Goal: Task Accomplishment & Management: Complete application form

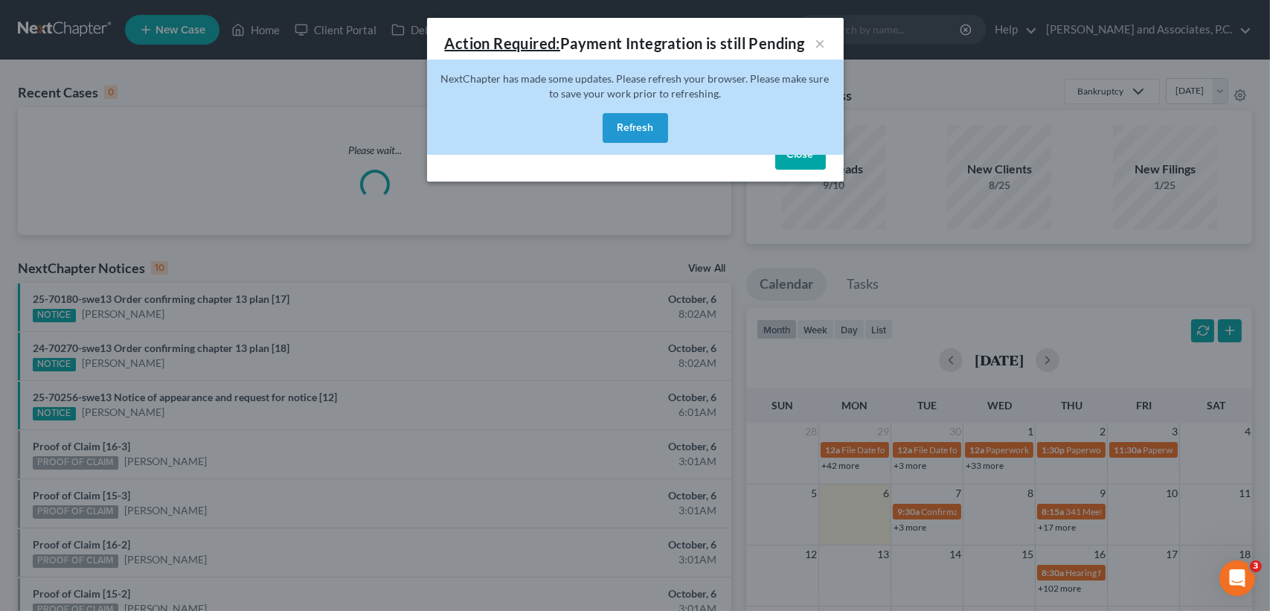
click at [642, 126] on button "Refresh" at bounding box center [635, 128] width 65 height 30
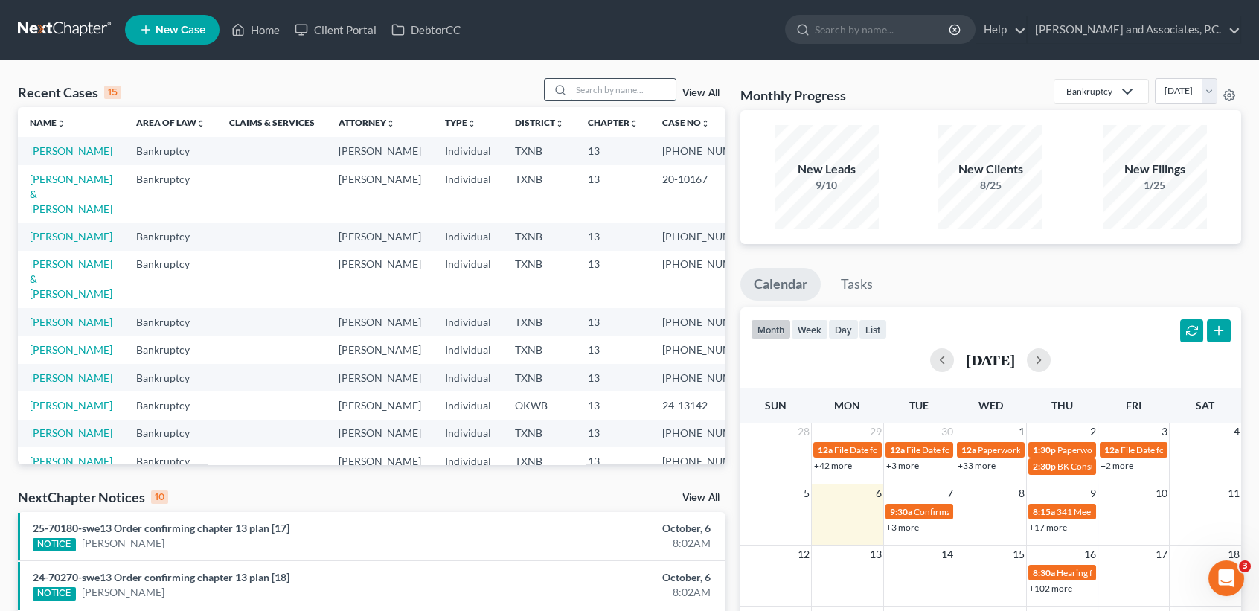
click at [581, 93] on input "search" at bounding box center [623, 90] width 104 height 22
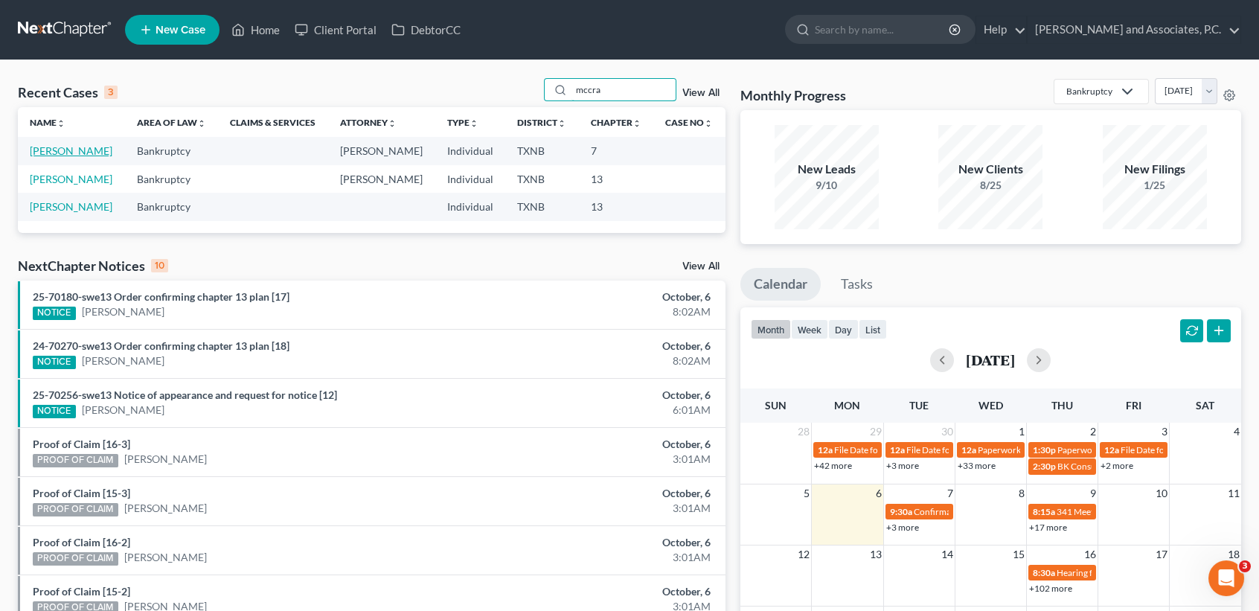
type input "mccra"
click at [50, 157] on link "McCracken, Justin" at bounding box center [71, 150] width 83 height 13
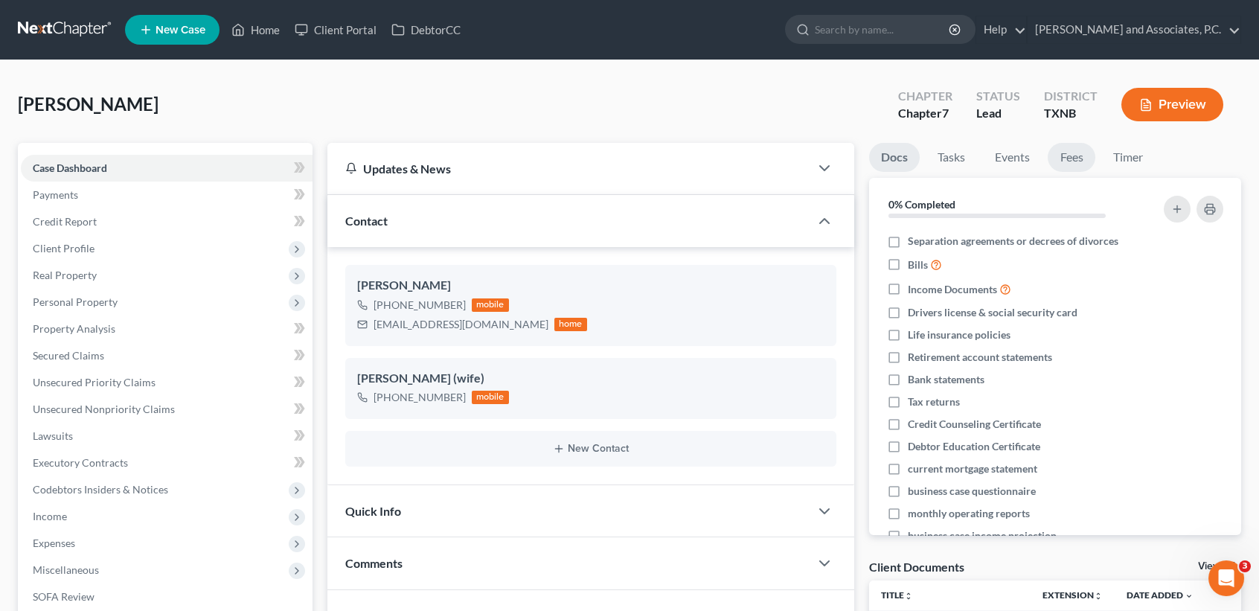
click at [1068, 157] on link "Fees" at bounding box center [1072, 157] width 48 height 29
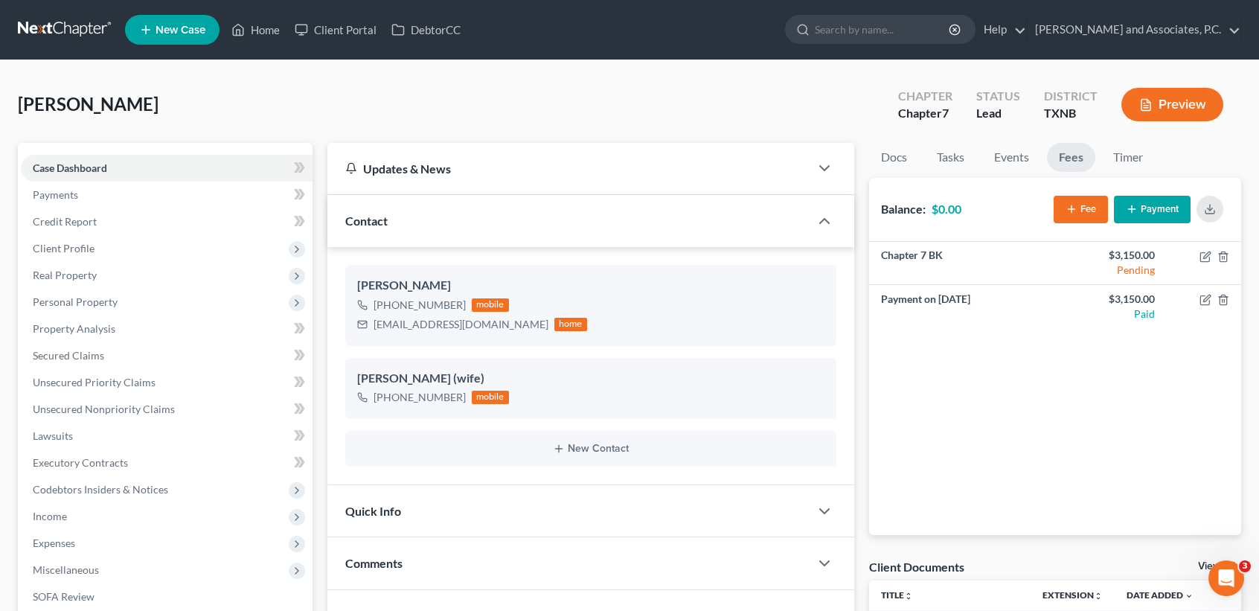
click at [365, 501] on div "Quick Info" at bounding box center [568, 510] width 482 height 51
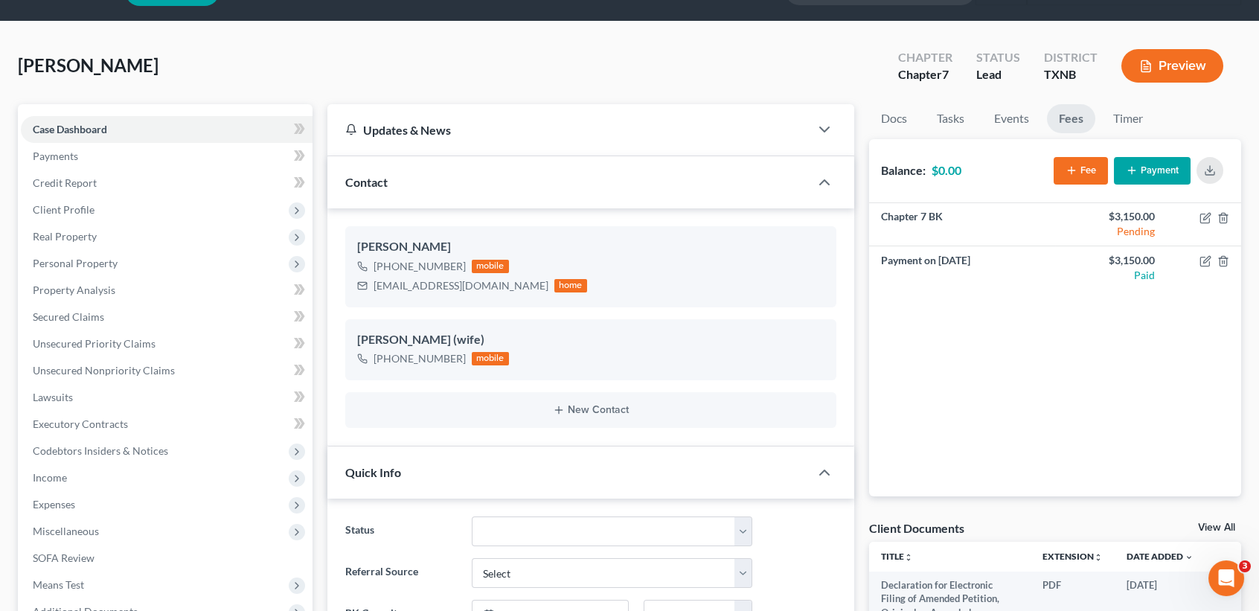
scroll to position [99, 0]
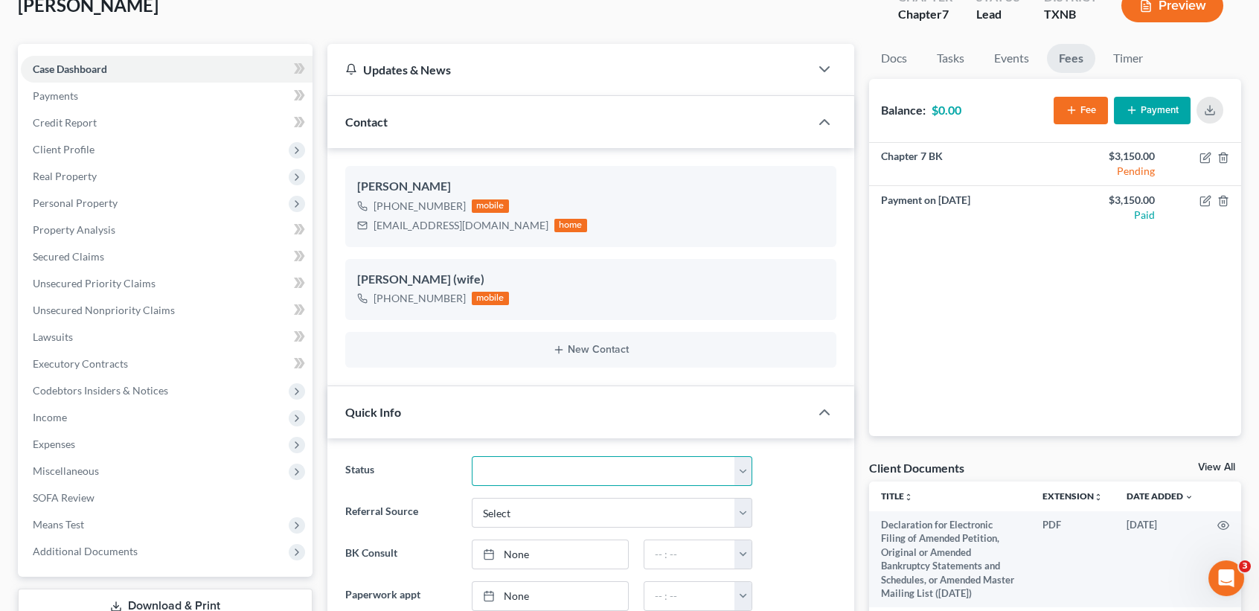
click at [524, 469] on select "Closed without Discharge Complete Converted to 7 Discharged Dismissed Filed Fin…" at bounding box center [612, 471] width 281 height 30
select select "7"
click at [472, 456] on select "Closed without Discharge Complete Converted to 7 Discharged Dismissed Filed Fin…" at bounding box center [612, 471] width 281 height 30
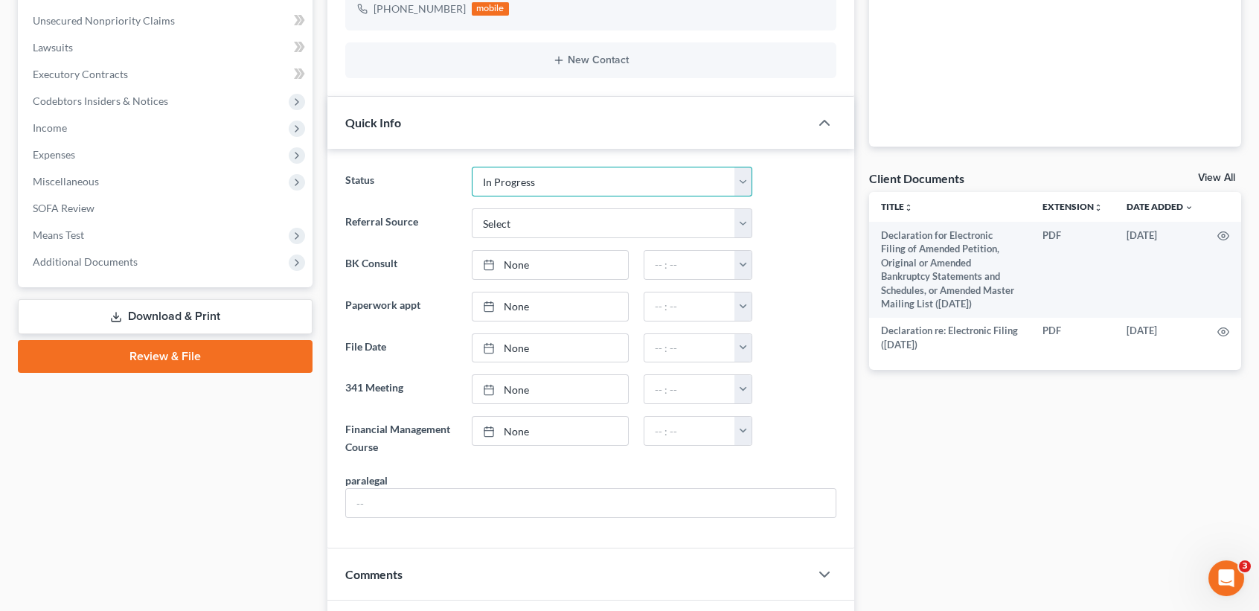
scroll to position [397, 0]
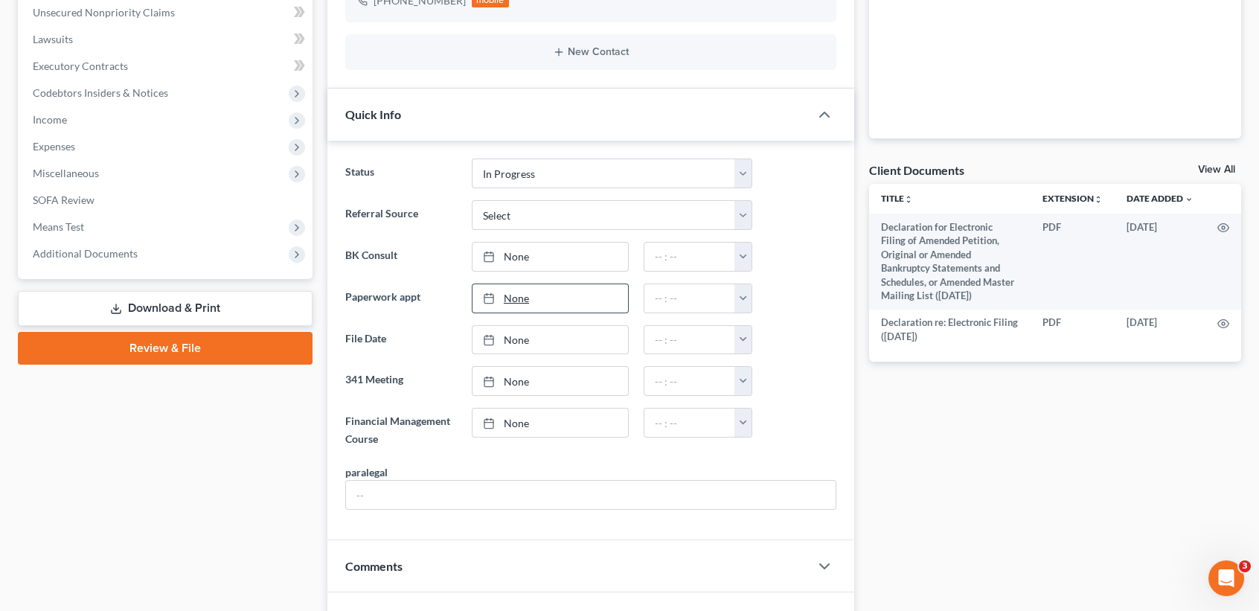
click at [558, 298] on link "None" at bounding box center [550, 298] width 156 height 28
type input "[DATE]"
click at [699, 292] on input "text" at bounding box center [689, 298] width 91 height 28
type input "3:00pm"
drag, startPoint x: 360, startPoint y: 490, endPoint x: 374, endPoint y: 488, distance: 14.3
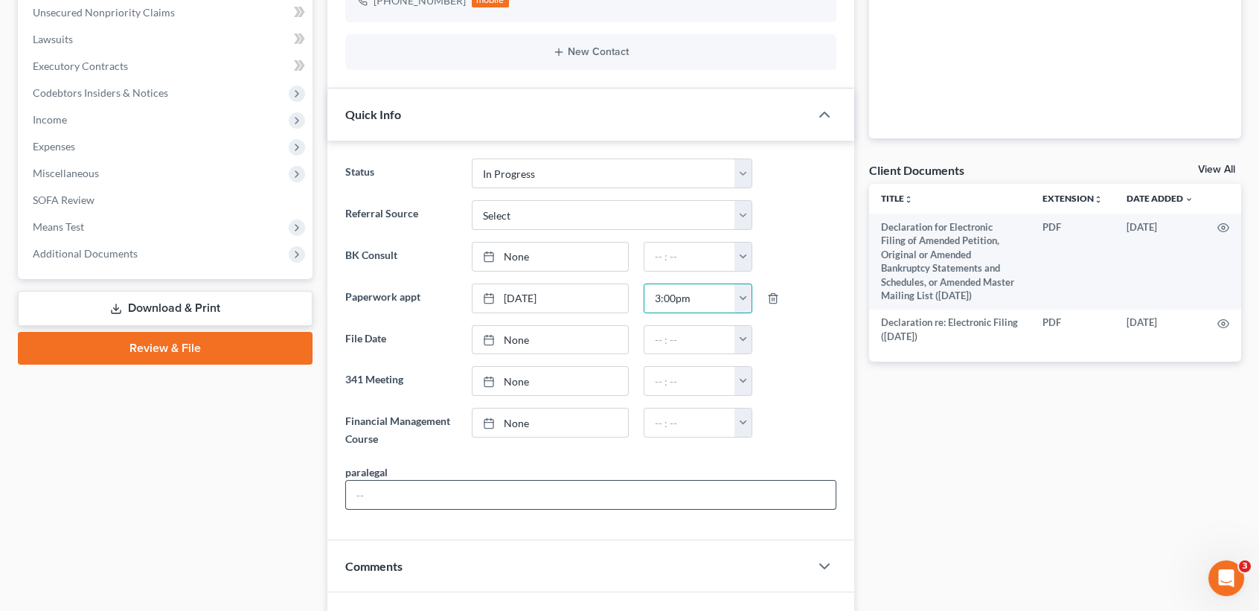
click at [372, 490] on input "text" at bounding box center [591, 495] width 490 height 28
type input "[PERSON_NAME]"
click at [259, 537] on div "Case Dashboard Payments Invoices Payments Payments Credit Report Client Profile" at bounding box center [165, 417] width 310 height 1342
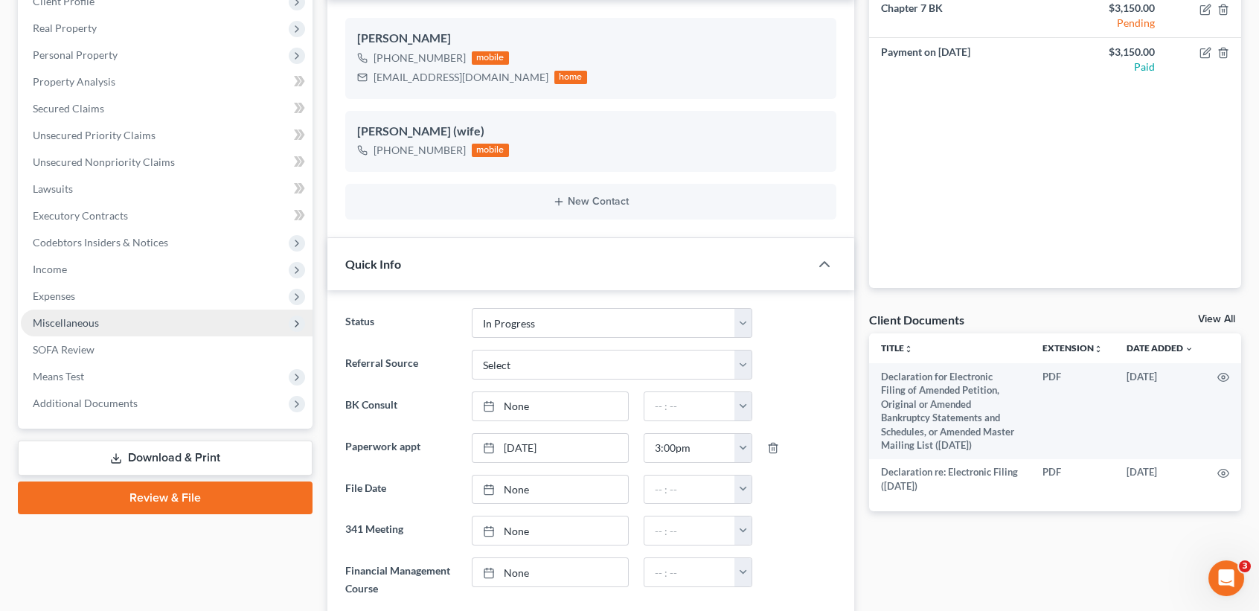
scroll to position [0, 0]
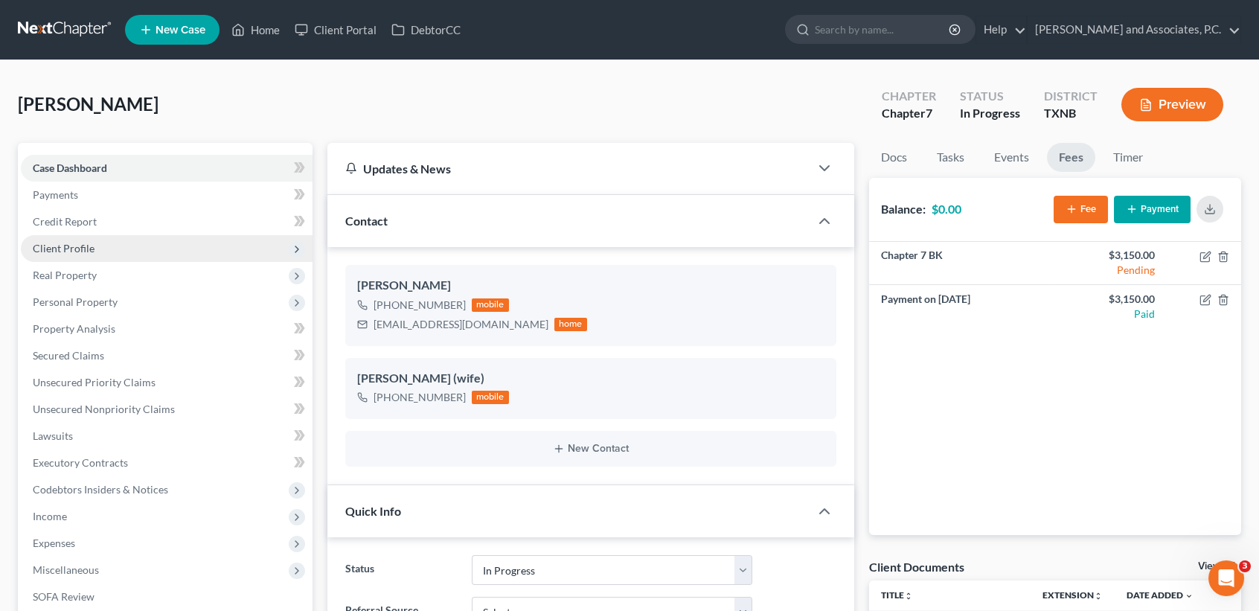
click at [61, 243] on span "Client Profile" at bounding box center [64, 248] width 62 height 13
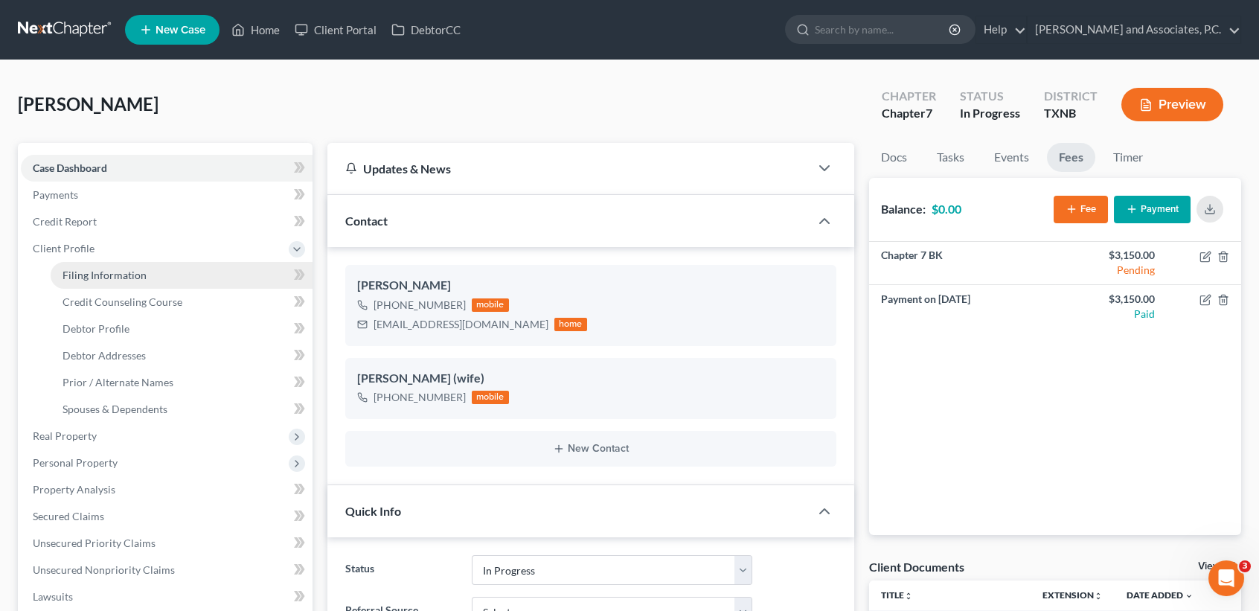
click at [69, 266] on link "Filing Information" at bounding box center [182, 275] width 262 height 27
select select "1"
select select "0"
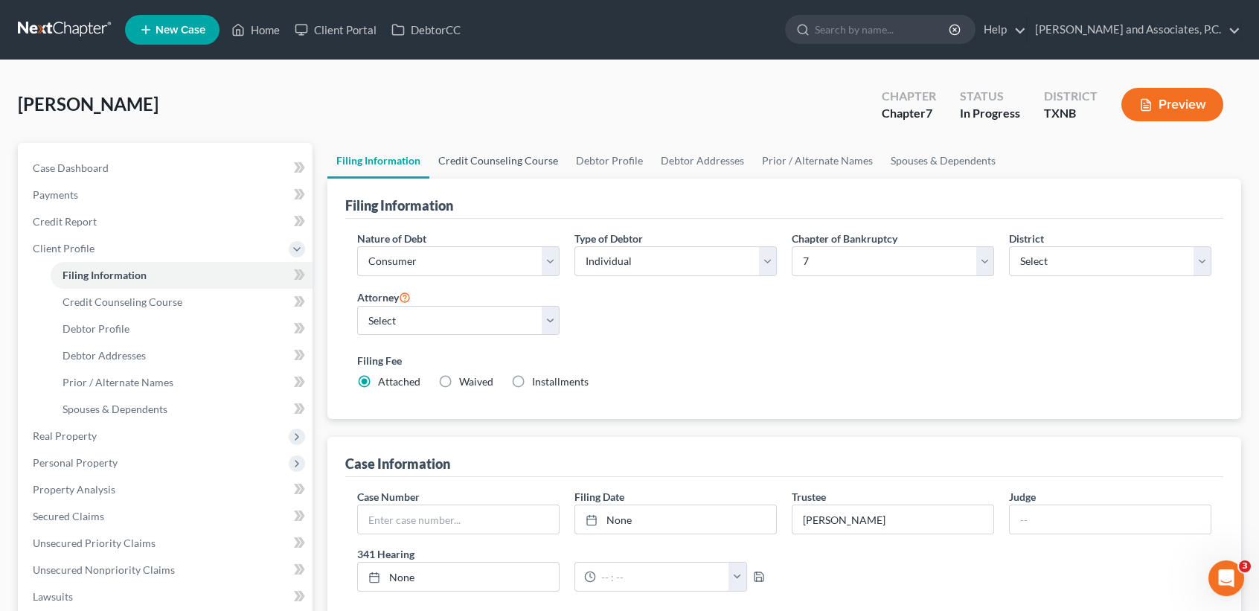
click at [450, 161] on link "Credit Counseling Course" at bounding box center [498, 161] width 138 height 36
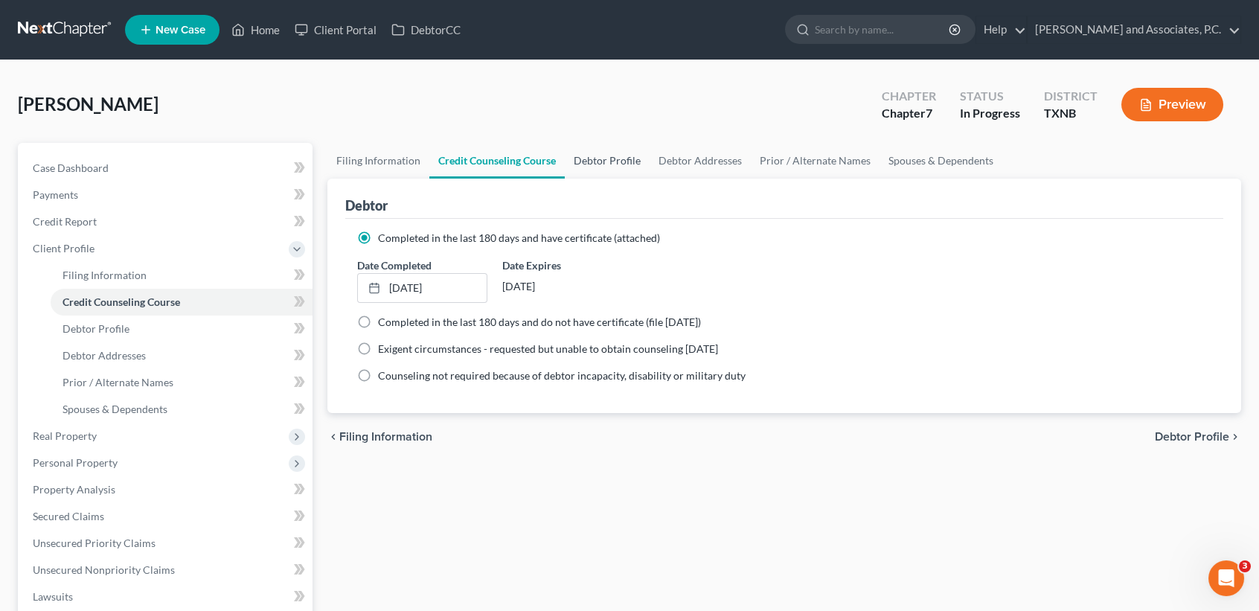
click at [615, 156] on link "Debtor Profile" at bounding box center [607, 161] width 85 height 36
select select "1"
select select "4"
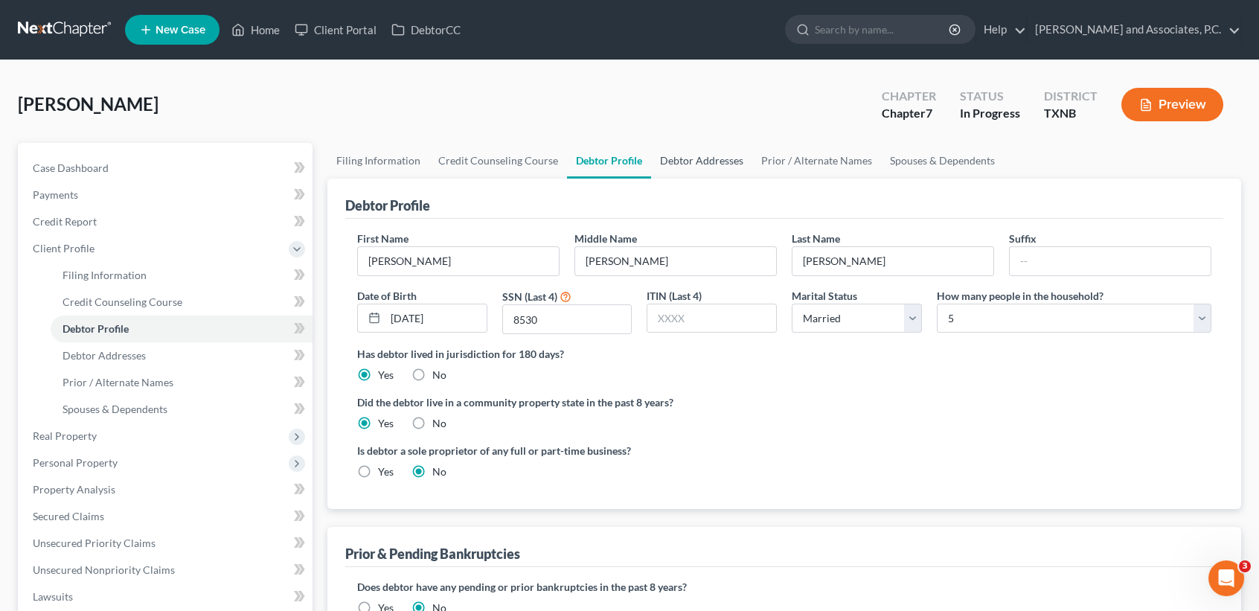
click at [696, 162] on link "Debtor Addresses" at bounding box center [701, 161] width 101 height 36
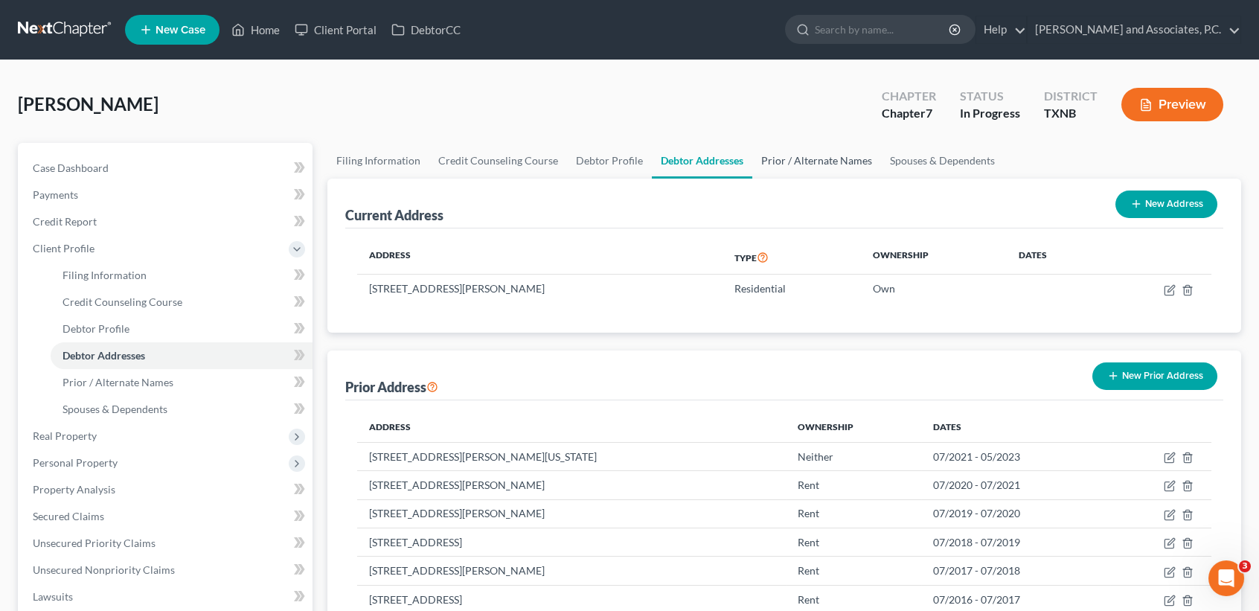
click at [811, 156] on link "Prior / Alternate Names" at bounding box center [816, 161] width 129 height 36
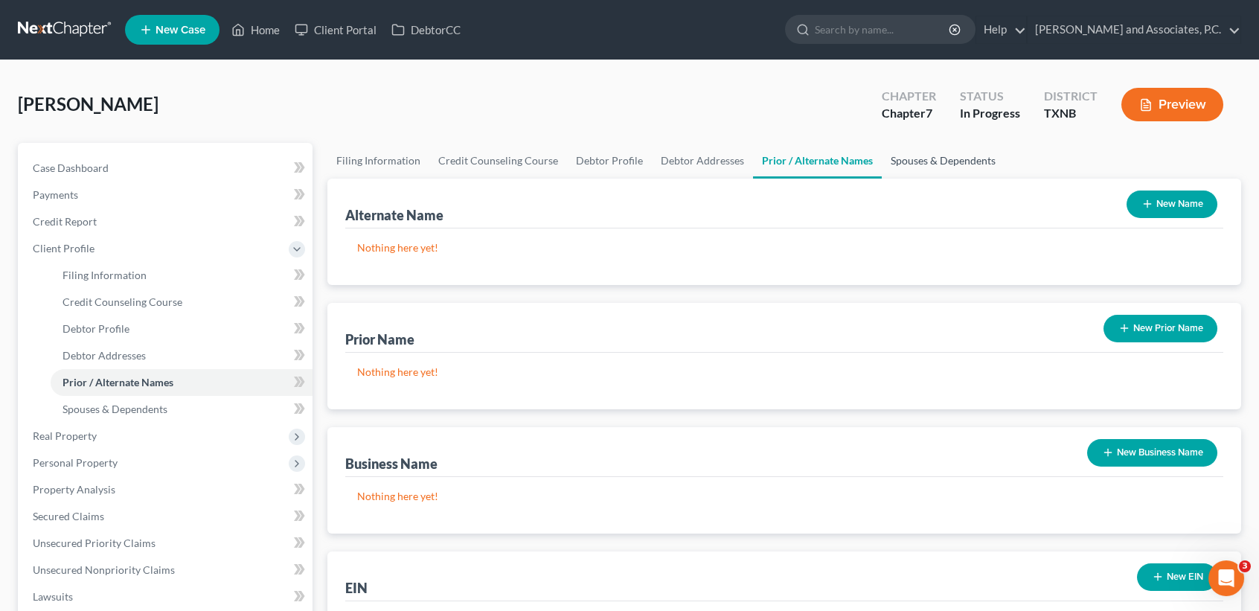
click at [929, 159] on link "Spouses & Dependents" at bounding box center [943, 161] width 123 height 36
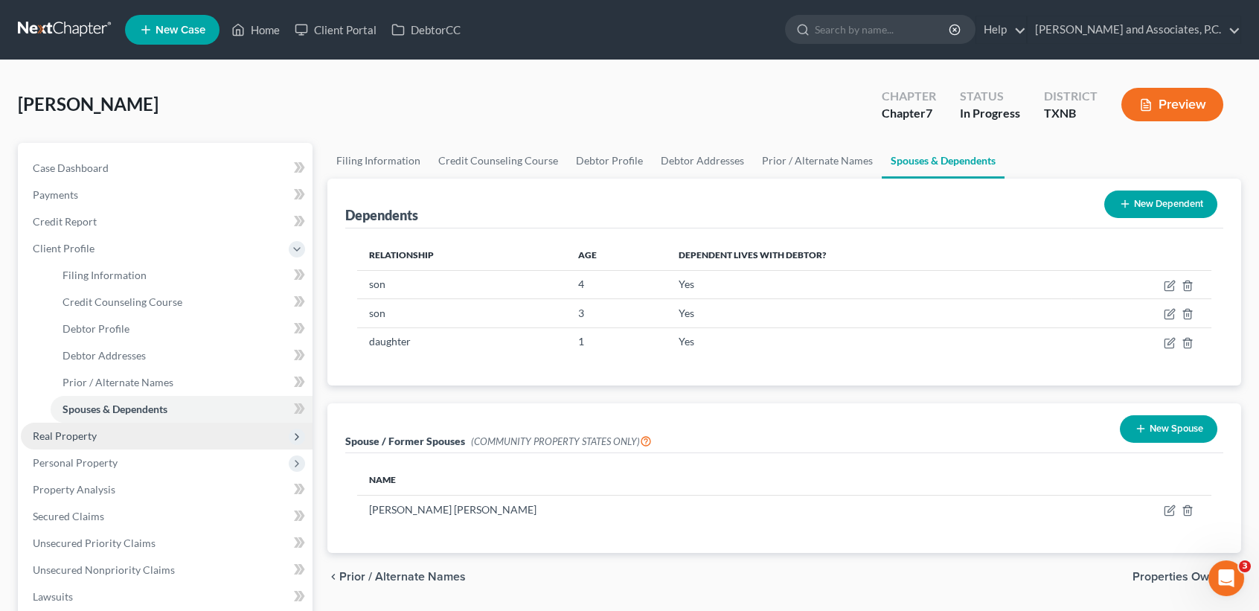
click at [102, 435] on span "Real Property" at bounding box center [167, 436] width 292 height 27
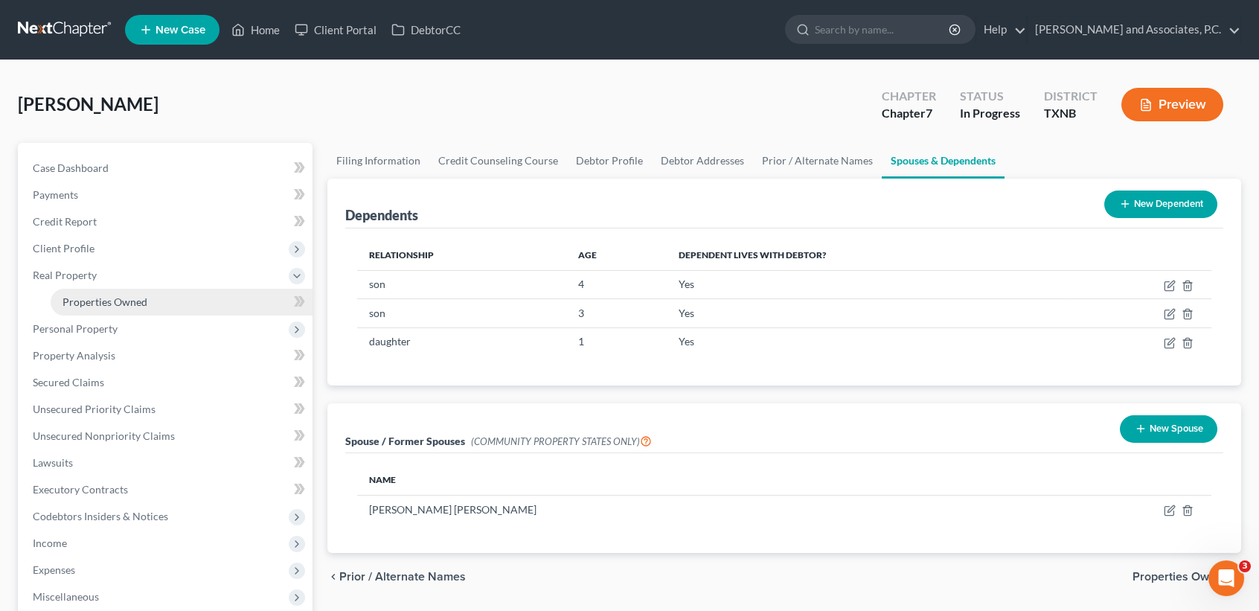
click at [111, 307] on link "Properties Owned" at bounding box center [182, 302] width 262 height 27
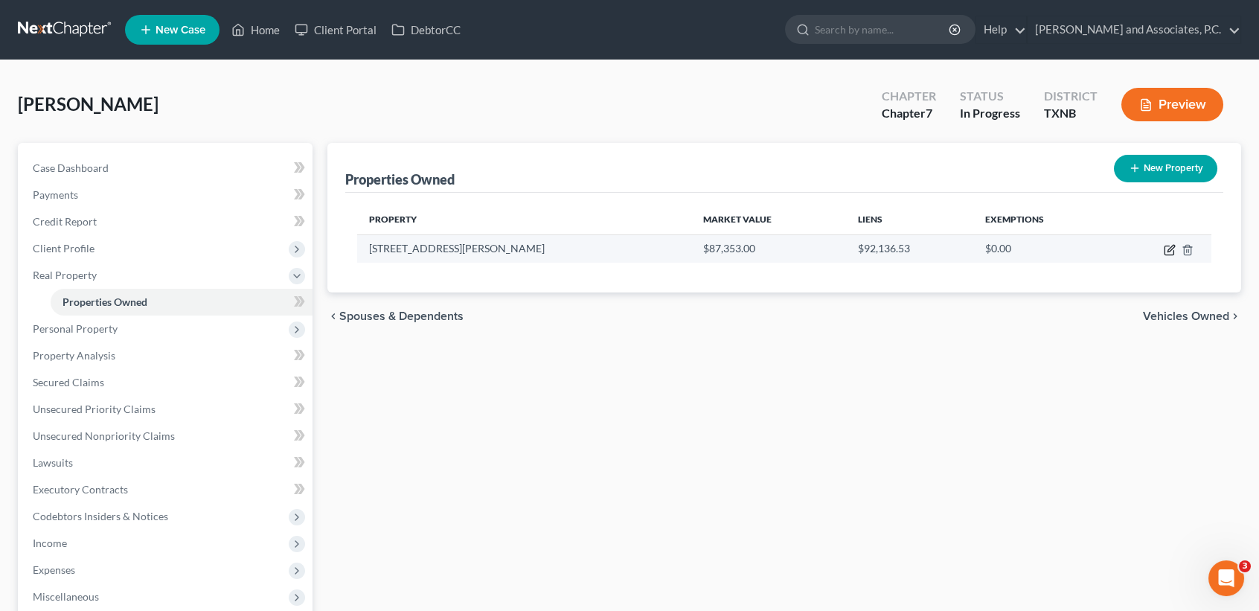
click at [1175, 249] on icon "button" at bounding box center [1170, 250] width 12 height 12
select select "45"
select select "0"
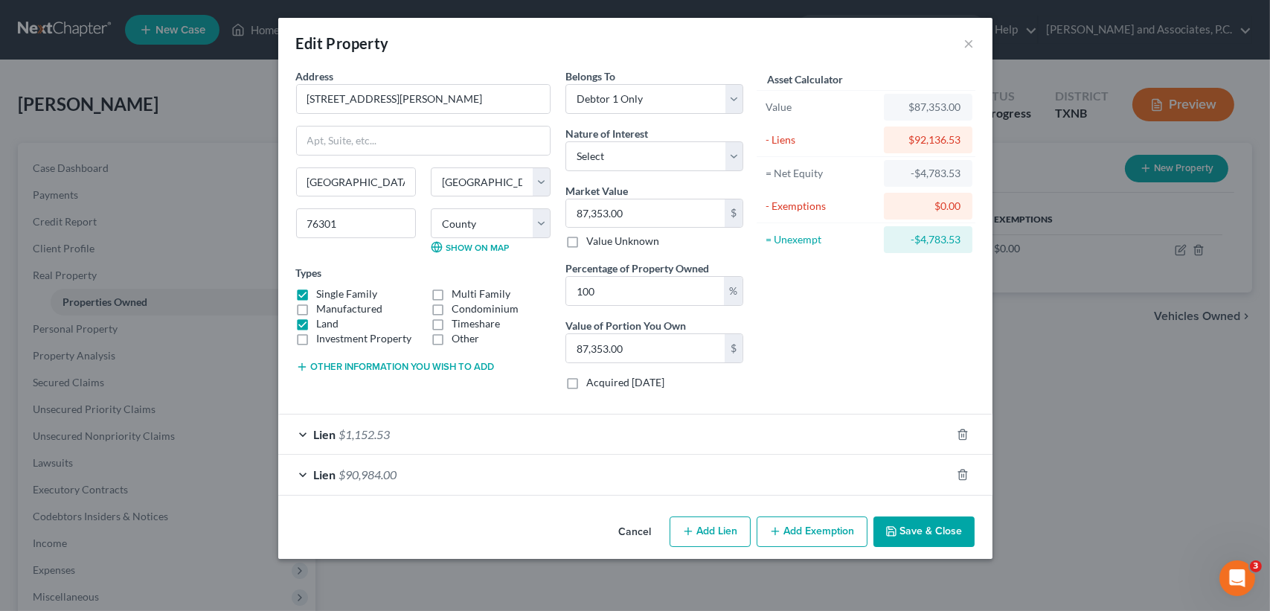
click at [648, 527] on button "Cancel" at bounding box center [635, 533] width 57 height 30
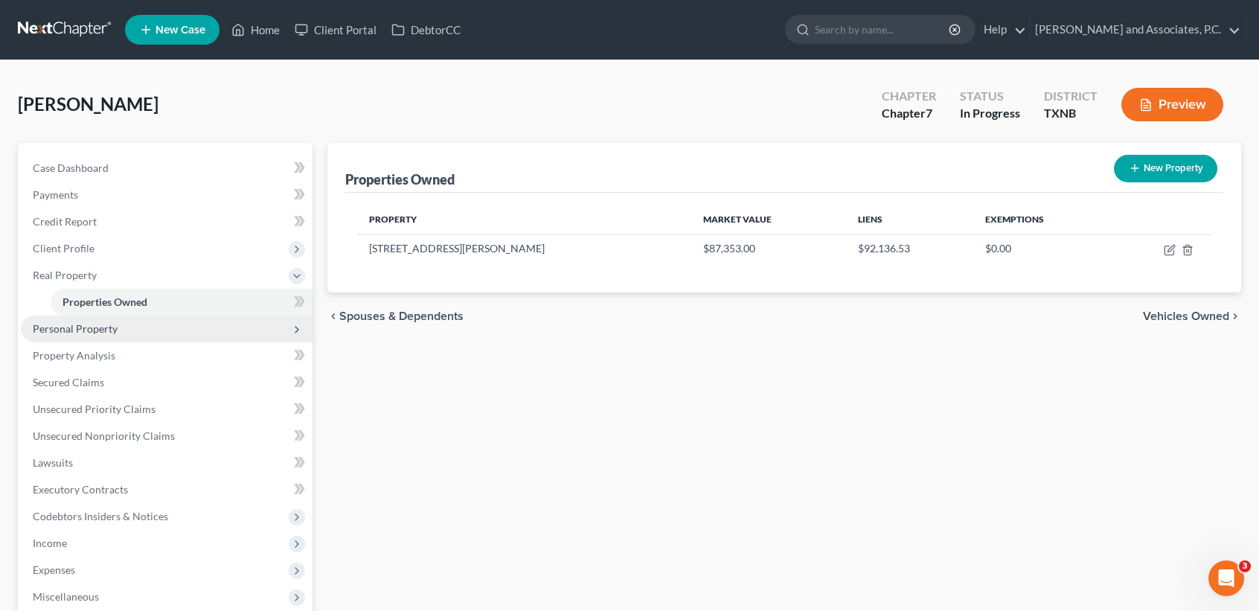
click at [96, 318] on span "Personal Property" at bounding box center [167, 328] width 292 height 27
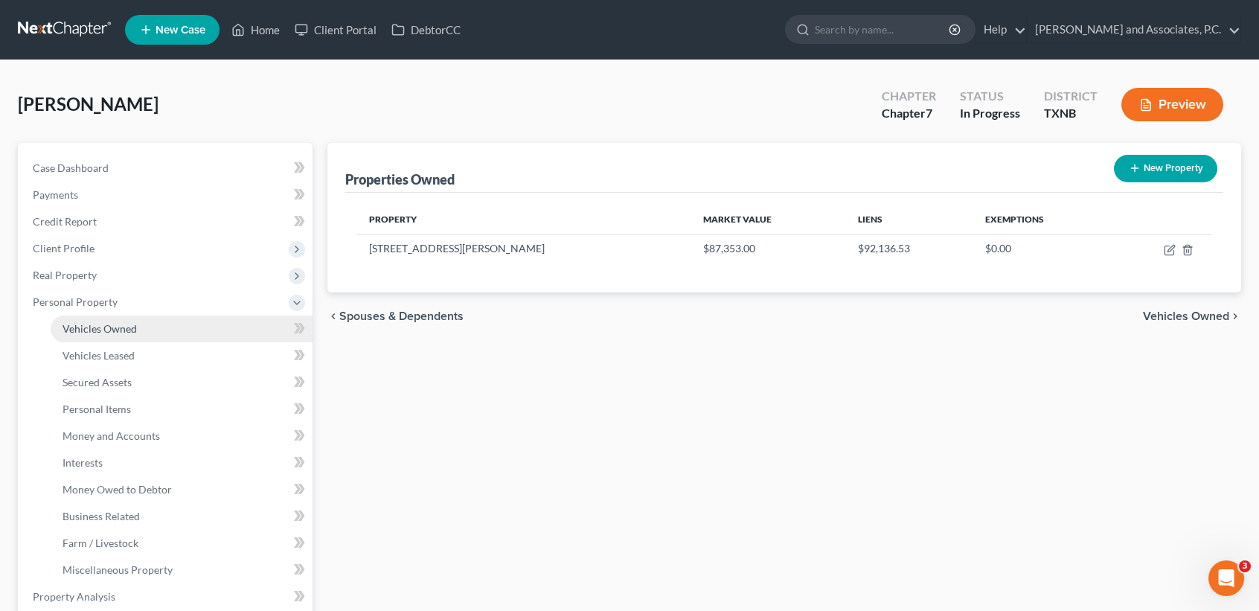
click at [95, 335] on link "Vehicles Owned" at bounding box center [182, 328] width 262 height 27
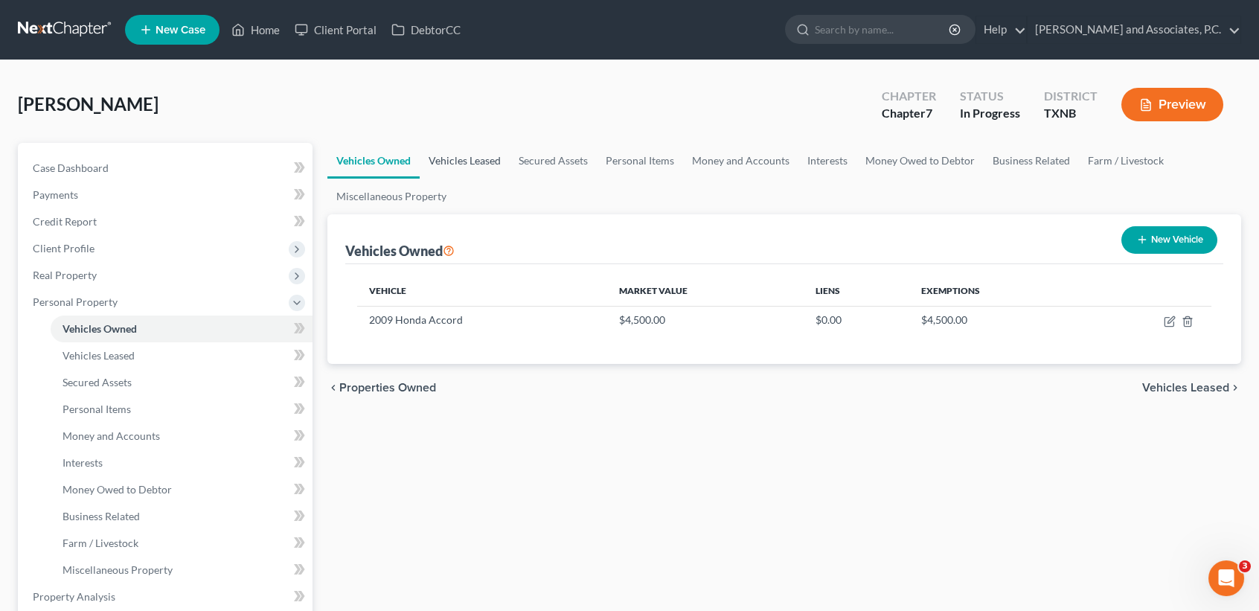
click at [455, 167] on link "Vehicles Leased" at bounding box center [465, 161] width 90 height 36
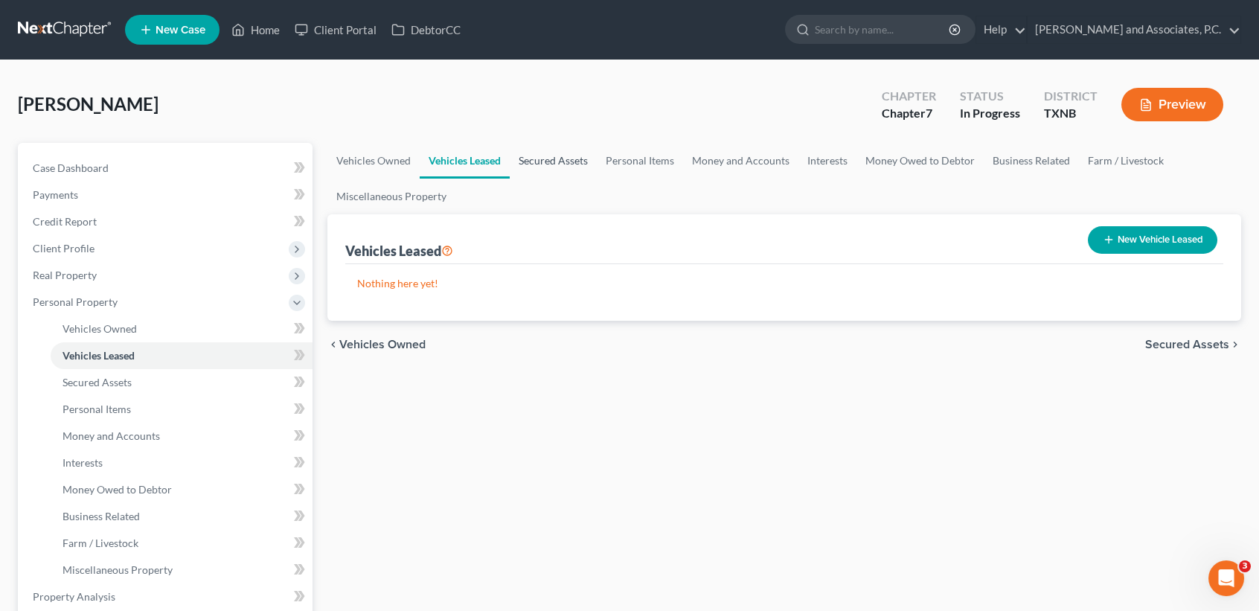
click at [542, 156] on link "Secured Assets" at bounding box center [553, 161] width 87 height 36
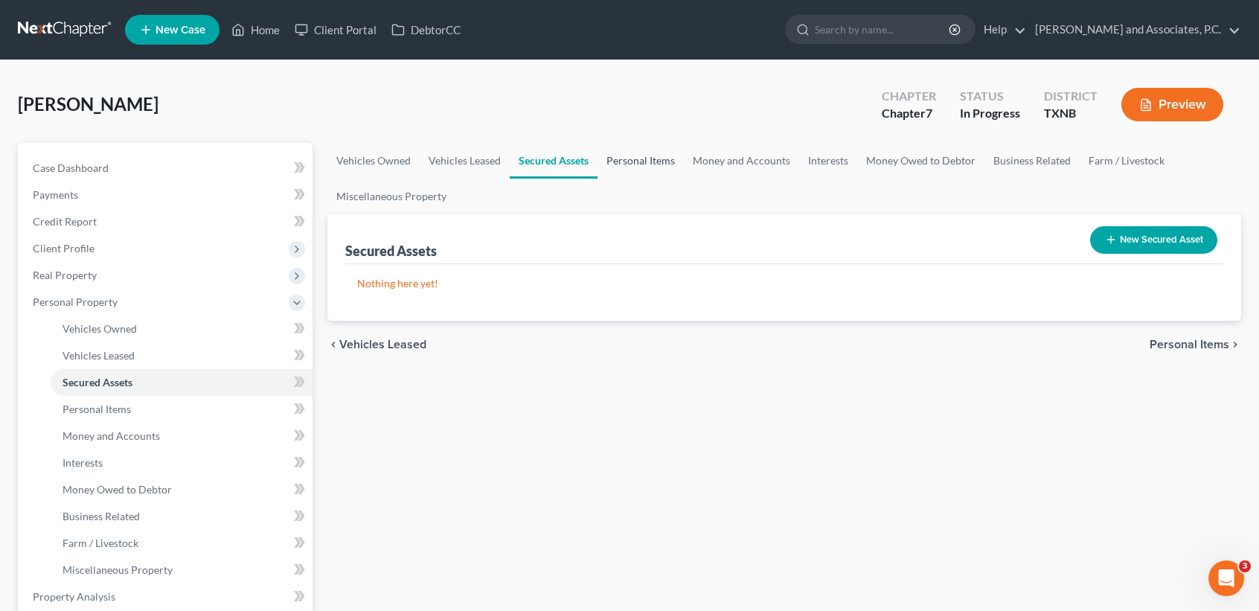
click at [649, 169] on link "Personal Items" at bounding box center [640, 161] width 86 height 36
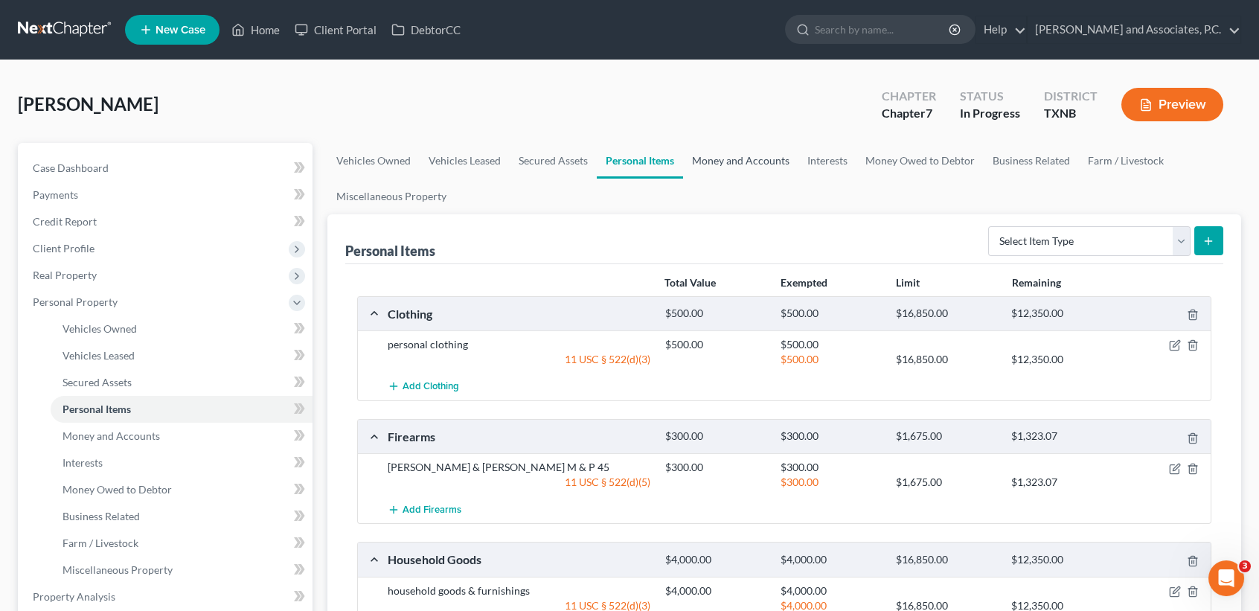
click at [740, 164] on link "Money and Accounts" at bounding box center [740, 161] width 115 height 36
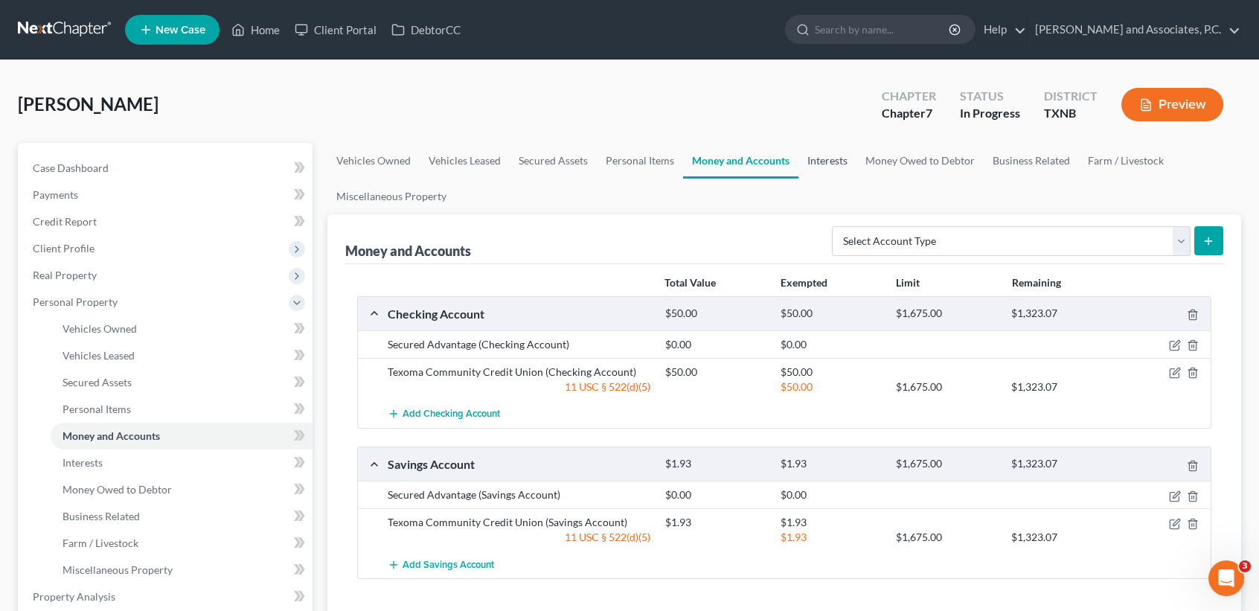
click at [813, 159] on link "Interests" at bounding box center [827, 161] width 58 height 36
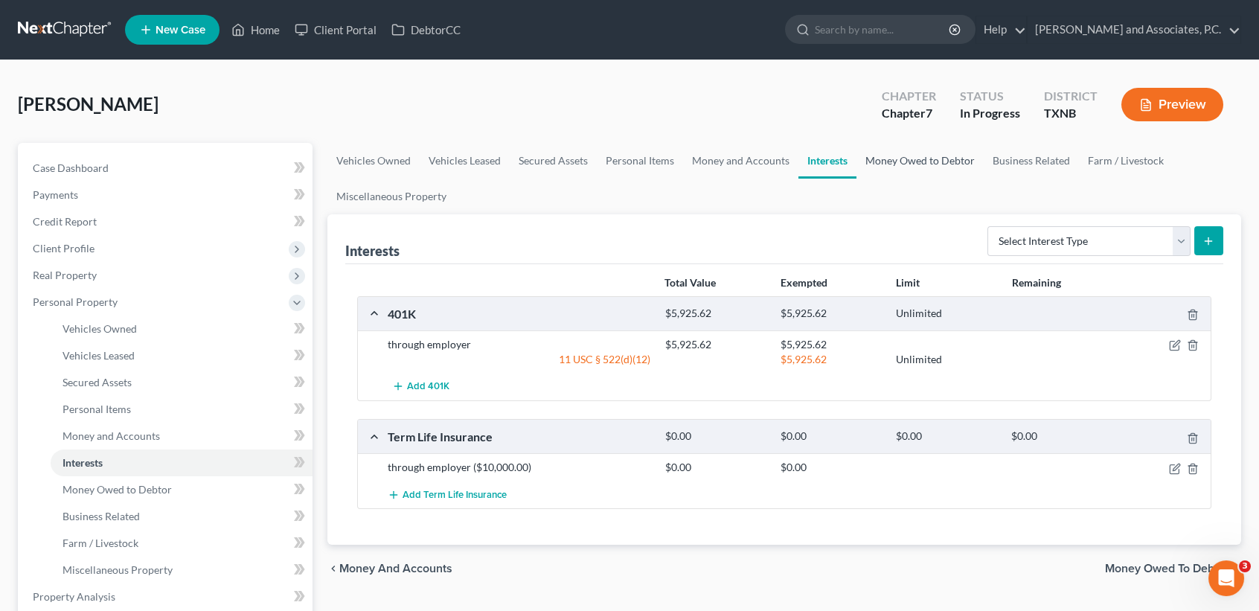
click at [885, 163] on link "Money Owed to Debtor" at bounding box center [919, 161] width 127 height 36
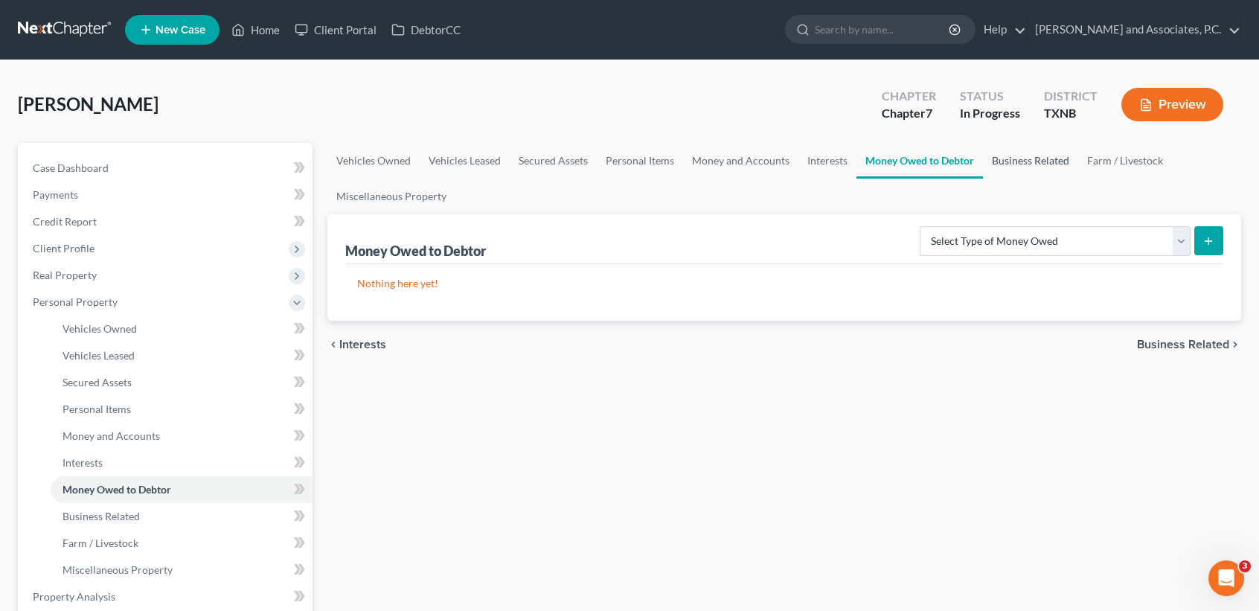
click at [1015, 167] on link "Business Related" at bounding box center [1030, 161] width 95 height 36
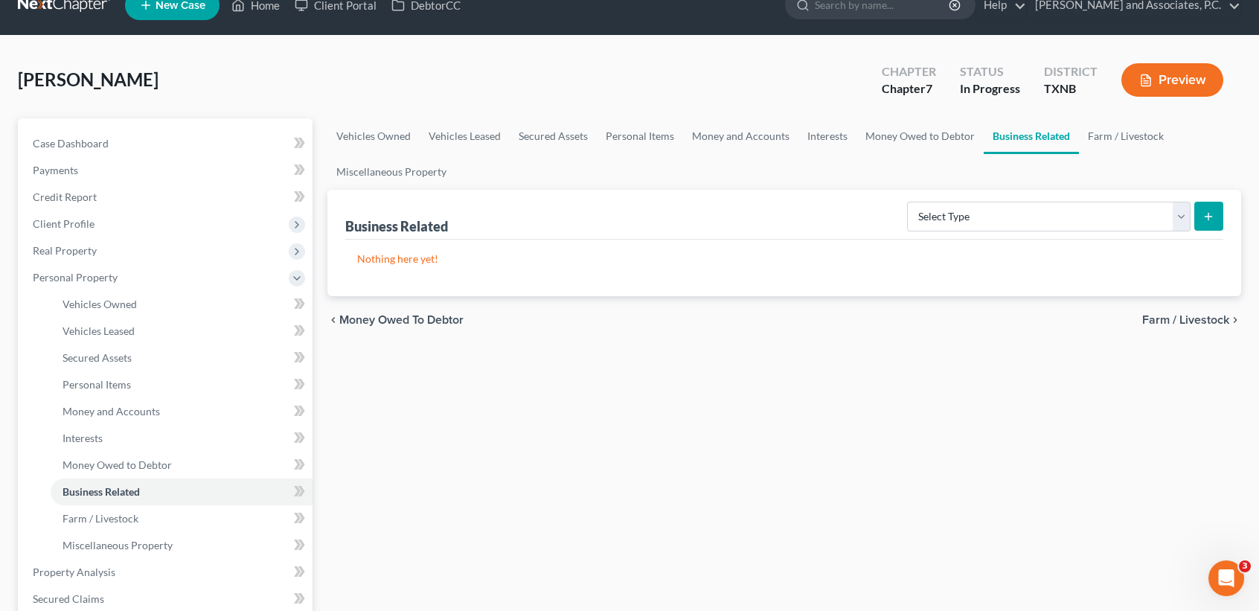
scroll to position [99, 0]
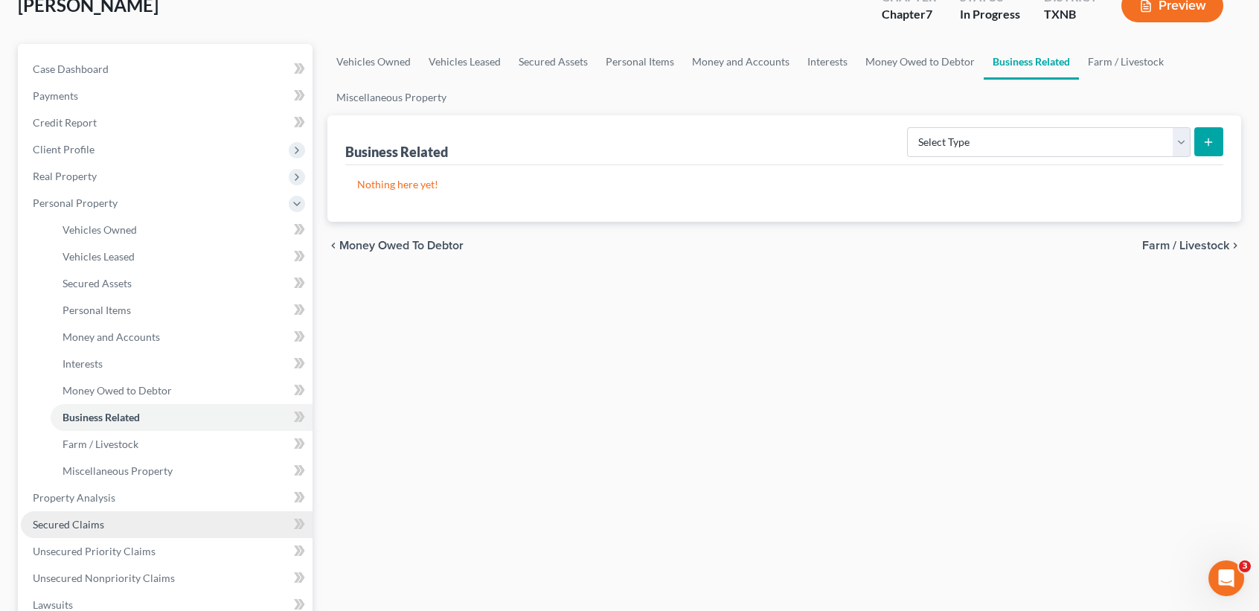
click at [100, 525] on span "Secured Claims" at bounding box center [68, 524] width 71 height 13
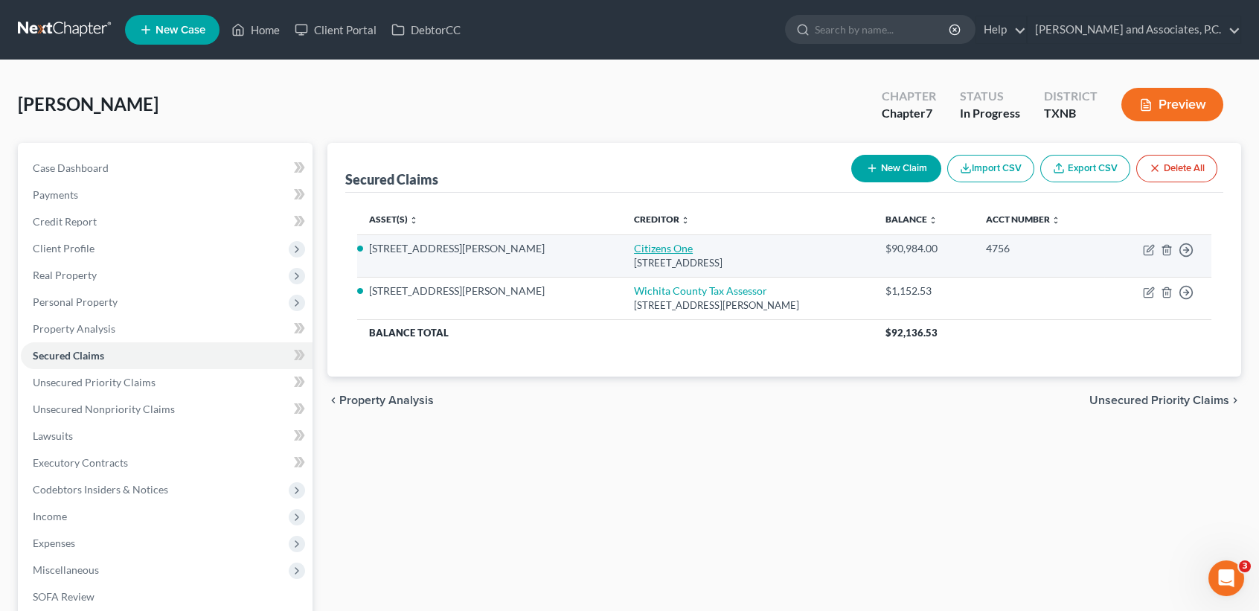
click at [634, 251] on link "Citizens One" at bounding box center [663, 248] width 59 height 13
select select "48"
select select "0"
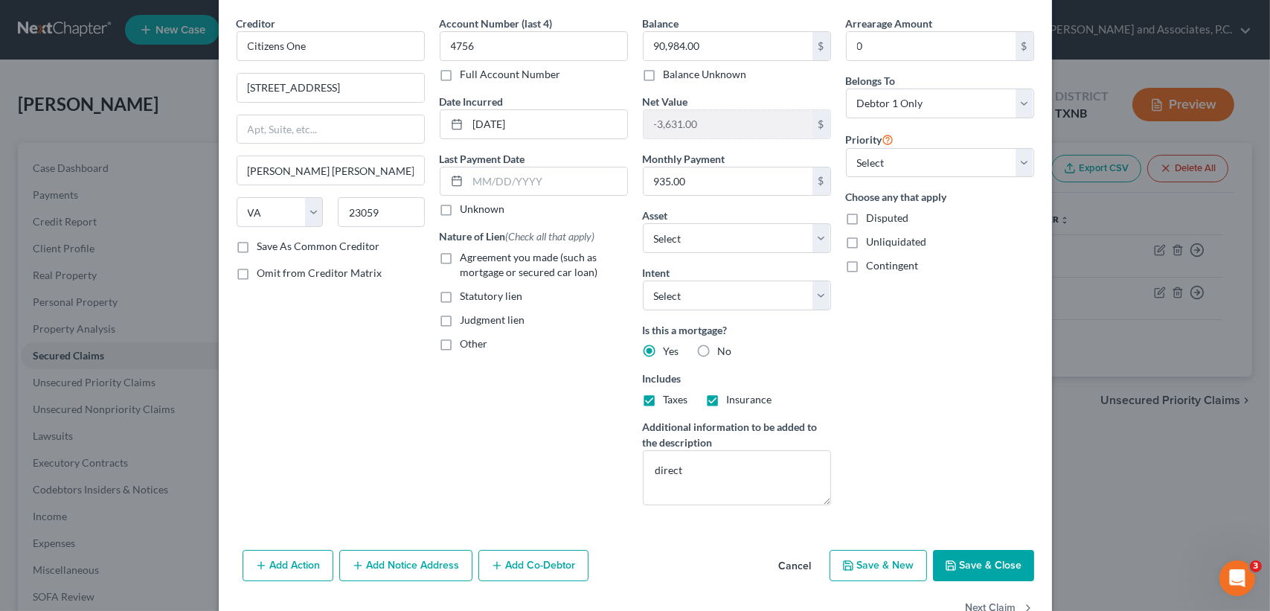
scroll to position [93, 0]
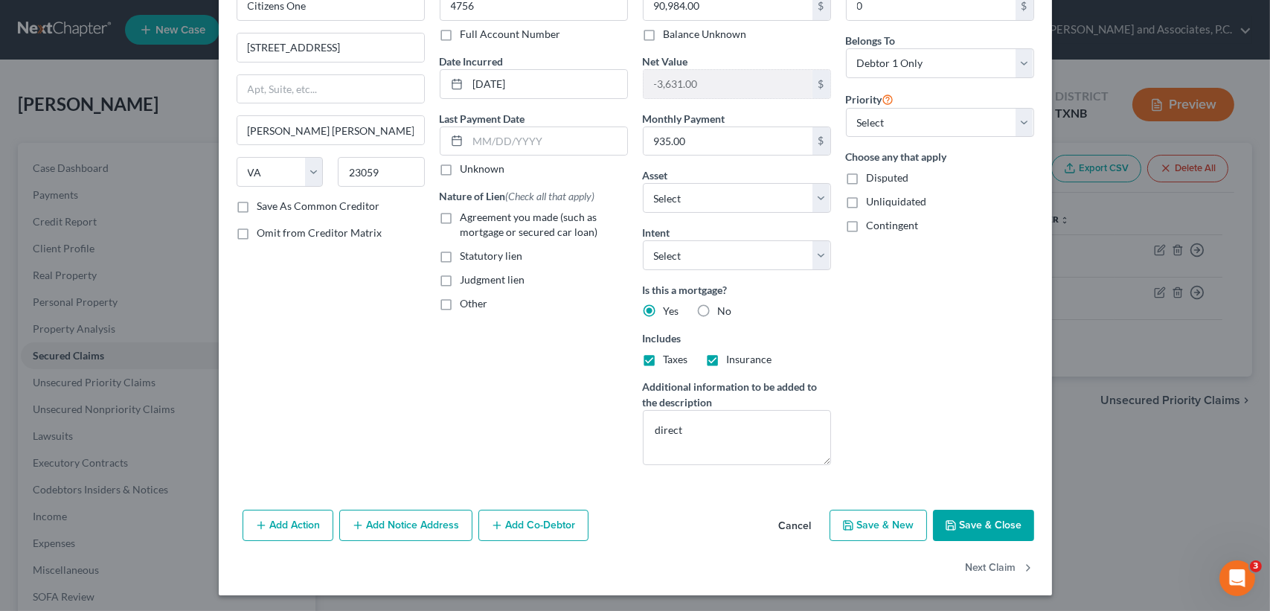
click at [968, 510] on button "Save & Close" at bounding box center [983, 525] width 101 height 31
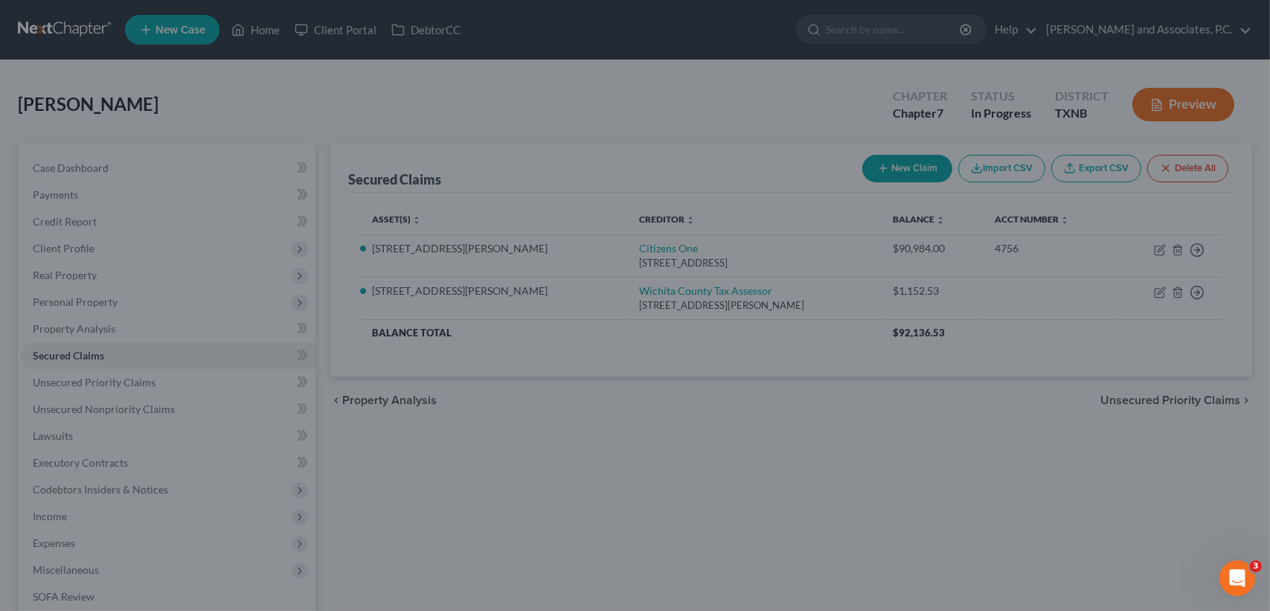
select select "3"
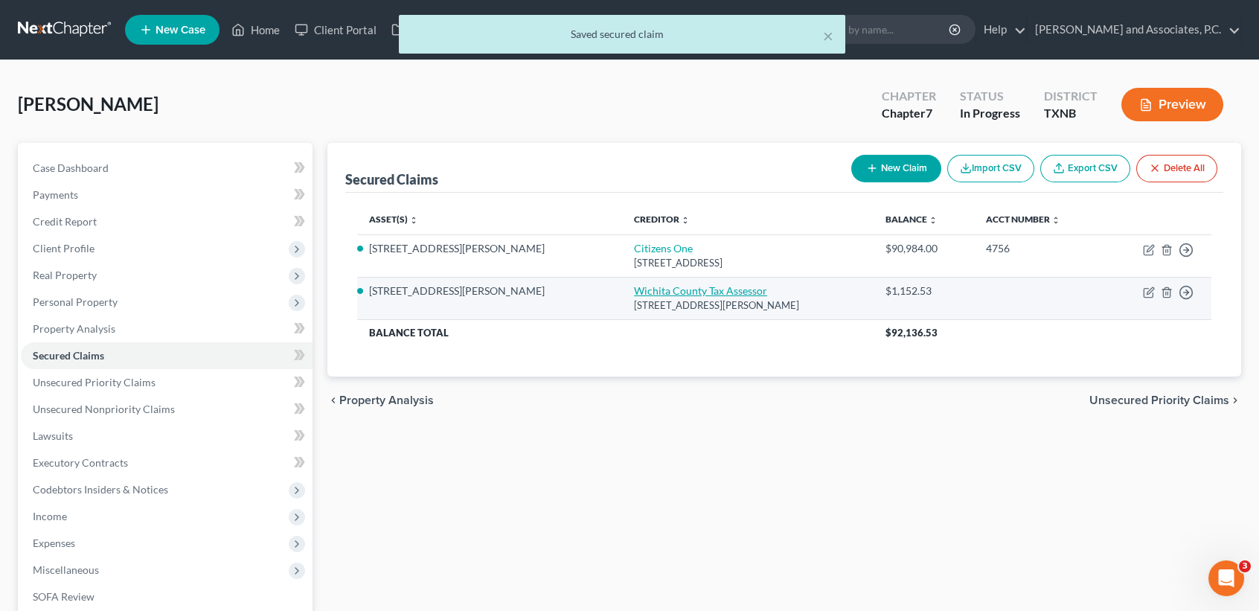
click at [634, 292] on link "Wichita County Tax Assessor" at bounding box center [700, 290] width 133 height 13
select select "45"
select select "0"
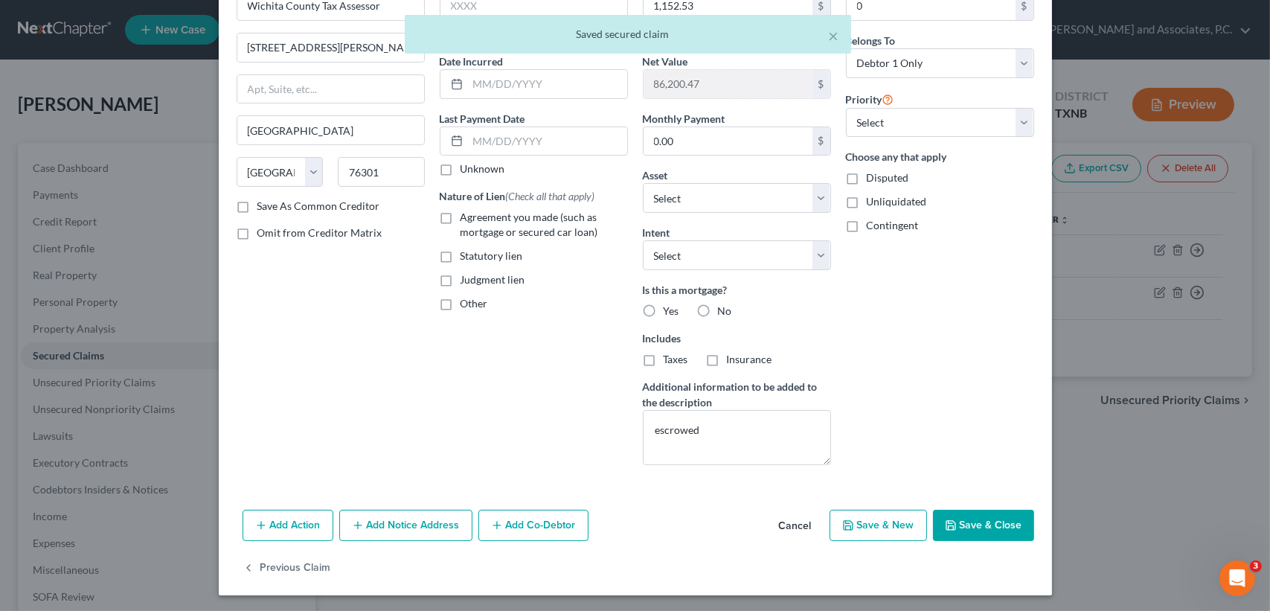
click at [989, 525] on button "Save & Close" at bounding box center [983, 525] width 101 height 31
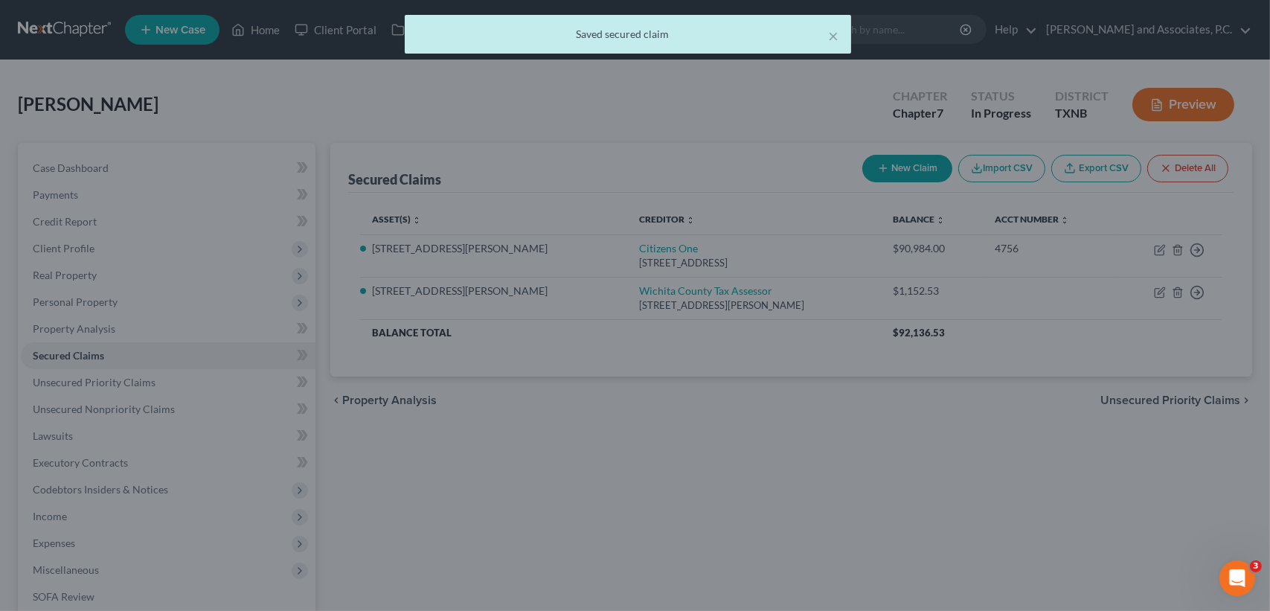
select select "3"
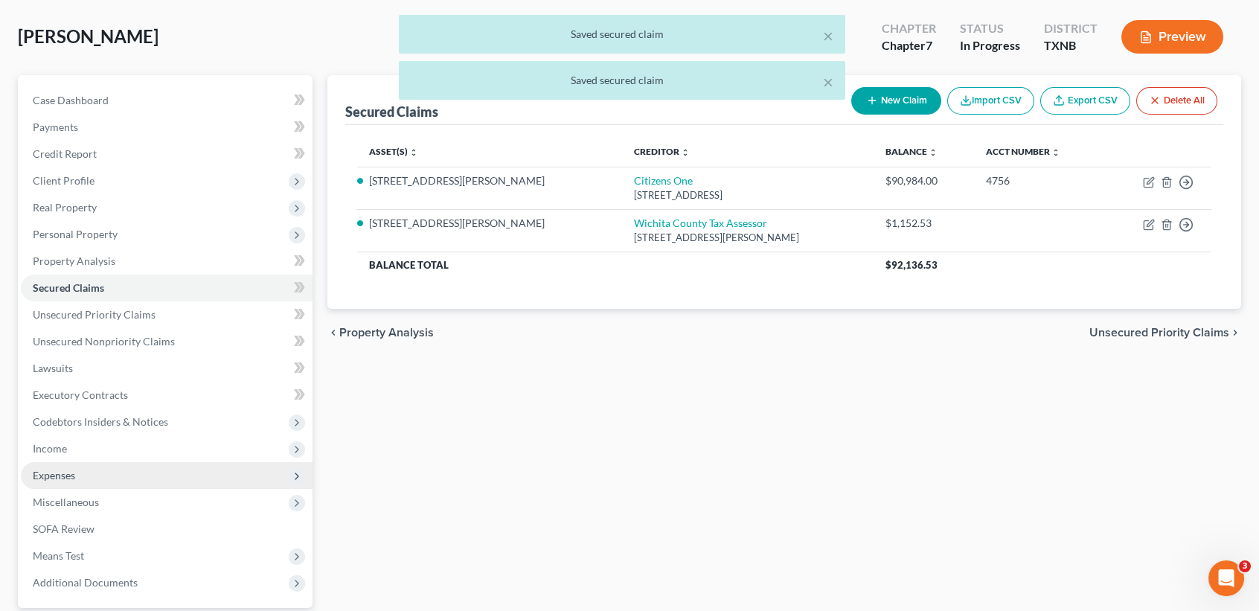
scroll to position [99, 0]
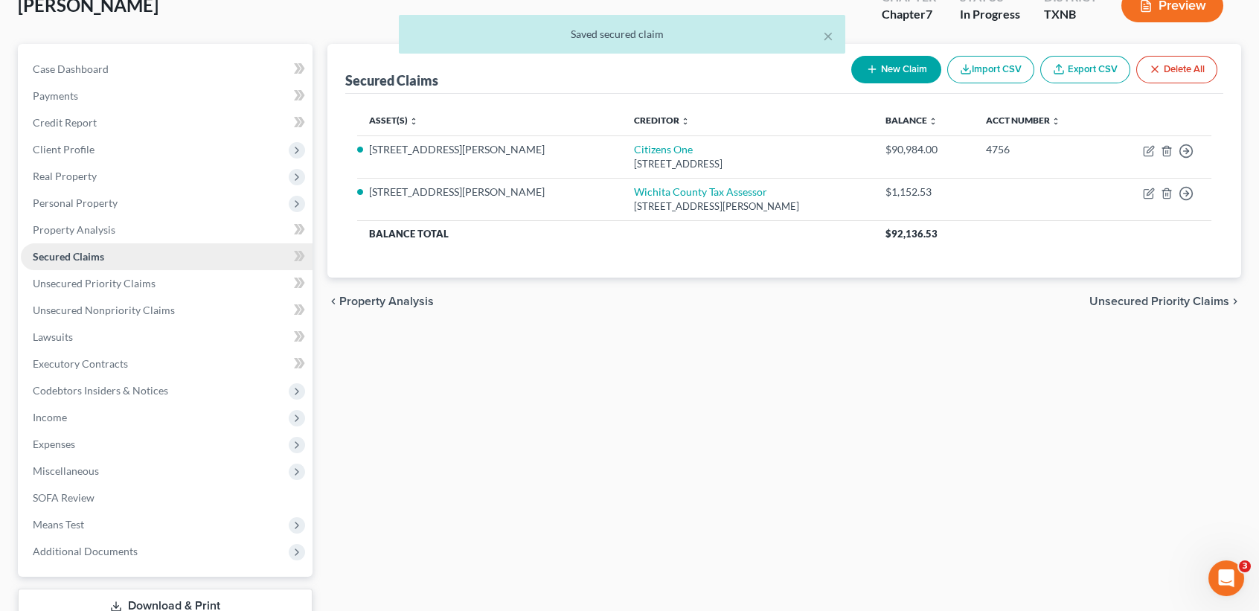
click at [80, 263] on link "Secured Claims" at bounding box center [167, 256] width 292 height 27
click at [94, 295] on link "Unsecured Priority Claims" at bounding box center [167, 283] width 292 height 27
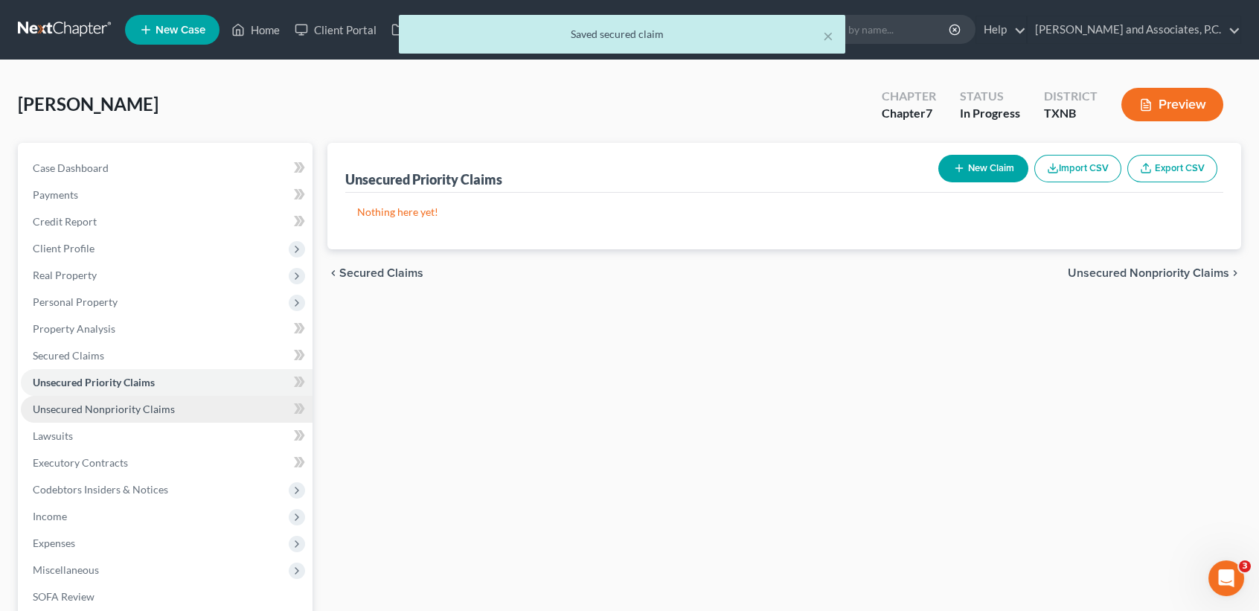
click at [195, 403] on link "Unsecured Nonpriority Claims" at bounding box center [167, 409] width 292 height 27
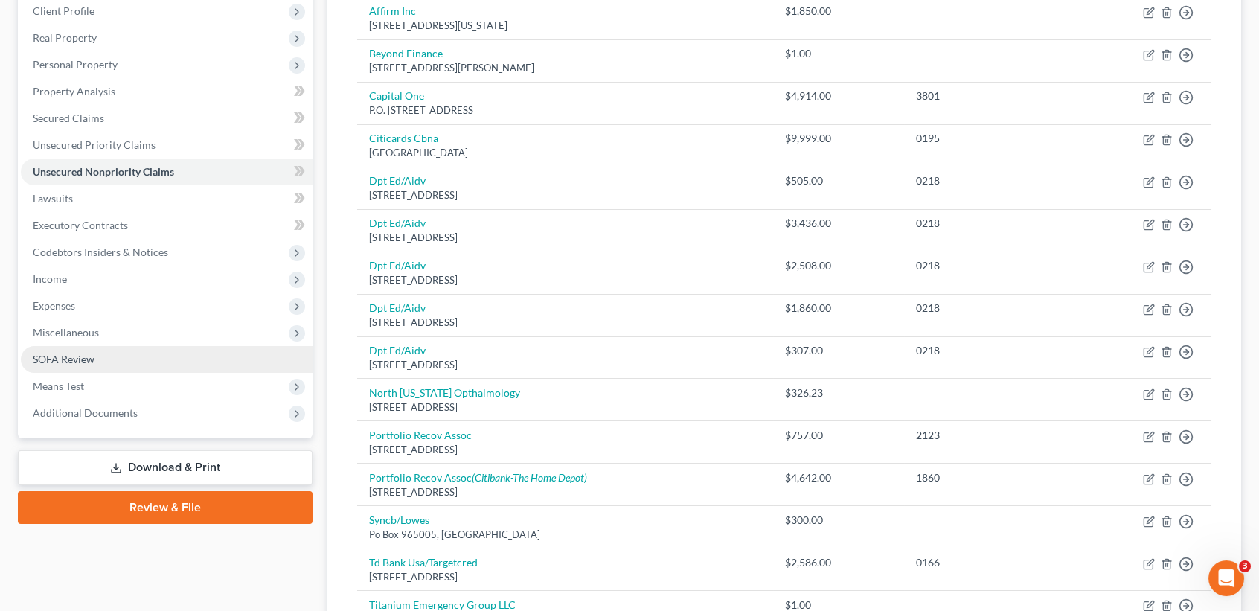
scroll to position [198, 0]
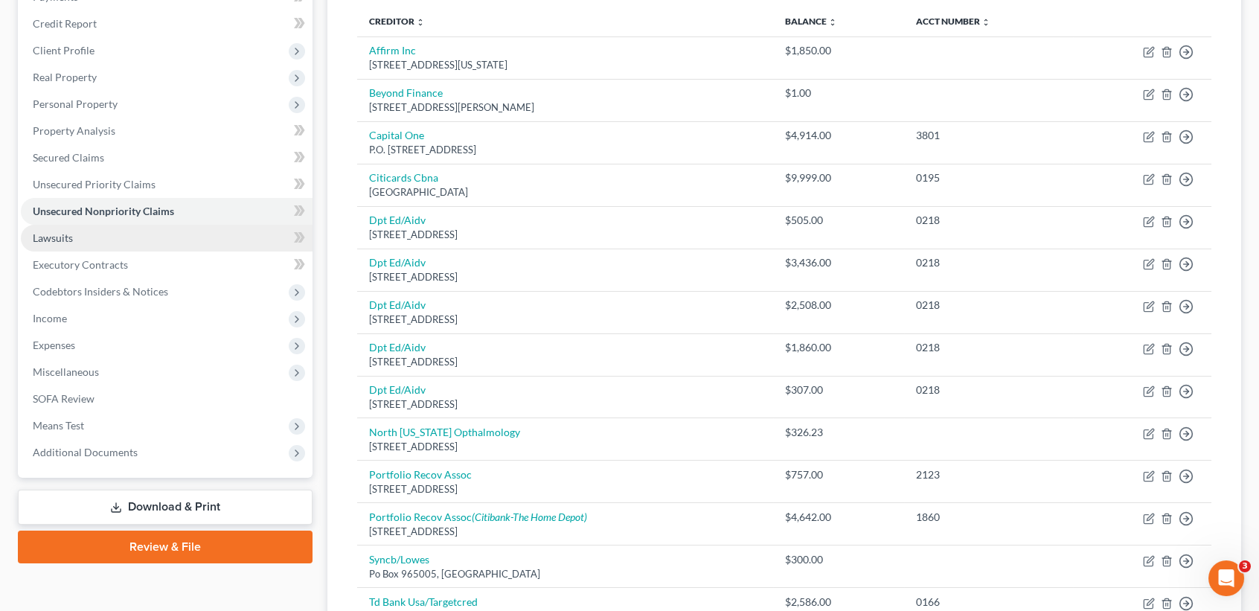
click at [54, 241] on span "Lawsuits" at bounding box center [53, 237] width 40 height 13
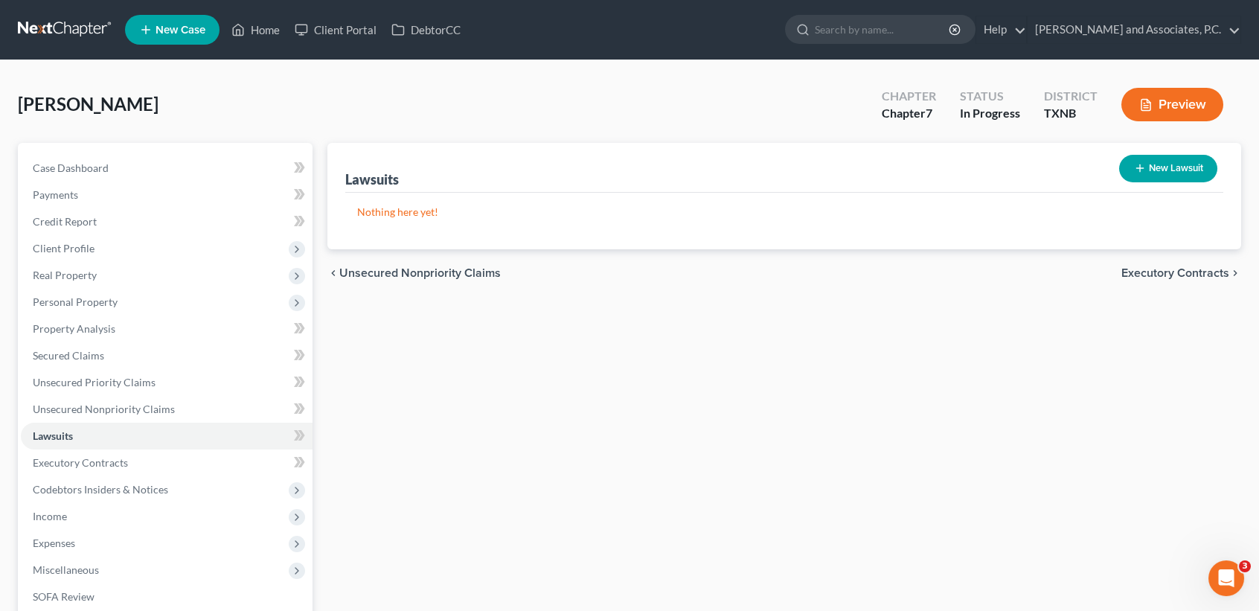
click at [1195, 180] on button "New Lawsuit" at bounding box center [1168, 169] width 98 height 28
select select "0"
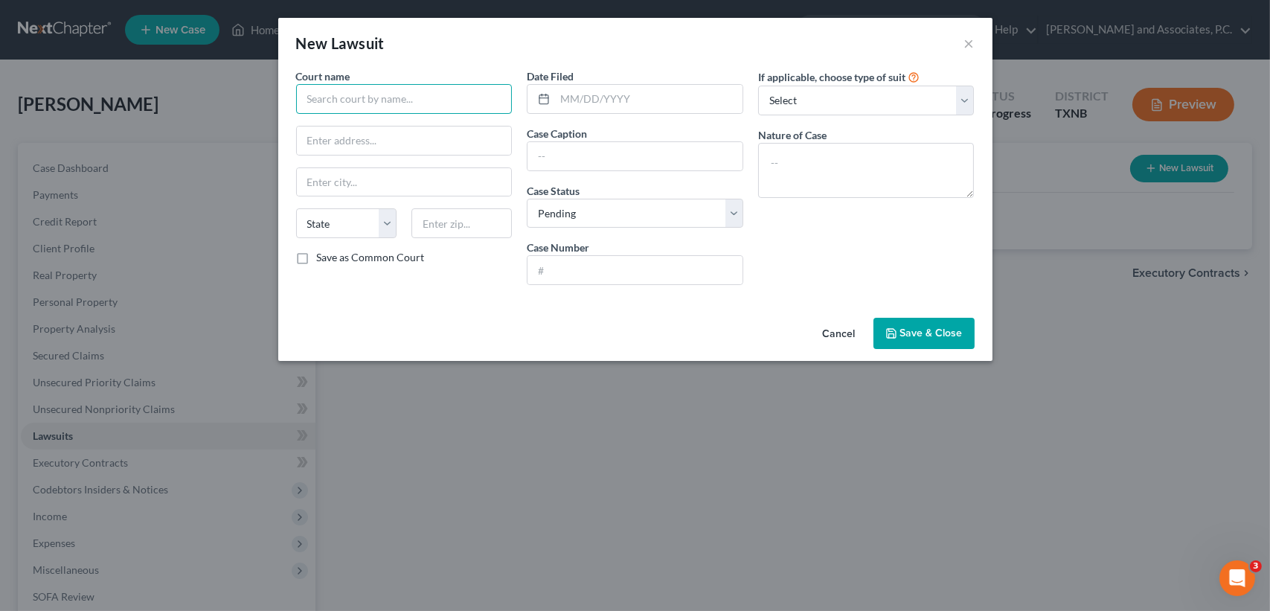
click at [395, 96] on input "text" at bounding box center [404, 99] width 217 height 30
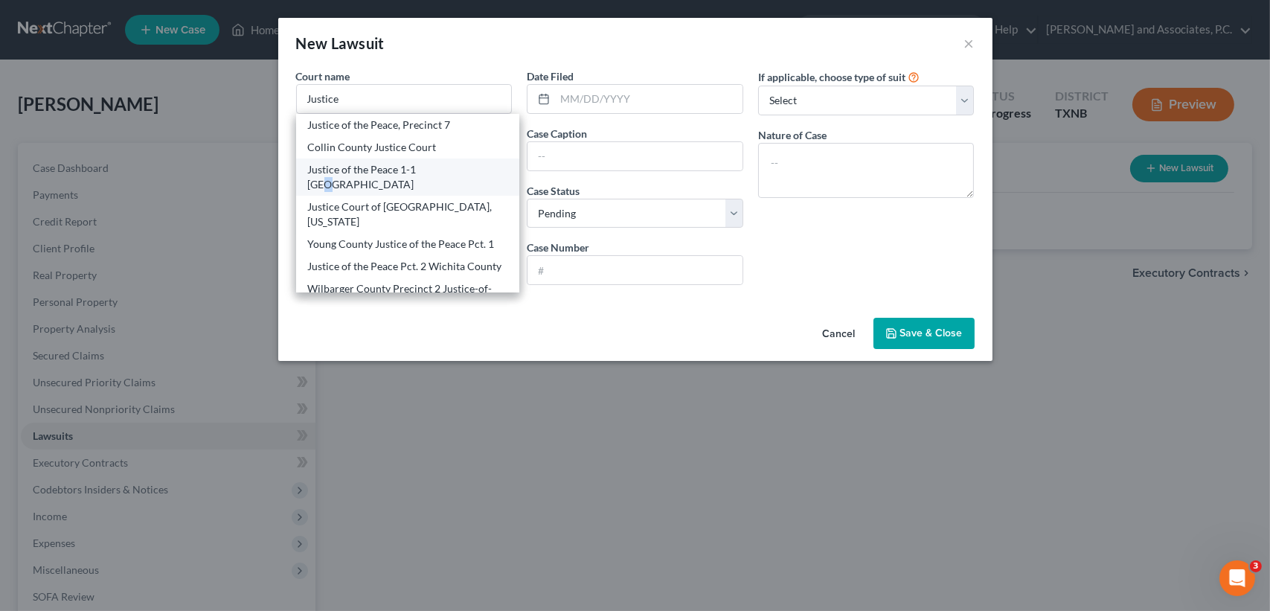
click at [433, 162] on div "Justice of the Peace 1-1 Wichita County" at bounding box center [408, 177] width 200 height 30
type input "Justice of the Peace 1-1 Wichita County"
type input "900 7th Street Room 281"
type input "Wichita Falls"
select select "45"
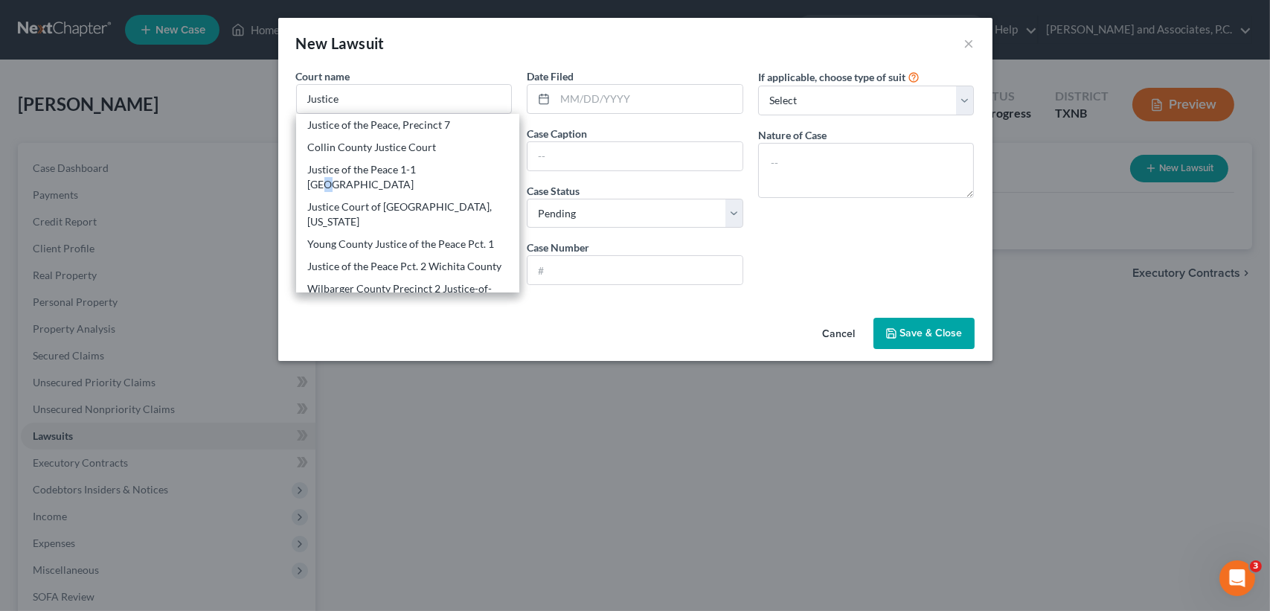
type input "76301"
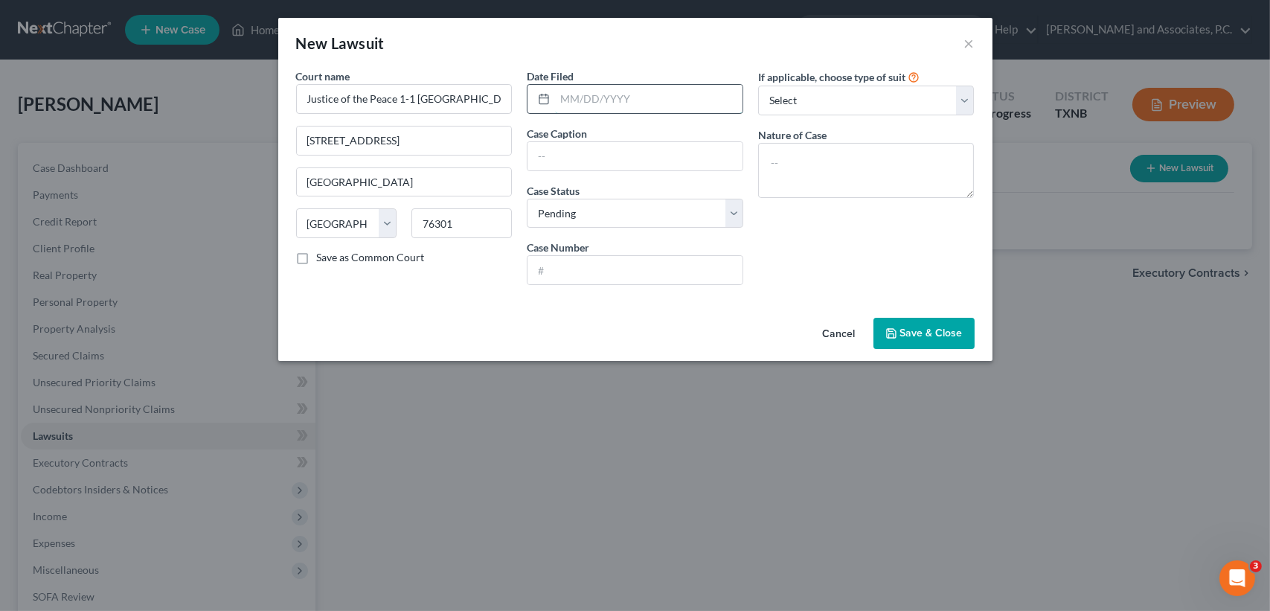
click at [635, 95] on input "text" at bounding box center [649, 99] width 188 height 28
type input "08/29/2025"
click at [640, 151] on input "text" at bounding box center [635, 156] width 215 height 28
drag, startPoint x: 691, startPoint y: 158, endPoint x: 1237, endPoint y: 174, distance: 545.6
click at [693, 158] on input "PORTFOLIO RECOVERY ASSOCIATES, LCC VS JUSTIN McCRACKEN 1705" at bounding box center [635, 156] width 215 height 28
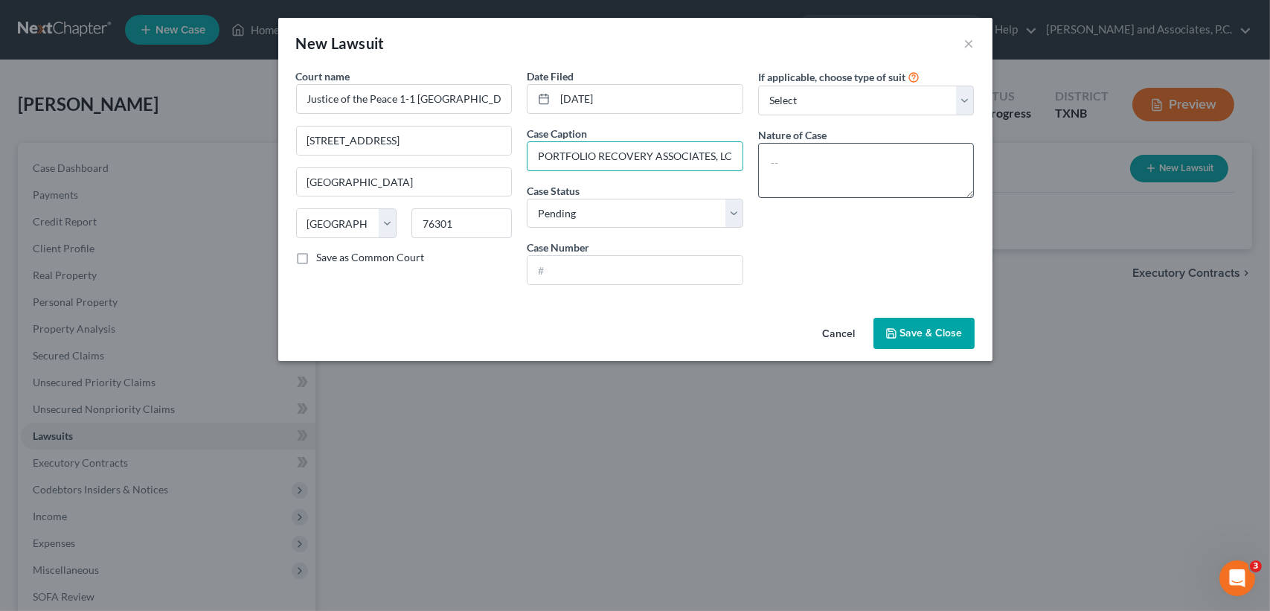
drag, startPoint x: 694, startPoint y: 150, endPoint x: 869, endPoint y: 158, distance: 175.0
click at [696, 150] on input "PORTFOLIO RECOVERY ASSOCIATES, LCC VS JUSTIN McCRACKEN 1705" at bounding box center [635, 156] width 215 height 28
type input "PORTFOLIO RECOVERY ASSOCIATES, LCC VS JUSTIN McCRACKEN 1705 COLLINS AVE Wichita…"
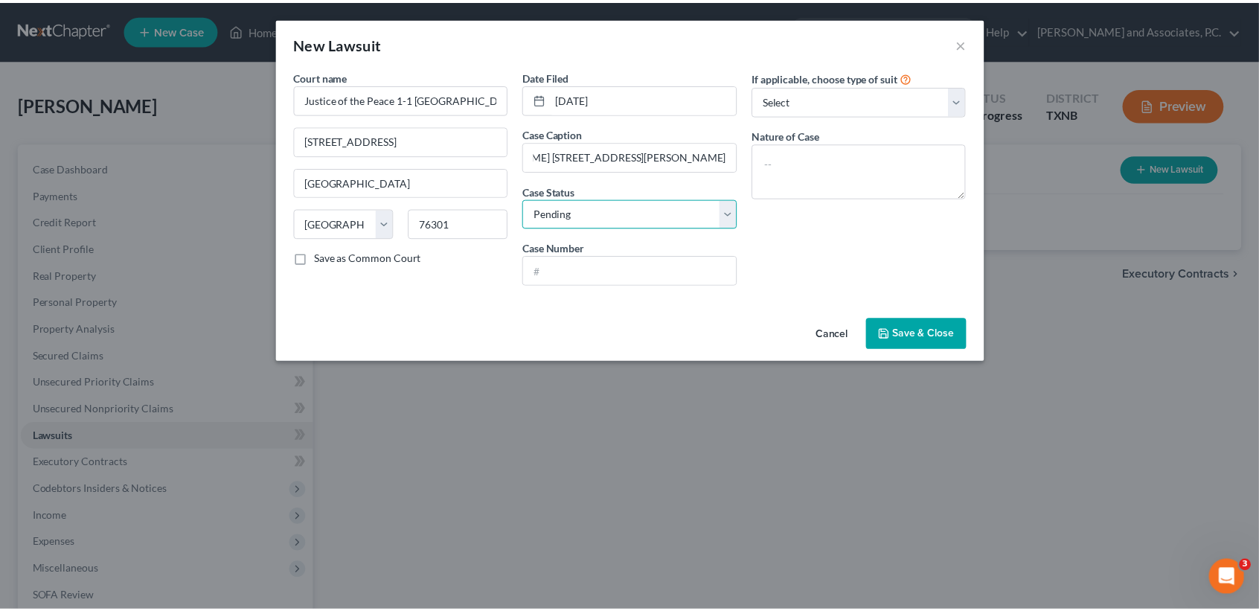
scroll to position [0, 0]
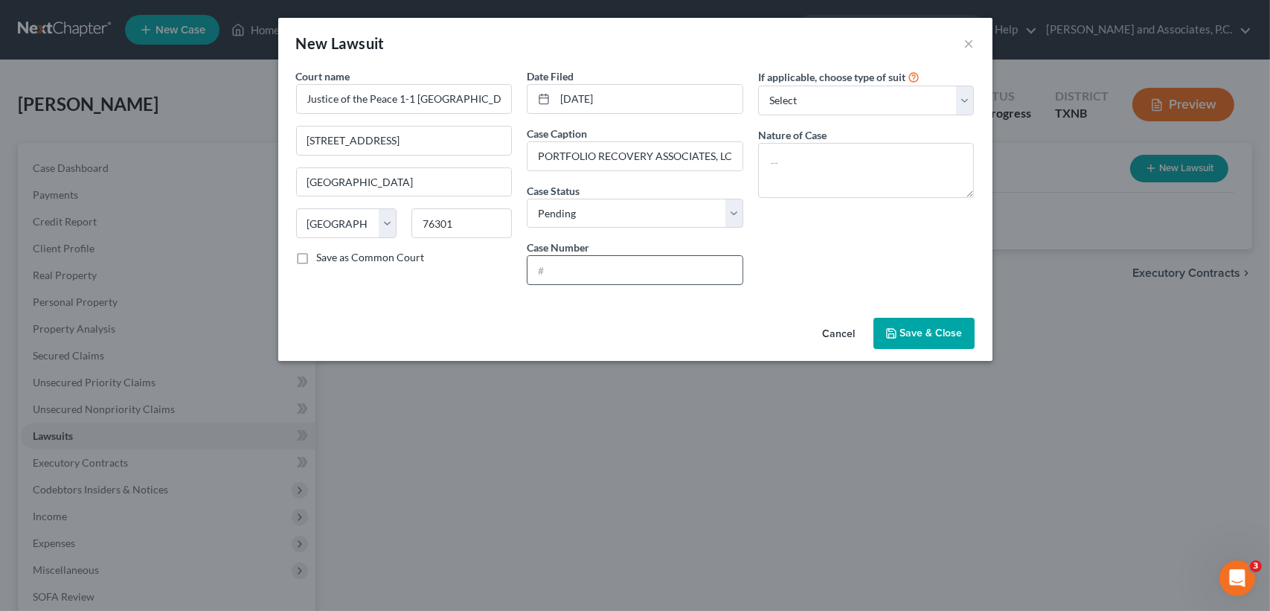
click at [657, 268] on input "text" at bounding box center [635, 270] width 215 height 28
type input "JP1-1-DC2025-1252"
click at [930, 342] on button "Save & Close" at bounding box center [924, 333] width 101 height 31
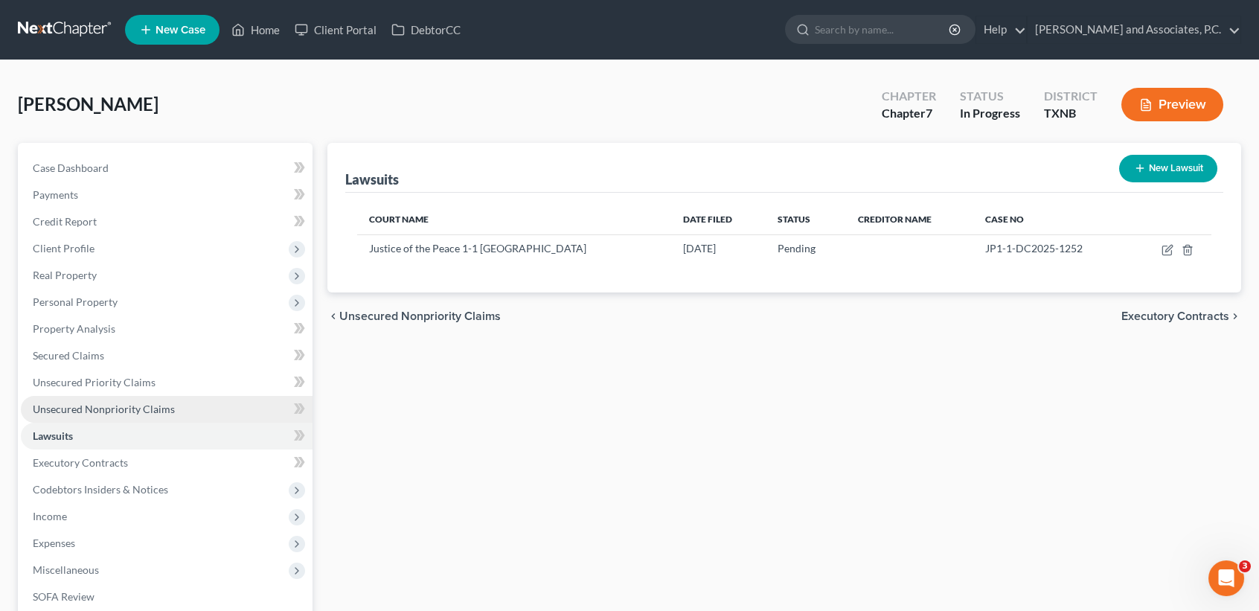
click at [47, 413] on span "Unsecured Nonpriority Claims" at bounding box center [104, 409] width 142 height 13
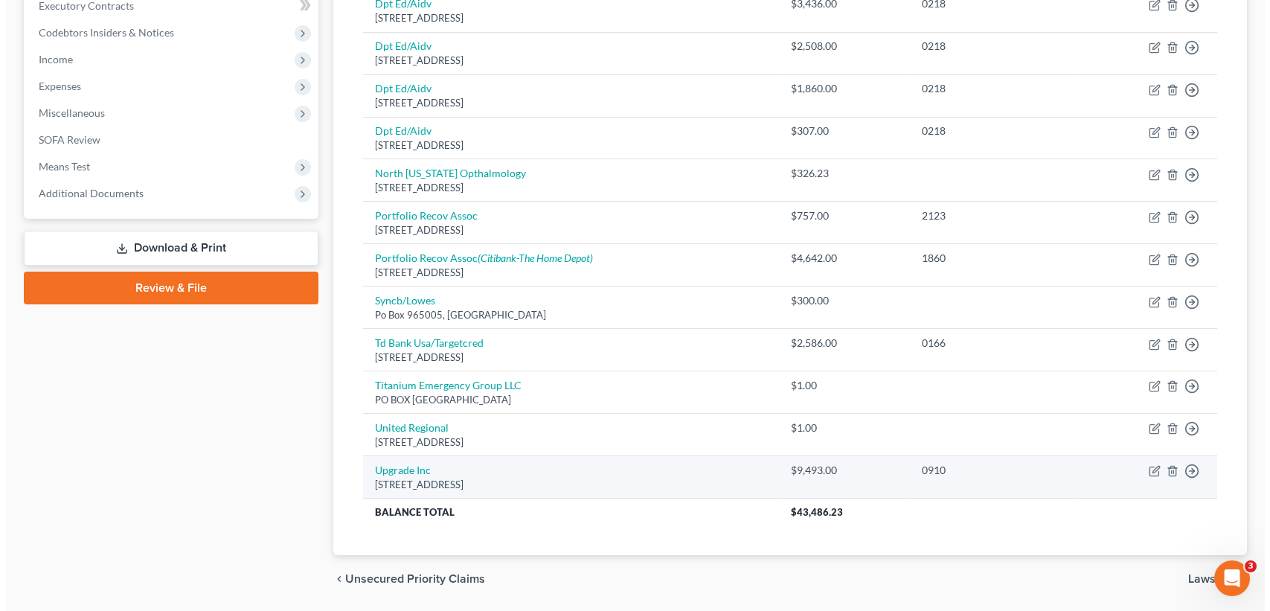
scroll to position [496, 0]
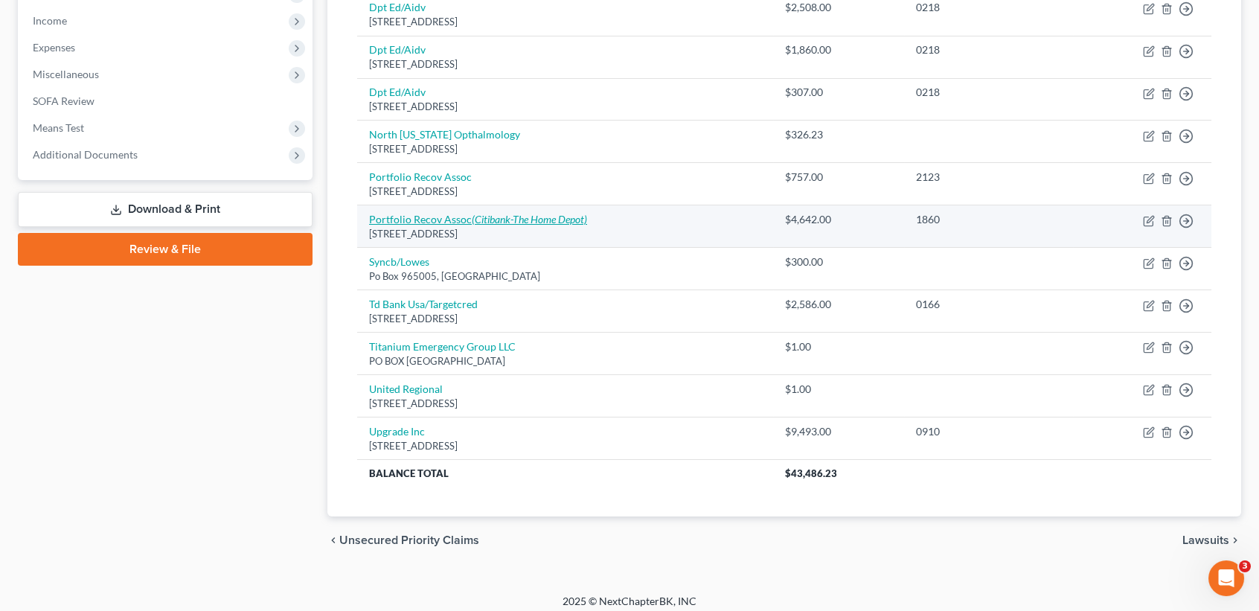
click at [536, 215] on icon "(Citibank-The Home Depot)" at bounding box center [529, 219] width 115 height 13
select select "48"
select select "0"
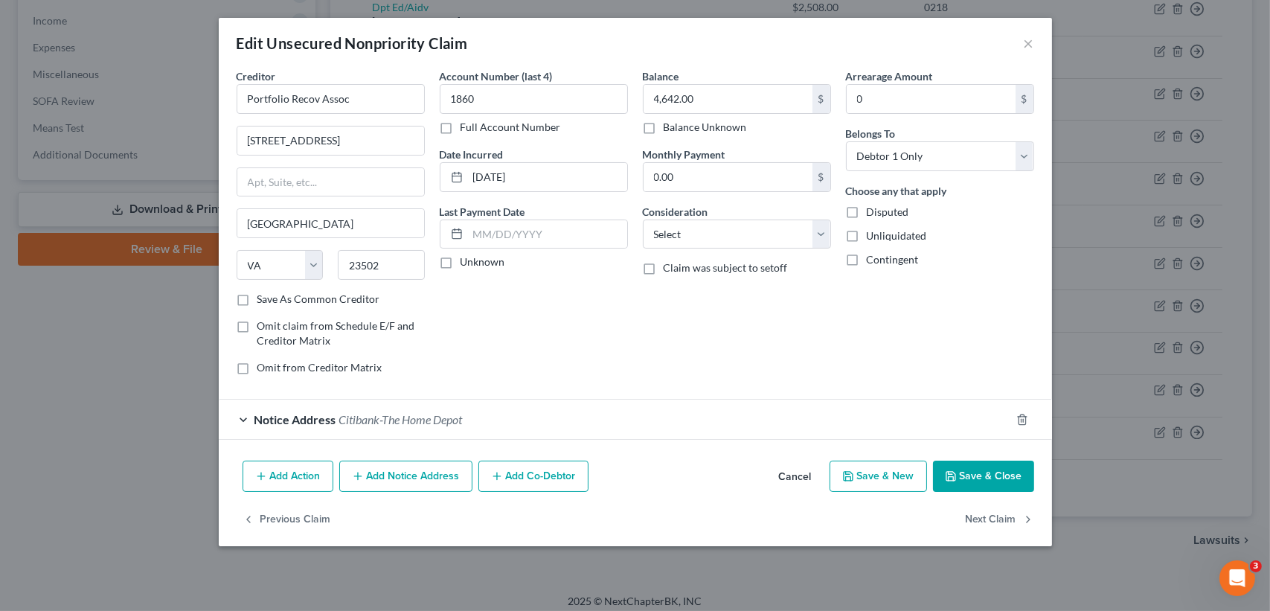
click at [444, 430] on div "Notice Address Citibank-The Home Depot" at bounding box center [615, 419] width 792 height 39
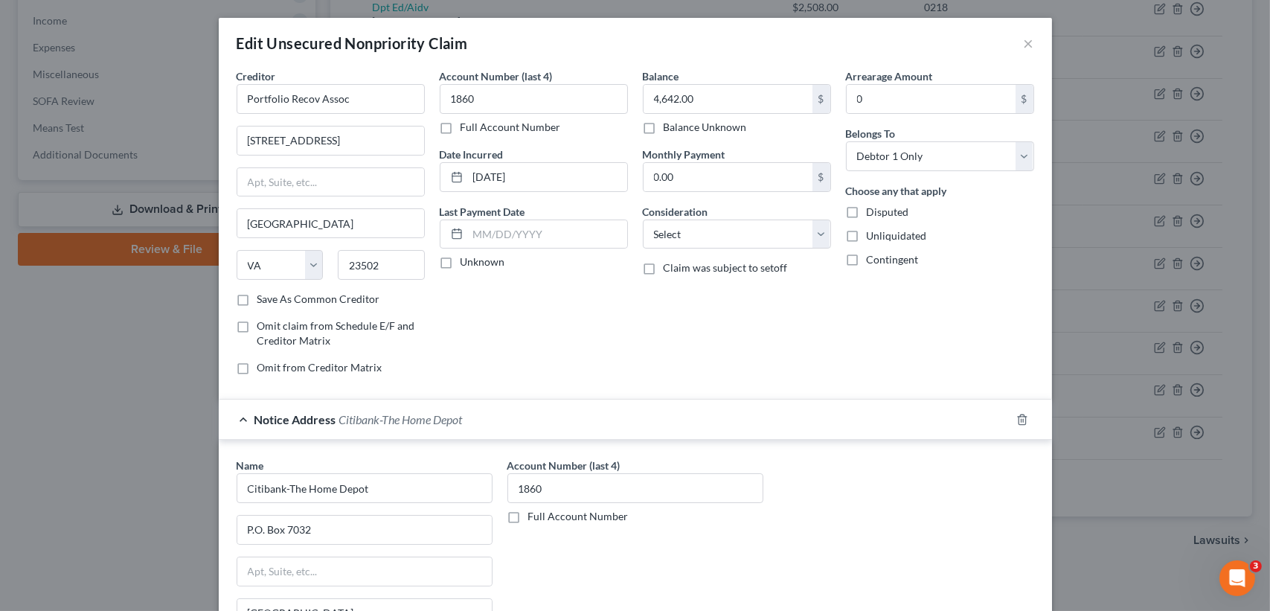
click at [577, 369] on div "Account Number (last 4) 1860 Full Account Number Date Incurred 09-24-2024 Last …" at bounding box center [533, 227] width 203 height 318
click at [464, 423] on div "Notice Address Citibank-The Home Depot" at bounding box center [615, 419] width 792 height 39
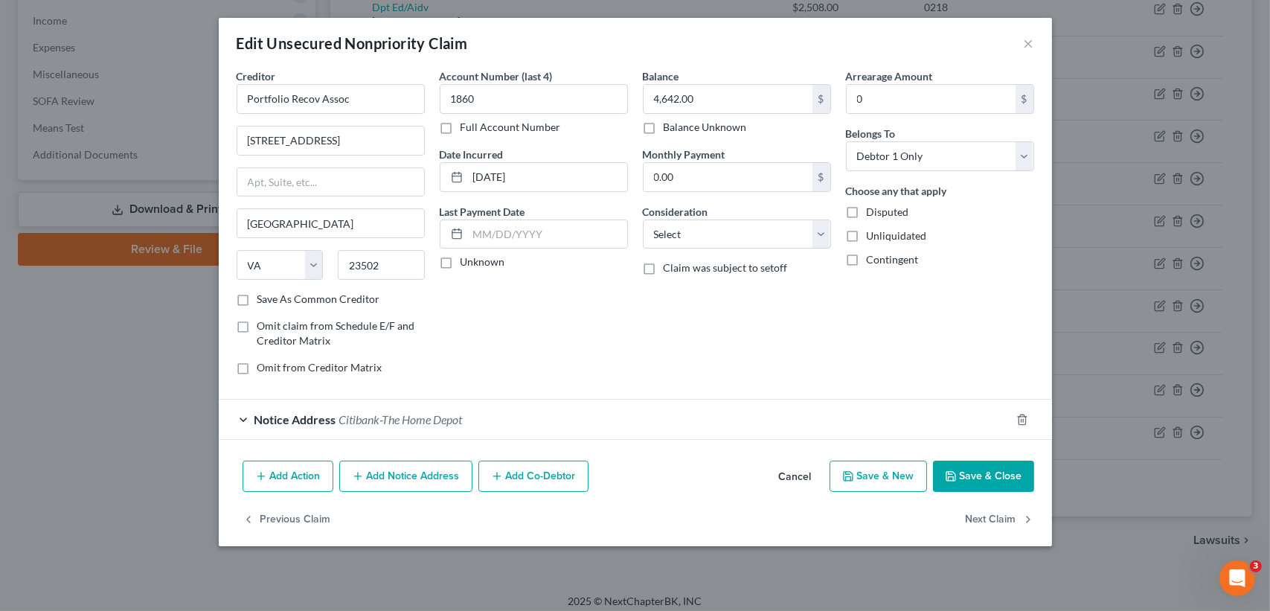
click at [405, 476] on button "Add Notice Address" at bounding box center [405, 476] width 133 height 31
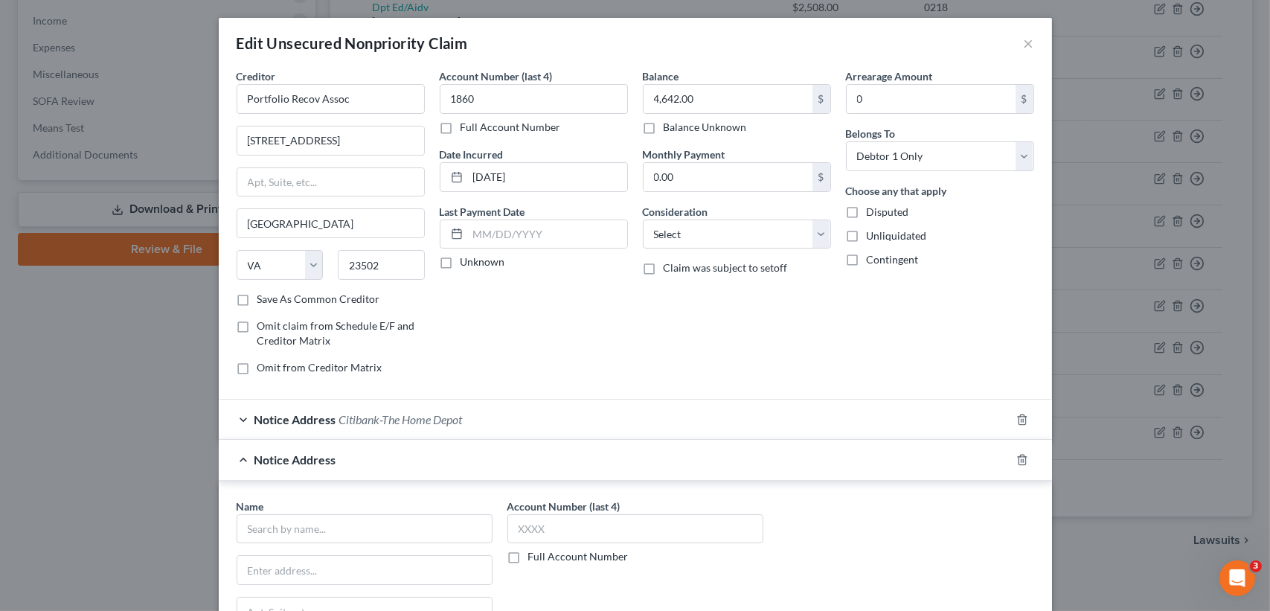
scroll to position [99, 0]
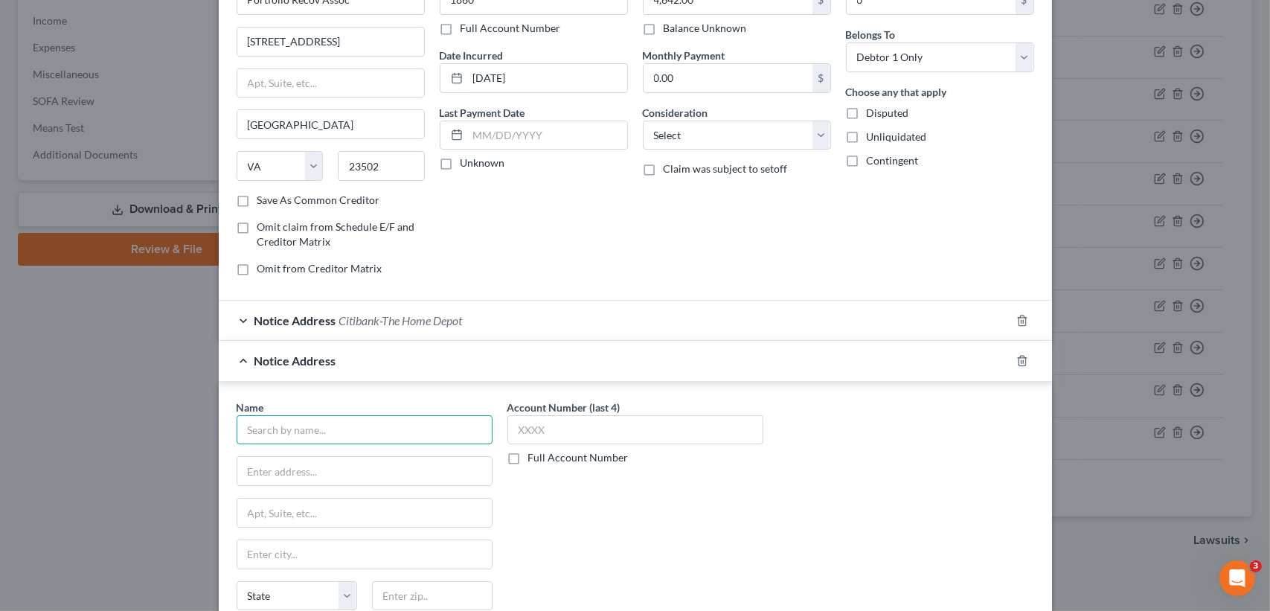
click at [260, 427] on input "text" at bounding box center [365, 430] width 256 height 30
type input "Kelli Brown"
type input "PO BOX 115220"
type input "75011"
type input "Carrollton"
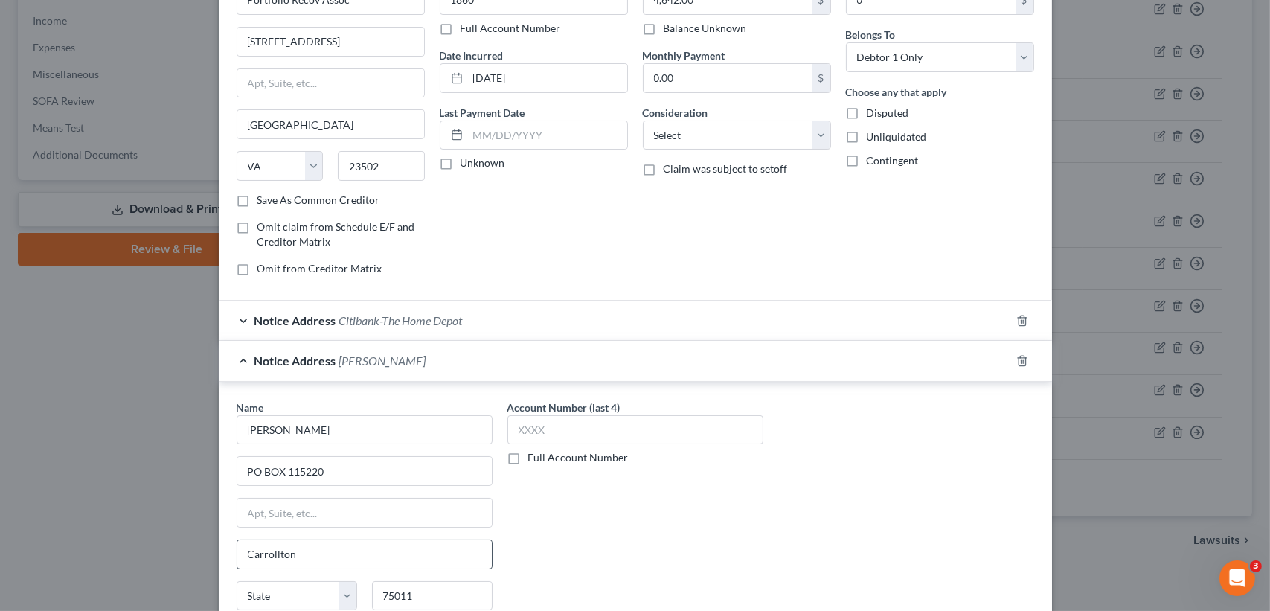
select select "45"
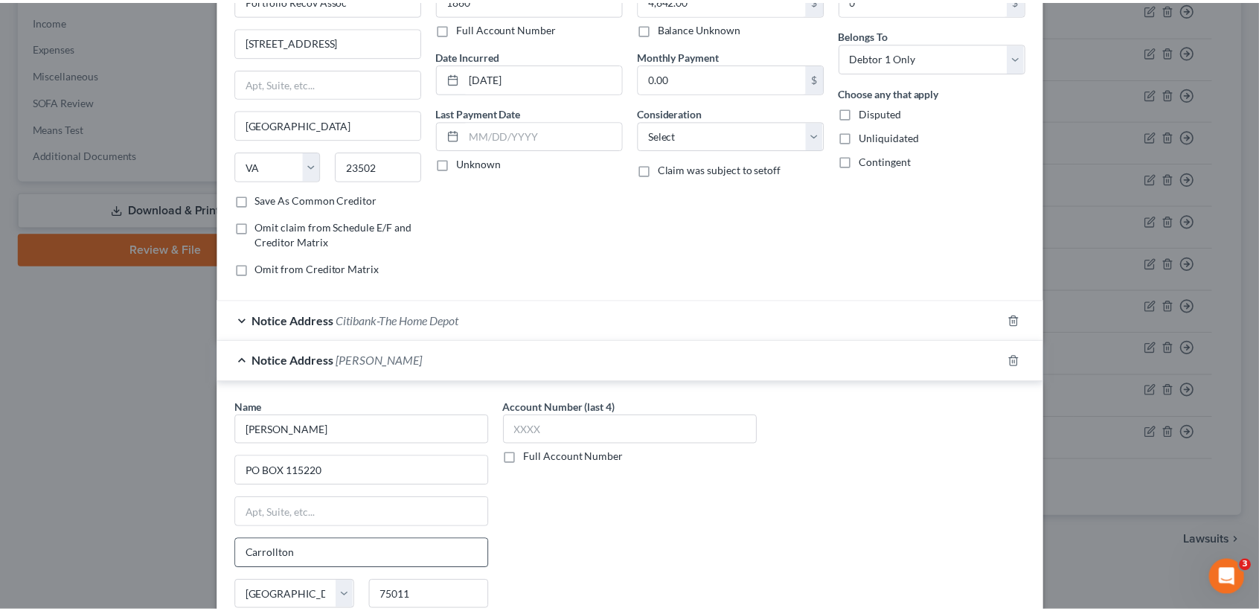
scroll to position [271, 0]
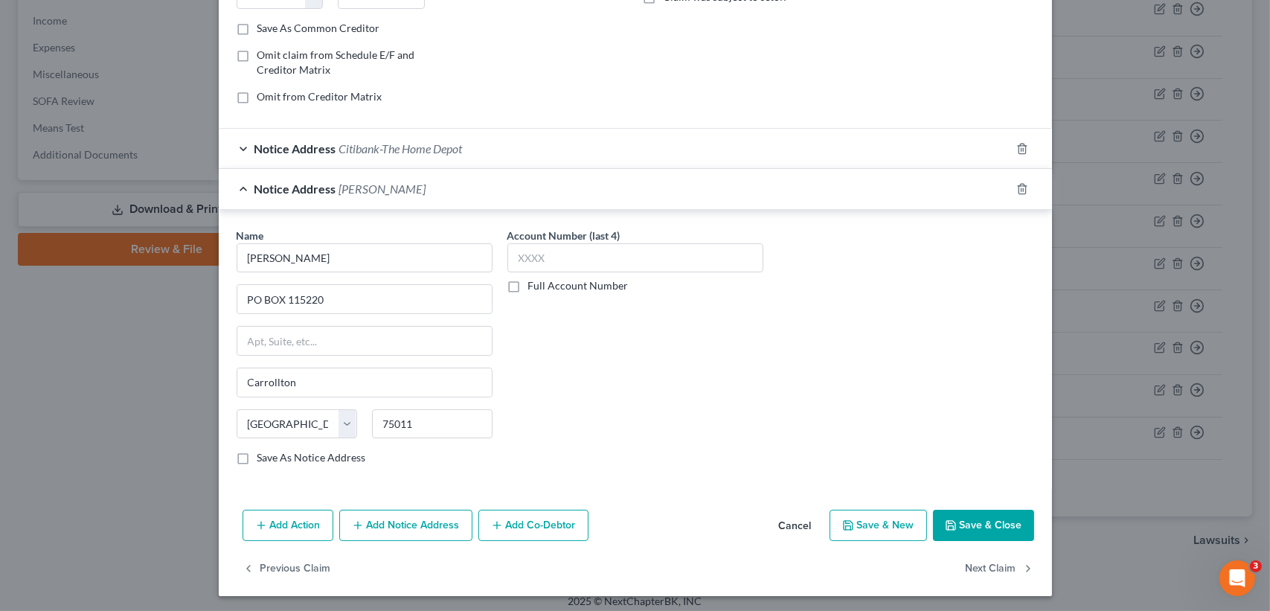
click at [673, 433] on div "Account Number (last 4) Full Account Number" at bounding box center [635, 353] width 271 height 250
click at [319, 461] on label "Save As Notice Address" at bounding box center [311, 457] width 109 height 15
click at [273, 460] on input "Save As Notice Address" at bounding box center [268, 455] width 10 height 10
click at [676, 405] on div "Account Number (last 4) Full Account Number" at bounding box center [635, 353] width 271 height 250
click at [976, 539] on div "Add Action Add Notice Address Add Co-Debtor Cancel Save & New Save & Close" at bounding box center [635, 528] width 833 height 49
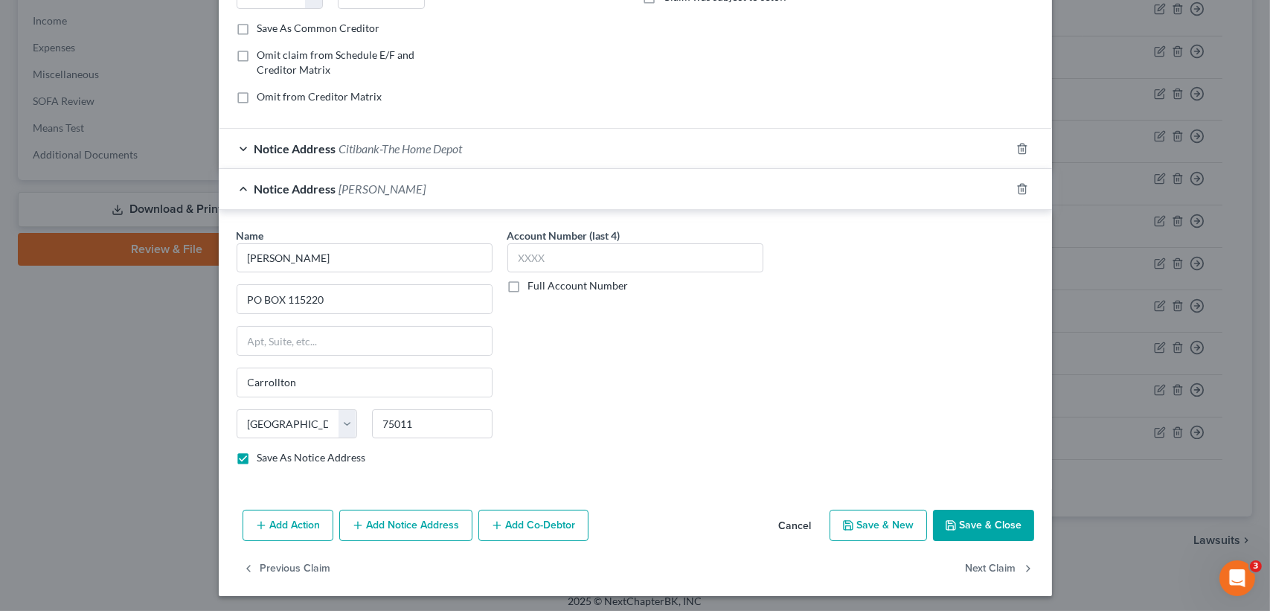
click at [978, 525] on button "Save & Close" at bounding box center [983, 525] width 101 height 31
checkbox input "false"
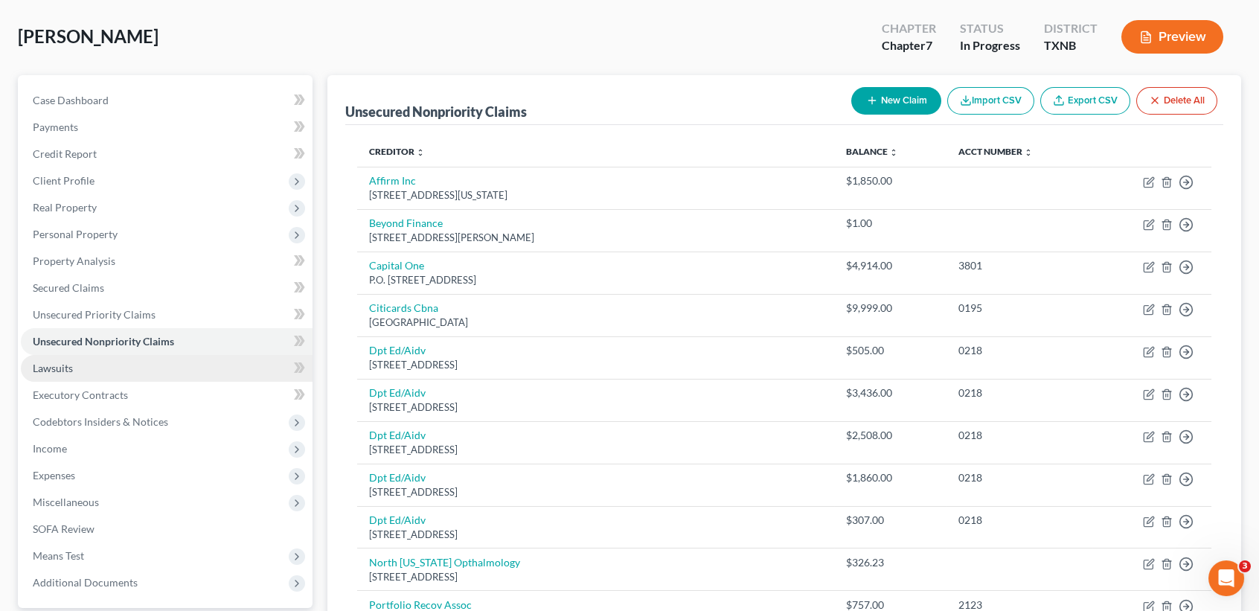
scroll to position [99, 0]
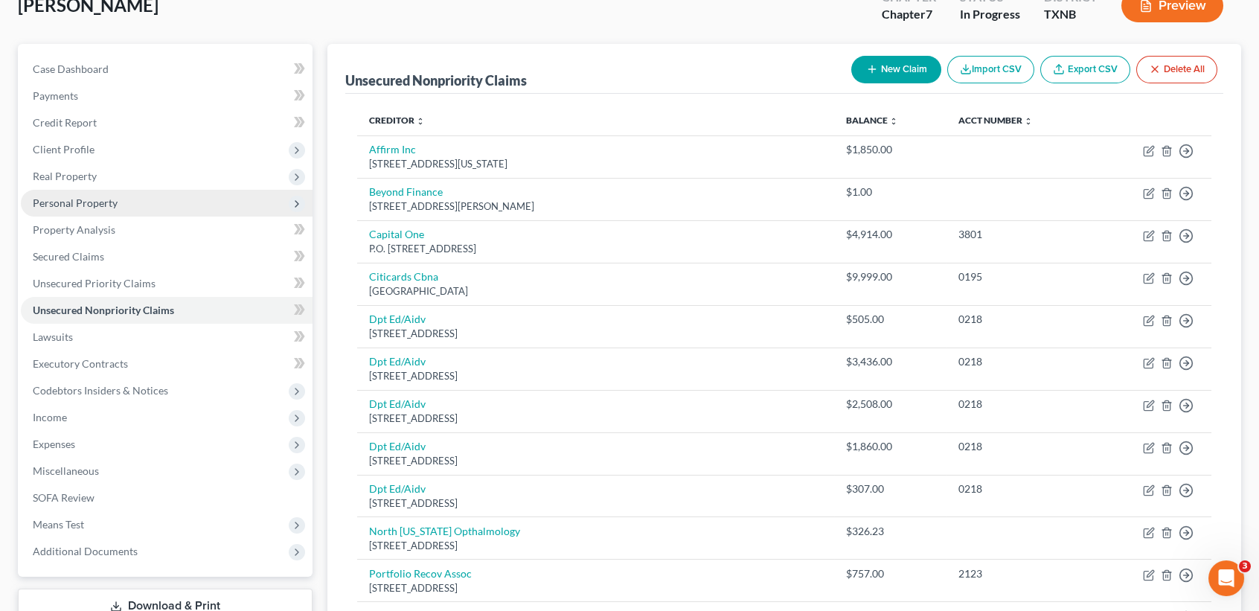
click at [96, 210] on span "Personal Property" at bounding box center [167, 203] width 292 height 27
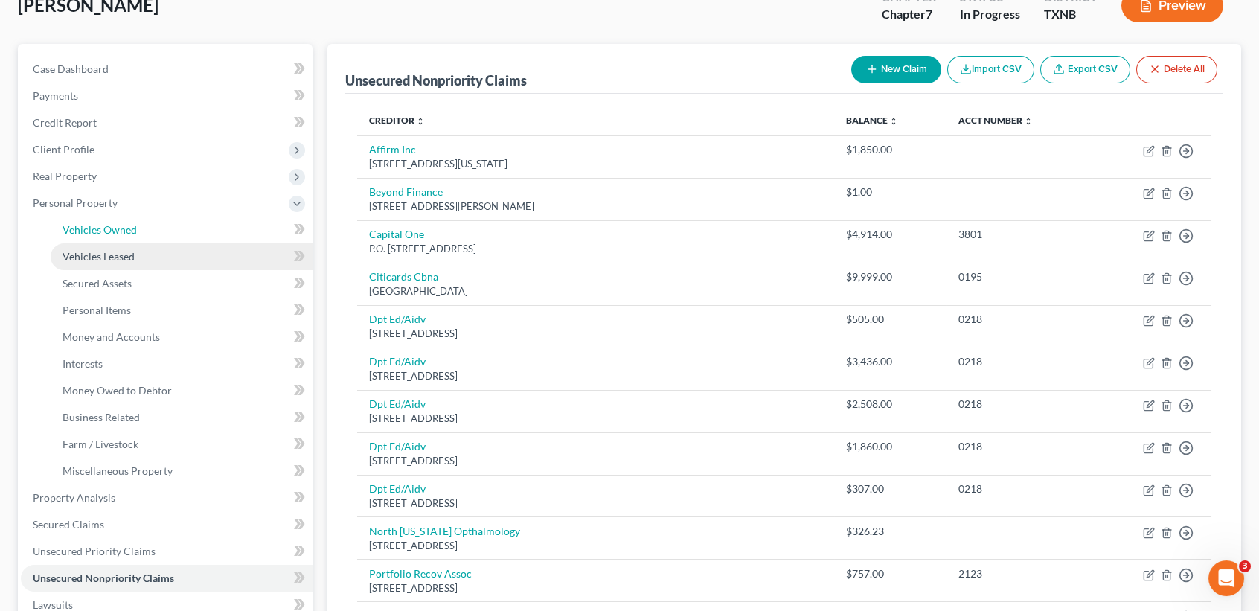
click at [115, 234] on span "Vehicles Owned" at bounding box center [100, 229] width 74 height 13
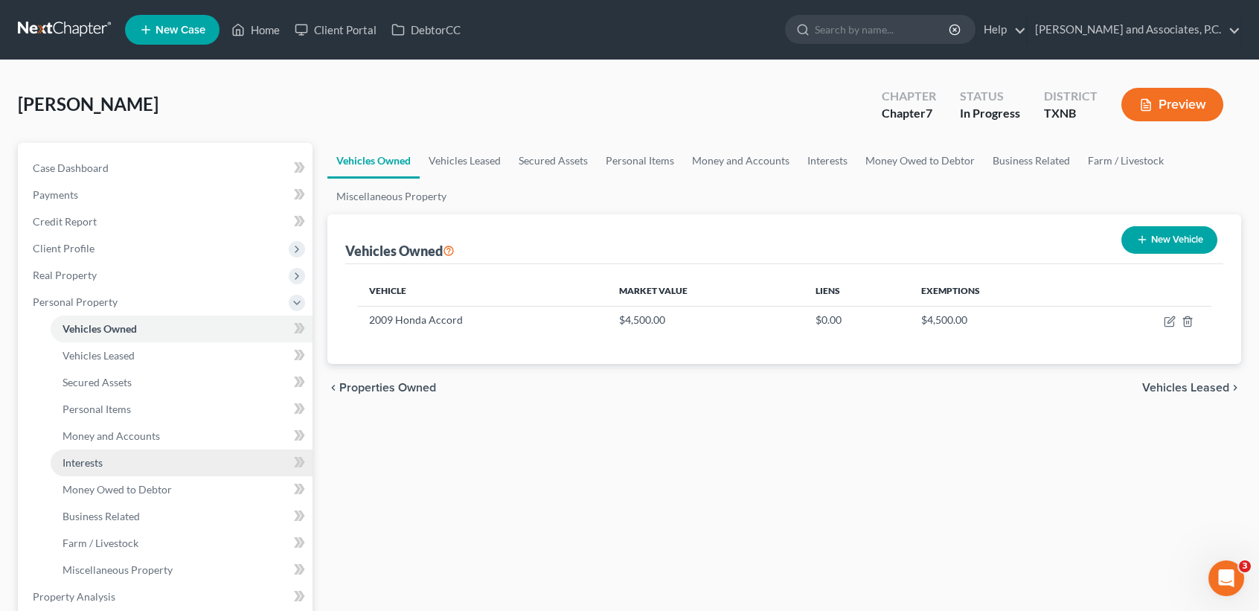
click at [119, 464] on link "Interests" at bounding box center [182, 462] width 262 height 27
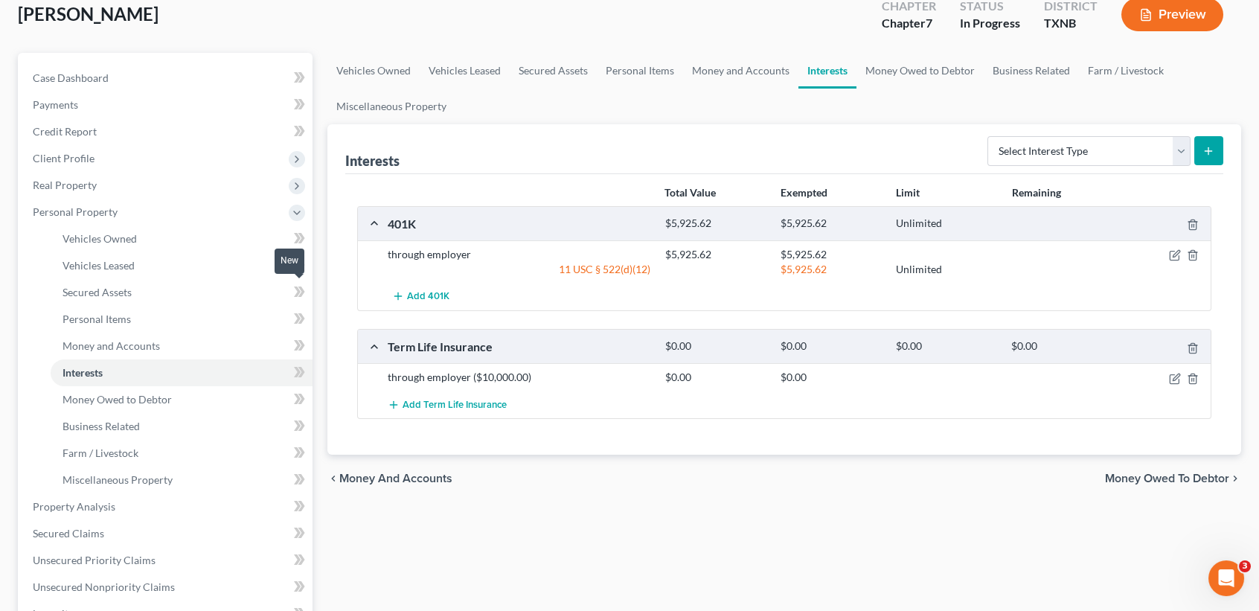
scroll to position [99, 0]
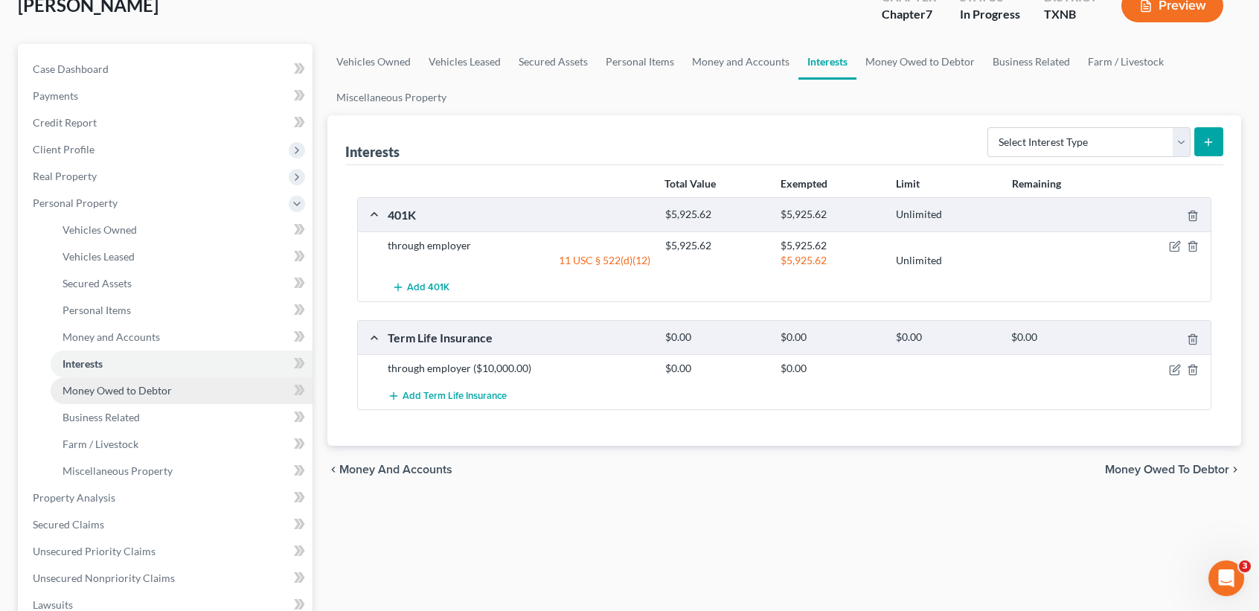
click at [103, 395] on link "Money Owed to Debtor" at bounding box center [182, 390] width 262 height 27
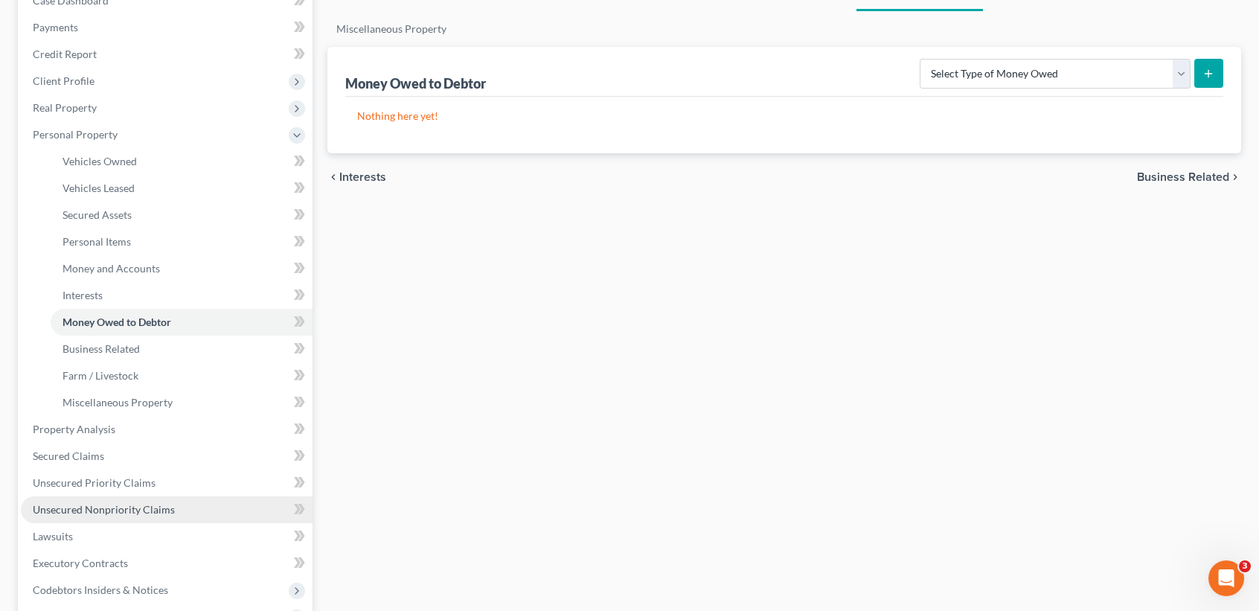
scroll to position [198, 0]
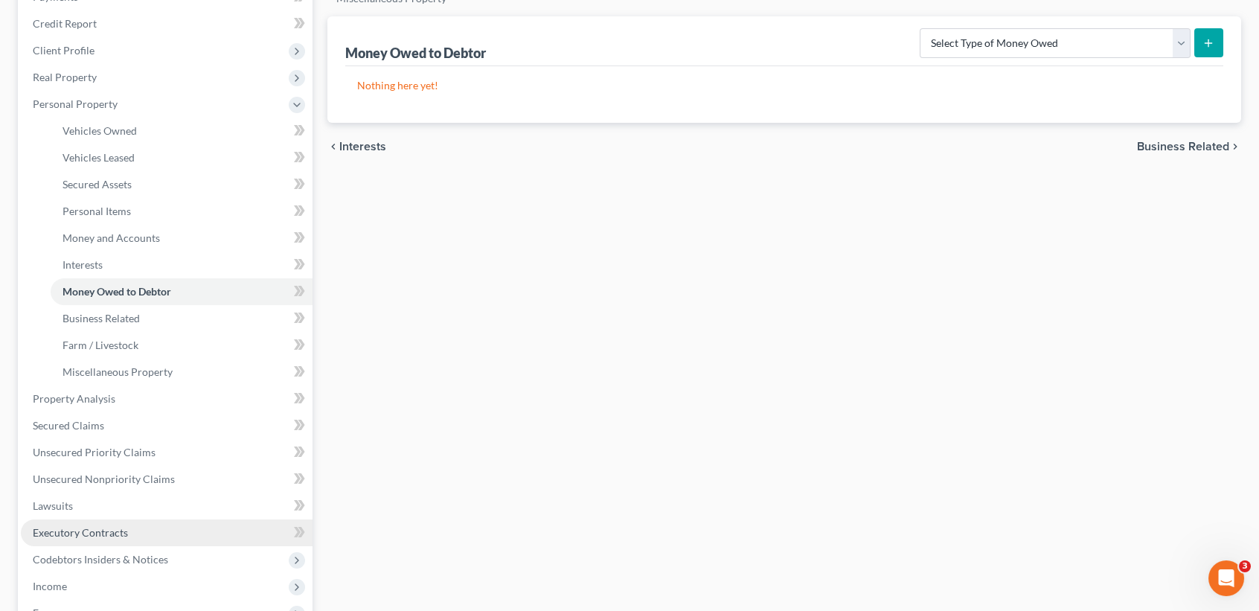
click at [144, 530] on link "Executory Contracts" at bounding box center [167, 532] width 292 height 27
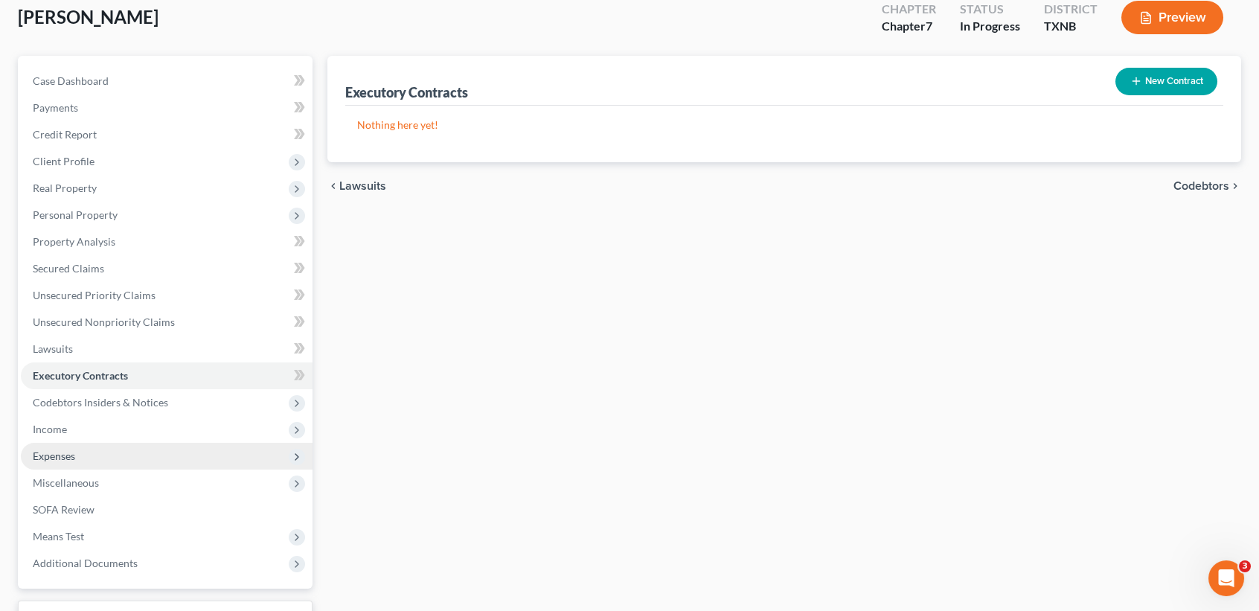
scroll to position [198, 0]
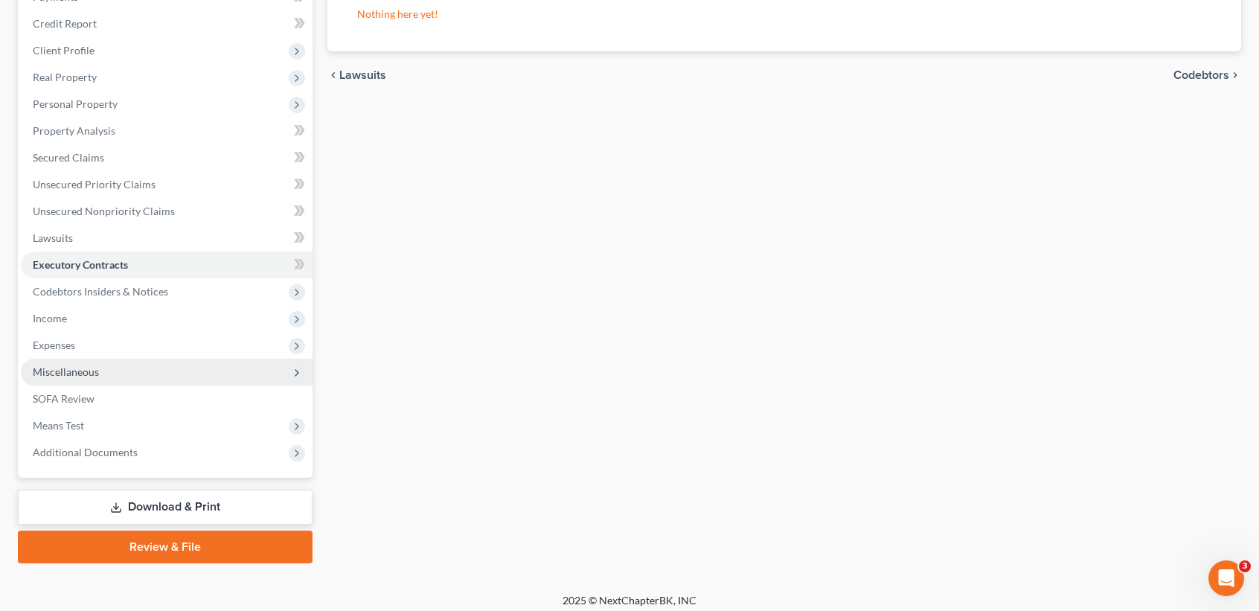
click at [75, 371] on span "Miscellaneous" at bounding box center [66, 371] width 66 height 13
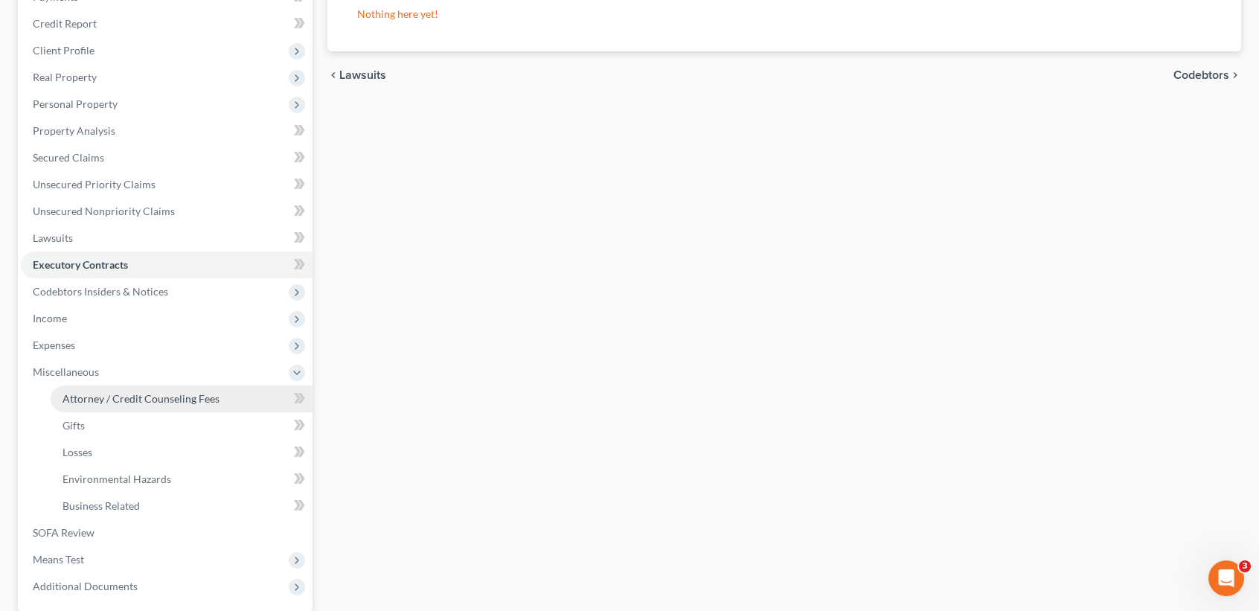
click at [83, 388] on link "Attorney / Credit Counseling Fees" at bounding box center [182, 398] width 262 height 27
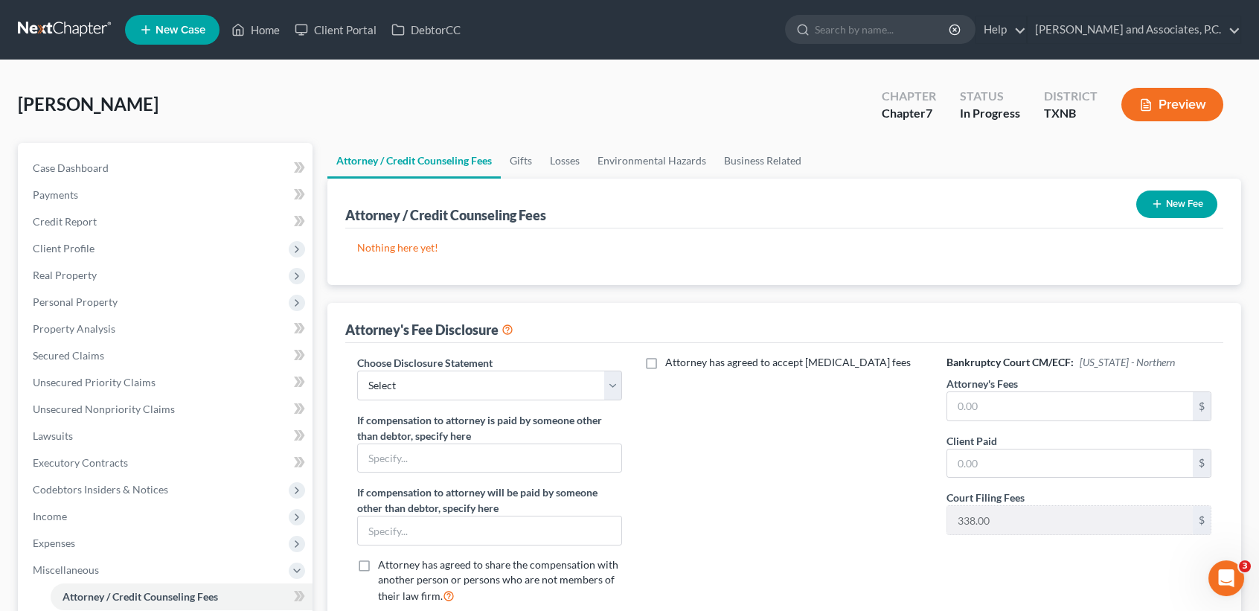
click at [1170, 190] on button "New Fee" at bounding box center [1176, 204] width 81 height 28
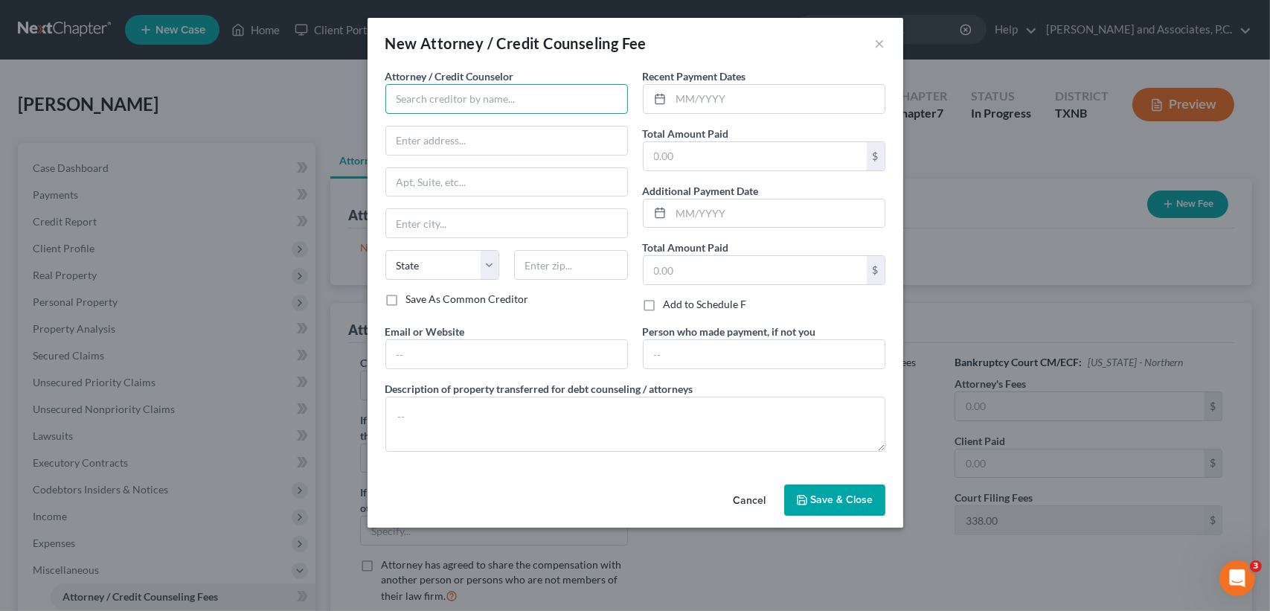
click at [443, 93] on input "text" at bounding box center [506, 99] width 243 height 30
type input "Monte J White & Associates"
type input "1106 Brook Ave"
type input "Wichita Falls"
select select "45"
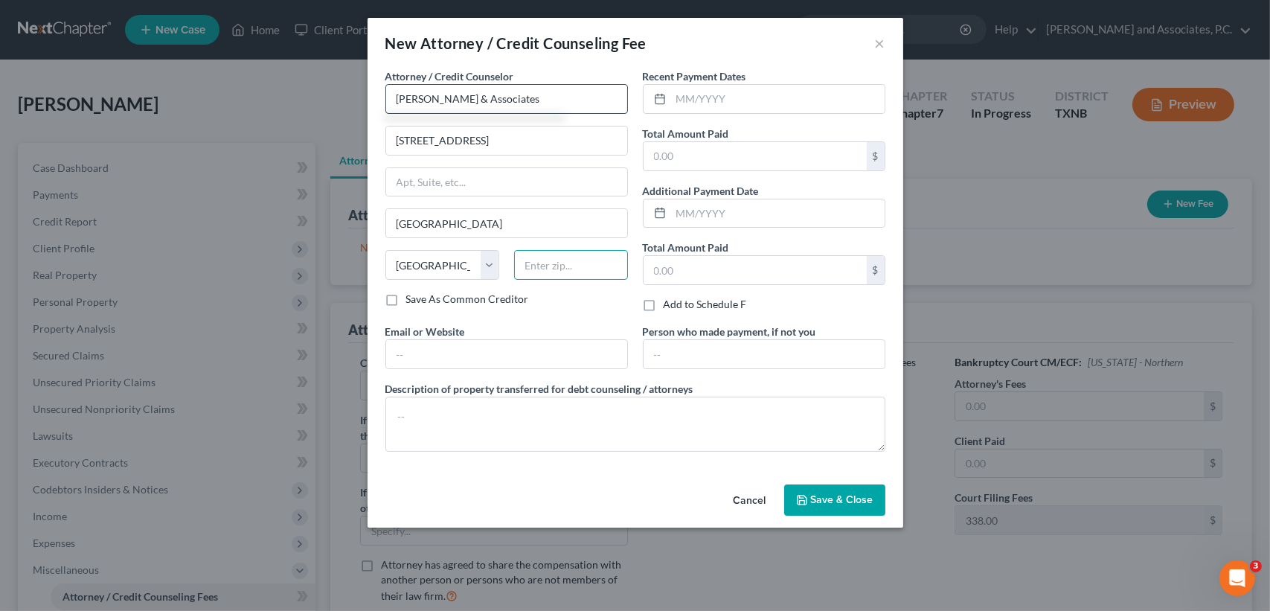
type input "76301"
drag, startPoint x: 745, startPoint y: 160, endPoint x: 634, endPoint y: 89, distance: 131.9
click at [745, 159] on input "text" at bounding box center [755, 156] width 223 height 28
type input "3,150.00"
click at [881, 504] on button "Save & Close" at bounding box center [834, 499] width 101 height 31
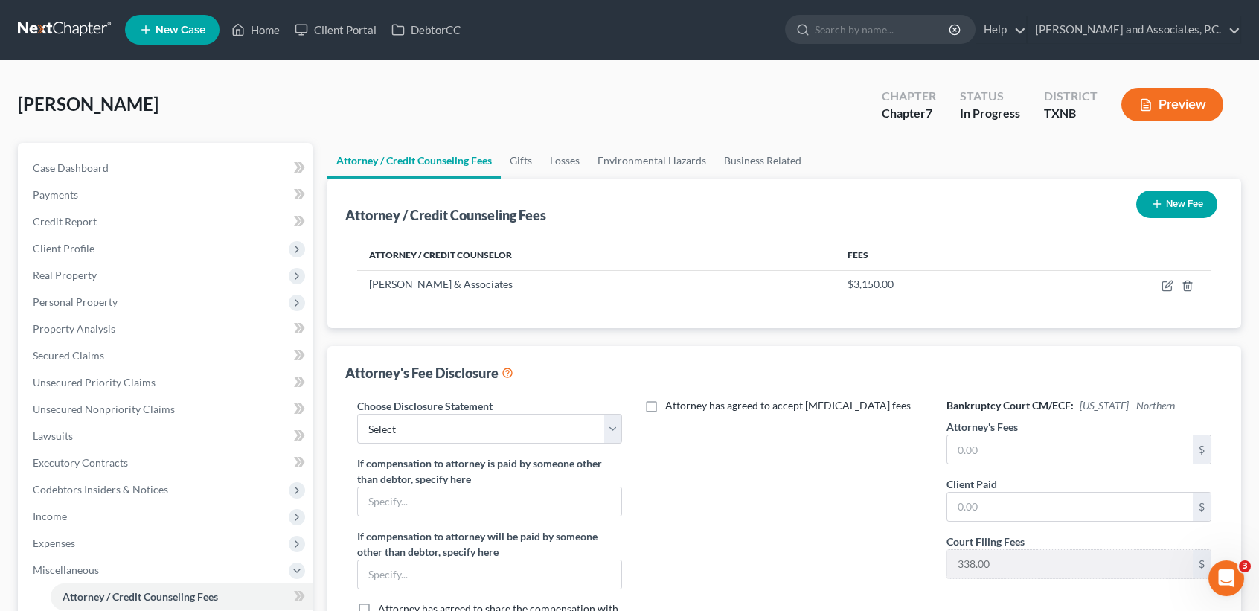
click at [1177, 197] on button "New Fee" at bounding box center [1176, 204] width 81 height 28
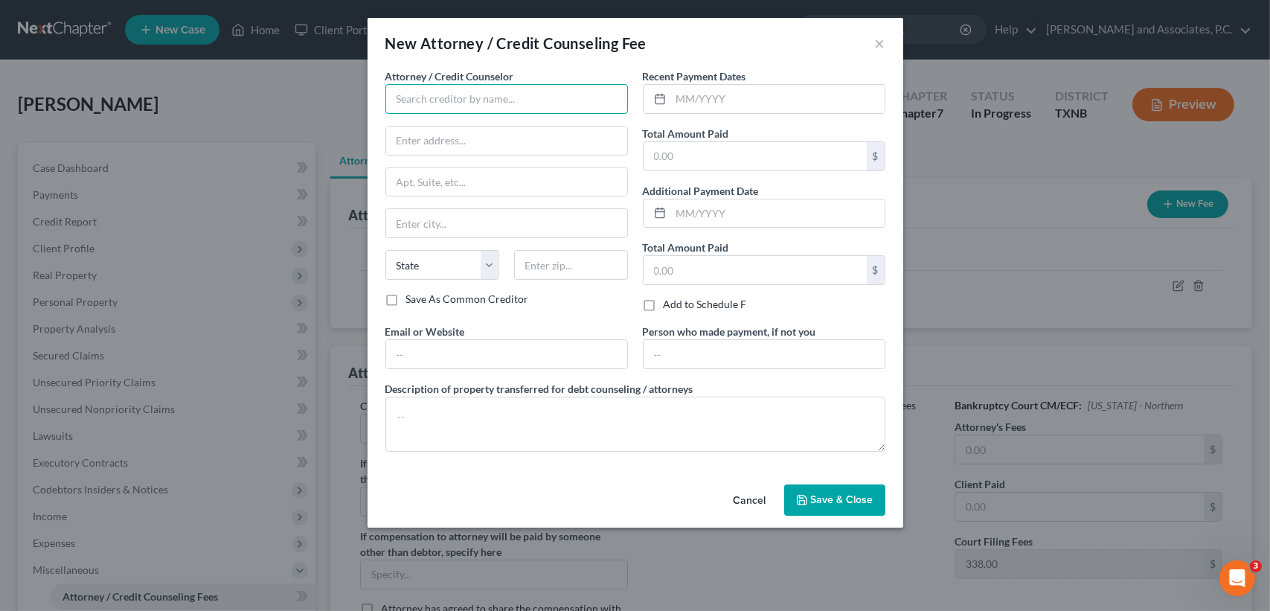
click at [473, 106] on input "text" at bounding box center [506, 99] width 243 height 30
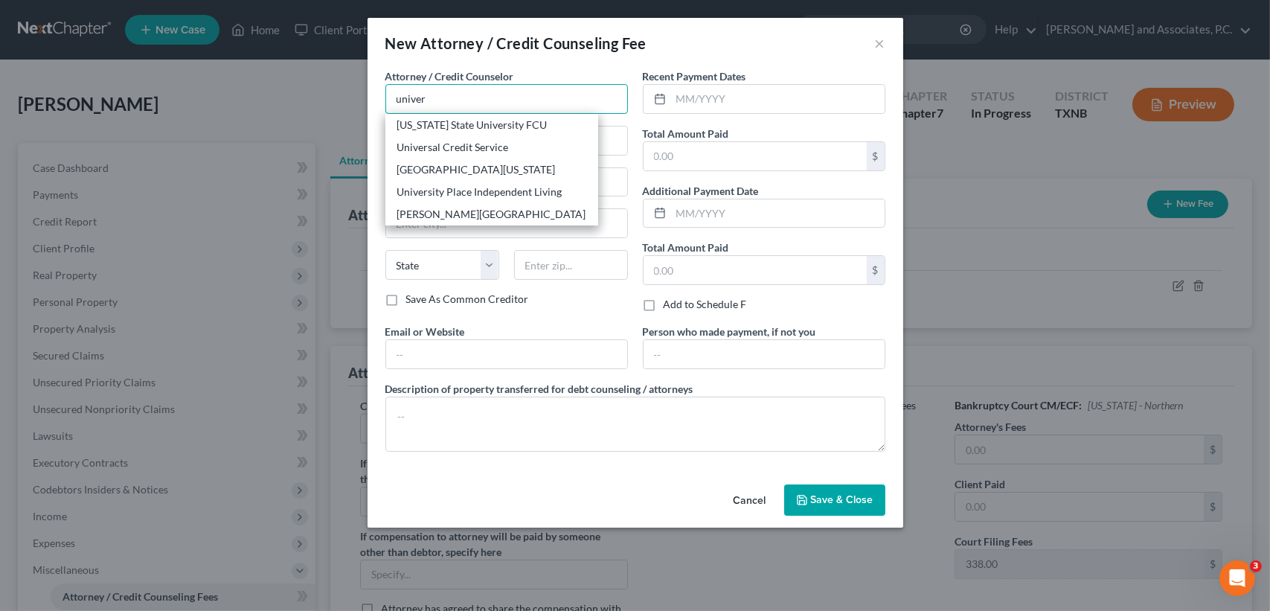
type input "Universal Credit Service"
type input "370 Reed Road, Suite 100"
type input "Broomall"
select select "39"
type input "19008"
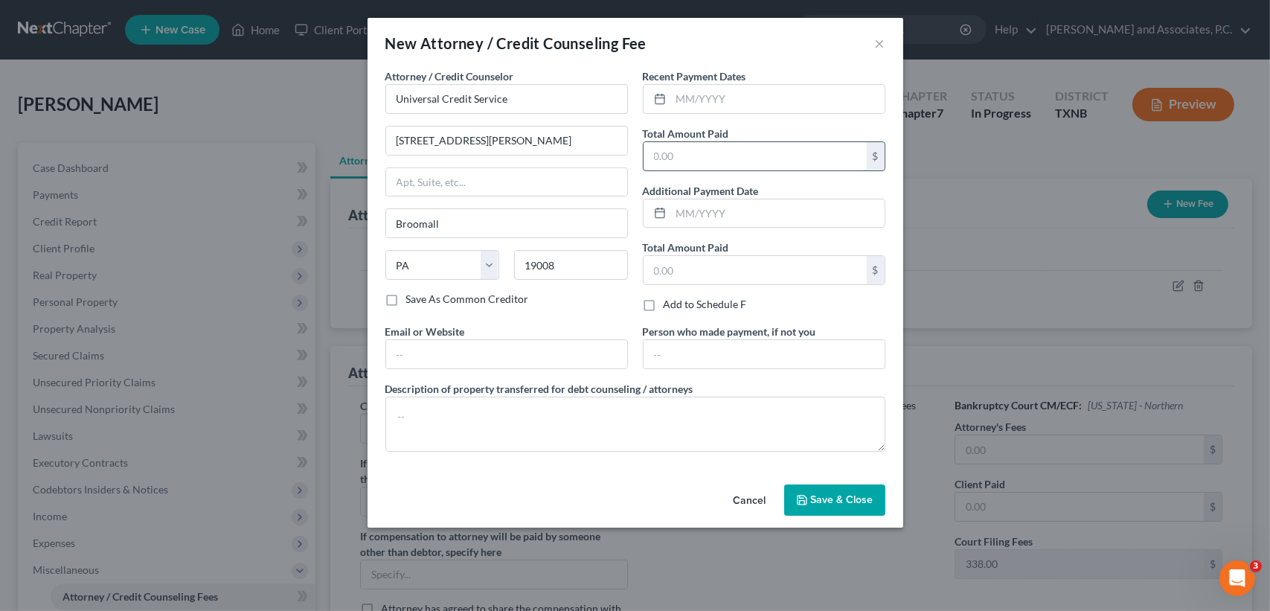
click at [697, 156] on input "text" at bounding box center [755, 156] width 223 height 28
type input "35.00"
click at [842, 496] on span "Save & Close" at bounding box center [842, 499] width 63 height 13
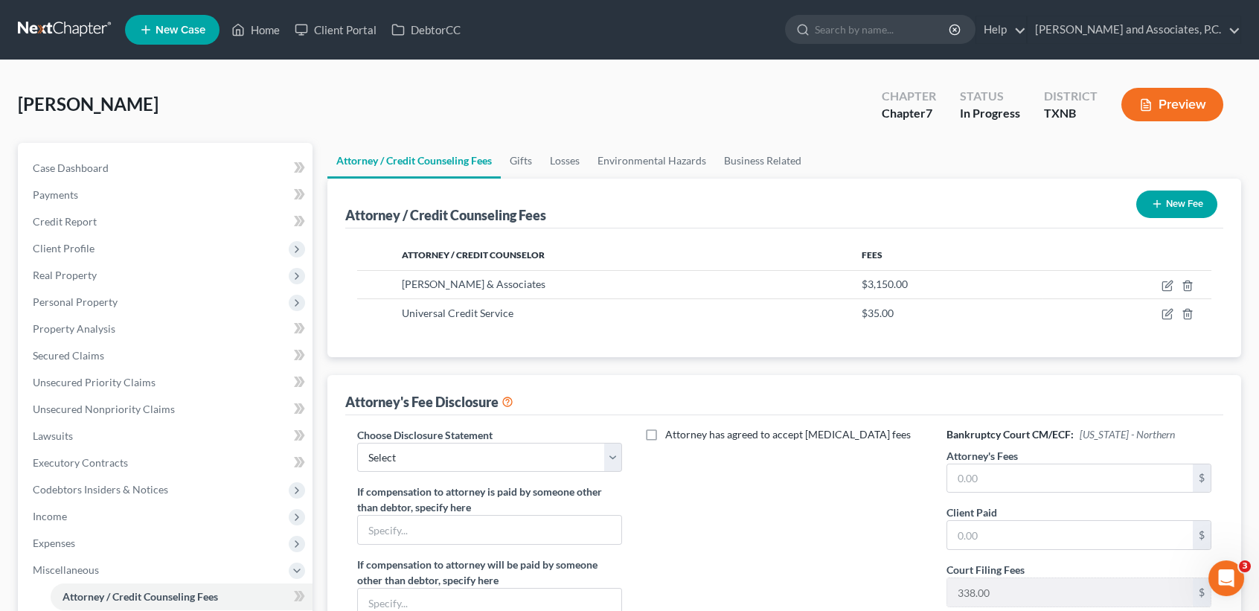
click at [1183, 211] on button "New Fee" at bounding box center [1176, 204] width 81 height 28
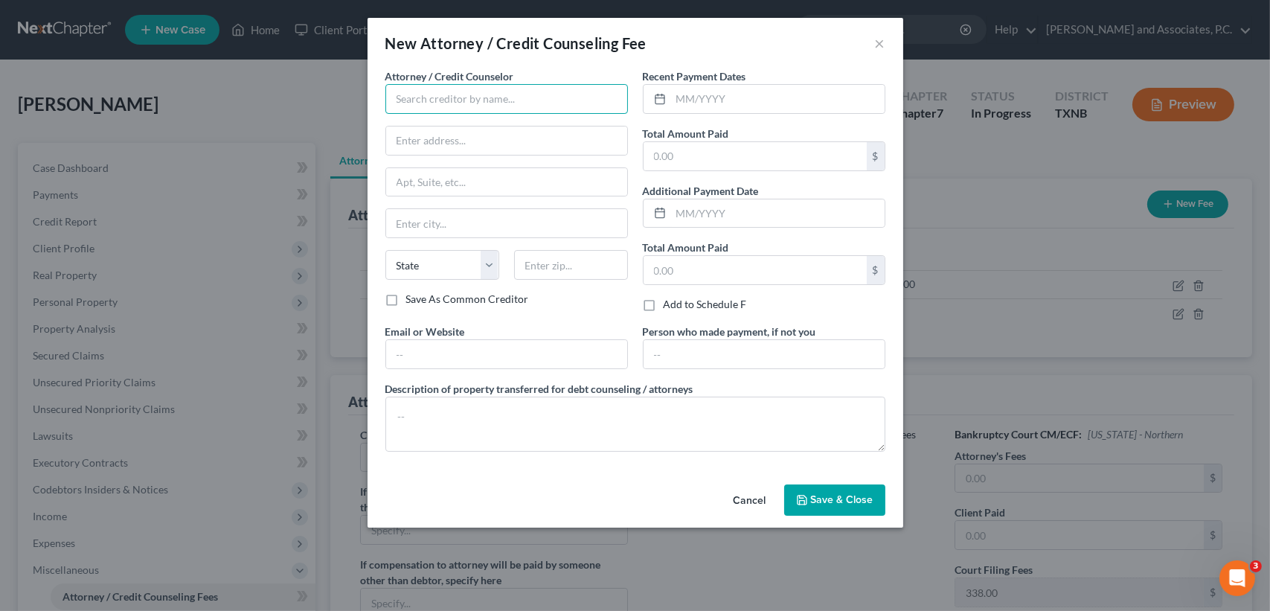
click at [554, 107] on input "text" at bounding box center [506, 99] width 243 height 30
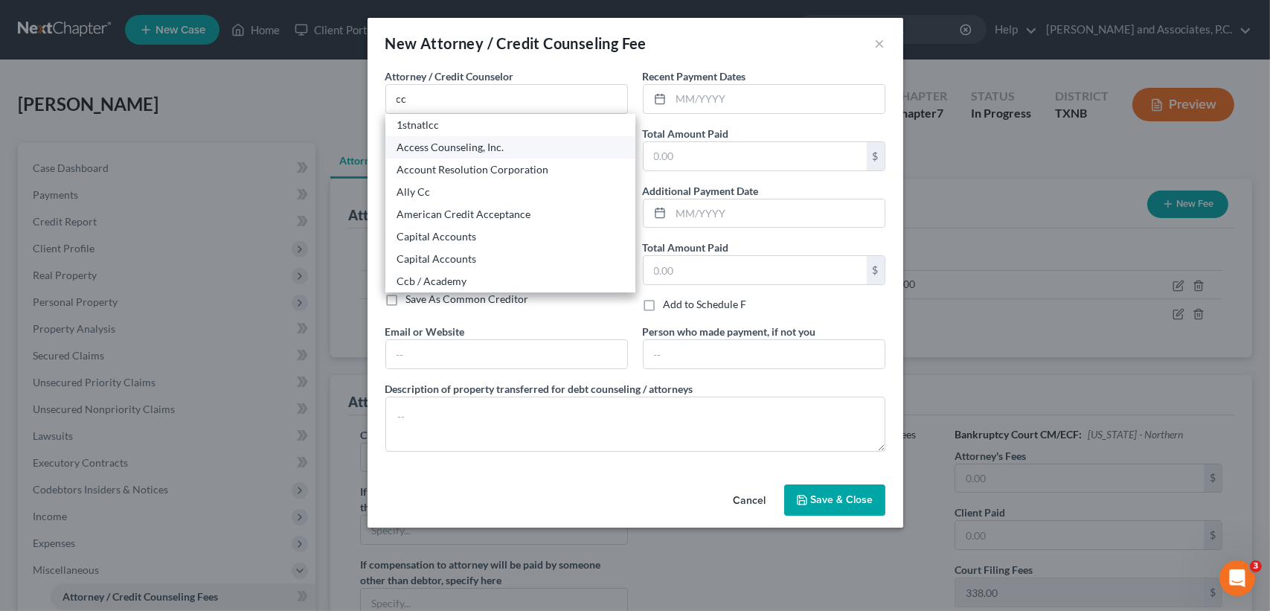
click at [430, 147] on div "Access Counseling, Inc." at bounding box center [510, 147] width 226 height 15
type input "Access Counseling, Inc."
type input "633 W. 5th Street"
type input "Los Angeles"
select select "4"
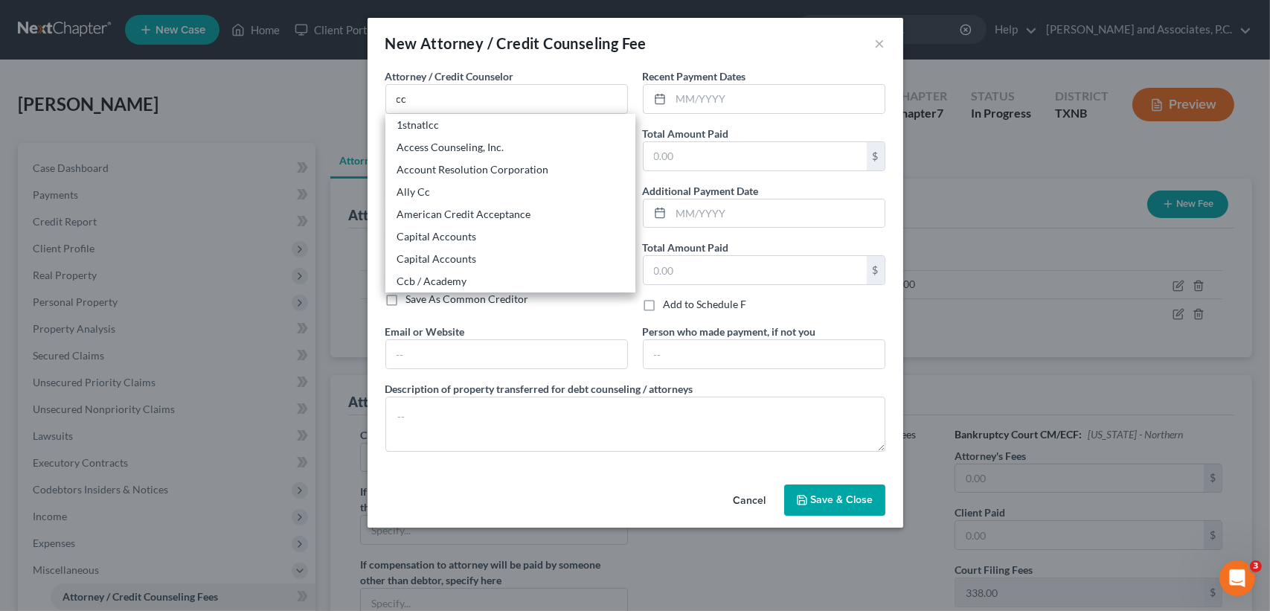
type input "90071"
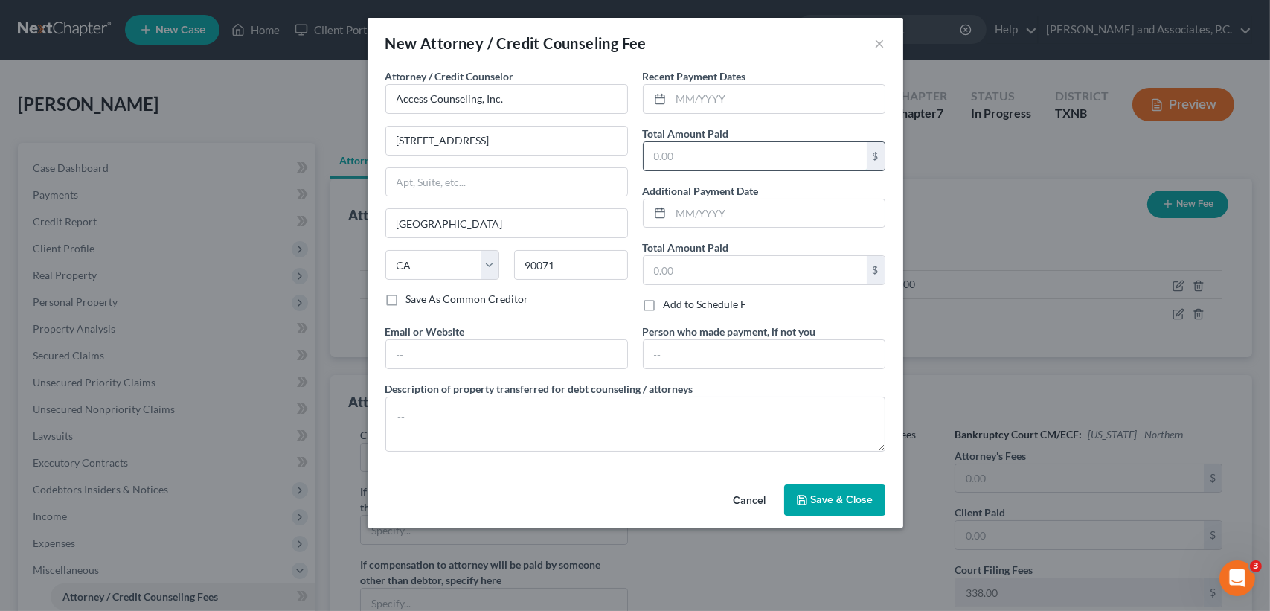
drag, startPoint x: 757, startPoint y: 159, endPoint x: 755, endPoint y: 146, distance: 13.6
click at [757, 159] on input "text" at bounding box center [755, 156] width 223 height 28
type input "24.90"
click at [853, 496] on span "Save & Close" at bounding box center [842, 499] width 63 height 13
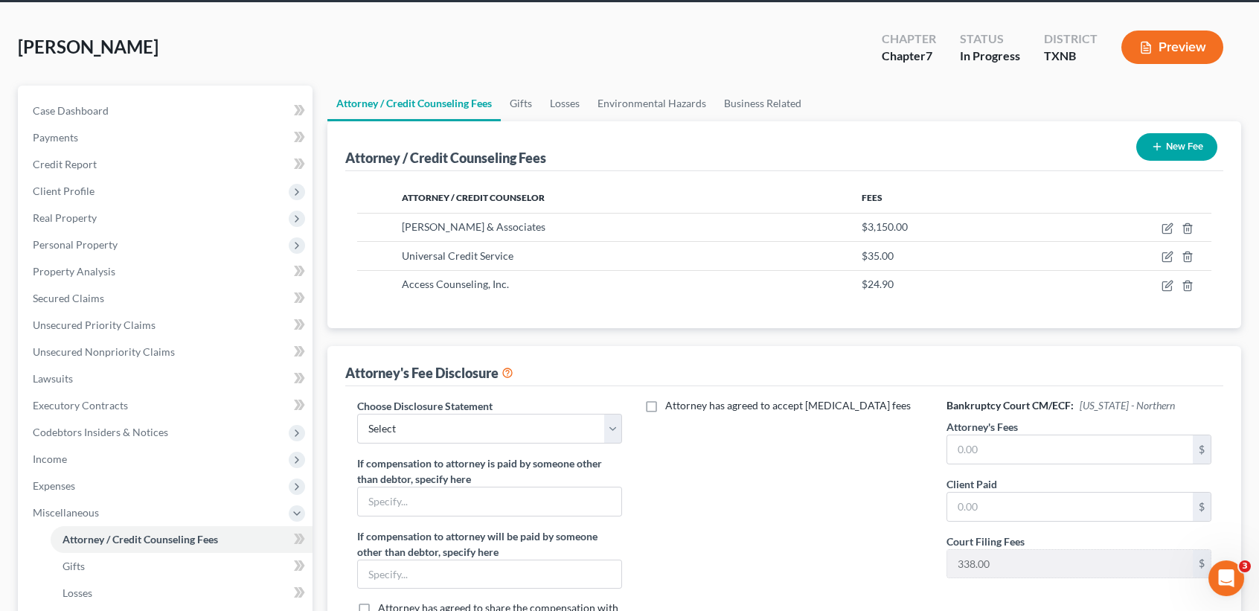
scroll to position [99, 0]
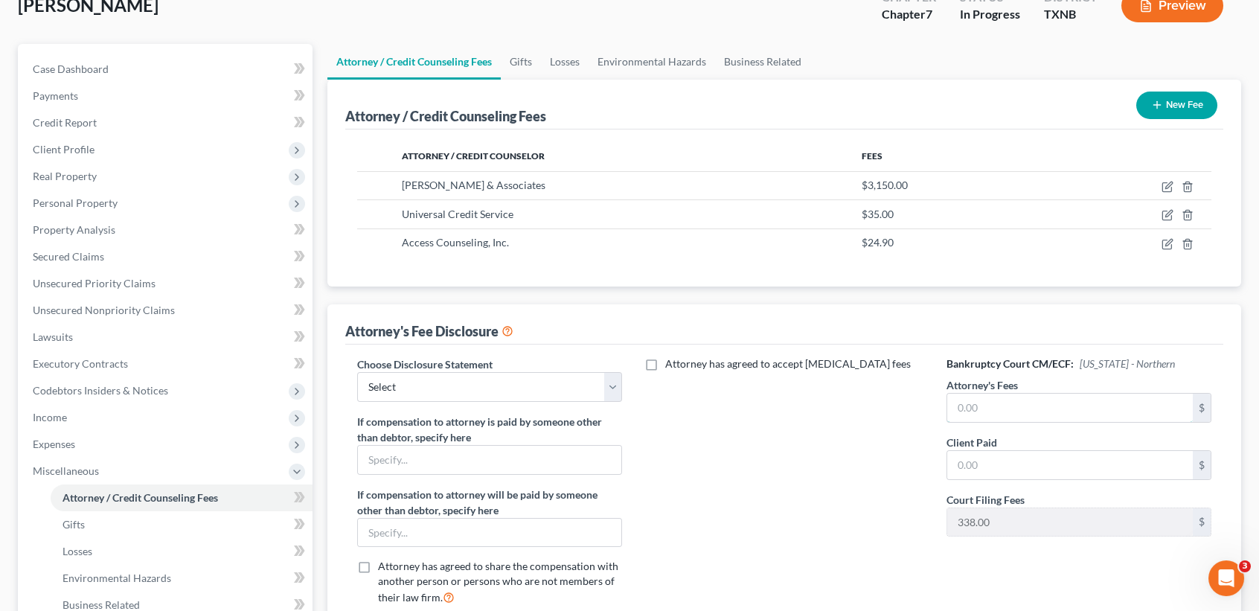
drag, startPoint x: 1070, startPoint y: 404, endPoint x: 1051, endPoint y: 356, distance: 51.4
click at [1072, 400] on input "text" at bounding box center [1070, 408] width 246 height 28
type input "3,150.00"
drag, startPoint x: 1032, startPoint y: 437, endPoint x: 1048, endPoint y: 455, distance: 24.8
click at [1039, 449] on div "Client Paid $" at bounding box center [1078, 457] width 265 height 45
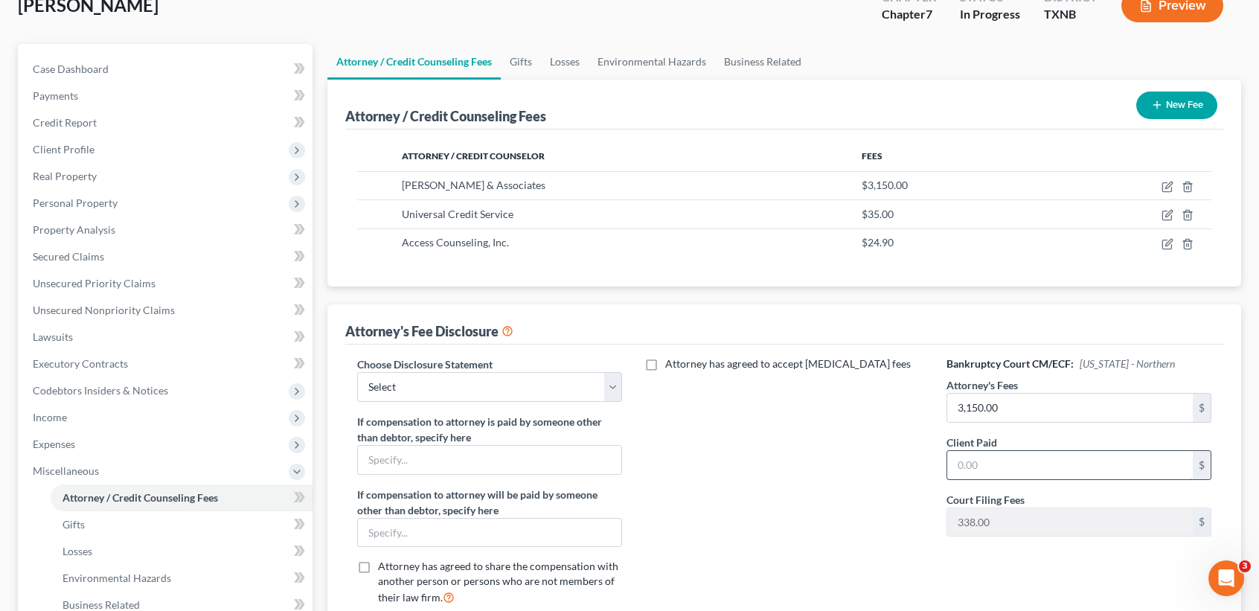
click at [1048, 455] on input "text" at bounding box center [1070, 465] width 246 height 28
type input "6"
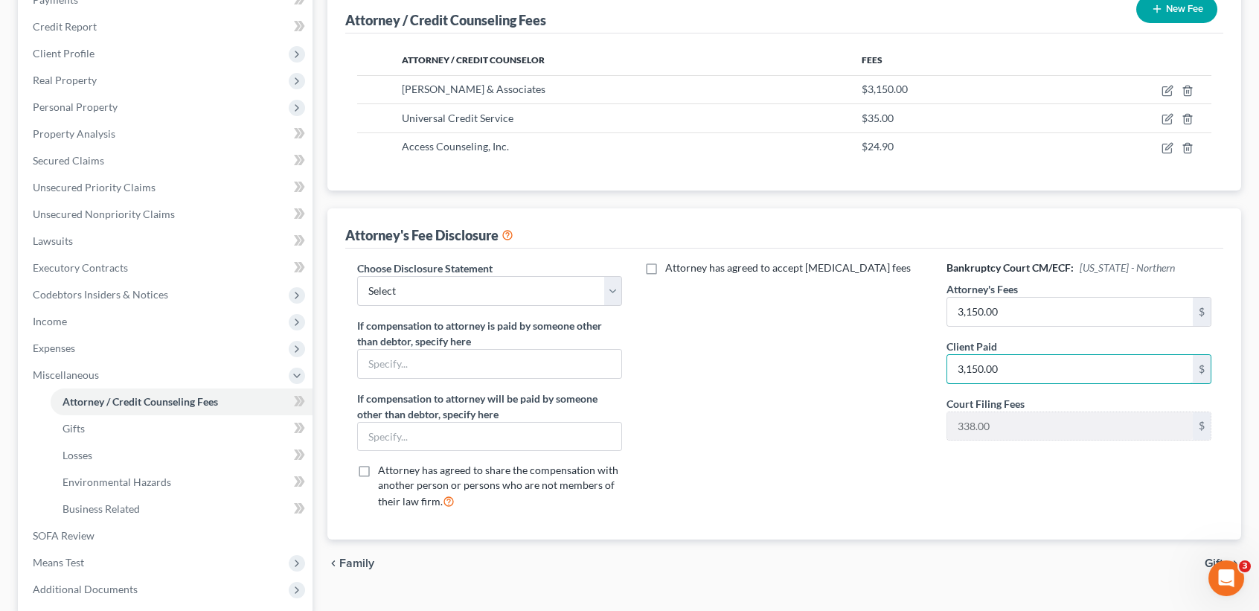
scroll to position [198, 0]
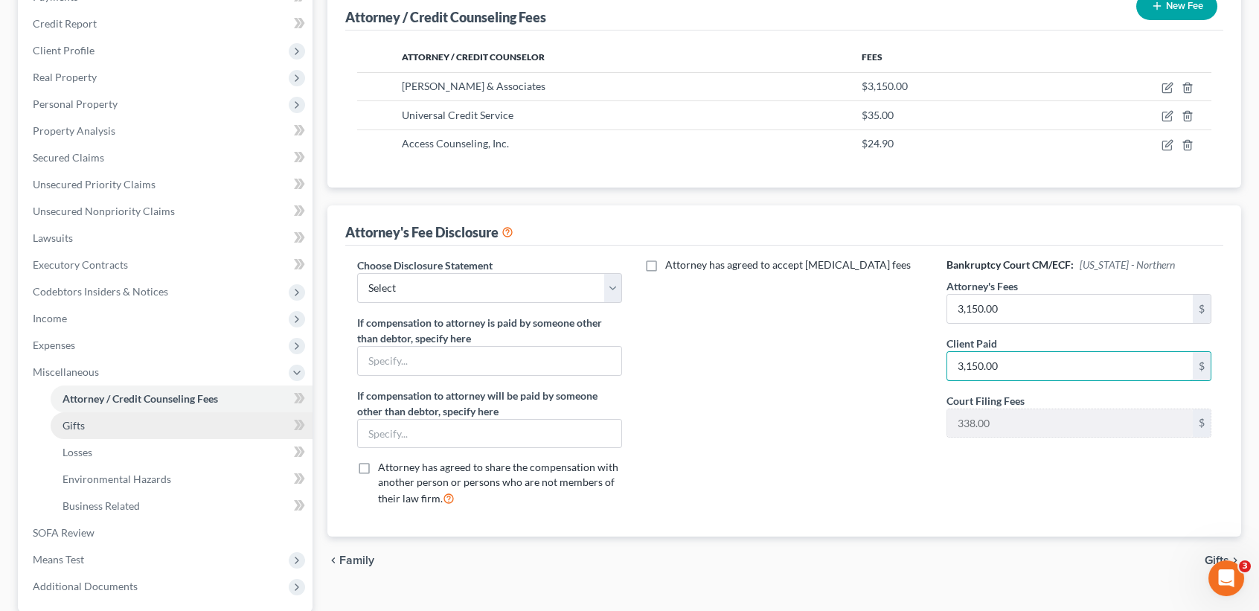
type input "3,150.00"
click at [97, 418] on link "Gifts" at bounding box center [182, 425] width 262 height 27
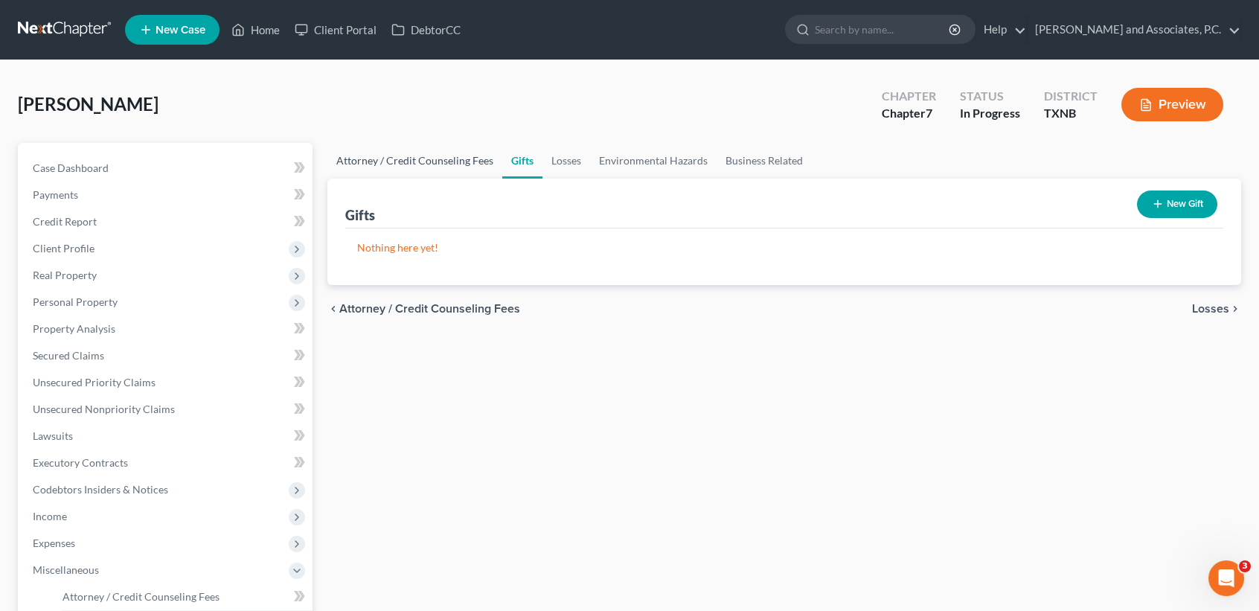
click at [481, 173] on link "Attorney / Credit Counseling Fees" at bounding box center [414, 161] width 175 height 36
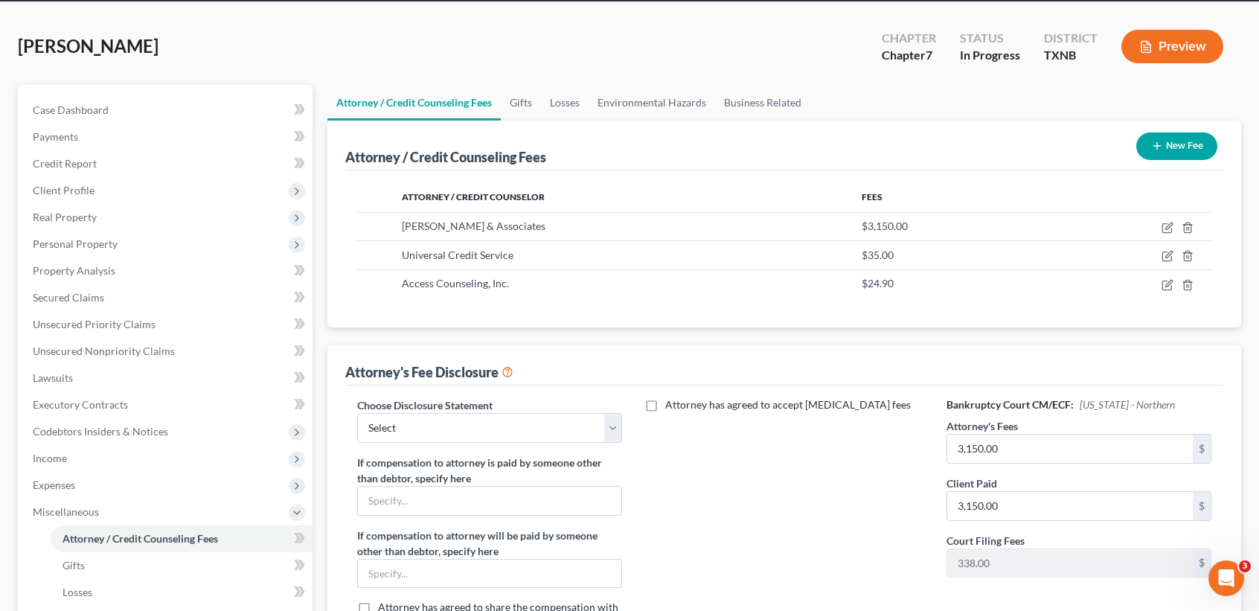
scroll to position [99, 0]
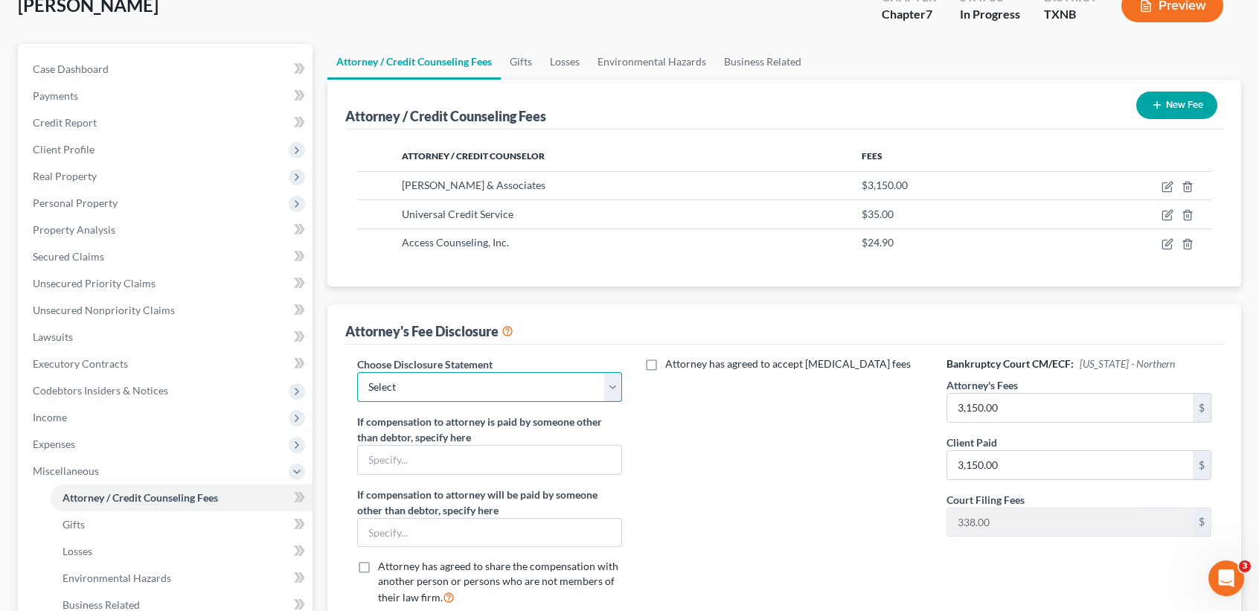
click at [548, 379] on select "Select attorney disclosure-Oklahoma attorney disclosure-Texas" at bounding box center [489, 387] width 265 height 30
select select "1"
click at [357, 372] on select "Select attorney disclosure-Oklahoma attorney disclosure-Texas" at bounding box center [489, 387] width 265 height 30
click at [921, 499] on div "Attorney has agreed to accept retainer fees" at bounding box center [784, 486] width 295 height 261
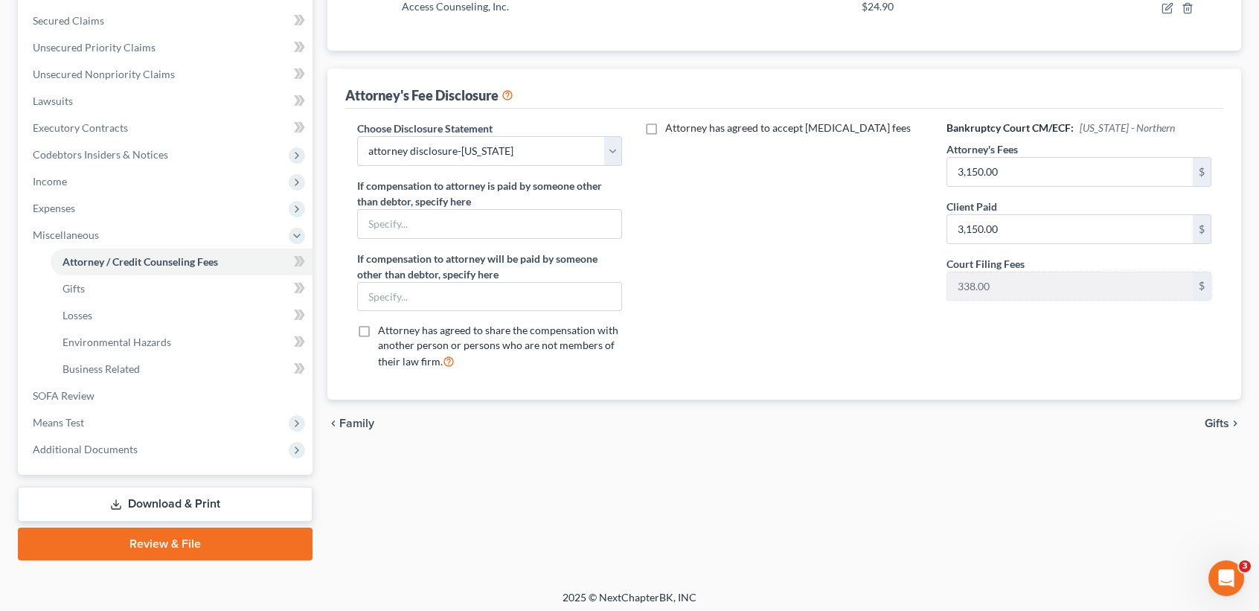
scroll to position [339, 0]
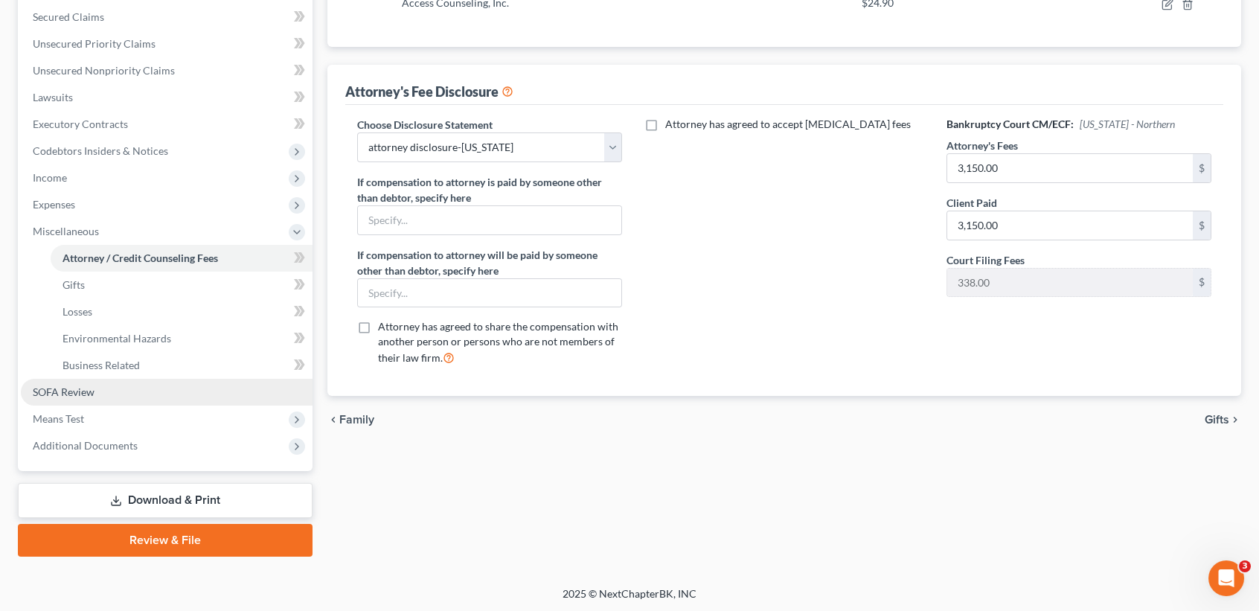
click at [74, 387] on span "SOFA Review" at bounding box center [64, 391] width 62 height 13
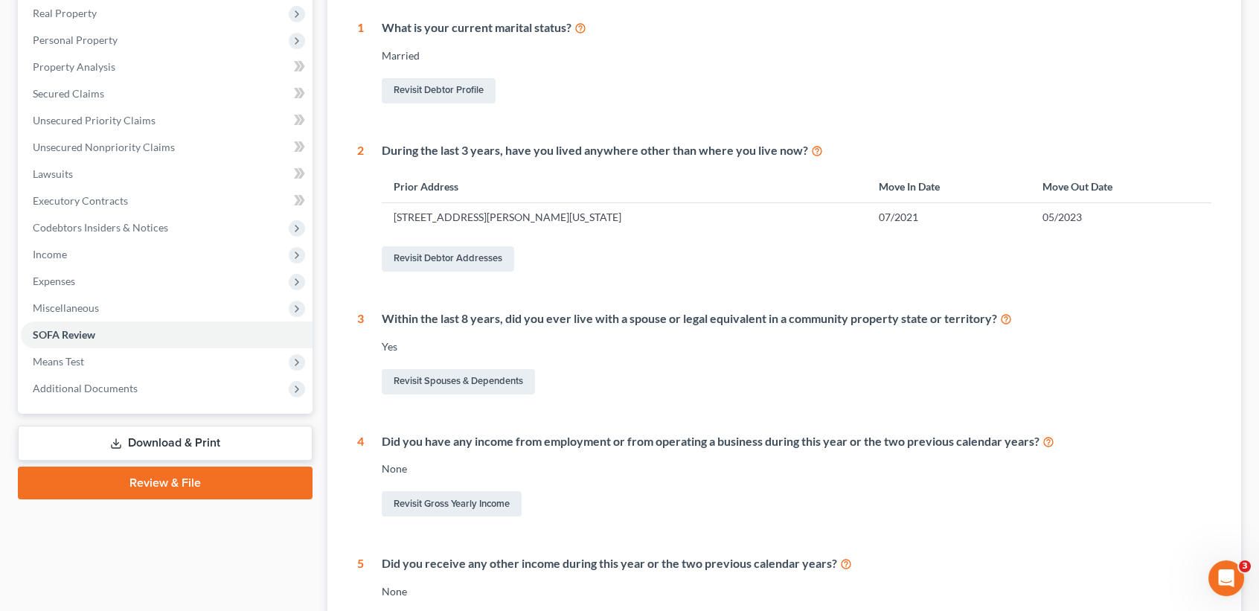
scroll to position [298, 0]
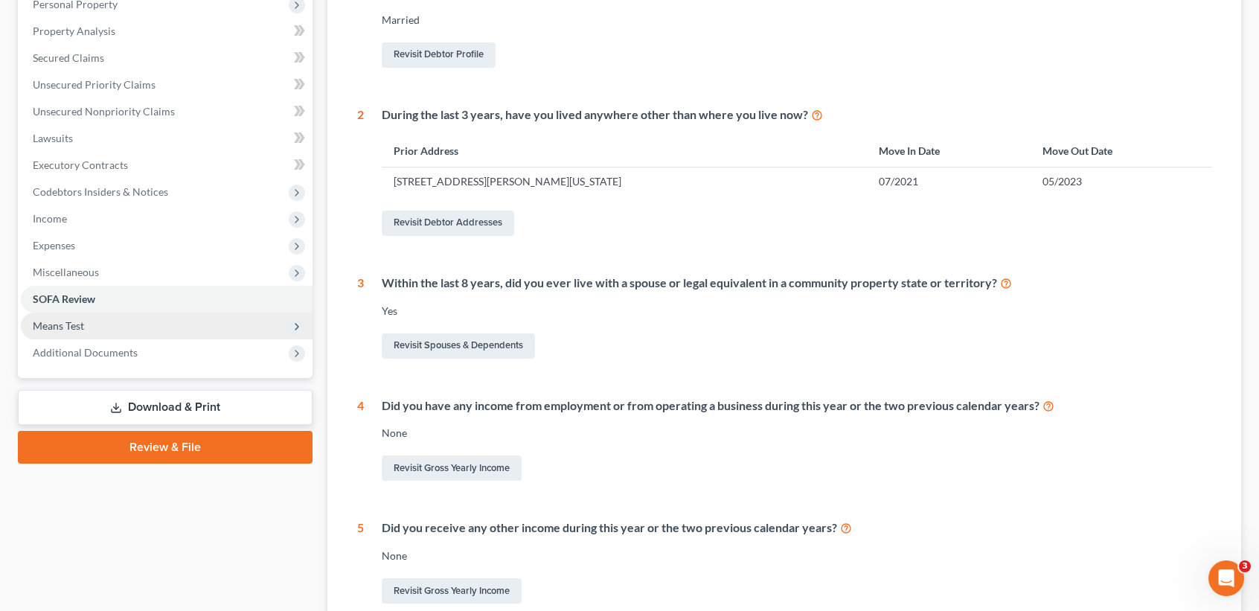
click at [71, 333] on span "Means Test" at bounding box center [167, 326] width 292 height 27
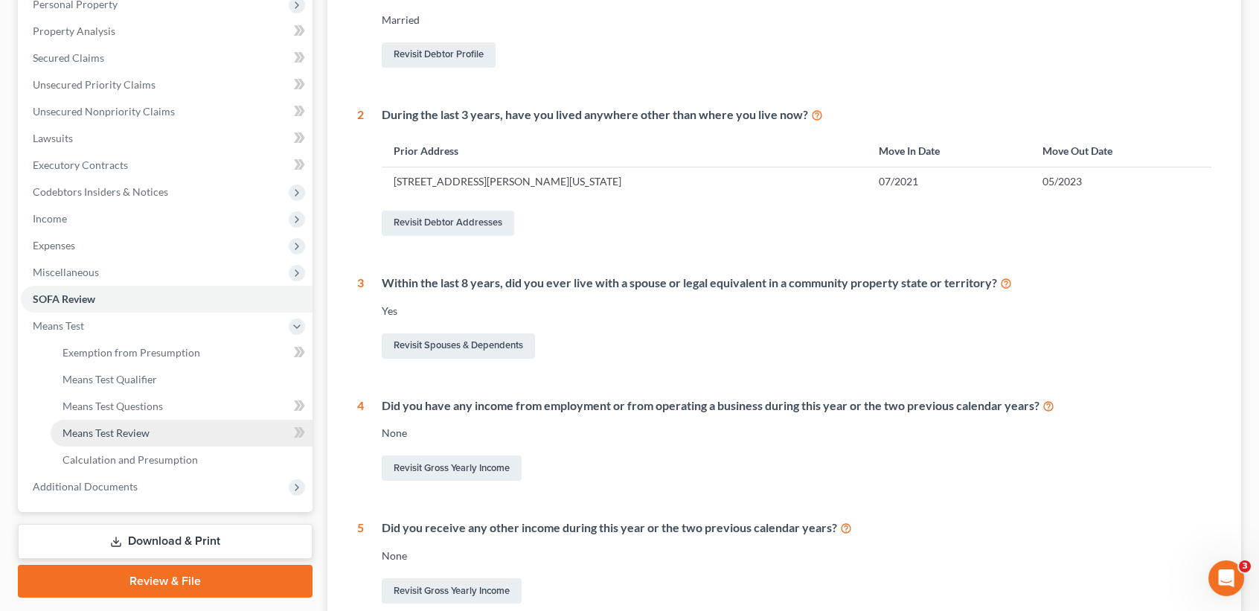
click at [103, 434] on span "Means Test Review" at bounding box center [106, 432] width 87 height 13
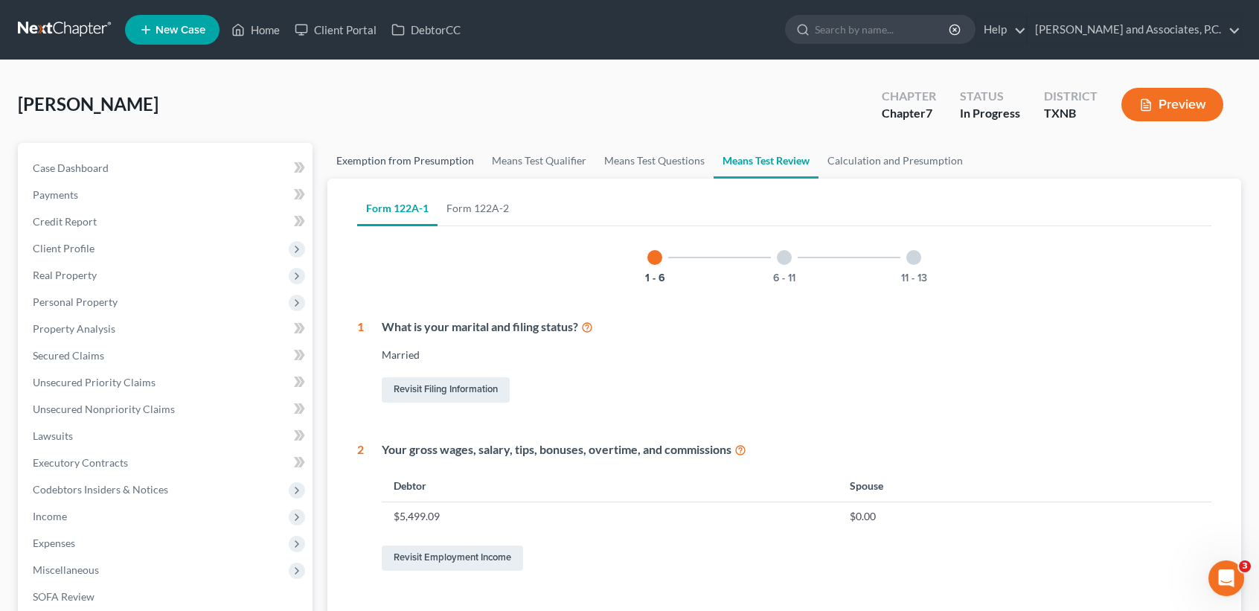
click at [391, 153] on link "Exemption from Presumption" at bounding box center [405, 161] width 156 height 36
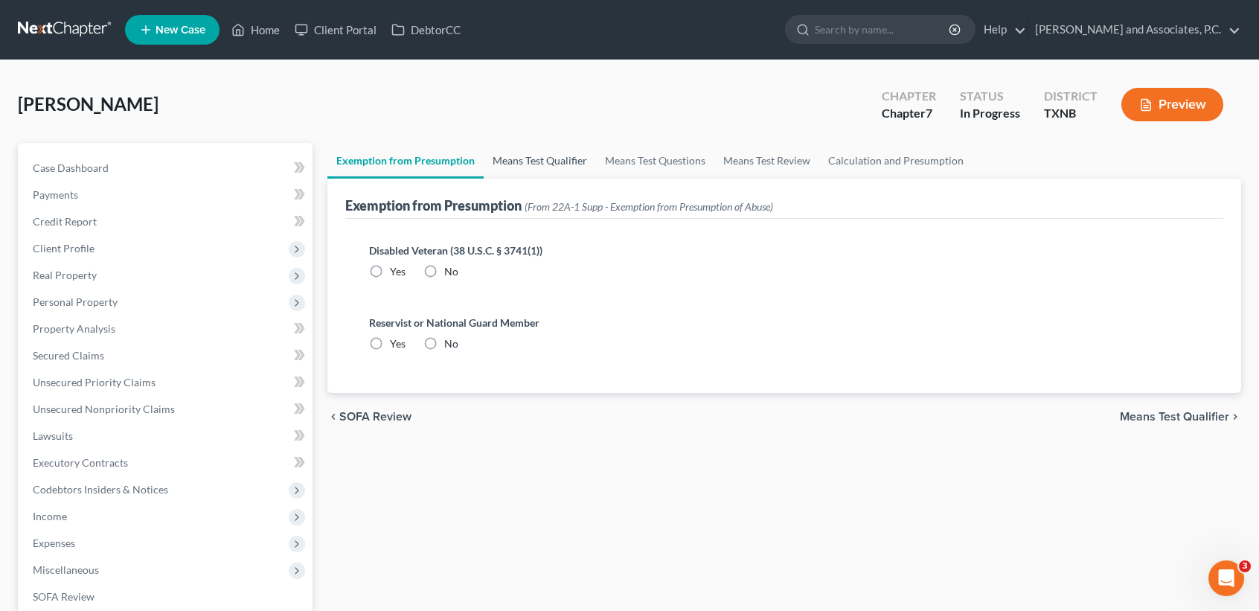
click at [506, 158] on link "Means Test Qualifier" at bounding box center [540, 161] width 112 height 36
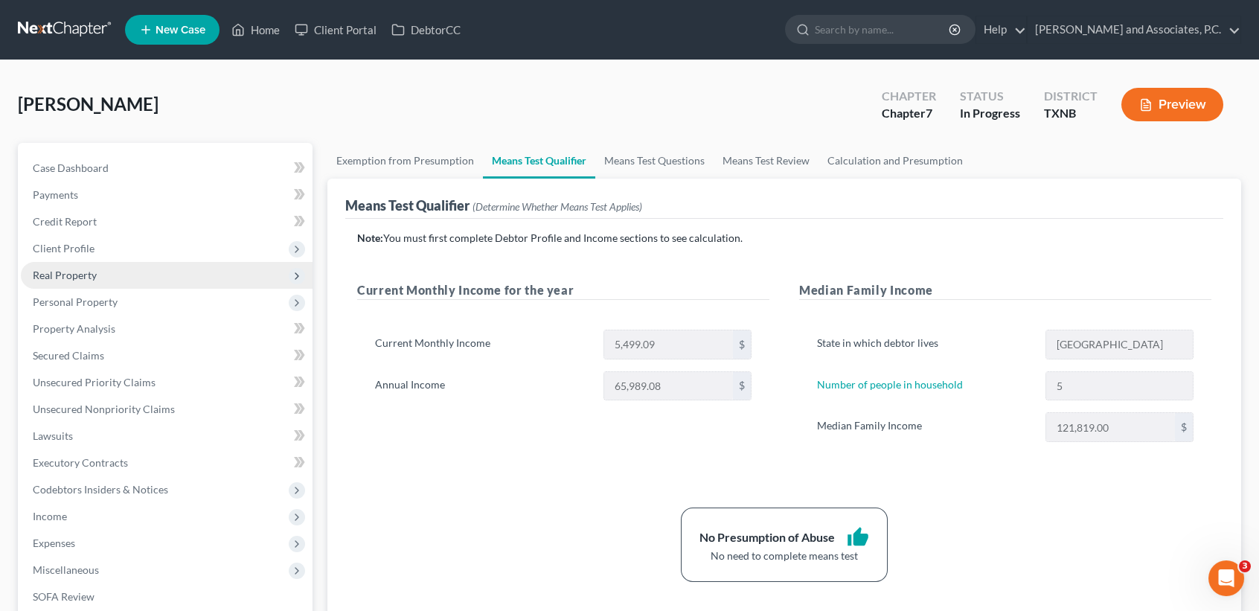
scroll to position [99, 0]
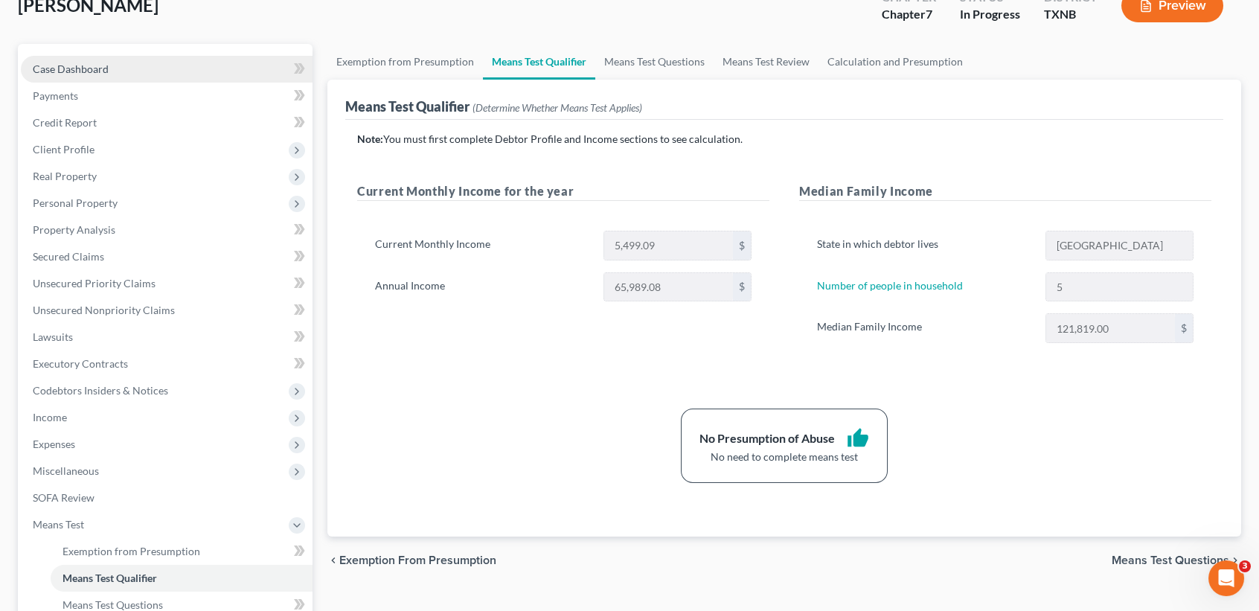
click at [135, 60] on link "Case Dashboard" at bounding box center [167, 69] width 292 height 27
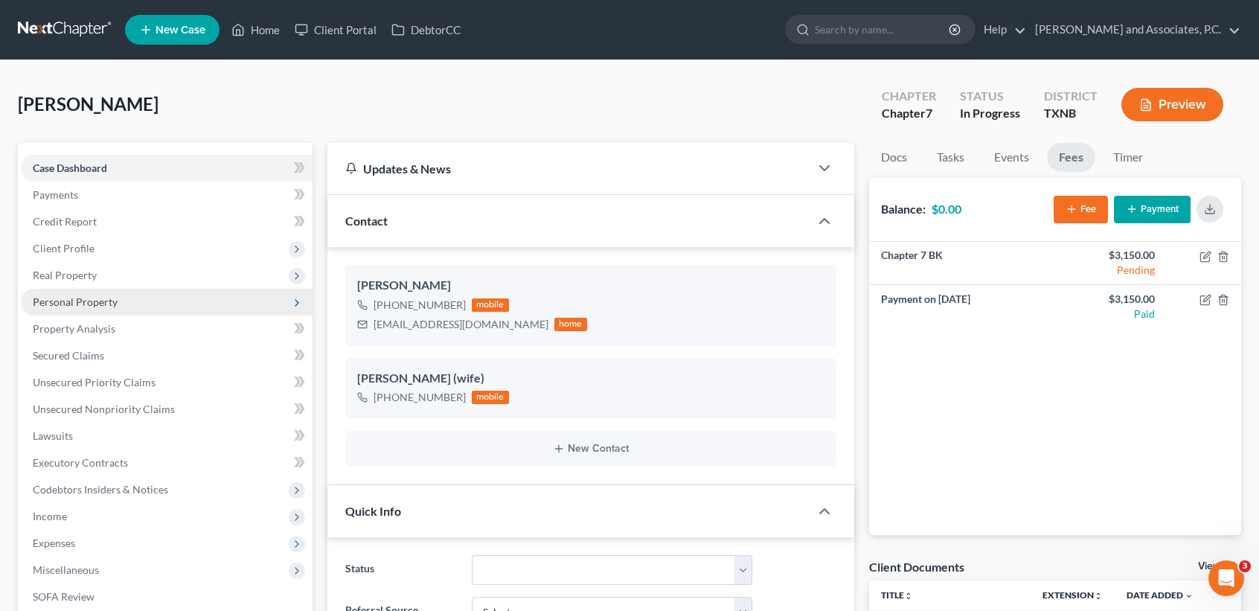
click at [95, 289] on span "Personal Property" at bounding box center [167, 302] width 292 height 27
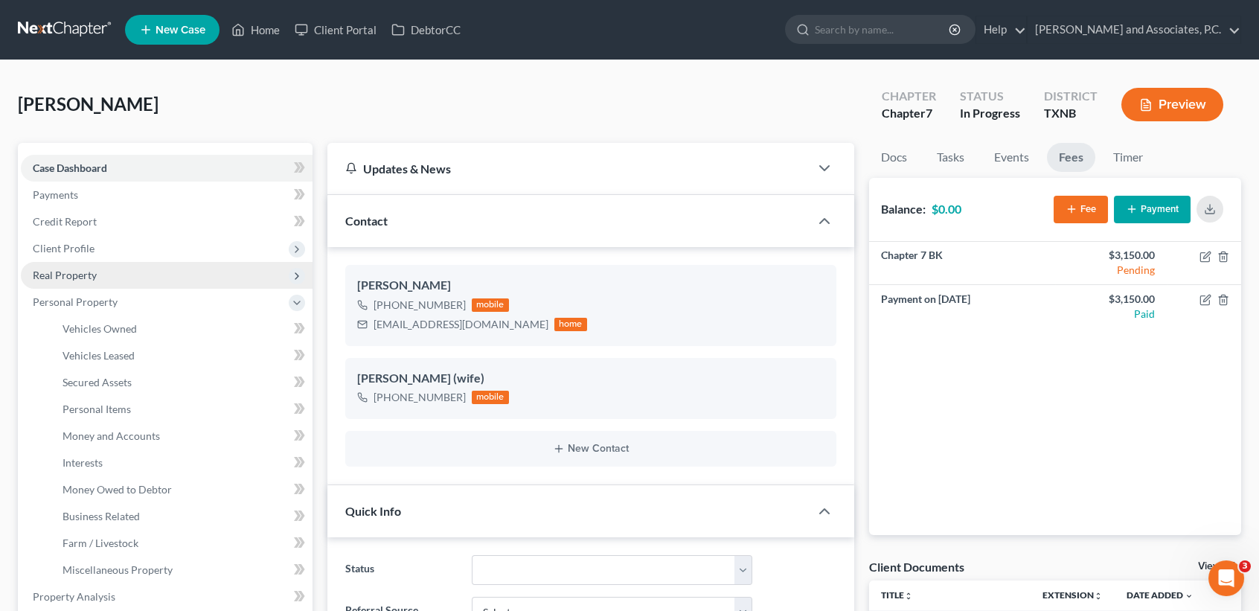
click at [96, 281] on span "Real Property" at bounding box center [167, 275] width 292 height 27
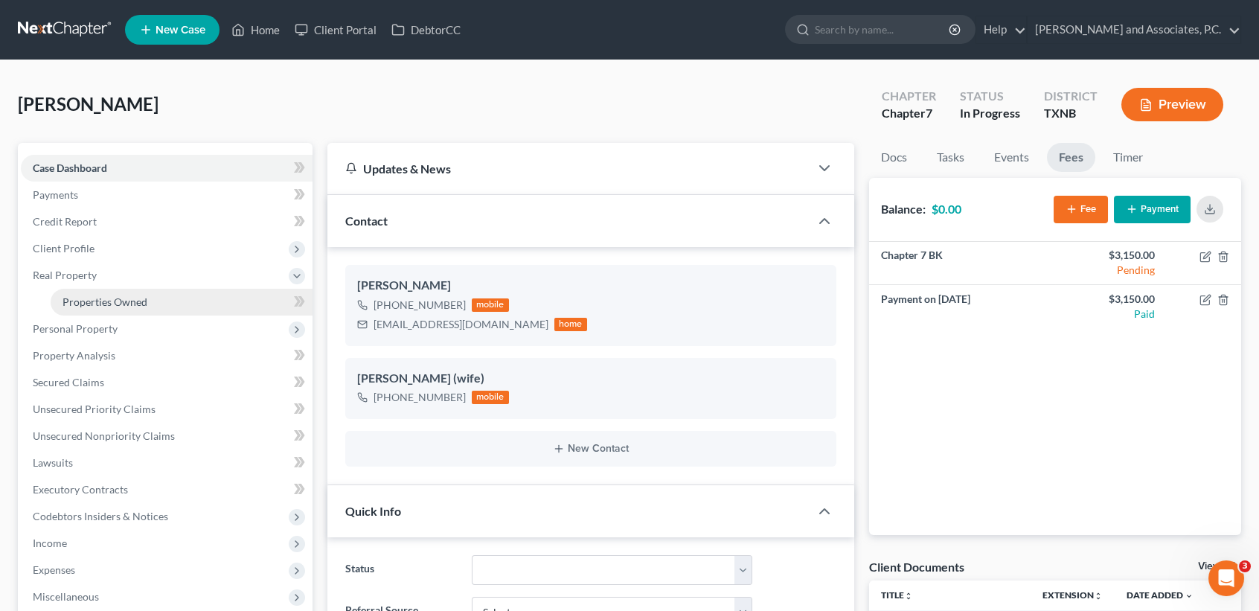
click at [103, 301] on span "Properties Owned" at bounding box center [105, 301] width 85 height 13
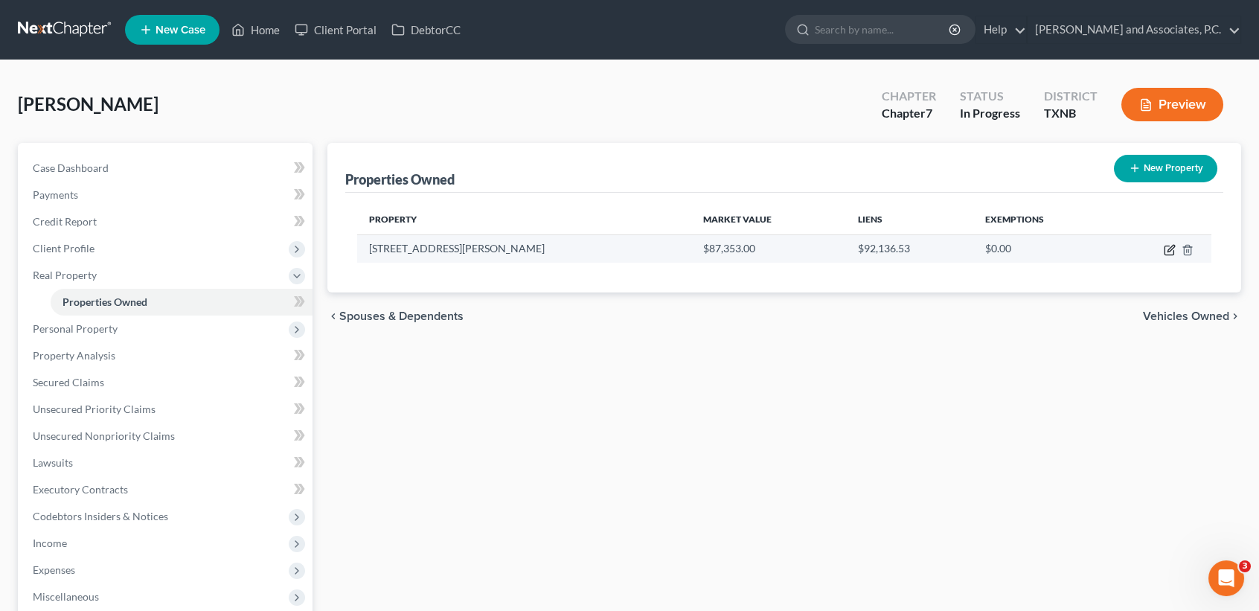
click at [1174, 252] on icon "button" at bounding box center [1170, 250] width 12 height 12
select select "45"
select select "242"
select select "0"
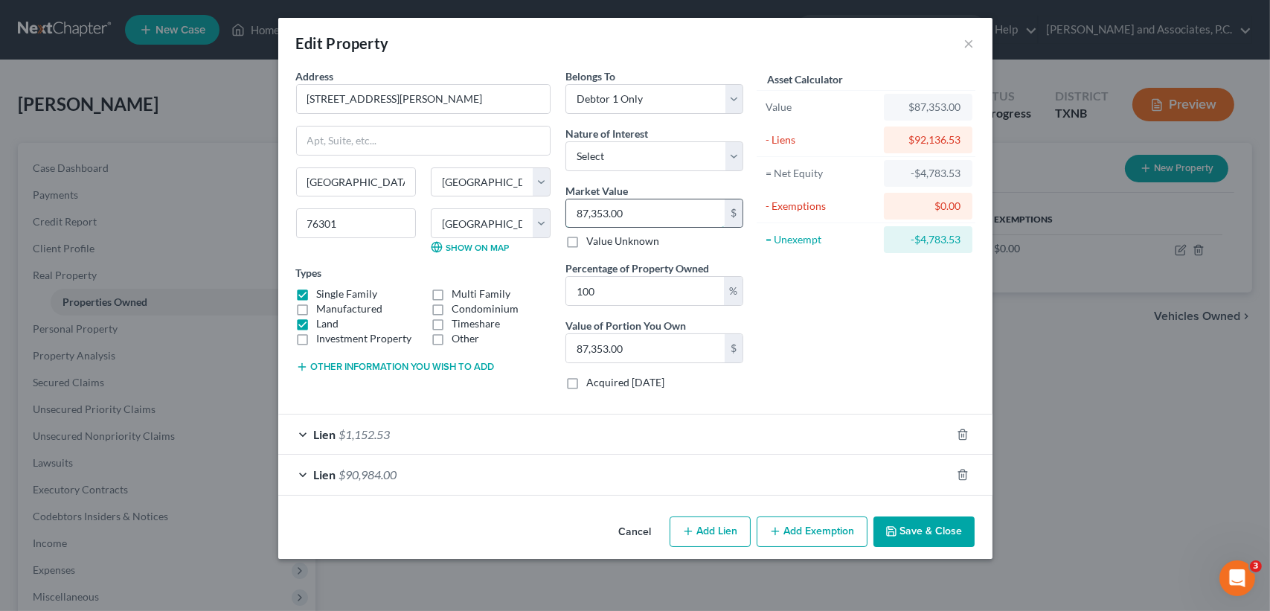
click at [696, 211] on input "87,353.00" at bounding box center [645, 213] width 158 height 28
type input "9"
type input "9.00"
type input "91"
type input "91.00"
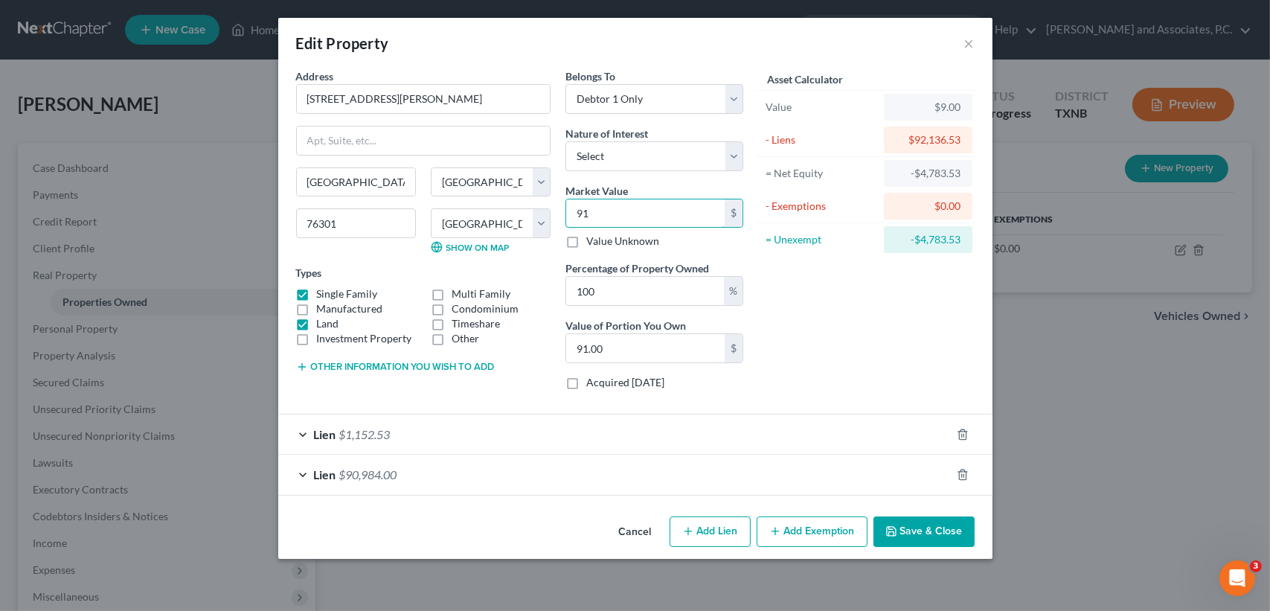
type input "915"
type input "915.00"
type input "9150"
type input "9,150.00"
type input "91502"
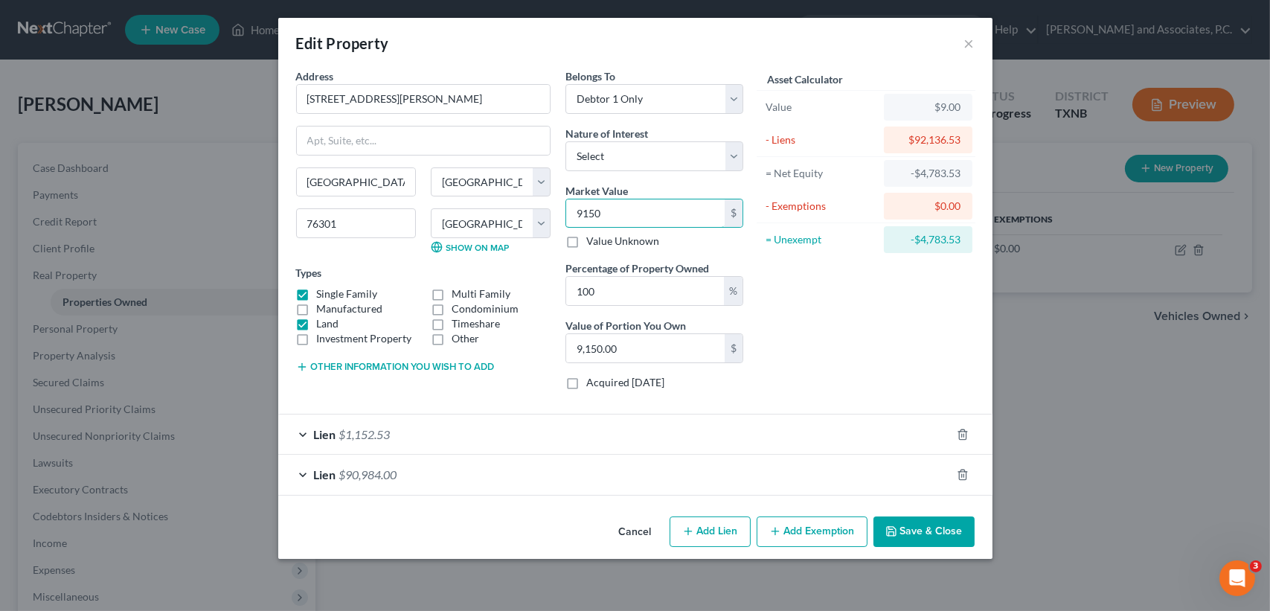
type input "91,502.00"
click at [360, 440] on div "Lien $1,152.53" at bounding box center [614, 433] width 673 height 39
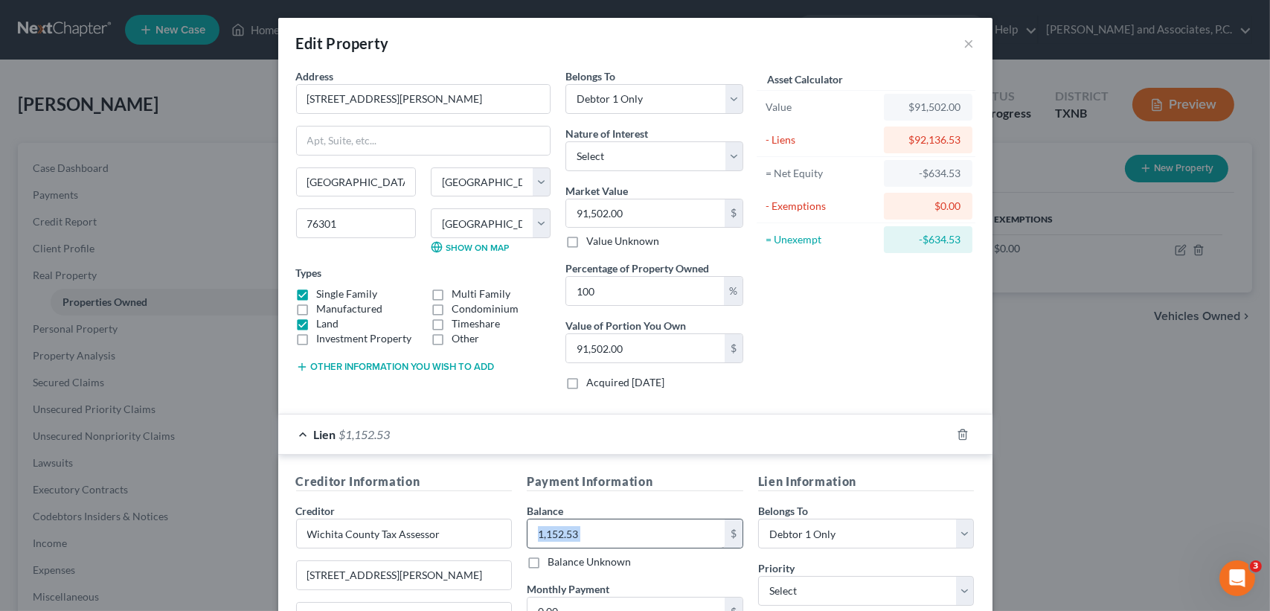
click at [648, 518] on div "Balance 1,152.53 $ Balance Unknown Balance Undetermined 1,152.53 $ Balance Unkn…" at bounding box center [635, 536] width 217 height 66
click at [653, 531] on input "1,152.53" at bounding box center [626, 533] width 197 height 28
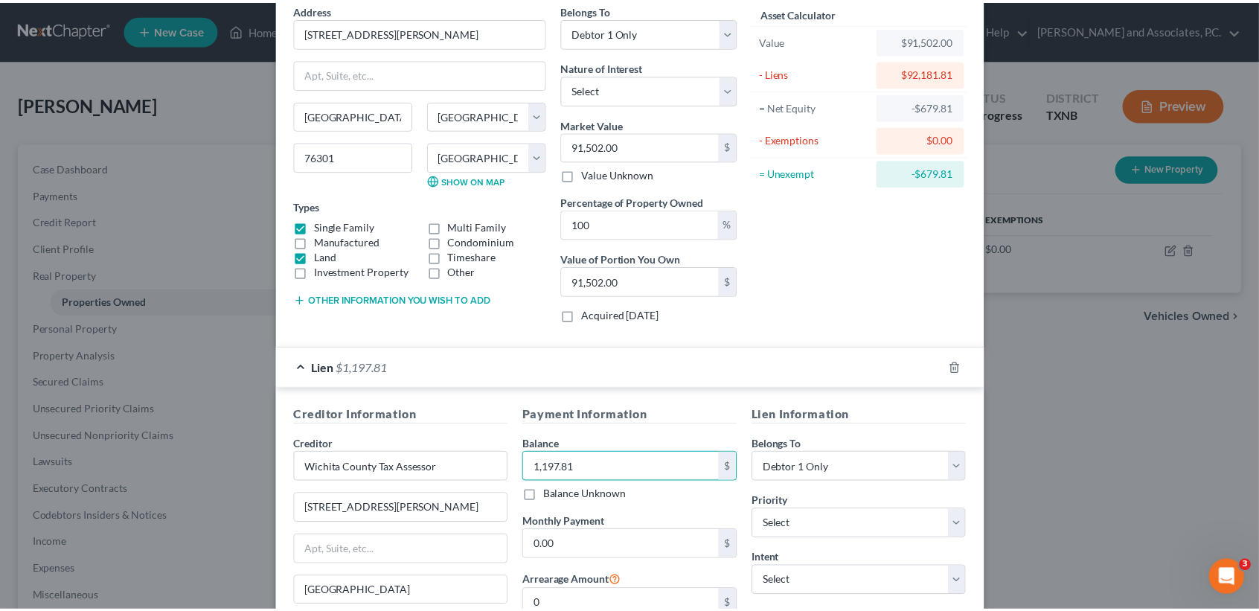
scroll to position [274, 0]
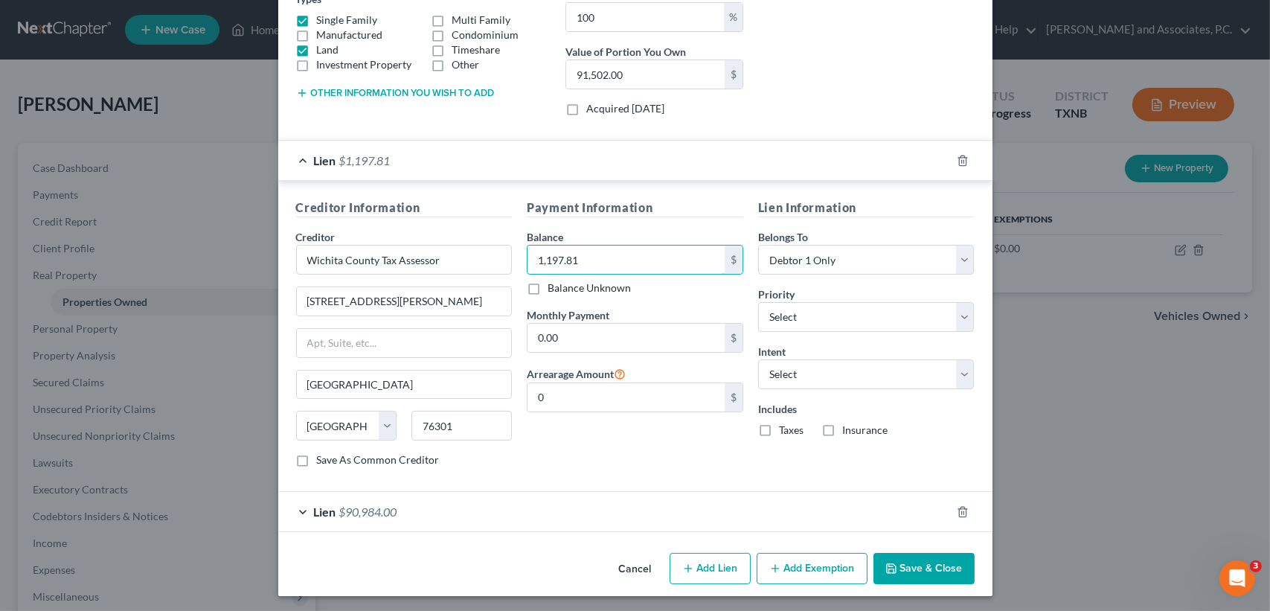
type input "1,197.81"
click at [904, 577] on button "Save & Close" at bounding box center [924, 568] width 101 height 31
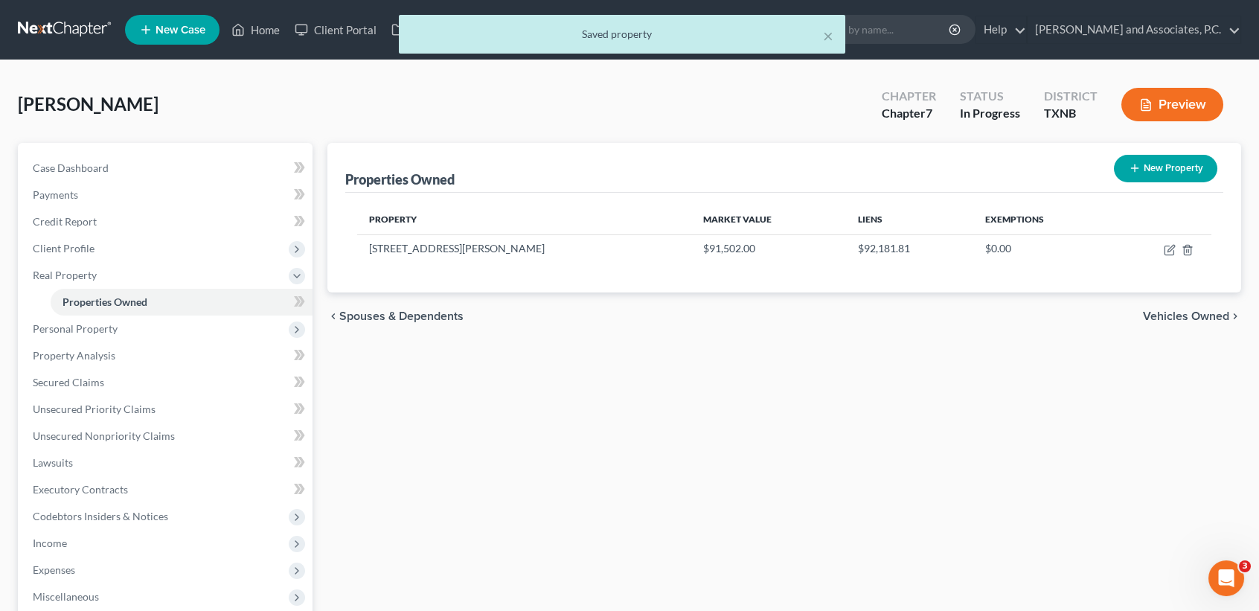
click at [949, 561] on div "Properties Owned New Property Property Market Value Liens Exemptions 1705 Colli…" at bounding box center [784, 465] width 929 height 645
click at [90, 304] on span "Properties Owned" at bounding box center [105, 301] width 85 height 13
click at [1169, 249] on icon "button" at bounding box center [1170, 248] width 7 height 7
select select "45"
select select "242"
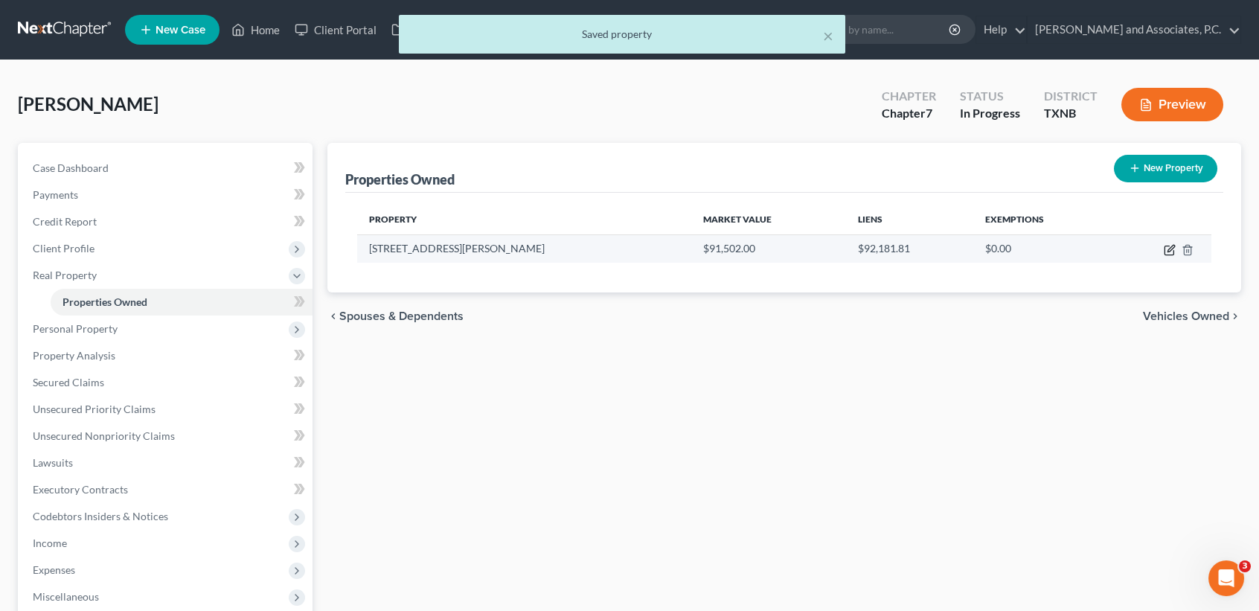
select select "0"
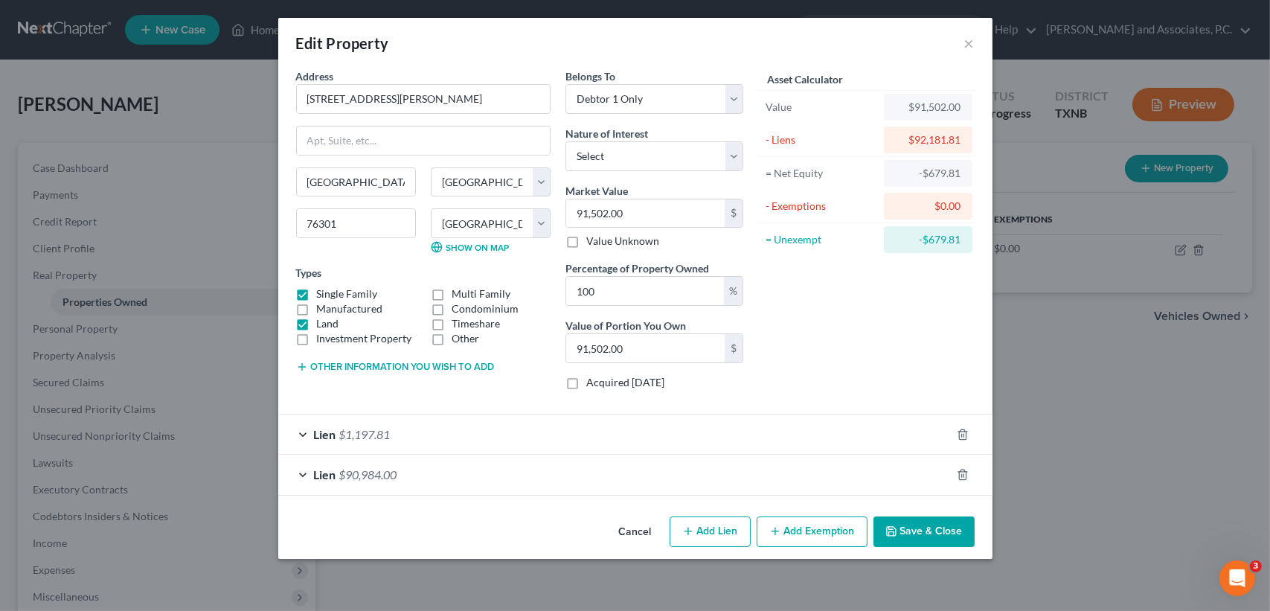
click at [881, 342] on div "Asset Calculator Value $91,502.00 - Liens $92,181.81 = Net Equity -$679.81 - Ex…" at bounding box center [866, 234] width 231 height 333
click at [935, 527] on button "Save & Close" at bounding box center [924, 531] width 101 height 31
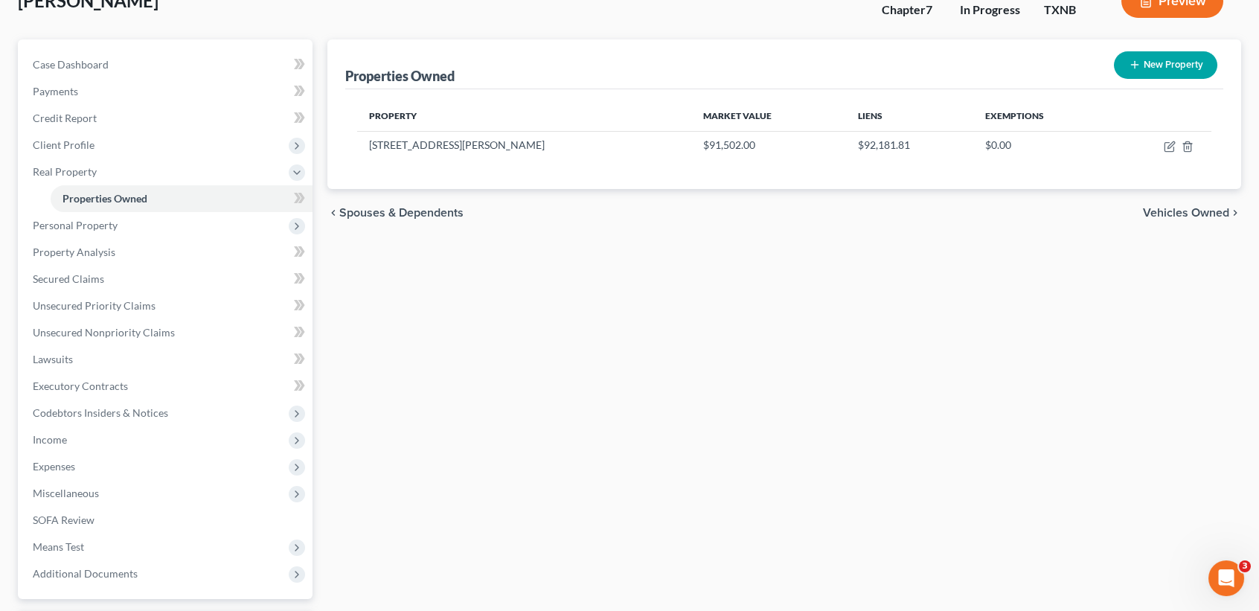
scroll to position [198, 0]
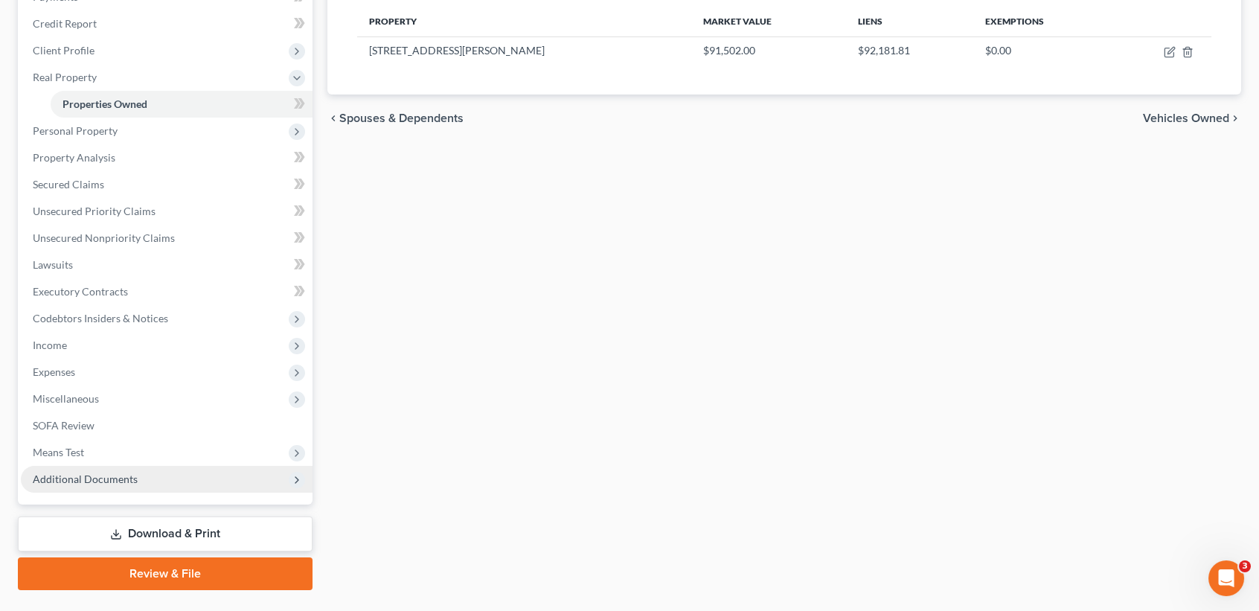
click at [86, 483] on span "Additional Documents" at bounding box center [85, 478] width 105 height 13
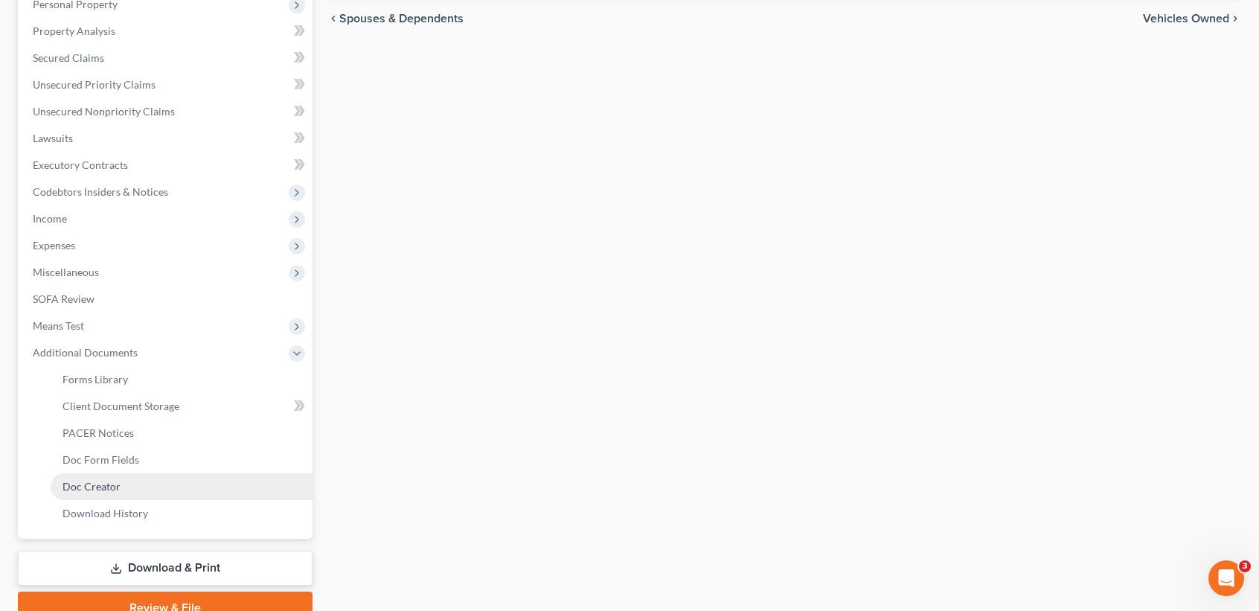
click at [113, 487] on span "Doc Creator" at bounding box center [92, 486] width 58 height 13
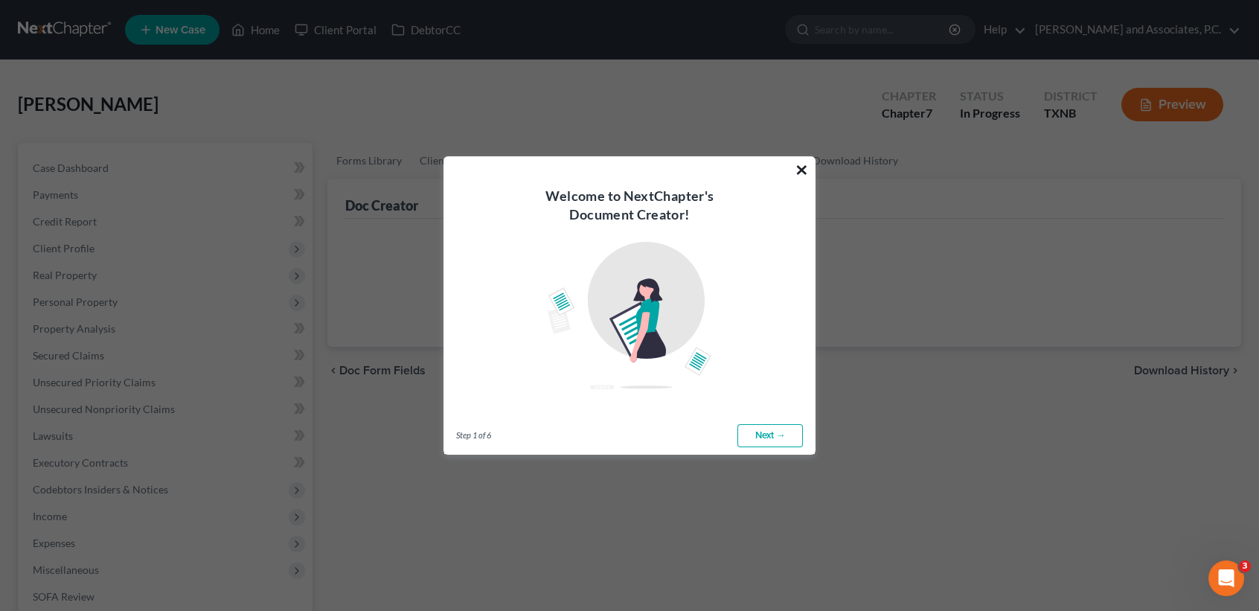
click at [804, 164] on button "×" at bounding box center [802, 170] width 14 height 24
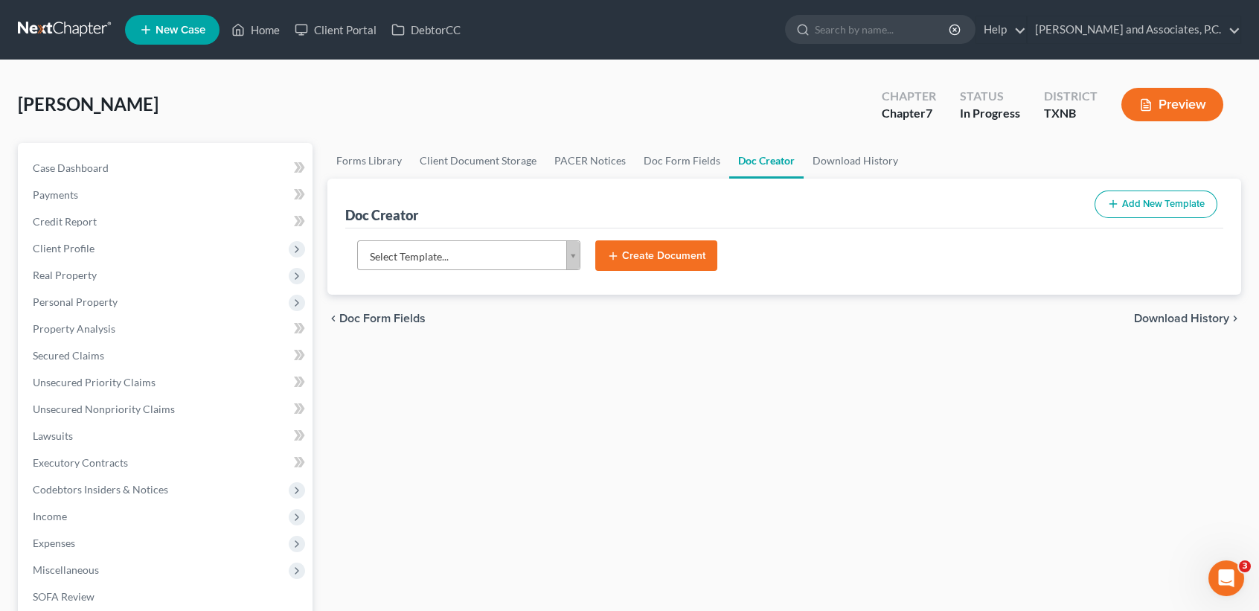
click at [548, 248] on body "Home New Case Client Portal DebtorCC Monte J. White and Associates, P.C. desire…" at bounding box center [629, 489] width 1259 height 978
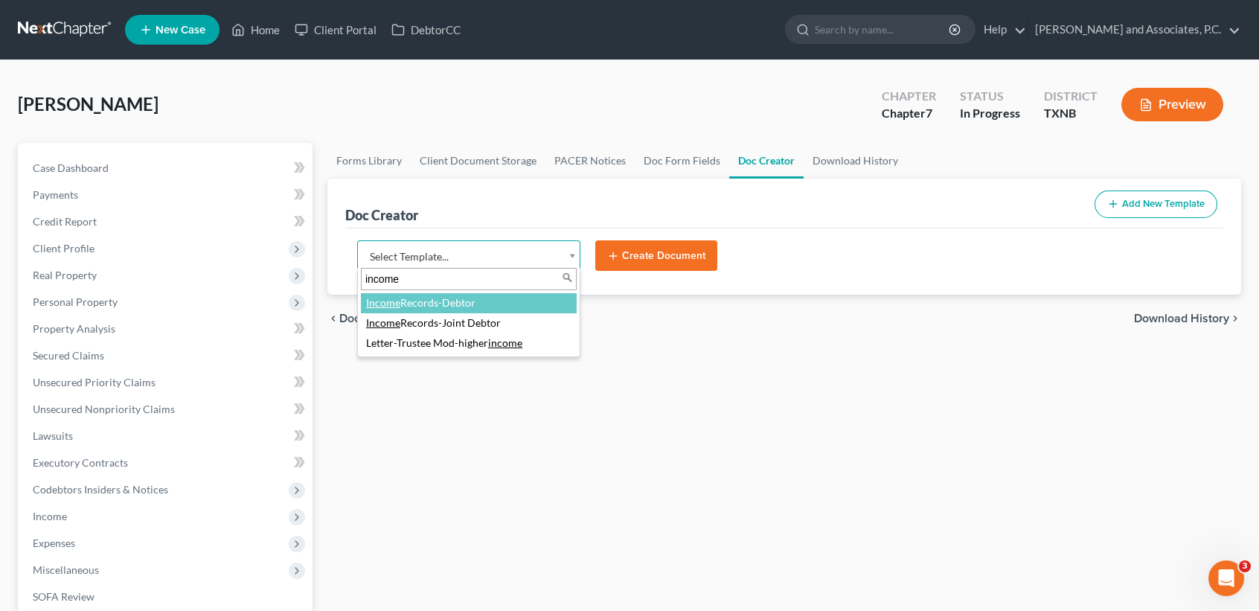
type input "income"
select select "77082"
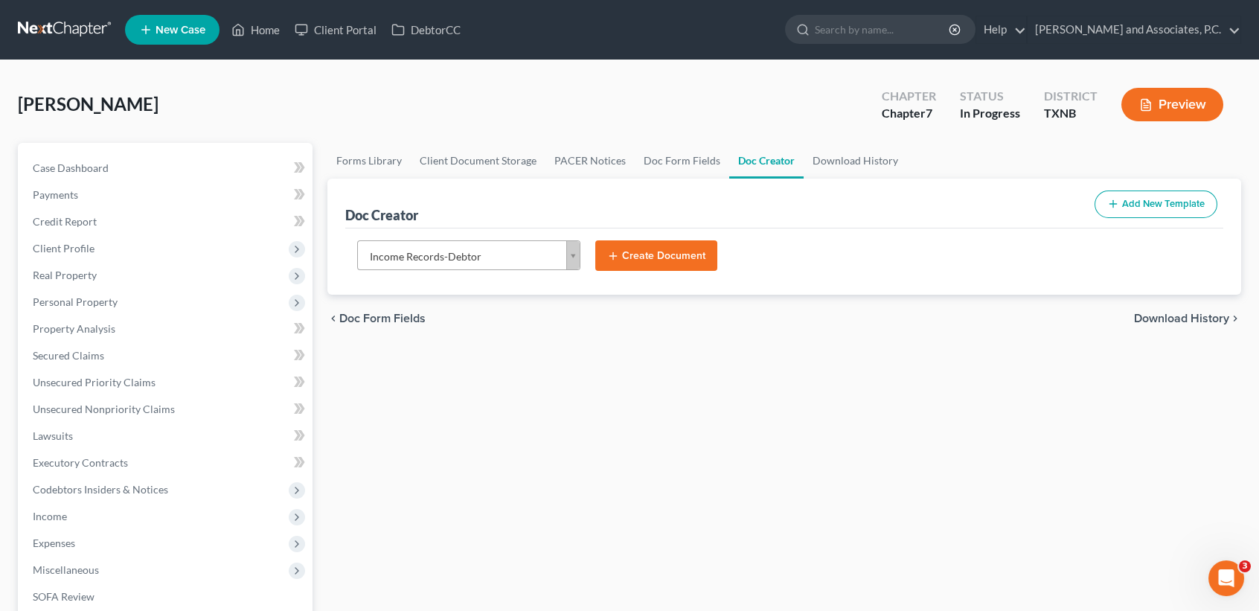
click at [641, 251] on button "Create Document" at bounding box center [656, 255] width 122 height 31
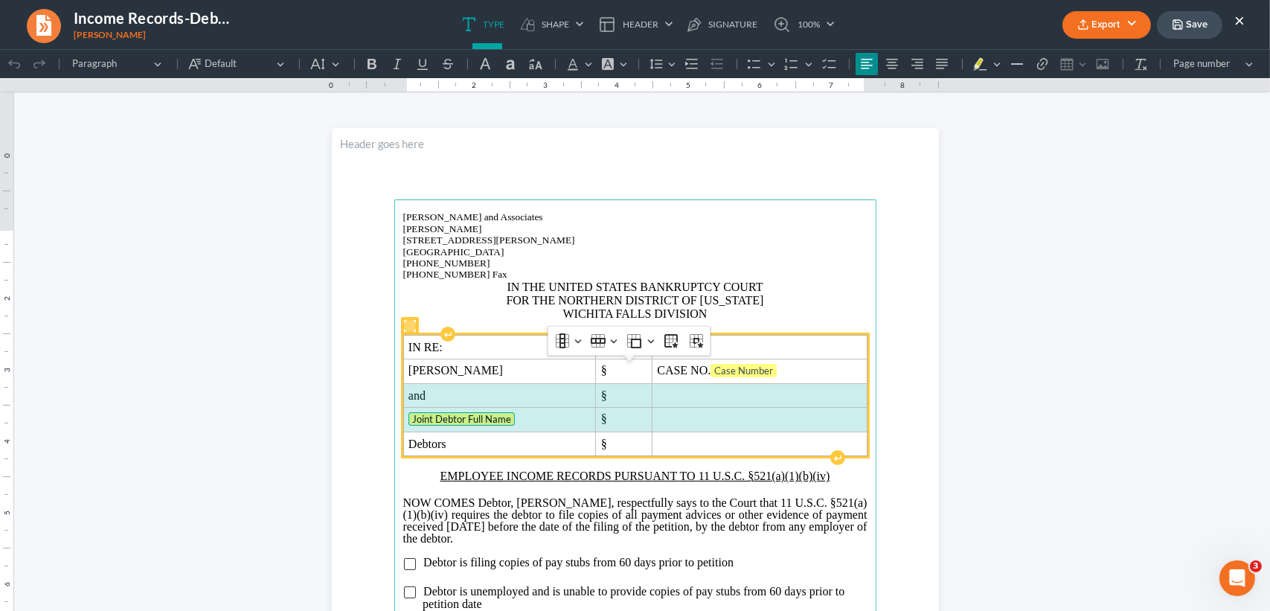
drag, startPoint x: 400, startPoint y: 429, endPoint x: 739, endPoint y: 449, distance: 339.9
click at [739, 449] on tbody "IN RE: § Justin Tyler McCracken § CASE NO. Case Number and § Joint Debtor Full …" at bounding box center [635, 396] width 464 height 121
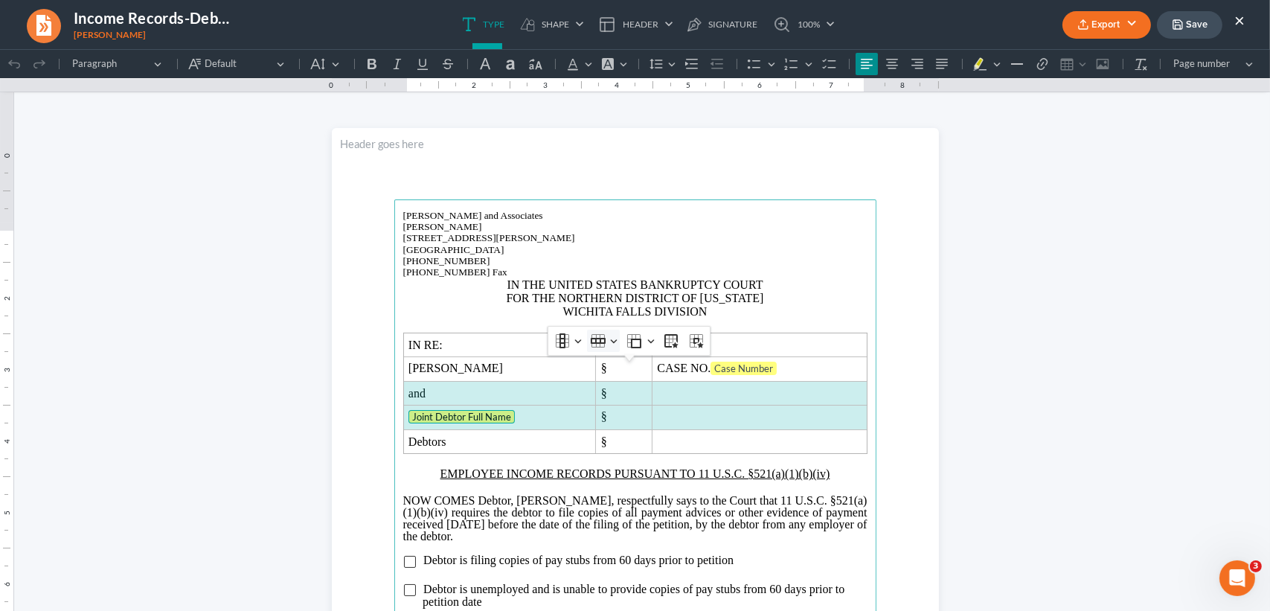
click at [587, 332] on button "Row Row" at bounding box center [603, 341] width 33 height 22
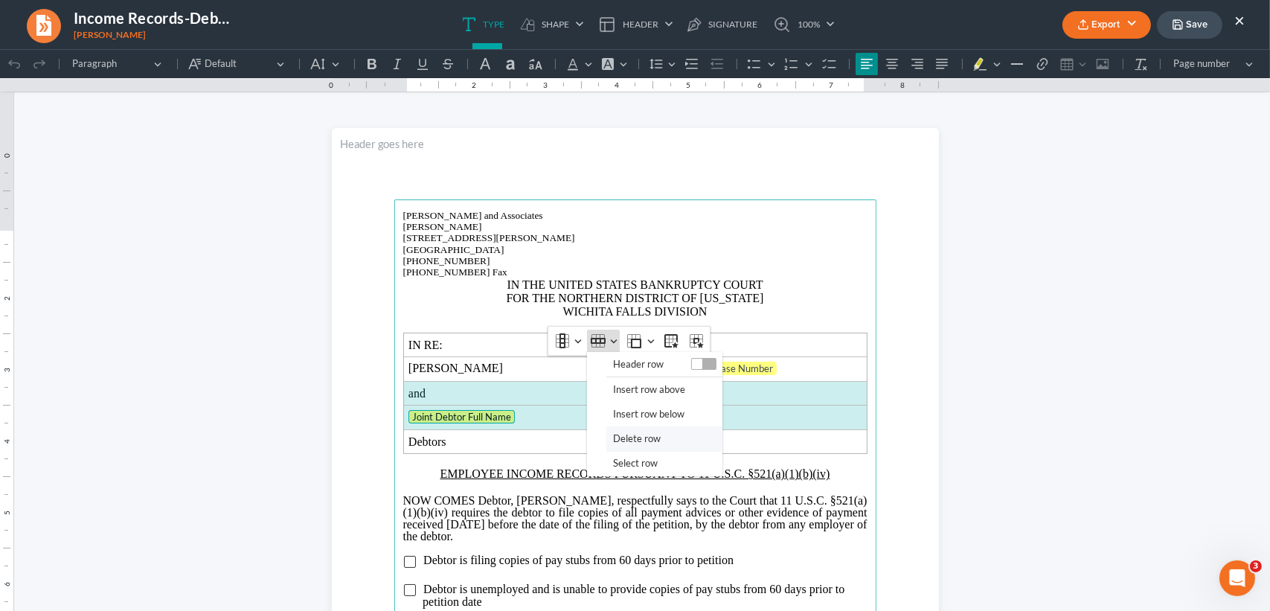
click at [623, 431] on span "Delete row" at bounding box center [637, 438] width 48 height 17
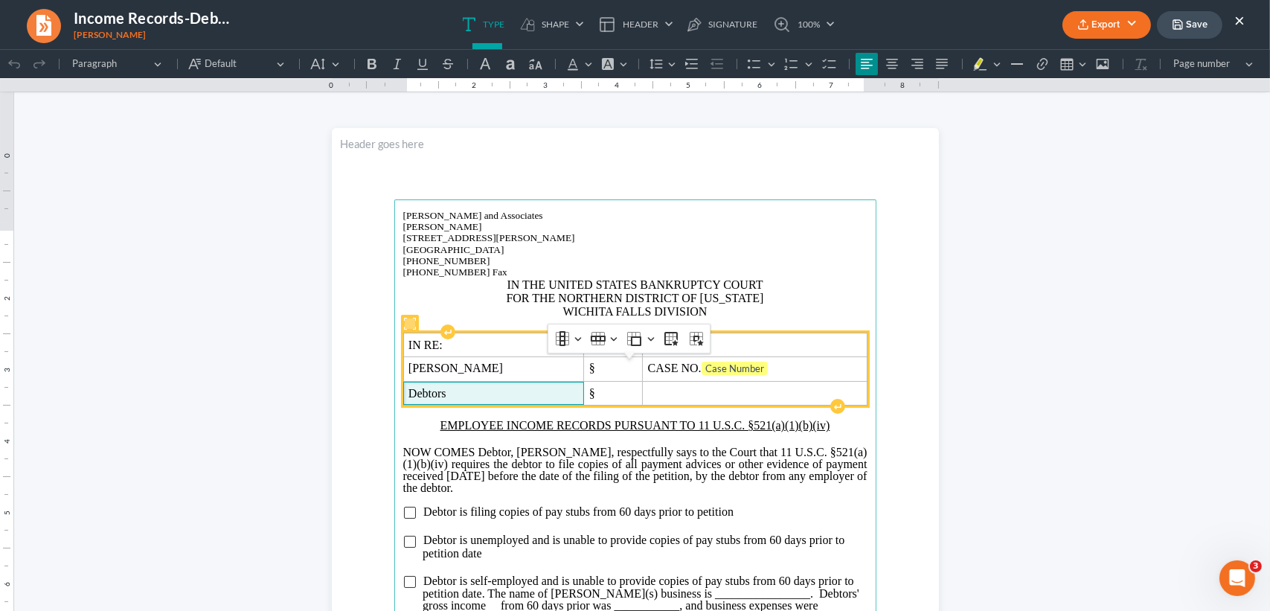
click at [487, 400] on span "Debtors" at bounding box center [493, 393] width 170 height 13
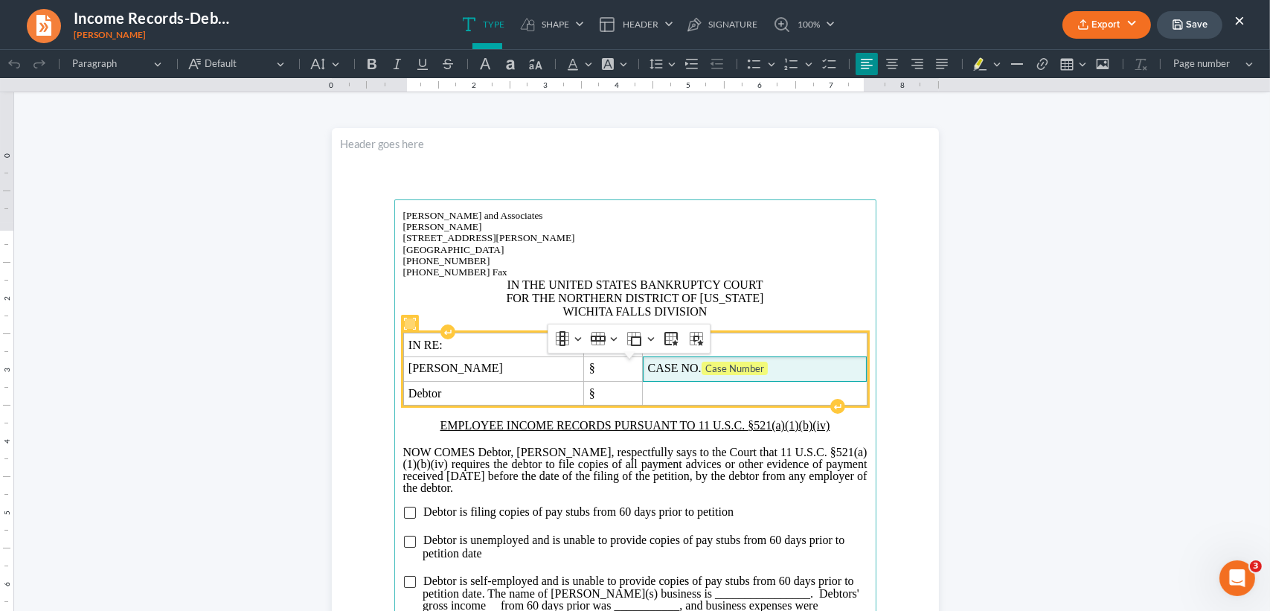
click at [849, 376] on span "CASE NO. Case Number" at bounding box center [755, 369] width 214 height 15
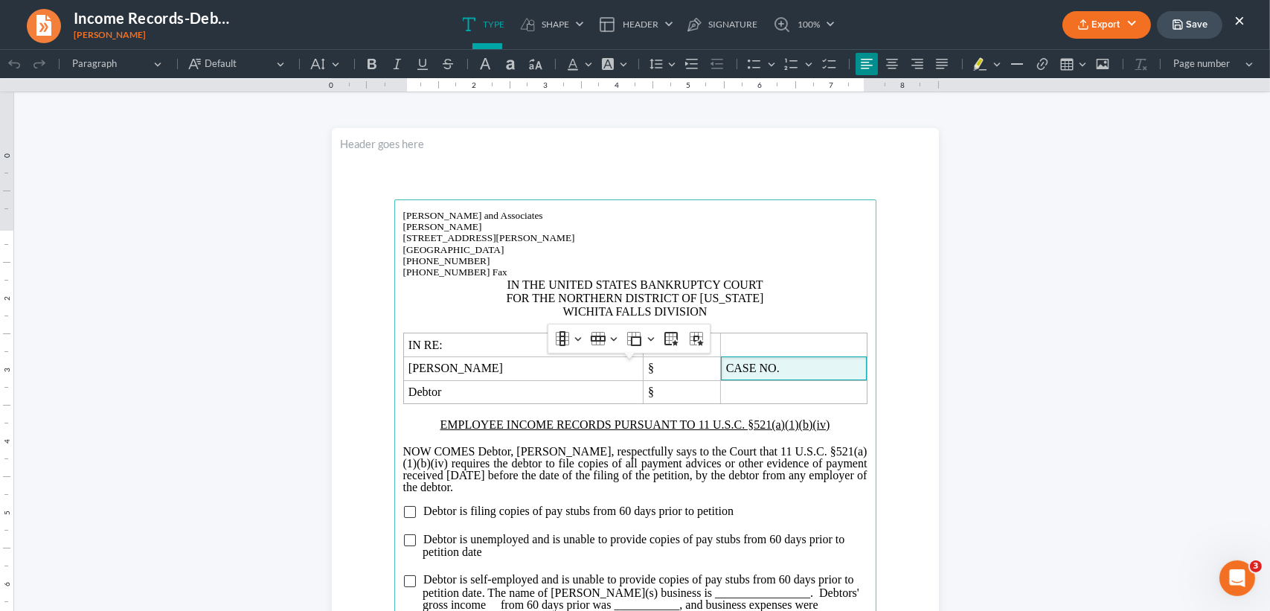
scroll to position [99, 0]
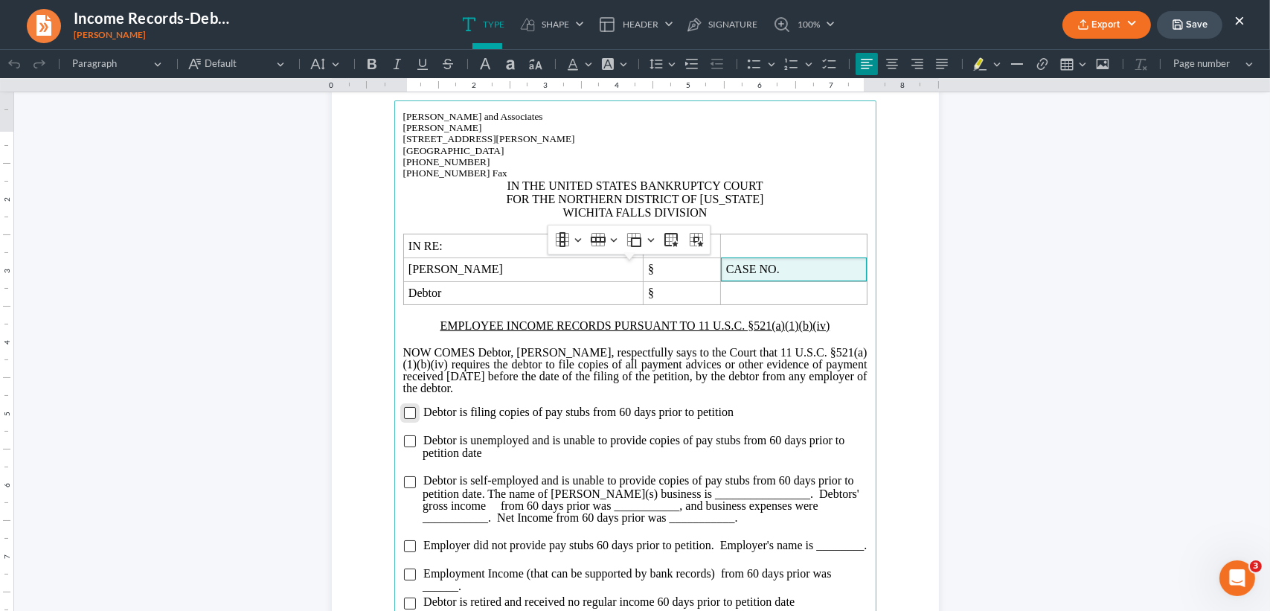
click at [404, 419] on input "Rich Text Editor, page-0-main" at bounding box center [410, 413] width 12 height 12
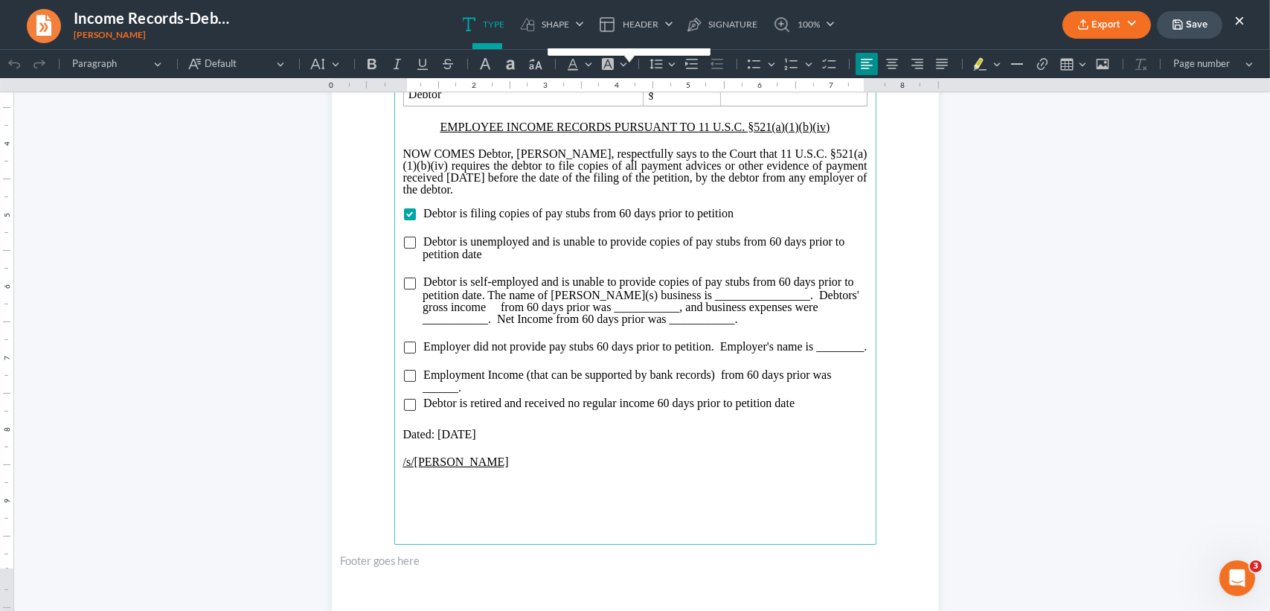
scroll to position [266, 0]
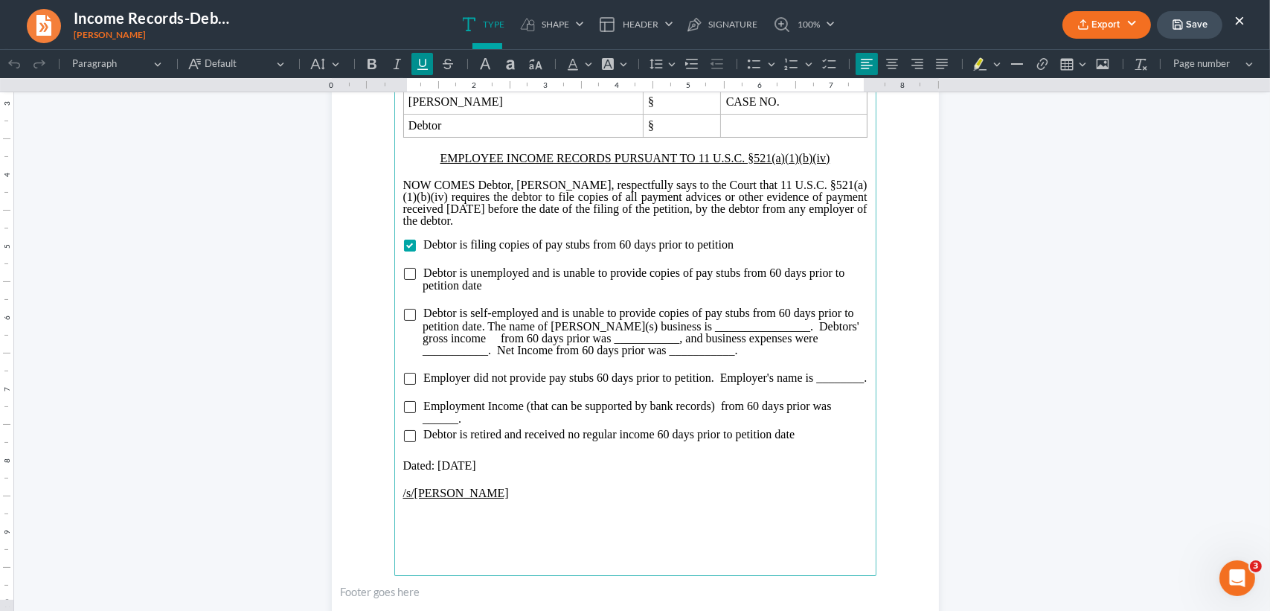
drag, startPoint x: 522, startPoint y: 530, endPoint x: 340, endPoint y: 524, distance: 182.4
click at [349, 528] on section "Monte J. White and Associates Monte J. White 1106 Brook Ave, Hamilton Place Wic…" at bounding box center [635, 255] width 607 height 786
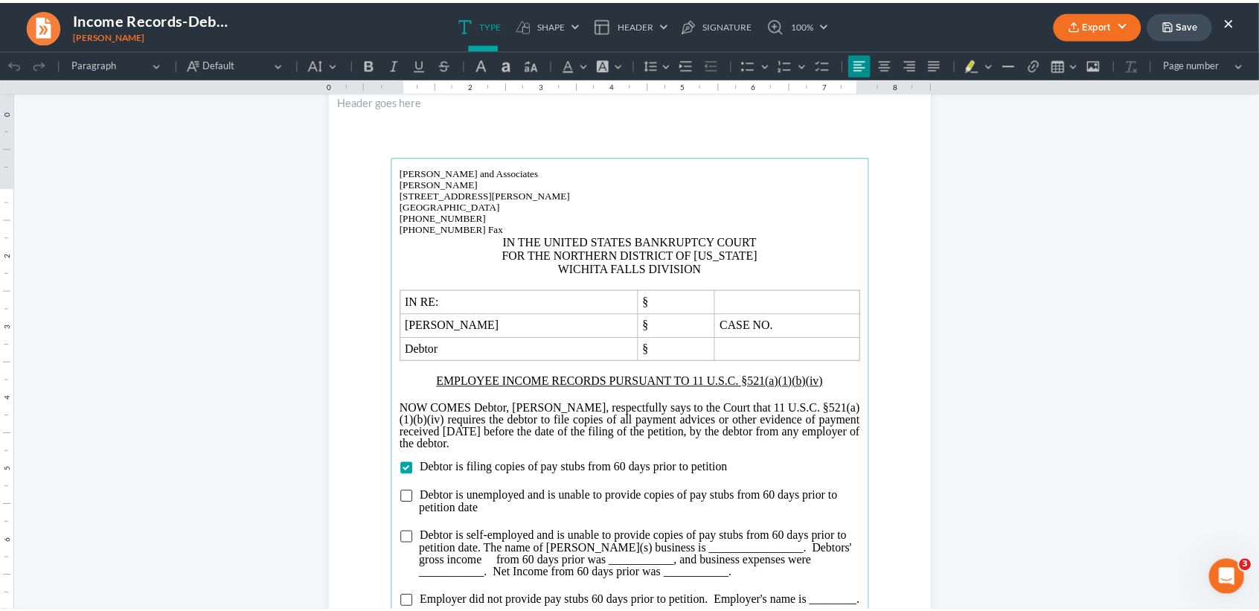
scroll to position [0, 0]
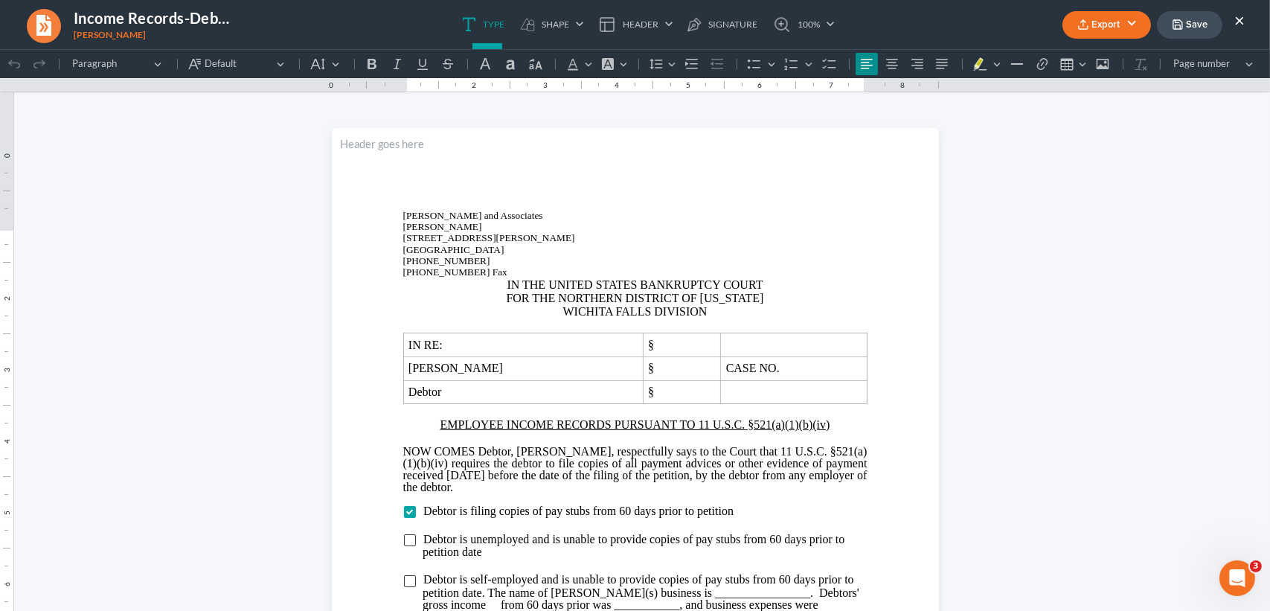
click at [1118, 28] on button "Export" at bounding box center [1107, 25] width 89 height 28
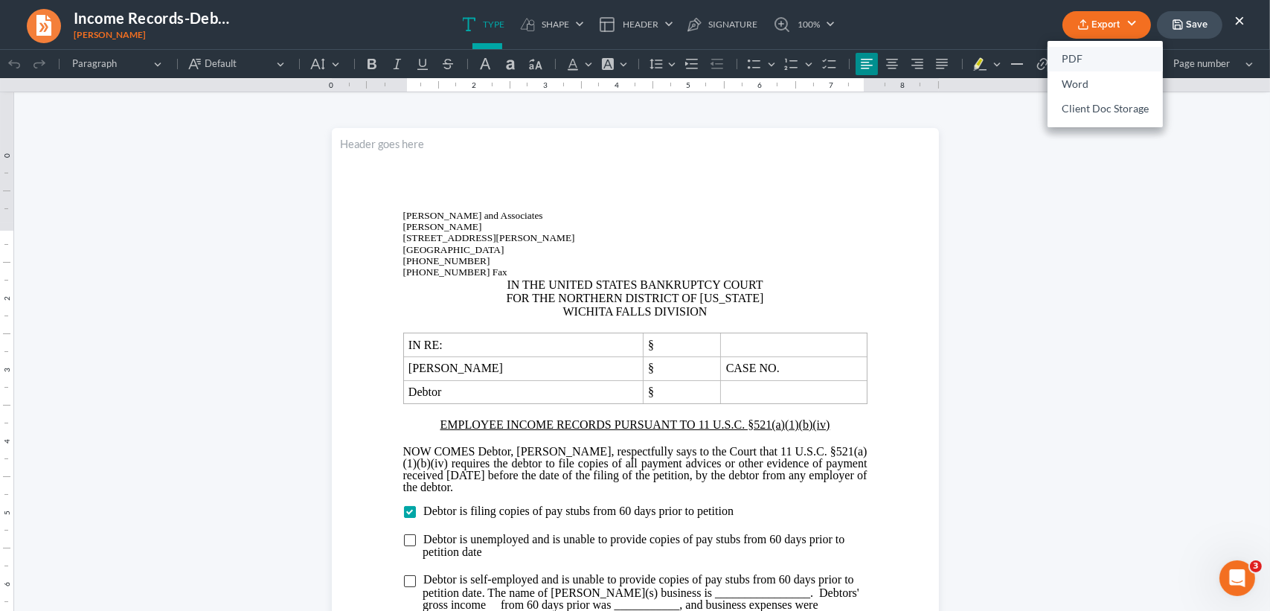
click at [1063, 59] on link "PDF" at bounding box center [1105, 59] width 115 height 25
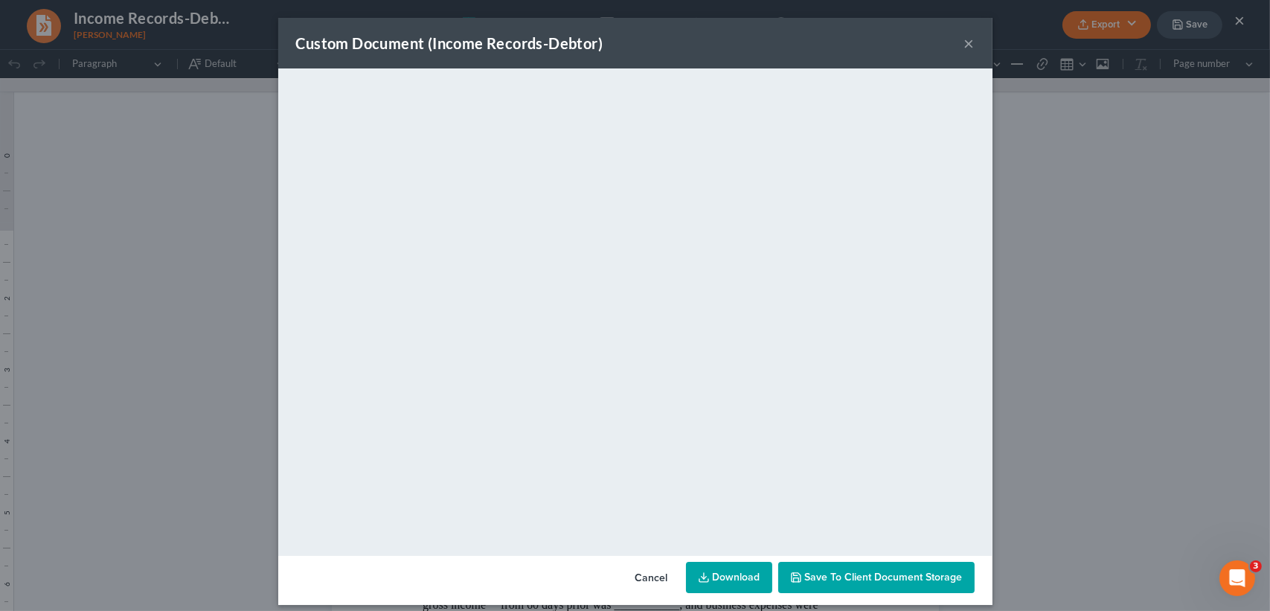
click at [967, 42] on button "×" at bounding box center [969, 43] width 10 height 18
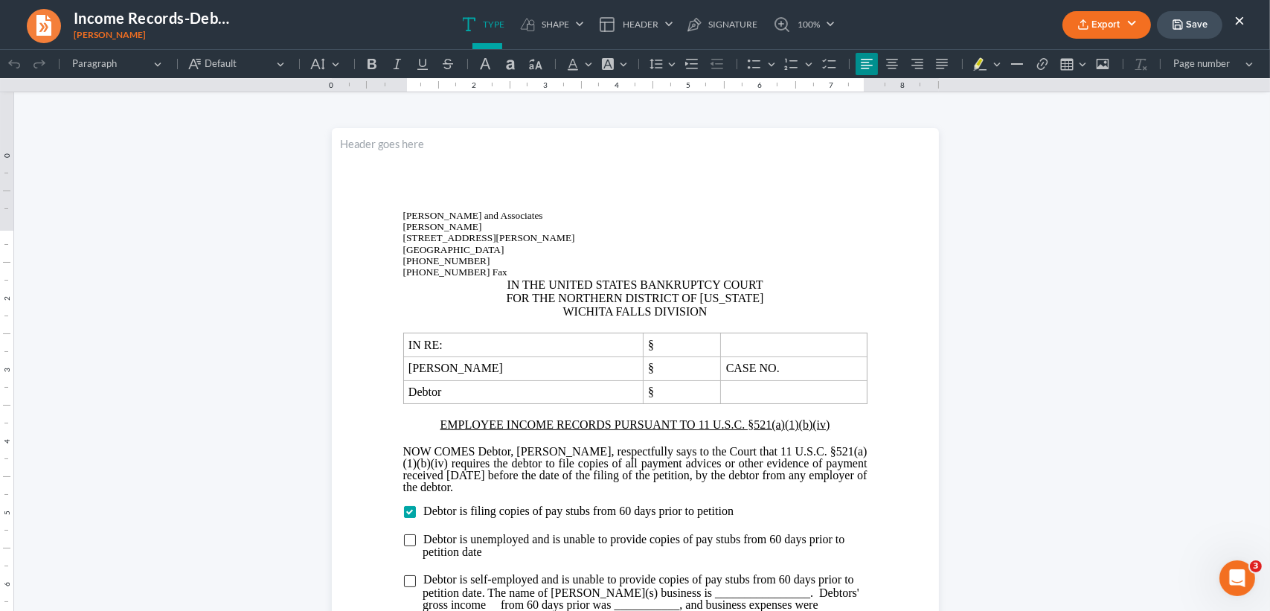
click at [1243, 21] on button "×" at bounding box center [1239, 20] width 10 height 18
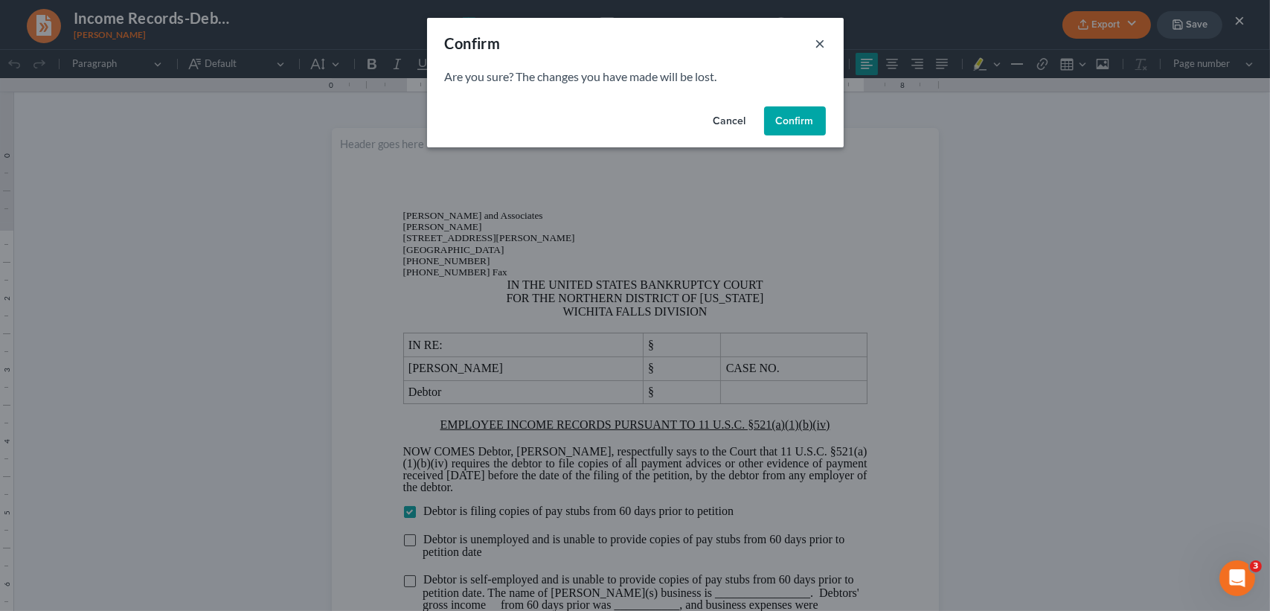
drag, startPoint x: 822, startPoint y: 44, endPoint x: 1100, endPoint y: 30, distance: 278.6
click at [826, 44] on div "Confirm ×" at bounding box center [635, 43] width 417 height 51
click at [823, 40] on button "×" at bounding box center [820, 43] width 10 height 18
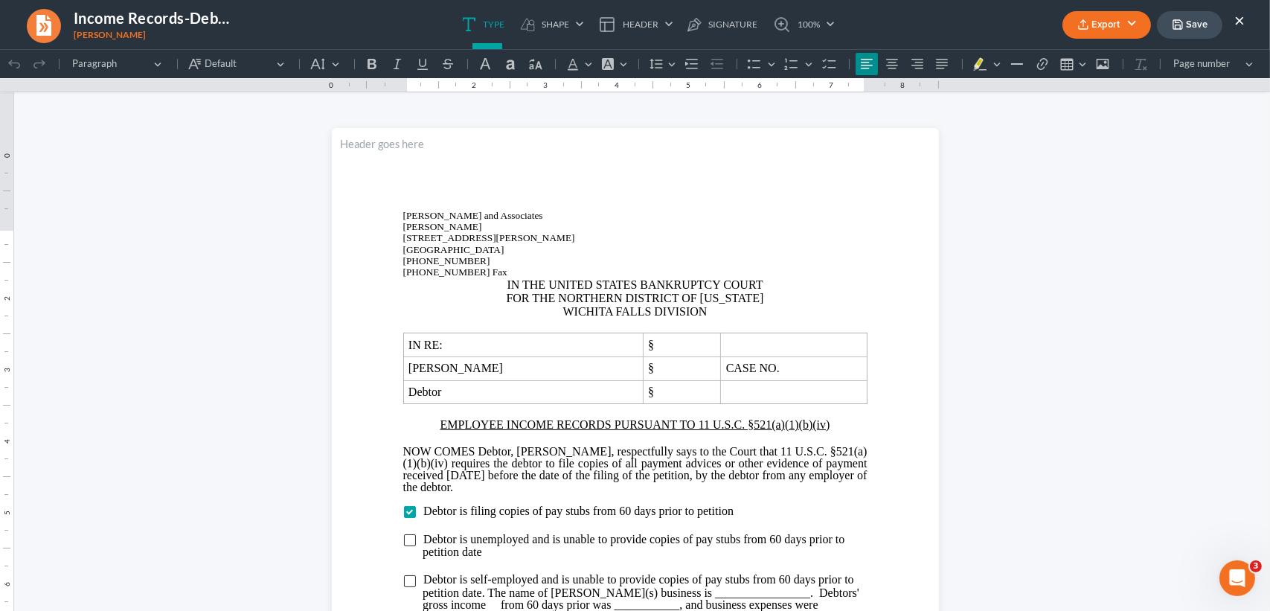
click at [1186, 22] on button "Save" at bounding box center [1189, 25] width 65 height 28
click at [1240, 21] on button "×" at bounding box center [1239, 20] width 10 height 18
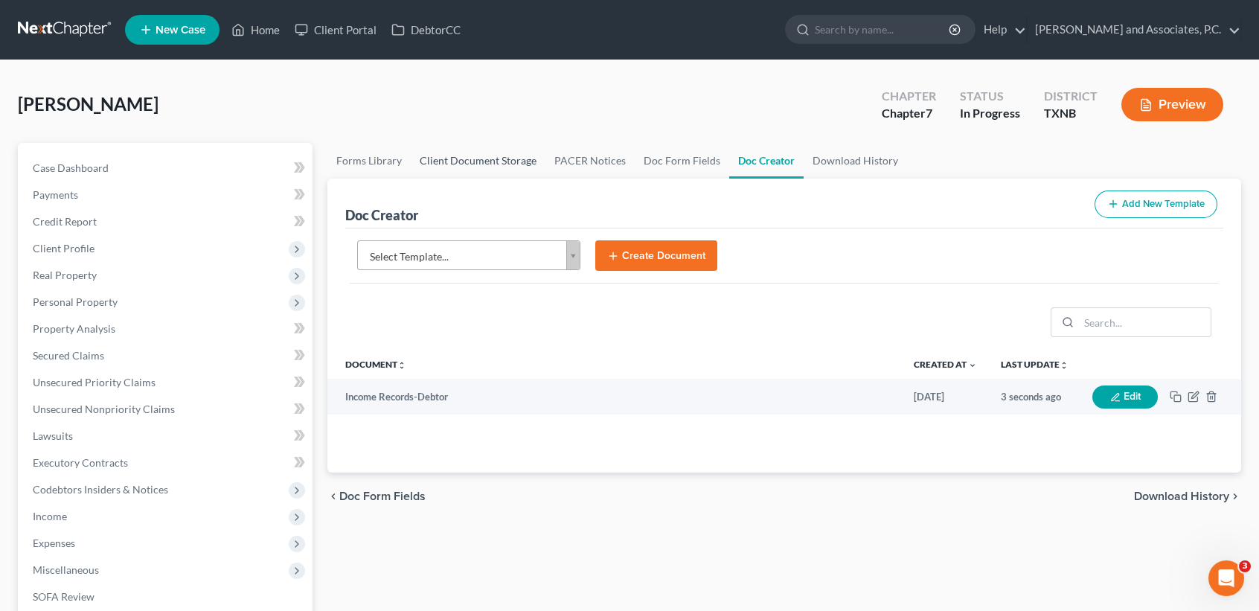
click at [480, 153] on link "Client Document Storage" at bounding box center [478, 161] width 135 height 36
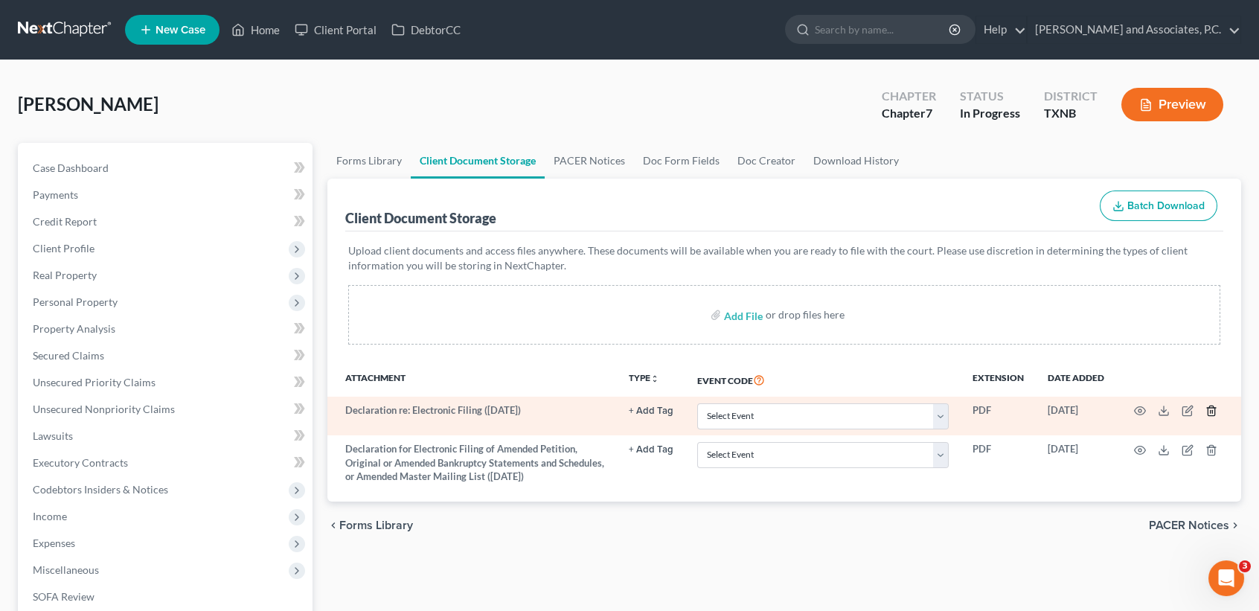
click at [1215, 411] on icon "button" at bounding box center [1211, 411] width 12 height 12
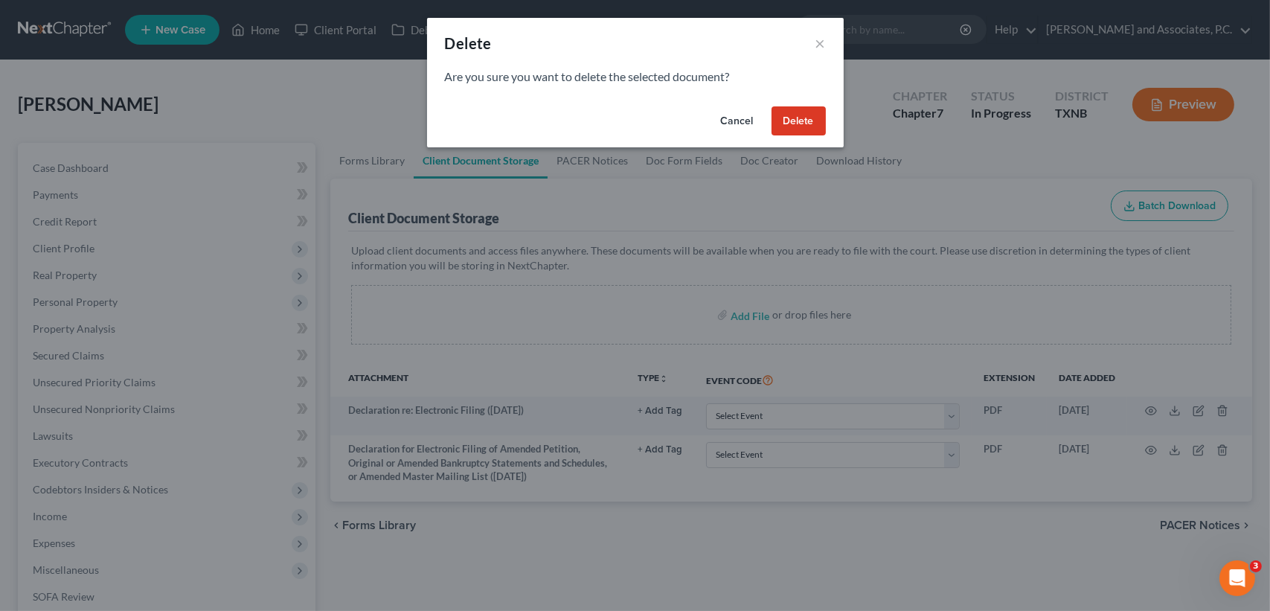
click at [809, 126] on button "Delete" at bounding box center [799, 121] width 54 height 30
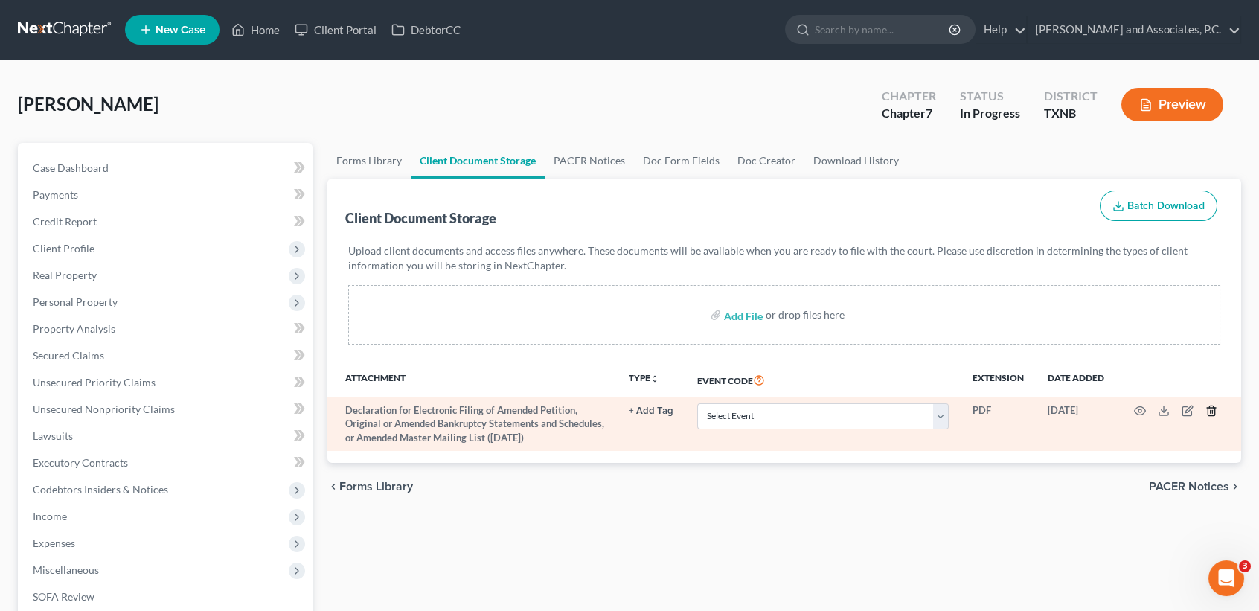
click at [1207, 405] on icon "button" at bounding box center [1211, 411] width 12 height 12
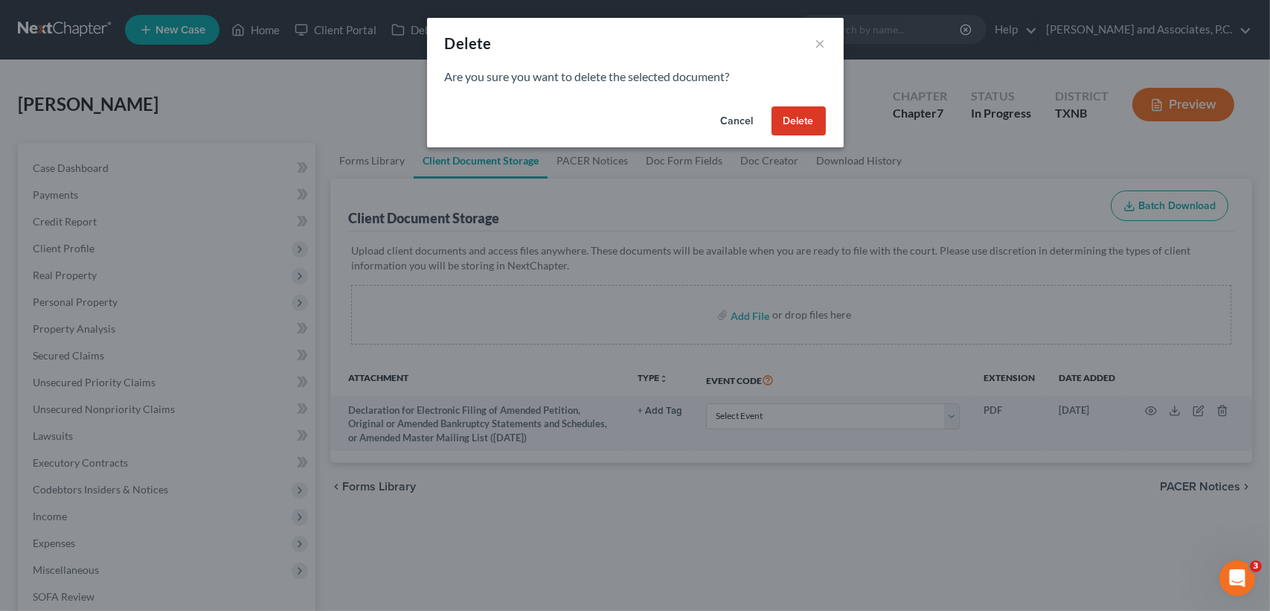
click at [810, 115] on button "Delete" at bounding box center [799, 121] width 54 height 30
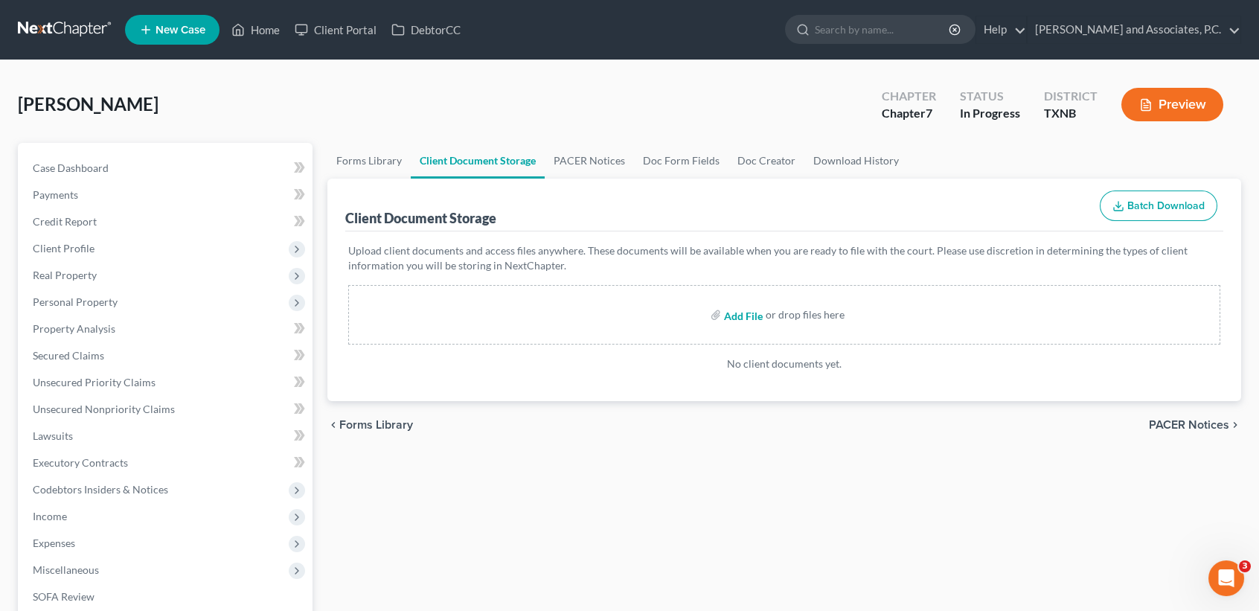
click at [731, 315] on input "file" at bounding box center [742, 314] width 36 height 27
type input "C:\fakepath\credit counseling.pdf"
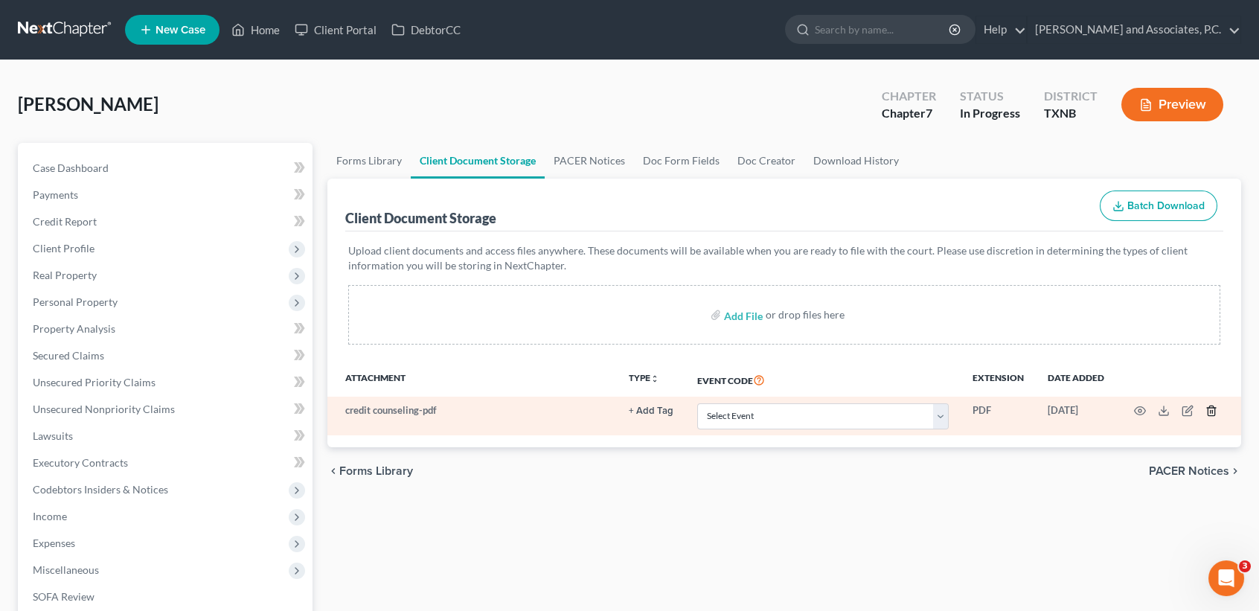
click at [1209, 411] on icon "button" at bounding box center [1211, 411] width 12 height 12
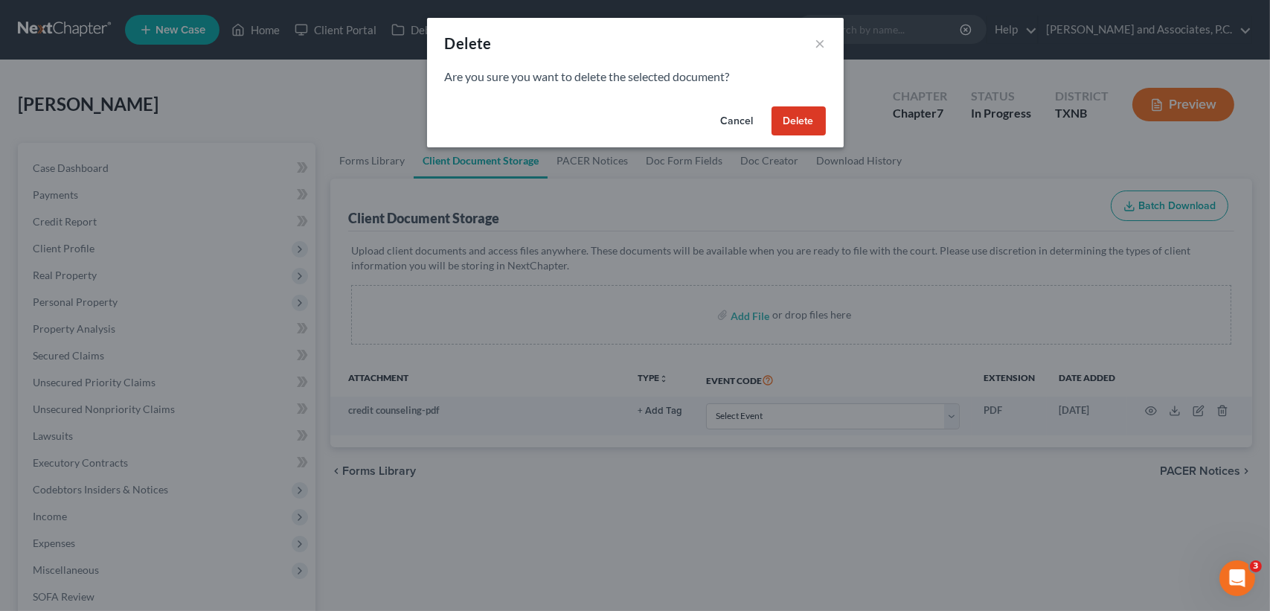
click at [787, 126] on button "Delete" at bounding box center [799, 121] width 54 height 30
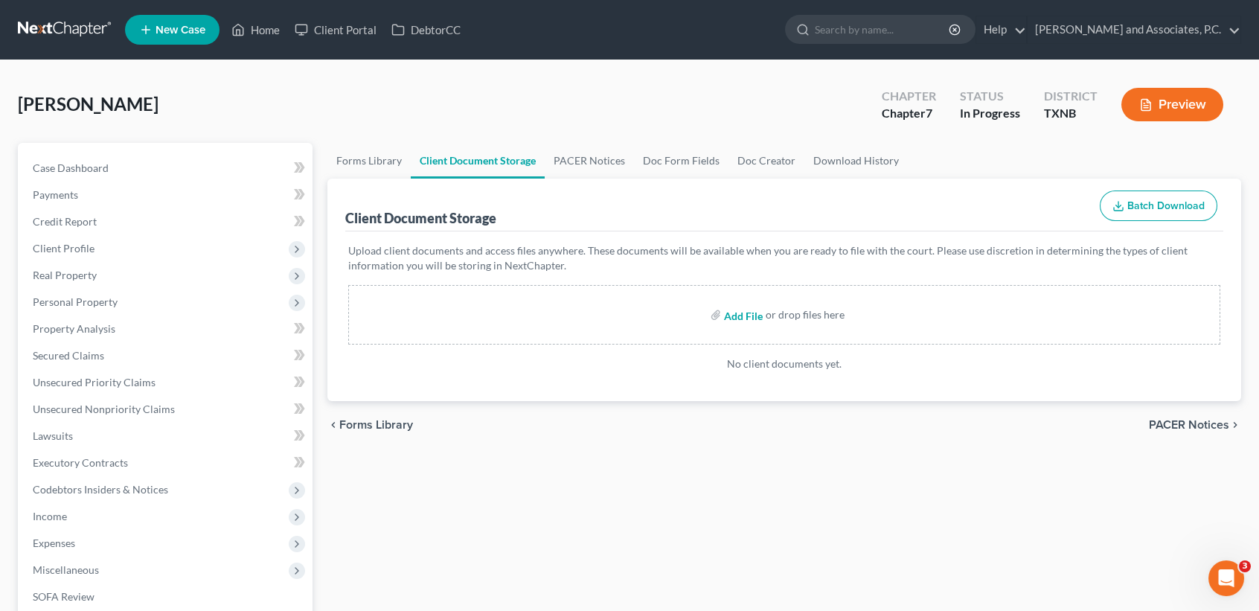
click at [743, 313] on input "file" at bounding box center [742, 314] width 36 height 27
type input "C:\fakepath\credit counseling.pdf"
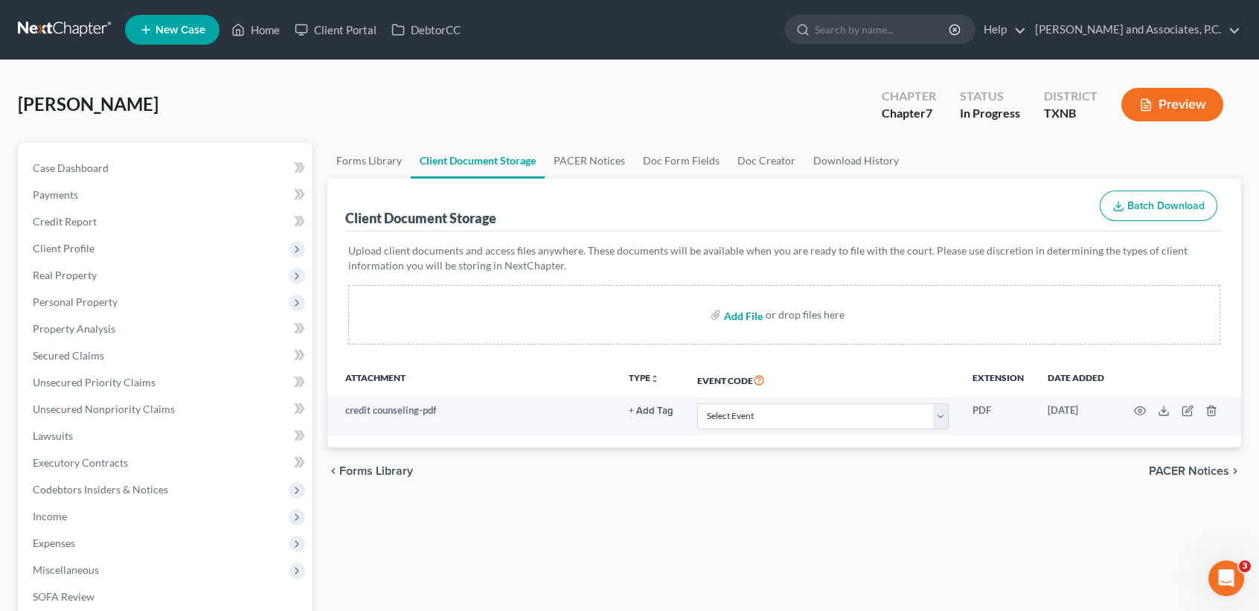
click at [753, 313] on input "file" at bounding box center [742, 314] width 36 height 27
type input "C:\fakepath\dec re electronic filing.pdf"
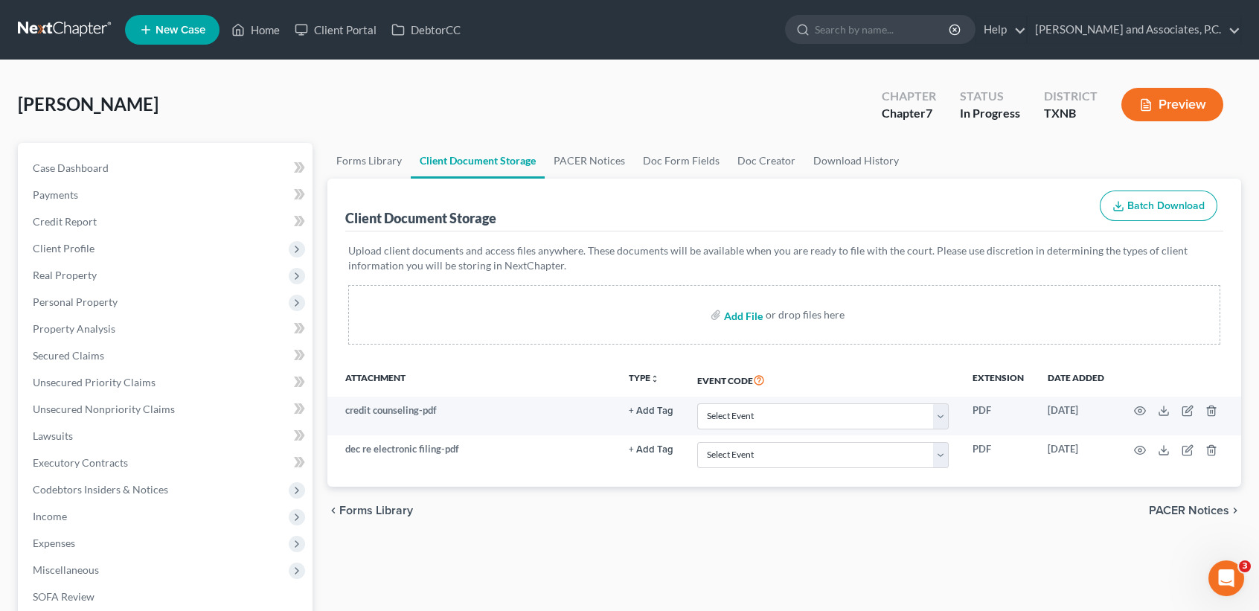
click at [752, 313] on input "file" at bounding box center [742, 314] width 36 height 27
type input "C:\fakepath\intake pw.pdf"
click at [750, 315] on input "file" at bounding box center [742, 314] width 36 height 27
type input "C:\fakepath\ss statement.pdf"
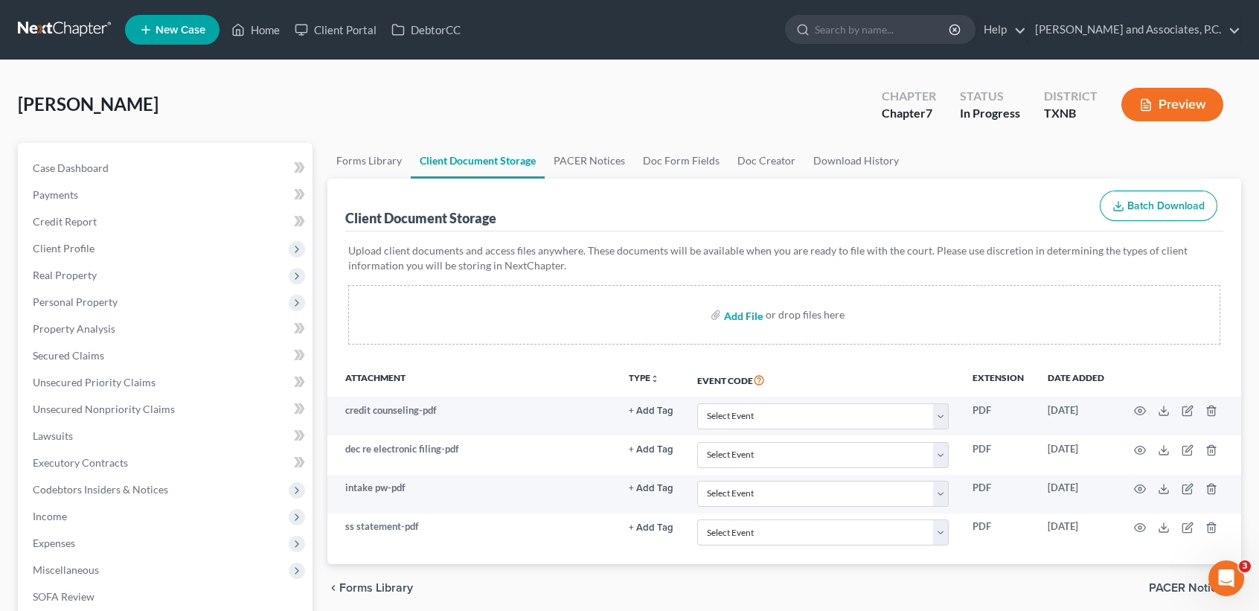
click at [741, 315] on input "file" at bounding box center [742, 314] width 36 height 27
type input "C:\fakepath\tax statement.pdf"
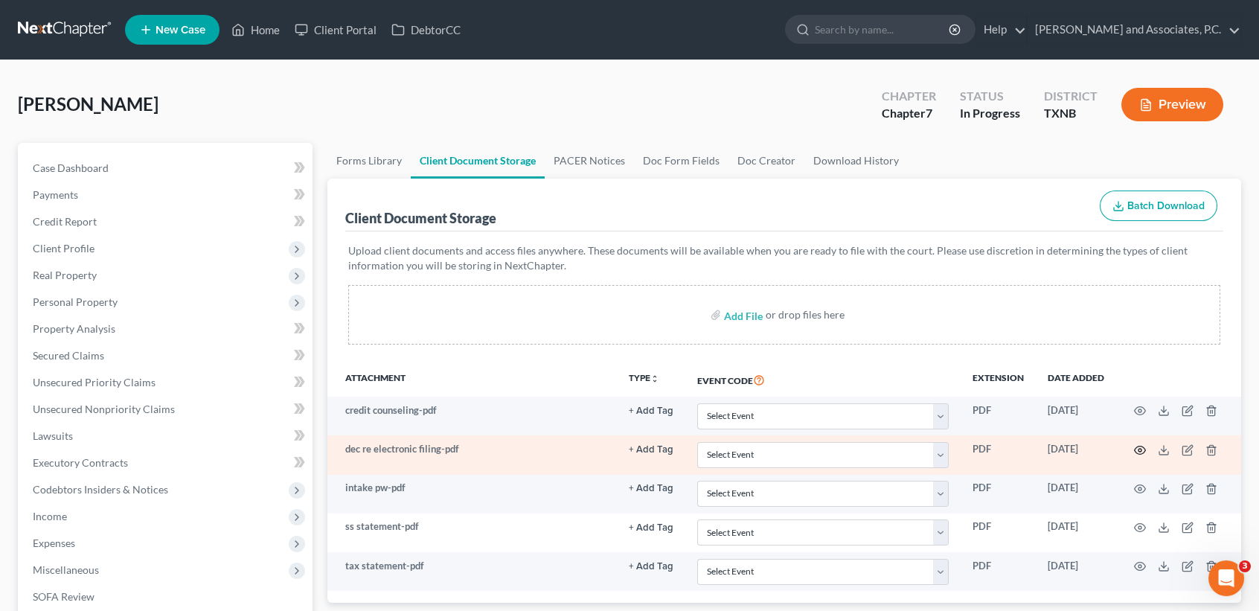
click at [1137, 449] on icon "button" at bounding box center [1140, 450] width 12 height 12
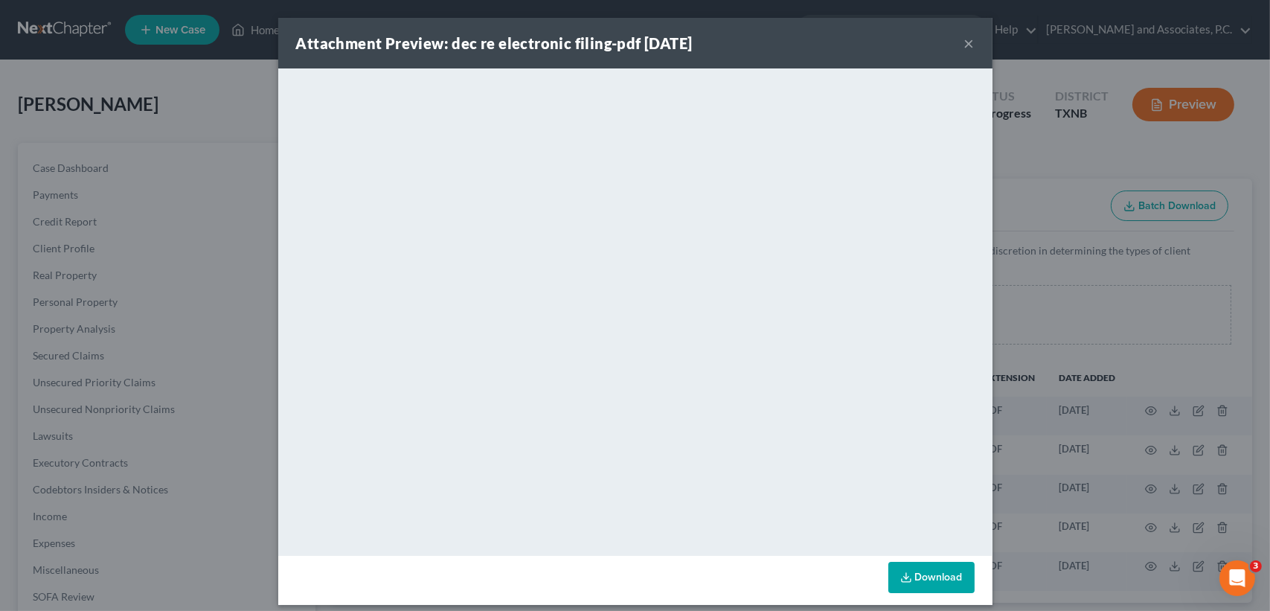
click at [964, 36] on button "×" at bounding box center [969, 43] width 10 height 18
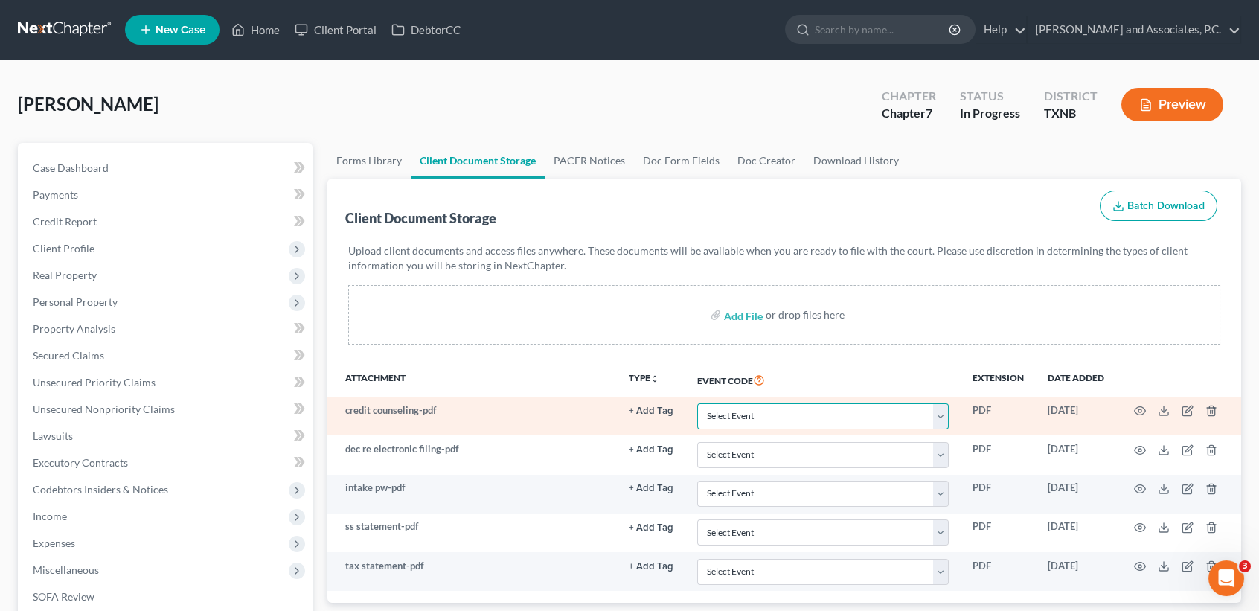
click at [724, 408] on select "Select Event 20 Largest unsecured creditors Amended petition Attachment to Volu…" at bounding box center [822, 416] width 251 height 26
select select "6"
click at [697, 403] on select "Select Event 20 Largest unsecured creditors Amended petition Attachment to Volu…" at bounding box center [822, 416] width 251 height 26
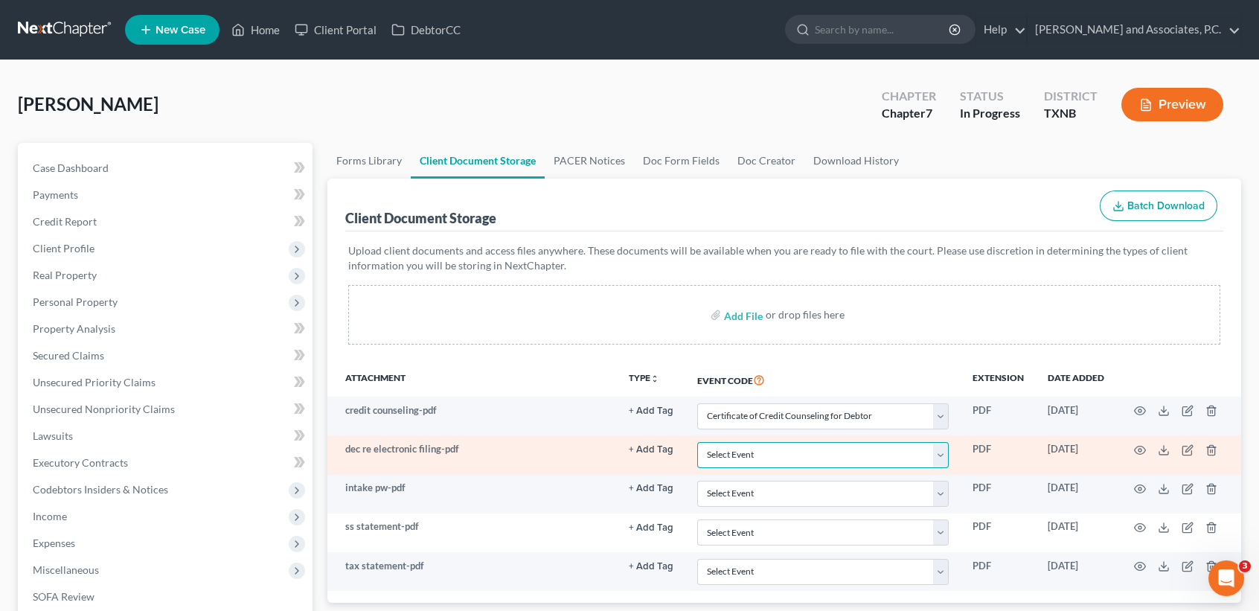
click at [724, 450] on select "Select Event 20 Largest unsecured creditors Amended petition Attachment to Volu…" at bounding box center [822, 455] width 251 height 26
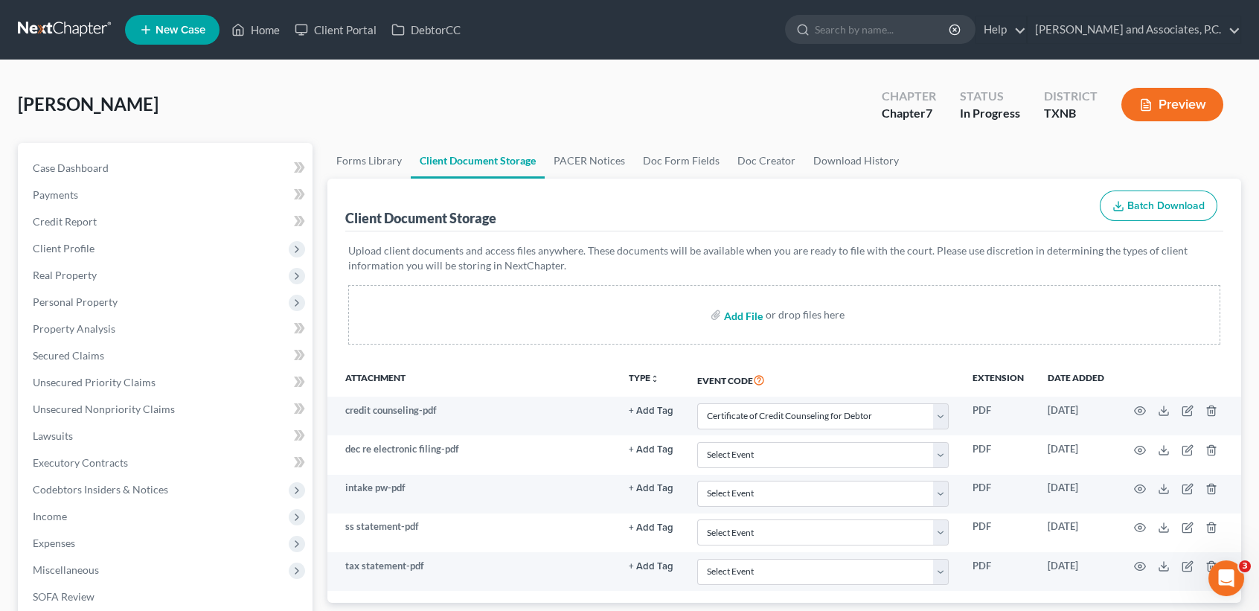
click at [747, 314] on input "file" at bounding box center [742, 314] width 36 height 27
type input "C:\fakepath\employee income records.pdf"
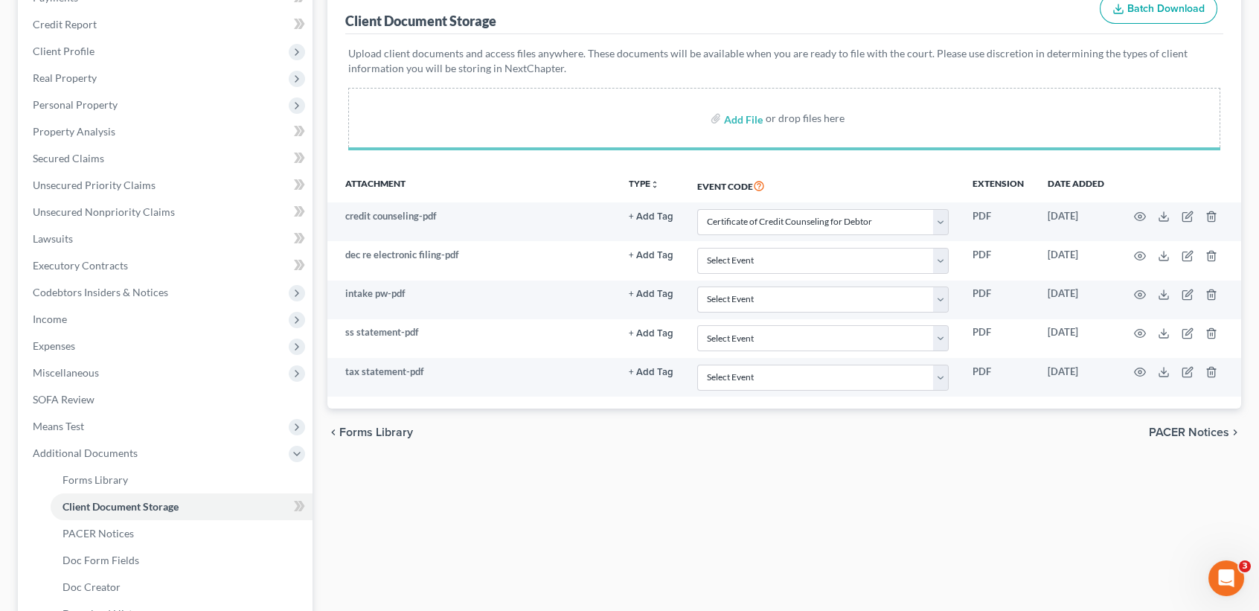
scroll to position [198, 0]
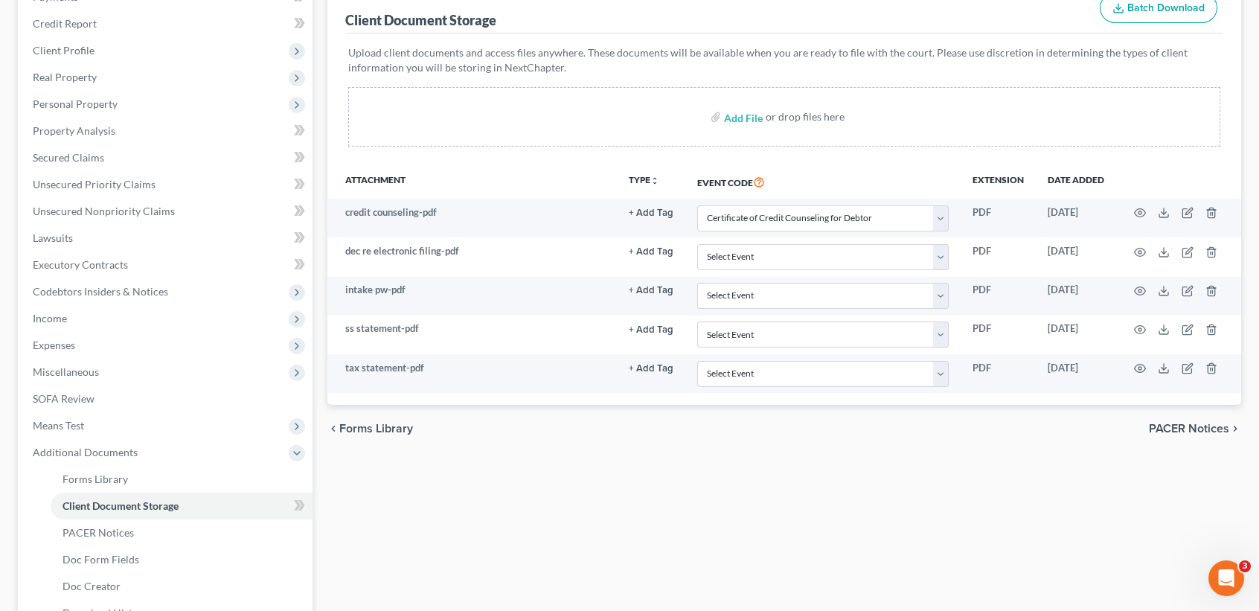
select select "6"
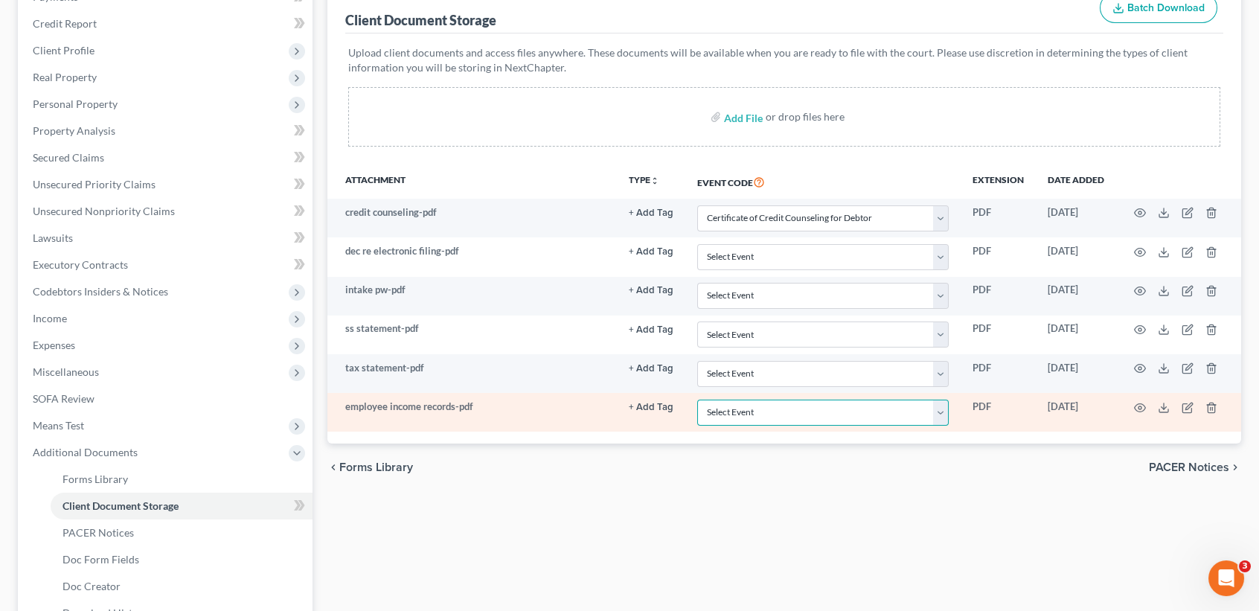
click at [725, 420] on select "Select Event 20 Largest unsecured creditors Amended petition Attachment to Volu…" at bounding box center [822, 413] width 251 height 26
select select "22"
click at [697, 403] on select "Select Event 20 Largest unsecured creditors Amended petition Attachment to Volu…" at bounding box center [822, 413] width 251 height 26
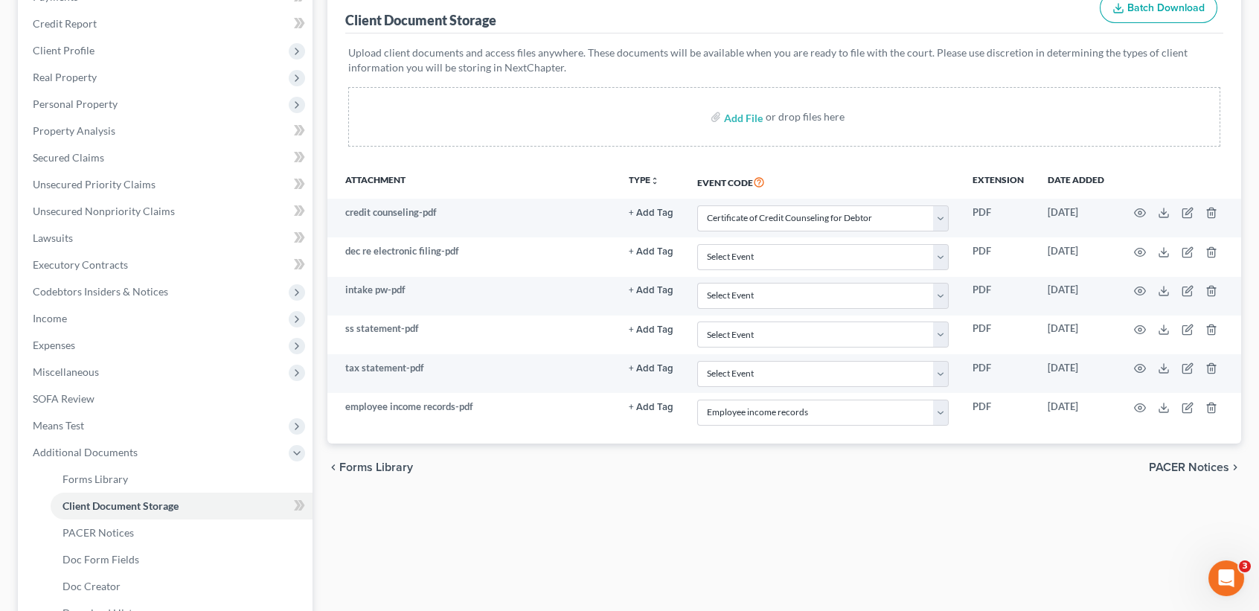
click at [715, 521] on div "Forms Library Client Document Storage PACER Notices Doc Form Fields Doc Creator…" at bounding box center [784, 334] width 929 height 779
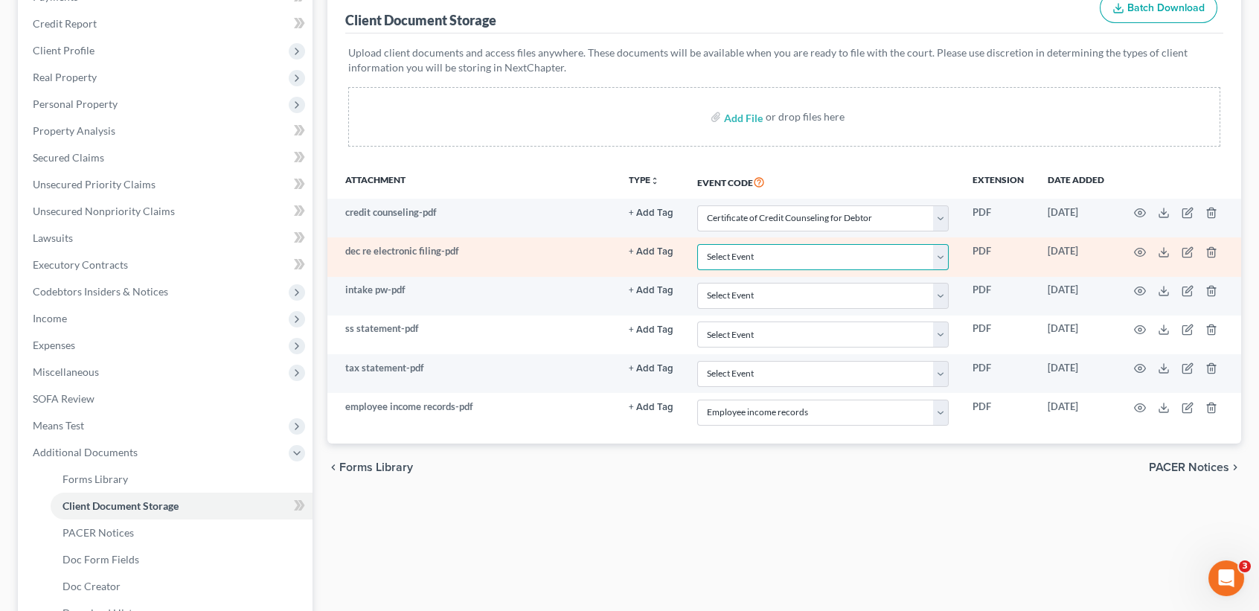
click at [721, 257] on select "Select Event 20 Largest unsecured creditors Amended petition Attachment to Volu…" at bounding box center [822, 257] width 251 height 26
select select "19"
click at [697, 244] on select "Select Event 20 Largest unsecured creditors Amended petition Attachment to Volu…" at bounding box center [822, 257] width 251 height 26
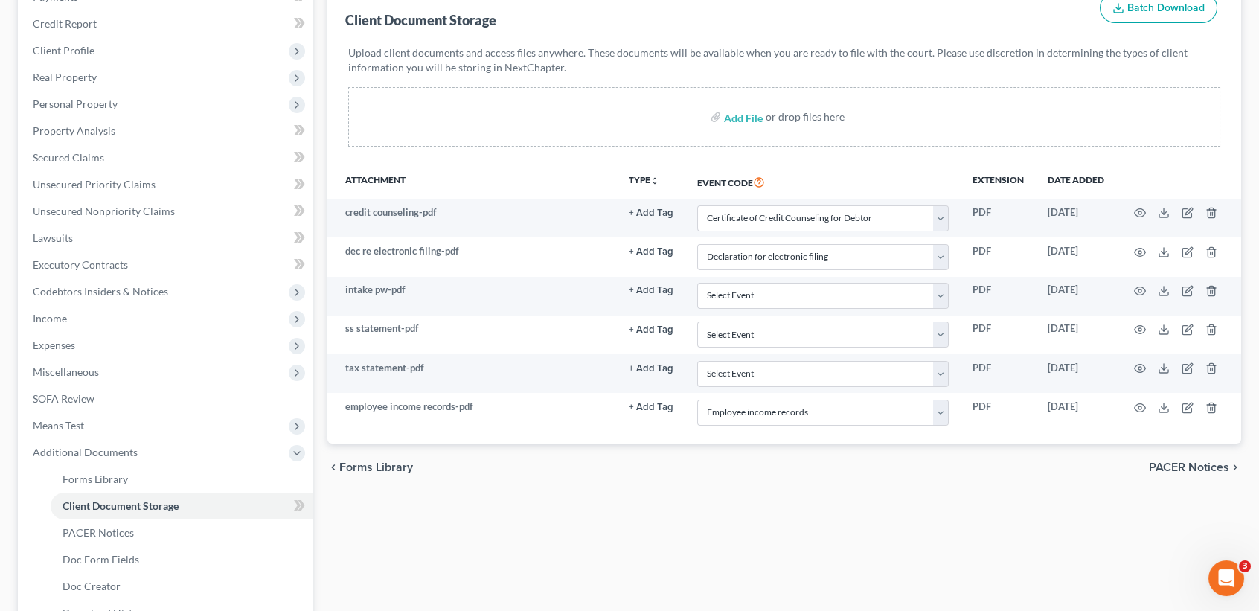
click at [618, 563] on div "Forms Library Client Document Storage PACER Notices Doc Form Fields Doc Creator…" at bounding box center [784, 334] width 929 height 779
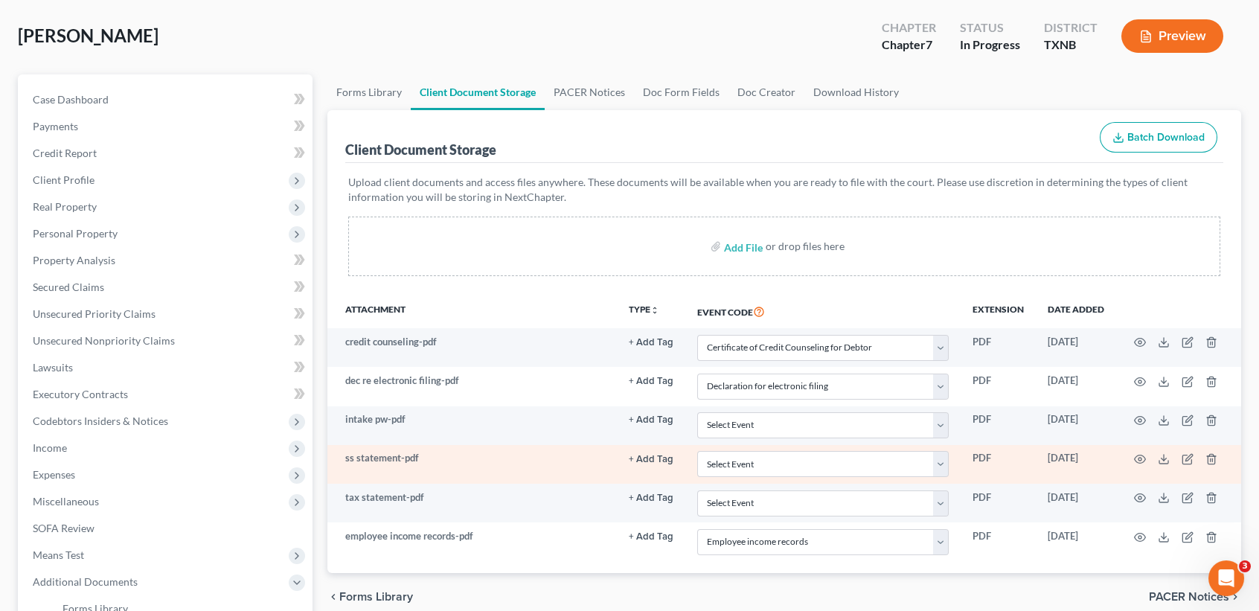
scroll to position [0, 0]
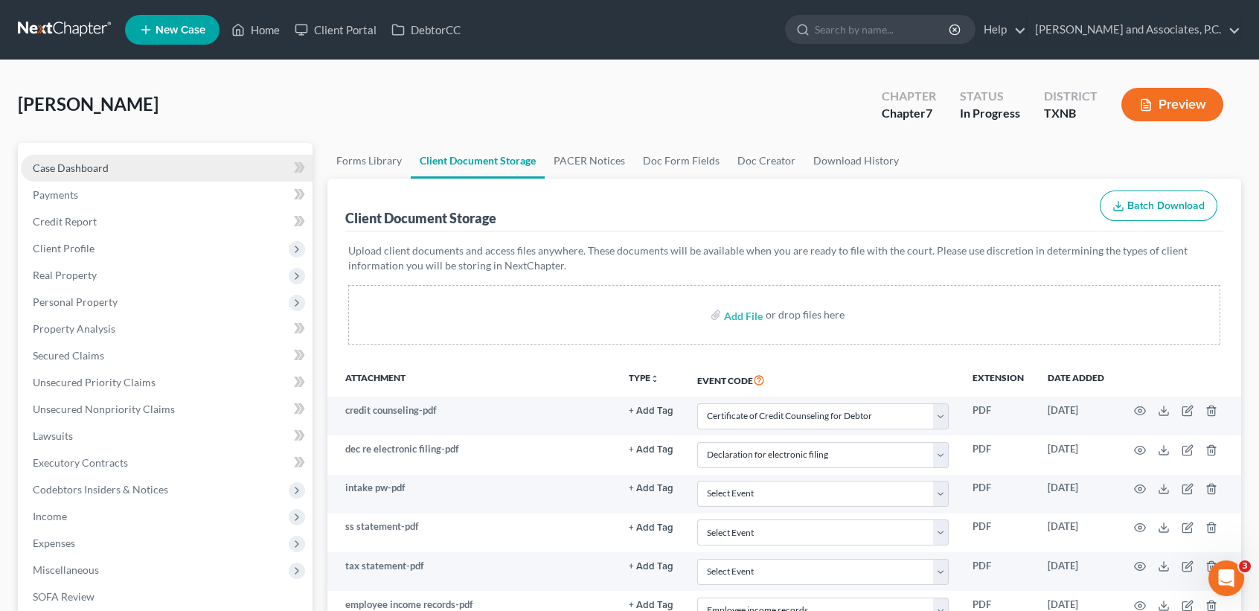
click at [118, 167] on link "Case Dashboard" at bounding box center [167, 168] width 292 height 27
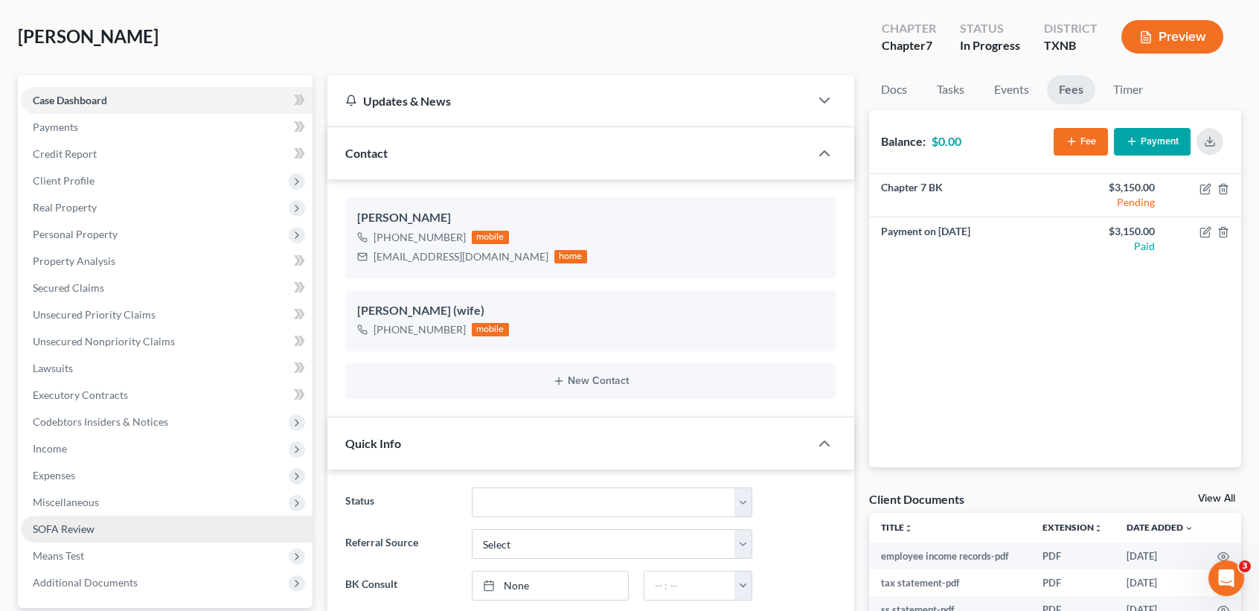
scroll to position [99, 0]
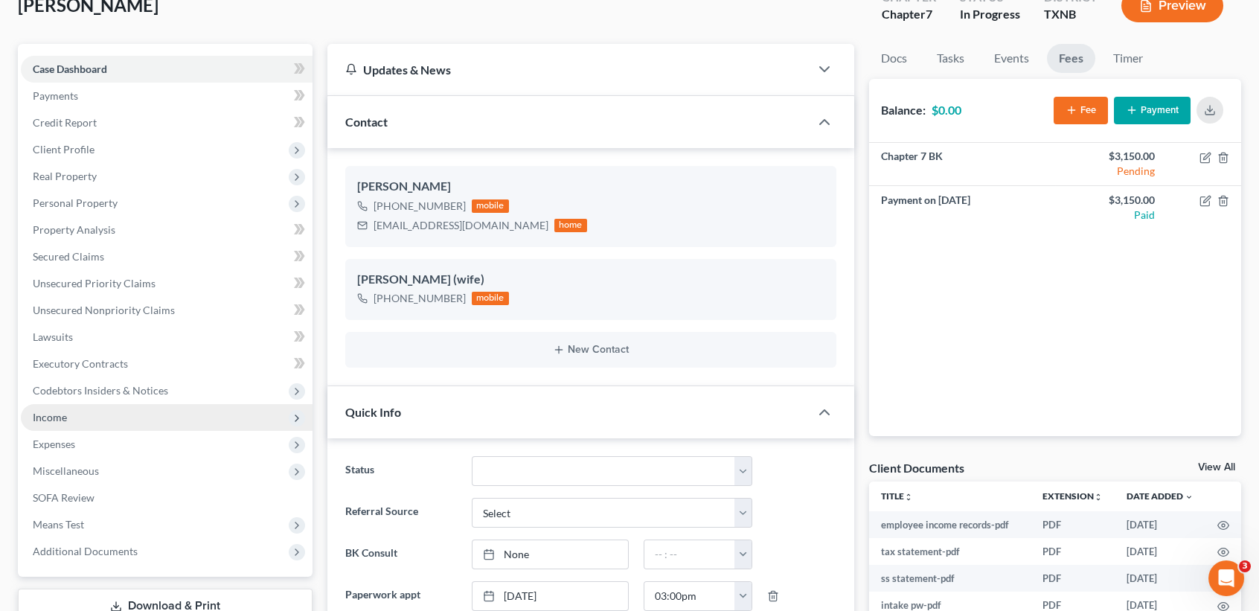
click at [64, 423] on span "Income" at bounding box center [167, 417] width 292 height 27
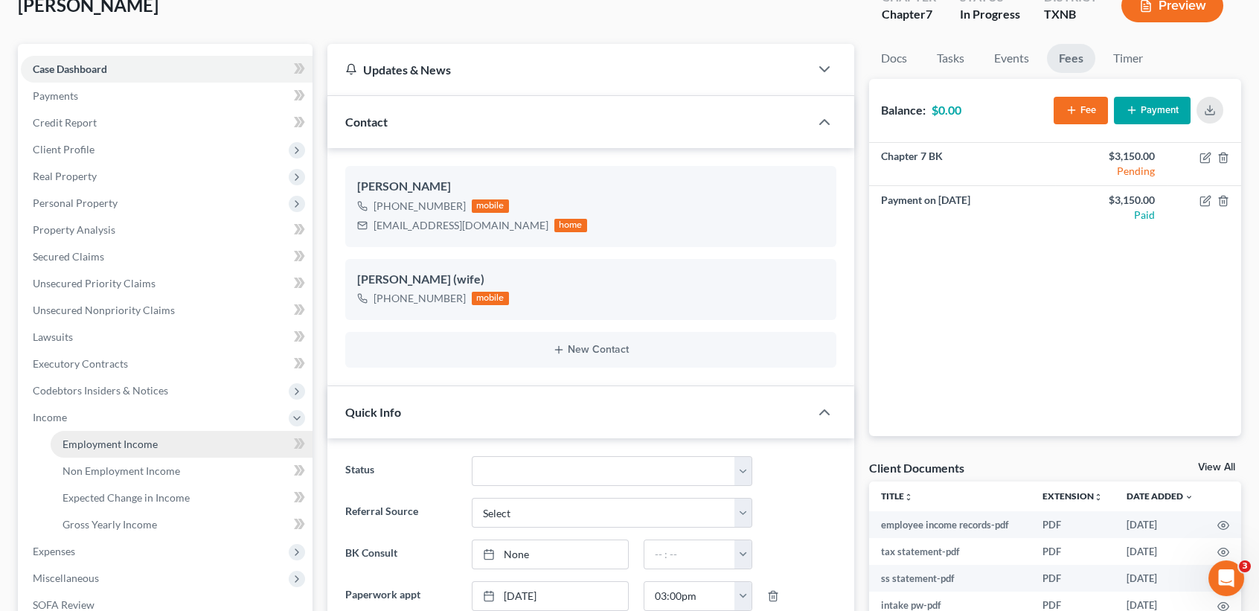
click at [70, 440] on span "Employment Income" at bounding box center [110, 444] width 95 height 13
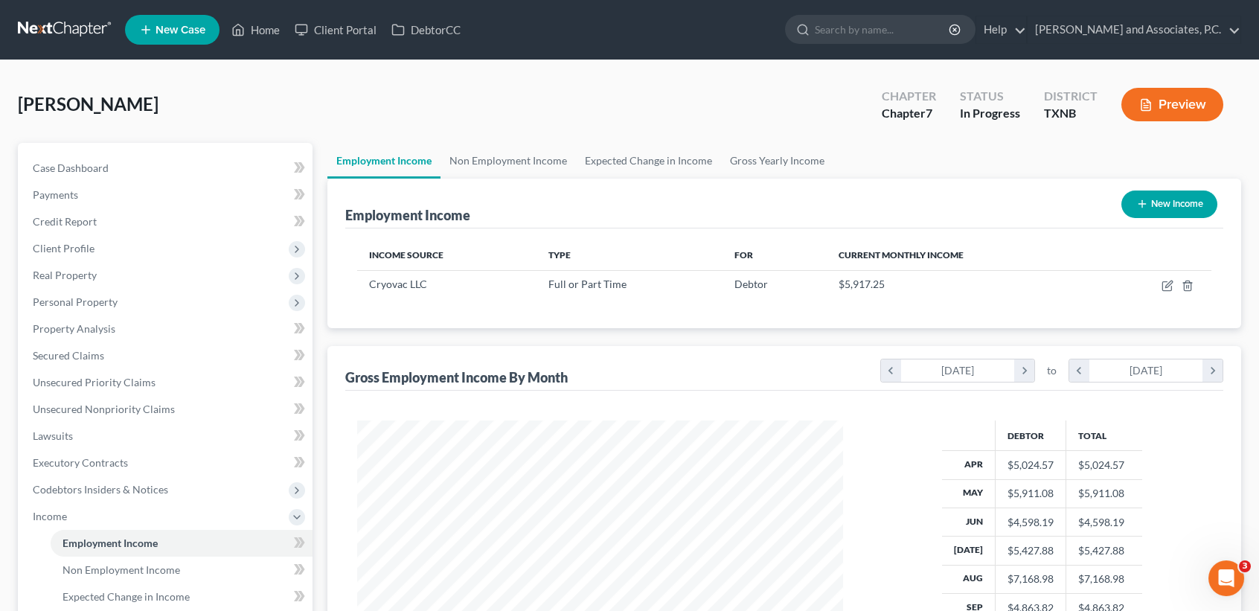
scroll to position [266, 515]
drag, startPoint x: 123, startPoint y: 170, endPoint x: 320, endPoint y: 199, distance: 199.3
click at [123, 170] on link "Case Dashboard" at bounding box center [167, 168] width 292 height 27
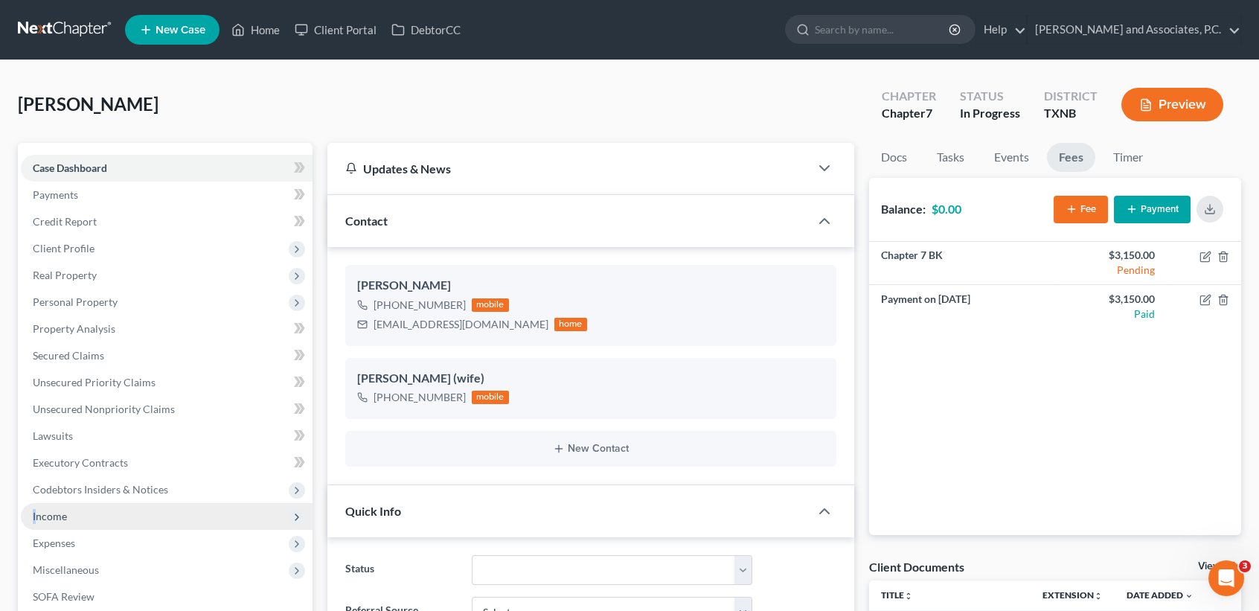
drag, startPoint x: 38, startPoint y: 527, endPoint x: 49, endPoint y: 517, distance: 14.8
click at [39, 527] on span "Income" at bounding box center [167, 516] width 292 height 27
click at [49, 517] on span "Income" at bounding box center [50, 516] width 34 height 13
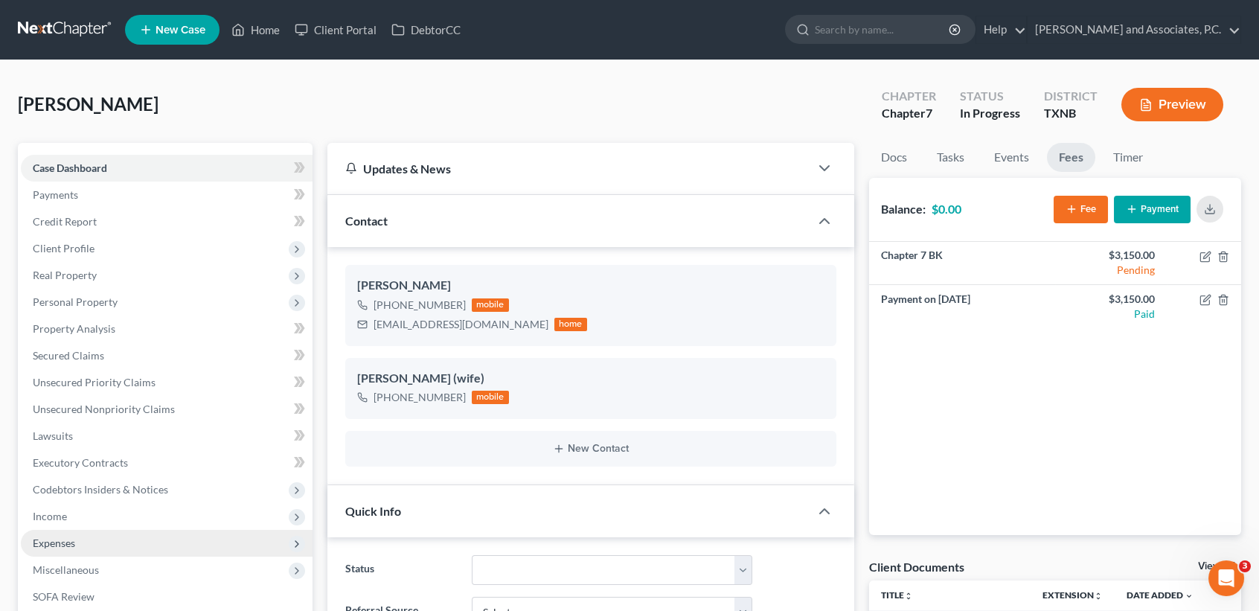
click at [92, 548] on span "Expenses" at bounding box center [167, 543] width 292 height 27
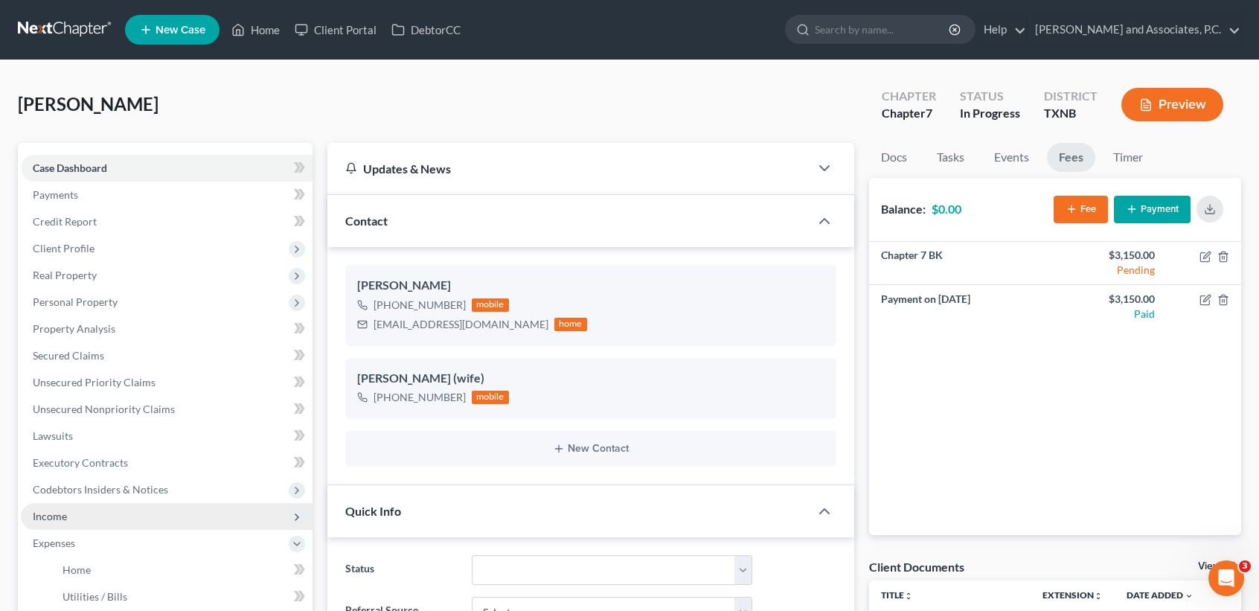
click at [83, 518] on span "Income" at bounding box center [167, 516] width 292 height 27
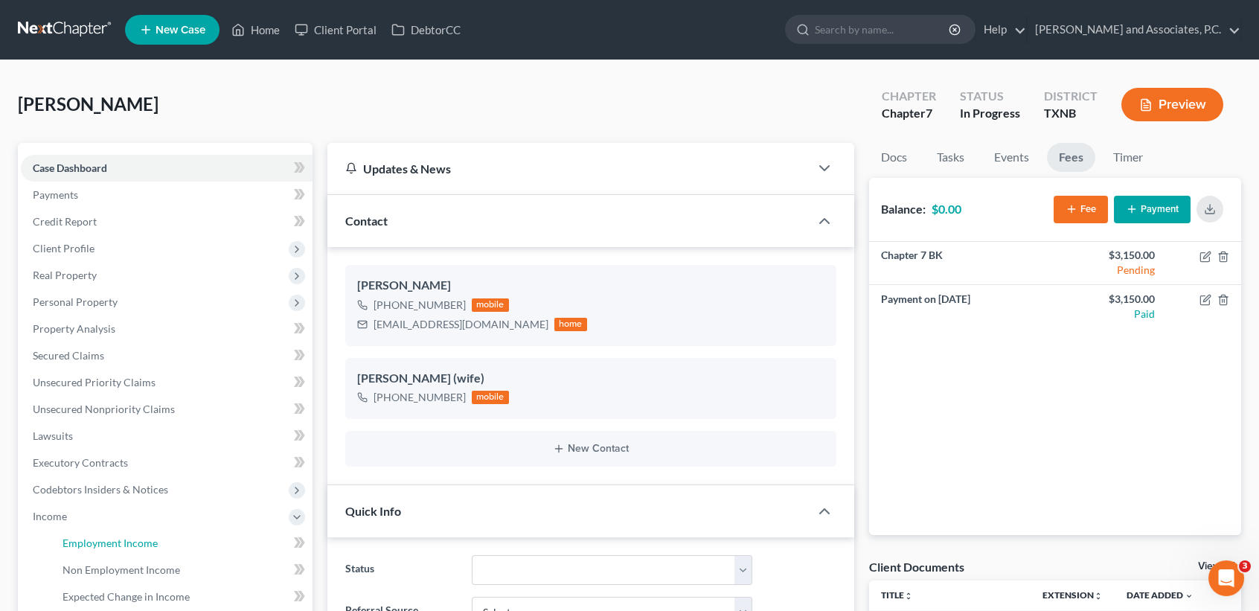
click at [91, 544] on span "Employment Income" at bounding box center [110, 542] width 95 height 13
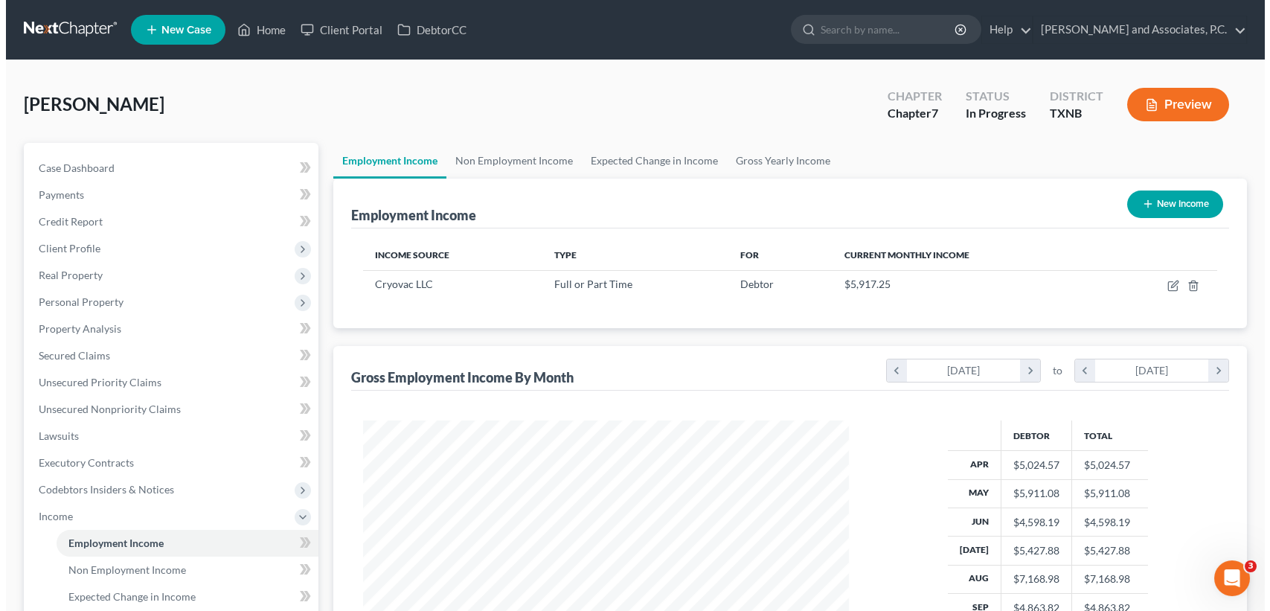
scroll to position [266, 515]
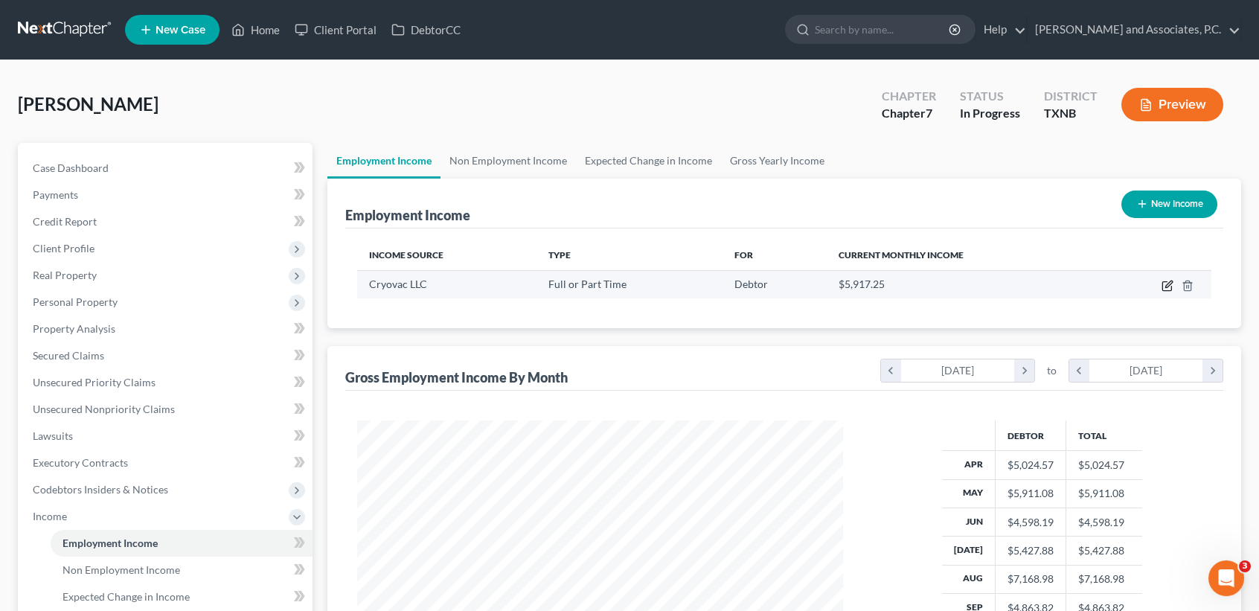
click at [1169, 286] on icon "button" at bounding box center [1168, 284] width 7 height 7
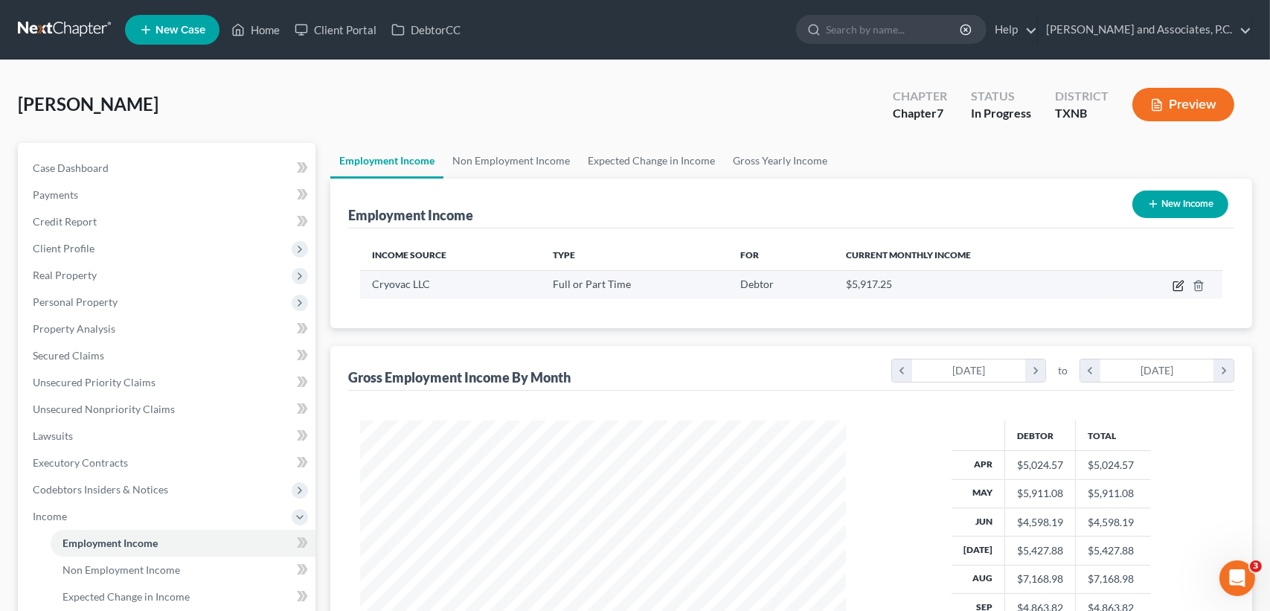
select select "0"
select select "28"
select select "3"
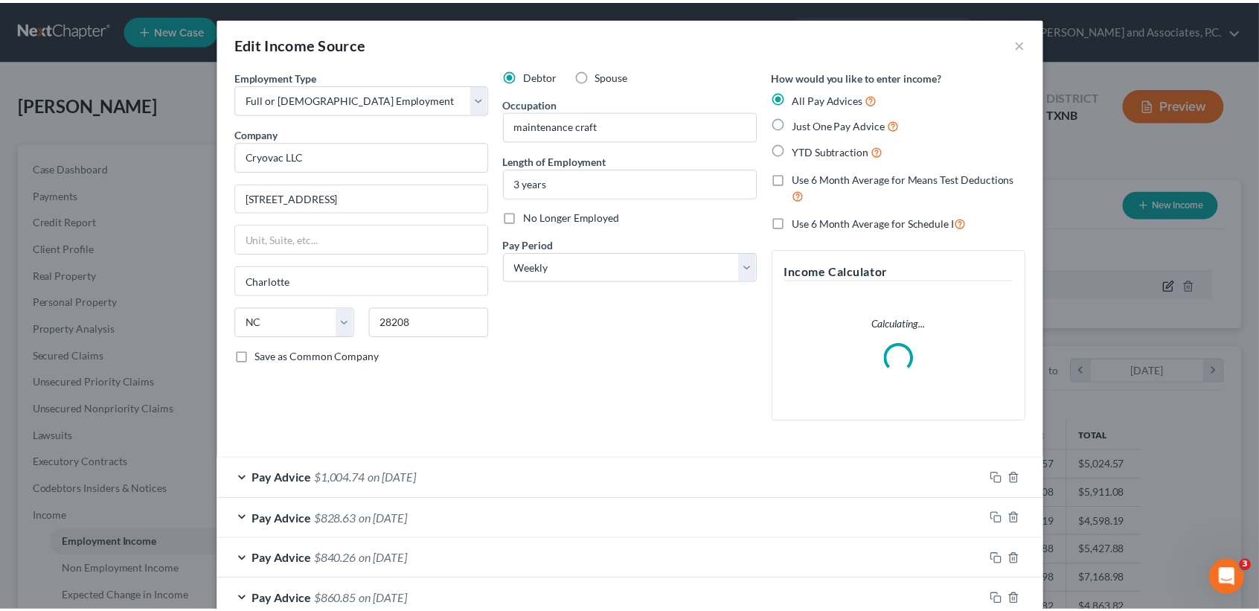
scroll to position [266, 520]
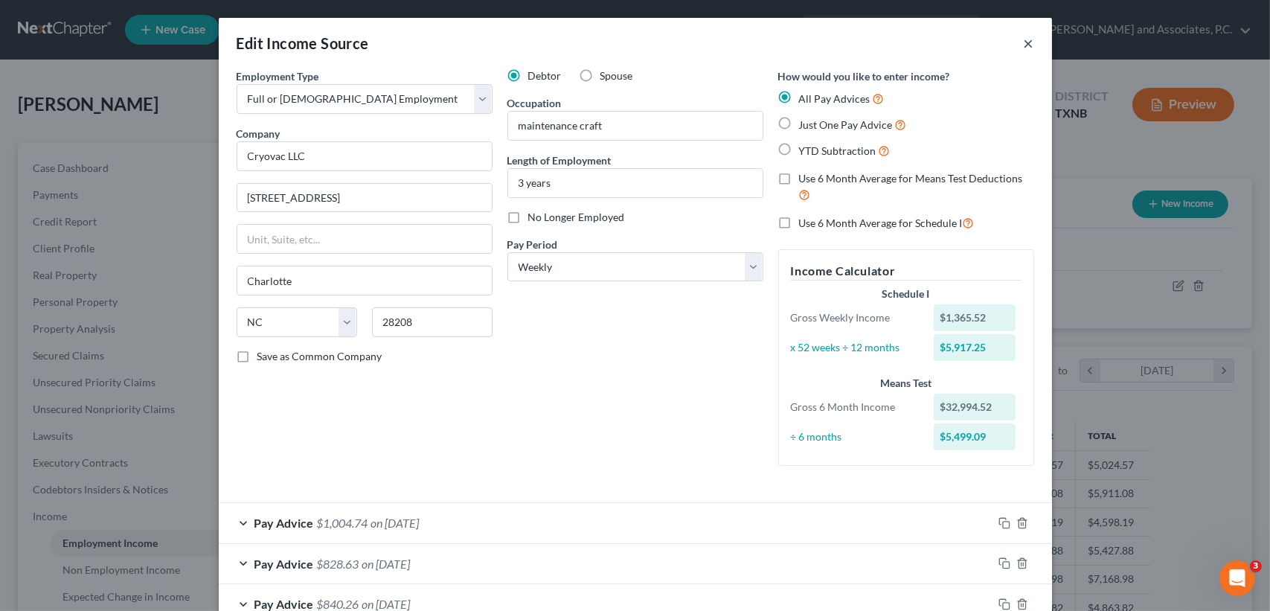
click at [1025, 45] on button "×" at bounding box center [1029, 43] width 10 height 18
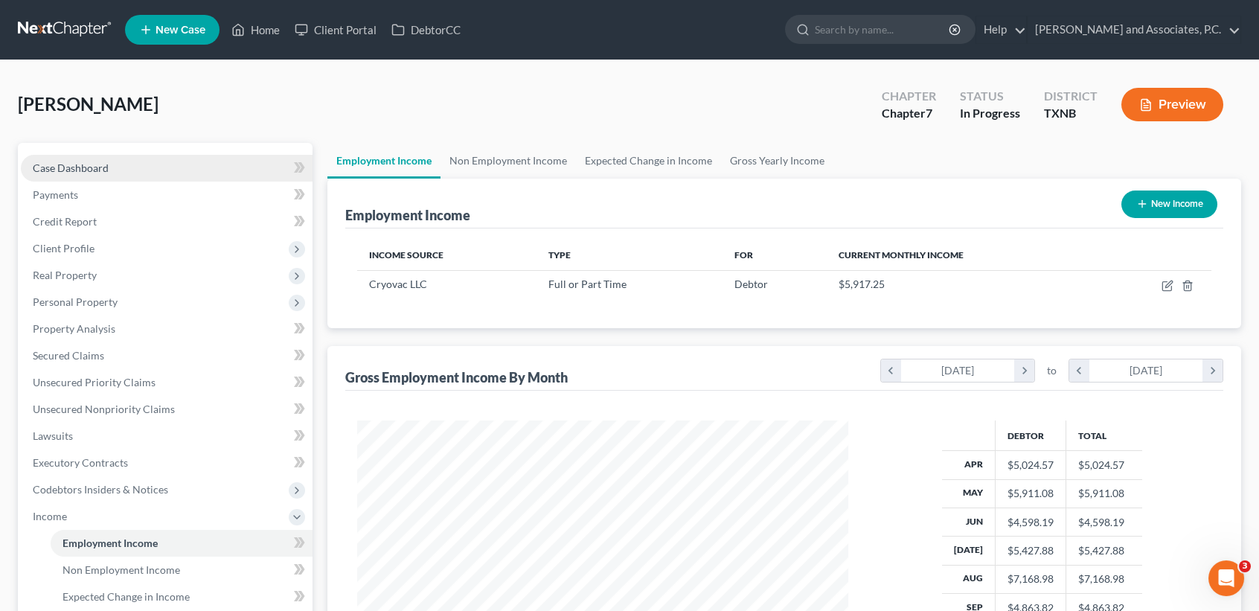
scroll to position [743800, 743552]
click at [125, 159] on link "Case Dashboard" at bounding box center [167, 168] width 292 height 27
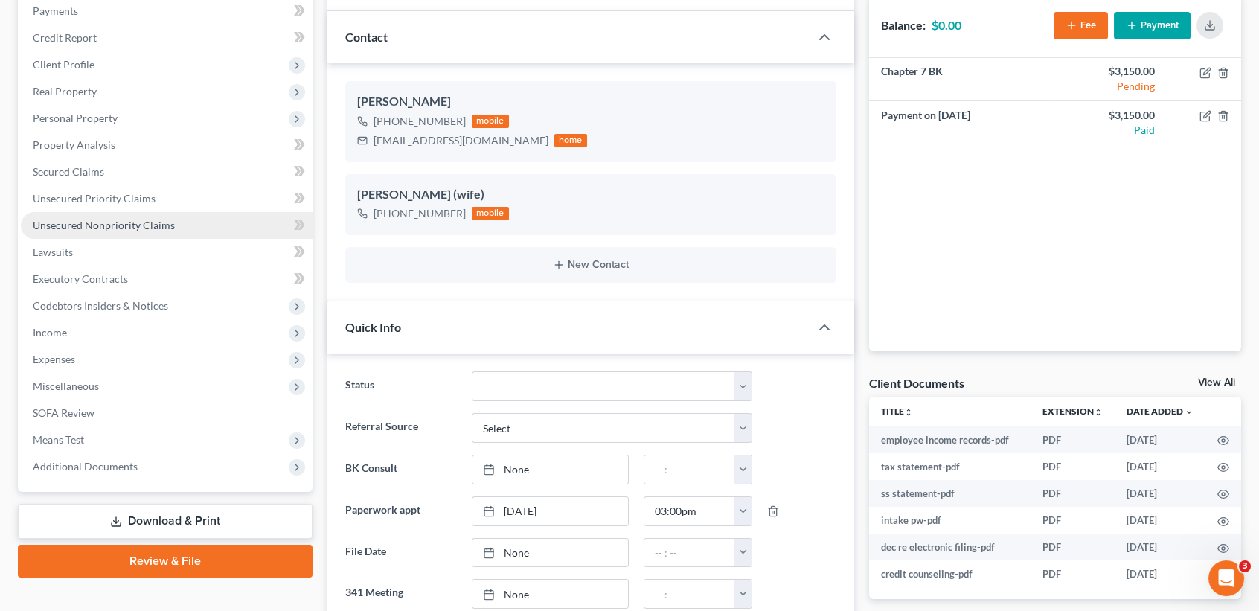
scroll to position [99, 0]
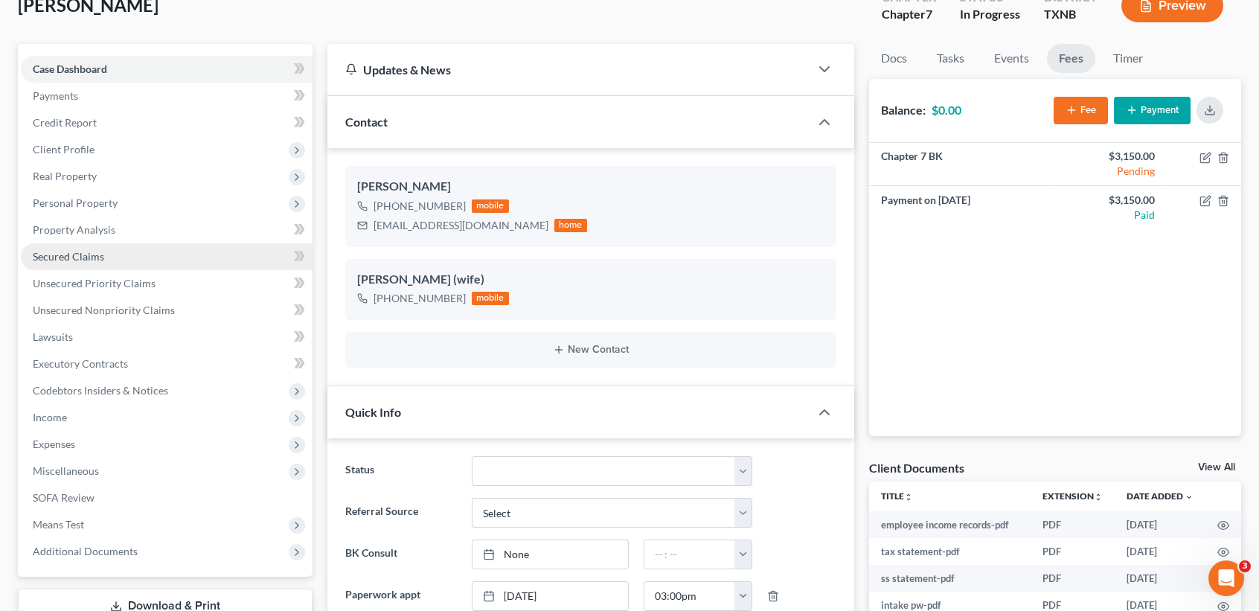
click at [73, 263] on link "Secured Claims" at bounding box center [167, 256] width 292 height 27
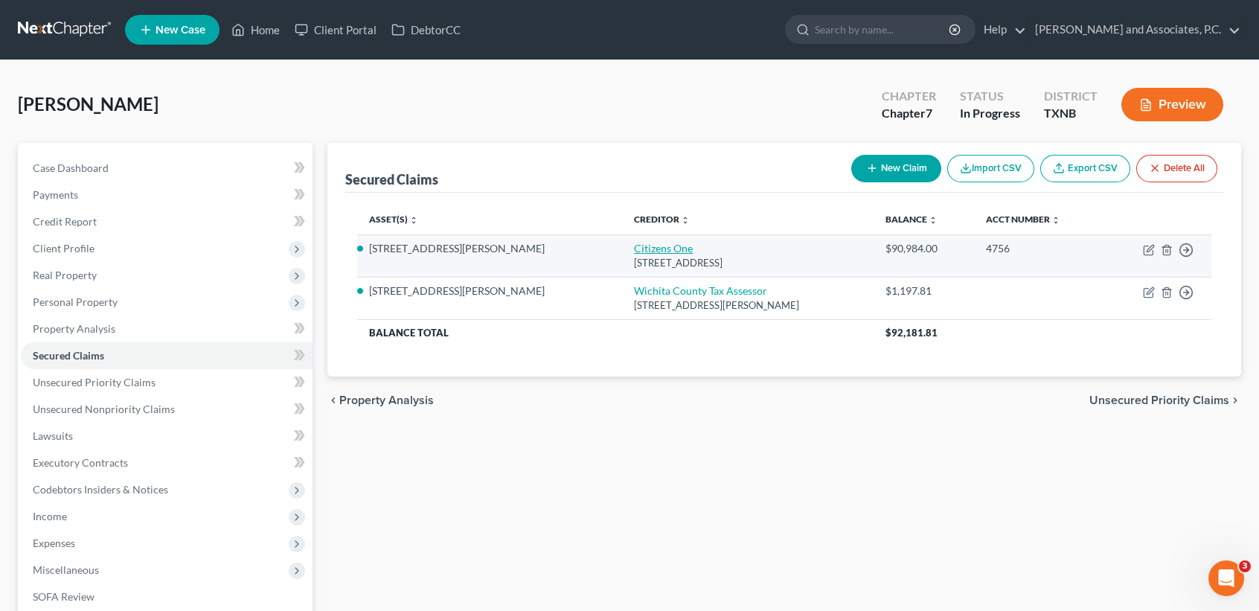
click at [634, 245] on link "Citizens One" at bounding box center [663, 248] width 59 height 13
select select "48"
select select "0"
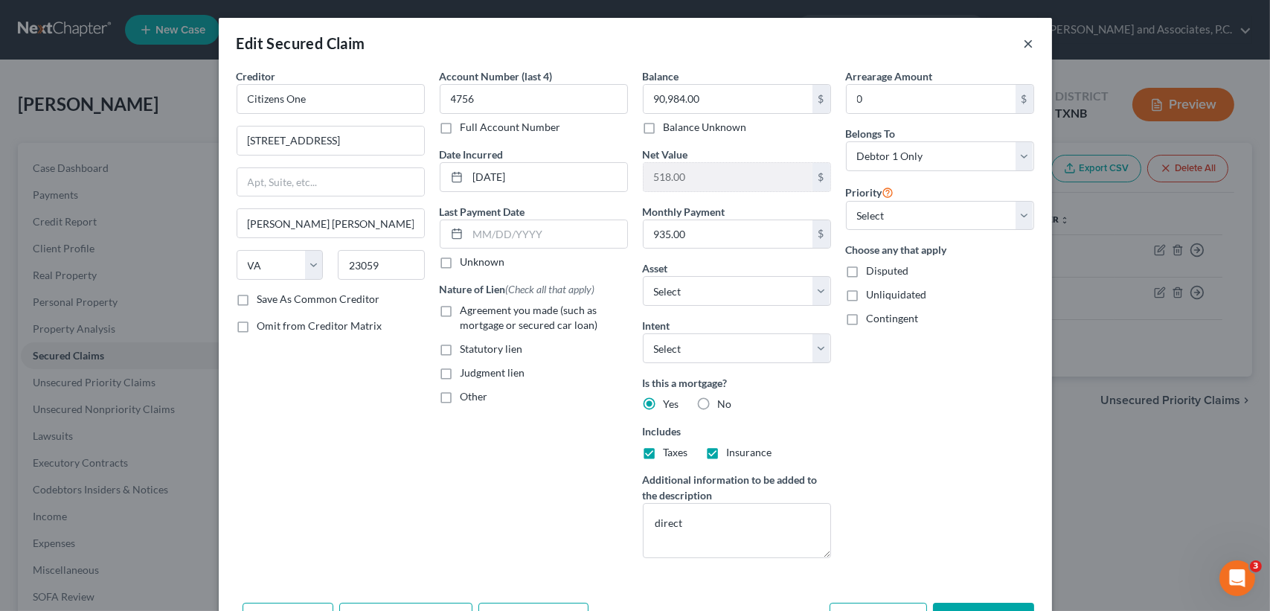
click at [1025, 41] on button "×" at bounding box center [1029, 43] width 10 height 18
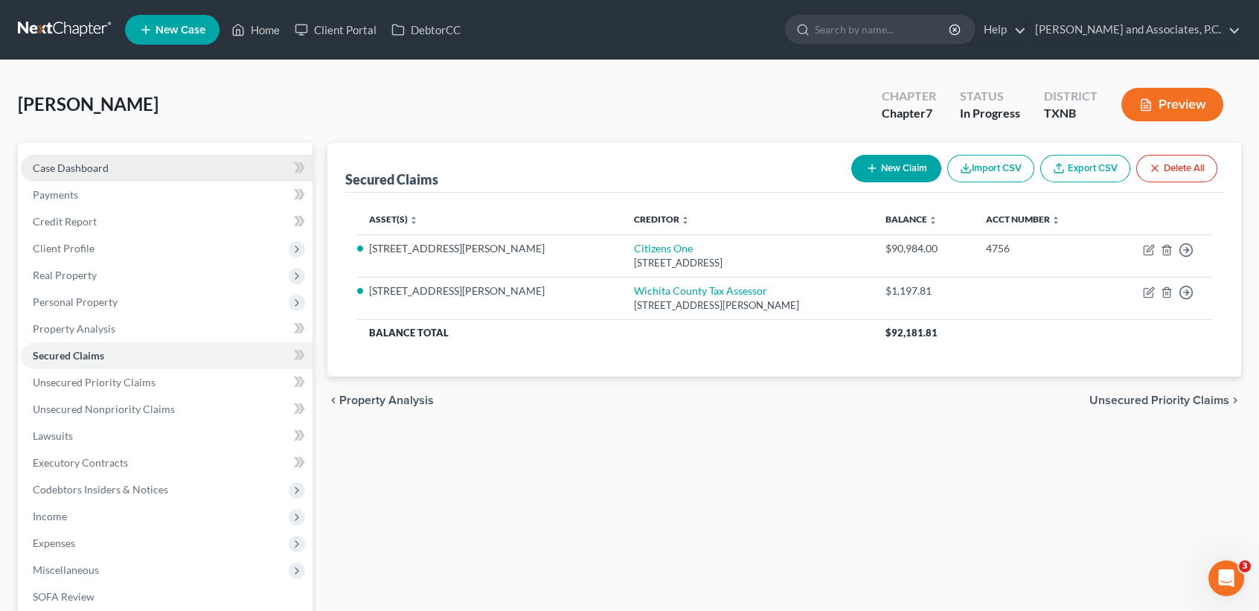
click at [45, 162] on span "Case Dashboard" at bounding box center [71, 167] width 76 height 13
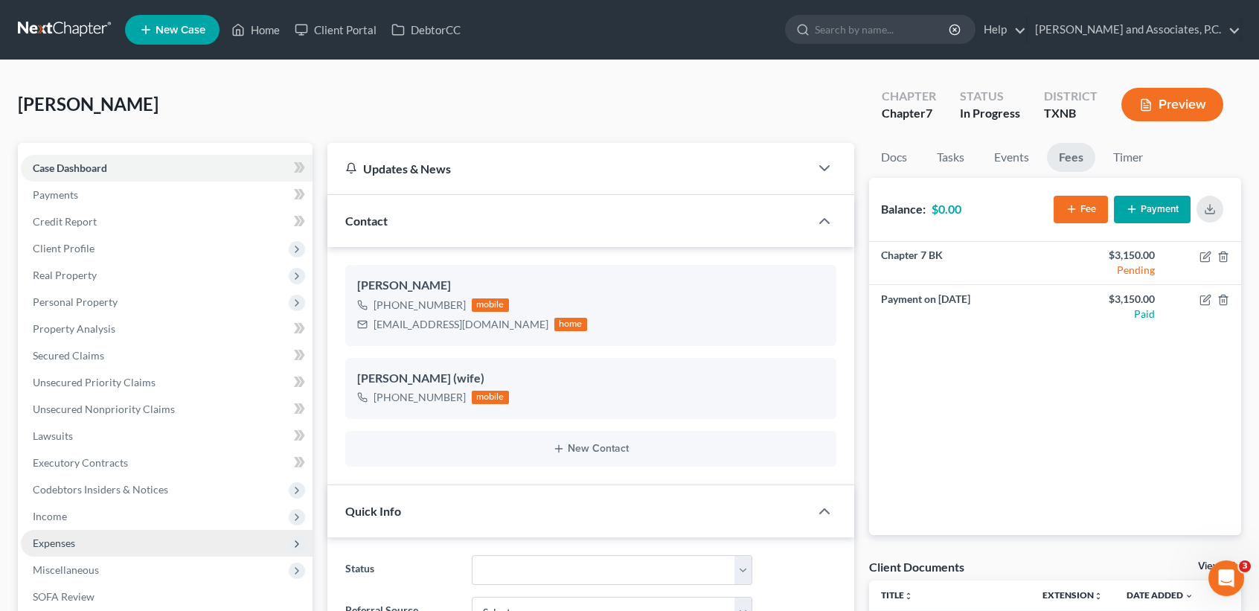
click at [161, 550] on span "Expenses" at bounding box center [167, 543] width 292 height 27
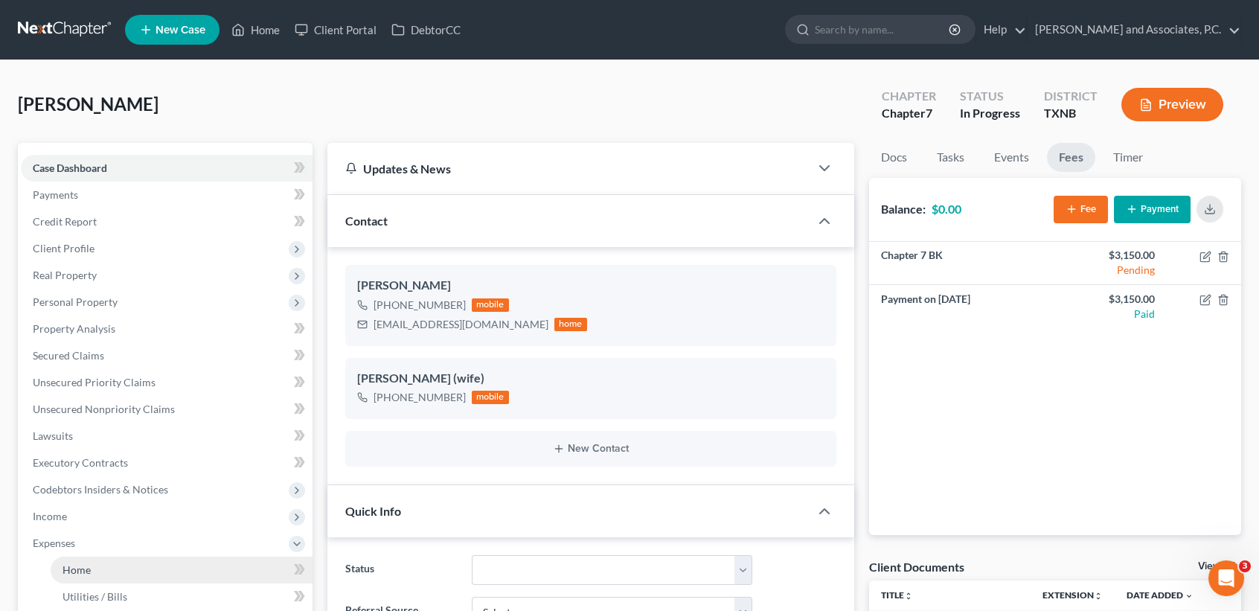
click at [91, 557] on link "Home" at bounding box center [182, 570] width 262 height 27
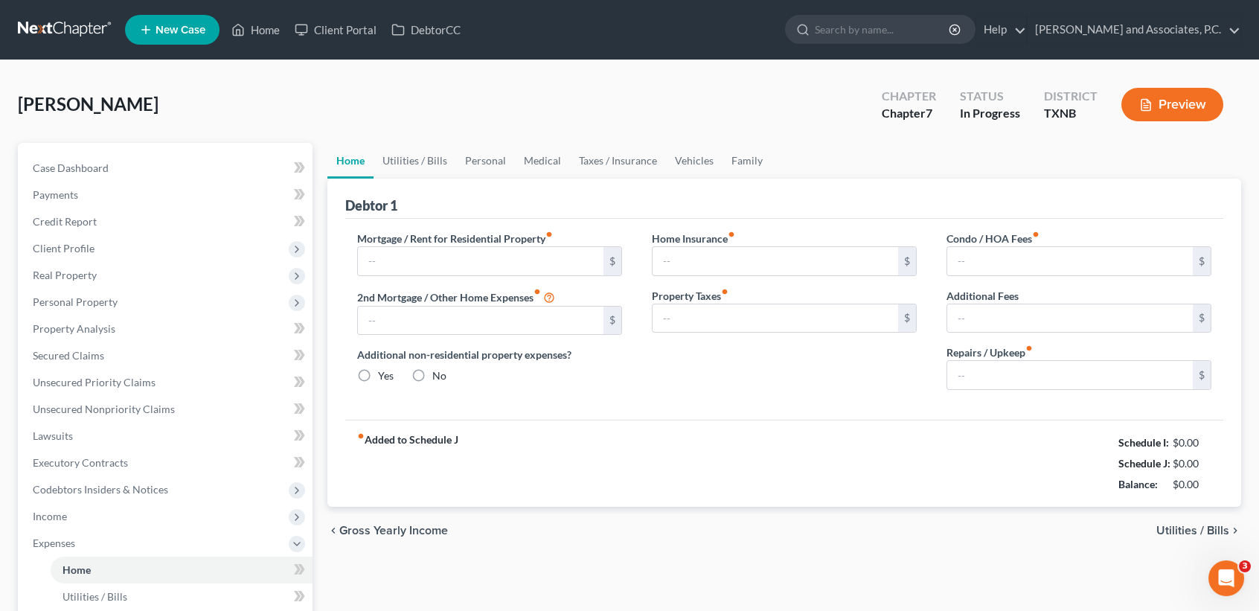
type input "935.00"
type input "0.00"
radio input "true"
type input "0.00"
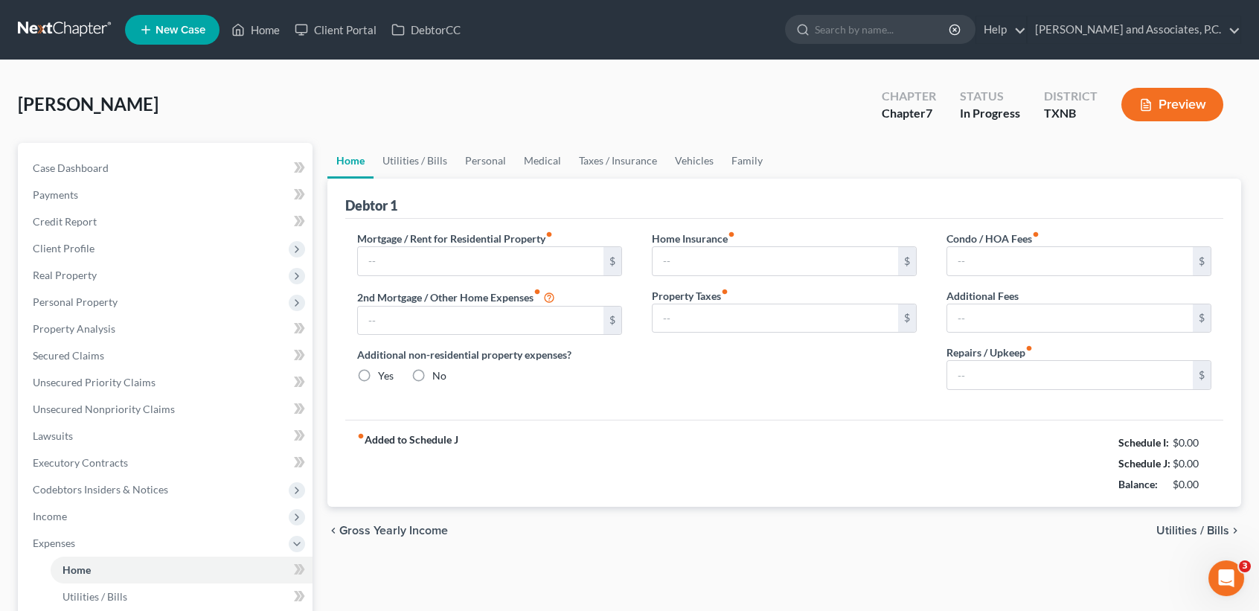
type input "0.00"
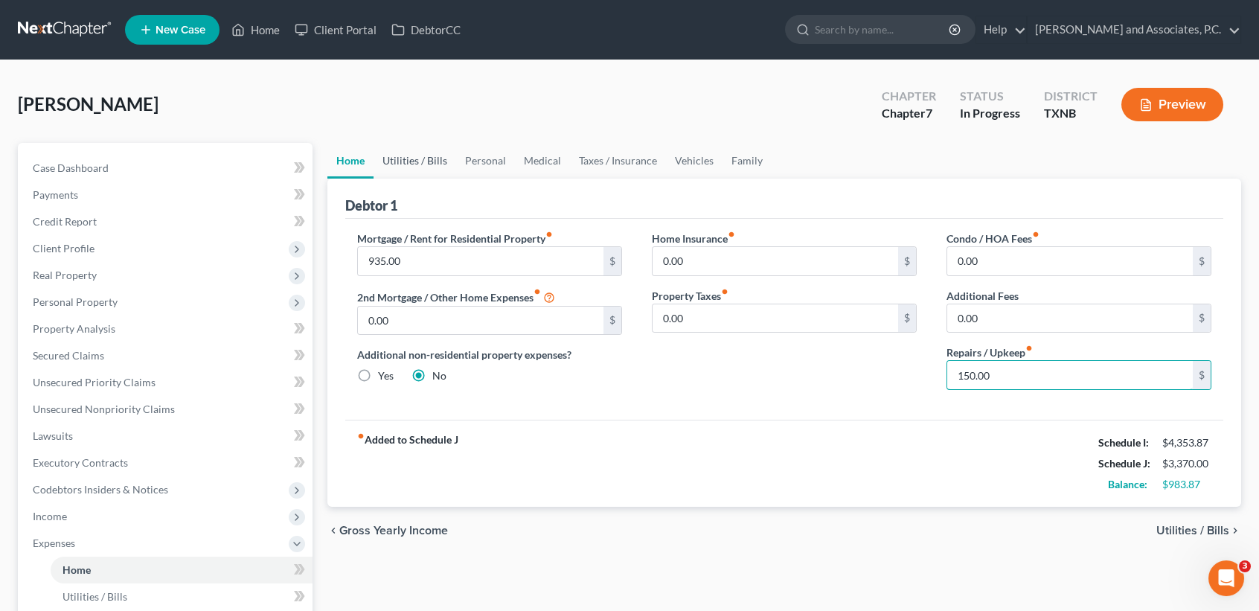
type input "150.00"
click at [411, 160] on link "Utilities / Bills" at bounding box center [415, 161] width 83 height 36
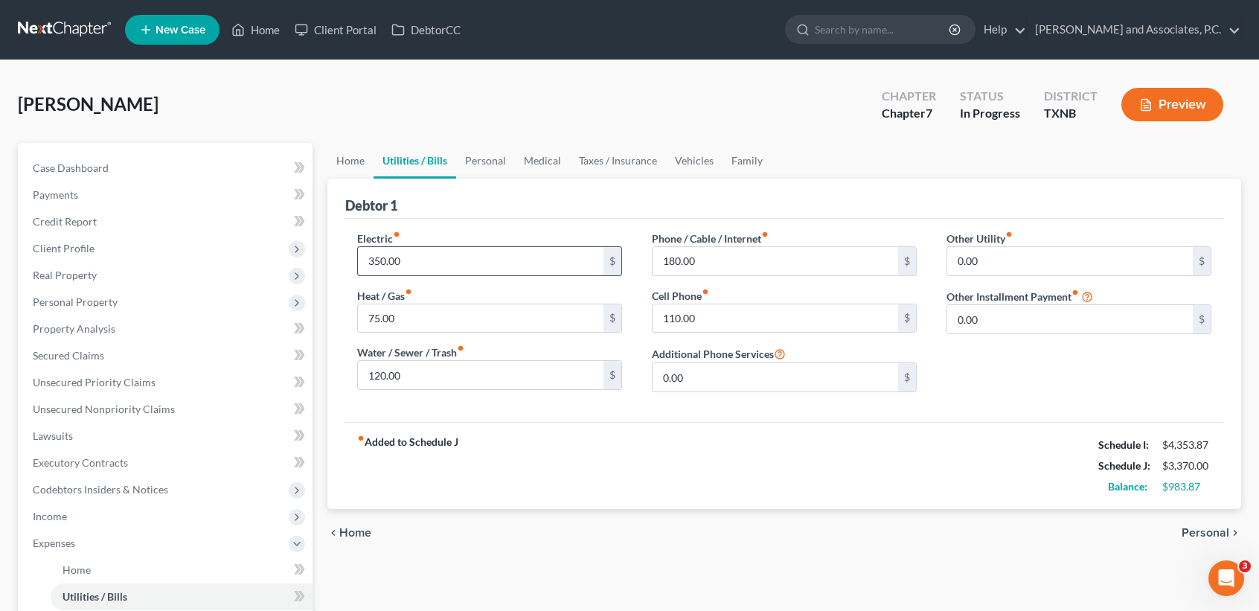
click at [419, 253] on input "350.00" at bounding box center [481, 261] width 246 height 28
click at [455, 330] on div "75.00 $" at bounding box center [489, 319] width 265 height 30
drag, startPoint x: 455, startPoint y: 325, endPoint x: 441, endPoint y: 309, distance: 21.6
click at [454, 325] on input "75.00" at bounding box center [481, 318] width 246 height 28
type input "8"
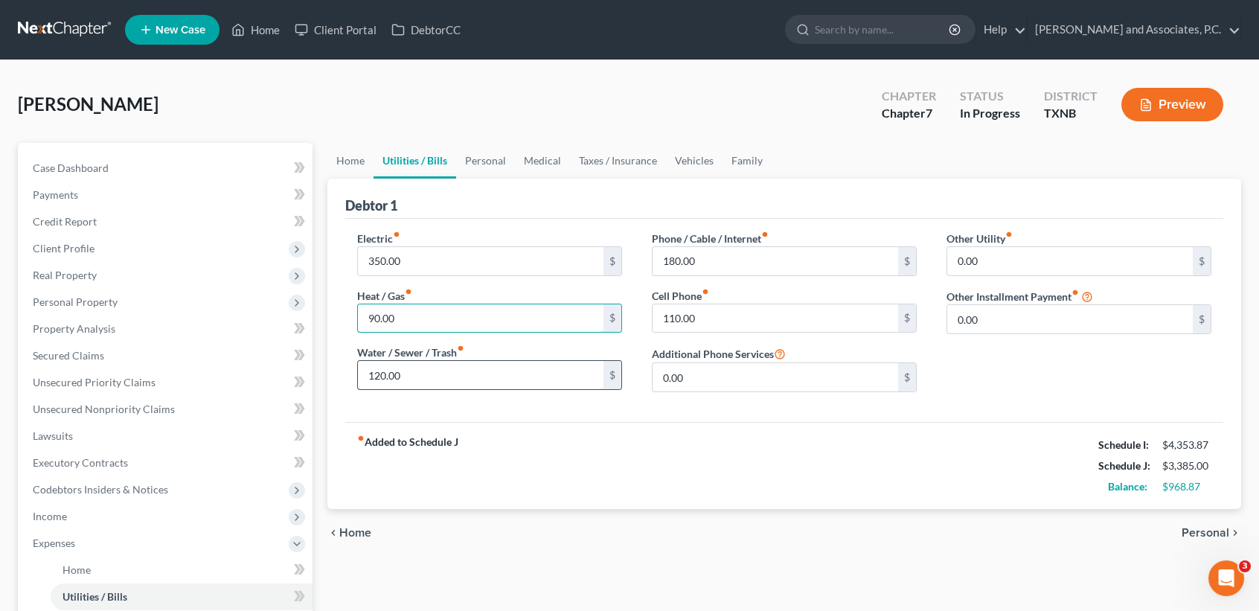
type input "90.00"
click at [440, 387] on input "120.00" at bounding box center [481, 375] width 246 height 28
click at [714, 273] on input "180.00" at bounding box center [776, 261] width 246 height 28
click at [728, 307] on input "110.00" at bounding box center [776, 318] width 246 height 28
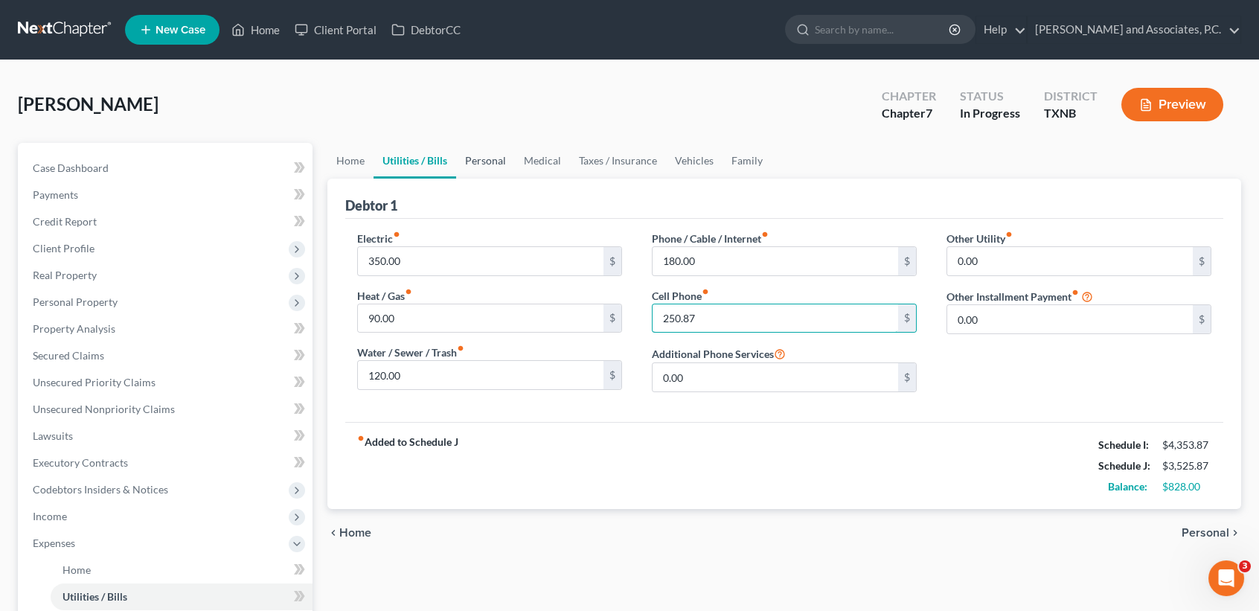
type input "250.87"
click at [484, 161] on link "Personal" at bounding box center [485, 161] width 59 height 36
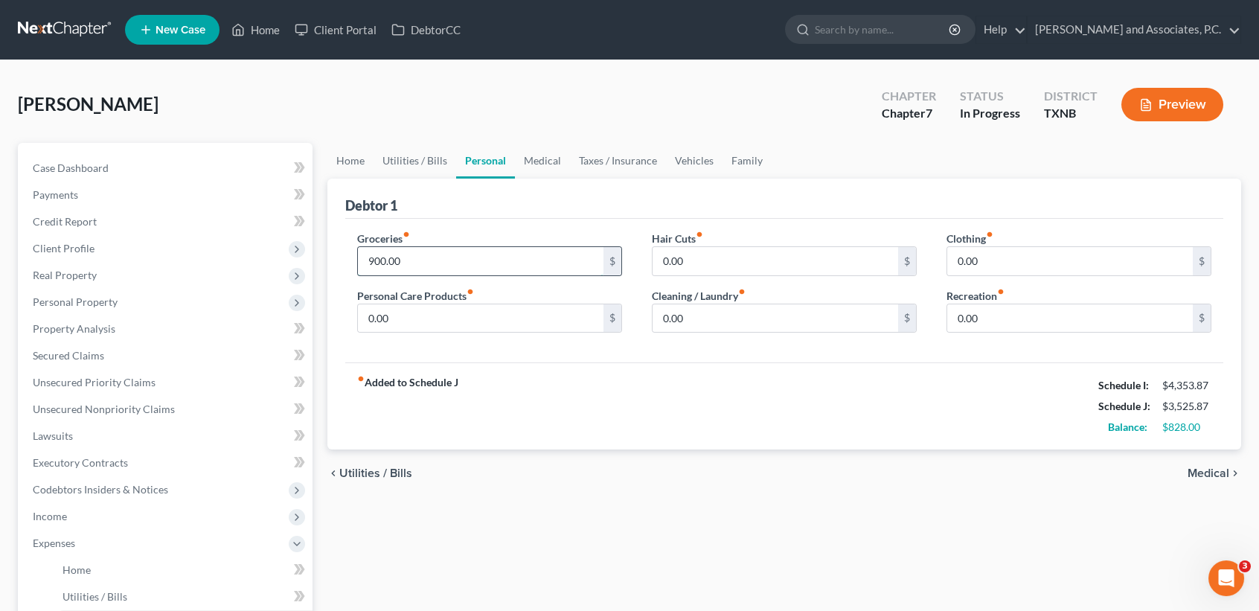
click at [473, 255] on input "900.00" at bounding box center [481, 261] width 246 height 28
click at [539, 247] on input "1,529.00" at bounding box center [481, 261] width 246 height 28
drag, startPoint x: 475, startPoint y: 263, endPoint x: 384, endPoint y: 259, distance: 90.9
click at [384, 259] on input "1,529.00" at bounding box center [481, 261] width 246 height 28
type input "1,500.00"
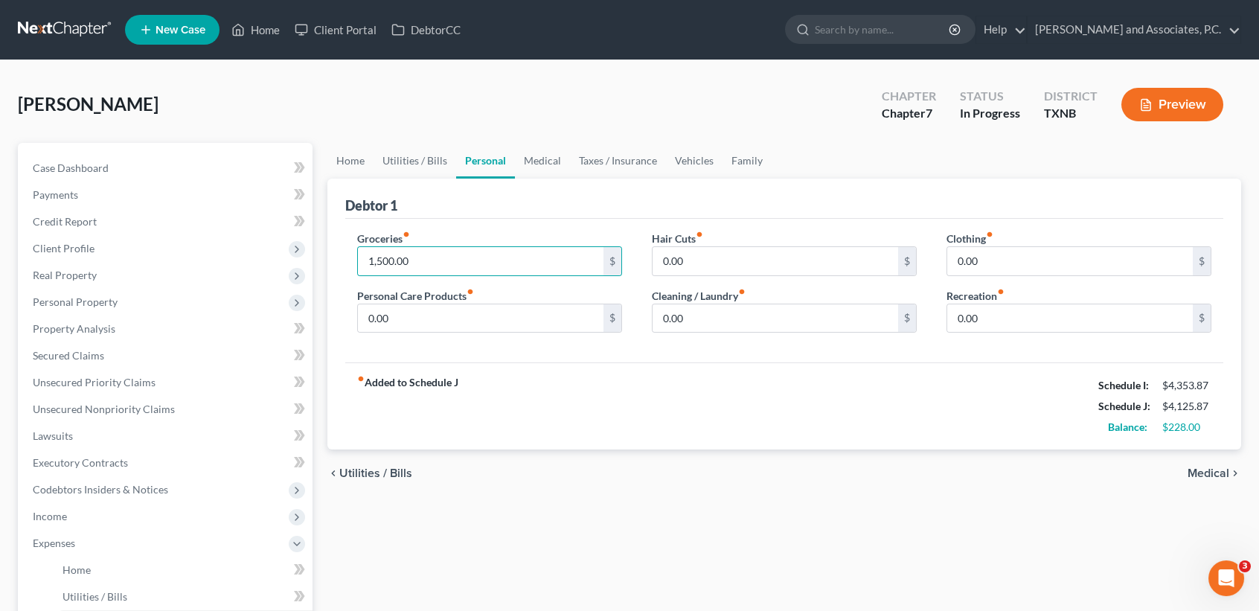
click at [538, 475] on div "chevron_left Utilities / Bills Medical chevron_right" at bounding box center [784, 473] width 914 height 48
click at [1042, 259] on input "0.00" at bounding box center [1070, 261] width 246 height 28
type input "50.00"
click at [539, 322] on input "0.00" at bounding box center [481, 318] width 246 height 28
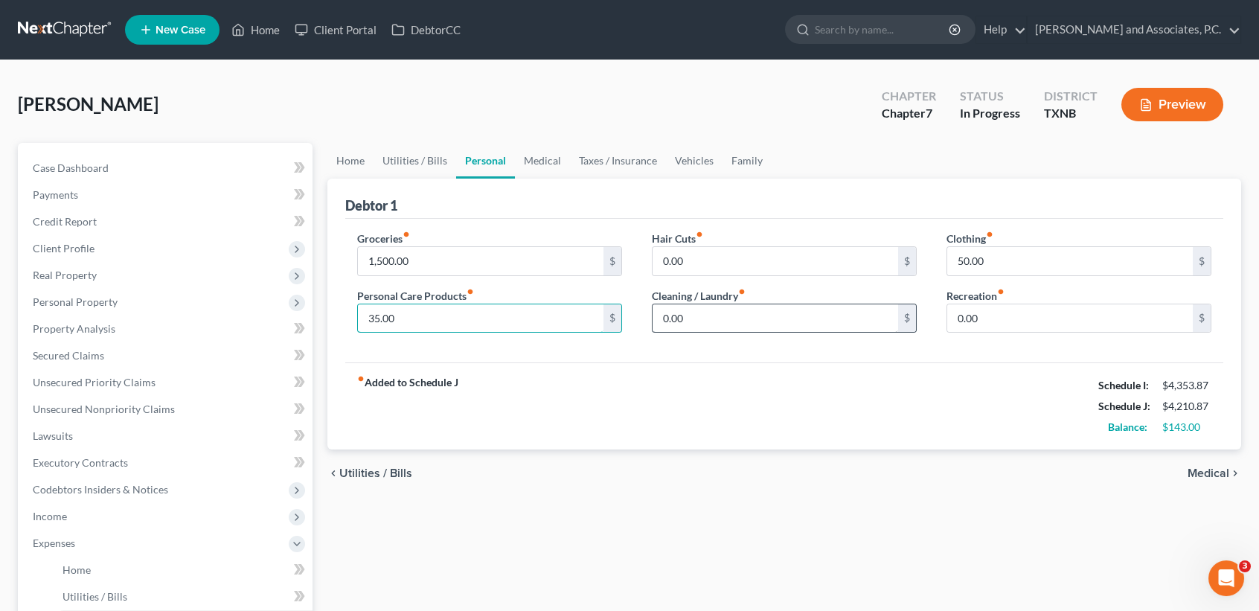
type input "35.00"
type input "3"
type input "40.00"
click at [516, 167] on link "Medical" at bounding box center [542, 161] width 55 height 36
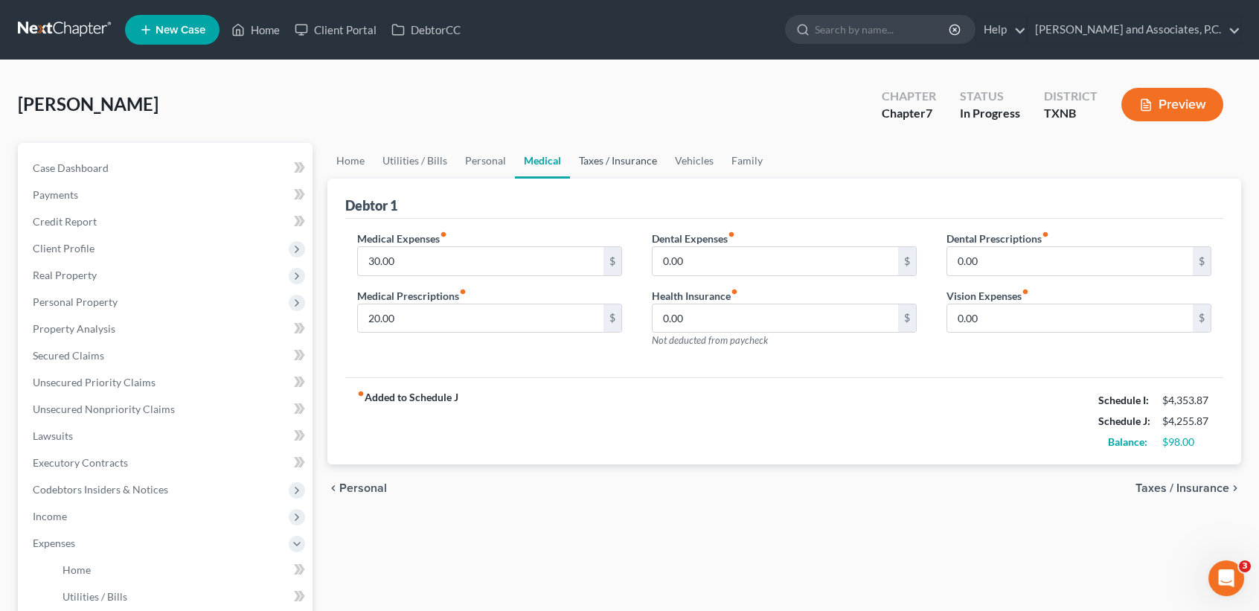
click at [630, 162] on link "Taxes / Insurance" at bounding box center [618, 161] width 96 height 36
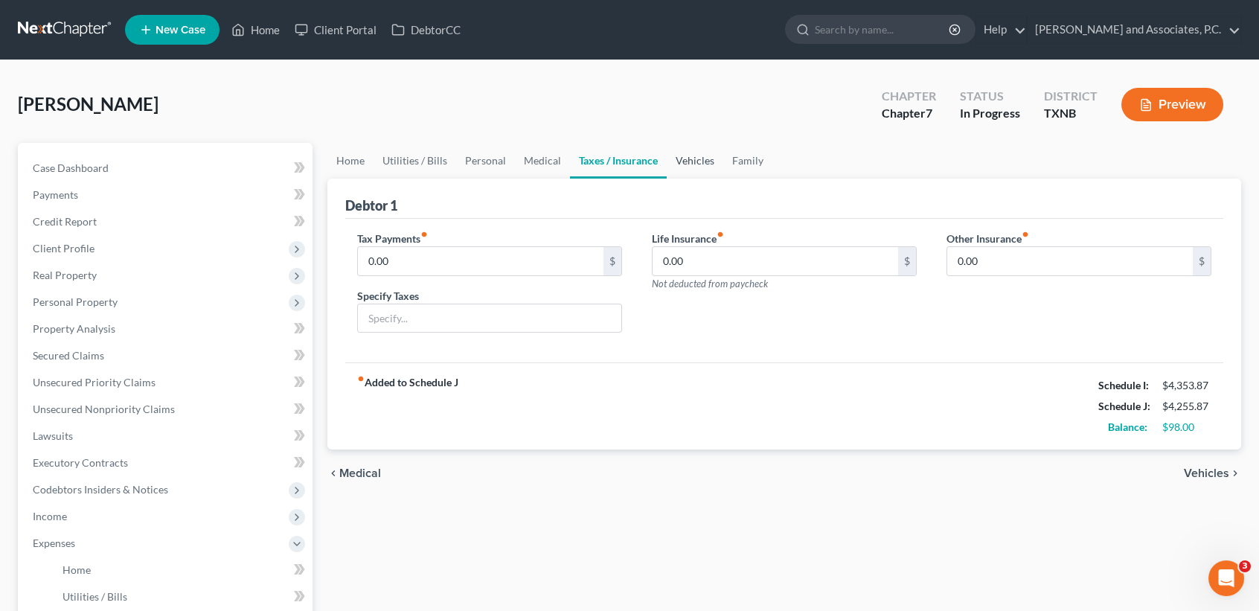
click at [703, 173] on link "Vehicles" at bounding box center [695, 161] width 57 height 36
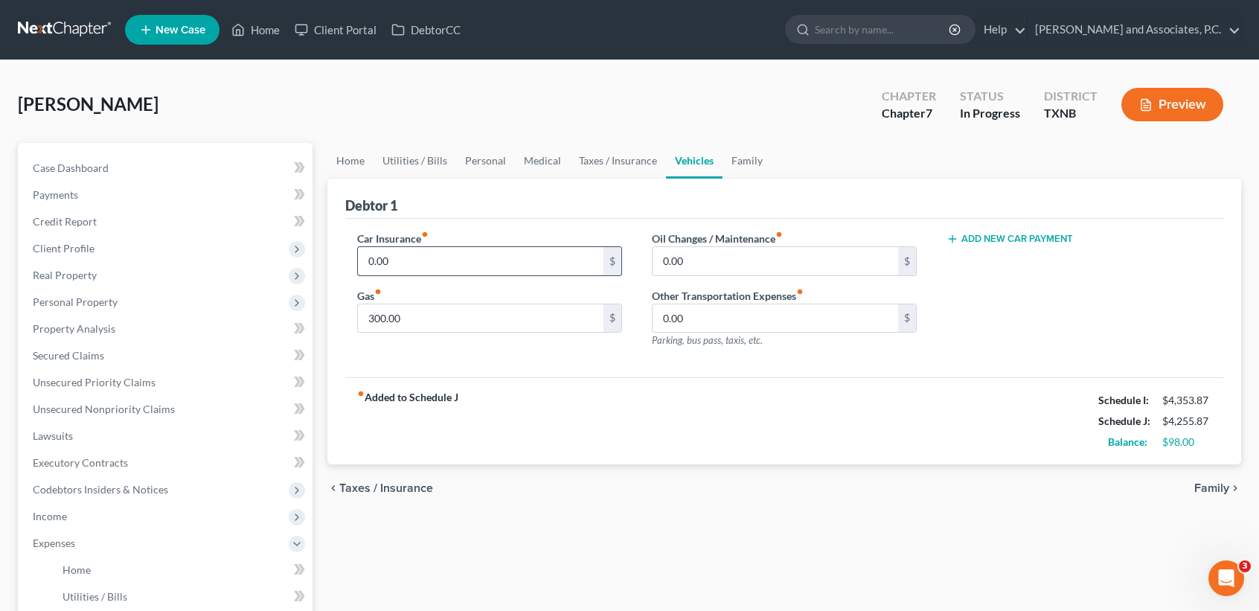
click at [486, 260] on input "0.00" at bounding box center [481, 261] width 246 height 28
click at [432, 263] on input "0.00" at bounding box center [481, 261] width 246 height 28
click at [744, 165] on link "Family" at bounding box center [746, 161] width 49 height 36
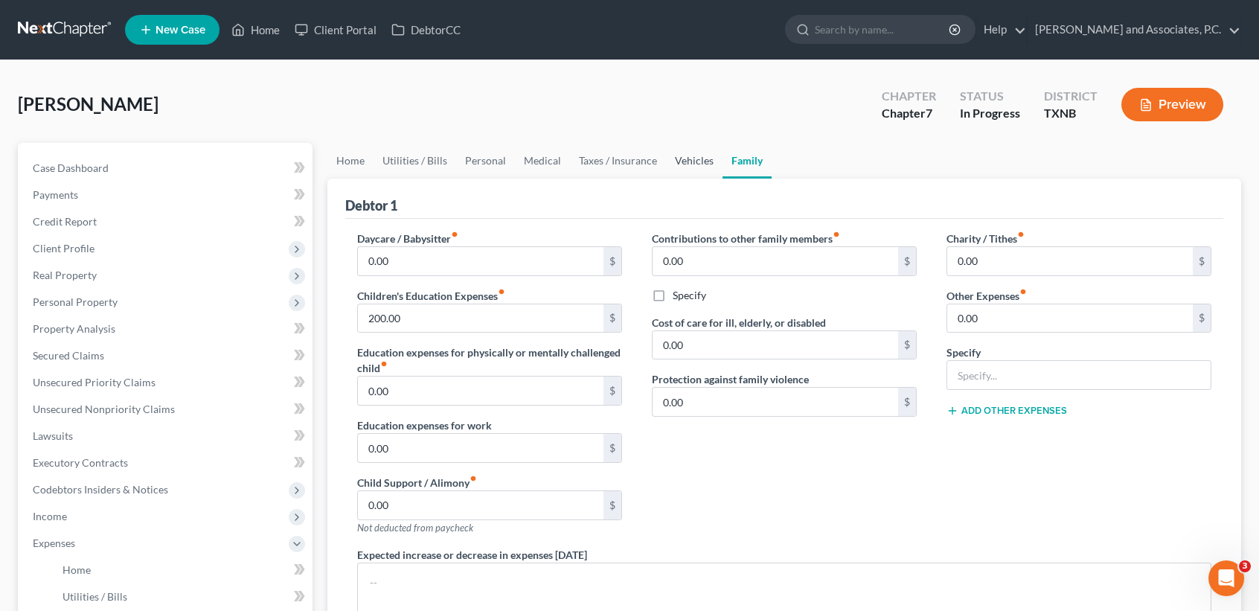
drag, startPoint x: 682, startPoint y: 158, endPoint x: 505, endPoint y: 235, distance: 192.3
click at [682, 158] on link "Vehicles" at bounding box center [694, 161] width 57 height 36
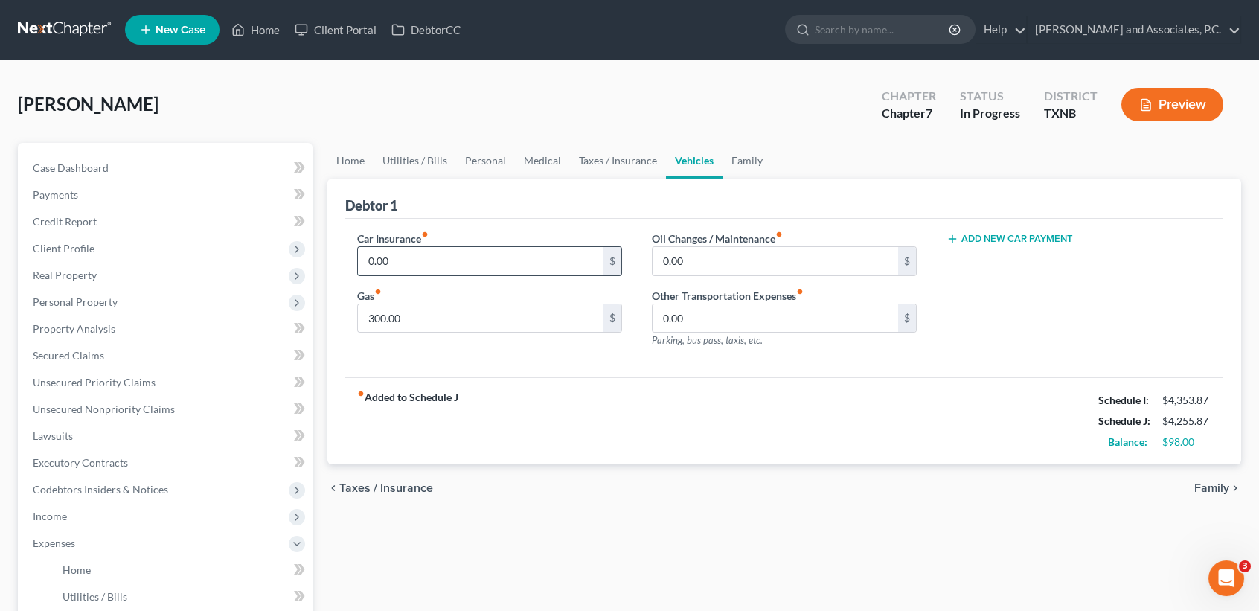
click at [492, 250] on input "0.00" at bounding box center [481, 261] width 246 height 28
type input "87.35"
click at [744, 151] on link "Family" at bounding box center [746, 161] width 49 height 36
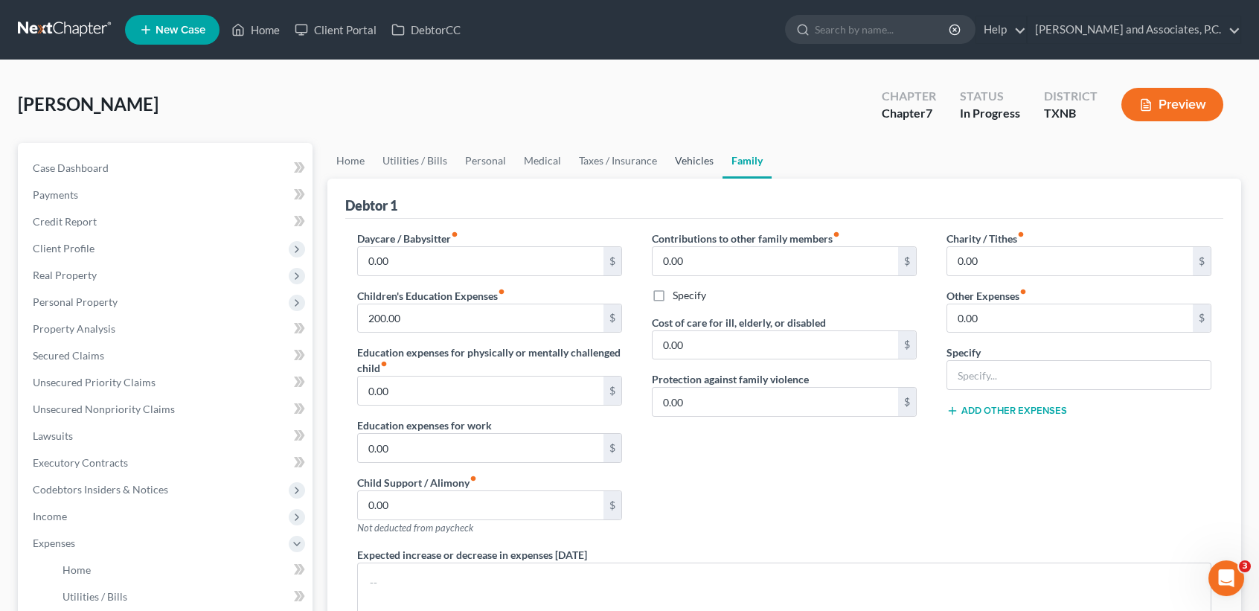
click at [670, 164] on link "Vehicles" at bounding box center [694, 161] width 57 height 36
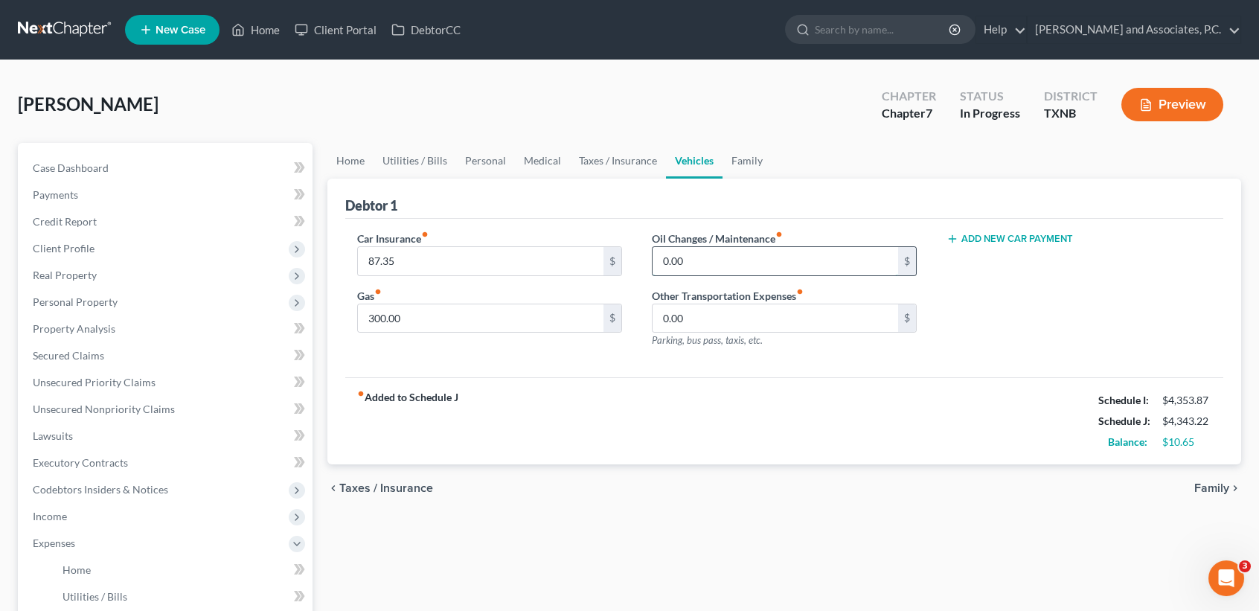
drag, startPoint x: 710, startPoint y: 260, endPoint x: 725, endPoint y: 286, distance: 29.7
click at [711, 260] on input "0.00" at bounding box center [776, 261] width 246 height 28
type input "20.00"
click at [752, 159] on link "Family" at bounding box center [746, 161] width 49 height 36
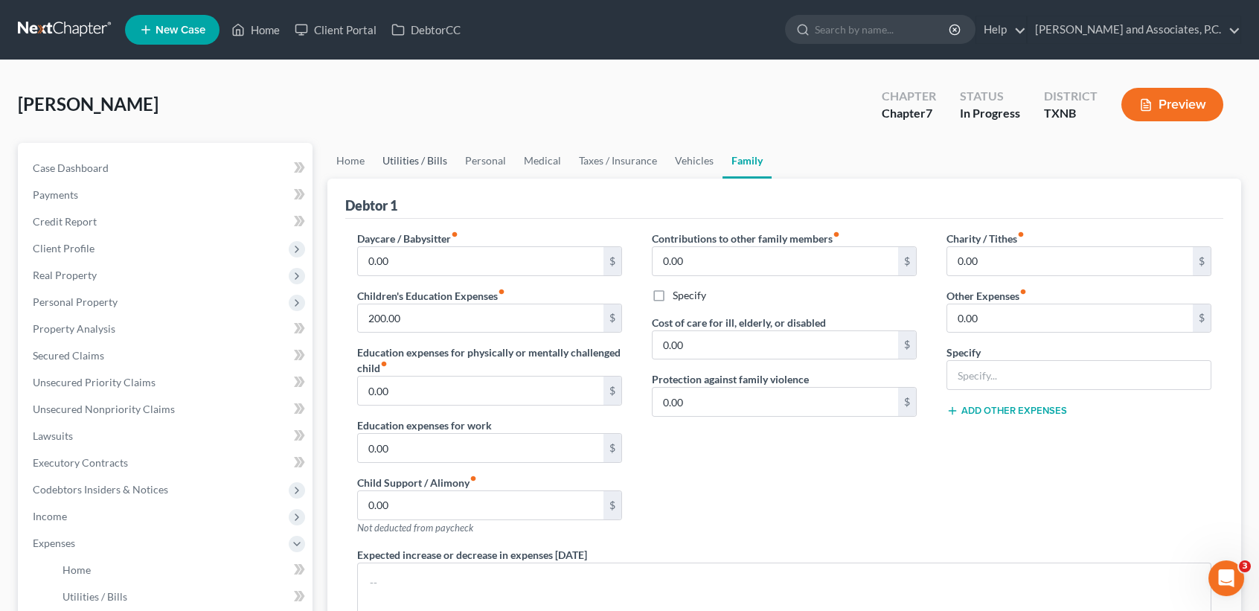
click at [410, 162] on link "Utilities / Bills" at bounding box center [415, 161] width 83 height 36
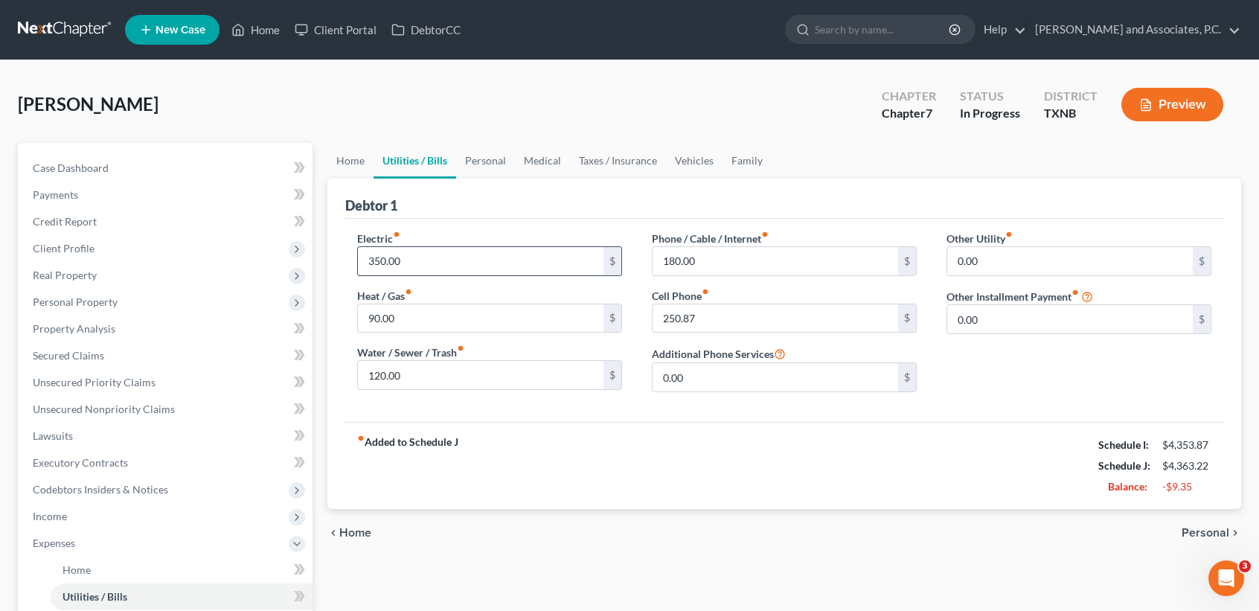
click at [432, 256] on input "350.00" at bounding box center [481, 261] width 246 height 28
type input "300.00"
click at [518, 330] on input "90.00" at bounding box center [481, 318] width 246 height 28
type input "80.00"
click at [509, 158] on link "Personal" at bounding box center [485, 161] width 59 height 36
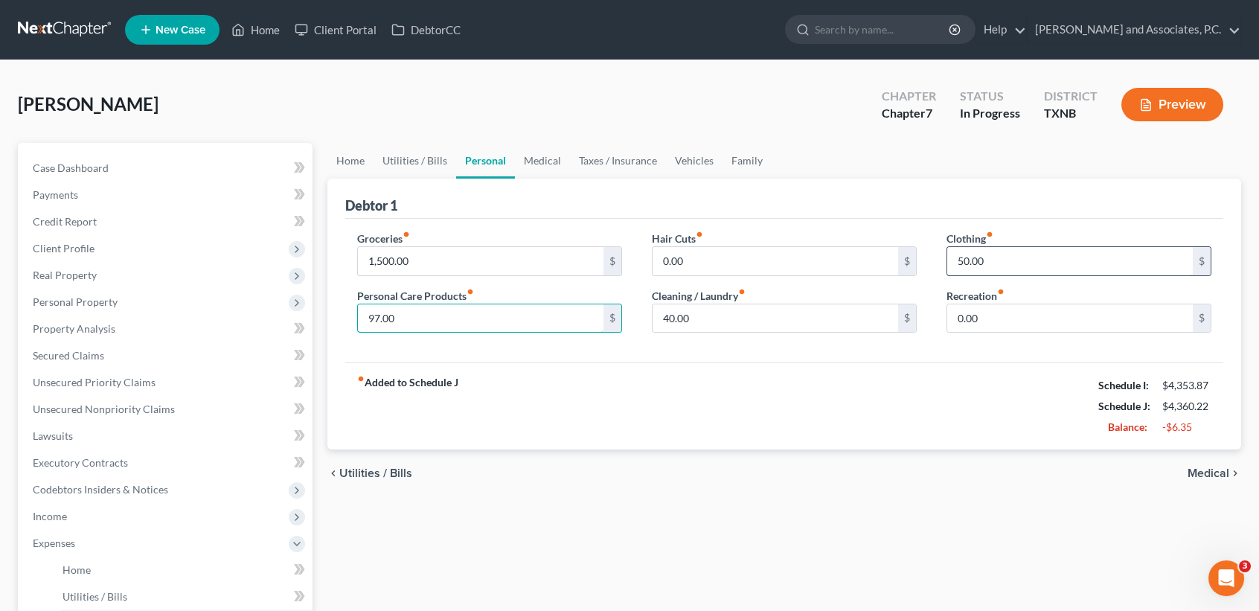
type input "97.00"
click at [1048, 268] on input "50.00" at bounding box center [1070, 261] width 246 height 28
type input "60.00"
click at [452, 268] on input "1,500.00" at bounding box center [481, 261] width 246 height 28
type input "4"
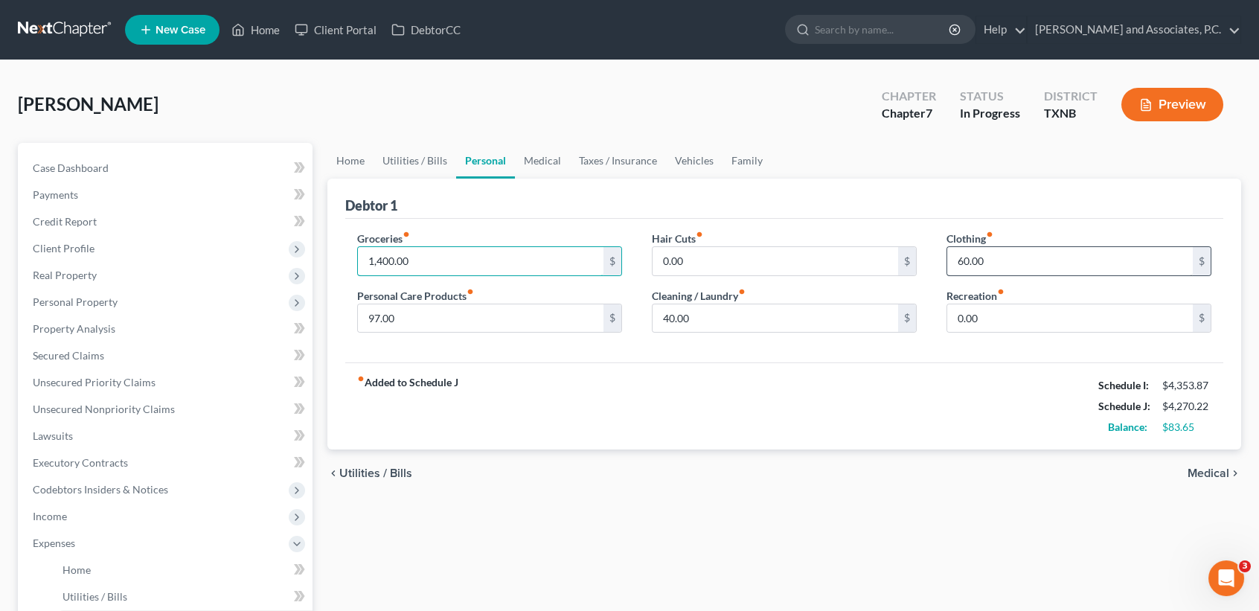
type input "1,400.00"
click at [1010, 256] on input "60.00" at bounding box center [1070, 261] width 246 height 28
type input "1"
type input "80.00"
click at [902, 531] on div "Home Utilities / Bills Personal Medical Taxes / Insurance Vehicles Family Debto…" at bounding box center [784, 546] width 929 height 806
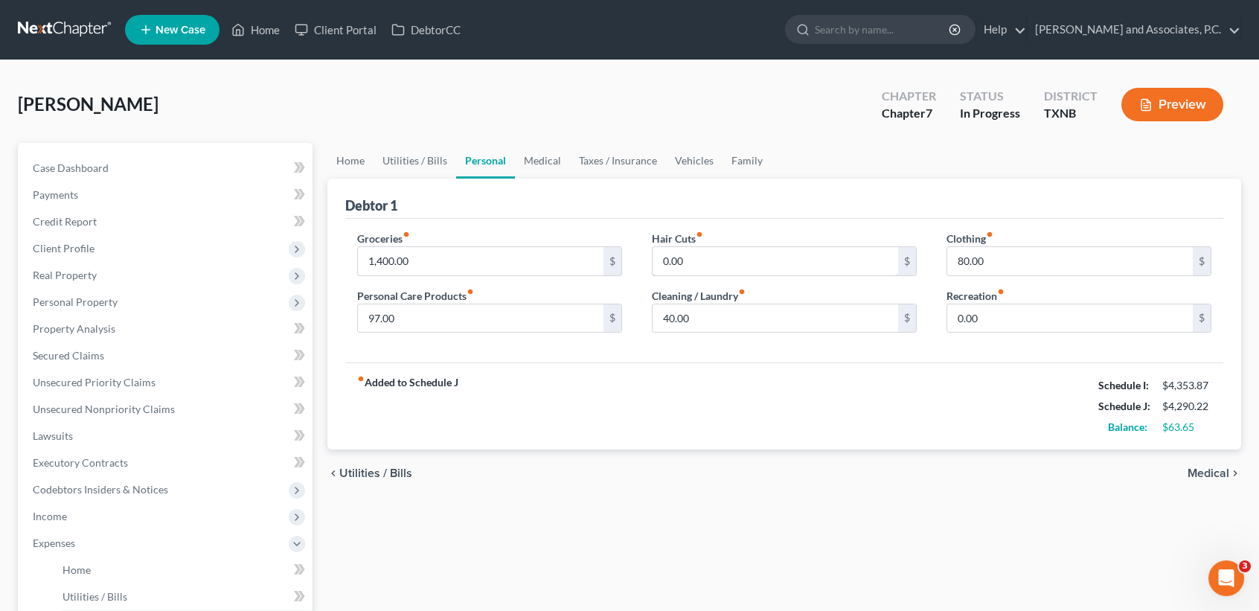
click at [862, 269] on input "0.00" at bounding box center [776, 261] width 246 height 28
type input "20.00"
drag, startPoint x: 530, startPoint y: 257, endPoint x: 580, endPoint y: 247, distance: 50.9
click at [530, 257] on input "1,400.00" at bounding box center [481, 261] width 246 height 28
type input "4"
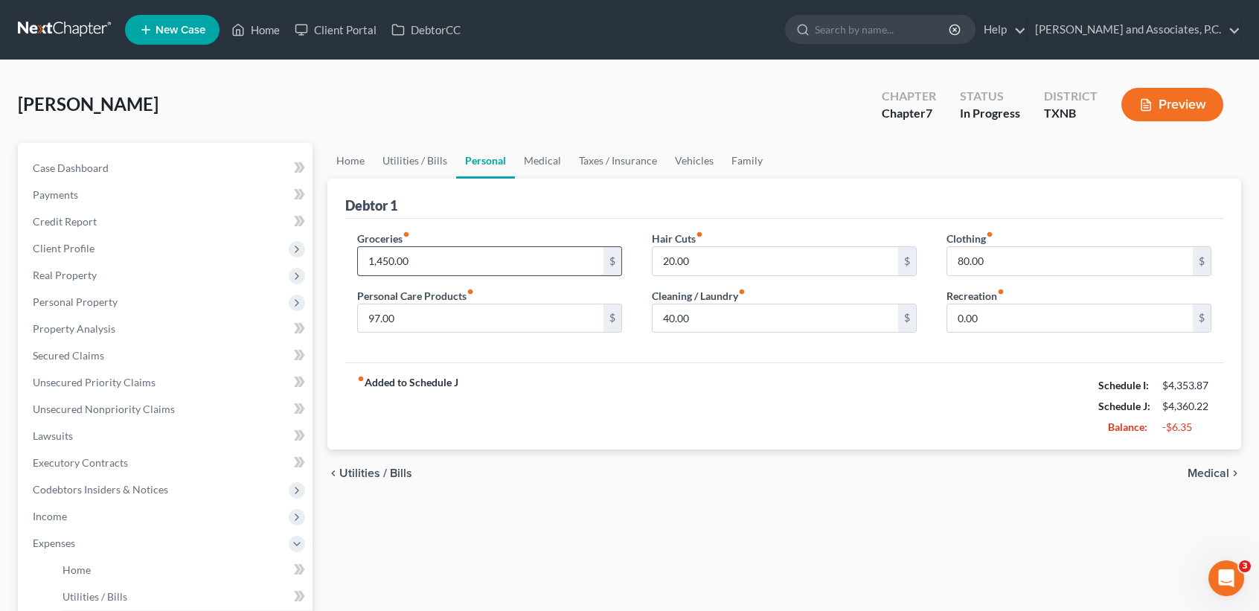
click at [502, 266] on input "1,450.00" at bounding box center [481, 261] width 246 height 28
drag, startPoint x: 481, startPoint y: 266, endPoint x: 343, endPoint y: 266, distance: 137.7
click at [374, 268] on input "1,450.00" at bounding box center [481, 261] width 246 height 28
type input "1,400.00"
click at [411, 160] on link "Utilities / Bills" at bounding box center [415, 161] width 83 height 36
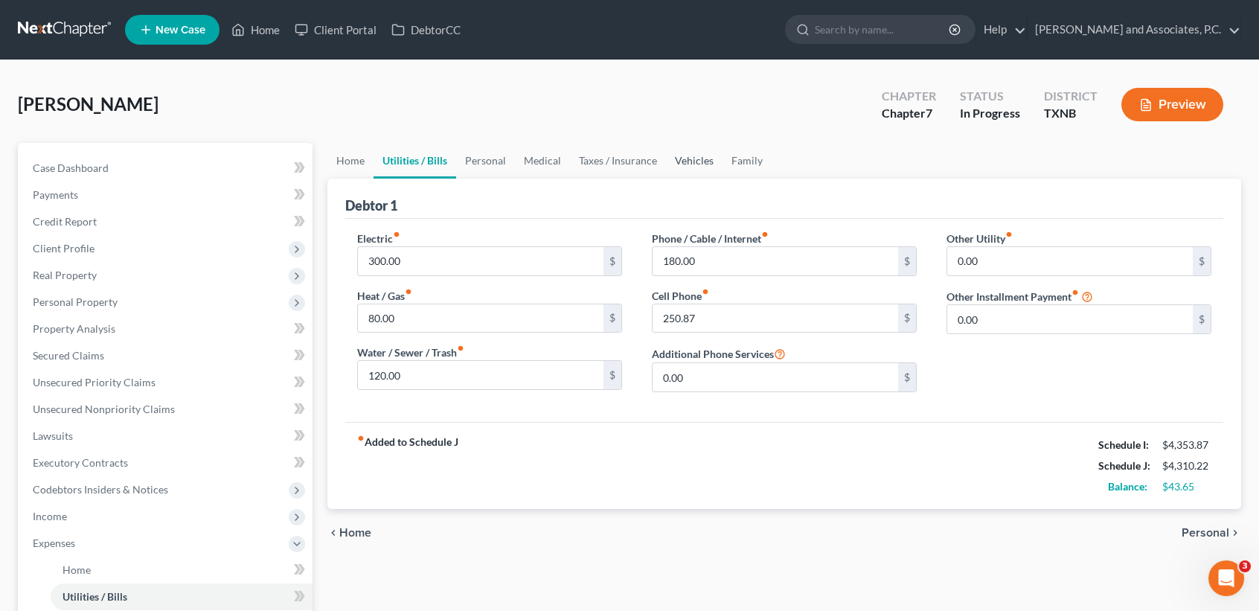
click at [700, 158] on link "Vehicles" at bounding box center [694, 161] width 57 height 36
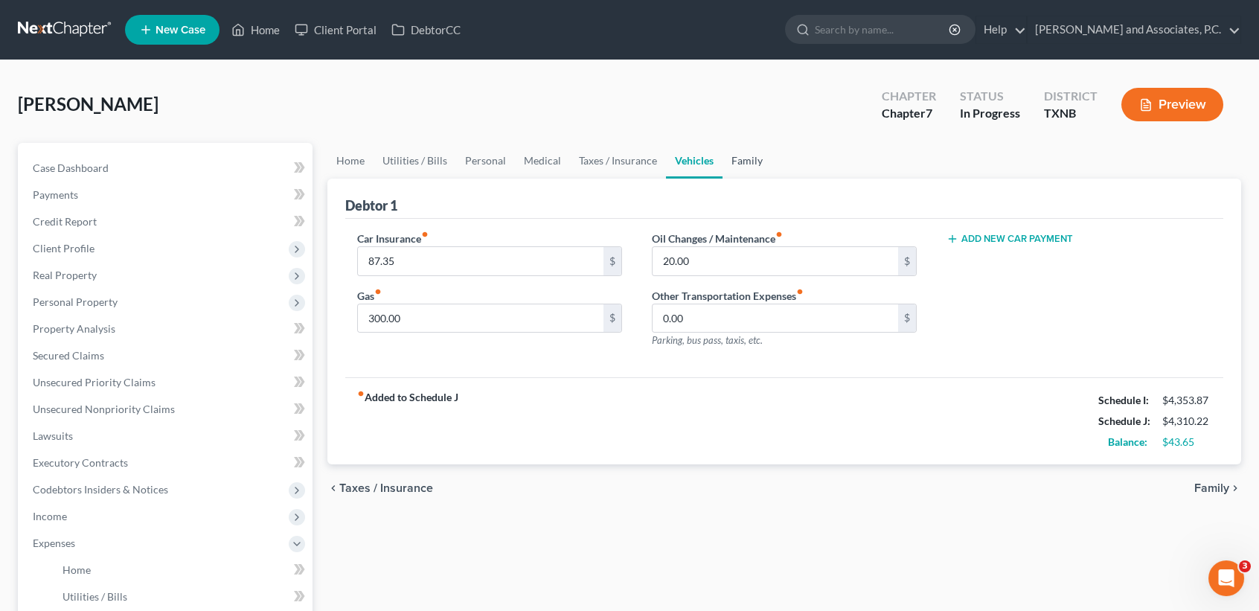
click at [753, 159] on link "Family" at bounding box center [746, 161] width 49 height 36
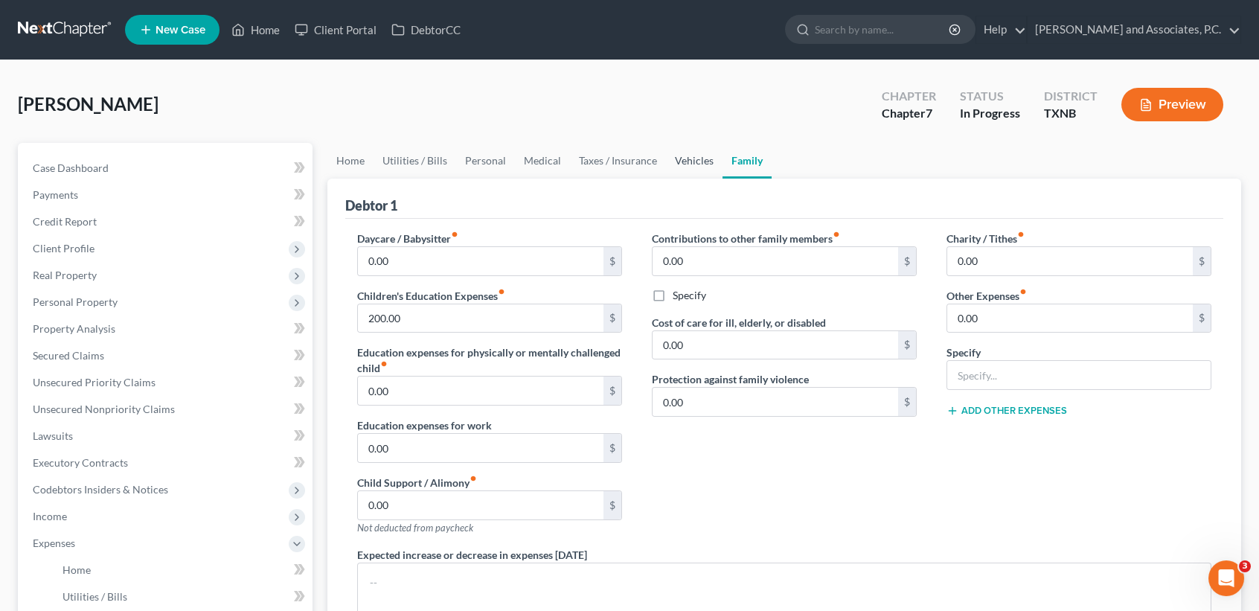
click at [688, 151] on link "Vehicles" at bounding box center [694, 161] width 57 height 36
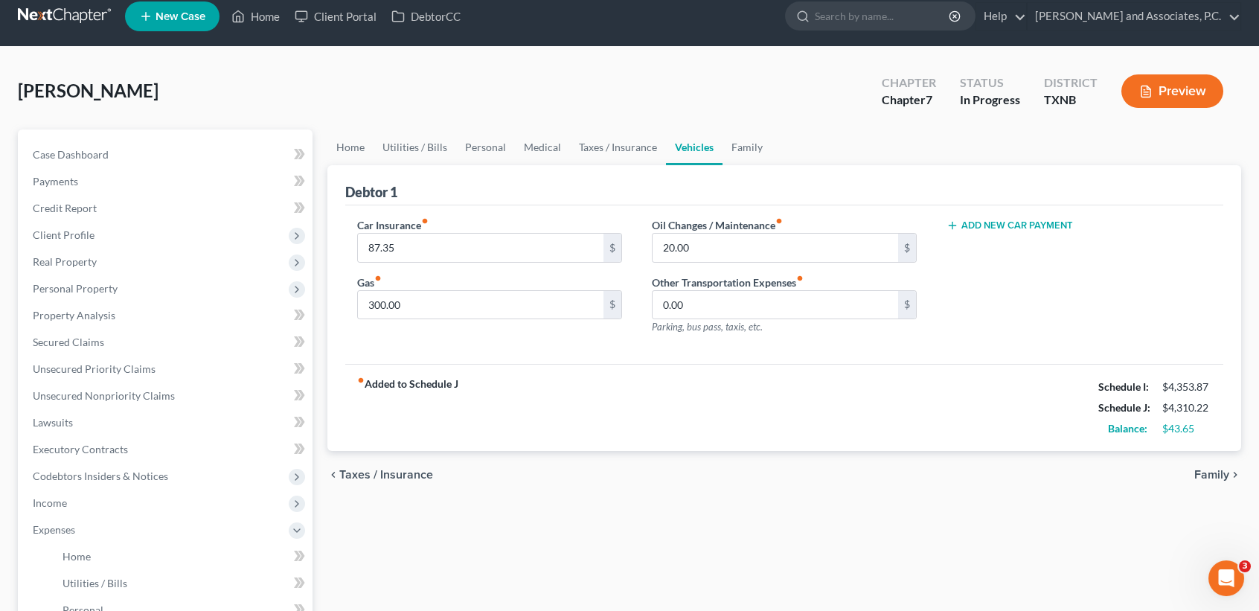
scroll to position [99, 0]
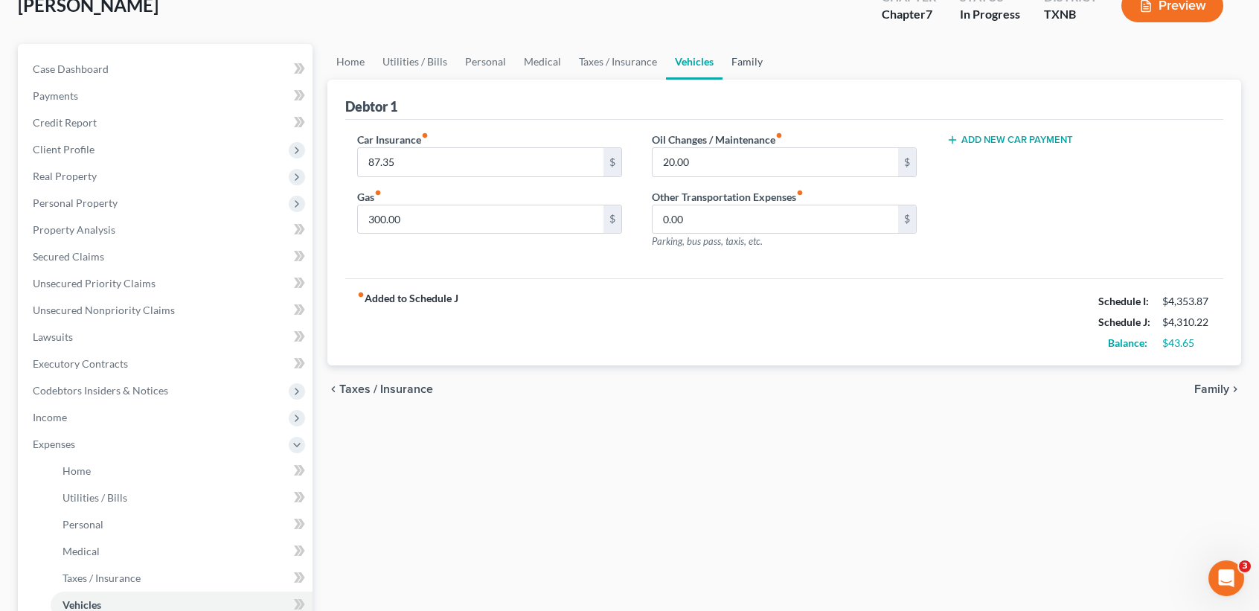
click at [755, 54] on link "Family" at bounding box center [746, 62] width 49 height 36
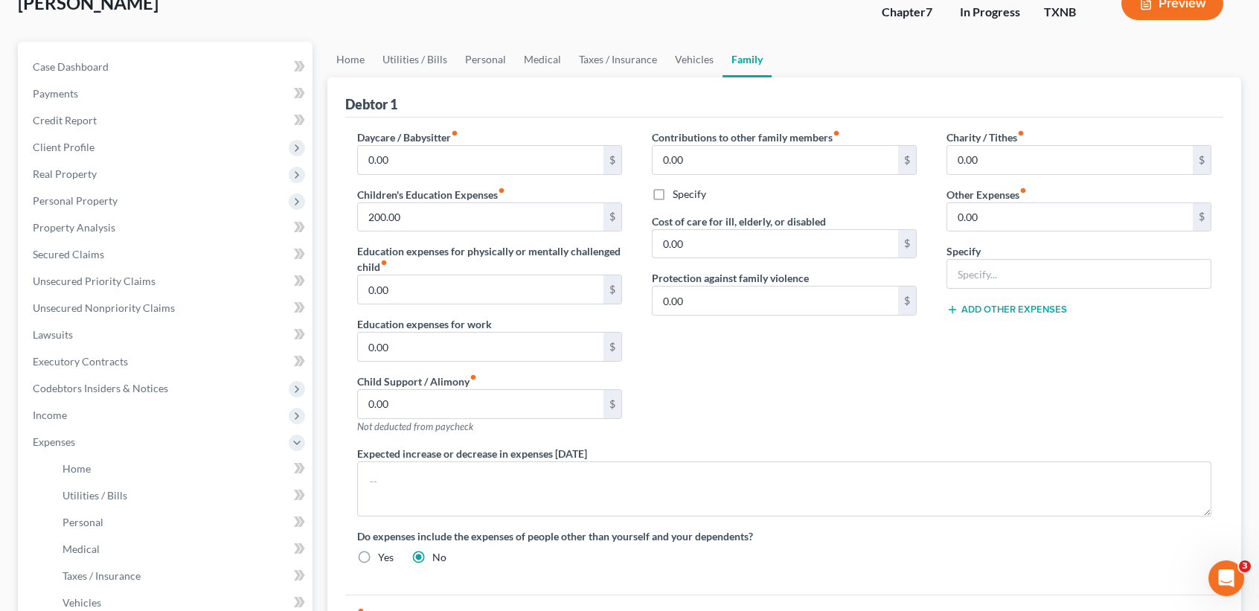
scroll to position [94, 0]
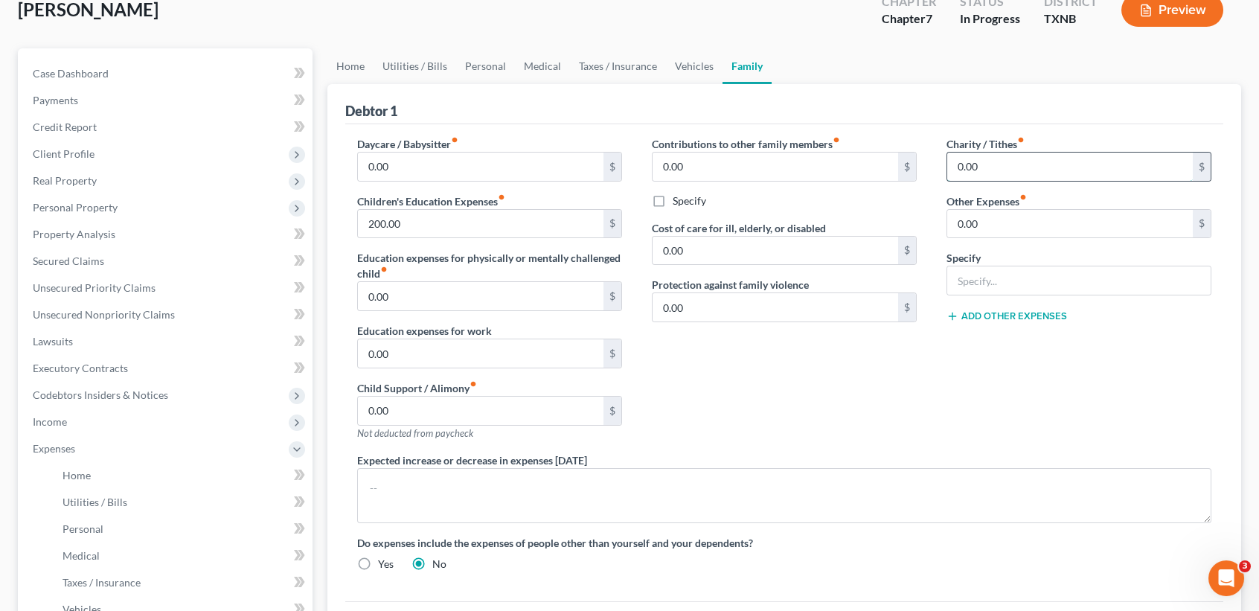
click at [979, 176] on input "0.00" at bounding box center [1070, 167] width 246 height 28
type input "40.00"
click at [487, 61] on link "Personal" at bounding box center [485, 66] width 59 height 36
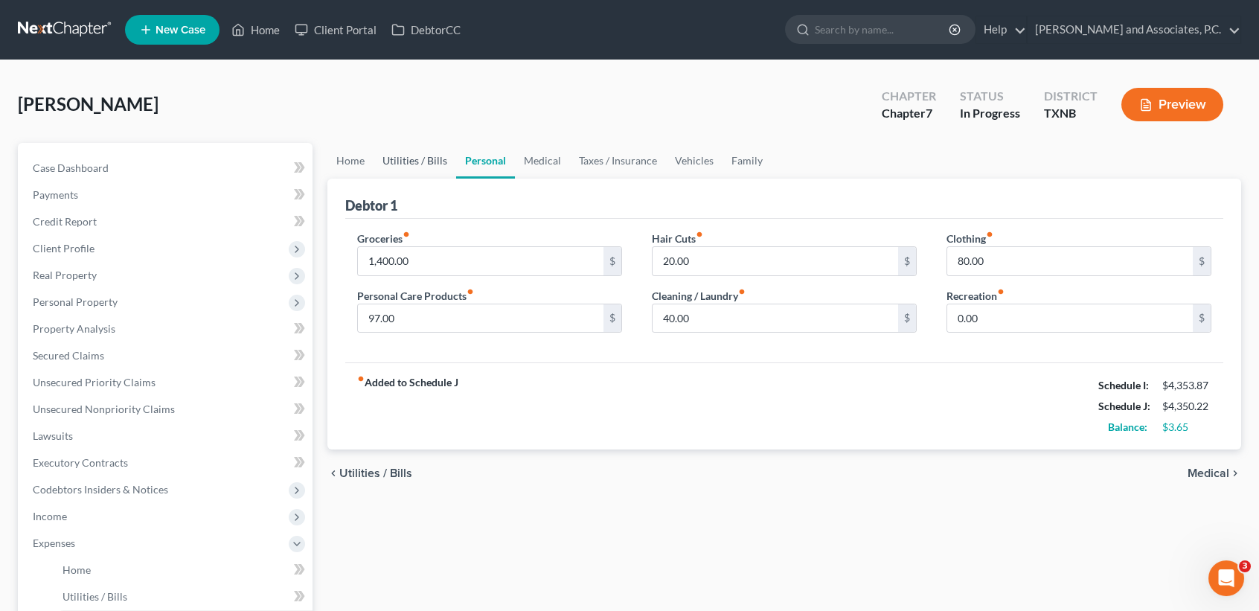
click at [440, 147] on link "Utilities / Bills" at bounding box center [415, 161] width 83 height 36
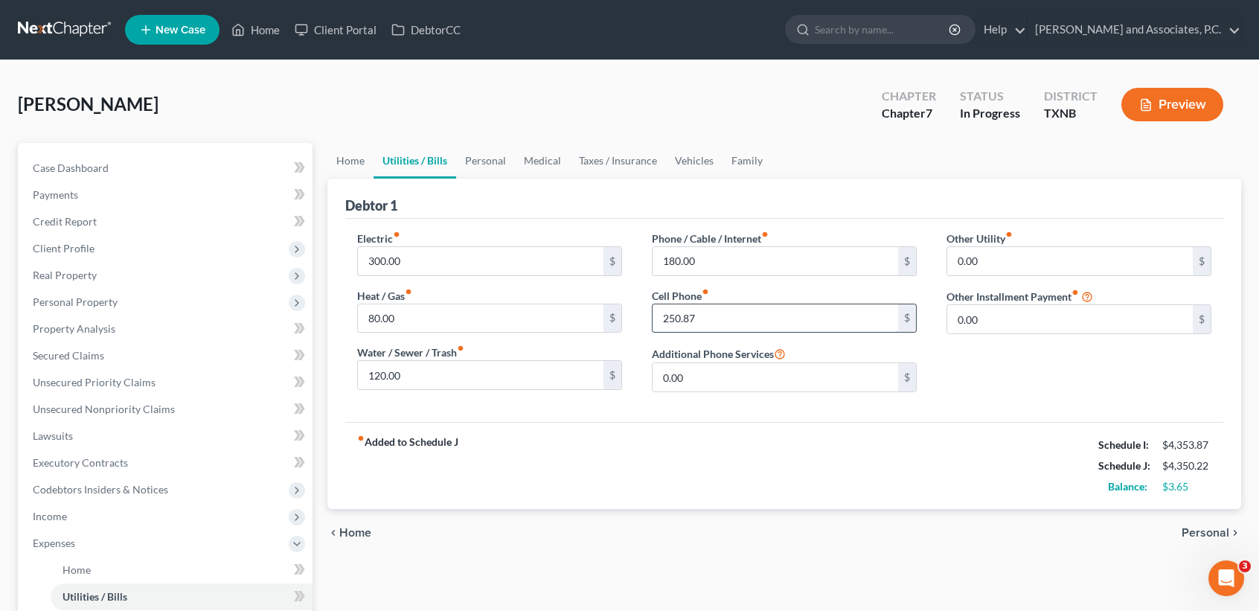
click at [789, 313] on input "250.87" at bounding box center [776, 318] width 246 height 28
type input "254.52"
click at [799, 515] on div "chevron_left Home Personal chevron_right" at bounding box center [784, 533] width 914 height 48
click at [553, 320] on input "254.52" at bounding box center [481, 318] width 246 height 28
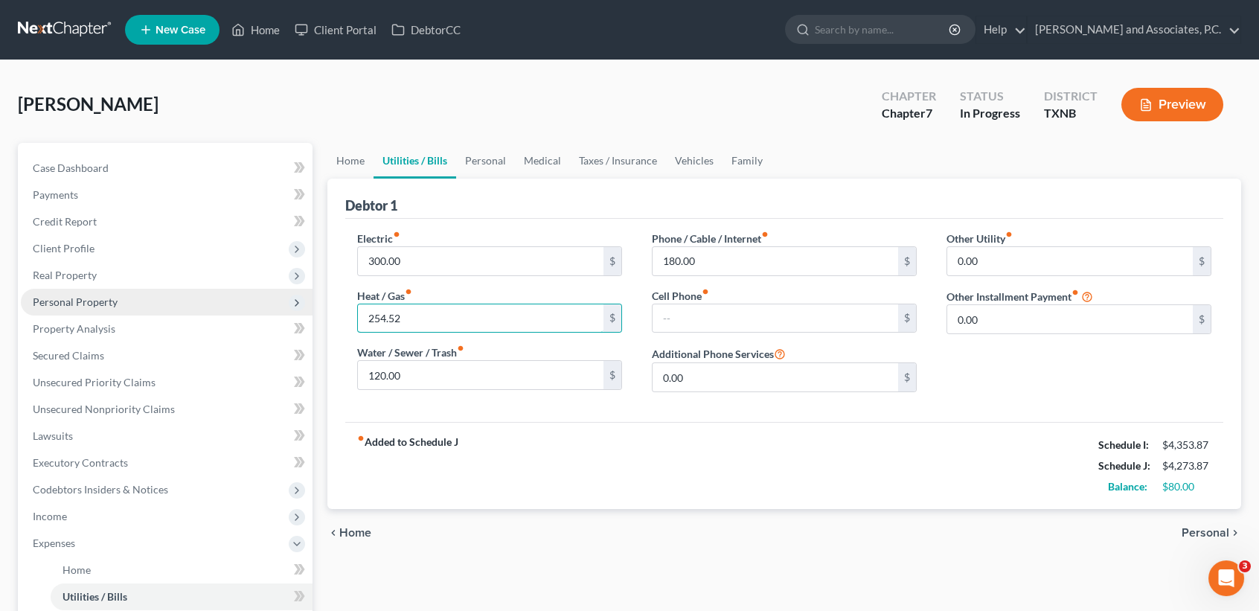
drag, startPoint x: 519, startPoint y: 318, endPoint x: 161, endPoint y: 311, distance: 358.0
click at [202, 333] on div "Petition Navigation Case Dashboard Payments Invoices Payments Payments Credit R…" at bounding box center [629, 546] width 1238 height 806
type input "80.00"
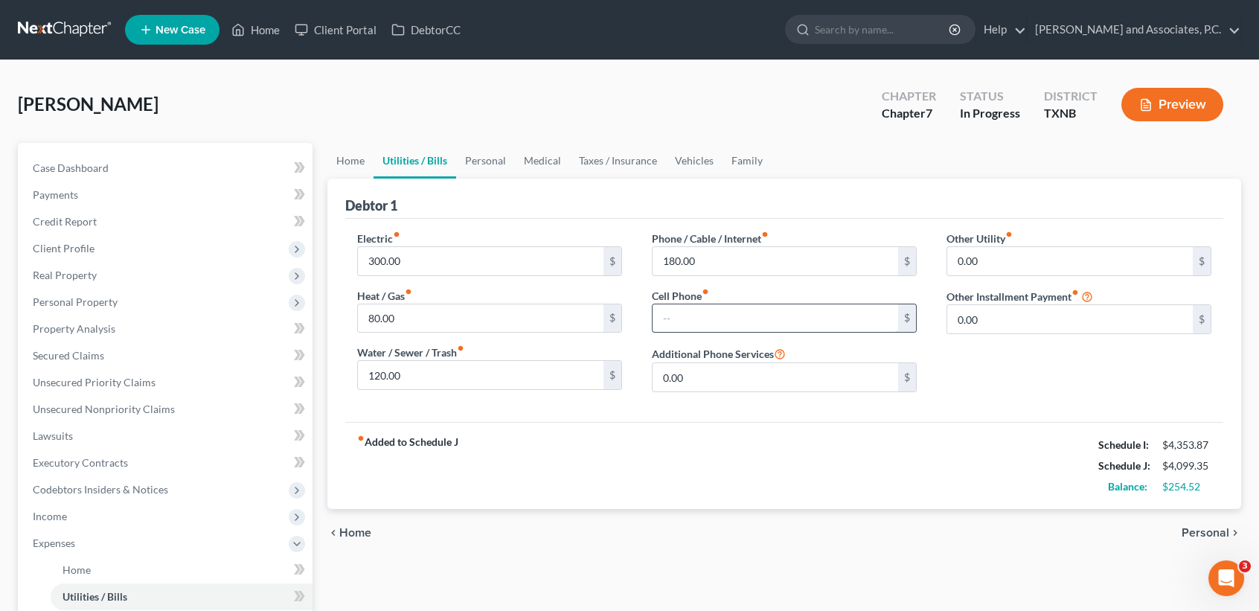
drag, startPoint x: 716, startPoint y: 305, endPoint x: 759, endPoint y: 310, distance: 43.4
click at [721, 305] on input "text" at bounding box center [776, 318] width 246 height 28
type input "2"
type input "254.52"
click at [103, 170] on span "Case Dashboard" at bounding box center [71, 167] width 76 height 13
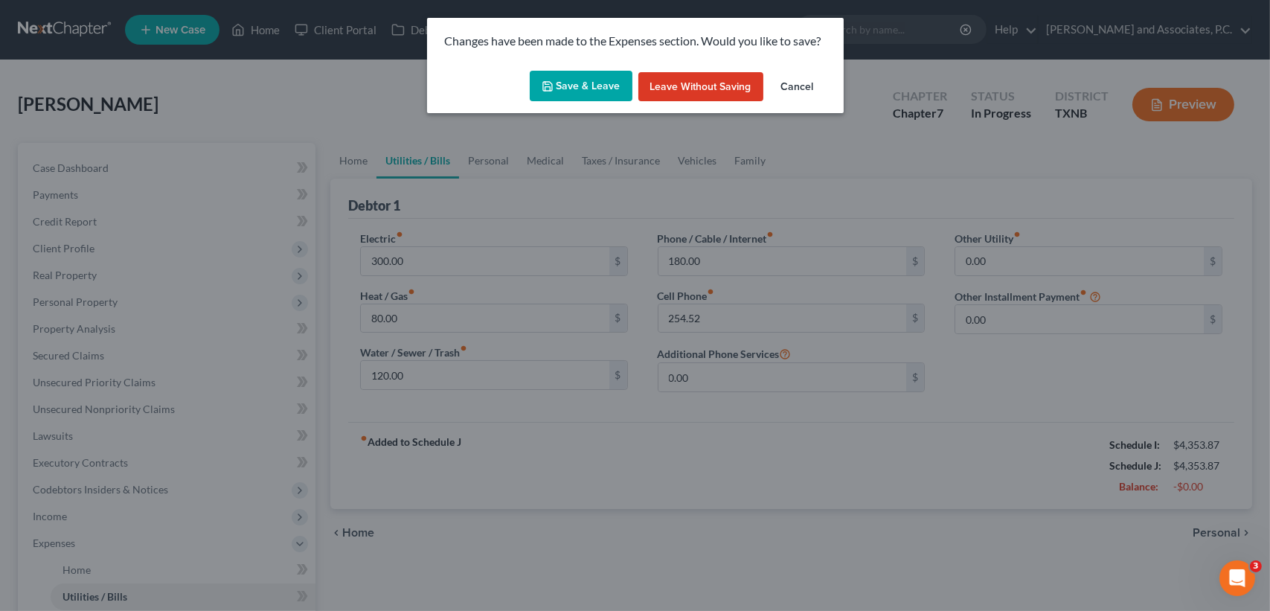
click at [545, 89] on icon "button" at bounding box center [547, 86] width 9 height 9
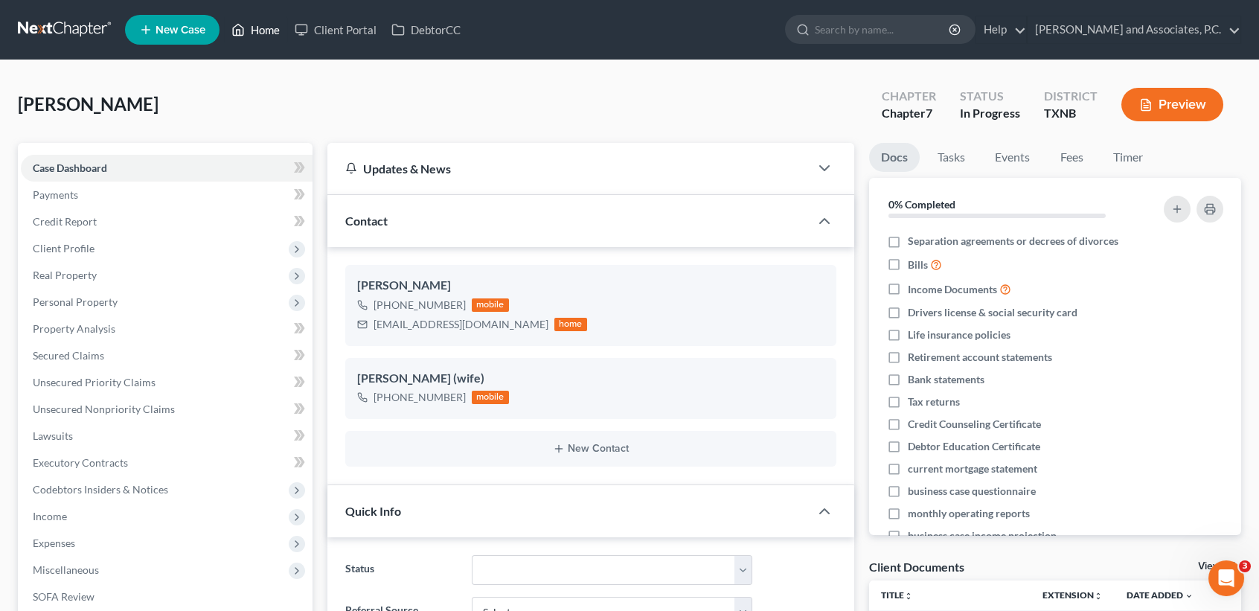
click at [247, 33] on link "Home" at bounding box center [255, 29] width 63 height 27
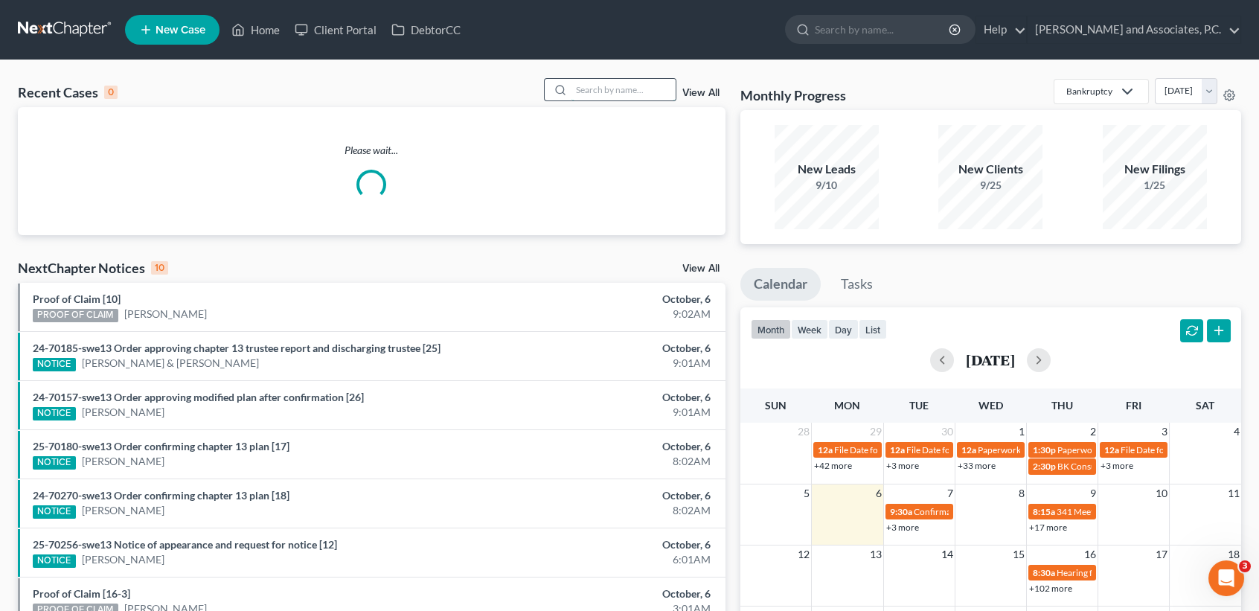
click at [617, 101] on div at bounding box center [610, 89] width 132 height 23
click at [624, 83] on input "search" at bounding box center [623, 90] width 104 height 22
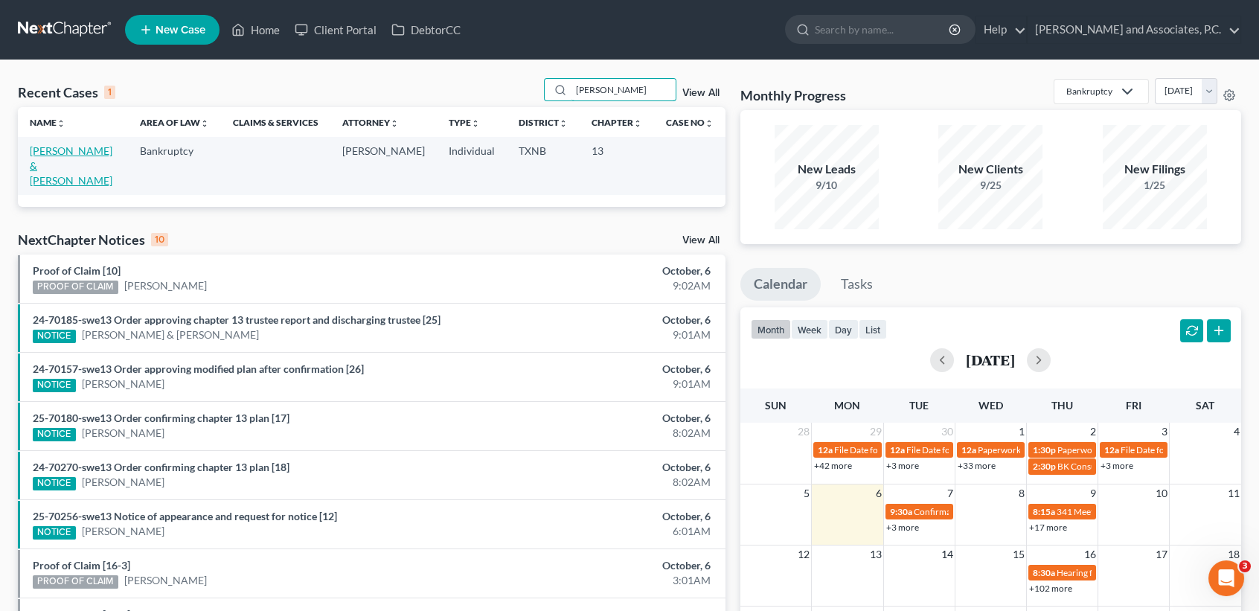
type input "rickman"
click at [57, 154] on link "Rickman, Craig & Kelly" at bounding box center [71, 165] width 83 height 42
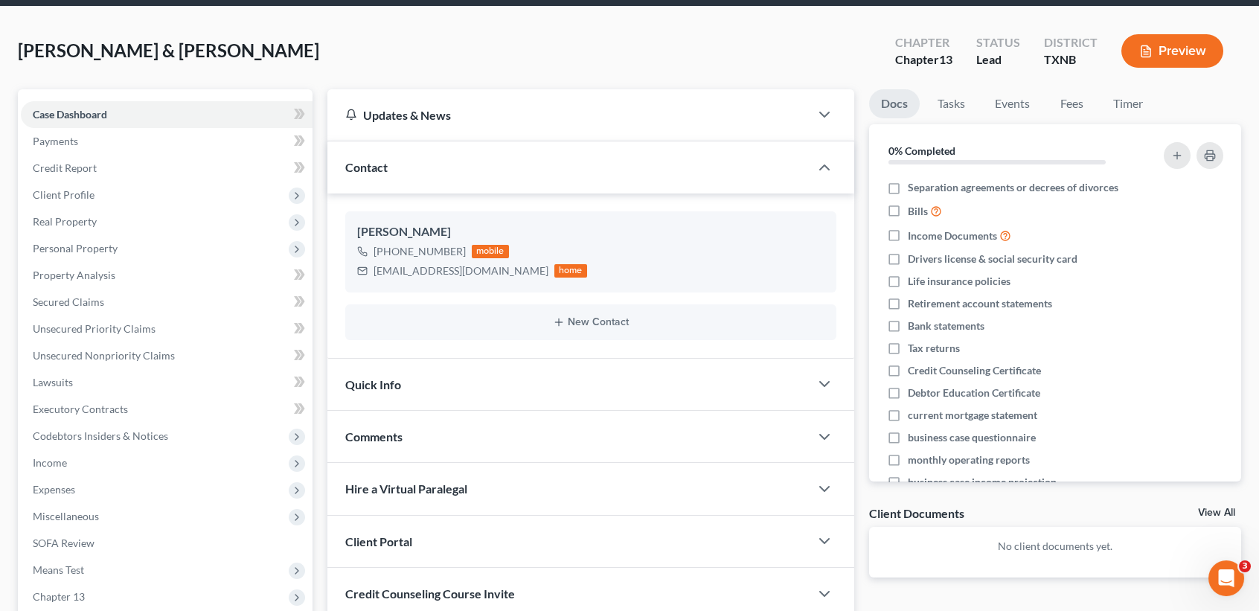
scroll to position [99, 0]
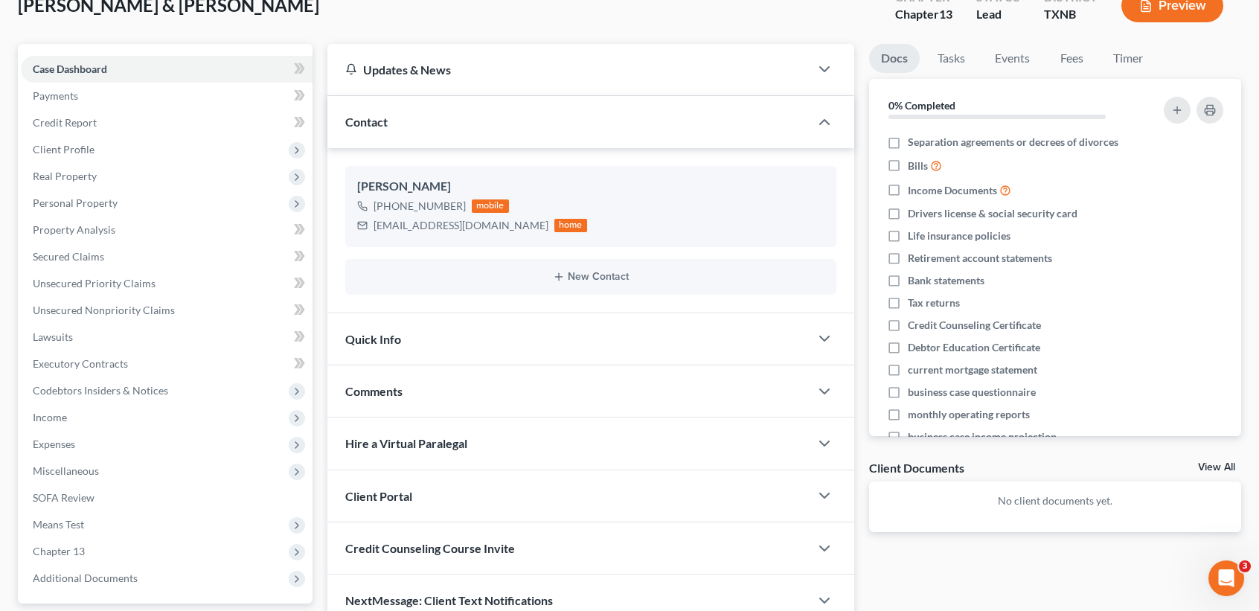
click at [394, 342] on span "Quick Info" at bounding box center [373, 339] width 56 height 14
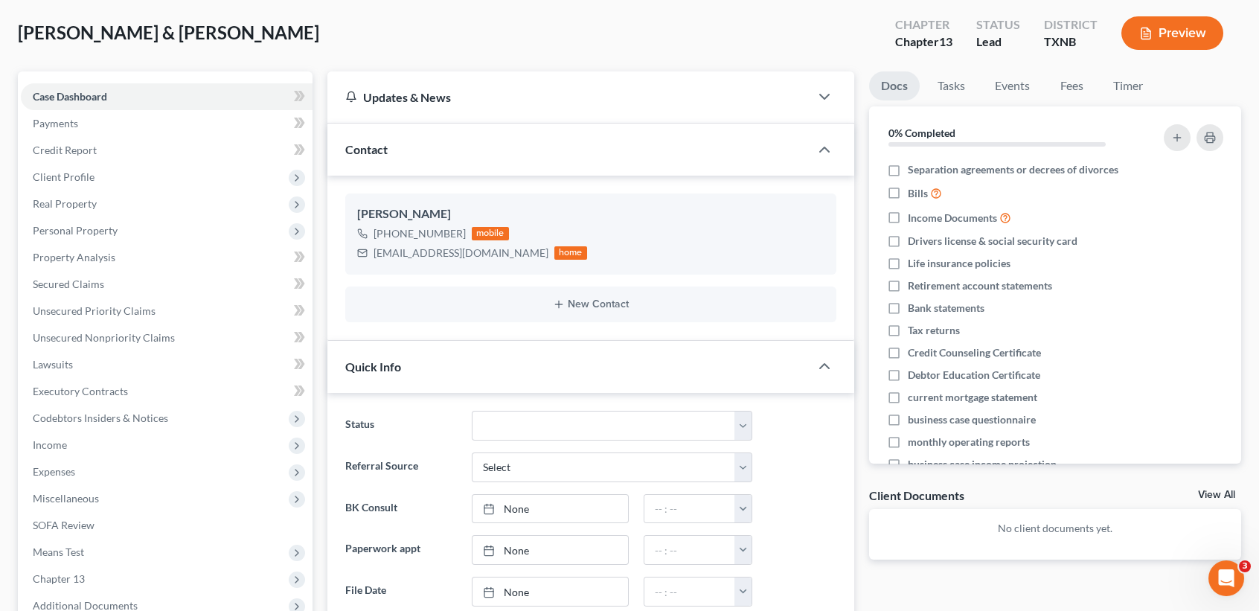
scroll to position [0, 0]
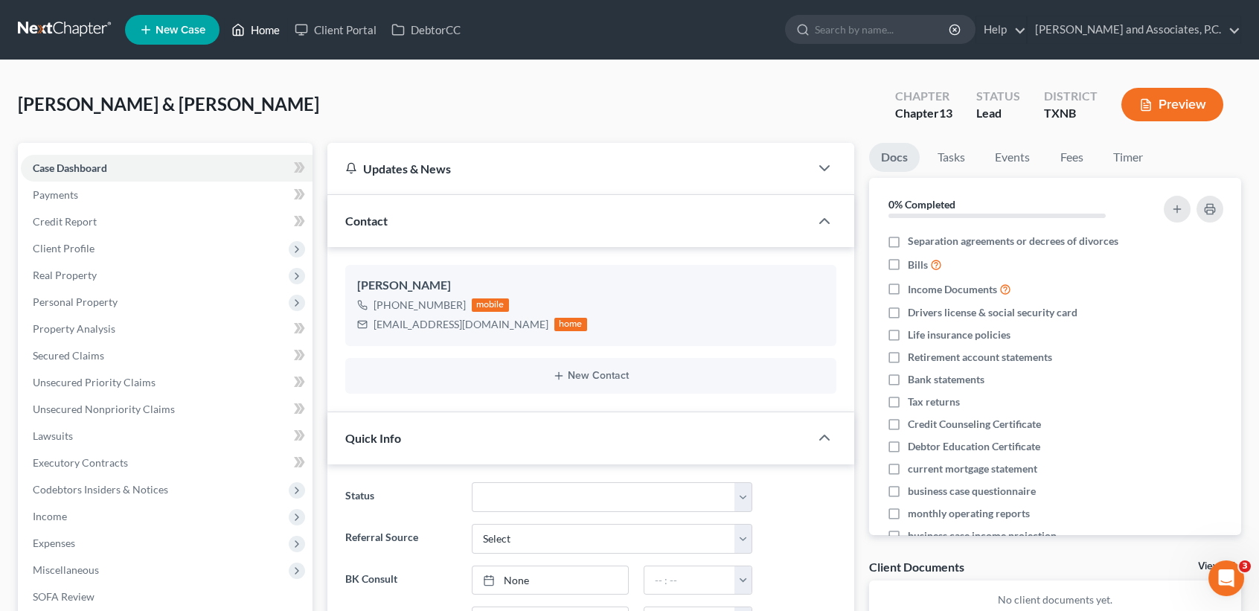
click at [245, 28] on icon at bounding box center [237, 30] width 13 height 18
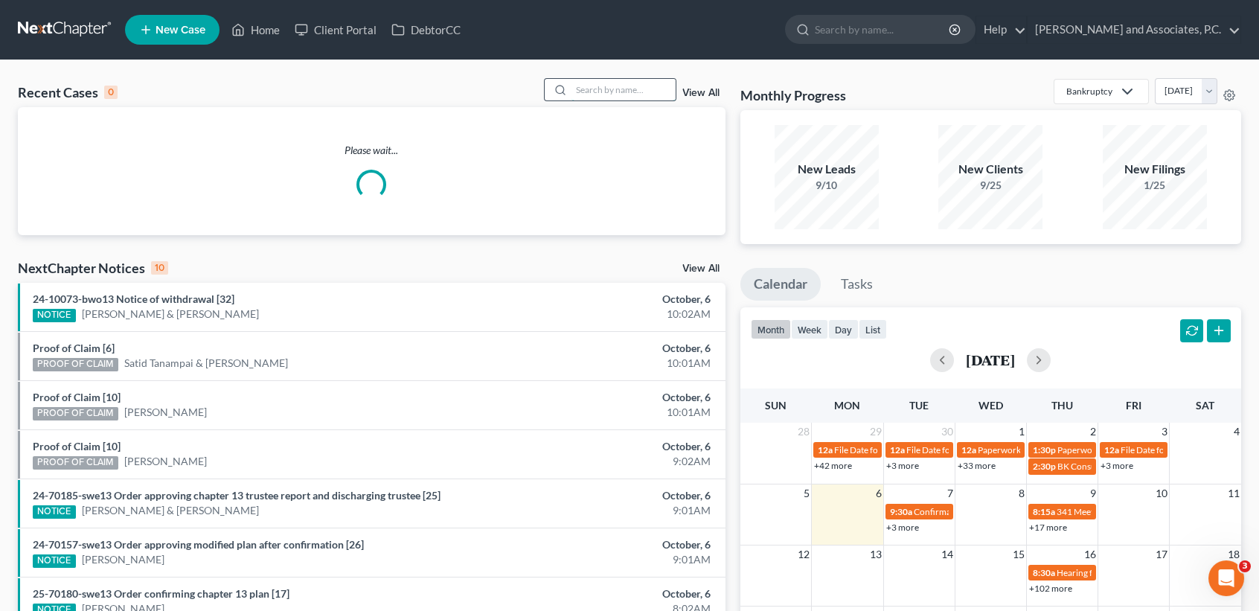
click at [637, 93] on input "search" at bounding box center [623, 90] width 104 height 22
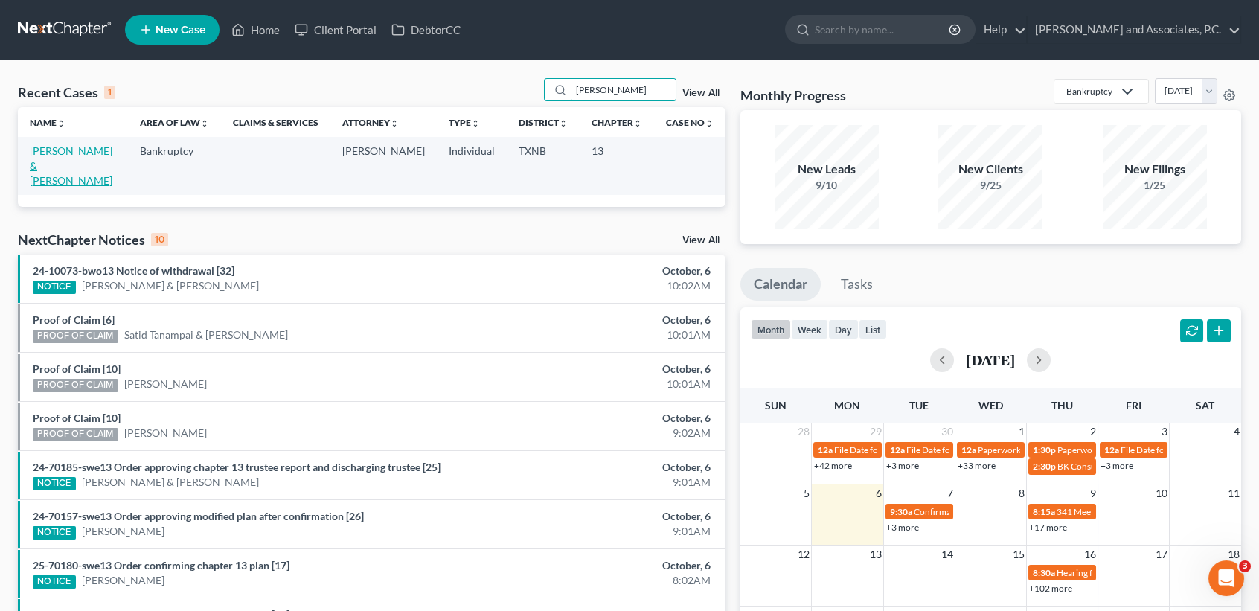
type input "rickman"
click at [70, 150] on link "Rickman, Craig & Kelly" at bounding box center [71, 165] width 83 height 42
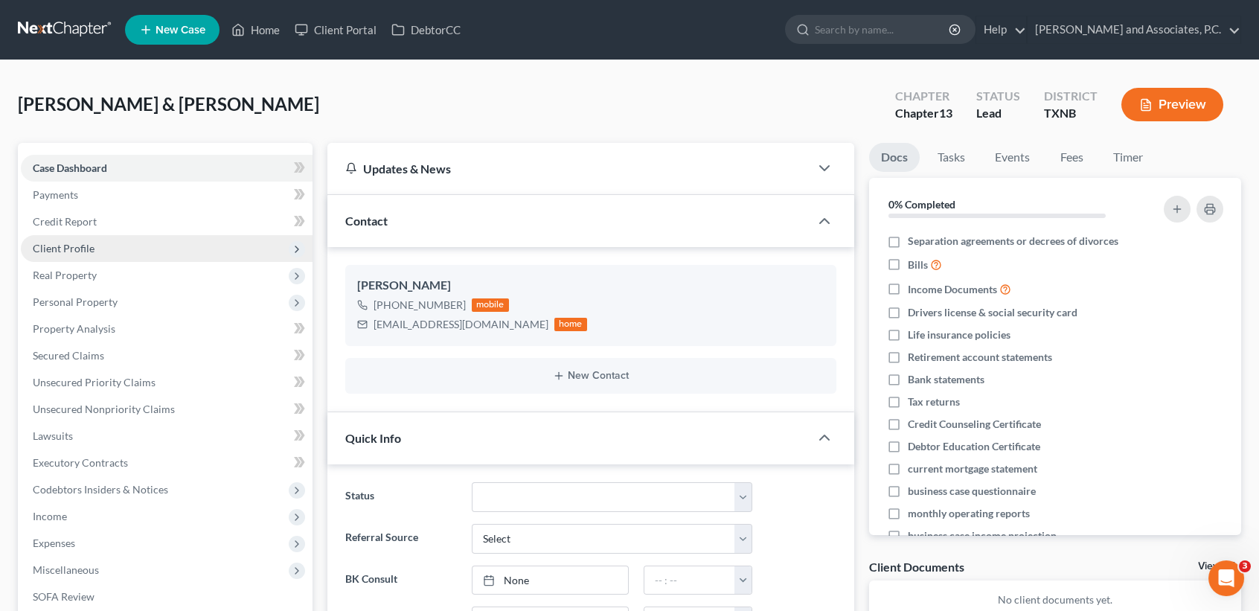
click at [99, 251] on span "Client Profile" at bounding box center [167, 248] width 292 height 27
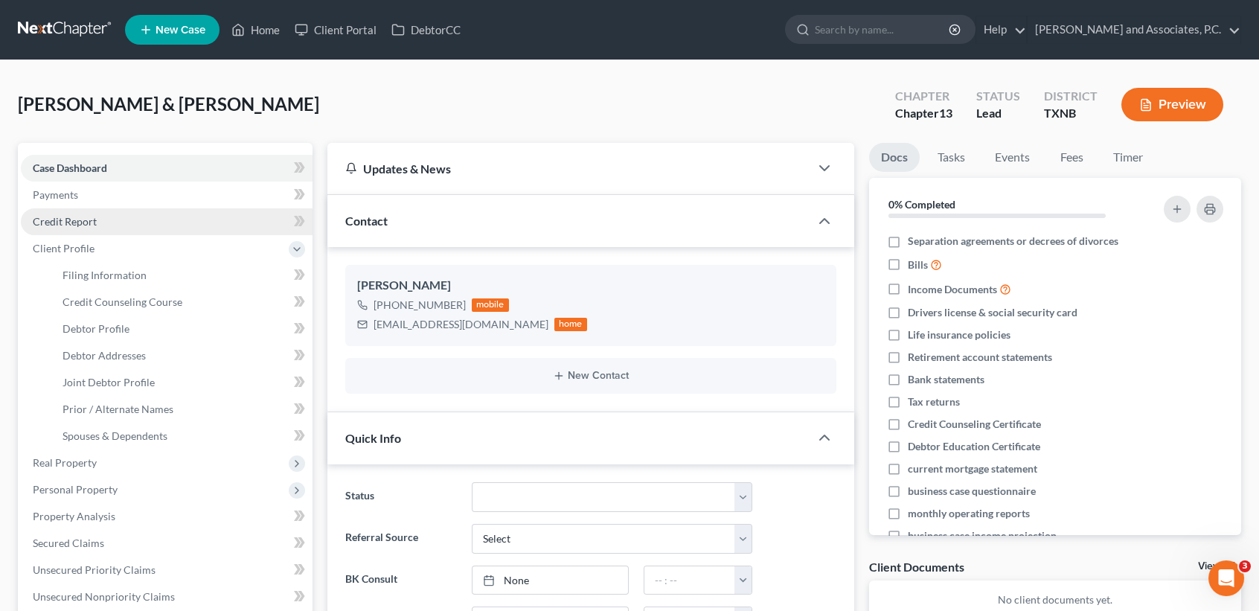
click at [96, 228] on link "Credit Report" at bounding box center [167, 221] width 292 height 27
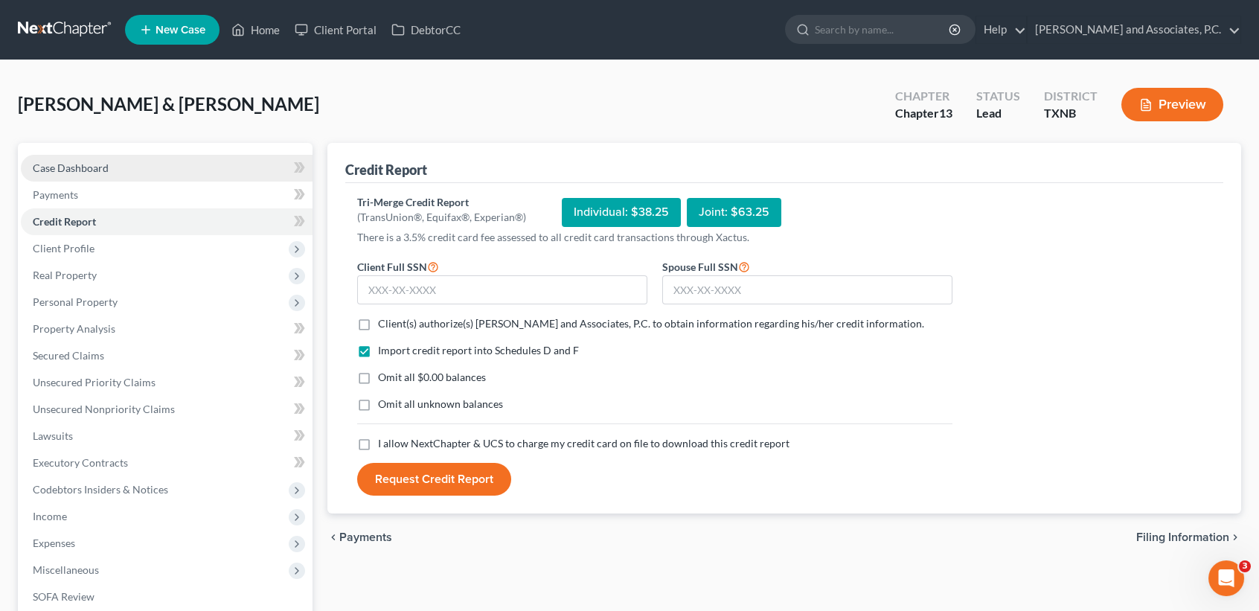
click at [83, 166] on span "Case Dashboard" at bounding box center [71, 167] width 76 height 13
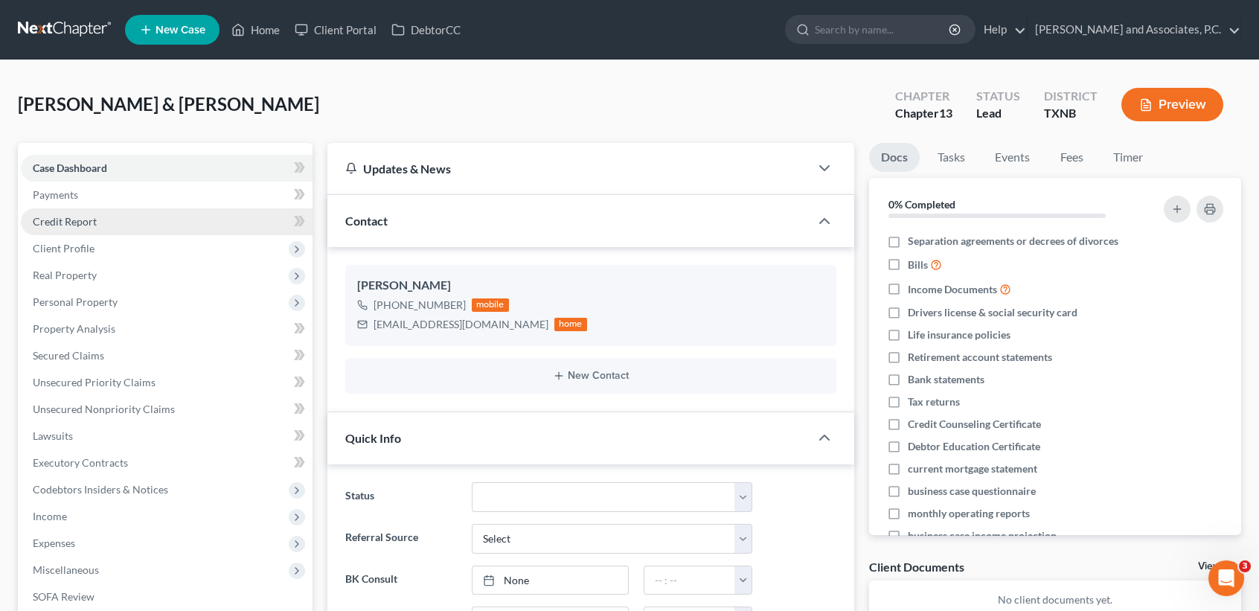
click at [68, 228] on link "Credit Report" at bounding box center [167, 221] width 292 height 27
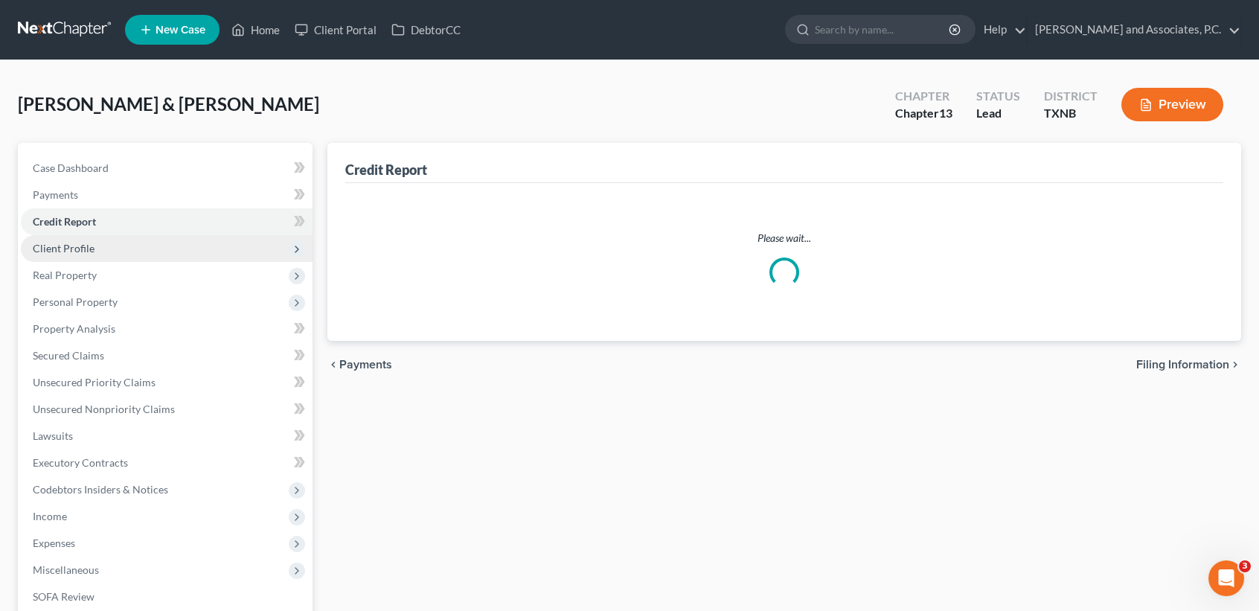
click at [83, 252] on span "Client Profile" at bounding box center [64, 248] width 62 height 13
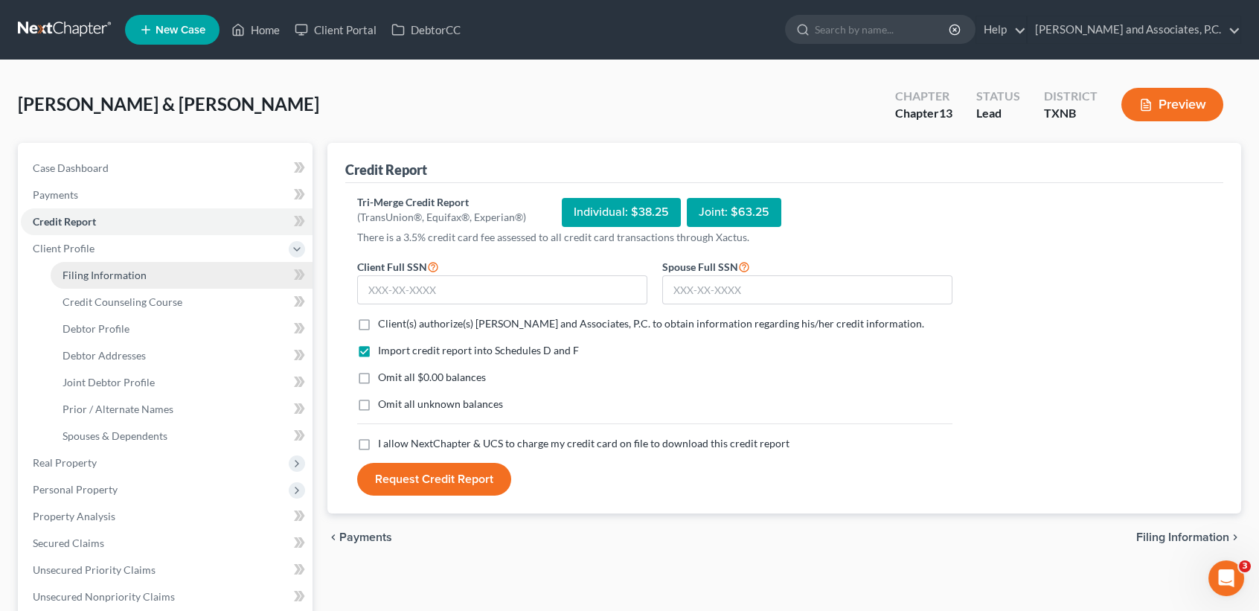
click at [92, 266] on link "Filing Information" at bounding box center [182, 275] width 262 height 27
select select "1"
select select "3"
select select "78"
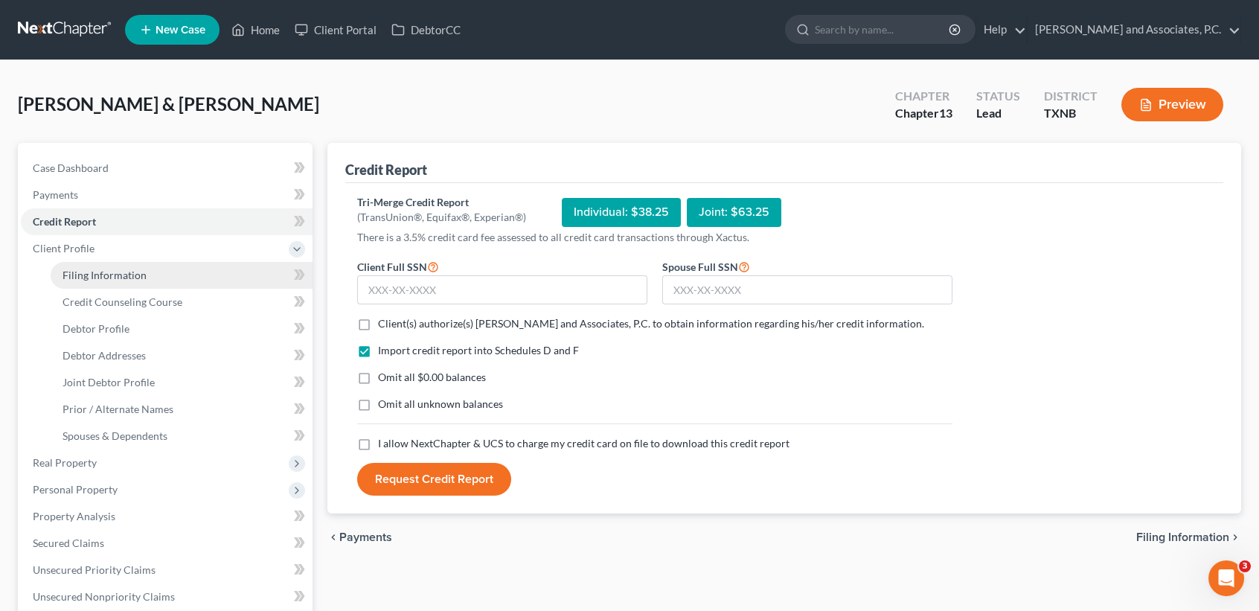
select select "0"
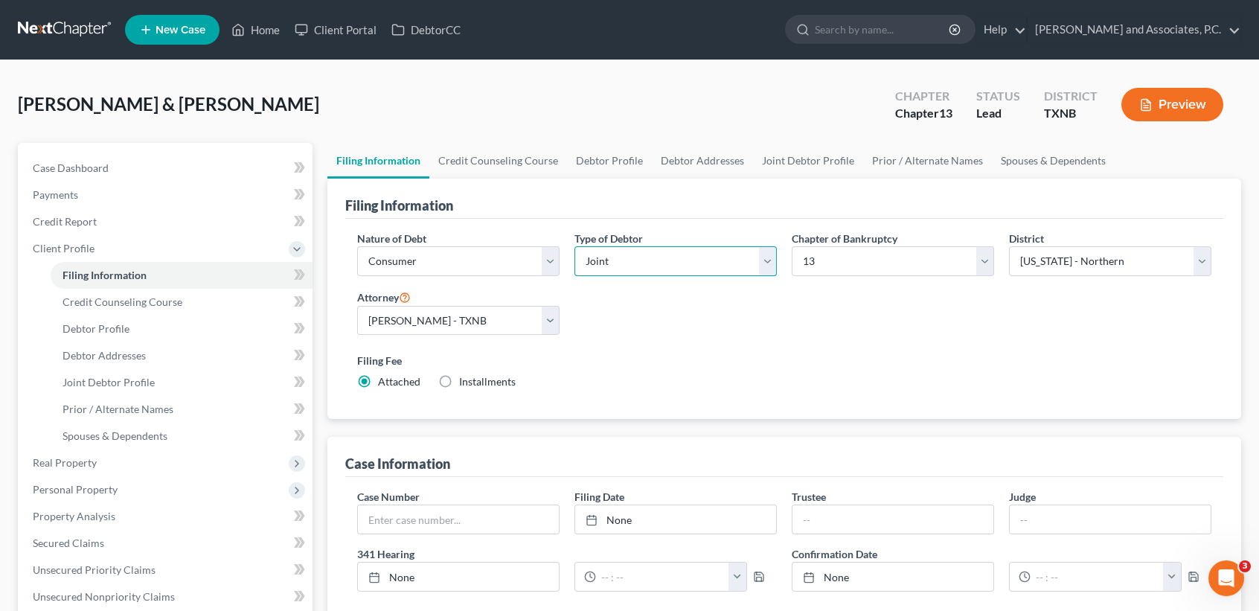
click at [604, 266] on select "Select Individual Joint" at bounding box center [675, 261] width 202 height 30
select select "0"
click at [574, 246] on select "Select Individual Joint" at bounding box center [675, 261] width 202 height 30
click at [600, 286] on div "Type of Debtor Select Individual Joint" at bounding box center [675, 259] width 217 height 57
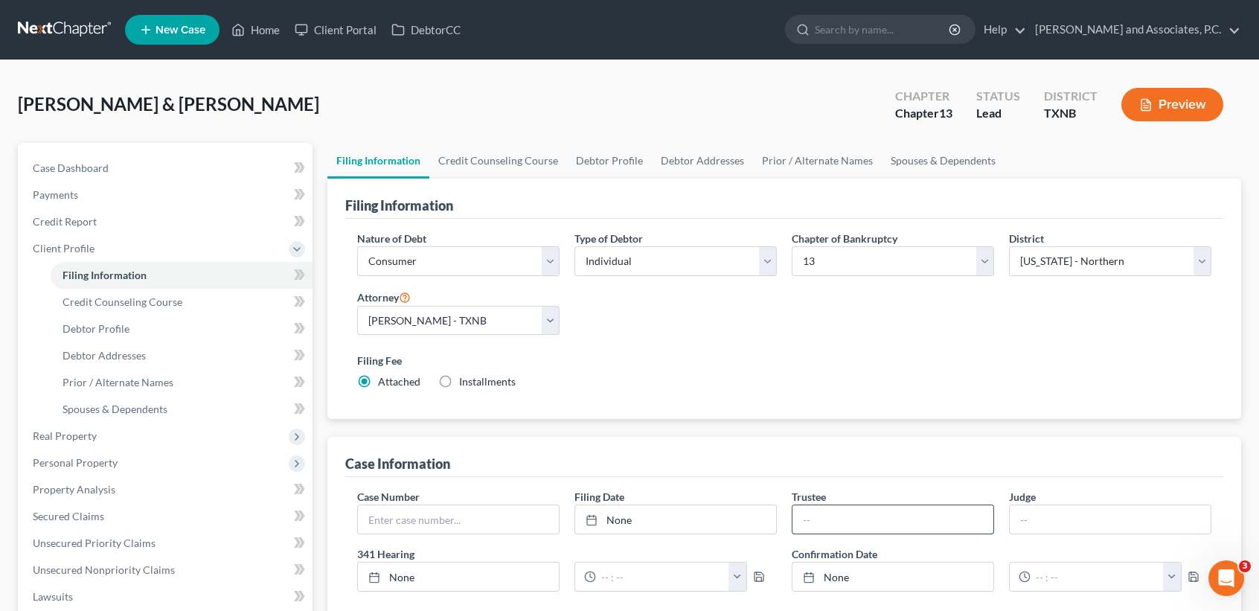
click at [902, 518] on input "text" at bounding box center [892, 519] width 201 height 28
type input "Katherine L. Davis"
click at [504, 160] on link "Credit Counseling Course" at bounding box center [498, 161] width 138 height 36
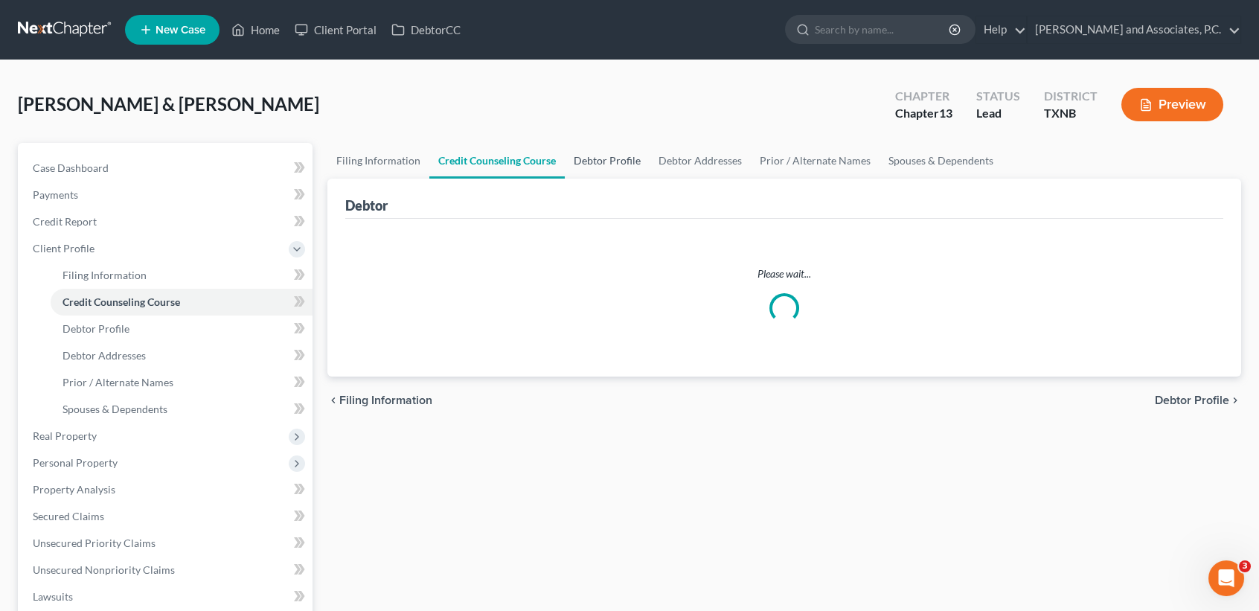
click at [602, 153] on link "Debtor Profile" at bounding box center [607, 161] width 85 height 36
select select "1"
select select "0"
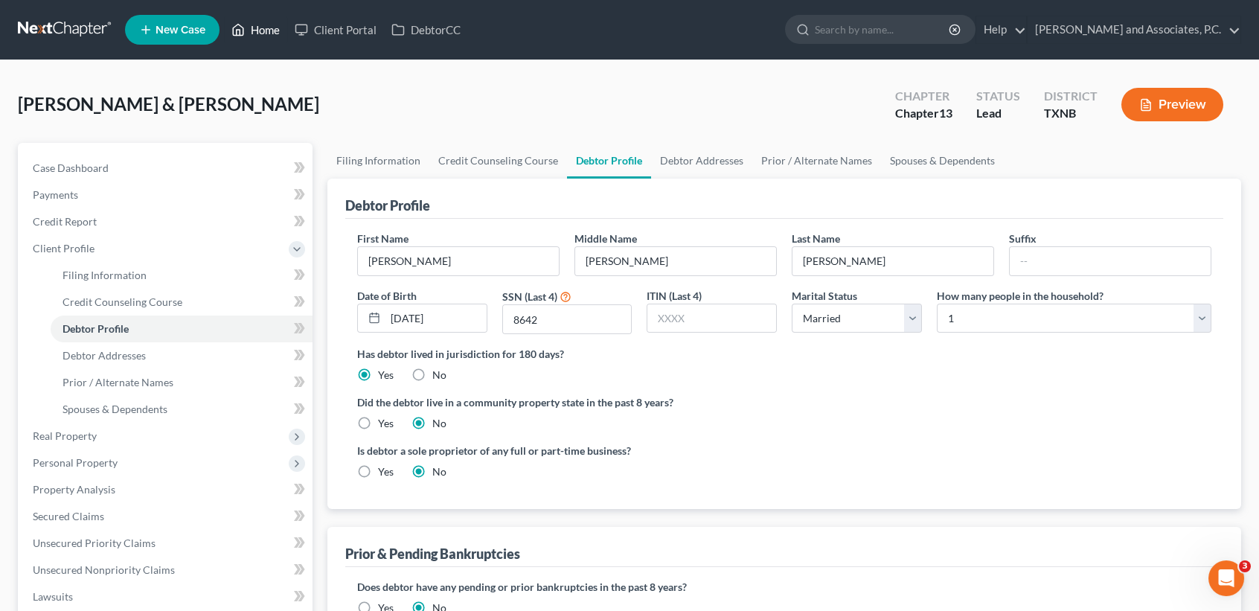
click at [251, 22] on link "Home" at bounding box center [255, 29] width 63 height 27
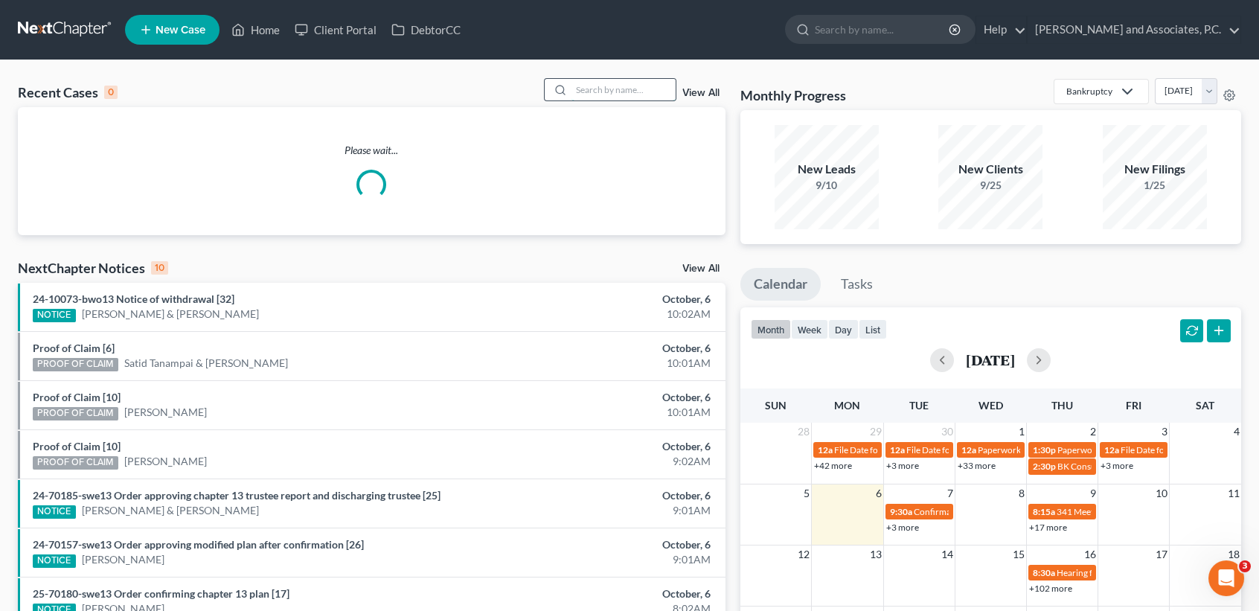
click at [621, 88] on input "search" at bounding box center [623, 90] width 104 height 22
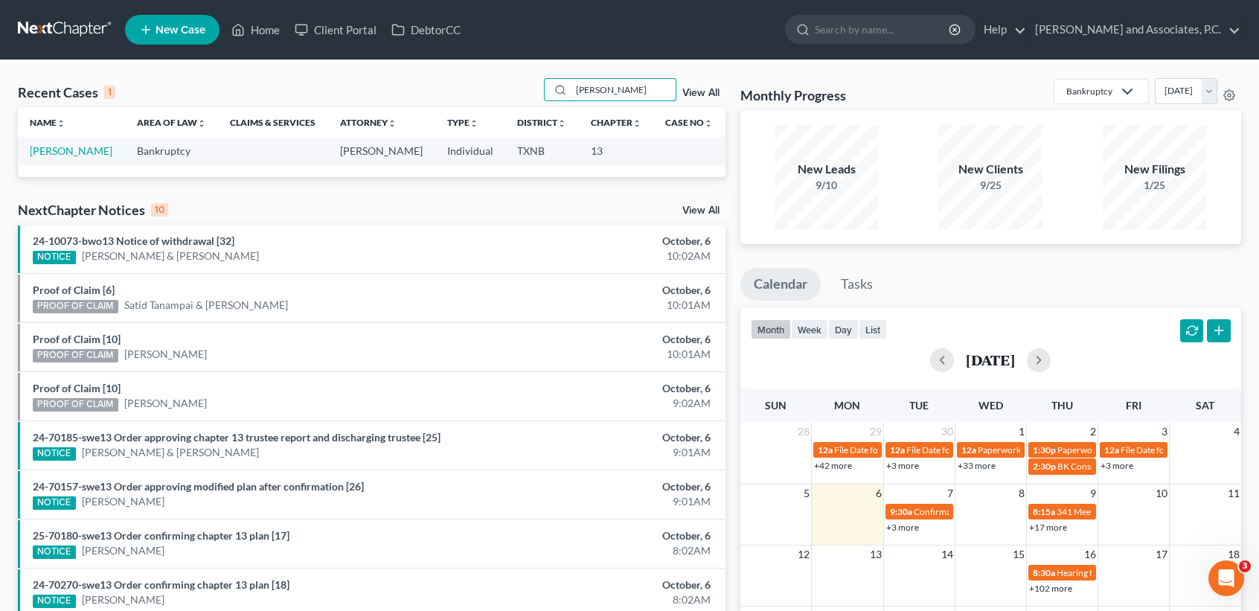
type input "rickman"
click at [51, 162] on td "[PERSON_NAME]" at bounding box center [71, 151] width 107 height 28
click at [53, 159] on td "[PERSON_NAME]" at bounding box center [71, 151] width 107 height 28
click at [55, 153] on link "[PERSON_NAME]" at bounding box center [71, 150] width 83 height 13
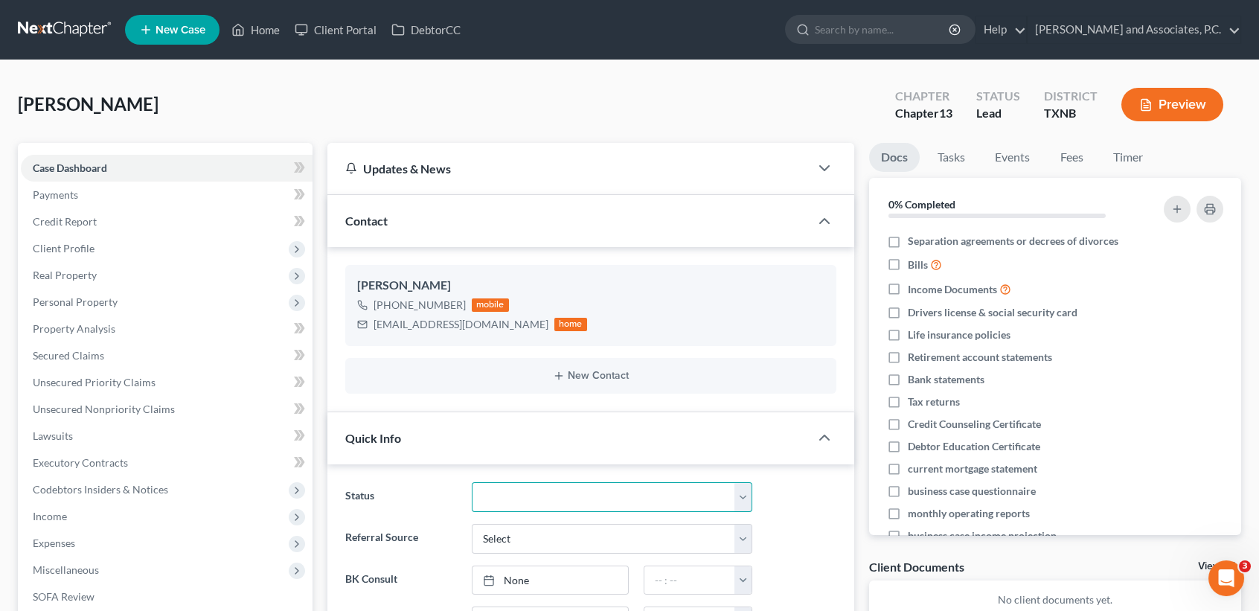
drag, startPoint x: 485, startPoint y: 490, endPoint x: 493, endPoint y: 478, distance: 13.4
click at [485, 490] on select "Closed without Discharge Complete Converted to 7 Discharged Dismissed Filed Fin…" at bounding box center [612, 497] width 281 height 30
select select "7"
click at [472, 482] on select "Closed without Discharge Complete Converted to 7 Discharged Dismissed Filed Fin…" at bounding box center [612, 497] width 281 height 30
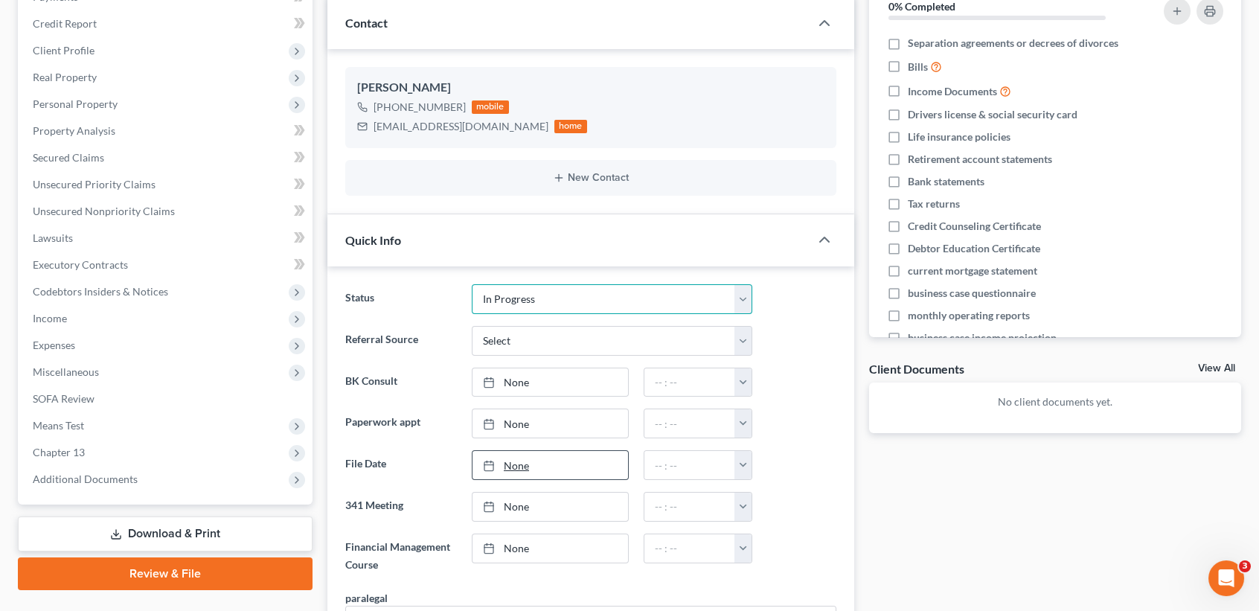
scroll to position [198, 0]
type input "10/6/2025"
click at [510, 419] on link "None" at bounding box center [550, 423] width 156 height 28
drag, startPoint x: 667, startPoint y: 423, endPoint x: 677, endPoint y: 426, distance: 10.4
click at [668, 423] on input "text" at bounding box center [689, 423] width 91 height 28
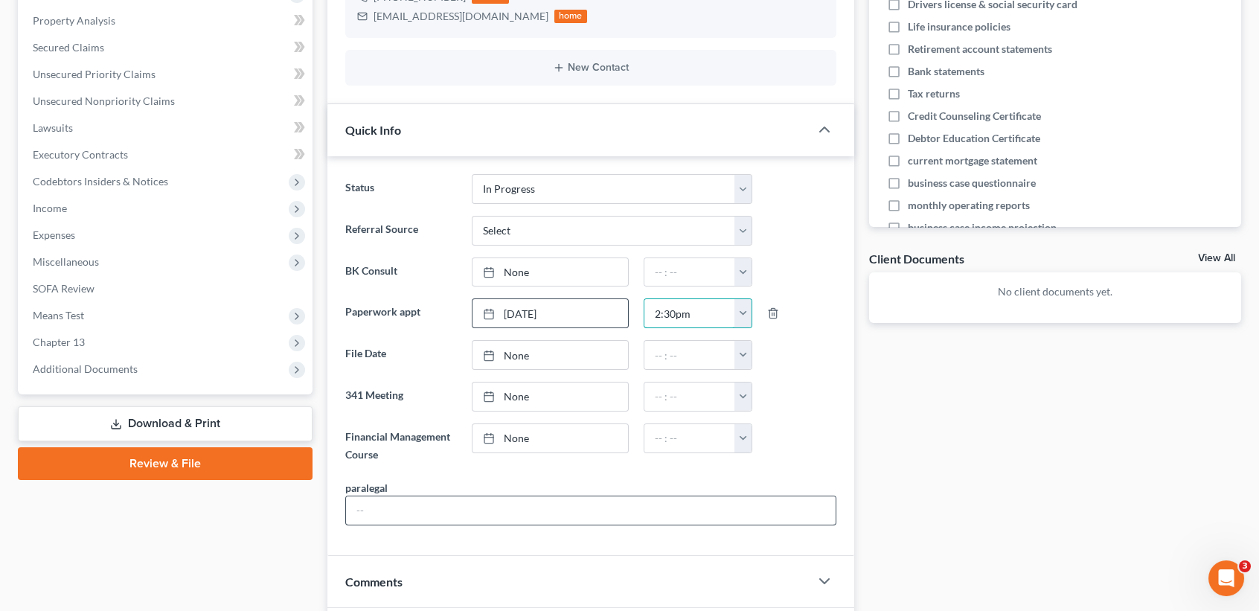
scroll to position [397, 0]
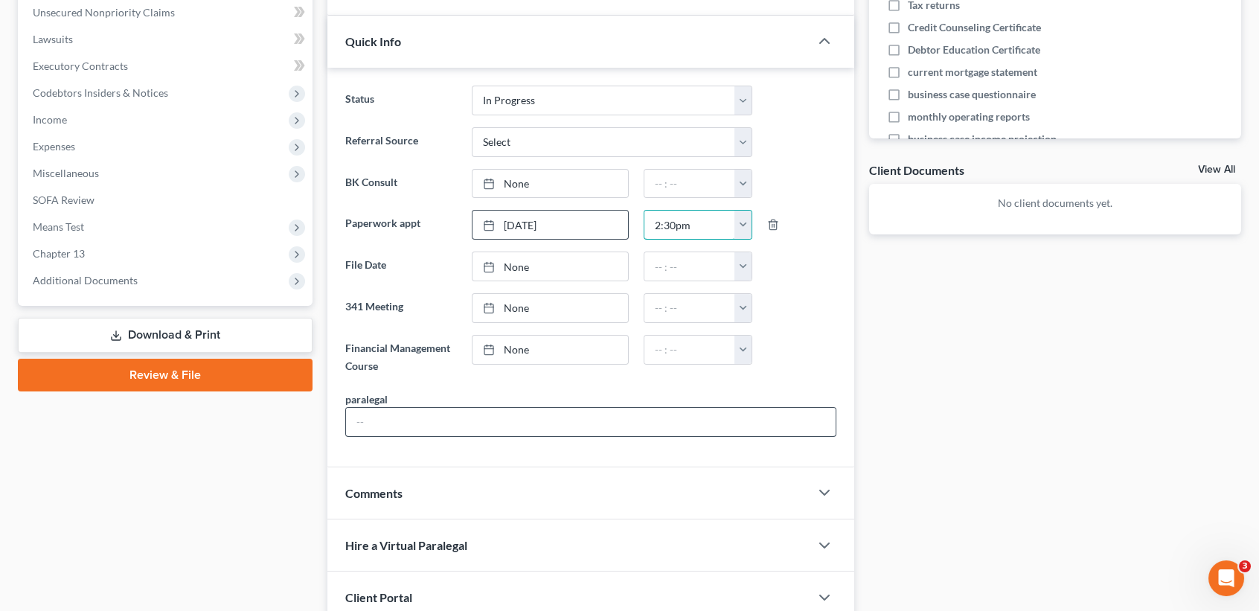
type input "2:30pm"
click at [639, 427] on input "text" at bounding box center [591, 422] width 490 height 28
type input "d"
type input "[PERSON_NAME]"
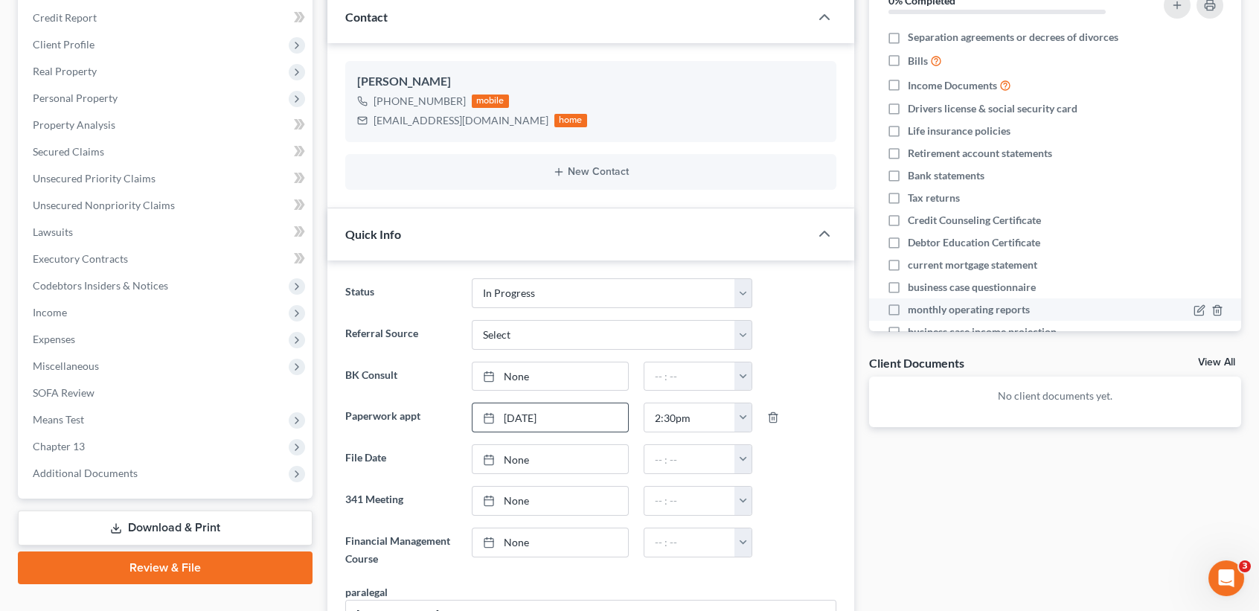
scroll to position [0, 0]
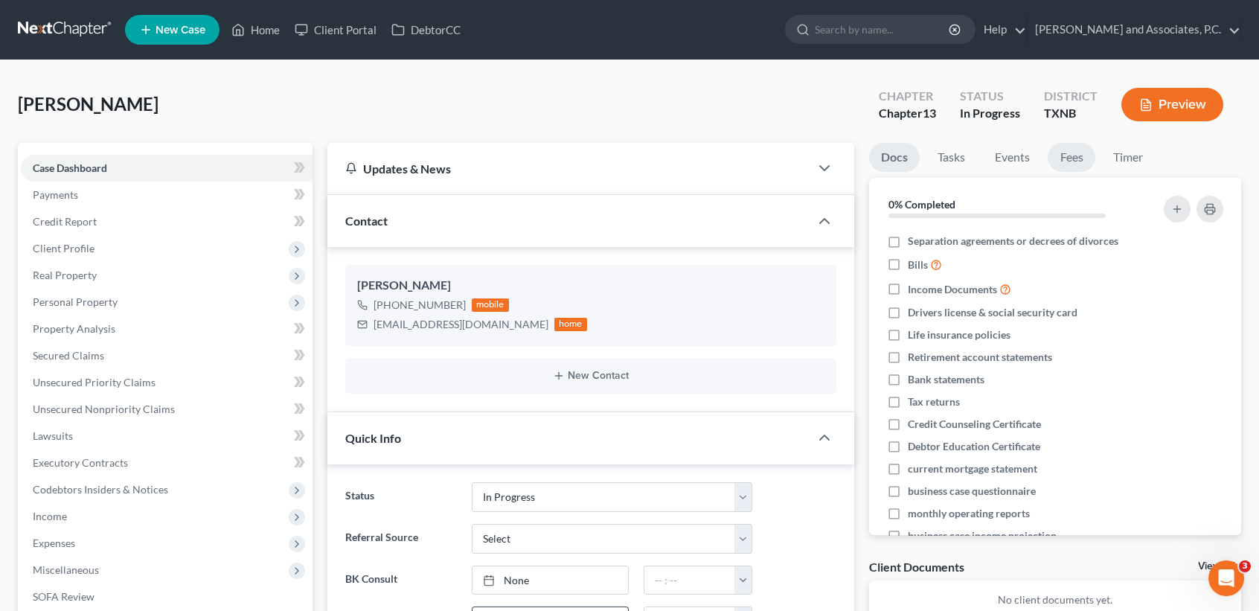
click at [1072, 153] on link "Fees" at bounding box center [1072, 157] width 48 height 29
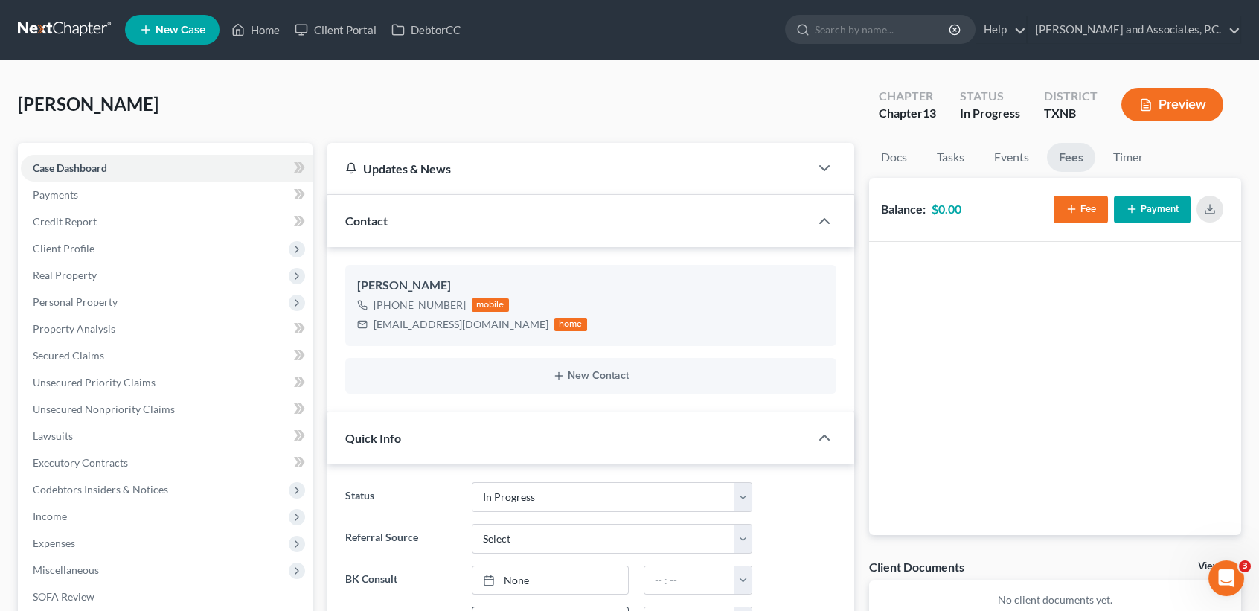
click at [950, 226] on div "Balance: $0.00 Fee Payment" at bounding box center [1055, 210] width 372 height 64
click at [1128, 209] on icon "button" at bounding box center [1132, 209] width 12 height 12
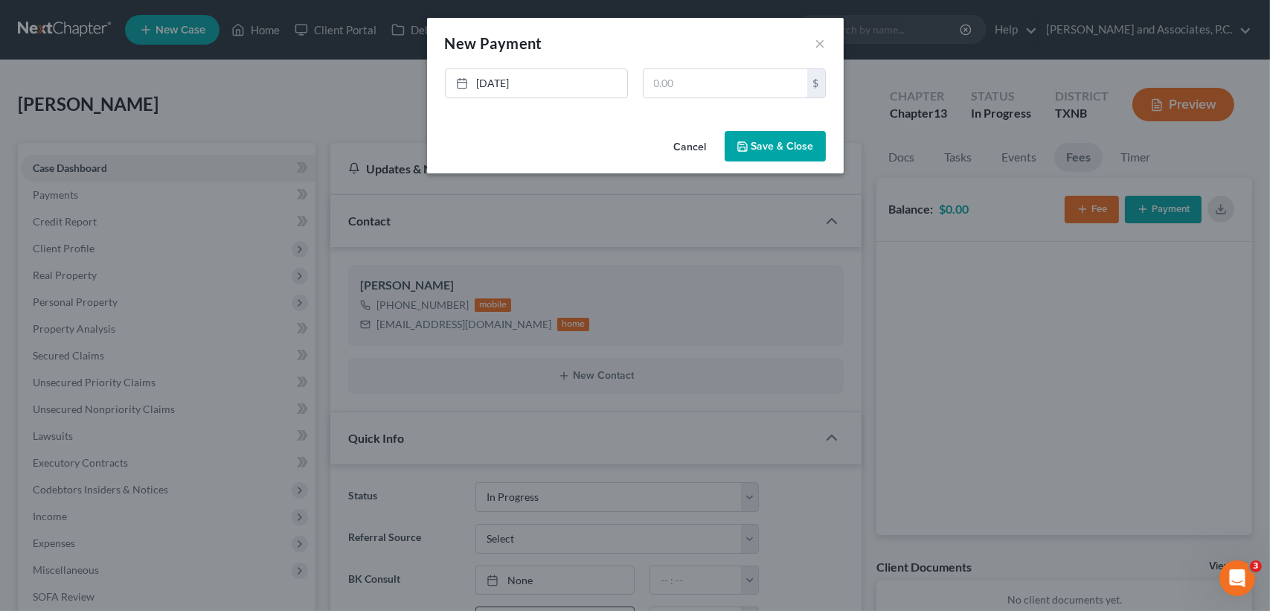
click at [696, 153] on button "Cancel" at bounding box center [690, 147] width 57 height 30
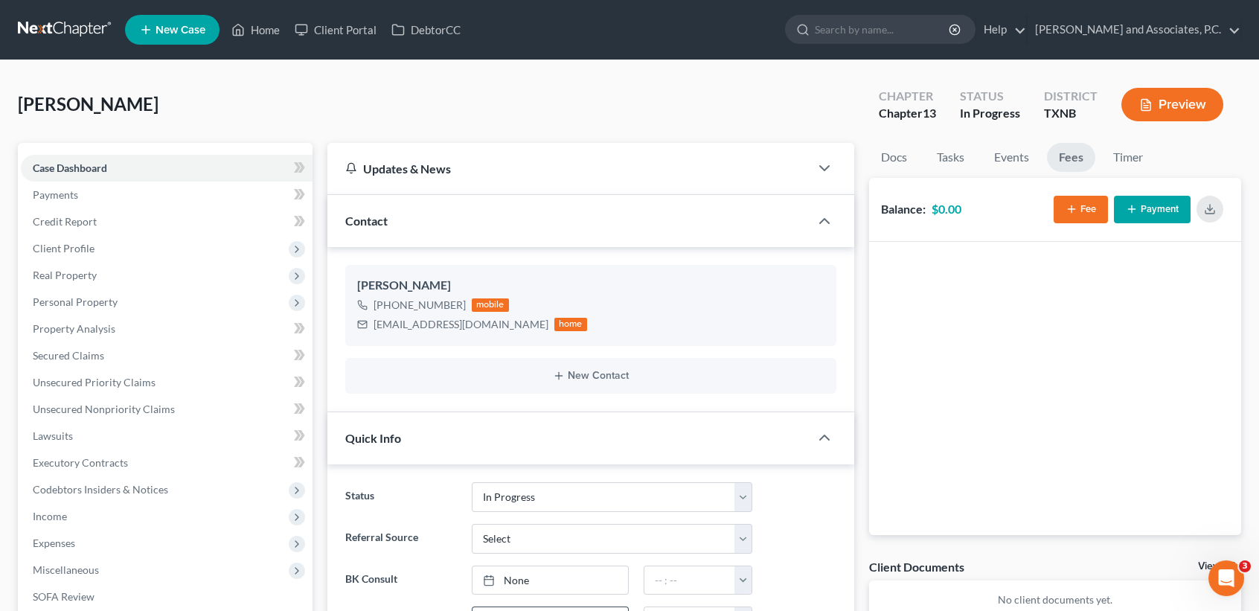
click at [1092, 207] on button "Fee" at bounding box center [1081, 210] width 54 height 28
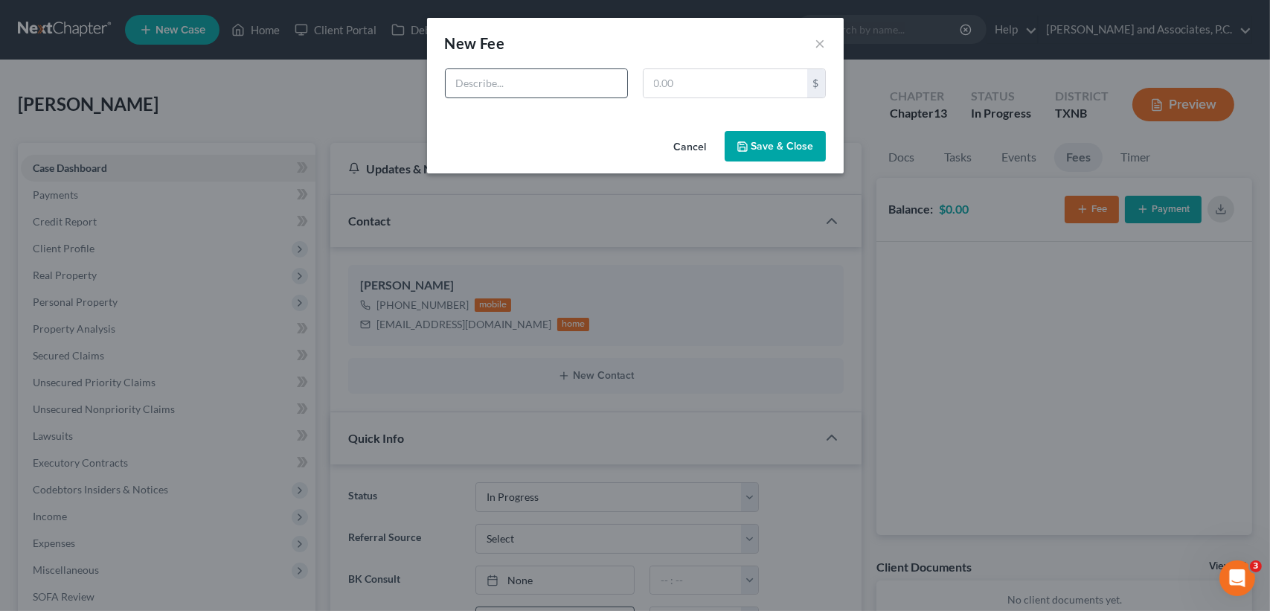
drag, startPoint x: 502, startPoint y: 100, endPoint x: 523, endPoint y: 77, distance: 31.6
click at [509, 94] on div "$" at bounding box center [636, 89] width 396 height 42
click at [524, 78] on input "text" at bounding box center [537, 83] width 182 height 28
type input "Chapter 13 bankruptcy"
type input "688.00"
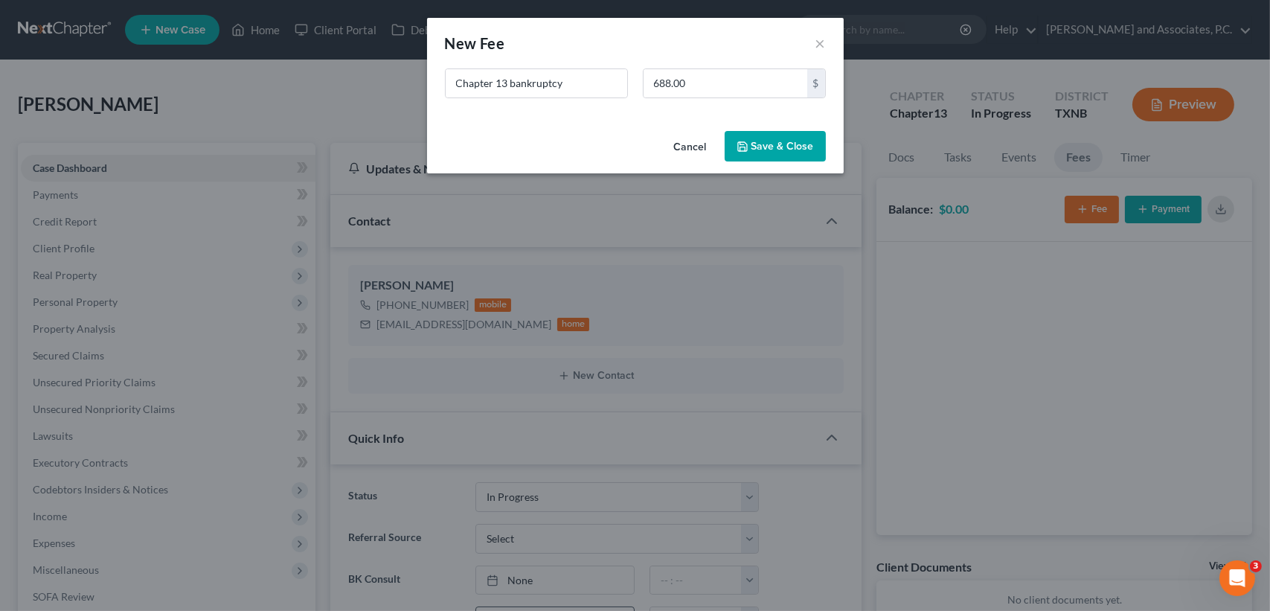
click at [789, 148] on button "Save & Close" at bounding box center [775, 146] width 101 height 31
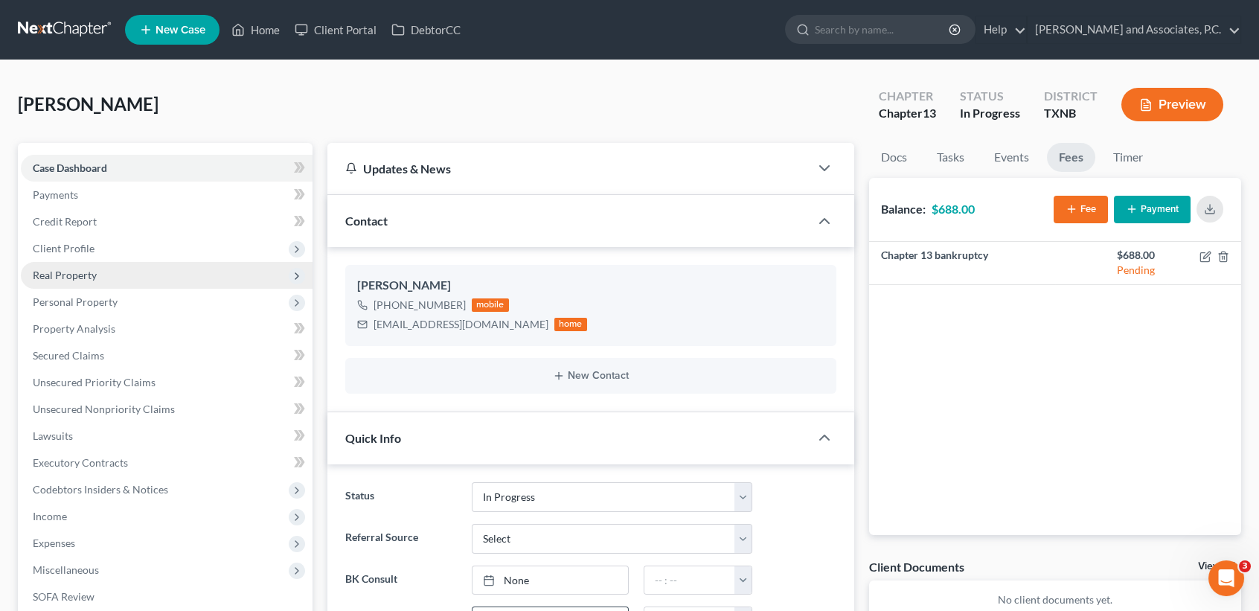
drag, startPoint x: 99, startPoint y: 251, endPoint x: 112, endPoint y: 271, distance: 24.1
click at [99, 251] on span "Client Profile" at bounding box center [167, 248] width 292 height 27
click at [113, 272] on span "Filing Information" at bounding box center [105, 275] width 84 height 13
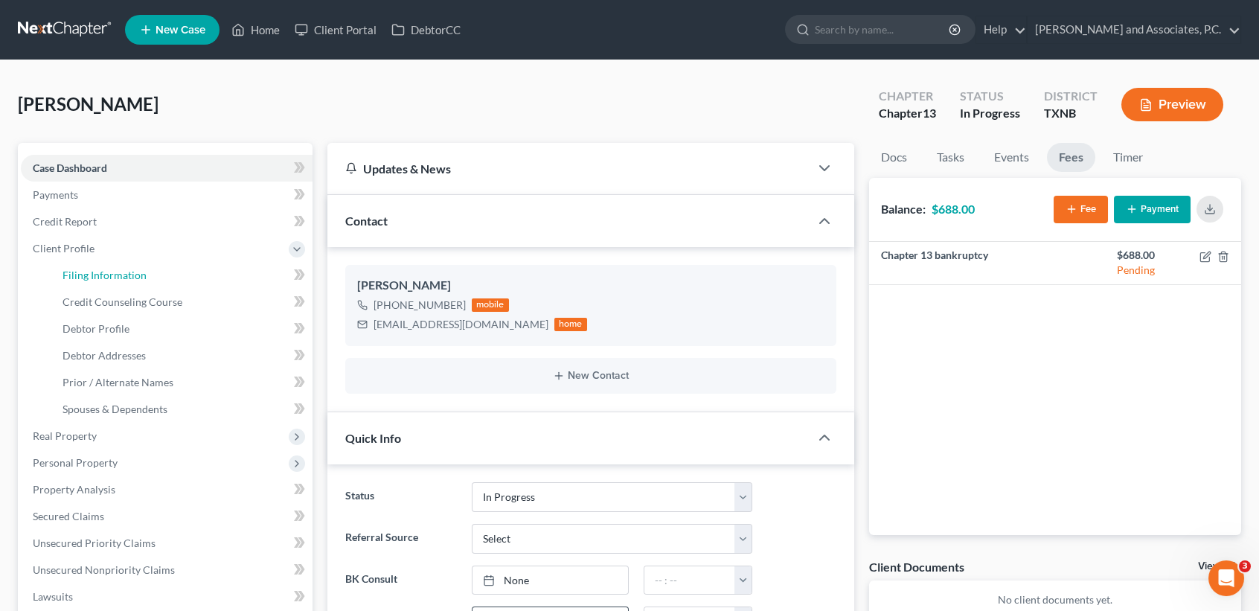
select select "1"
select select "0"
select select "3"
select select "78"
select select "0"
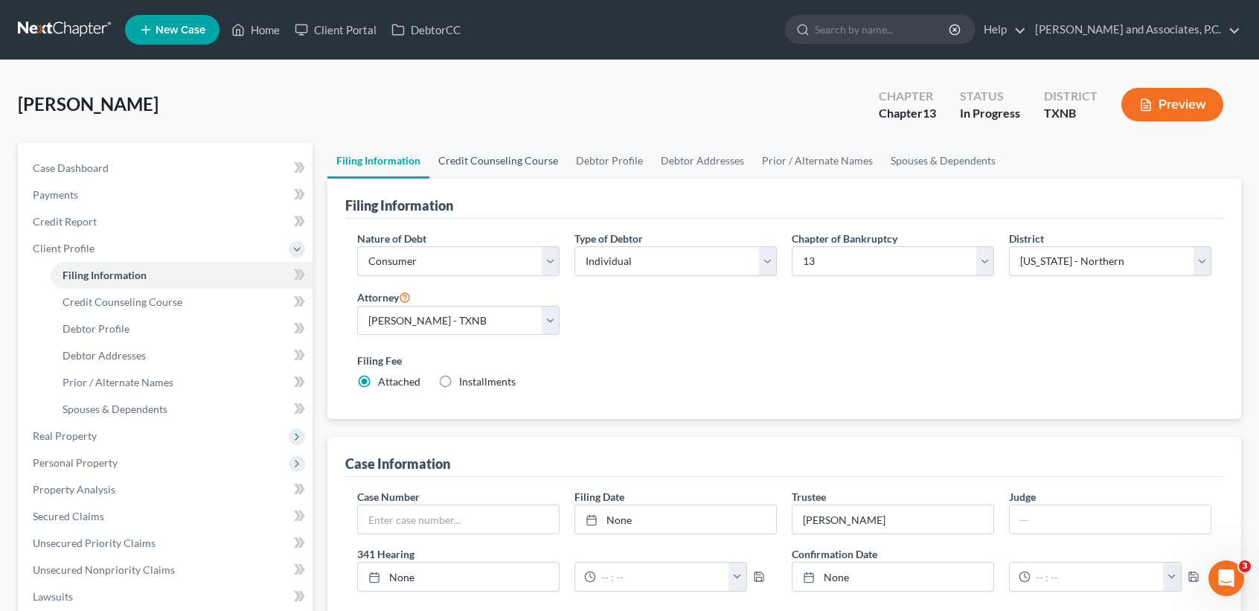
drag, startPoint x: 536, startPoint y: 151, endPoint x: 1237, endPoint y: 176, distance: 700.6
click at [538, 151] on link "Credit Counseling Course" at bounding box center [498, 161] width 138 height 36
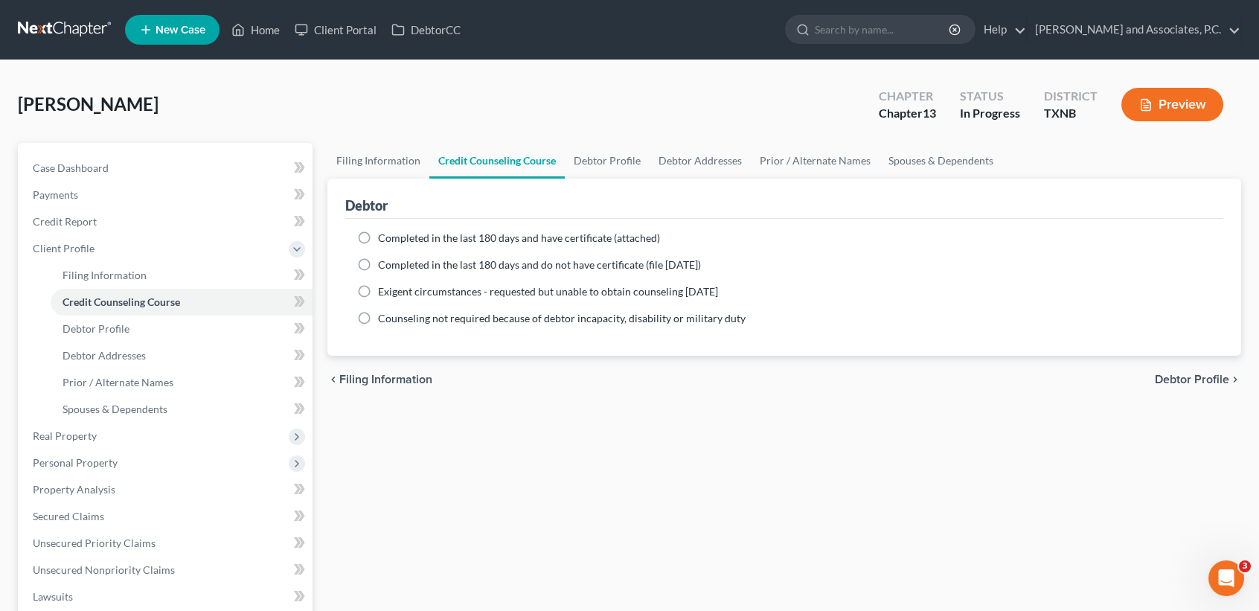
click at [378, 238] on label "Completed in the last 180 days and have certificate (attached)" at bounding box center [519, 238] width 282 height 15
click at [384, 238] on input "Completed in the last 180 days and have certificate (attached)" at bounding box center [389, 236] width 10 height 10
radio input "true"
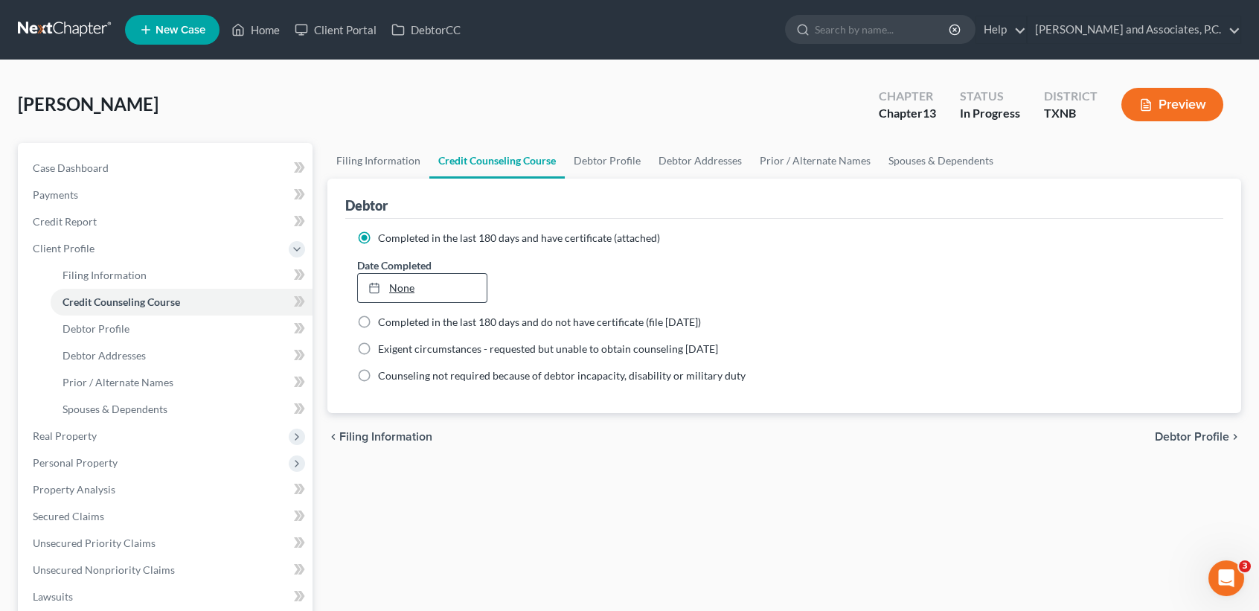
click at [391, 286] on link "None" at bounding box center [422, 288] width 129 height 28
type input "10/6/2025"
click at [592, 159] on link "Debtor Profile" at bounding box center [607, 161] width 85 height 36
select select "1"
select select "0"
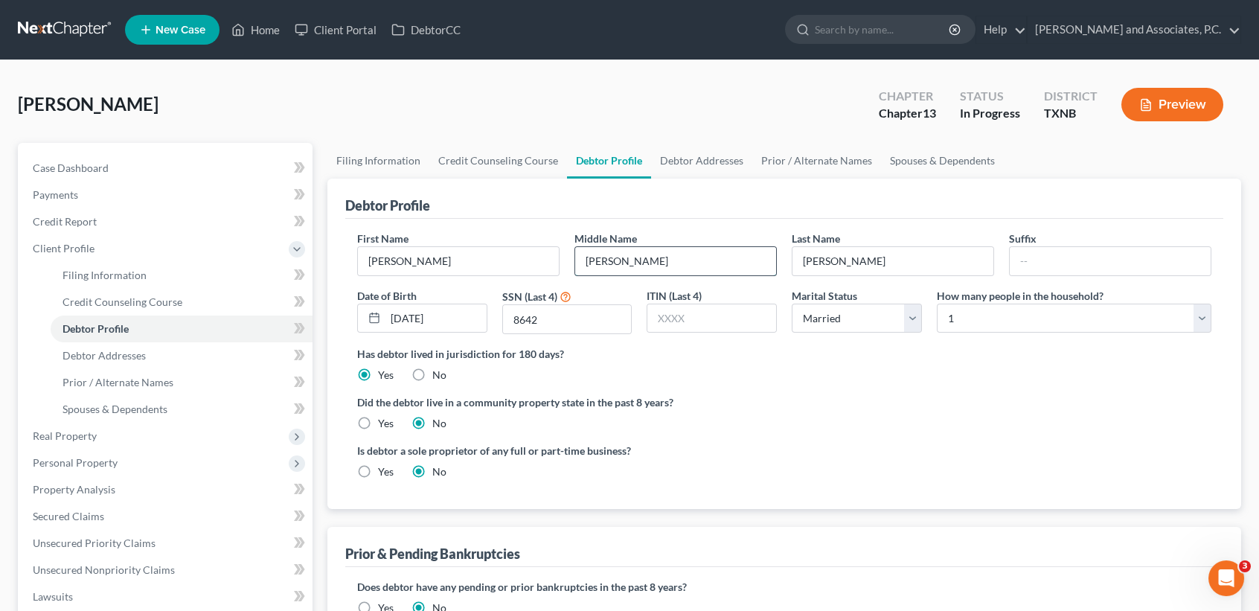
click at [623, 264] on input "Odell" at bounding box center [675, 261] width 201 height 28
click at [840, 321] on select "Select Single Married Separated Divorced Widowed" at bounding box center [857, 319] width 130 height 30
click at [949, 317] on select "Select 1 2 3 4 5 6 7 8 9 10 11 12 13 14 15 16 17 18 19 20" at bounding box center [1074, 319] width 275 height 30
drag, startPoint x: 949, startPoint y: 317, endPoint x: 722, endPoint y: 394, distance: 239.5
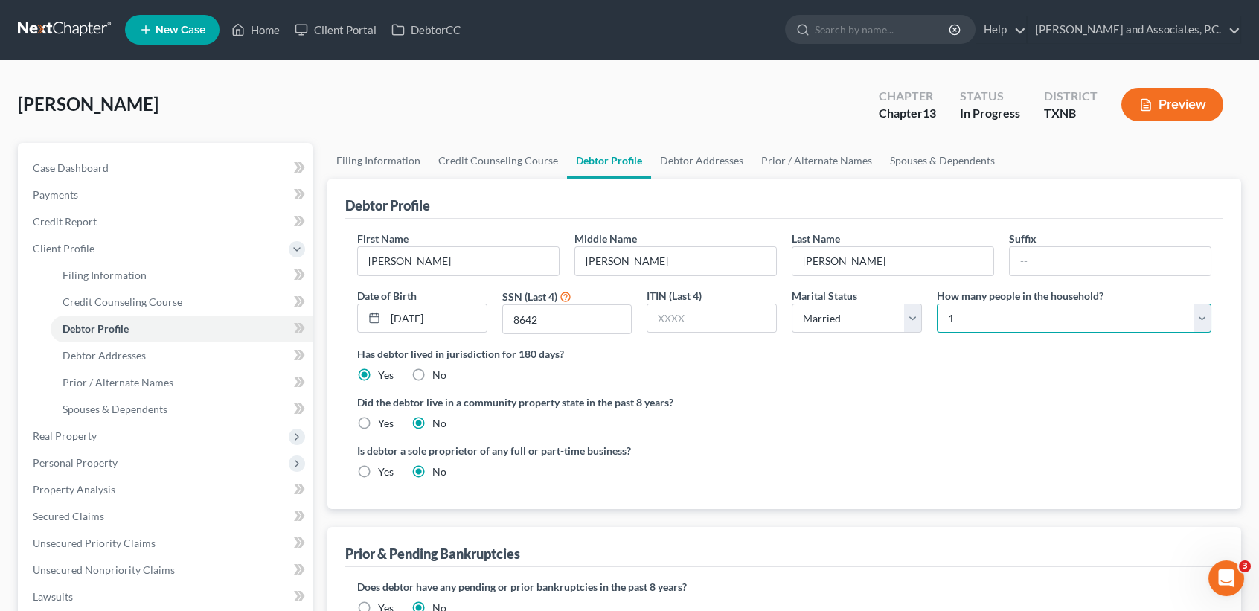
click at [949, 317] on select "Select 1 2 3 4 5 6 7 8 9 10 11 12 13 14 15 16 17 18 19 20" at bounding box center [1074, 319] width 275 height 30
click at [379, 410] on div "Did the debtor live in a community property state in the past 8 years? Yes No" at bounding box center [784, 412] width 854 height 36
click at [391, 424] on label "Yes" at bounding box center [386, 423] width 16 height 15
click at [391, 424] on input "Yes" at bounding box center [389, 421] width 10 height 10
radio input "true"
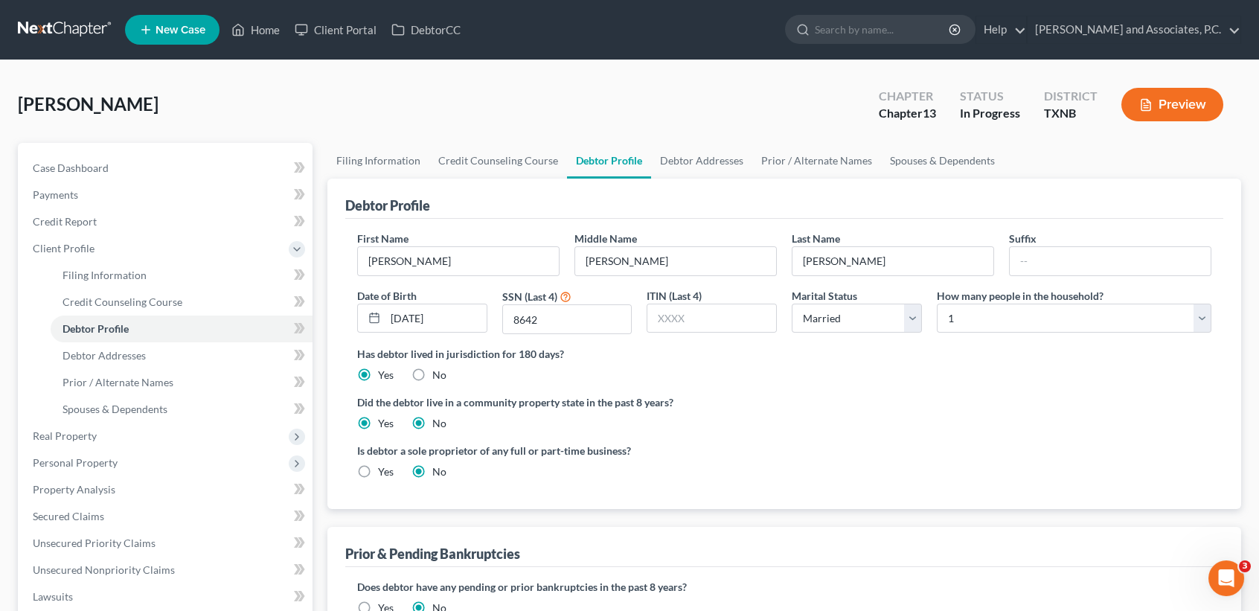
radio input "false"
click at [719, 162] on link "Debtor Addresses" at bounding box center [701, 161] width 101 height 36
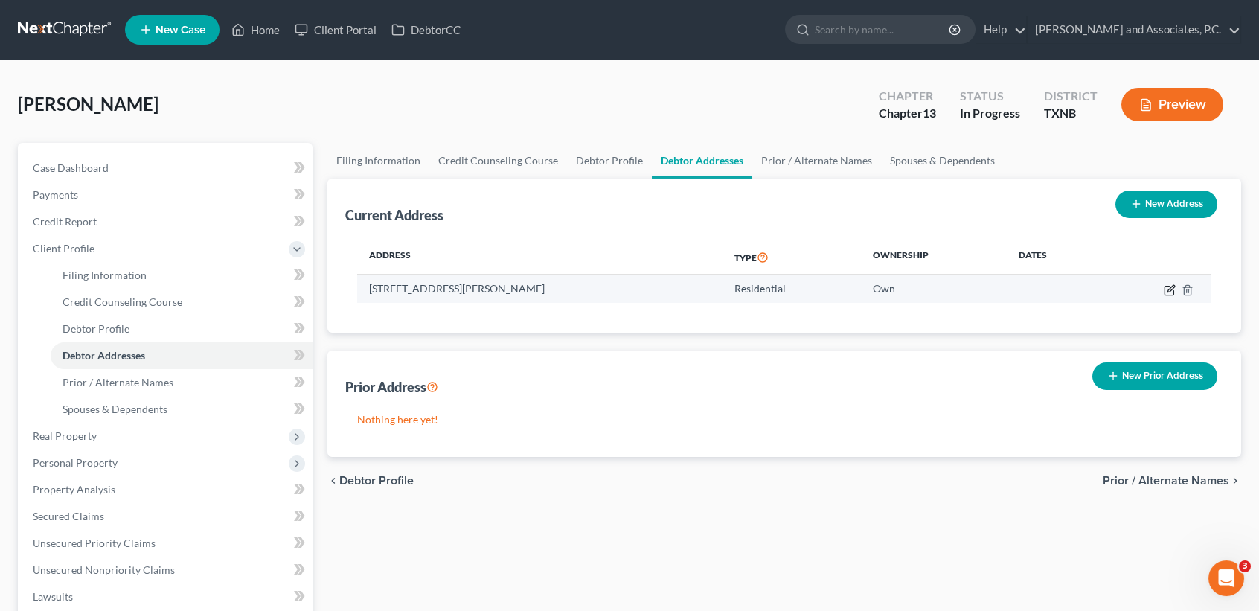
click at [1172, 288] on icon "button" at bounding box center [1170, 288] width 7 height 7
select select "45"
select select "242"
select select "0"
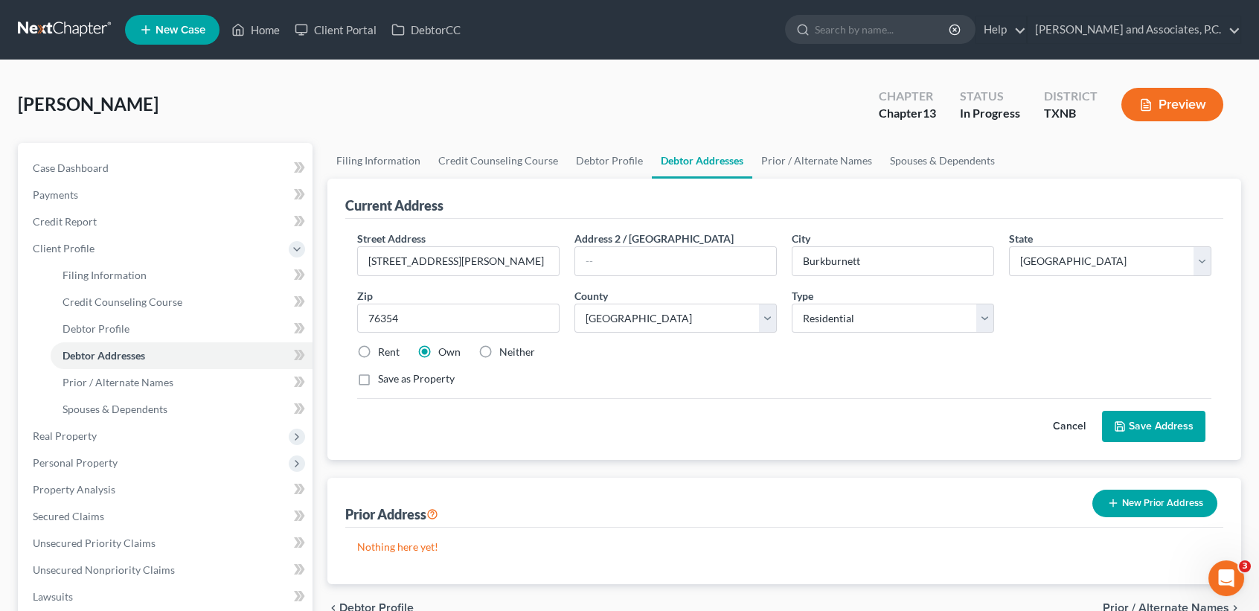
click at [528, 350] on label "Neither" at bounding box center [517, 352] width 36 height 15
click at [515, 350] on input "Neither" at bounding box center [510, 350] width 10 height 10
radio input "true"
click at [1159, 426] on button "Save Address" at bounding box center [1153, 426] width 103 height 31
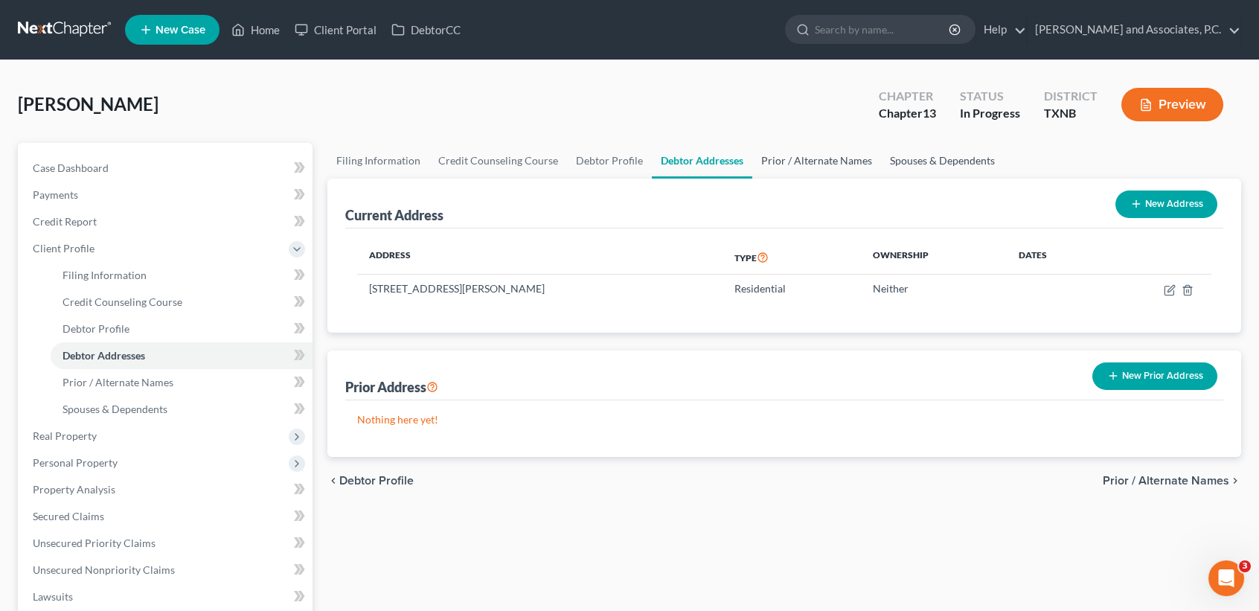
drag, startPoint x: 815, startPoint y: 160, endPoint x: 981, endPoint y: 159, distance: 165.2
click at [815, 160] on link "Prior / Alternate Names" at bounding box center [816, 161] width 129 height 36
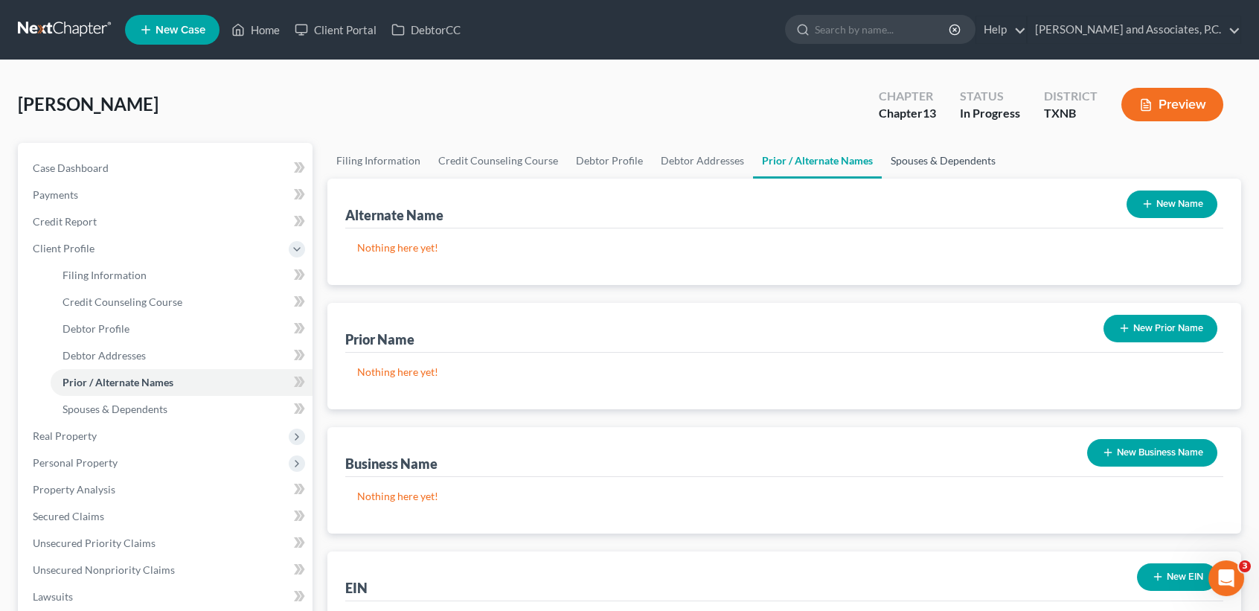
click at [964, 162] on link "Spouses & Dependents" at bounding box center [943, 161] width 123 height 36
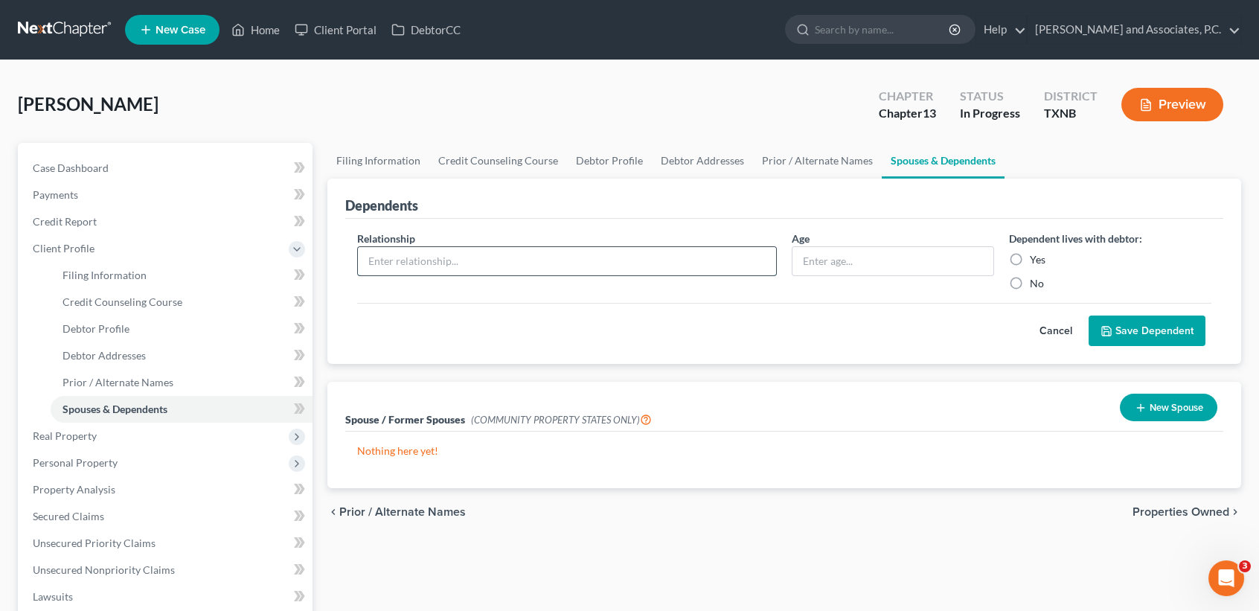
click at [605, 255] on input "text" at bounding box center [567, 261] width 418 height 28
type input "daughter"
click at [1027, 250] on div "Dependent lives with debtor: Yes No" at bounding box center [1110, 261] width 217 height 60
click at [1132, 323] on button "Save Dependent" at bounding box center [1147, 330] width 117 height 31
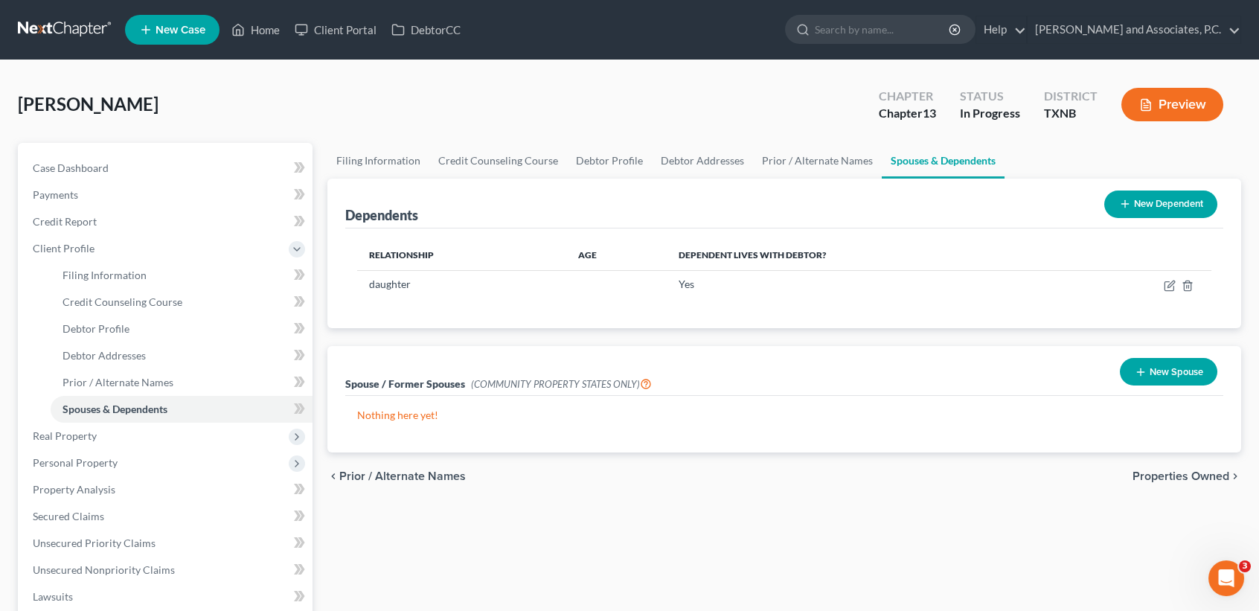
click at [1175, 366] on button "New Spouse" at bounding box center [1168, 372] width 97 height 28
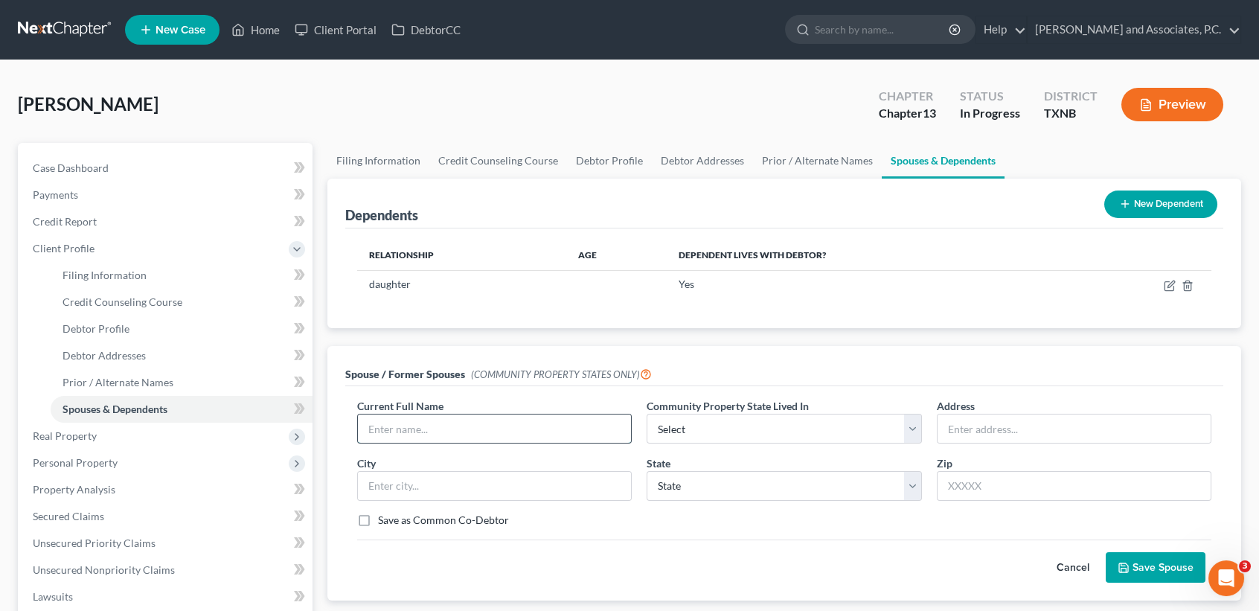
click at [518, 421] on input "text" at bounding box center [494, 428] width 273 height 28
type input "Kelly Marie Ricman"
select select "8"
type input "134 Garrett St"
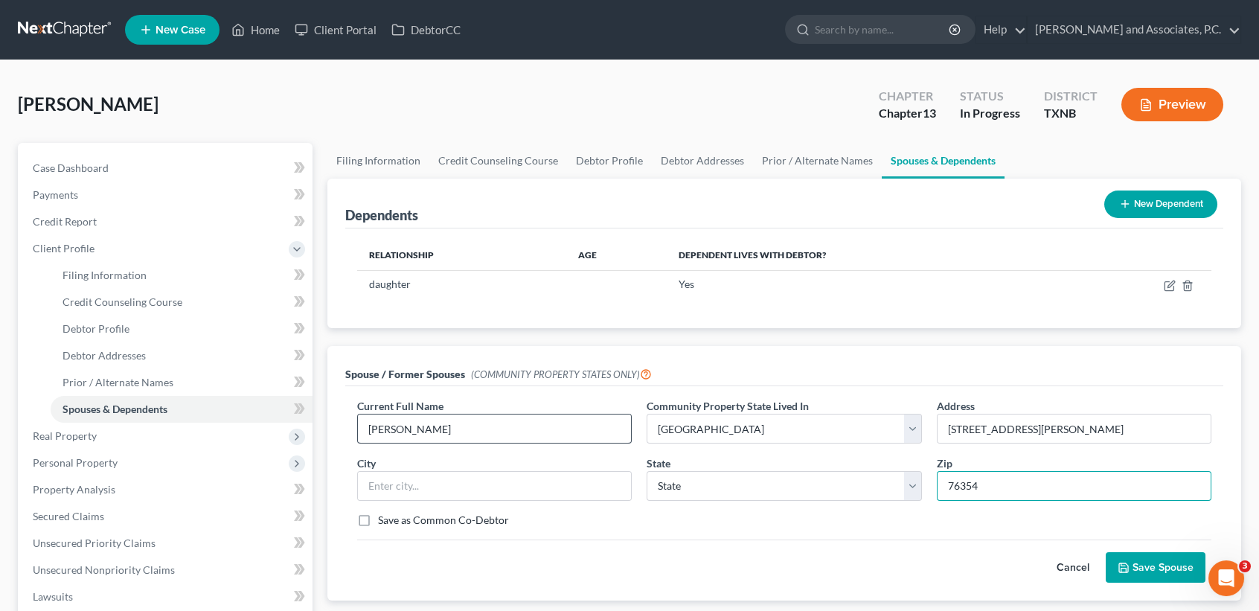
type input "76354"
type input "Burkburnett"
select select "45"
click at [484, 522] on label "Save as Common Co-Debtor" at bounding box center [443, 520] width 131 height 15
click at [394, 522] on input "Save as Common Co-Debtor" at bounding box center [389, 518] width 10 height 10
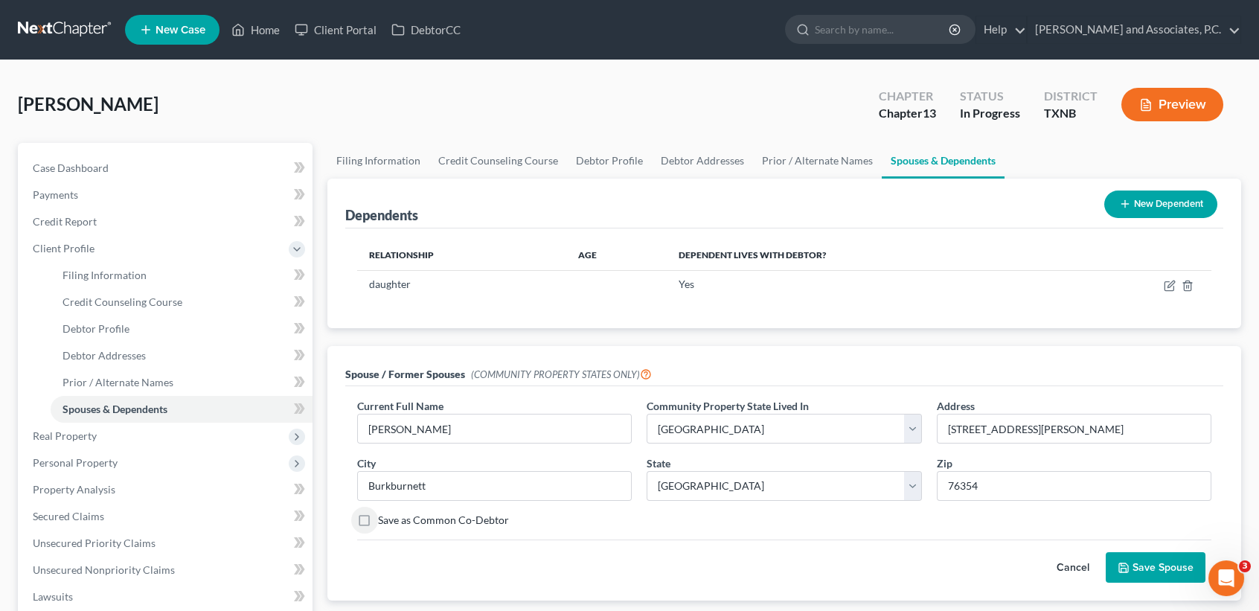
checkbox input "true"
click at [1150, 566] on button "Save Spouse" at bounding box center [1156, 567] width 100 height 31
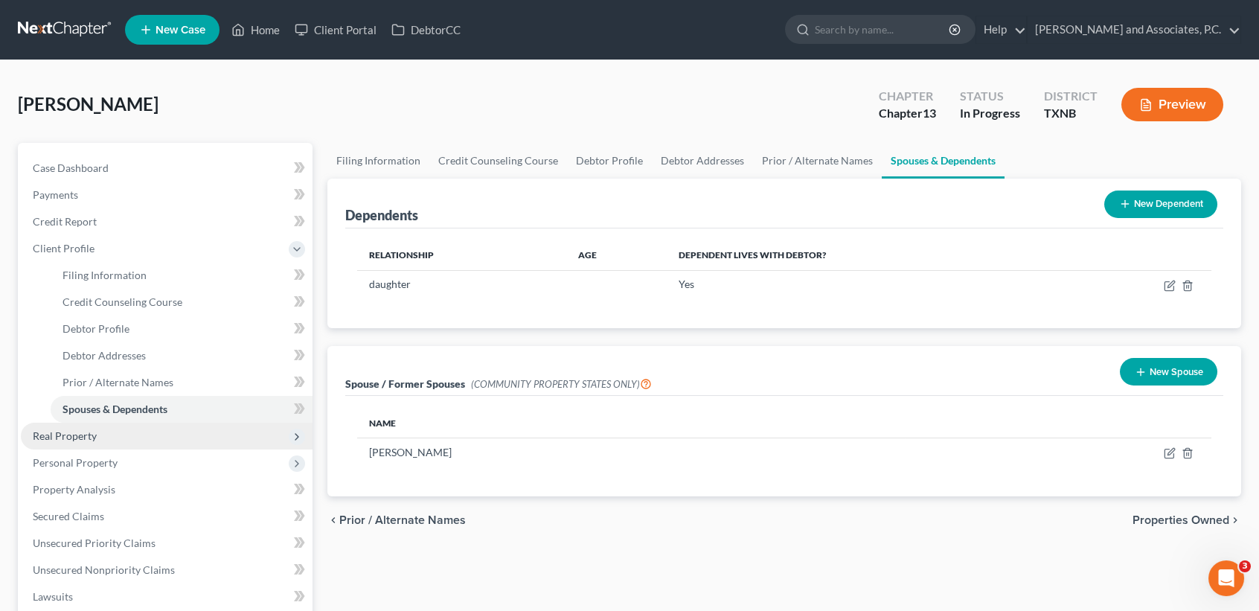
click at [135, 427] on span "Real Property" at bounding box center [167, 436] width 292 height 27
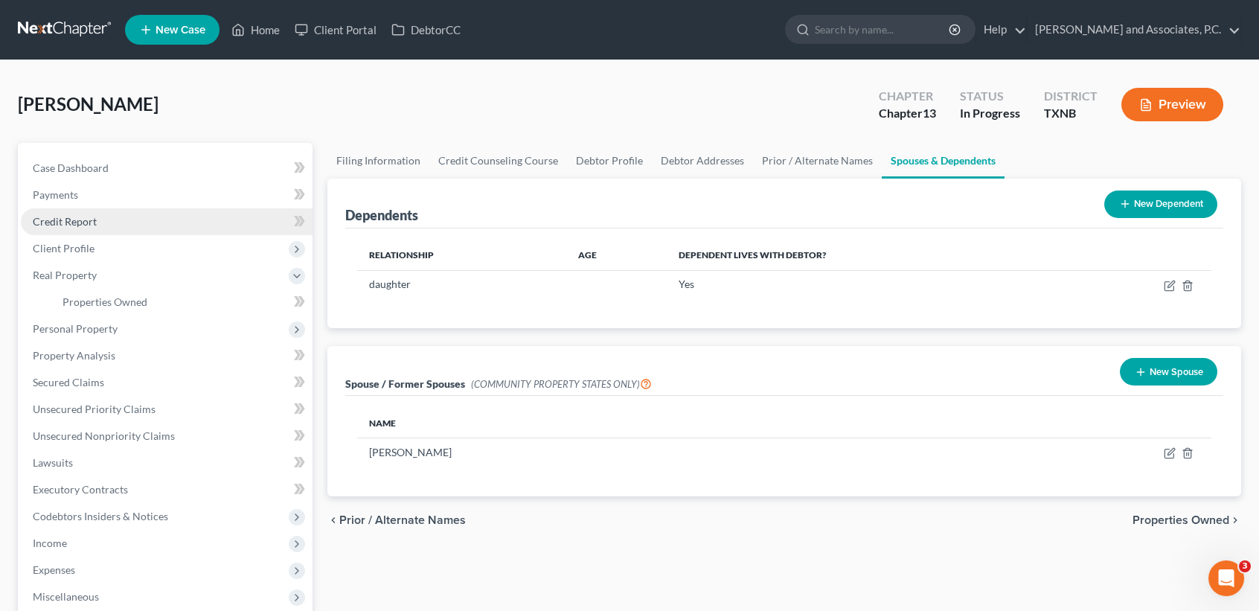
click at [102, 214] on link "Credit Report" at bounding box center [167, 221] width 292 height 27
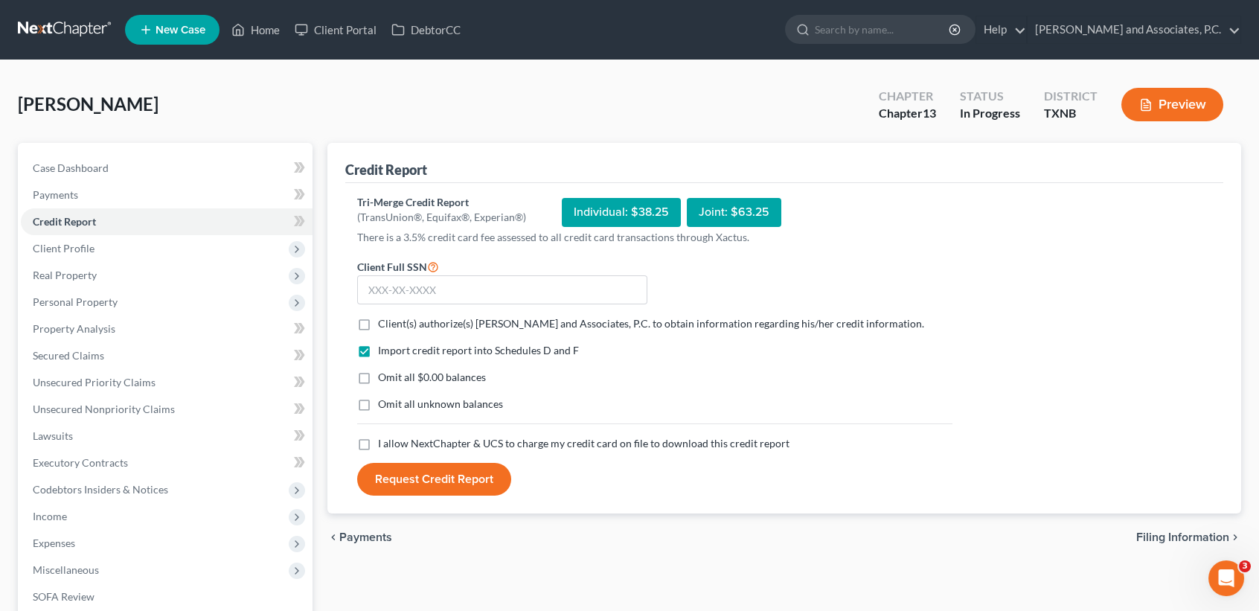
click at [378, 321] on label "Client(s) authorize(s) Monte J. White and Associates, P.C. to obtain informatio…" at bounding box center [651, 323] width 546 height 15
click at [384, 321] on input "Client(s) authorize(s) Monte J. White and Associates, P.C. to obtain informatio…" at bounding box center [389, 321] width 10 height 10
checkbox input "true"
click at [378, 377] on label "Omit all $0.00 balances" at bounding box center [432, 377] width 108 height 15
click at [384, 377] on input "Omit all $0.00 balances" at bounding box center [389, 375] width 10 height 10
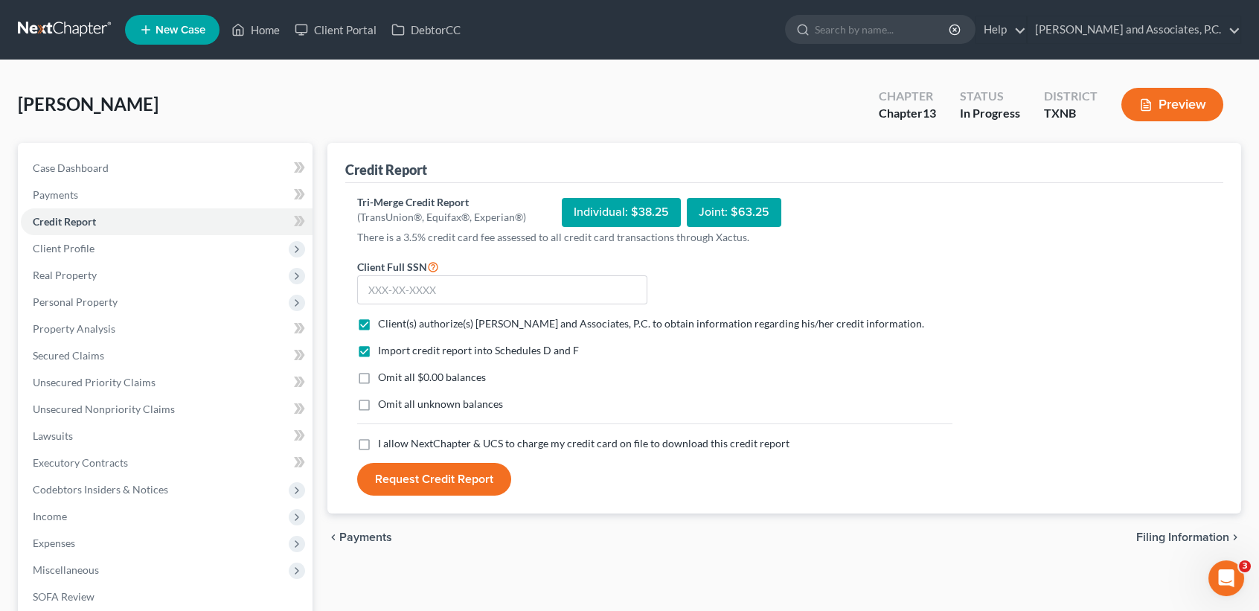
checkbox input "true"
click at [378, 443] on label "I allow NextChapter & UCS to charge my credit card on file to download this cre…" at bounding box center [583, 443] width 411 height 15
click at [384, 443] on input "I allow NextChapter & UCS to charge my credit card on file to download this cre…" at bounding box center [389, 441] width 10 height 10
checkbox input "true"
click at [499, 302] on input "text" at bounding box center [502, 290] width 290 height 30
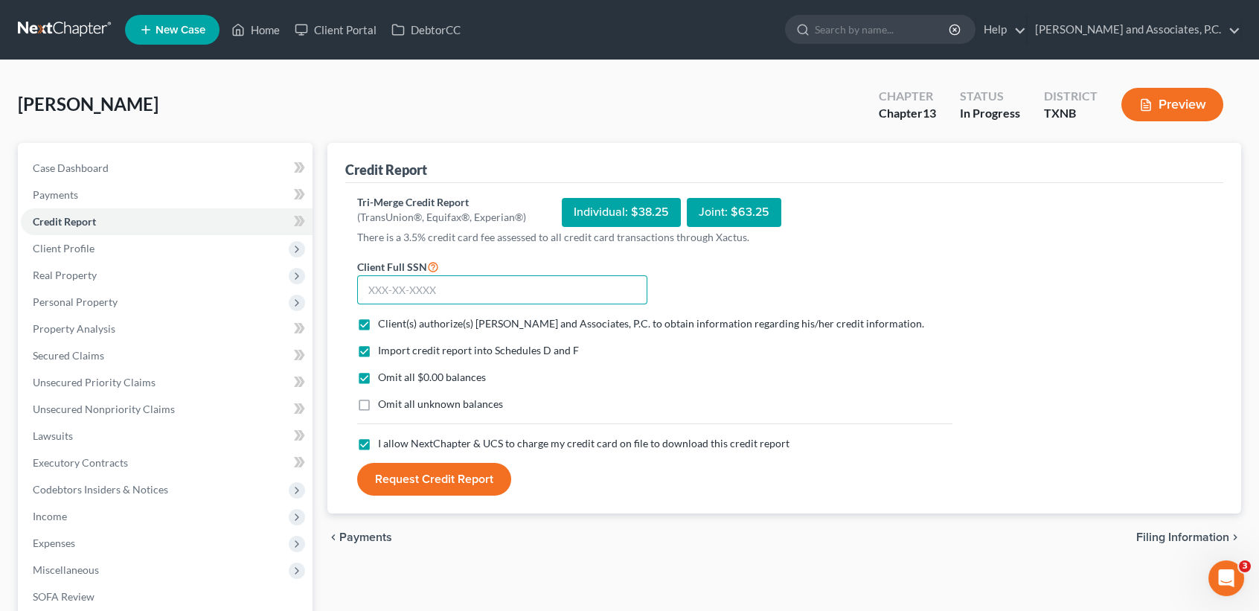
type input "5"
type input "454-65-8642"
click at [465, 481] on button "Request Credit Report" at bounding box center [434, 479] width 154 height 33
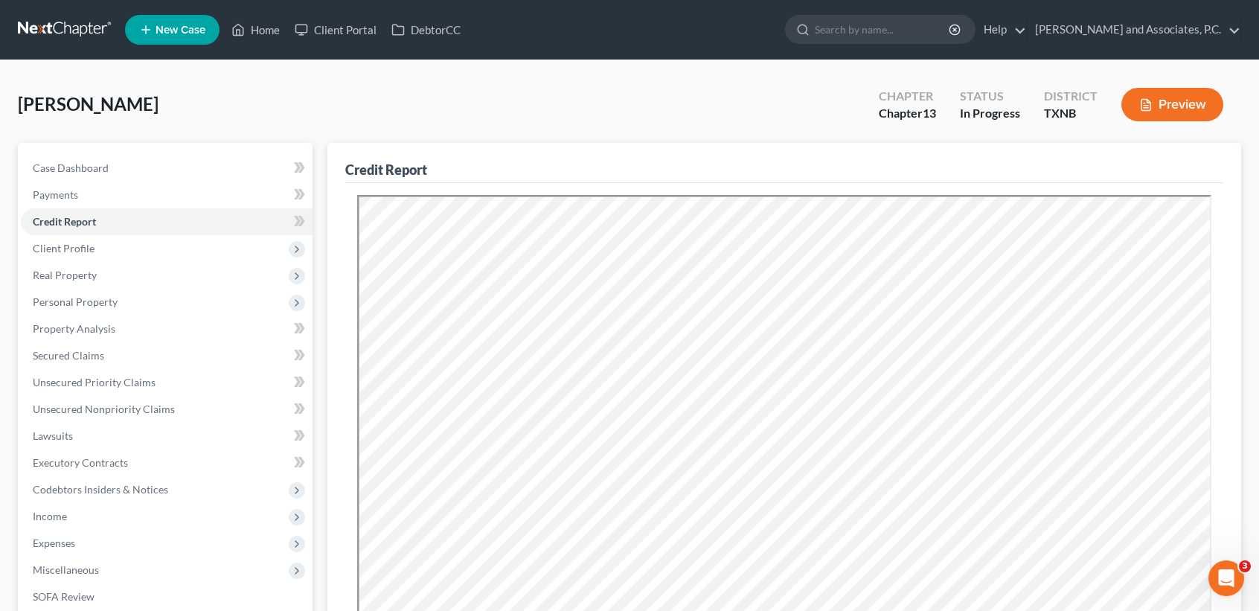
drag, startPoint x: 749, startPoint y: 94, endPoint x: 1243, endPoint y: 144, distance: 497.3
click at [749, 94] on div "Rickman, Craig Upgraded Chapter Chapter 13 Status In Progress District TXNB Pre…" at bounding box center [629, 110] width 1223 height 65
click at [82, 356] on span "Secured Claims" at bounding box center [68, 355] width 71 height 13
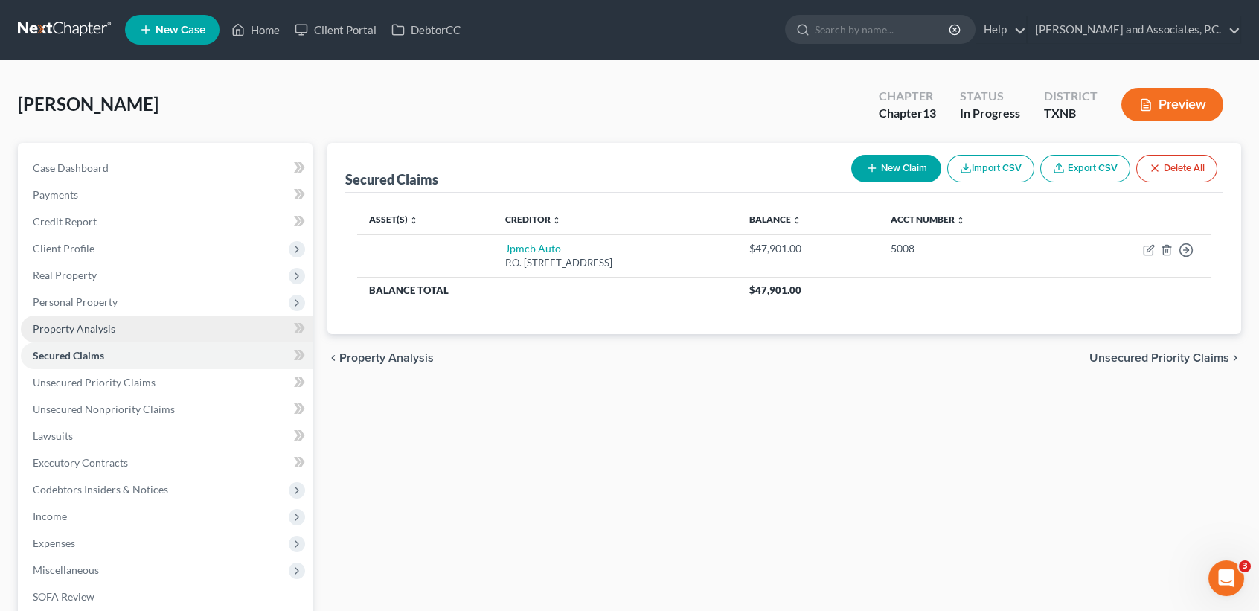
click at [85, 324] on span "Property Analysis" at bounding box center [74, 328] width 83 height 13
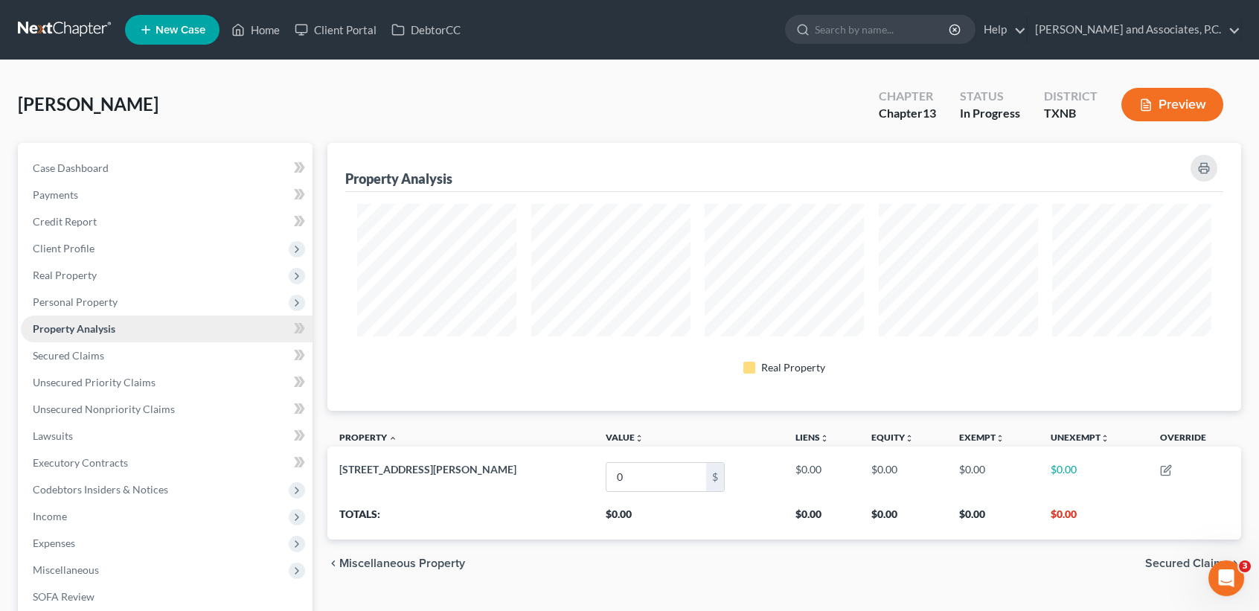
scroll to position [267, 914]
click at [93, 304] on span "Personal Property" at bounding box center [75, 301] width 85 height 13
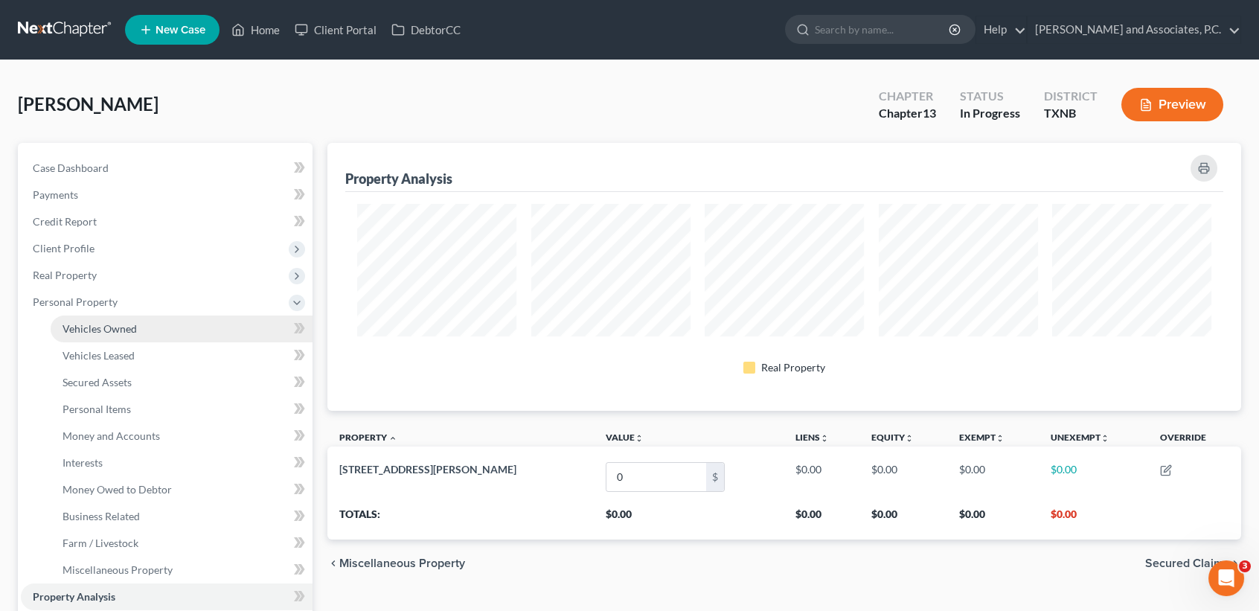
click at [93, 330] on span "Vehicles Owned" at bounding box center [100, 328] width 74 height 13
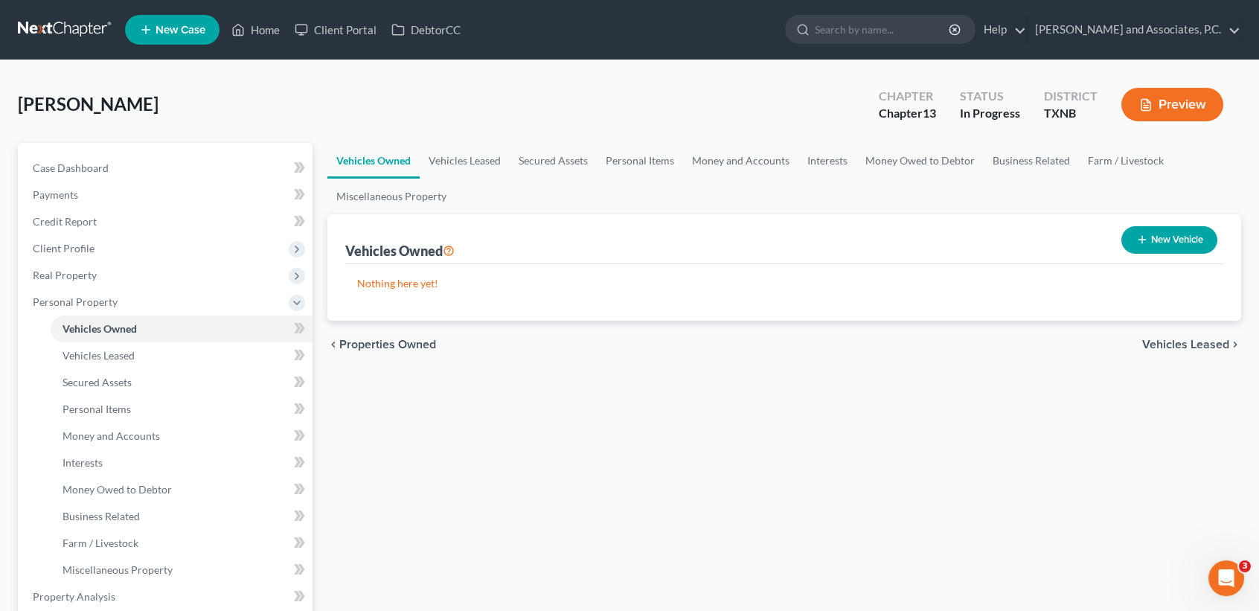
click at [1170, 228] on button "New Vehicle" at bounding box center [1169, 240] width 96 height 28
select select "0"
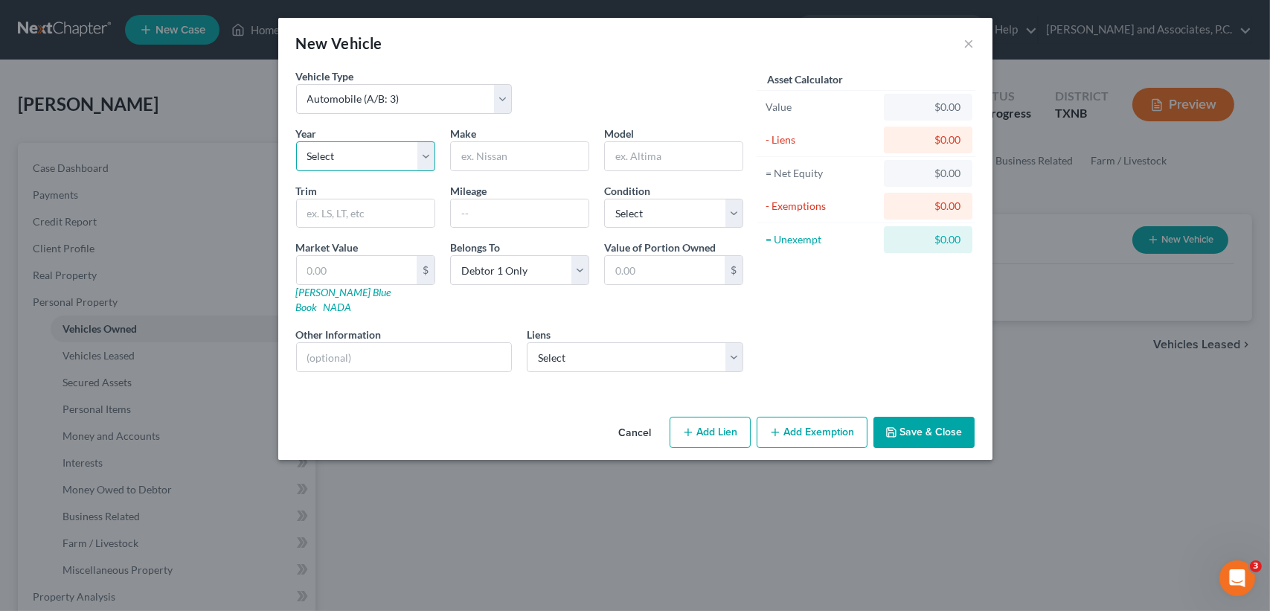
click at [397, 161] on select "Select 2026 2025 2024 2023 2022 2021 2020 2019 2018 2017 2016 2015 2014 2013 20…" at bounding box center [365, 156] width 139 height 30
select select "9"
click at [296, 141] on select "Select 2026 2025 2024 2023 2022 2021 2020 2019 2018 2017 2016 2015 2014 2013 20…" at bounding box center [365, 156] width 139 height 30
drag, startPoint x: 530, startPoint y: 147, endPoint x: 545, endPoint y: 162, distance: 21.6
click at [530, 147] on input "text" at bounding box center [520, 156] width 138 height 28
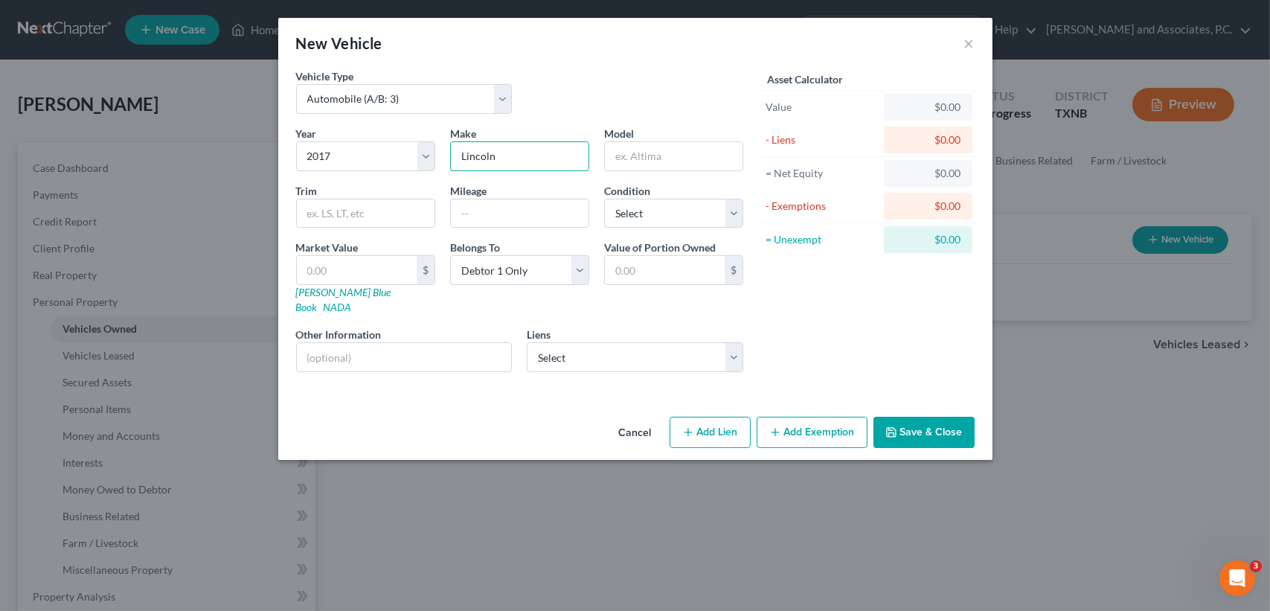
type input "Lincoln"
type input "MKX"
click at [894, 432] on polyline "button" at bounding box center [890, 434] width 5 height 4
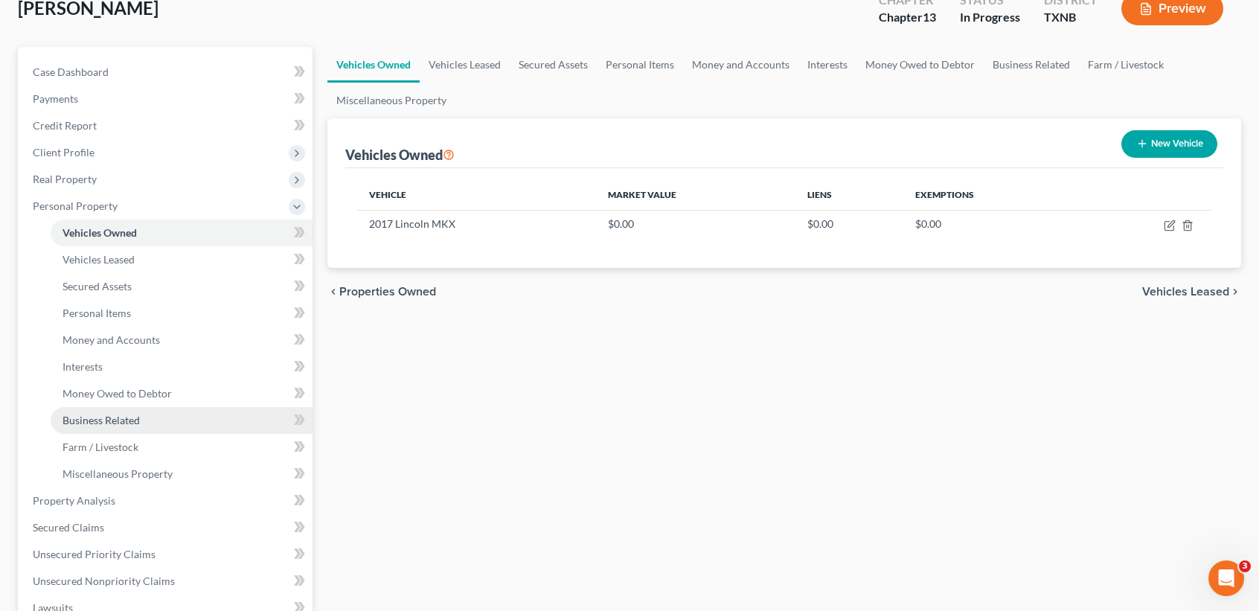
scroll to position [99, 0]
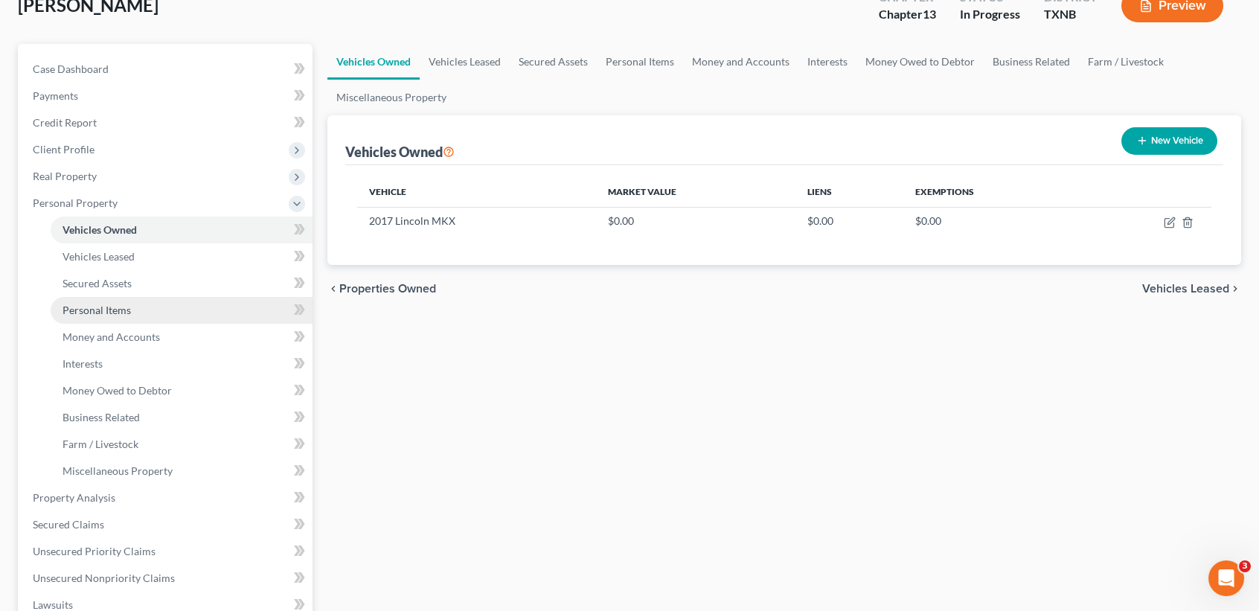
click at [163, 307] on link "Personal Items" at bounding box center [182, 310] width 262 height 27
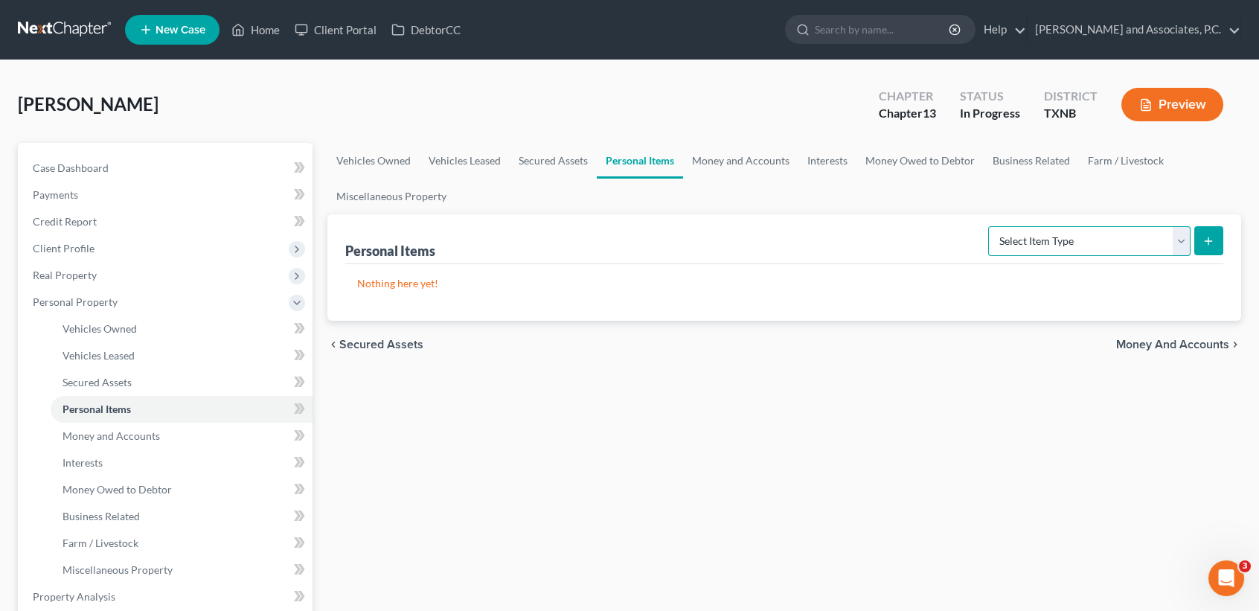
drag, startPoint x: 1086, startPoint y: 235, endPoint x: 1052, endPoint y: 255, distance: 39.7
click at [1086, 235] on select "Select Item Type Clothing (A/B: 11) Collectibles Of Value (A/B: 8) Electronics …" at bounding box center [1089, 241] width 202 height 30
select select "clothing"
click at [990, 226] on select "Select Item Type Clothing (A/B: 11) Collectibles Of Value (A/B: 8) Electronics …" at bounding box center [1089, 241] width 202 height 30
click at [1202, 235] on icon "submit" at bounding box center [1208, 241] width 12 height 12
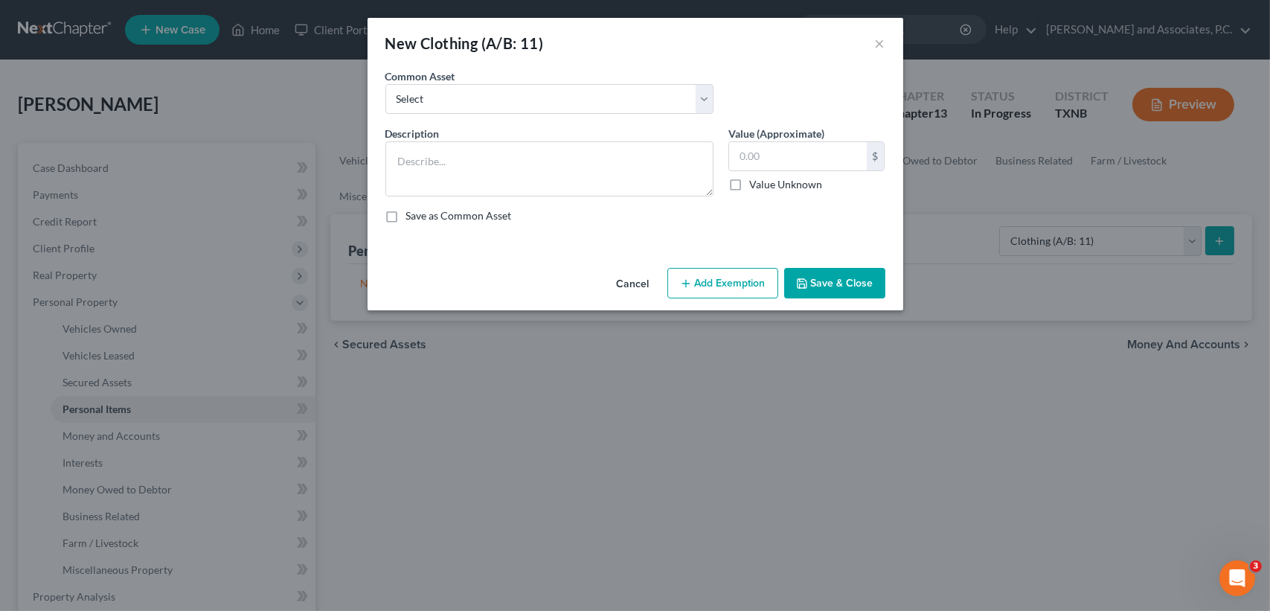
click at [434, 75] on label "Common Asset" at bounding box center [420, 76] width 70 height 16
drag, startPoint x: 429, startPoint y: 92, endPoint x: 437, endPoint y: 115, distance: 23.5
click at [429, 92] on select "Select personal clothing personal clothing personal clothing" at bounding box center [549, 99] width 328 height 30
select select "1"
click at [385, 84] on select "Select personal clothing personal clothing personal clothing" at bounding box center [549, 99] width 328 height 30
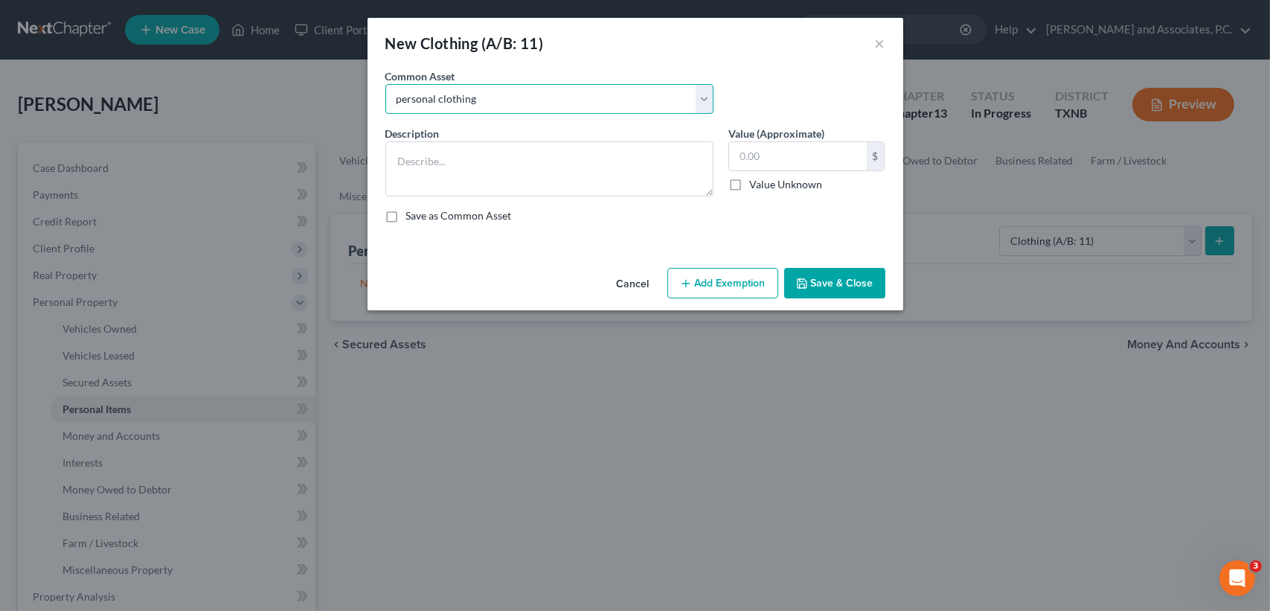
type textarea "personal clothing"
type input "500.00"
click at [824, 272] on button "Save & Close" at bounding box center [834, 283] width 101 height 31
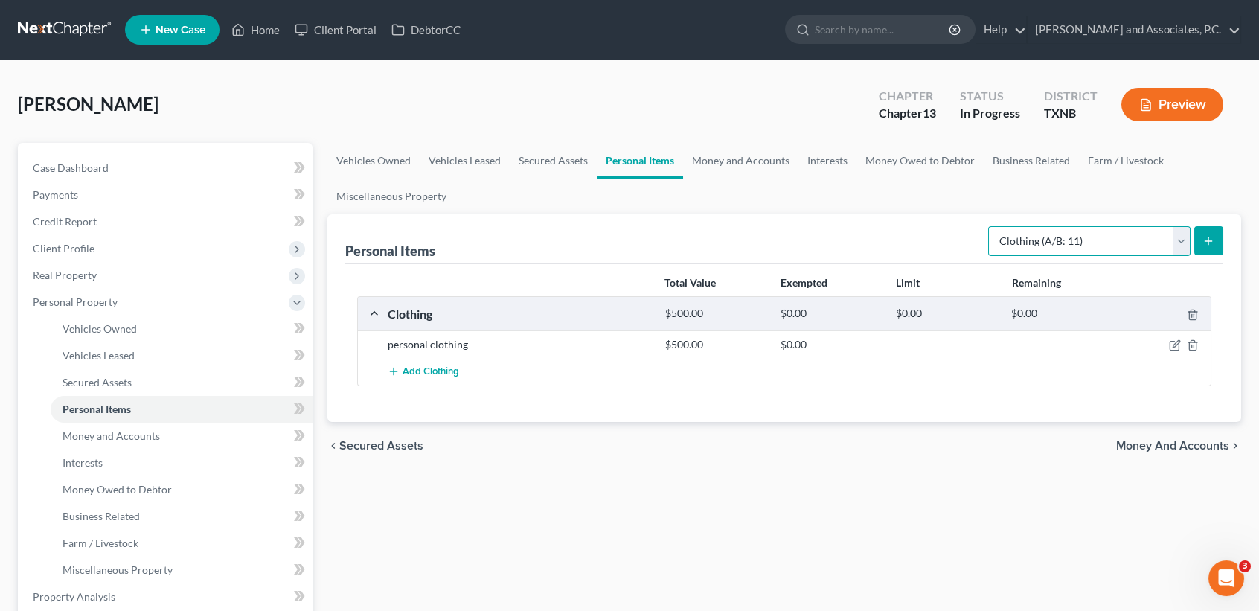
click at [1092, 251] on select "Select Item Type Clothing (A/B: 11) Collectibles Of Value (A/B: 8) Electronics …" at bounding box center [1089, 241] width 202 height 30
select select "household_goods"
click at [990, 226] on select "Select Item Type Clothing (A/B: 11) Collectibles Of Value (A/B: 8) Electronics …" at bounding box center [1089, 241] width 202 height 30
click at [1227, 239] on div "Personal Items Select Item Type Clothing (A/B: 11) Collectibles Of Value (A/B: …" at bounding box center [784, 318] width 914 height 208
click at [1221, 243] on button "submit" at bounding box center [1208, 240] width 29 height 29
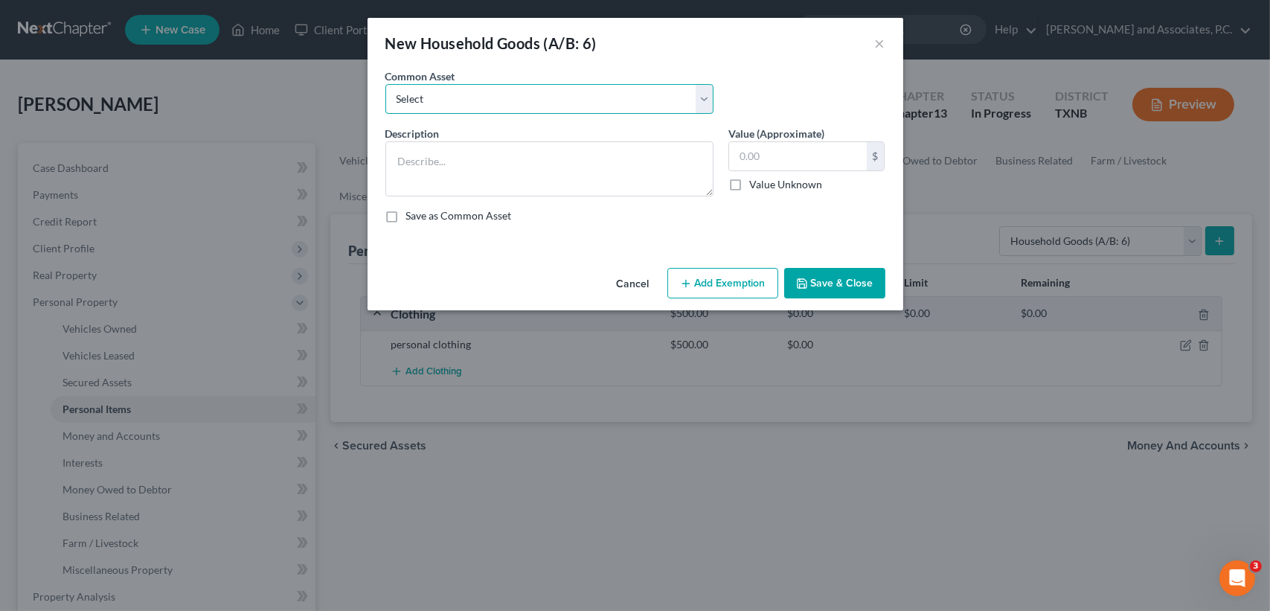
drag, startPoint x: 472, startPoint y: 106, endPoint x: 468, endPoint y: 115, distance: 9.3
click at [472, 106] on select "Select household goods & furnishings household goods & furnishings" at bounding box center [549, 99] width 328 height 30
select select "0"
click at [385, 84] on select "Select household goods & furnishings household goods & furnishings" at bounding box center [549, 99] width 328 height 30
type textarea "household goods & furnishings"
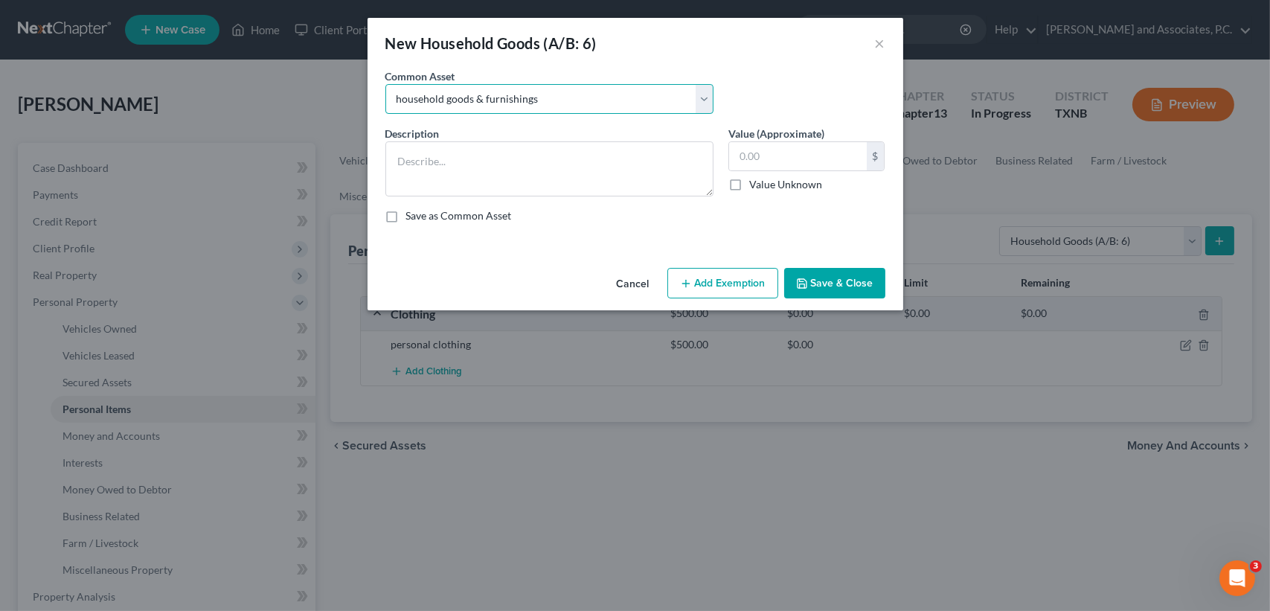
type input "4,000.00"
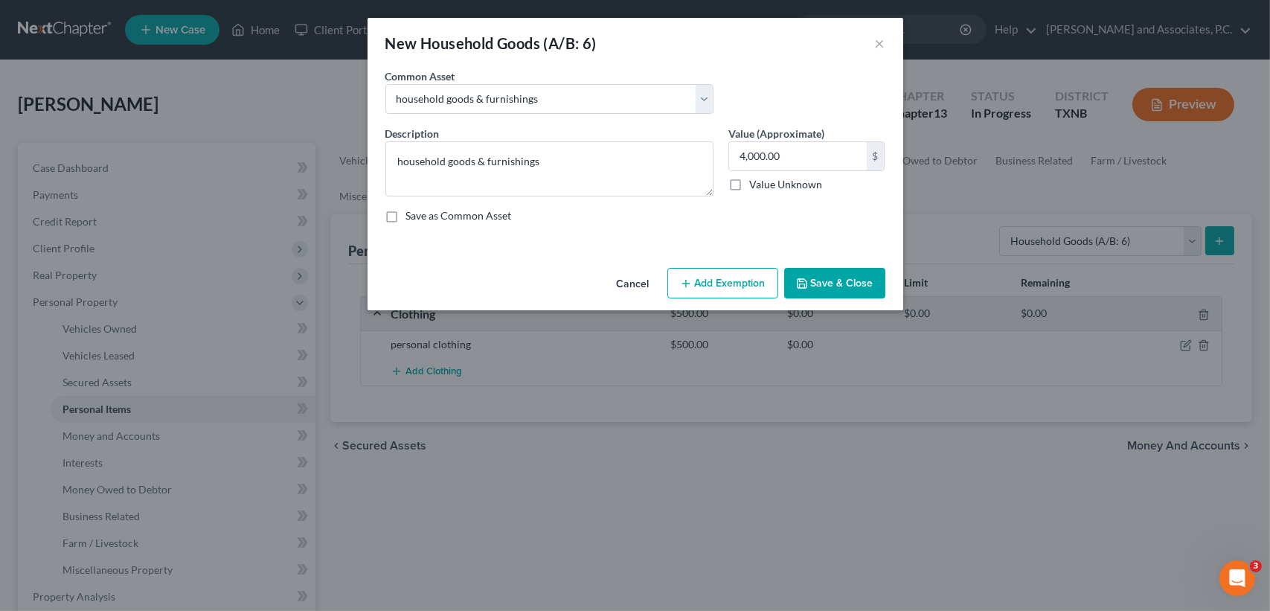
click at [819, 269] on button "Save & Close" at bounding box center [834, 283] width 101 height 31
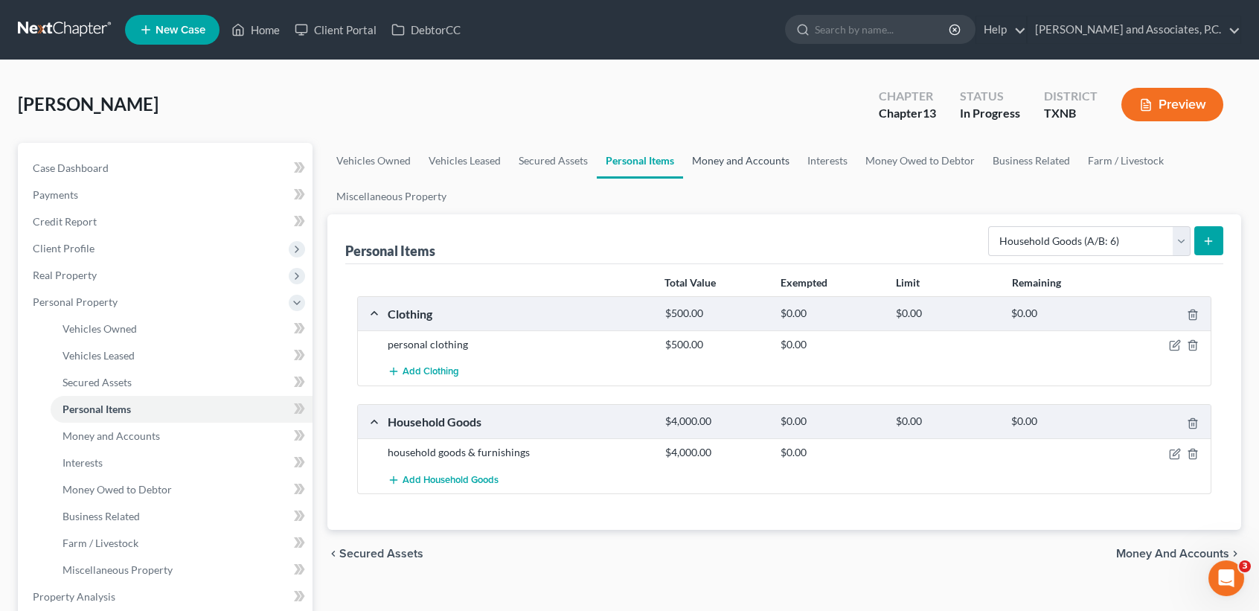
click at [736, 170] on link "Money and Accounts" at bounding box center [740, 161] width 115 height 36
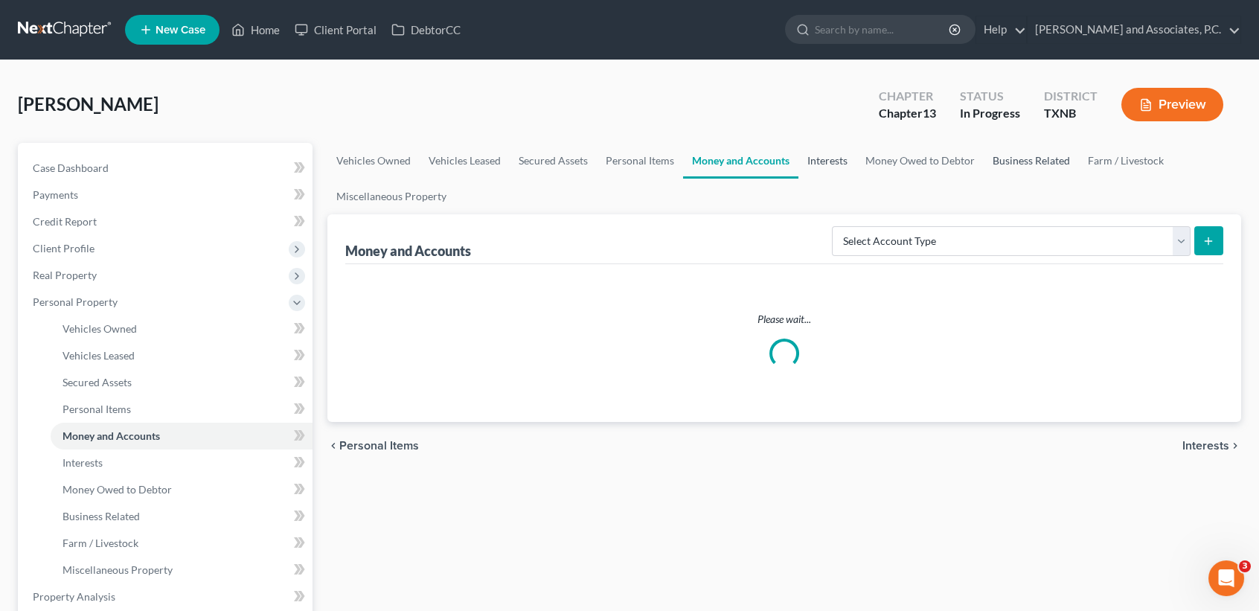
click at [823, 158] on link "Interests" at bounding box center [827, 161] width 58 height 36
click at [912, 158] on link "Money Owed to Debtor" at bounding box center [919, 161] width 127 height 36
click at [1026, 158] on link "Business Related" at bounding box center [1031, 161] width 95 height 36
click at [1144, 166] on link "Farm / Livestock" at bounding box center [1126, 161] width 94 height 36
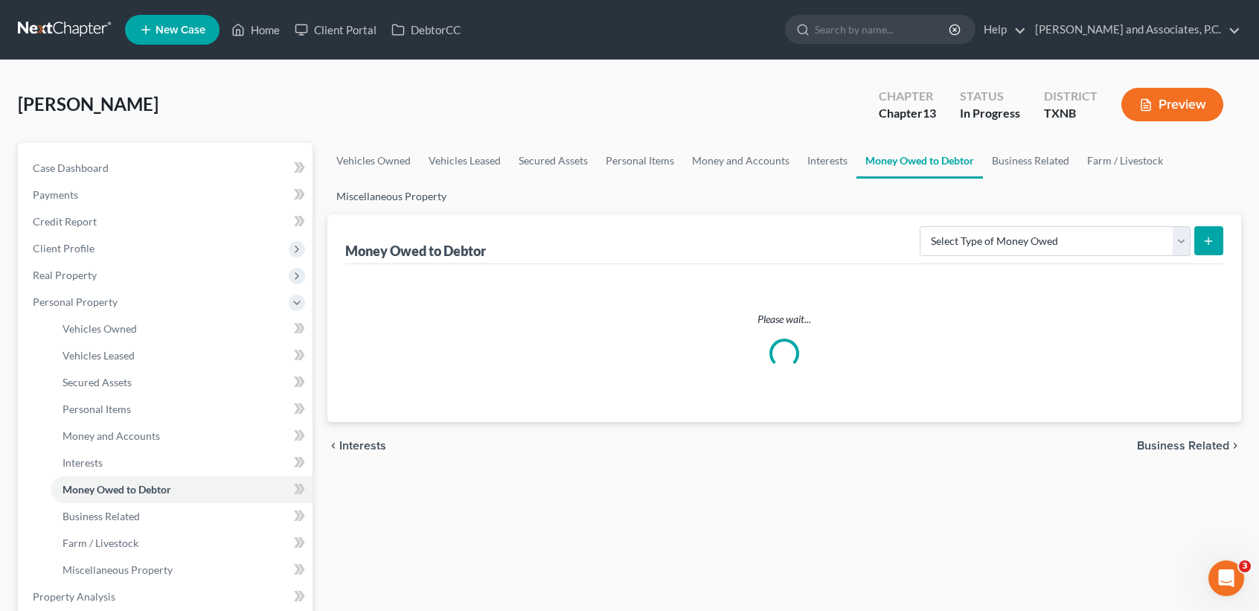
click at [393, 190] on link "Miscellaneous Property" at bounding box center [391, 197] width 128 height 36
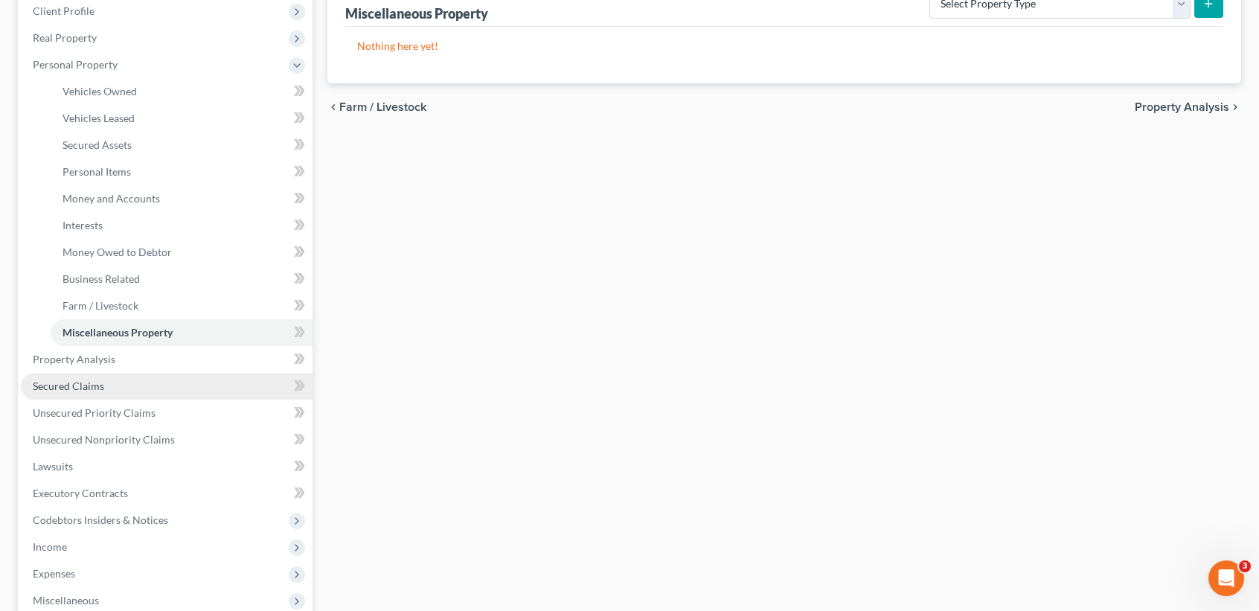
scroll to position [298, 0]
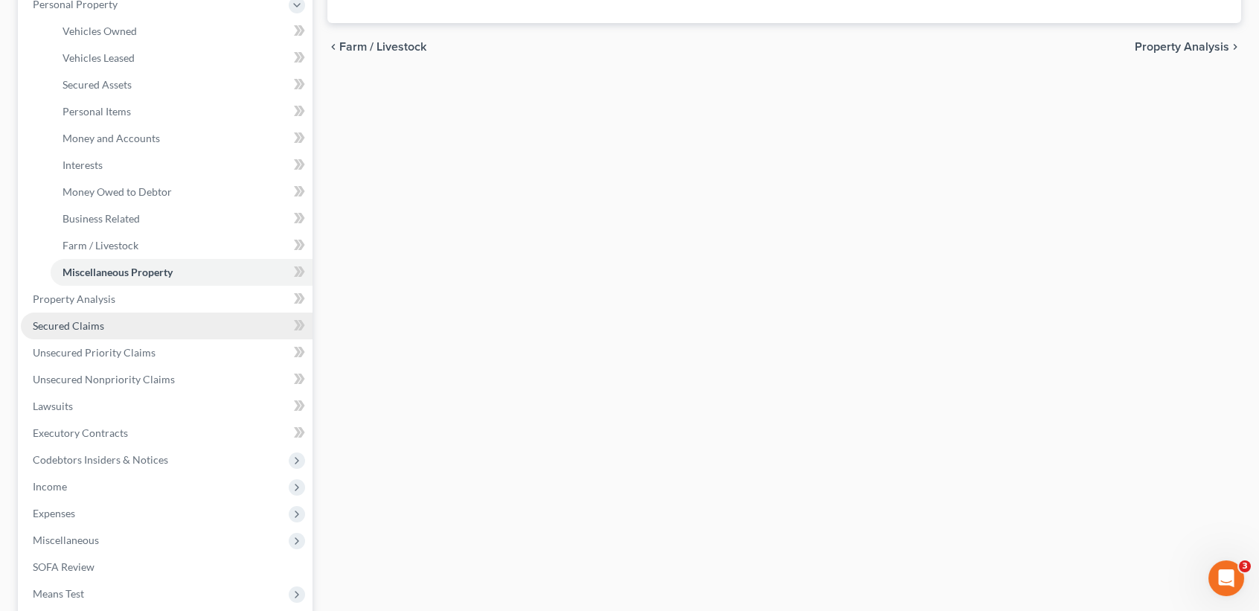
click at [67, 330] on span "Secured Claims" at bounding box center [68, 325] width 71 height 13
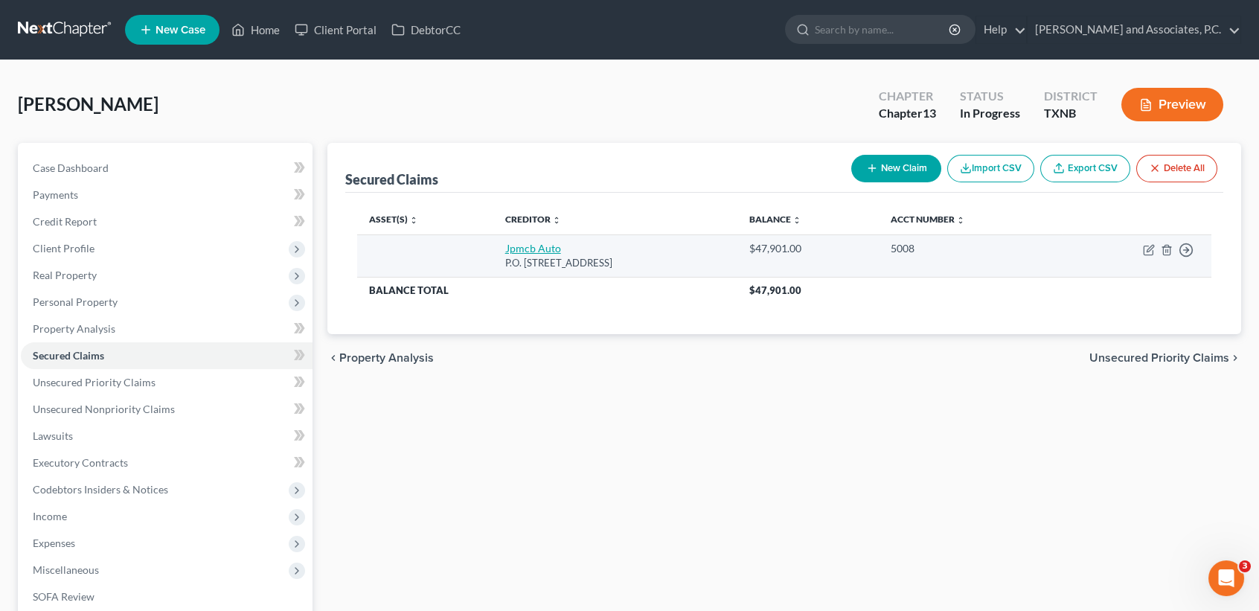
click at [526, 249] on link "Jpmcb Auto" at bounding box center [533, 248] width 56 height 13
select select "45"
select select "0"
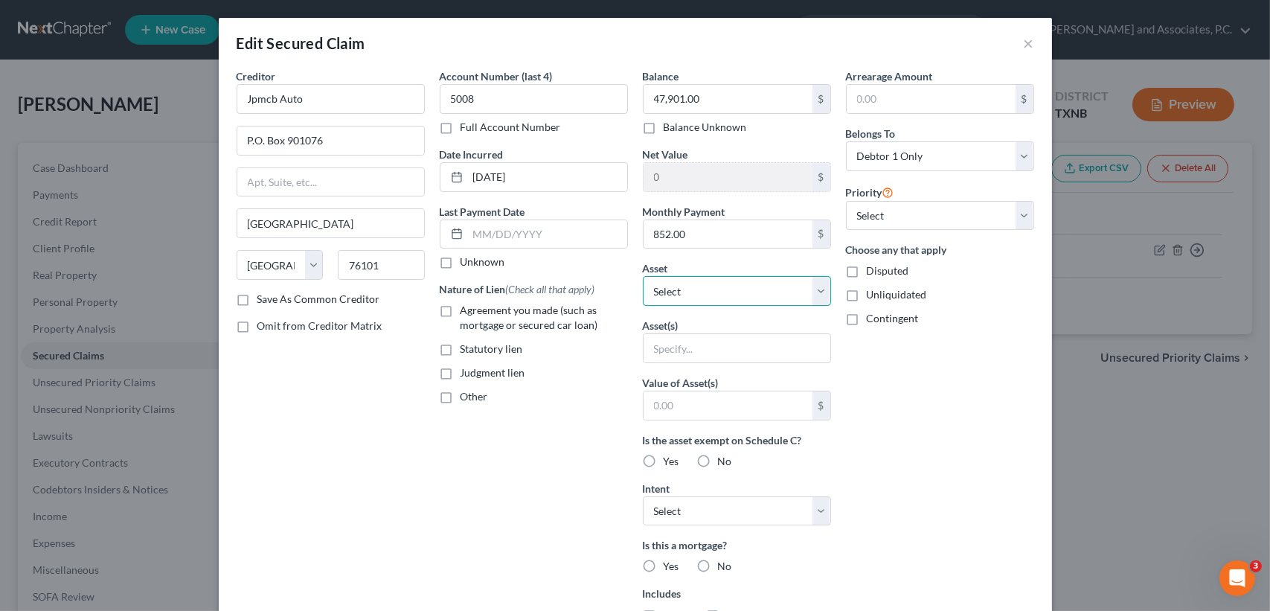
drag, startPoint x: 676, startPoint y: 283, endPoint x: 691, endPoint y: 302, distance: 23.8
click at [676, 283] on select "Select Other Multiple Assets 134 Garrett St - $0.0 Household Goods - household …" at bounding box center [737, 291] width 188 height 30
drag, startPoint x: 1026, startPoint y: 45, endPoint x: 639, endPoint y: 190, distance: 413.5
click at [1026, 45] on button "×" at bounding box center [1029, 43] width 10 height 18
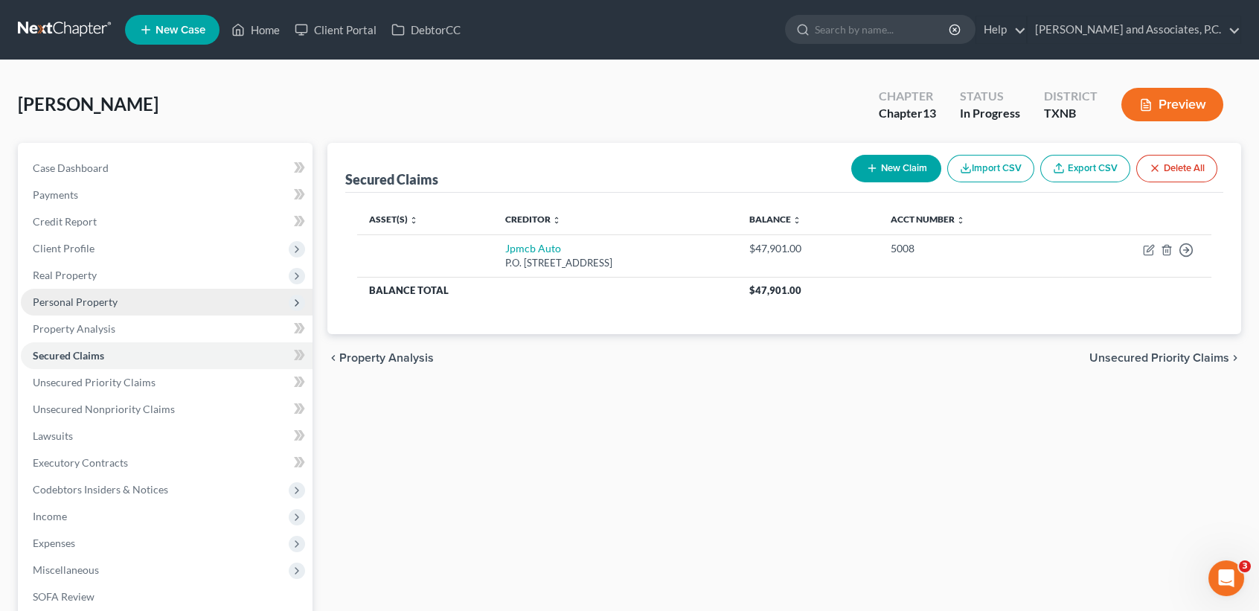
click at [57, 291] on span "Personal Property" at bounding box center [167, 302] width 292 height 27
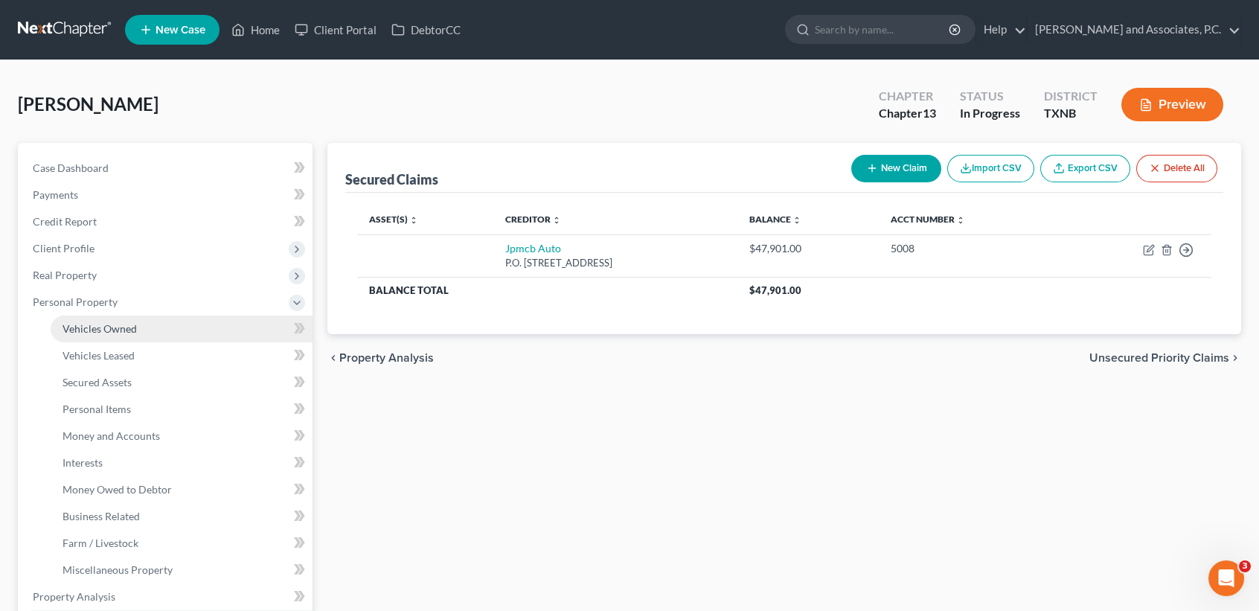
click at [87, 327] on span "Vehicles Owned" at bounding box center [100, 328] width 74 height 13
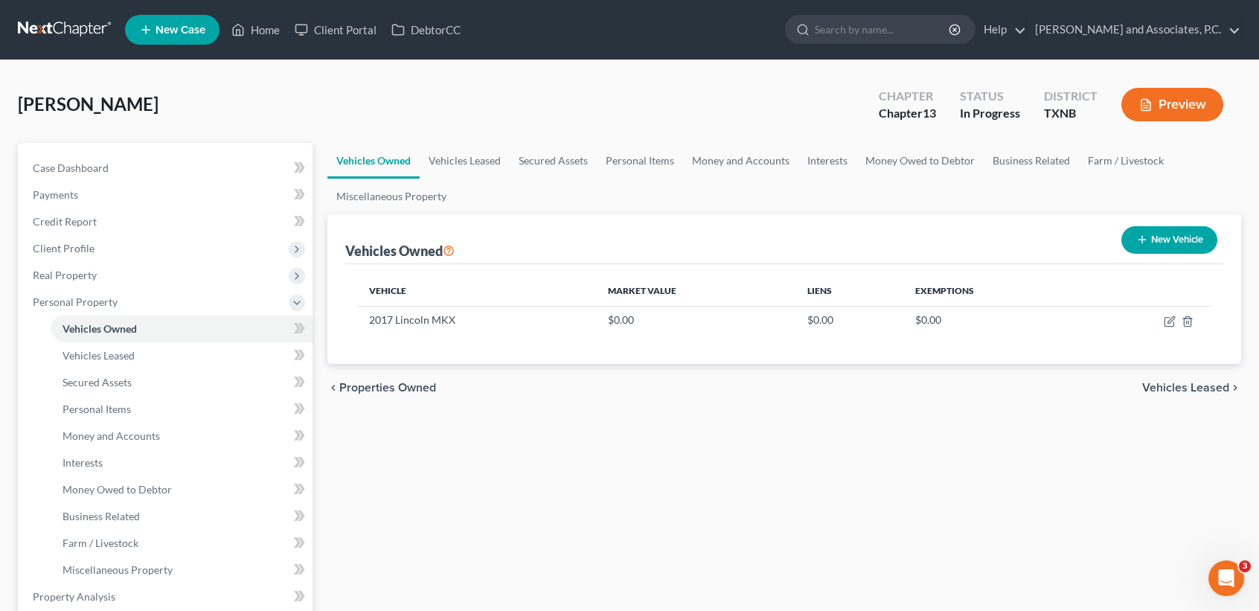
click at [1168, 243] on button "New Vehicle" at bounding box center [1169, 240] width 96 height 28
select select "0"
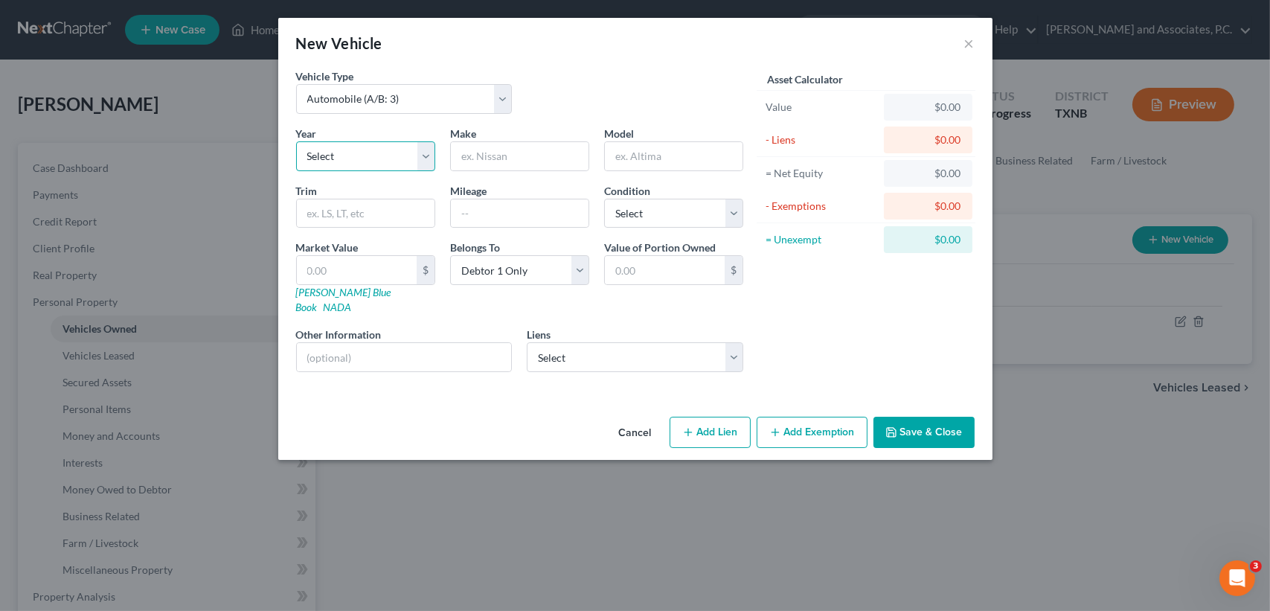
drag, startPoint x: 359, startPoint y: 158, endPoint x: 358, endPoint y: 170, distance: 12.7
click at [359, 158] on select "Select 2026 2025 2024 2023 2022 2021 2020 2019 2018 2017 2016 2015 2014 2013 20…" at bounding box center [365, 156] width 139 height 30
select select "1"
click at [296, 141] on select "Select 2026 2025 2024 2023 2022 2021 2020 2019 2018 2017 2016 2015 2014 2013 20…" at bounding box center [365, 156] width 139 height 30
click at [505, 153] on input "text" at bounding box center [520, 156] width 138 height 28
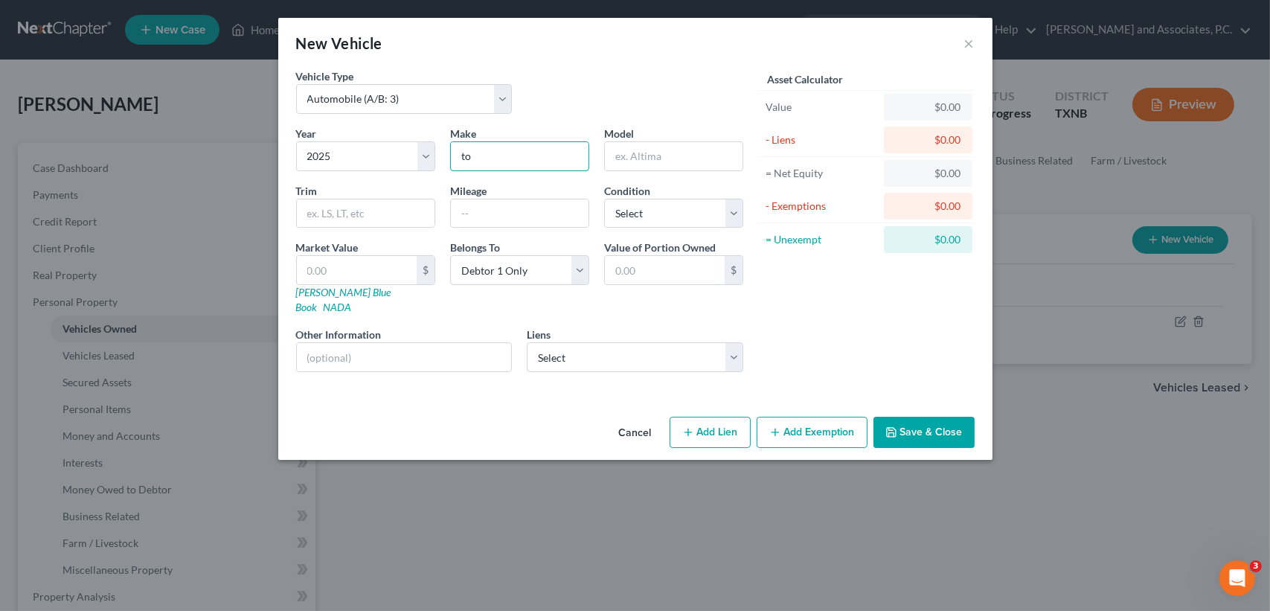
type input "Toyota"
click at [661, 144] on input "text" at bounding box center [674, 156] width 138 height 28
type input "y"
type input "Tacoma"
click at [926, 435] on div "Cancel Add Lien Add Lease Add Exemption Save & Close" at bounding box center [635, 435] width 714 height 49
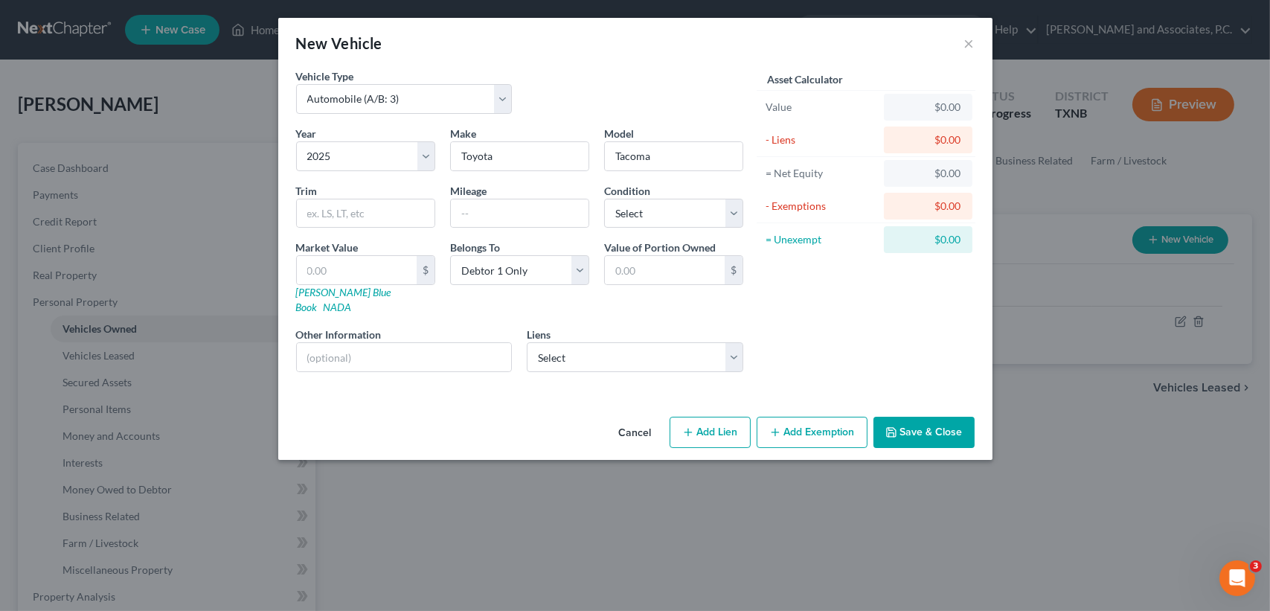
click at [926, 419] on button "Save & Close" at bounding box center [924, 432] width 101 height 31
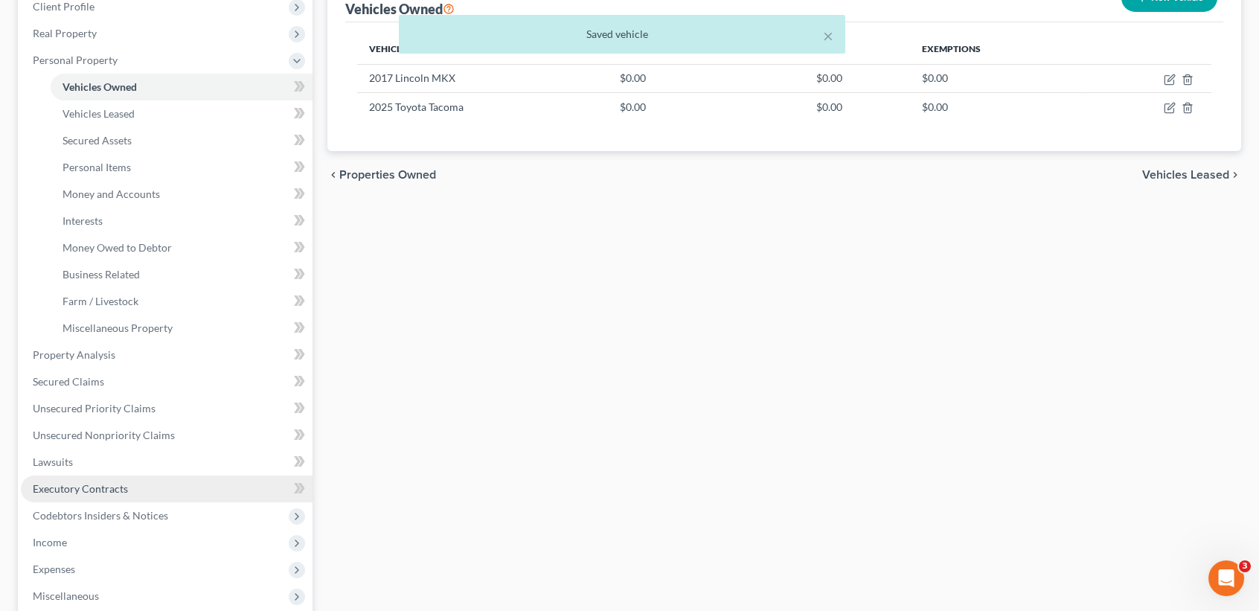
scroll to position [298, 0]
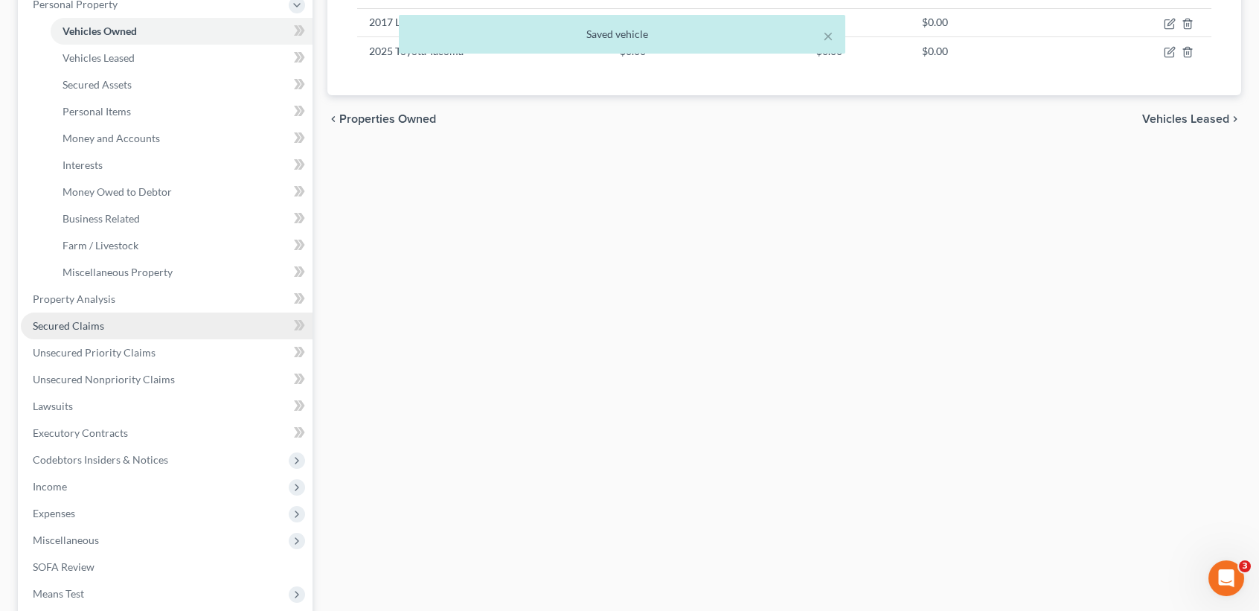
click at [64, 322] on span "Secured Claims" at bounding box center [68, 325] width 71 height 13
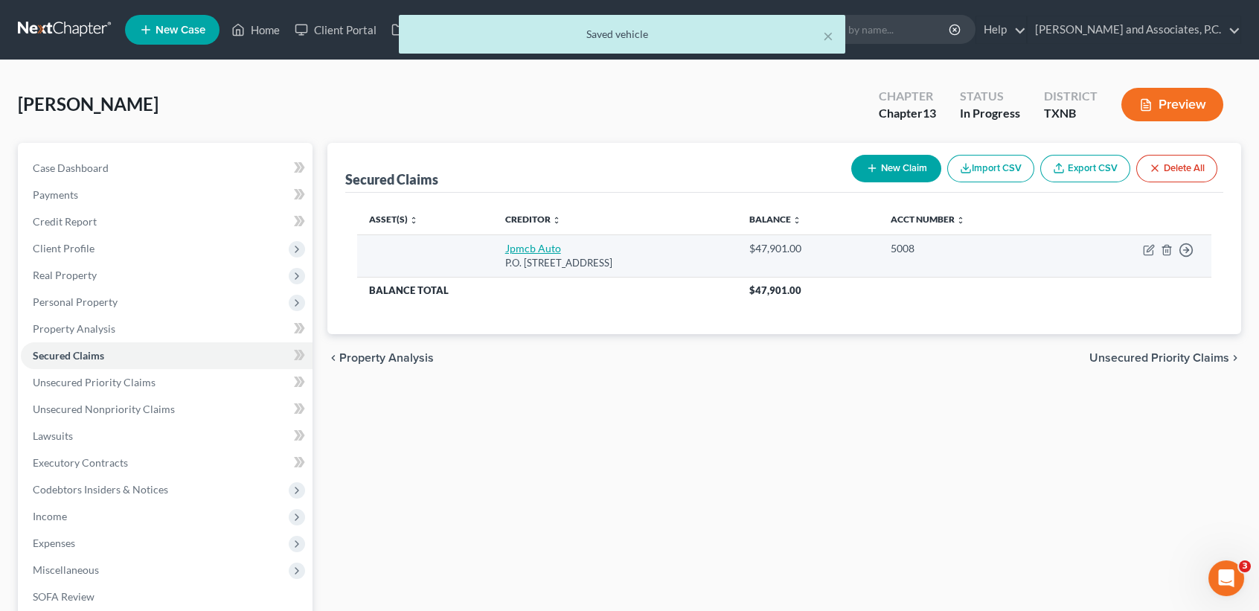
click at [521, 245] on link "Jpmcb Auto" at bounding box center [533, 248] width 56 height 13
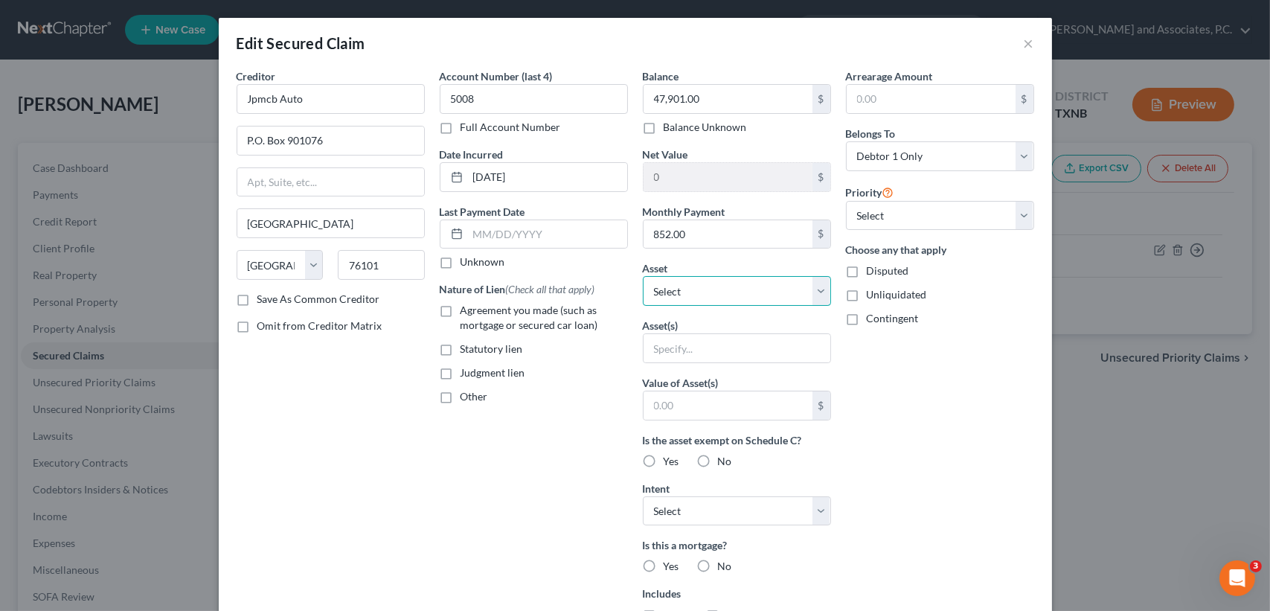
drag, startPoint x: 713, startPoint y: 298, endPoint x: 702, endPoint y: 307, distance: 13.2
click at [713, 298] on select "Select Other Multiple Assets 134 Garrett St - $0.0 Household Goods - household …" at bounding box center [737, 291] width 188 height 30
click at [643, 276] on select "Select Other Multiple Assets 134 Garrett St - $0.0 Household Goods - household …" at bounding box center [737, 291] width 188 height 30
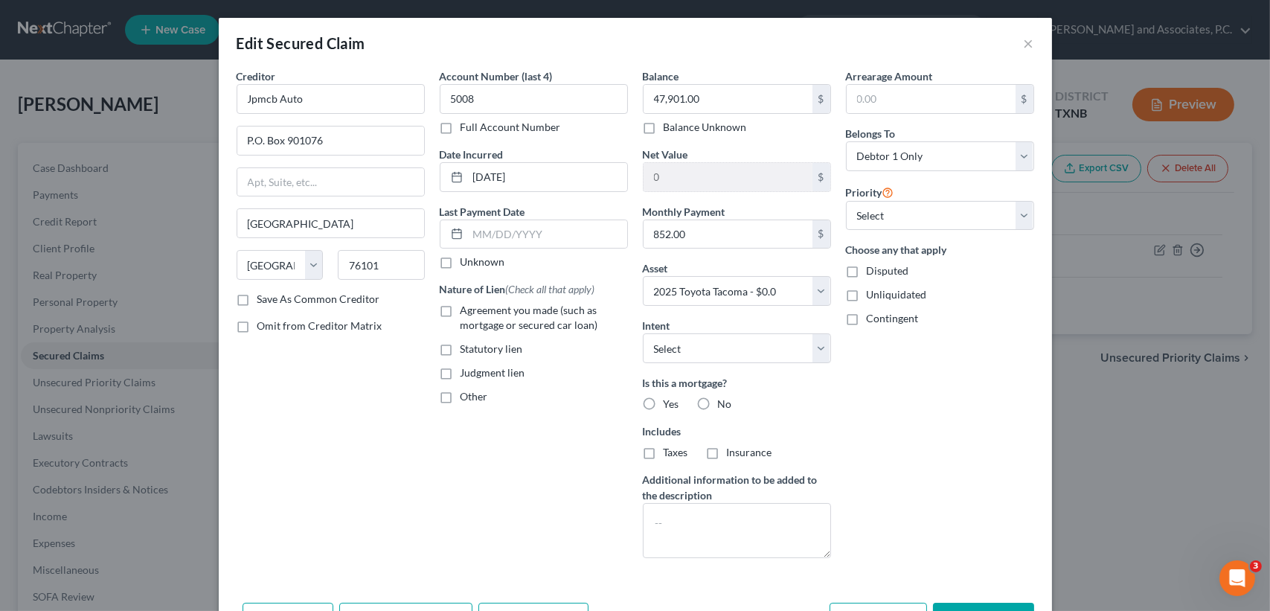
click at [869, 385] on div "Arrearage Amount $ Belongs To * Select Debtor 1 Only Debtor 2 Only Debtor 1 And…" at bounding box center [940, 319] width 203 height 502
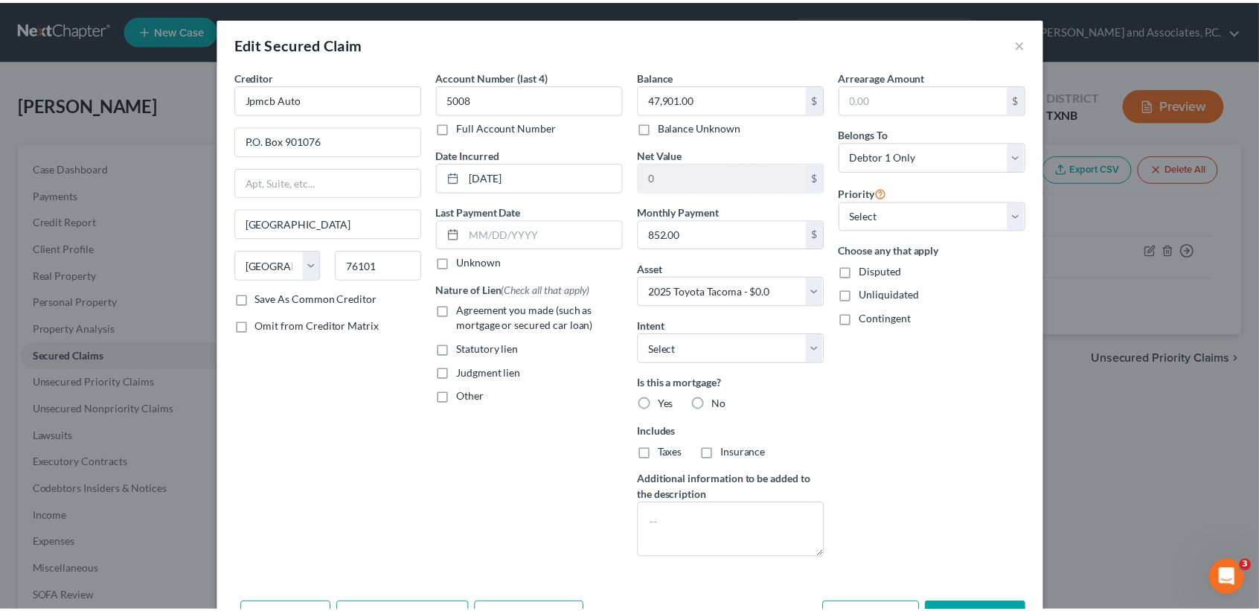
scroll to position [63, 0]
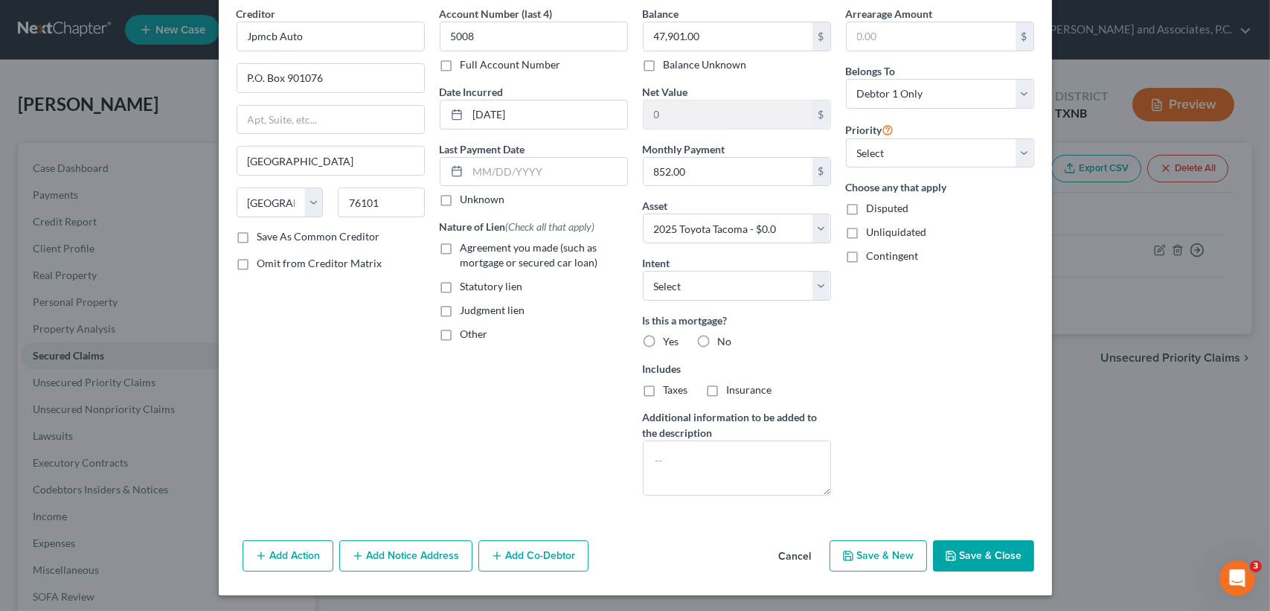
click at [995, 549] on button "Save & Close" at bounding box center [983, 555] width 101 height 31
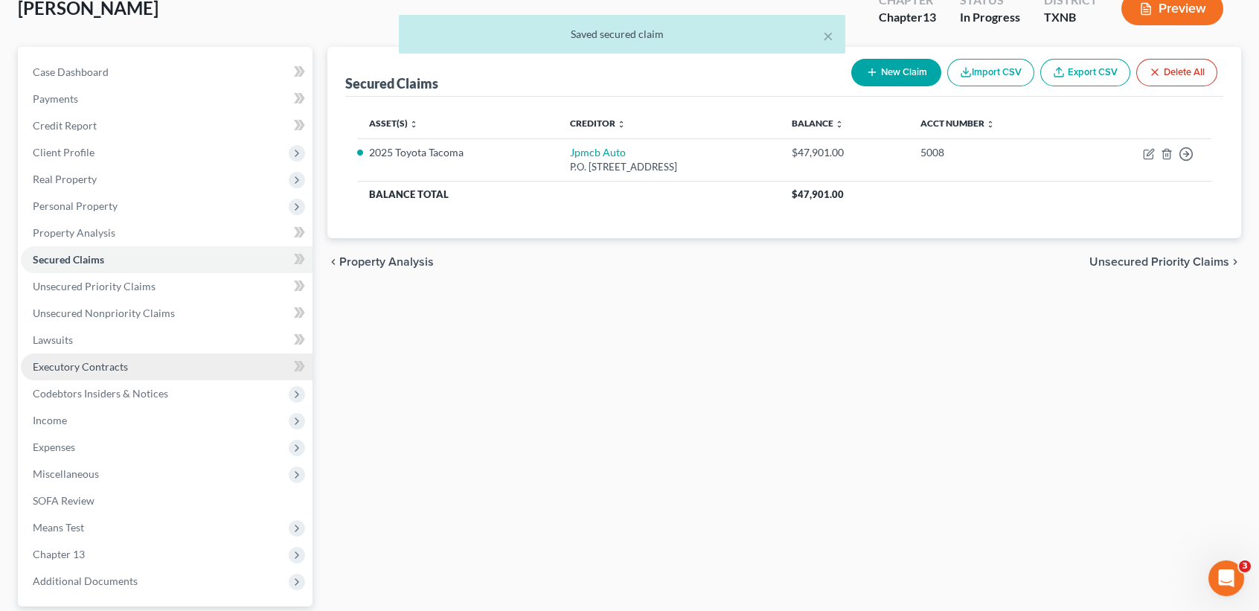
scroll to position [99, 0]
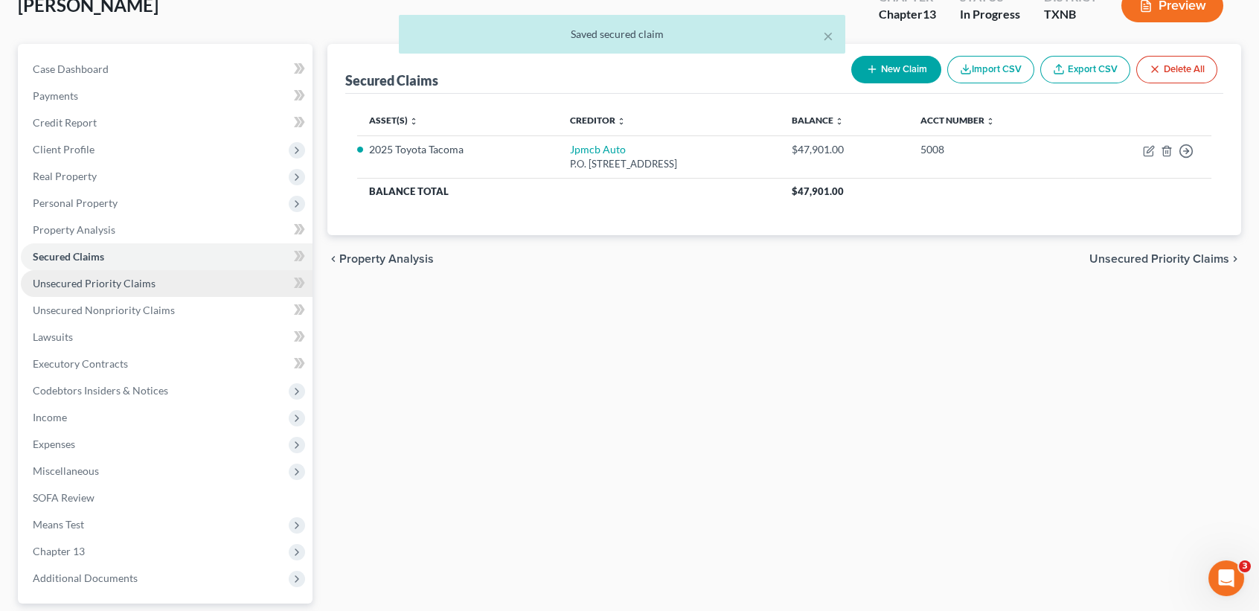
click at [91, 289] on link "Unsecured Priority Claims" at bounding box center [167, 283] width 292 height 27
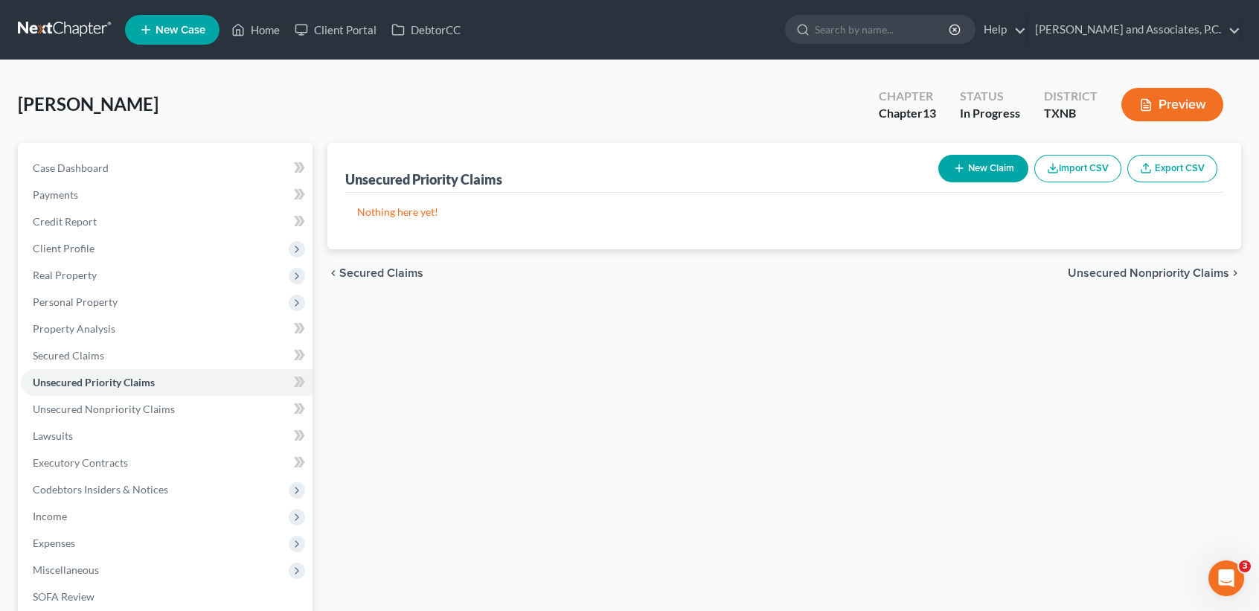
click at [978, 169] on button "New Claim" at bounding box center [983, 169] width 90 height 28
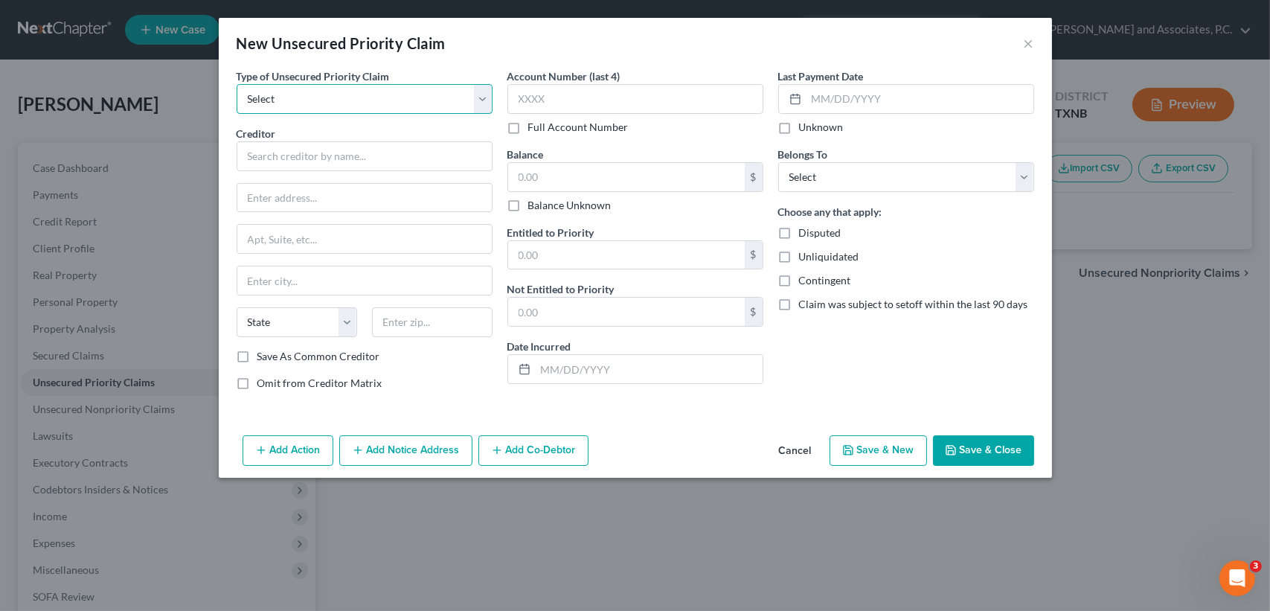
click at [361, 109] on select "Select Taxes & Other Government Units Domestic Support Obligations Extensions o…" at bounding box center [365, 99] width 256 height 30
click at [237, 84] on select "Select Taxes & Other Government Units Domestic Support Obligations Extensions o…" at bounding box center [365, 99] width 256 height 30
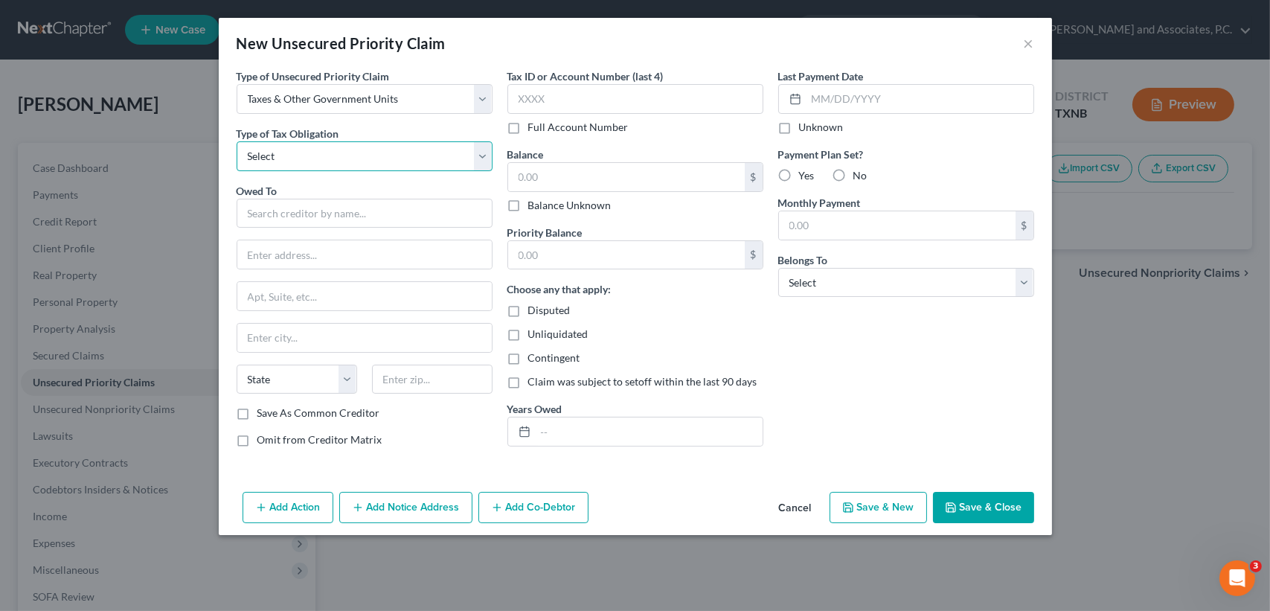
drag, startPoint x: 303, startPoint y: 158, endPoint x: 301, endPoint y: 172, distance: 14.3
click at [303, 158] on select "Select Federal City State Franchise Tax Board Other" at bounding box center [365, 156] width 256 height 30
click at [237, 141] on select "Select Federal City State Franchise Tax Board Other" at bounding box center [365, 156] width 256 height 30
drag, startPoint x: 298, startPoint y: 217, endPoint x: 326, endPoint y: 199, distance: 33.1
click at [298, 216] on input "text" at bounding box center [365, 214] width 256 height 30
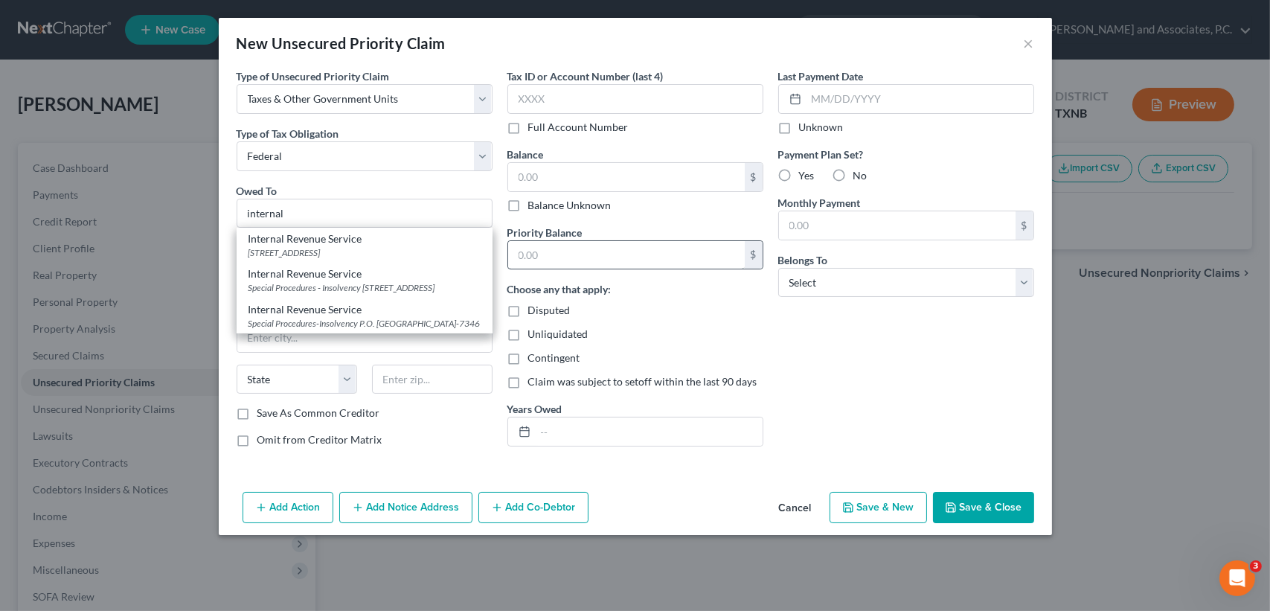
click at [308, 257] on div "Po Box 7317, Philadelphia, PA 19101" at bounding box center [365, 252] width 232 height 13
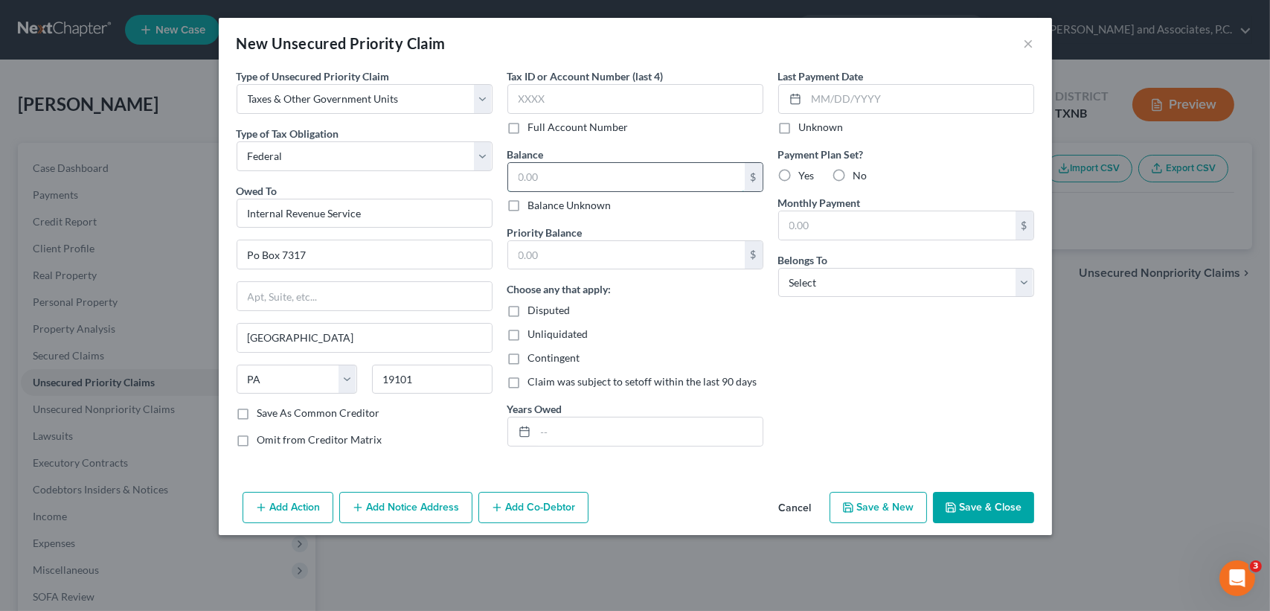
click at [578, 183] on input "text" at bounding box center [626, 177] width 237 height 28
drag, startPoint x: 634, startPoint y: 440, endPoint x: 639, endPoint y: 433, distance: 9.1
click at [637, 438] on input "text" at bounding box center [649, 431] width 227 height 28
drag, startPoint x: 1002, startPoint y: 507, endPoint x: 941, endPoint y: 428, distance: 99.3
click at [1001, 507] on button "Save & Close" at bounding box center [983, 507] width 101 height 31
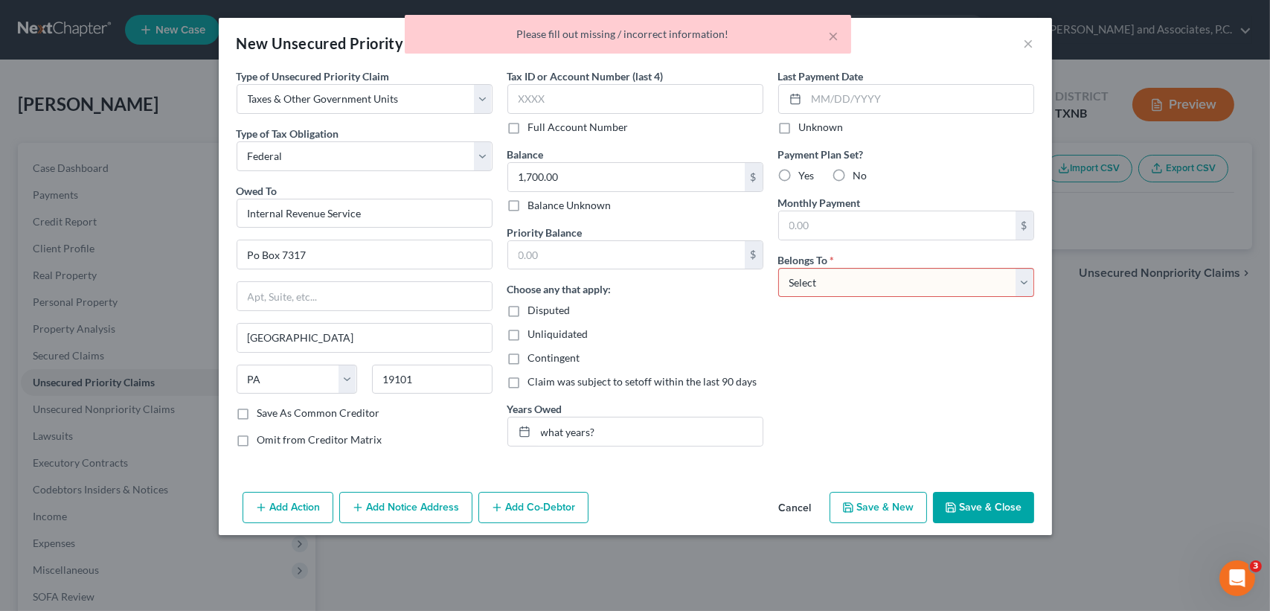
drag, startPoint x: 847, startPoint y: 289, endPoint x: 846, endPoint y: 298, distance: 9.7
click at [847, 289] on select "Select Debtor 1 Only Debtor 2 Only Debtor 1 And Debtor 2 Only At Least One Of T…" at bounding box center [906, 283] width 256 height 30
click at [778, 268] on select "Select Debtor 1 Only Debtor 2 Only Debtor 1 And Debtor 2 Only At Least One Of T…" at bounding box center [906, 283] width 256 height 30
click at [978, 504] on button "Save & Close" at bounding box center [983, 507] width 101 height 31
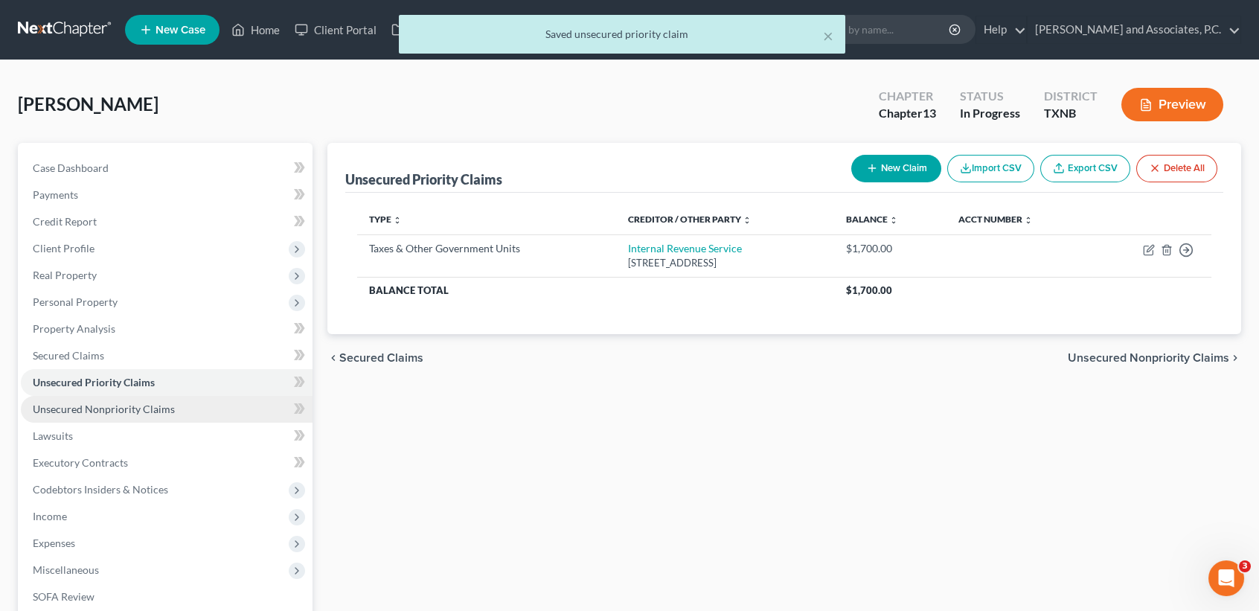
click at [158, 408] on span "Unsecured Nonpriority Claims" at bounding box center [104, 409] width 142 height 13
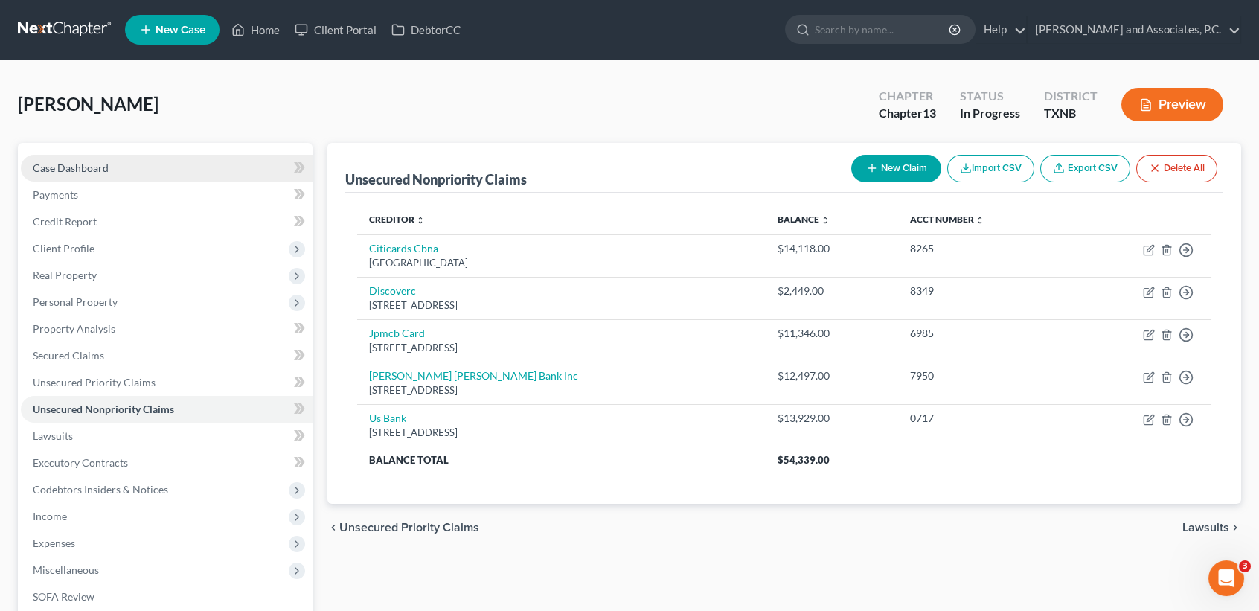
click at [92, 164] on span "Case Dashboard" at bounding box center [71, 167] width 76 height 13
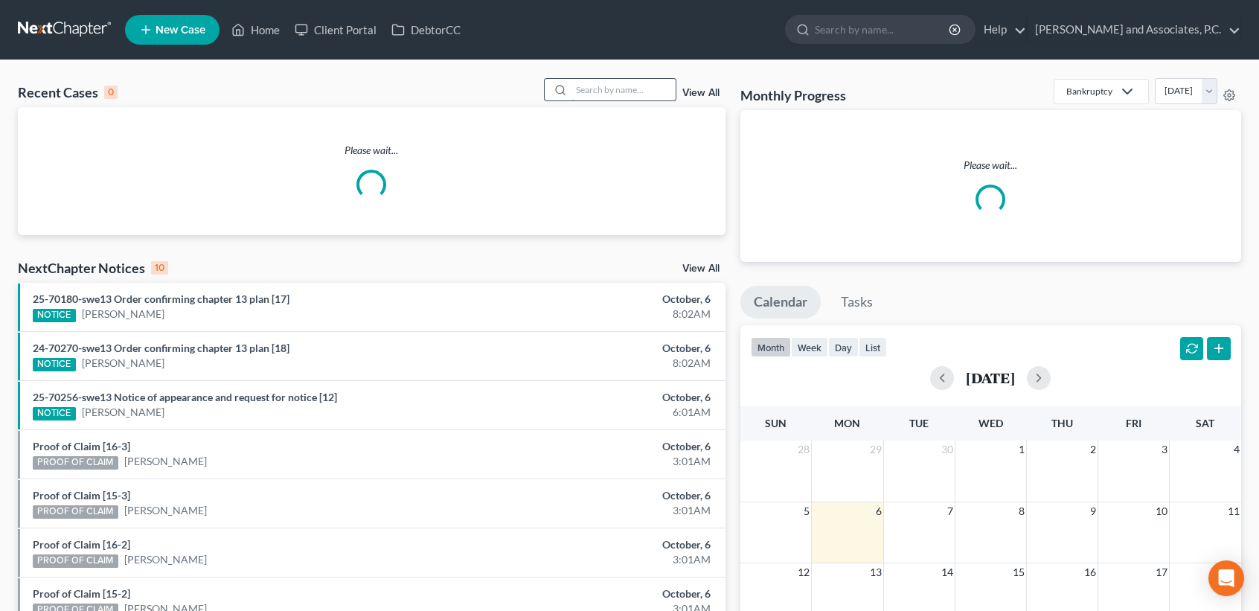
click at [619, 96] on input "search" at bounding box center [623, 90] width 104 height 22
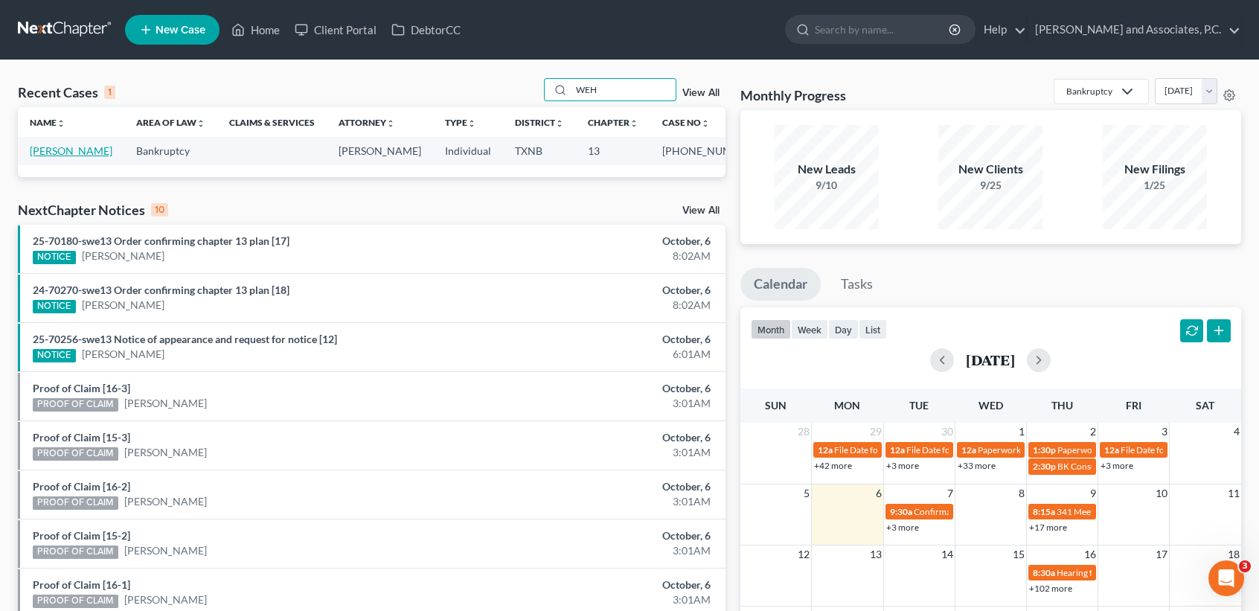
type input "WEH"
click at [62, 155] on link "[PERSON_NAME]" at bounding box center [71, 150] width 83 height 13
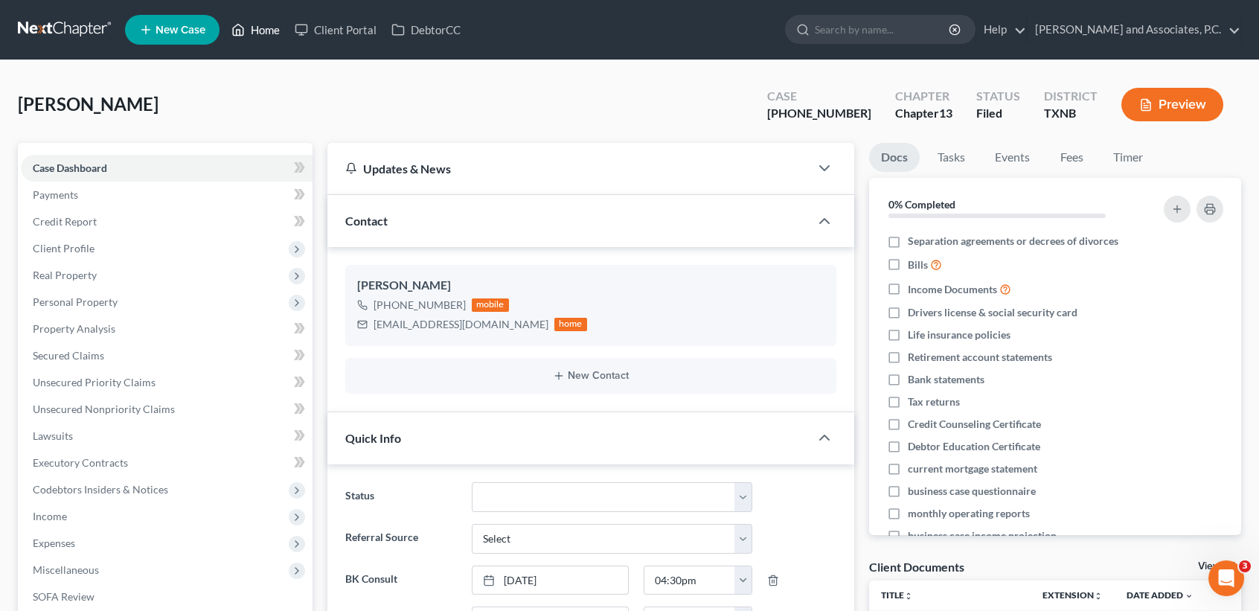
click at [269, 28] on link "Home" at bounding box center [255, 29] width 63 height 27
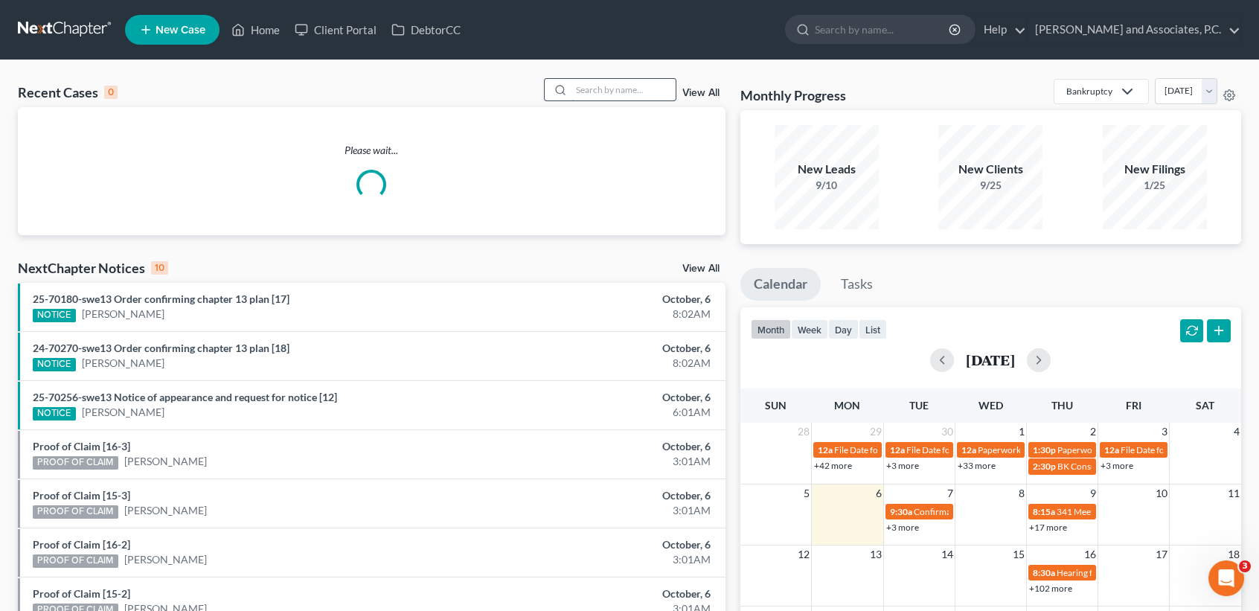
click at [596, 89] on input "search" at bounding box center [623, 90] width 104 height 22
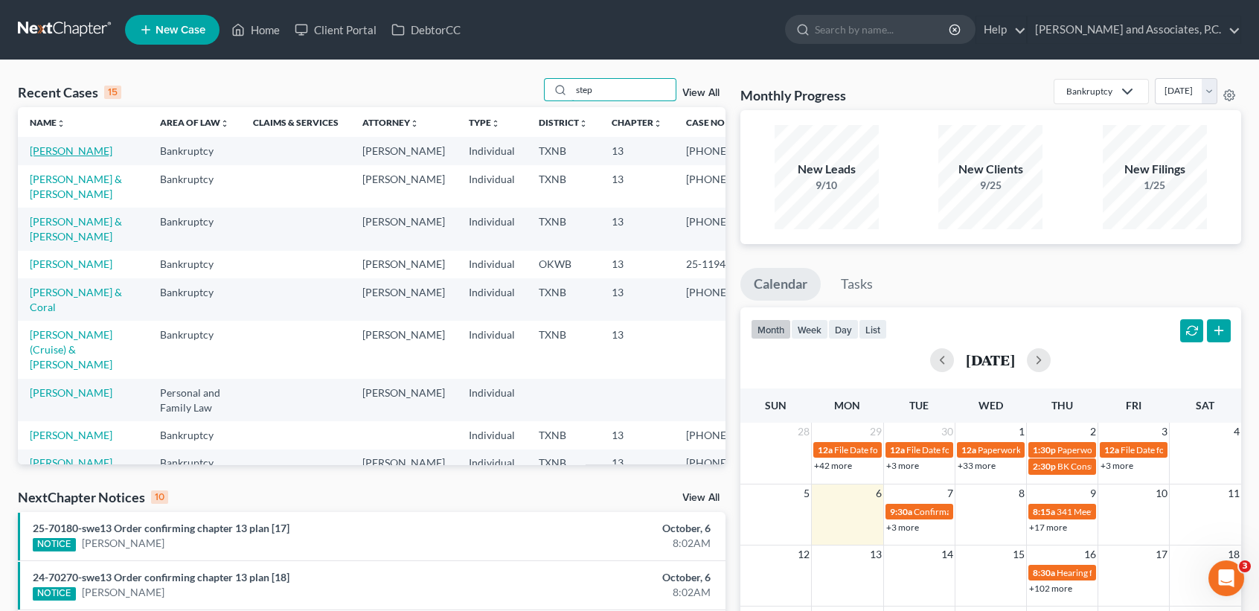
type input "step"
click at [42, 157] on link "Stephens, Baylee" at bounding box center [71, 150] width 83 height 13
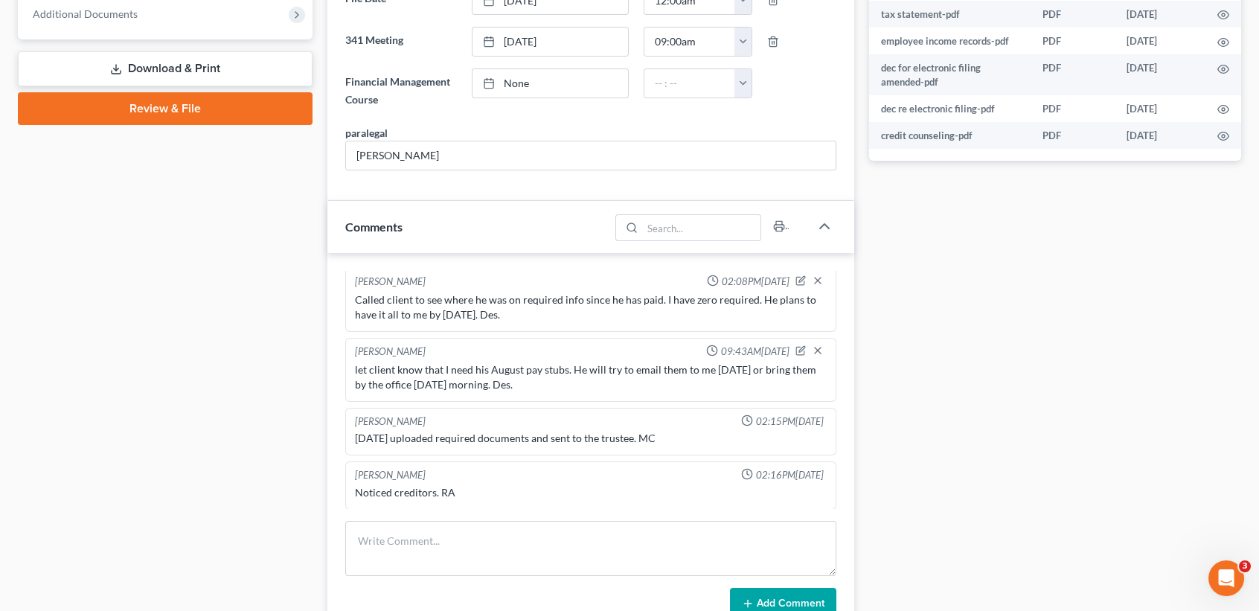
scroll to position [286, 0]
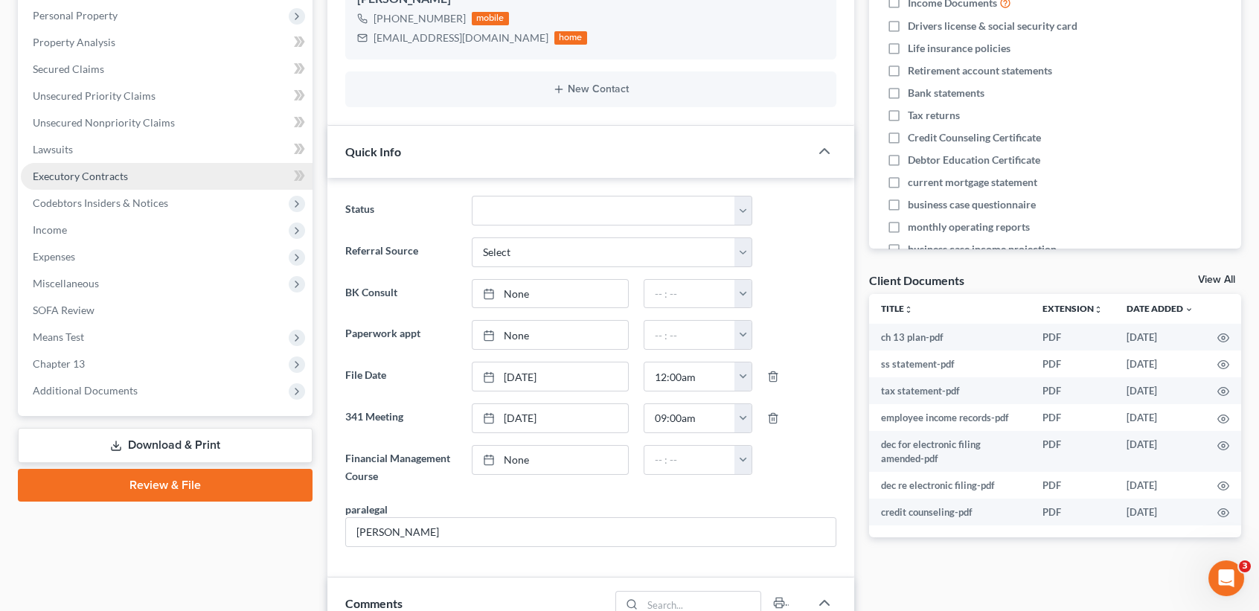
click at [80, 172] on span "Executory Contracts" at bounding box center [80, 176] width 95 height 13
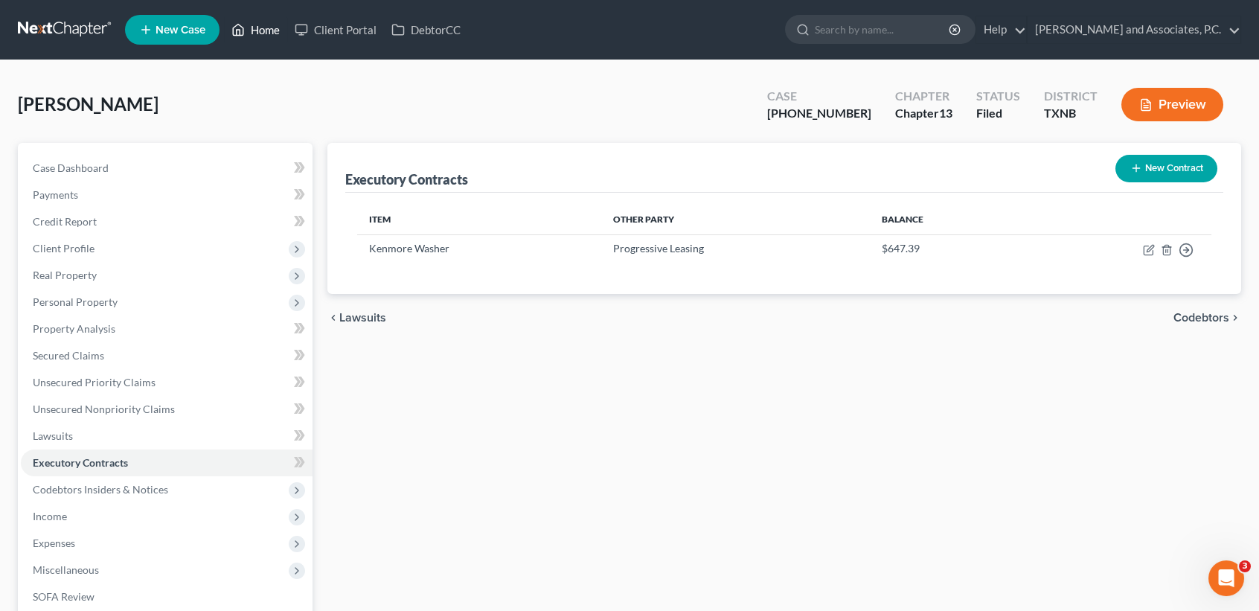
click at [252, 31] on link "Home" at bounding box center [255, 29] width 63 height 27
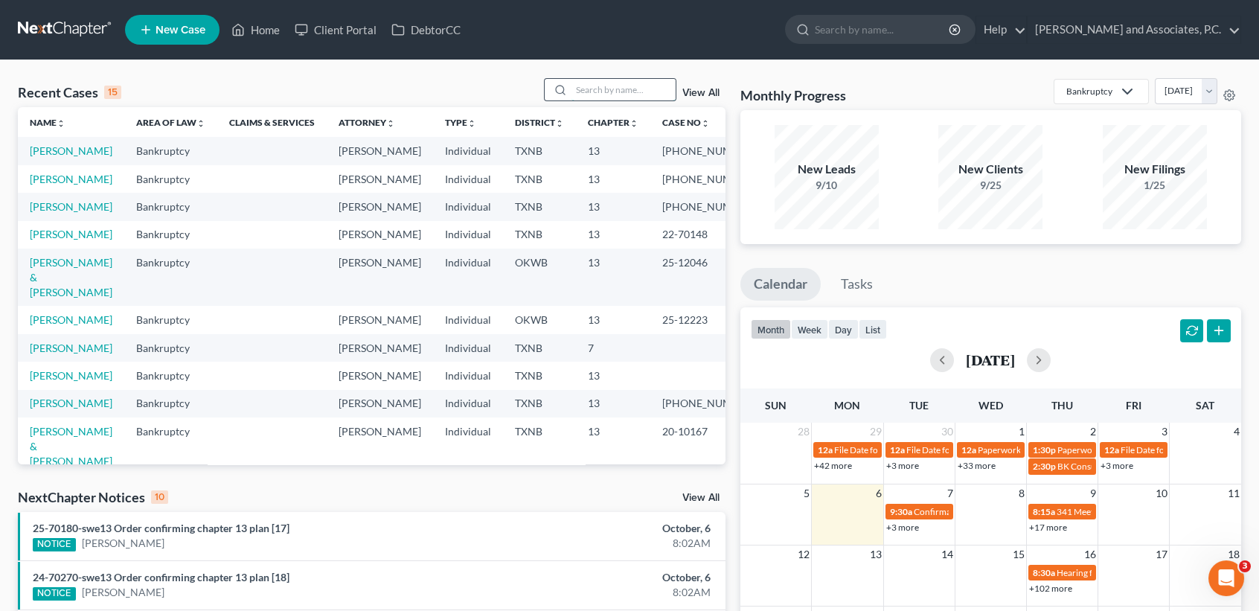
click at [614, 92] on input "search" at bounding box center [623, 90] width 104 height 22
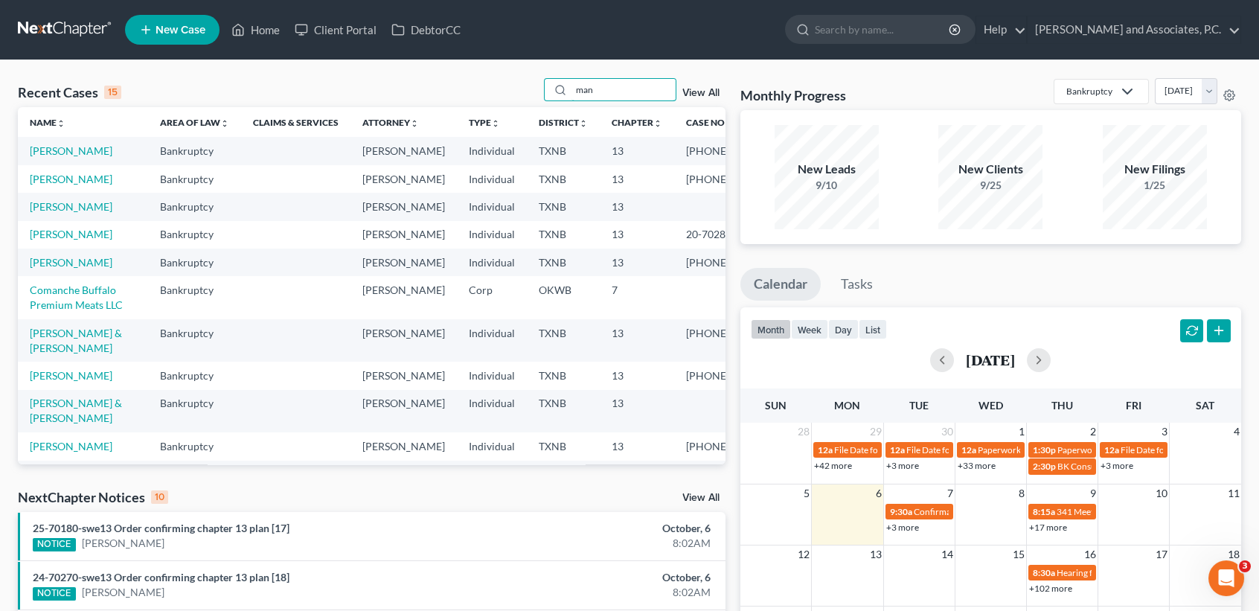
drag, startPoint x: 507, startPoint y: 98, endPoint x: 422, endPoint y: 94, distance: 84.9
click at [447, 101] on div "Recent Cases 15 man View All" at bounding box center [372, 92] width 708 height 29
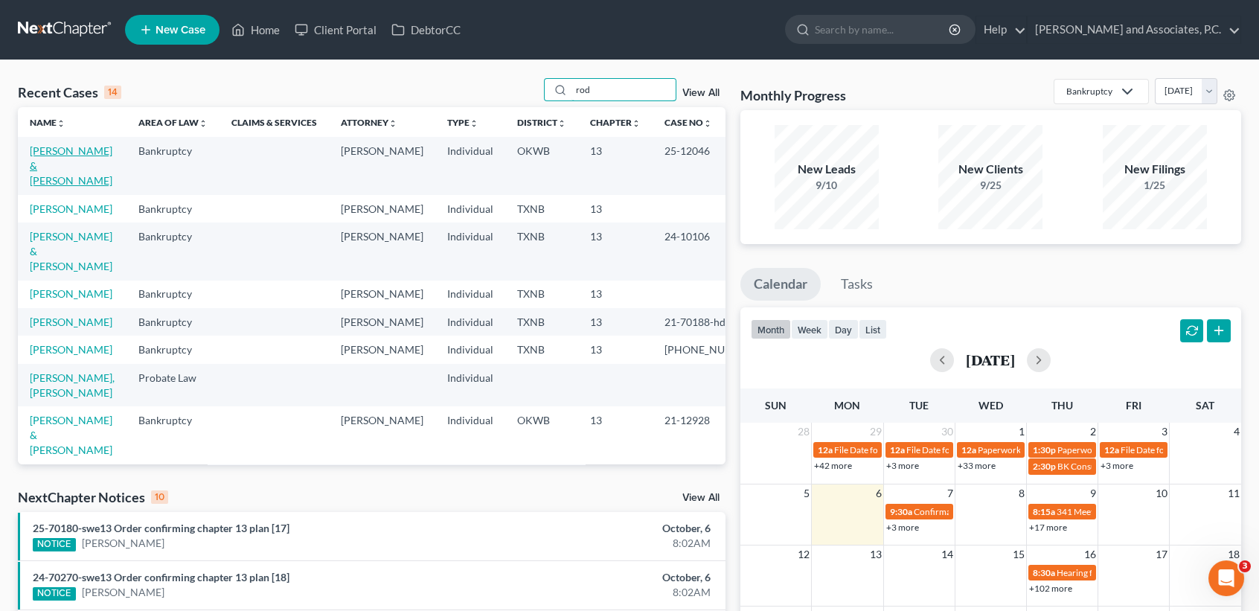
type input "rod"
click at [54, 152] on link "Rodriguez, David & Tonya" at bounding box center [71, 165] width 83 height 42
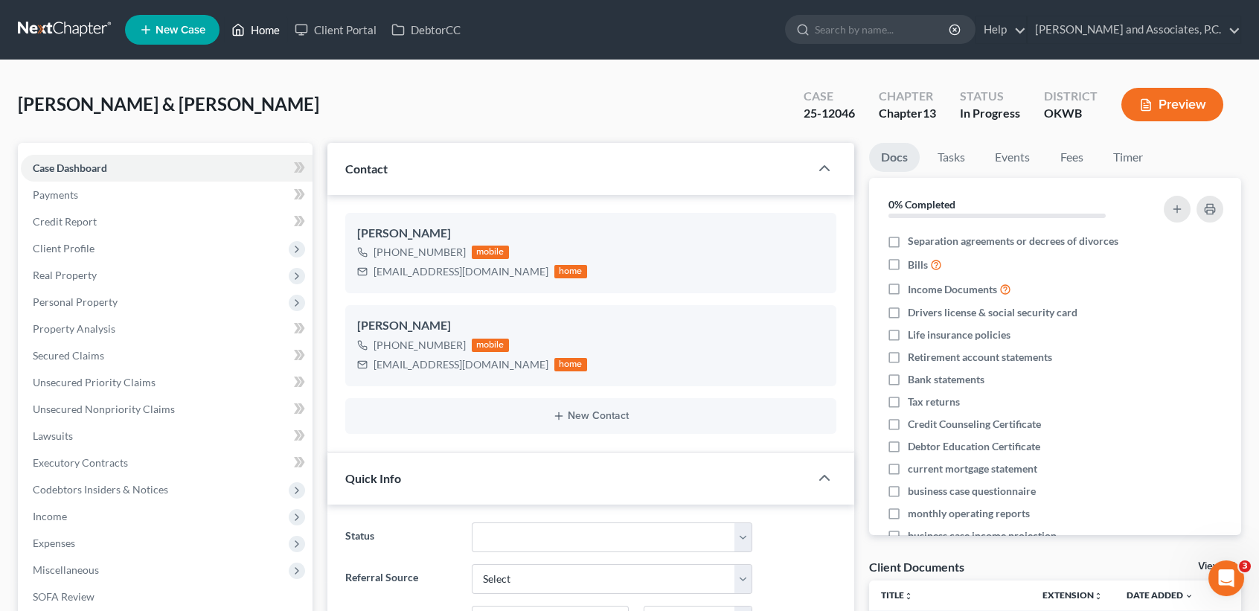
scroll to position [333, 0]
click at [263, 36] on link "Home" at bounding box center [255, 29] width 63 height 27
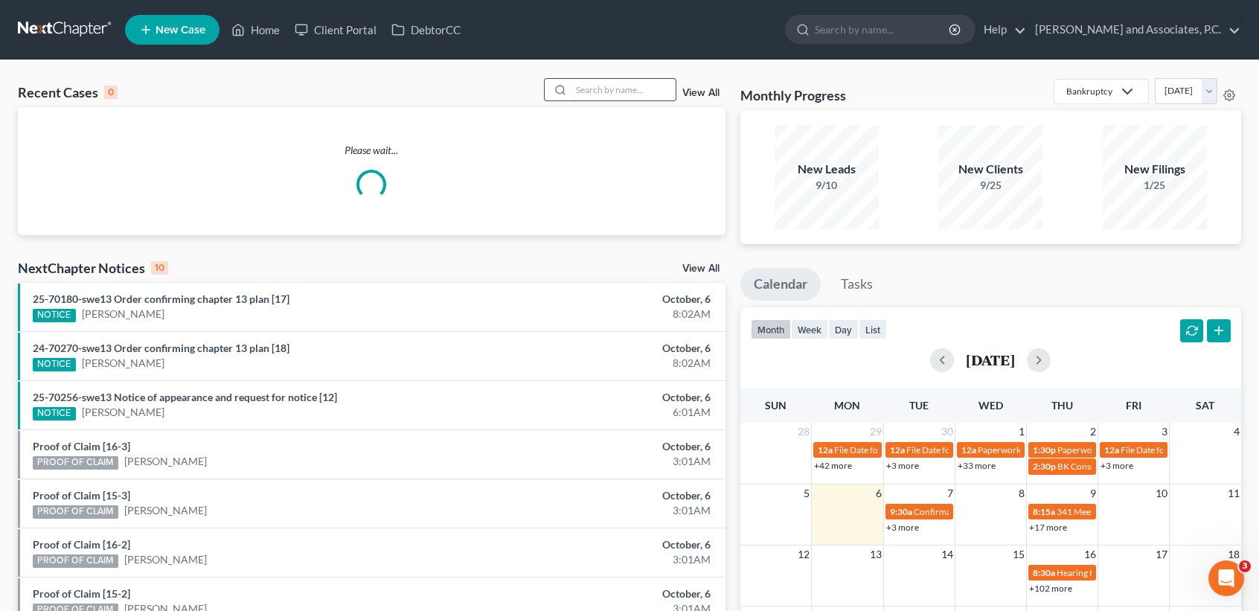
click at [597, 85] on input "search" at bounding box center [623, 90] width 104 height 22
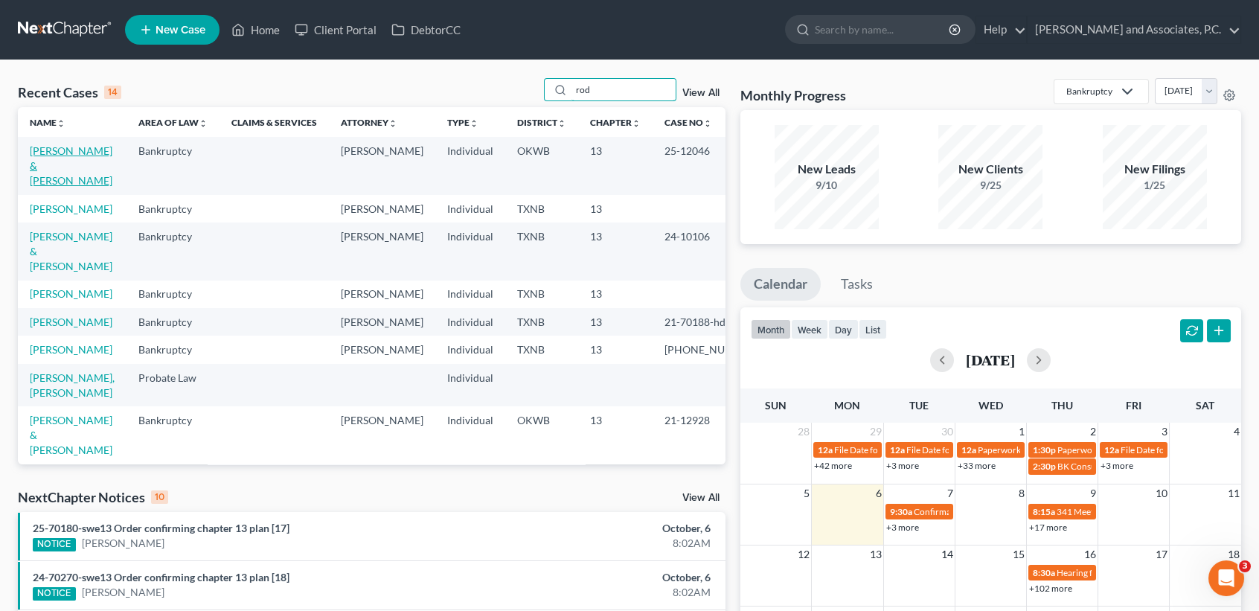
type input "rod"
click at [66, 170] on link "[PERSON_NAME] & [PERSON_NAME]" at bounding box center [71, 165] width 83 height 42
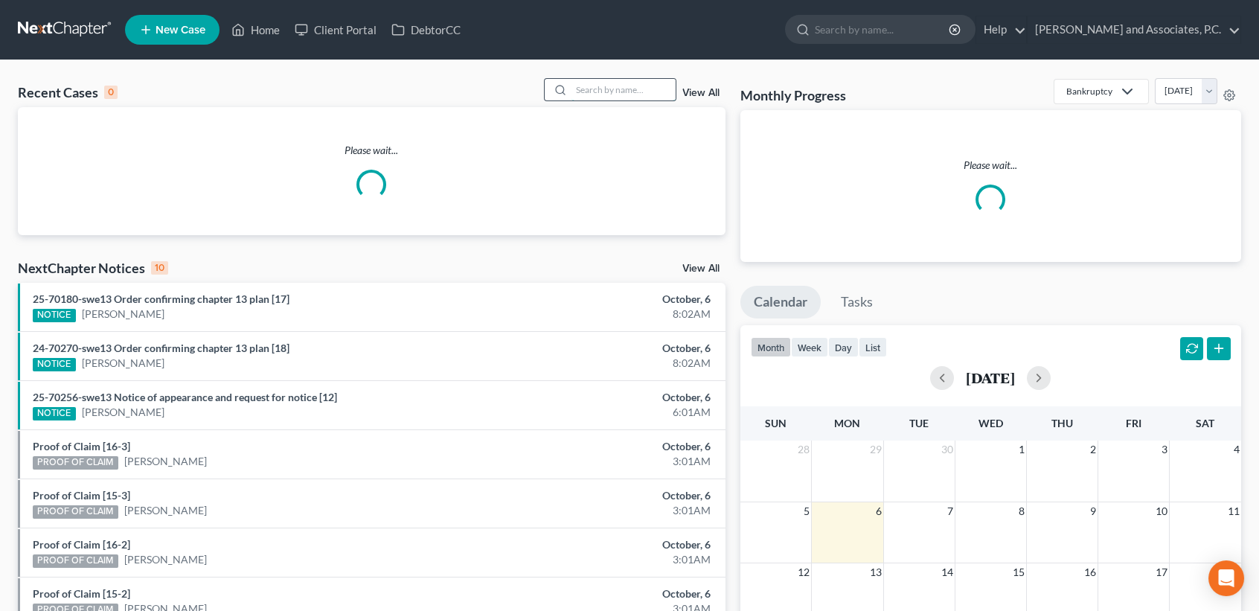
click at [600, 89] on input "search" at bounding box center [623, 90] width 104 height 22
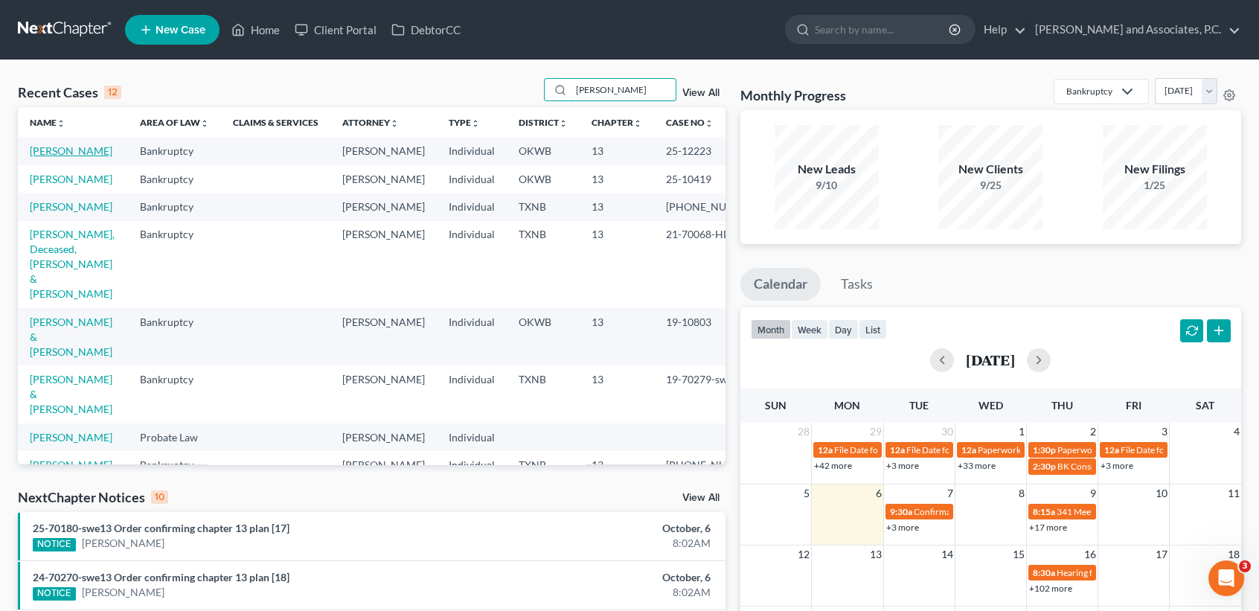
type input "HARRIS"
click at [49, 157] on link "Harris, Carmen" at bounding box center [71, 150] width 83 height 13
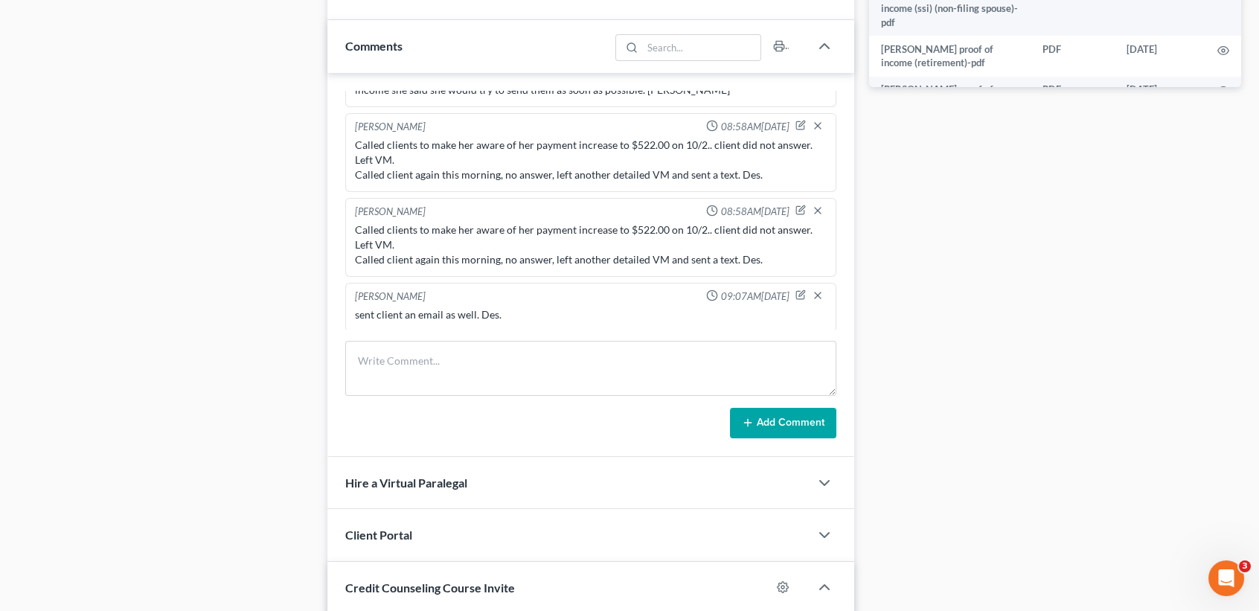
scroll to position [992, 0]
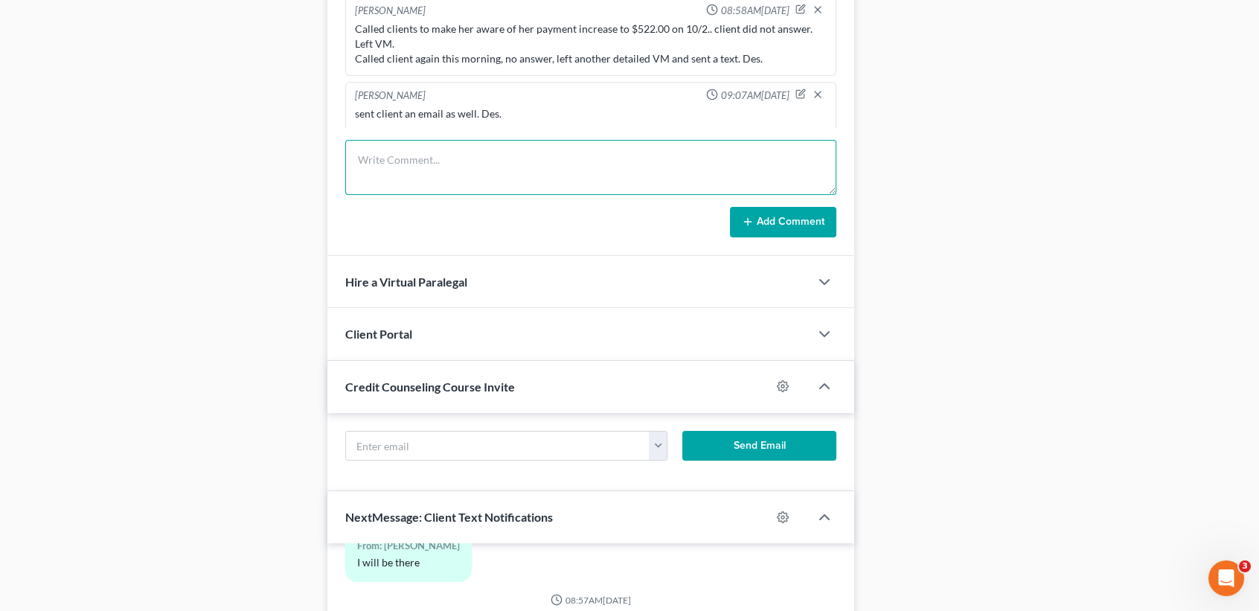
click at [524, 154] on textarea at bounding box center [590, 167] width 491 height 55
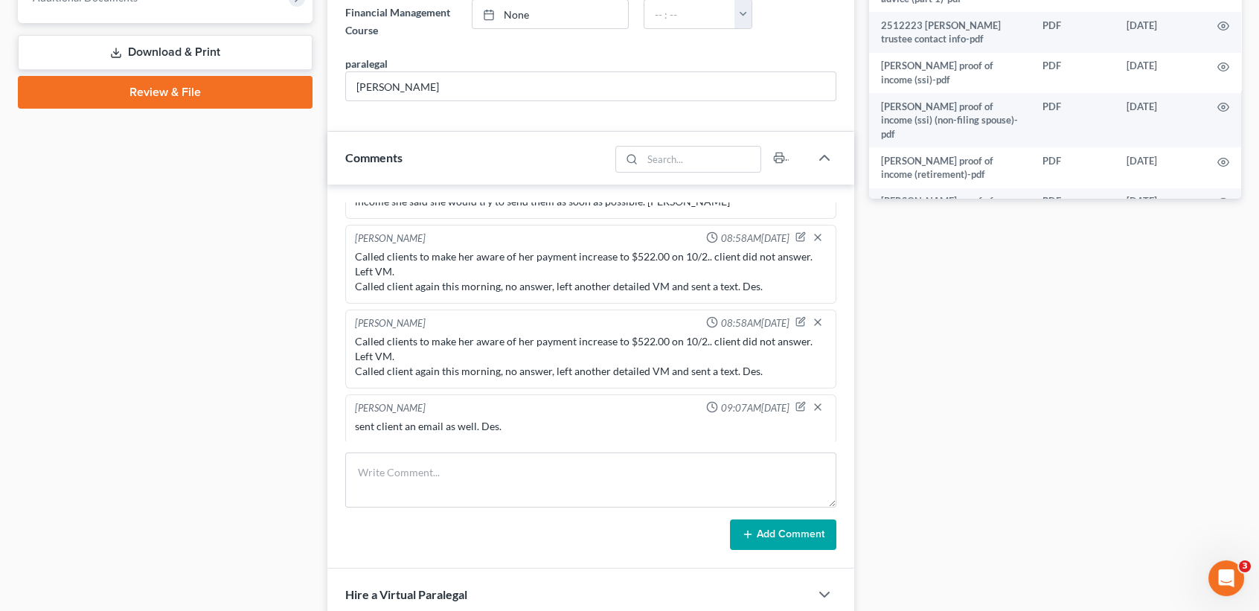
scroll to position [793, 0]
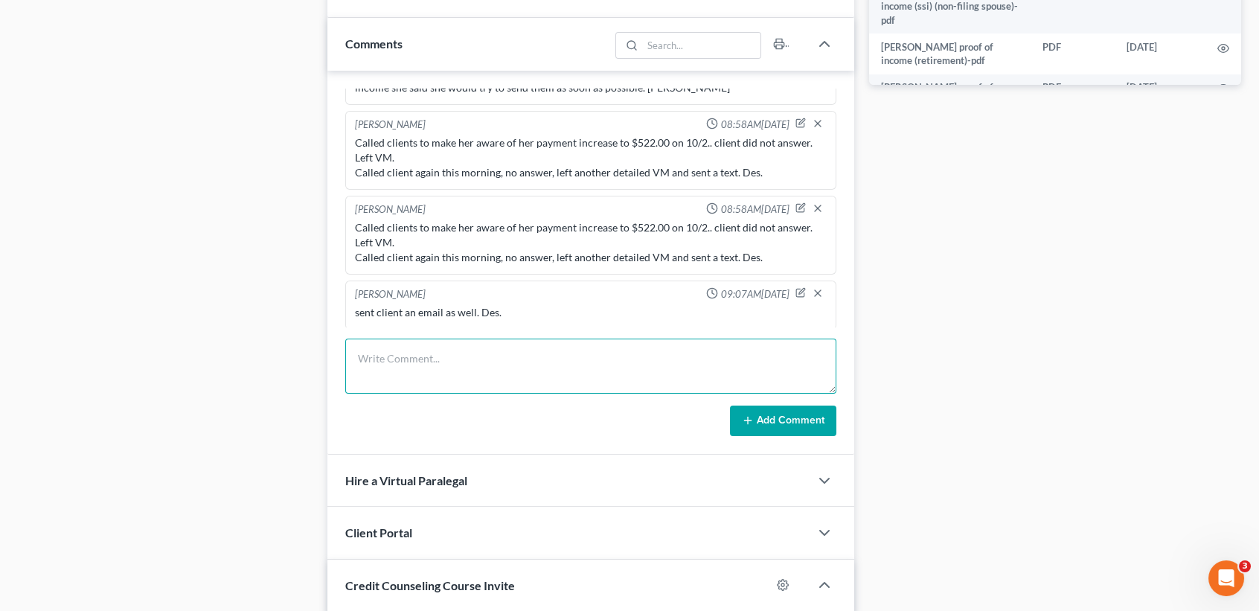
click at [440, 347] on textarea at bounding box center [590, 366] width 491 height 55
type textarea "client agrees to the payment increase to $522. Des."
click at [773, 411] on button "Add Comment" at bounding box center [783, 421] width 106 height 31
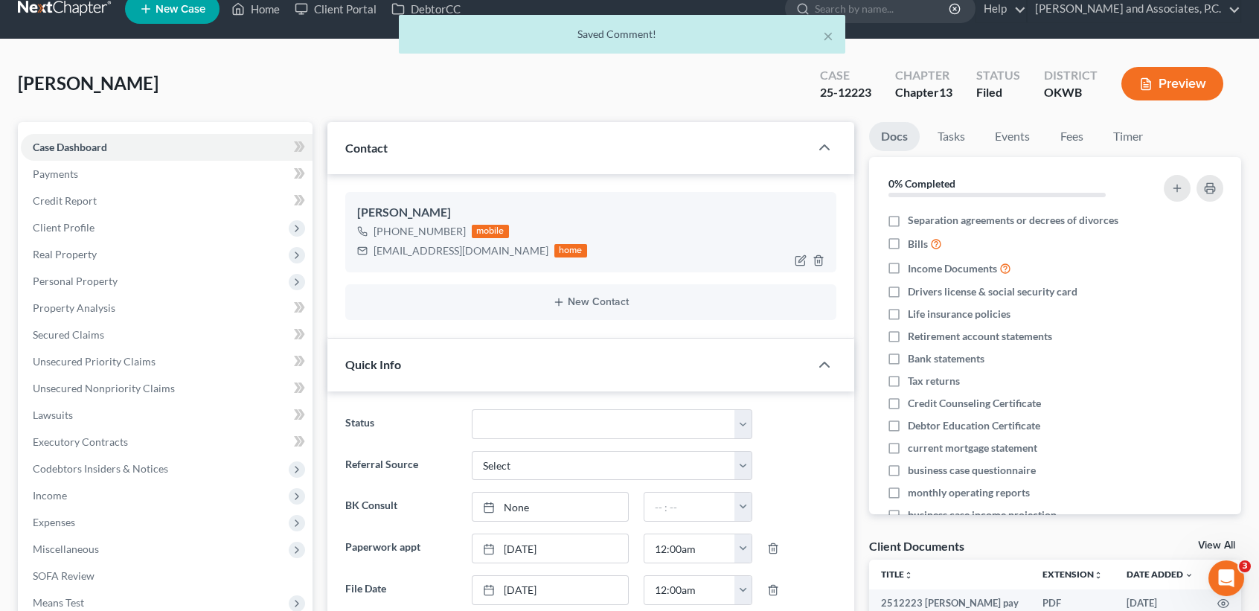
scroll to position [0, 0]
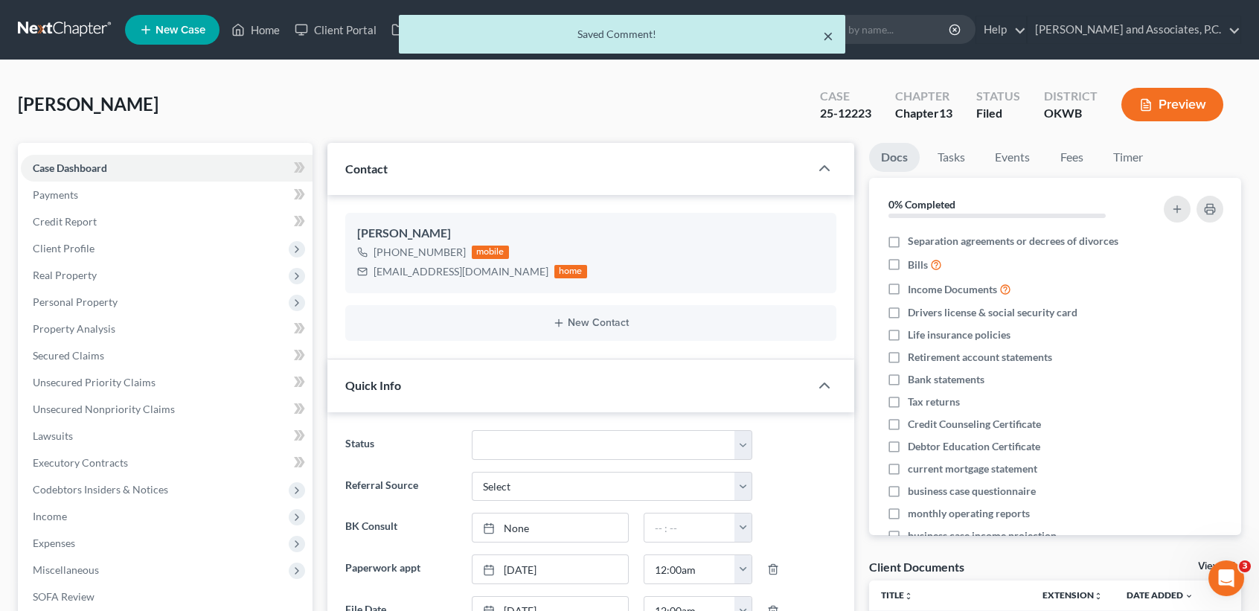
click at [832, 38] on button "×" at bounding box center [828, 36] width 10 height 18
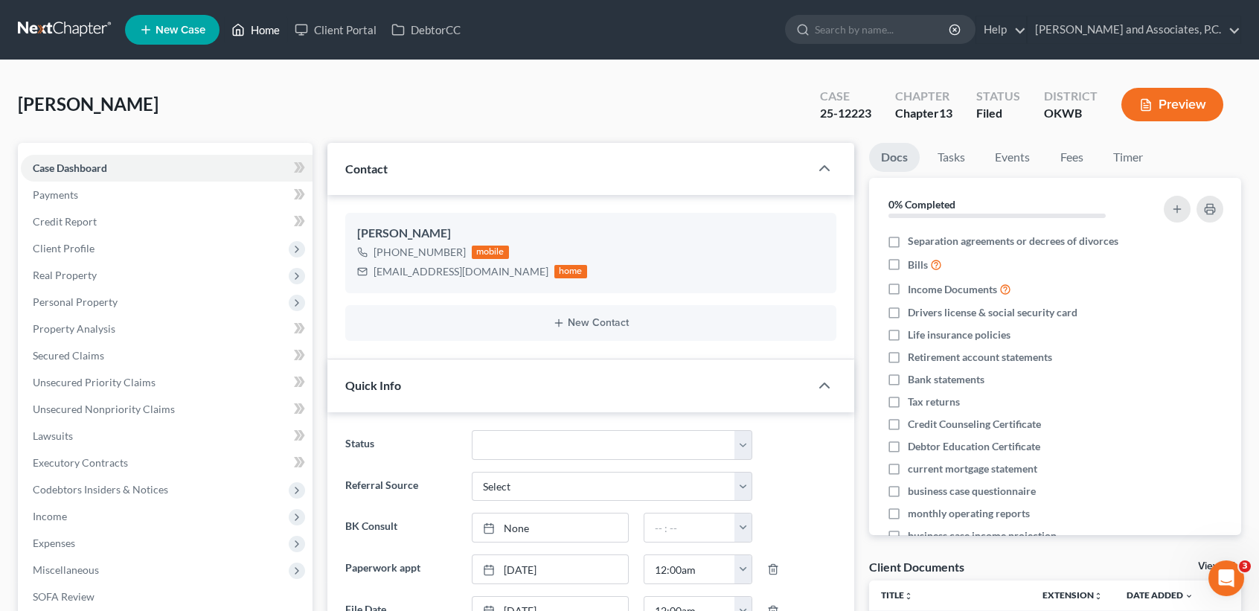
click at [256, 31] on link "Home" at bounding box center [255, 29] width 63 height 27
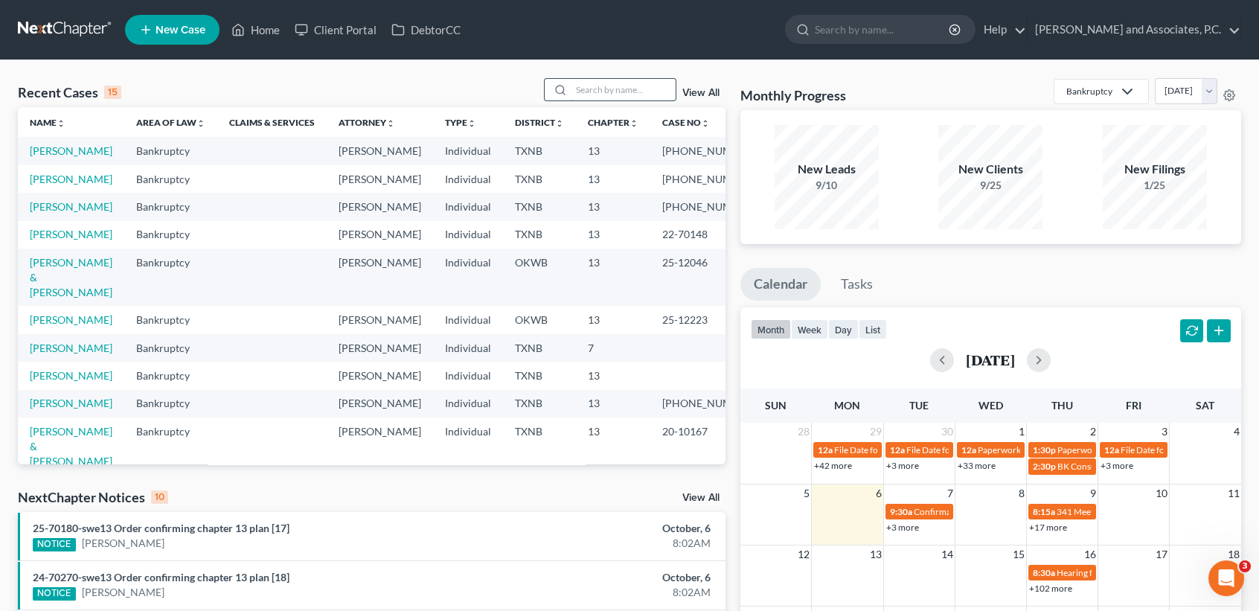
click at [597, 85] on input "search" at bounding box center [623, 90] width 104 height 22
click at [703, 86] on div "View All" at bounding box center [635, 89] width 182 height 23
click at [699, 95] on link "View All" at bounding box center [700, 93] width 37 height 10
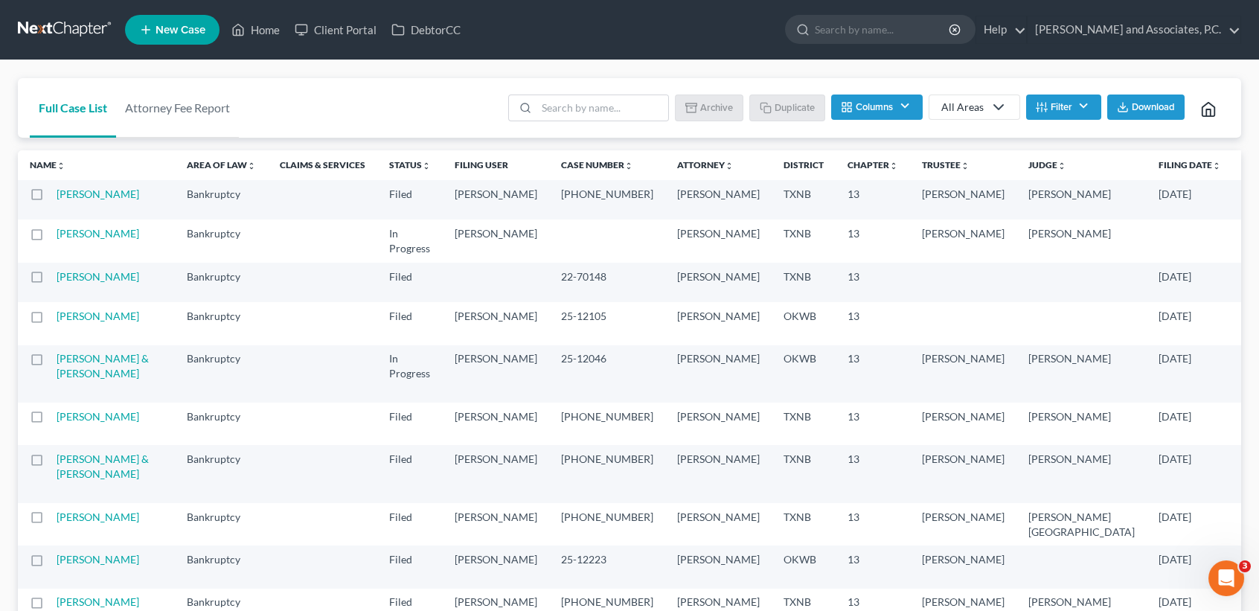
click at [1080, 97] on button "Filter" at bounding box center [1063, 106] width 75 height 25
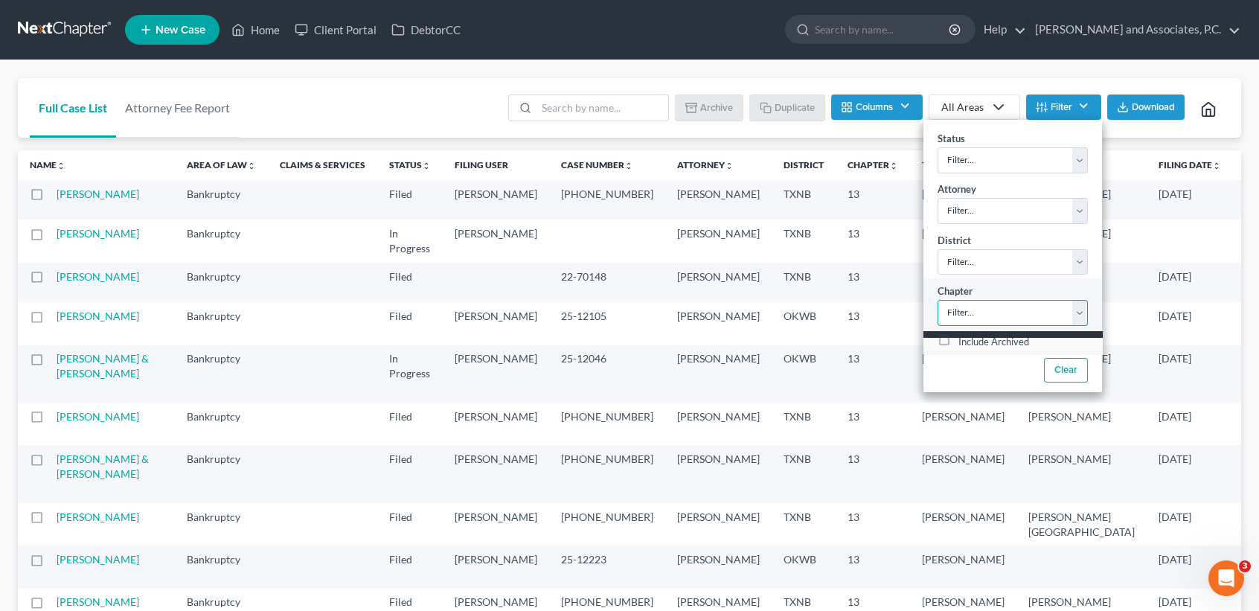
click at [979, 310] on select "Filter... 7 11 13" at bounding box center [1013, 313] width 150 height 26
select select "0"
click at [938, 303] on select "Filter... 7 11 13" at bounding box center [1013, 313] width 150 height 26
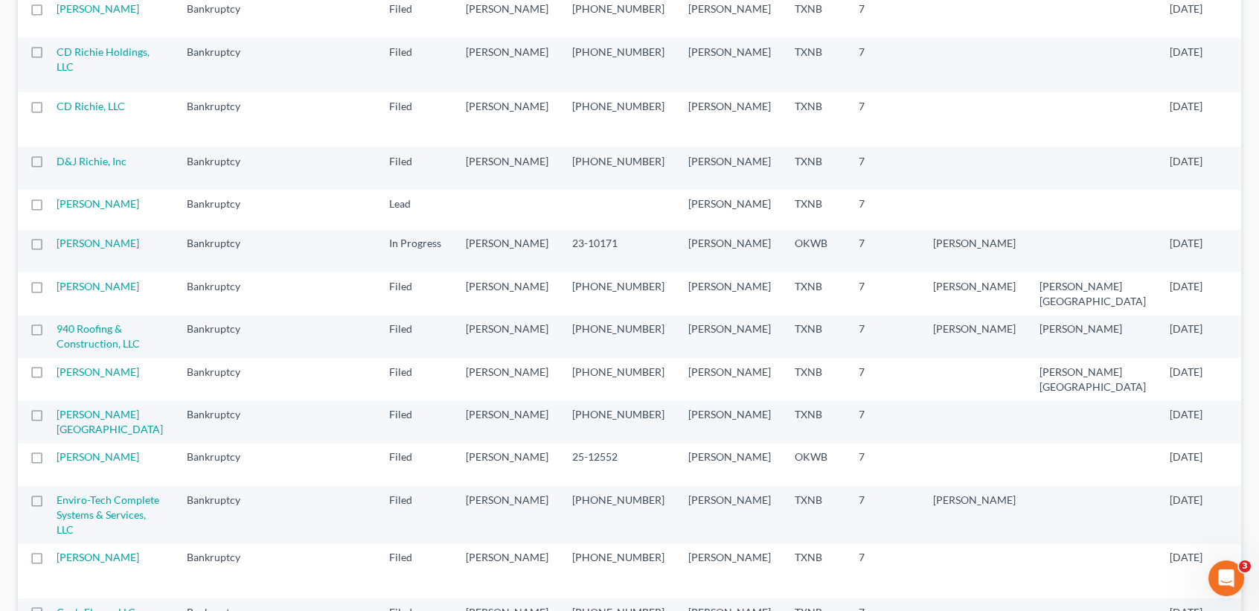
scroll to position [694, 0]
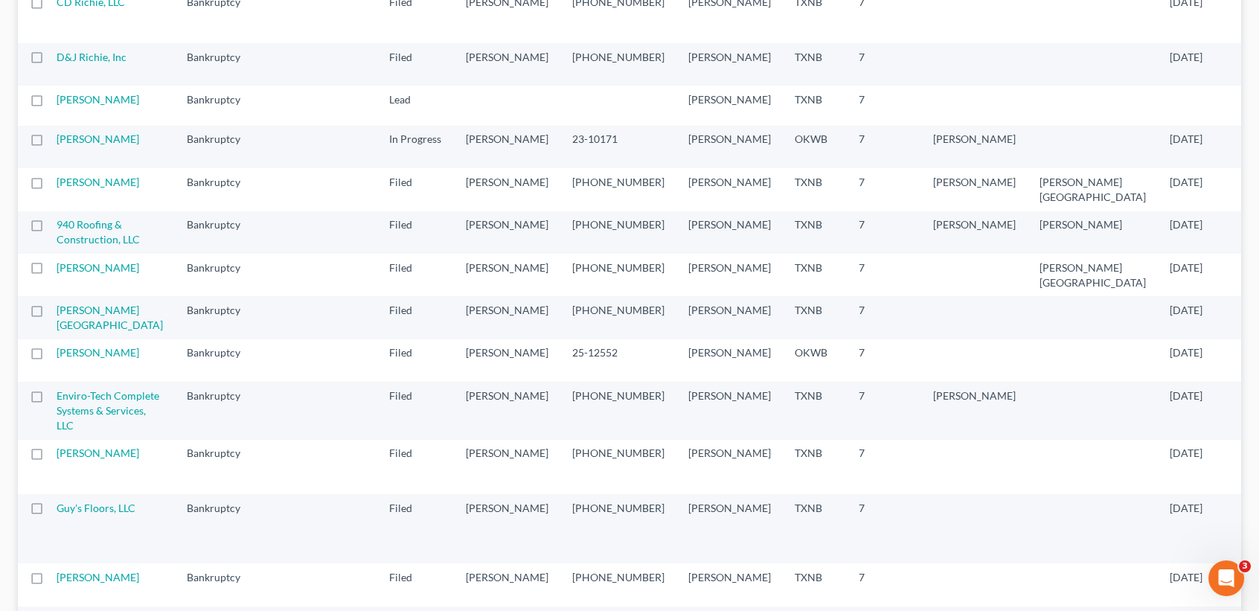
click at [68, 211] on td "Williams, Brady" at bounding box center [116, 189] width 118 height 42
click at [69, 188] on link "Williams, Brady" at bounding box center [98, 182] width 83 height 13
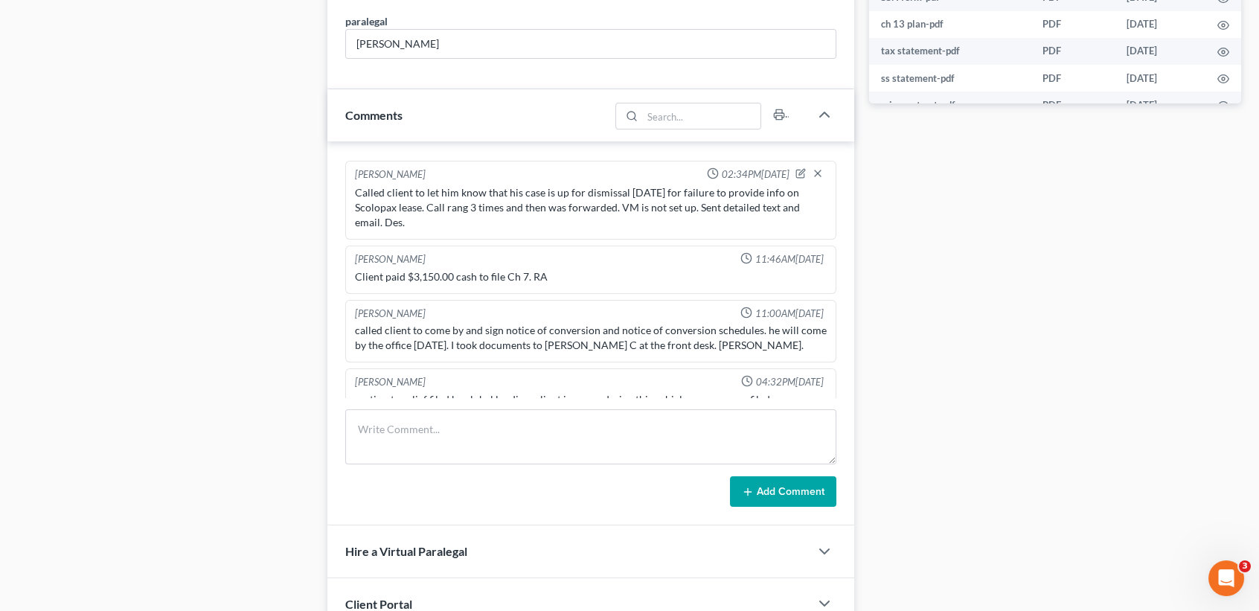
scroll to position [496, 0]
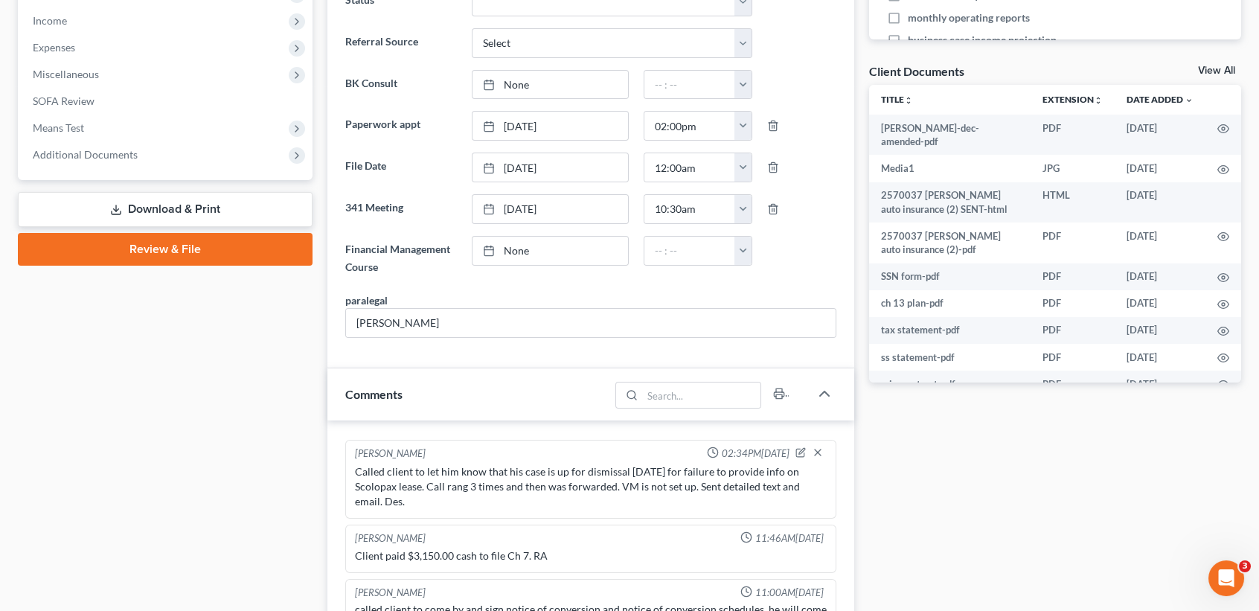
click at [1208, 66] on div "Client Documents View All" at bounding box center [1055, 74] width 372 height 22
click at [1211, 65] on link "View All" at bounding box center [1216, 70] width 37 height 10
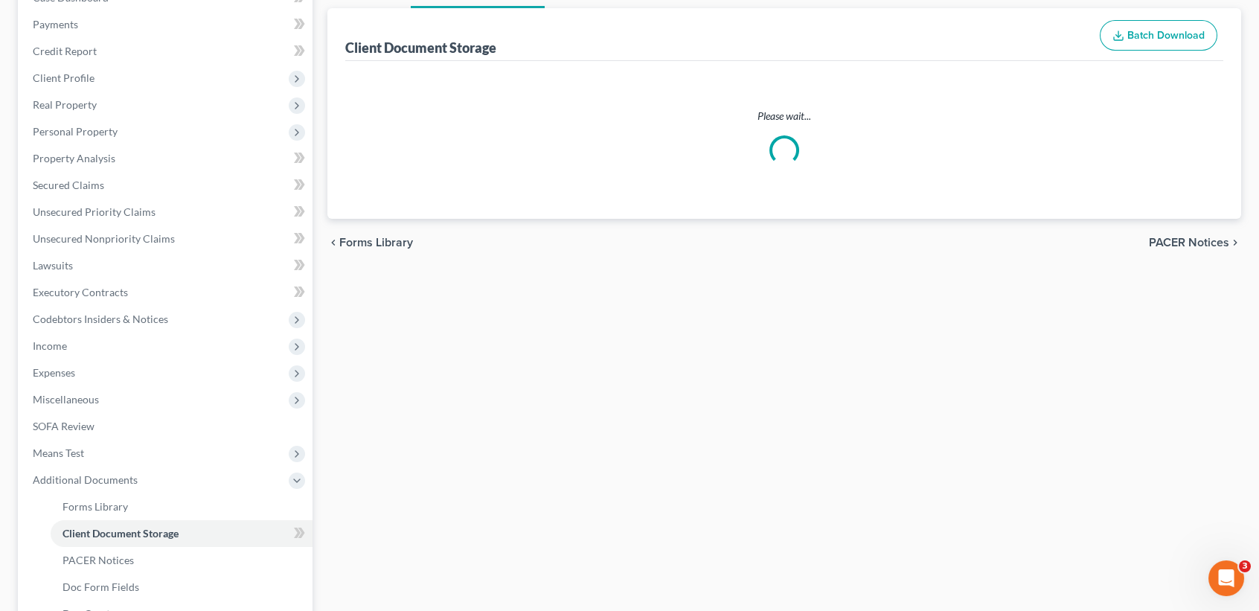
select select "18"
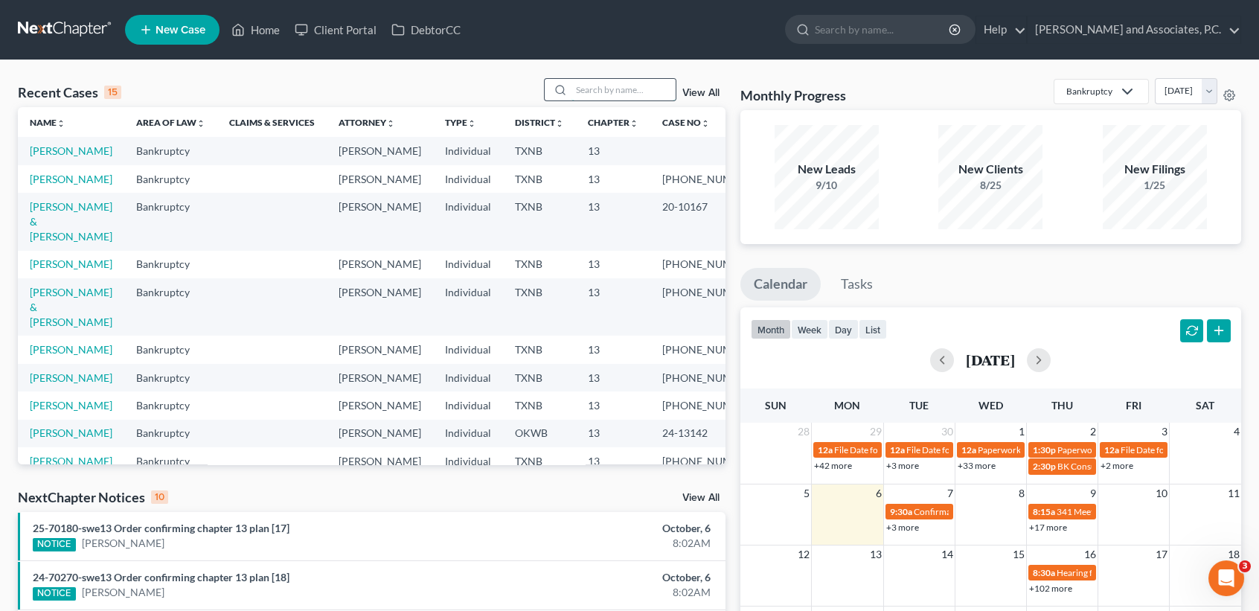
click at [611, 97] on input "search" at bounding box center [623, 90] width 104 height 22
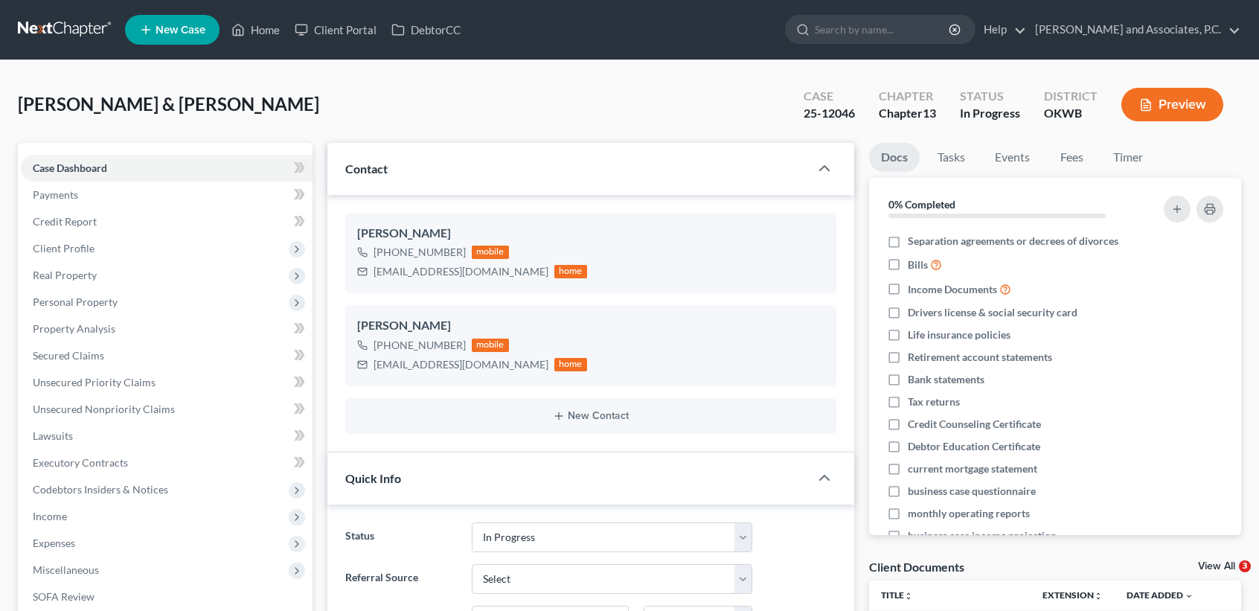
select select "7"
select select "0"
click at [254, 32] on link "Home" at bounding box center [255, 29] width 63 height 27
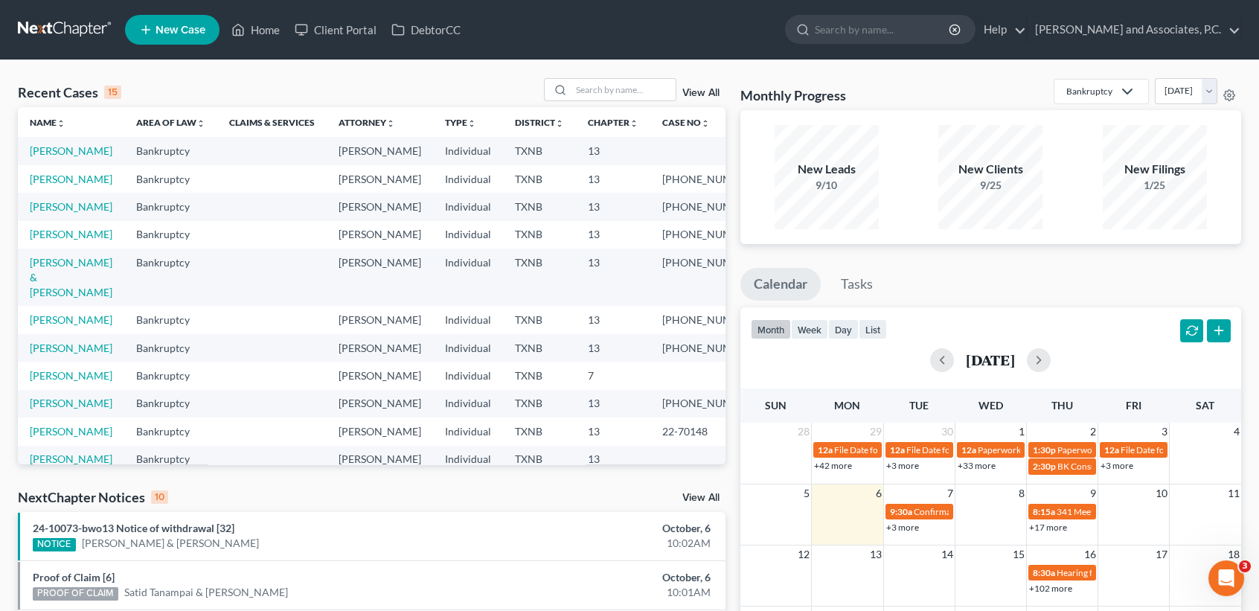
click at [161, 22] on link "New Case" at bounding box center [172, 30] width 94 height 30
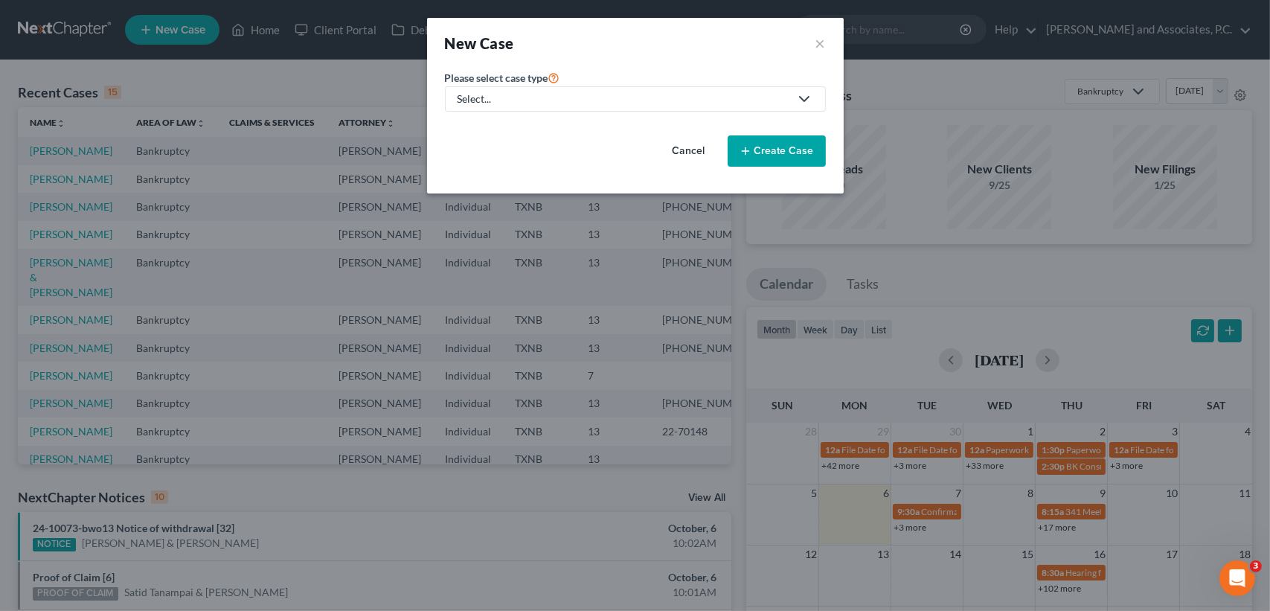
click at [548, 89] on link "Select..." at bounding box center [635, 98] width 381 height 25
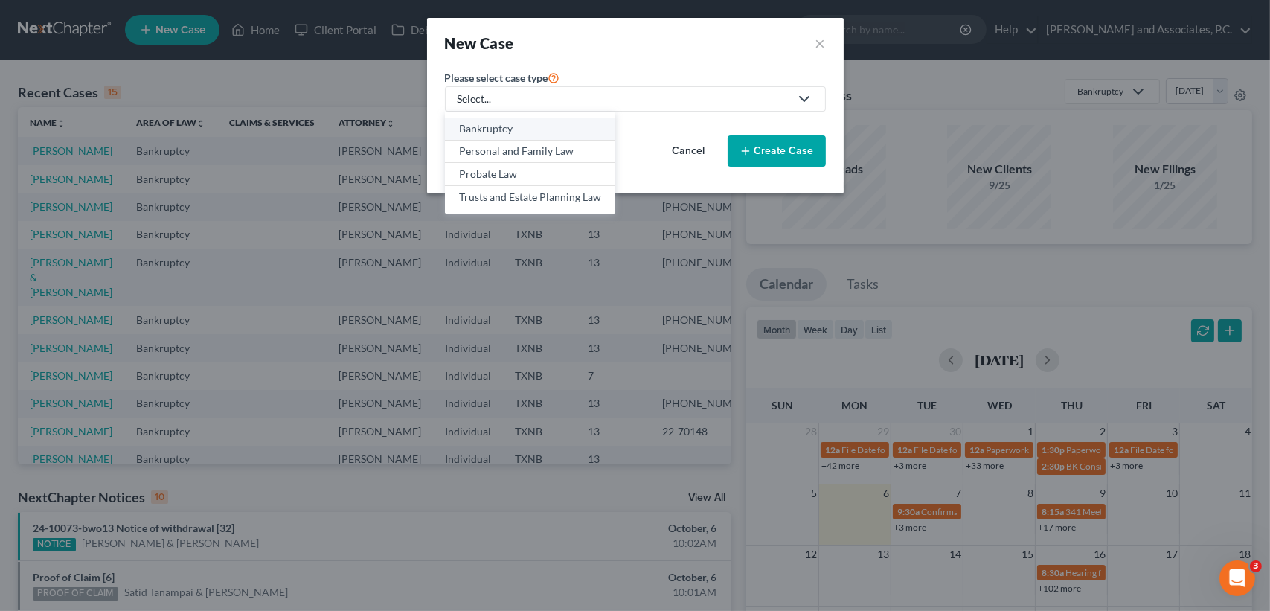
click at [491, 130] on div "Bankruptcy" at bounding box center [530, 128] width 142 height 15
select select "78"
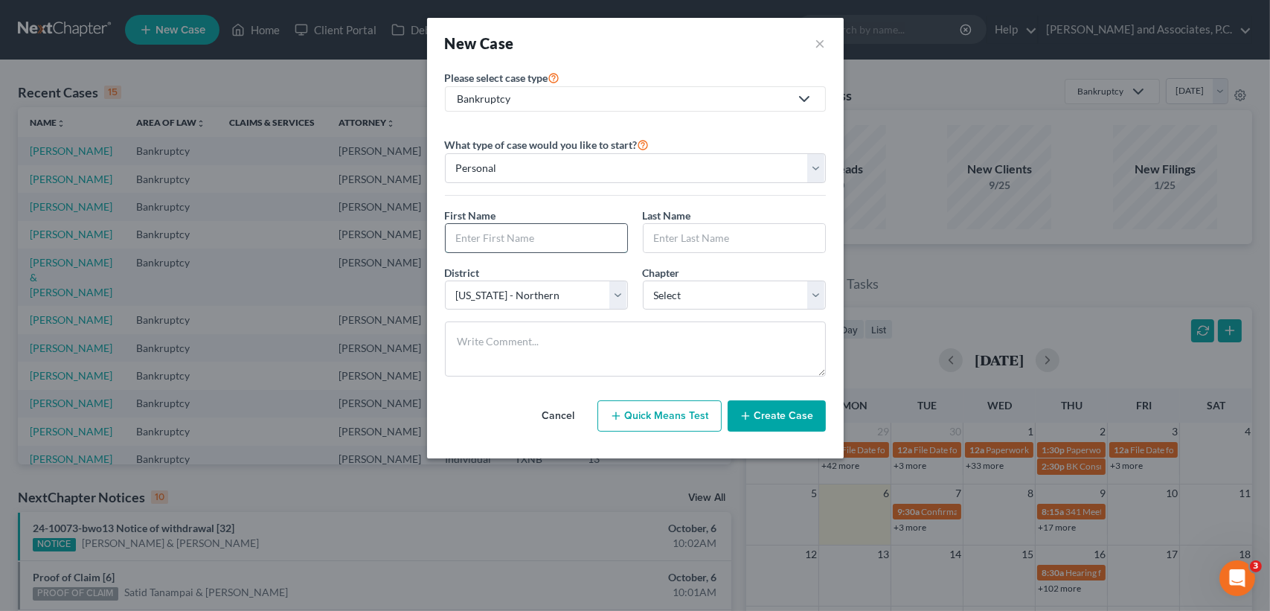
click at [504, 232] on input "text" at bounding box center [537, 238] width 182 height 28
type input "Kelly"
type input "Rickman"
select select "3"
click at [810, 402] on button "Create Case" at bounding box center [777, 415] width 98 height 31
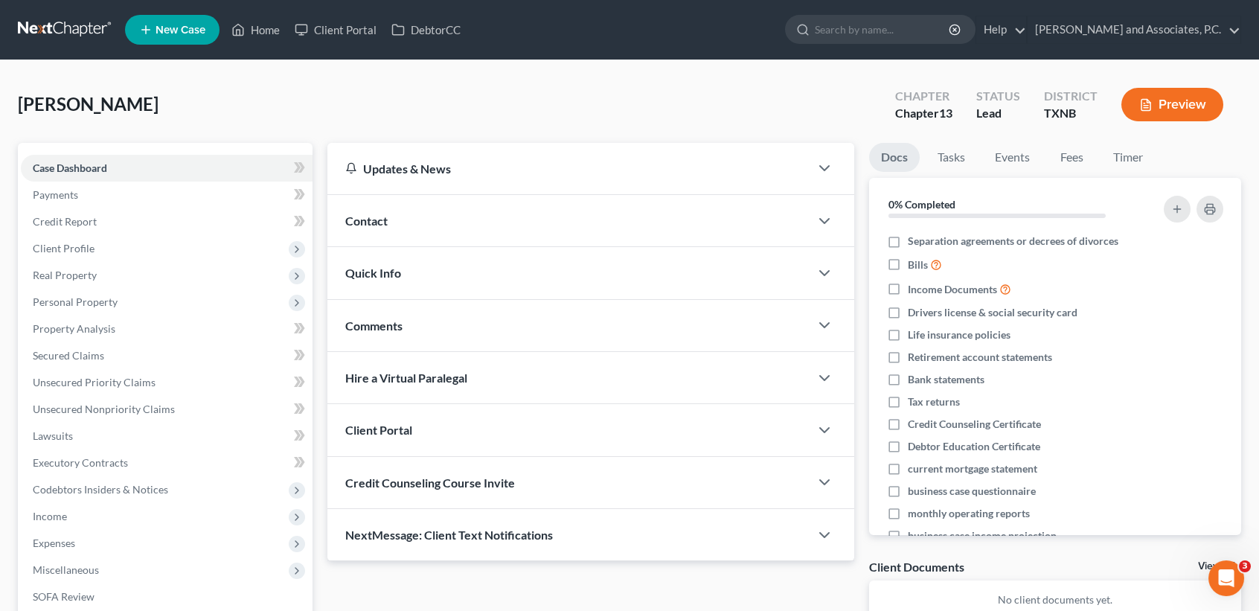
click at [385, 214] on span "Contact" at bounding box center [366, 221] width 42 height 14
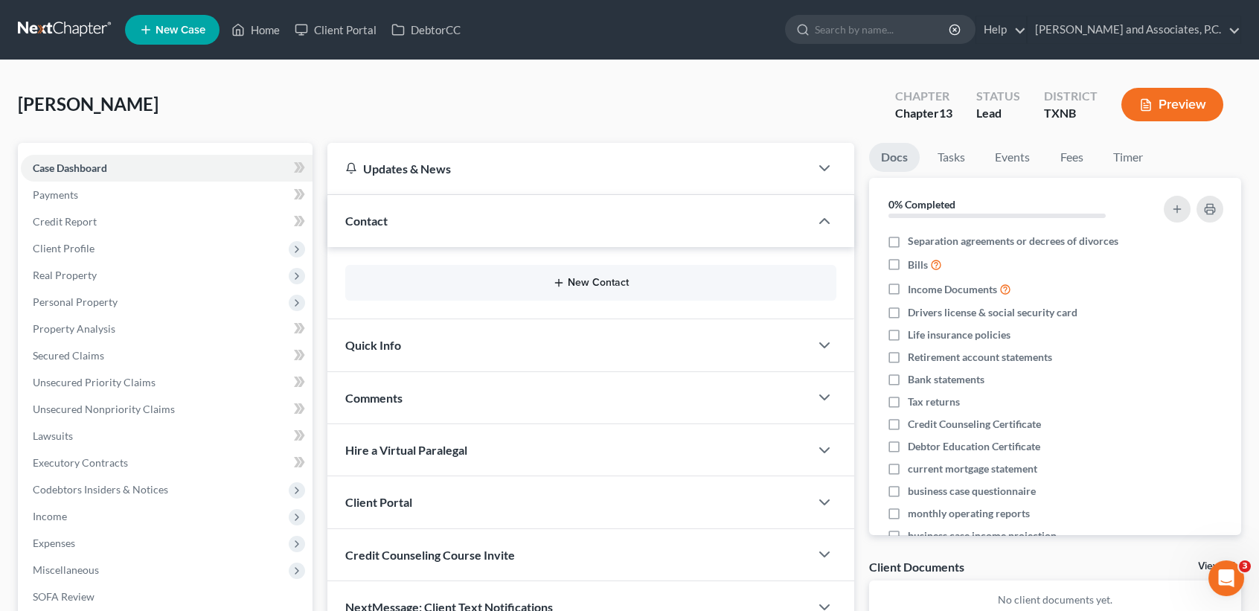
click at [600, 278] on button "New Contact" at bounding box center [590, 283] width 467 height 12
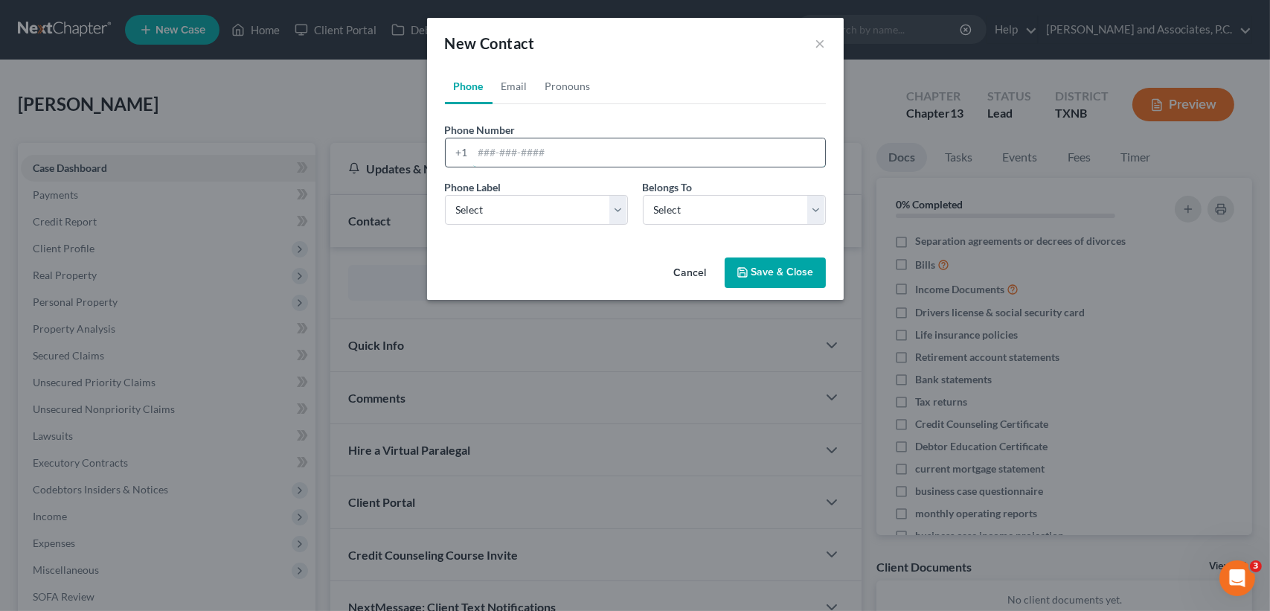
click at [510, 146] on input "tel" at bounding box center [649, 152] width 352 height 28
type input "940-923-1843"
click at [511, 203] on select "Select Mobile Home Work Other" at bounding box center [536, 210] width 183 height 30
select select "0"
click at [445, 195] on select "Select Mobile Home Work Other" at bounding box center [536, 210] width 183 height 30
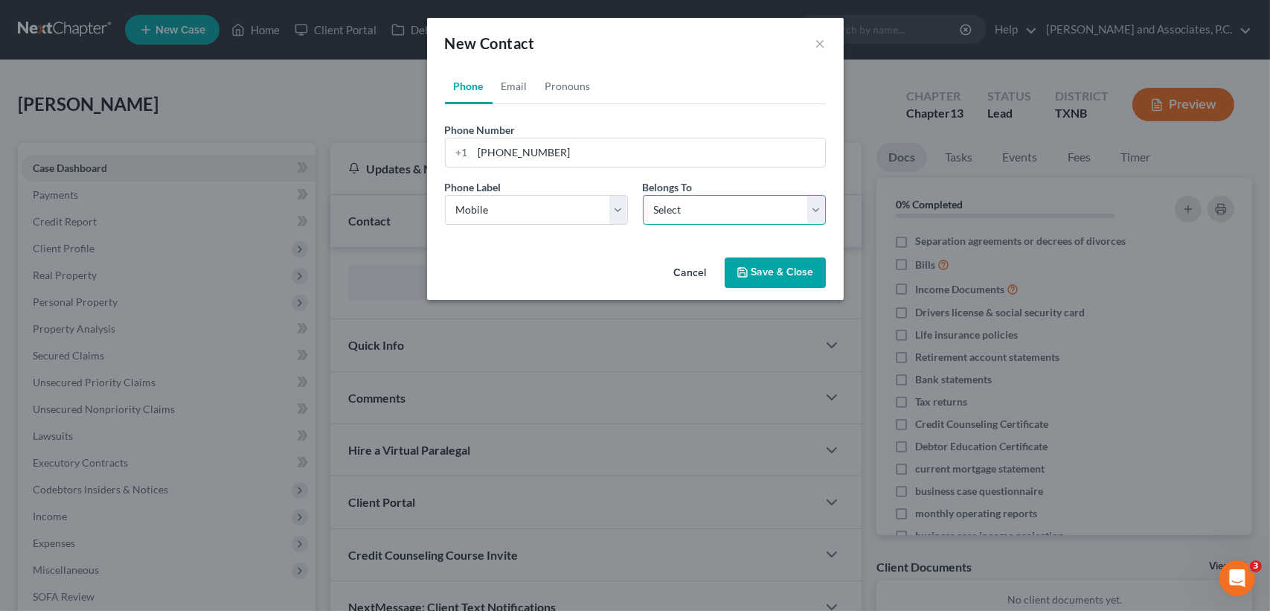
drag, startPoint x: 711, startPoint y: 202, endPoint x: 713, endPoint y: 220, distance: 18.7
click at [711, 202] on select "Select Client Other" at bounding box center [734, 210] width 183 height 30
select select "0"
click at [643, 195] on select "Select Client Other" at bounding box center [734, 210] width 183 height 30
click at [519, 88] on link "Email" at bounding box center [515, 86] width 44 height 36
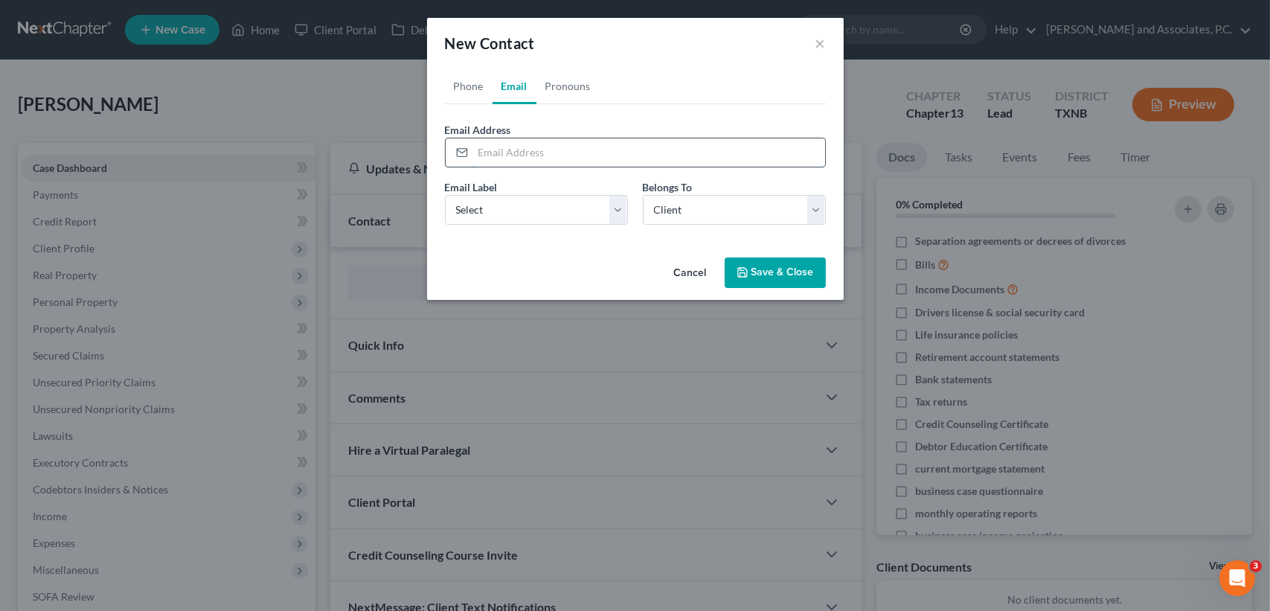
click at [528, 144] on input "email" at bounding box center [649, 152] width 352 height 28
type input "alyssa22amber@gmail.com"
click at [557, 193] on div "Email Label Select Home Work Other" at bounding box center [537, 201] width 198 height 45
select select "0"
click at [445, 195] on select "Select Home Work Other" at bounding box center [536, 210] width 183 height 30
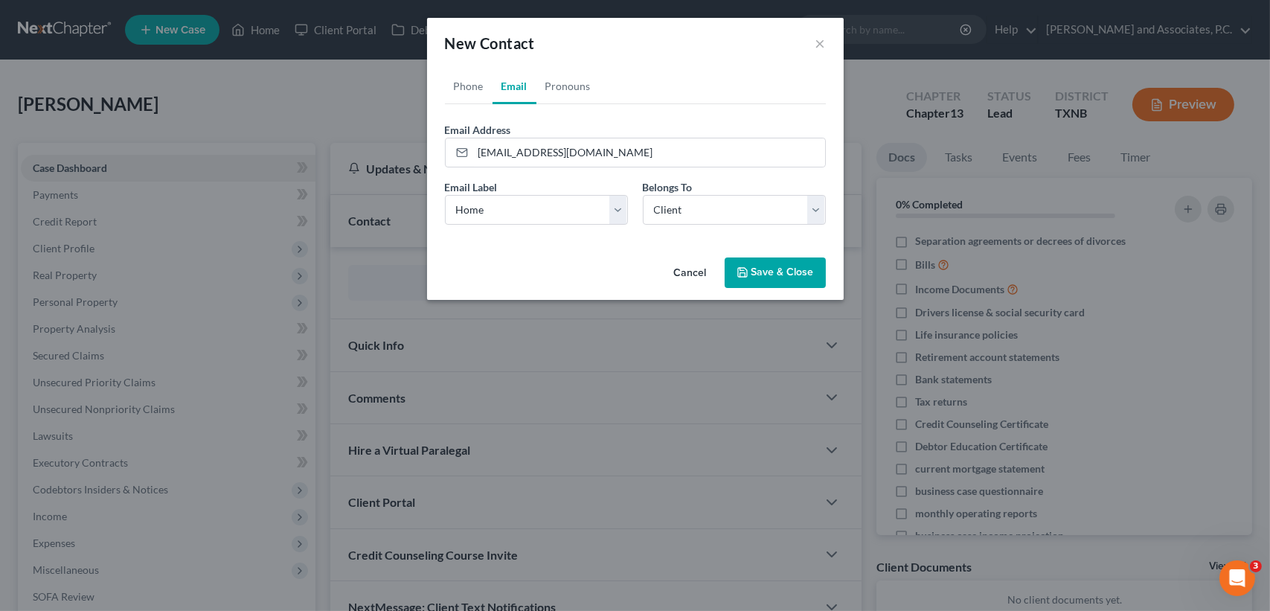
click at [542, 251] on div "Cancel Save & Close" at bounding box center [635, 275] width 417 height 49
click at [792, 269] on button "Save & Close" at bounding box center [775, 272] width 101 height 31
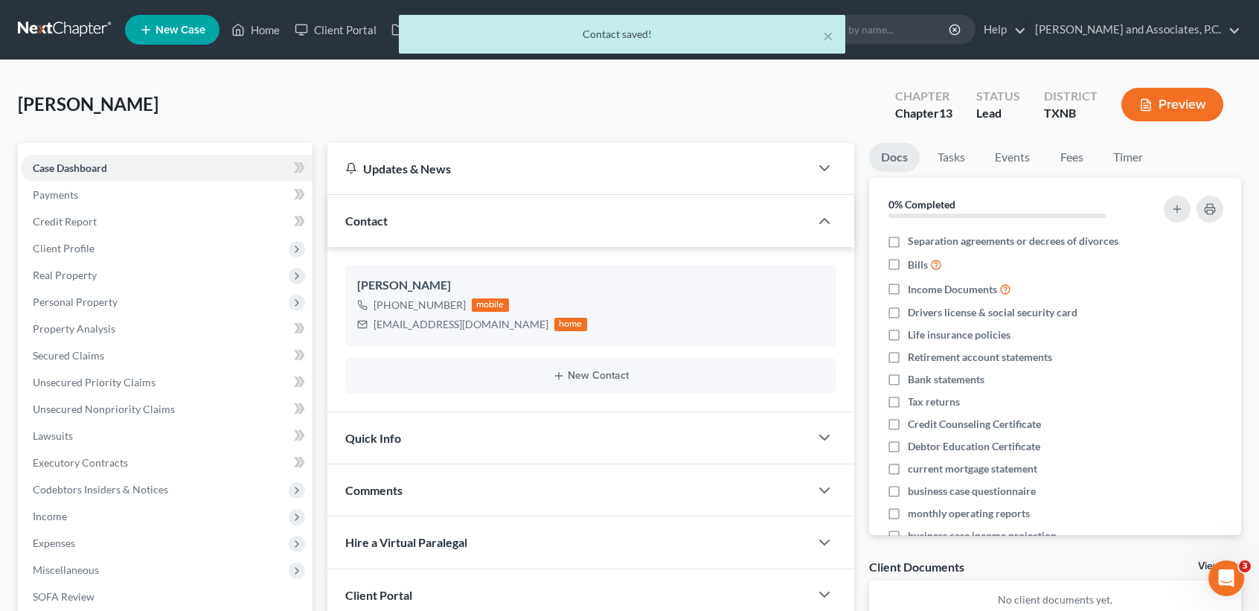
click at [368, 435] on span "Quick Info" at bounding box center [373, 438] width 56 height 14
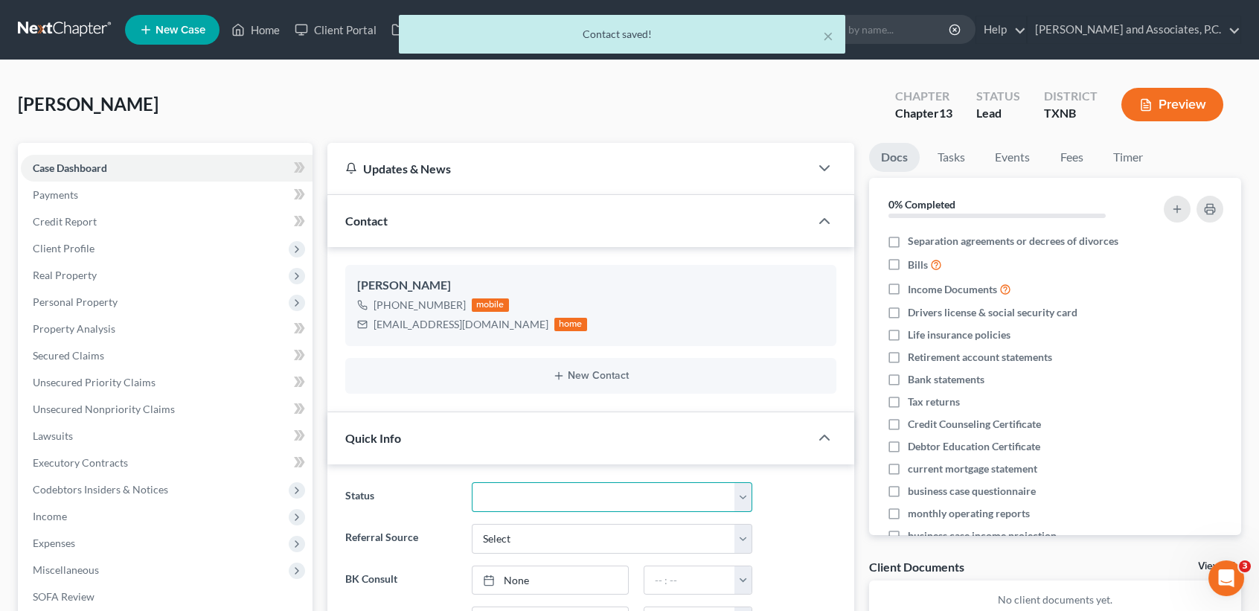
click at [509, 493] on select "Closed without Discharge Complete Converted to 7 Discharged Dismissed Filed Fin…" at bounding box center [612, 497] width 281 height 30
select select "7"
click at [472, 482] on select "Closed without Discharge Complete Converted to 7 Discharged Dismissed Filed Fin…" at bounding box center [612, 497] width 281 height 30
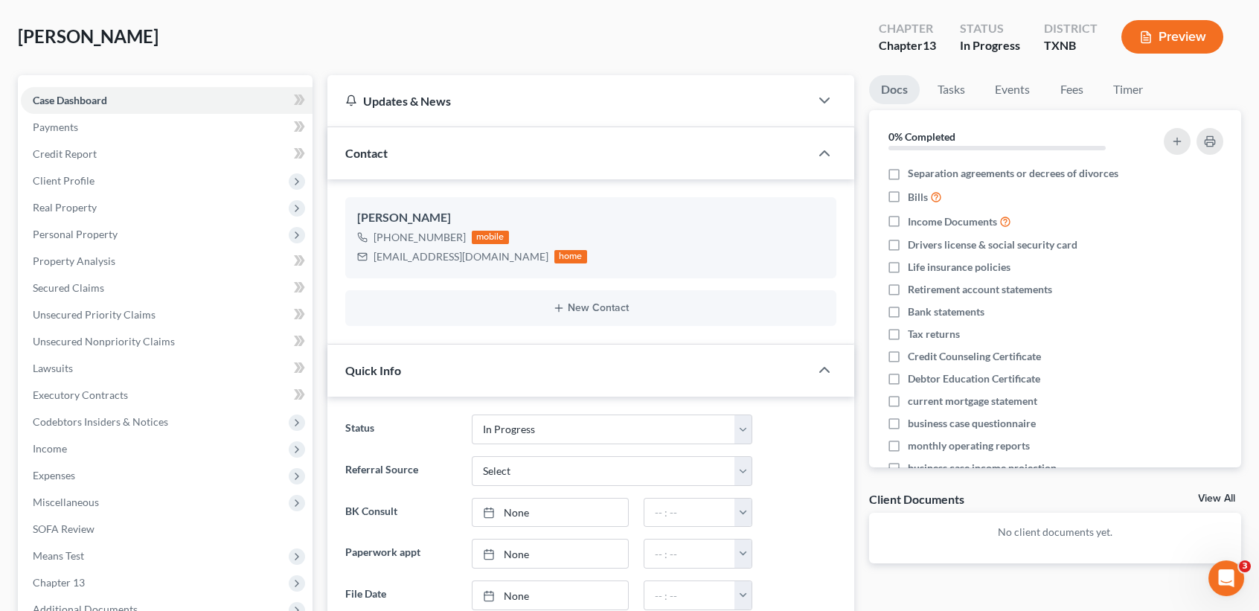
scroll to position [99, 0]
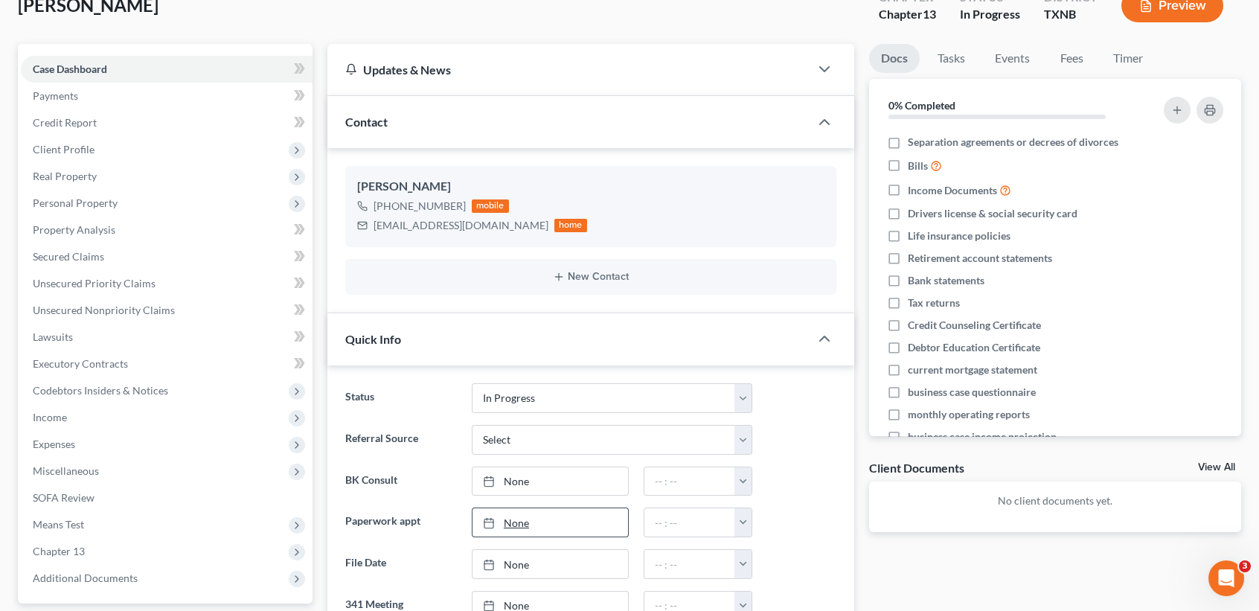
click at [507, 508] on link "None" at bounding box center [550, 522] width 156 height 28
type input "10/6/2025"
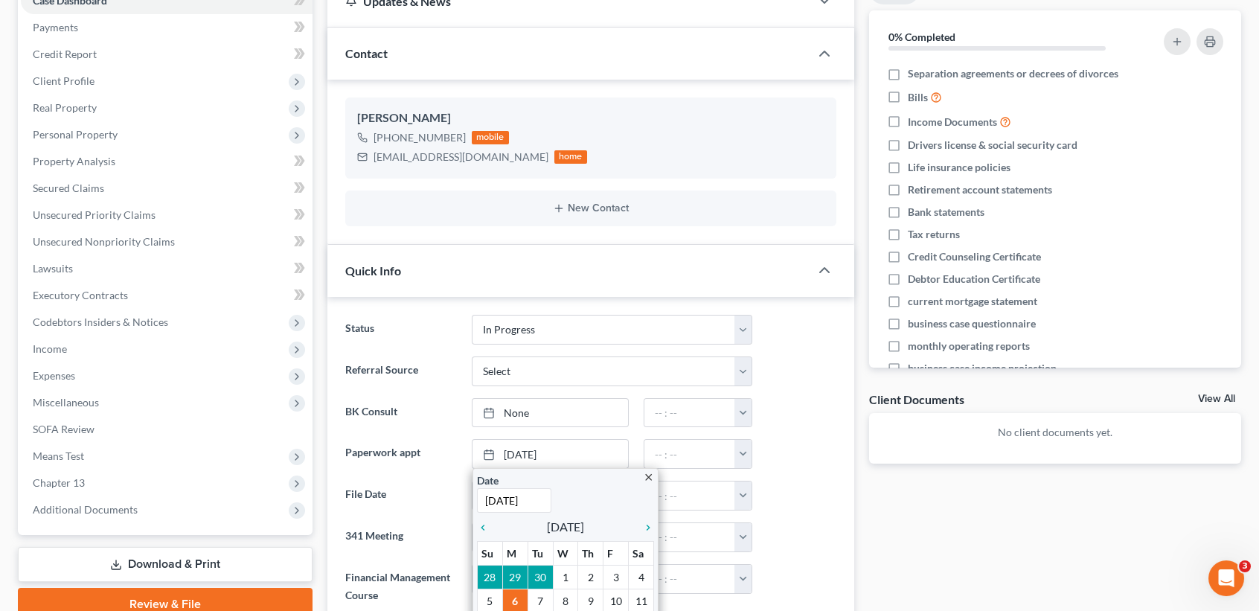
scroll to position [198, 0]
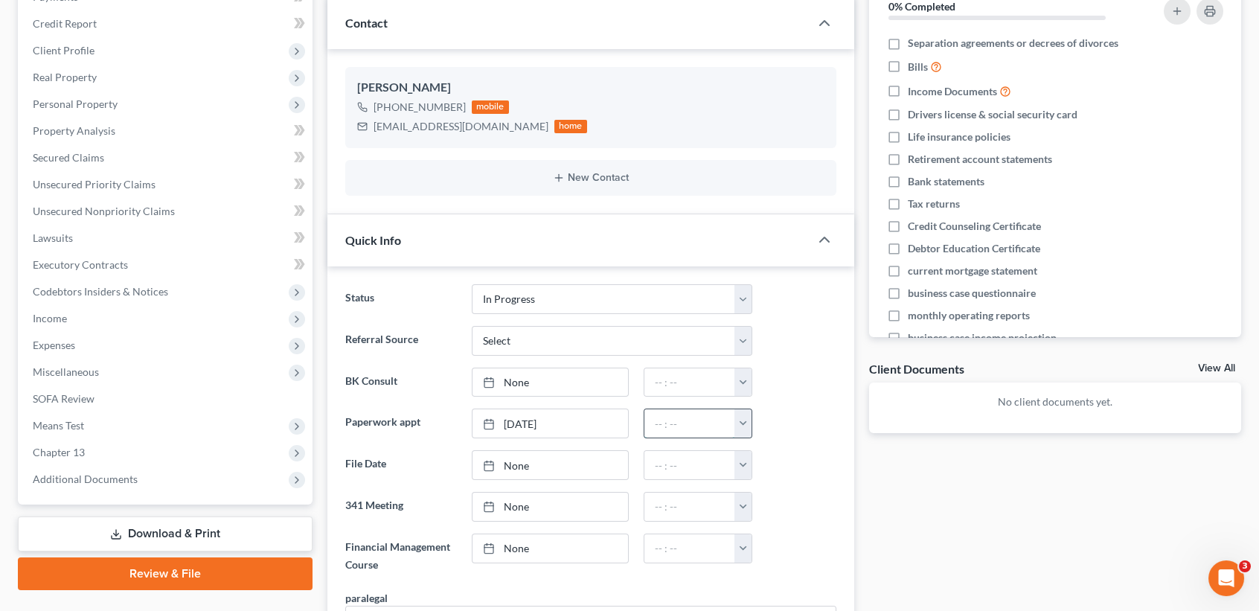
click at [679, 411] on input "text" at bounding box center [689, 423] width 91 height 28
type input "2:30pm"
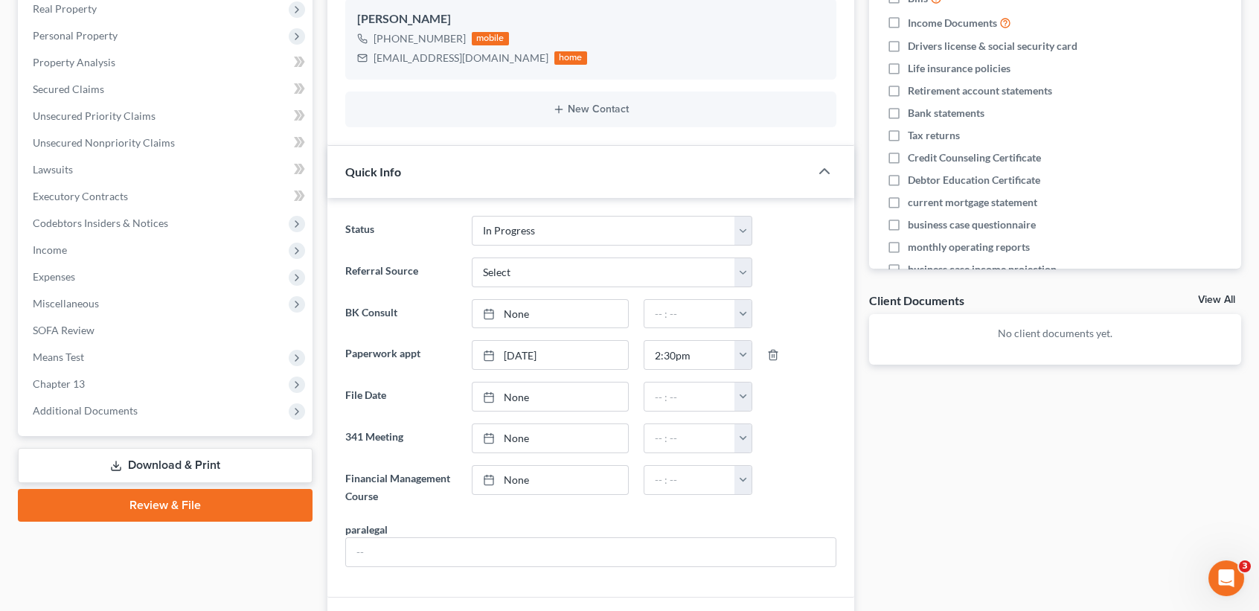
scroll to position [298, 0]
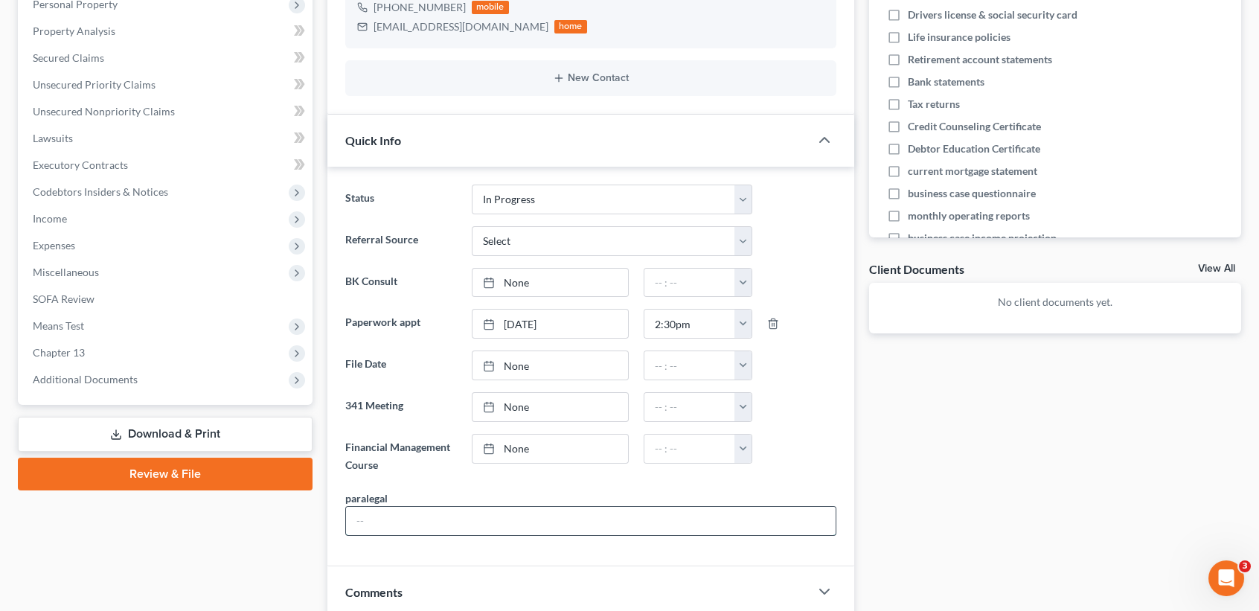
click at [388, 521] on input "text" at bounding box center [591, 521] width 490 height 28
type input "[PERSON_NAME]"
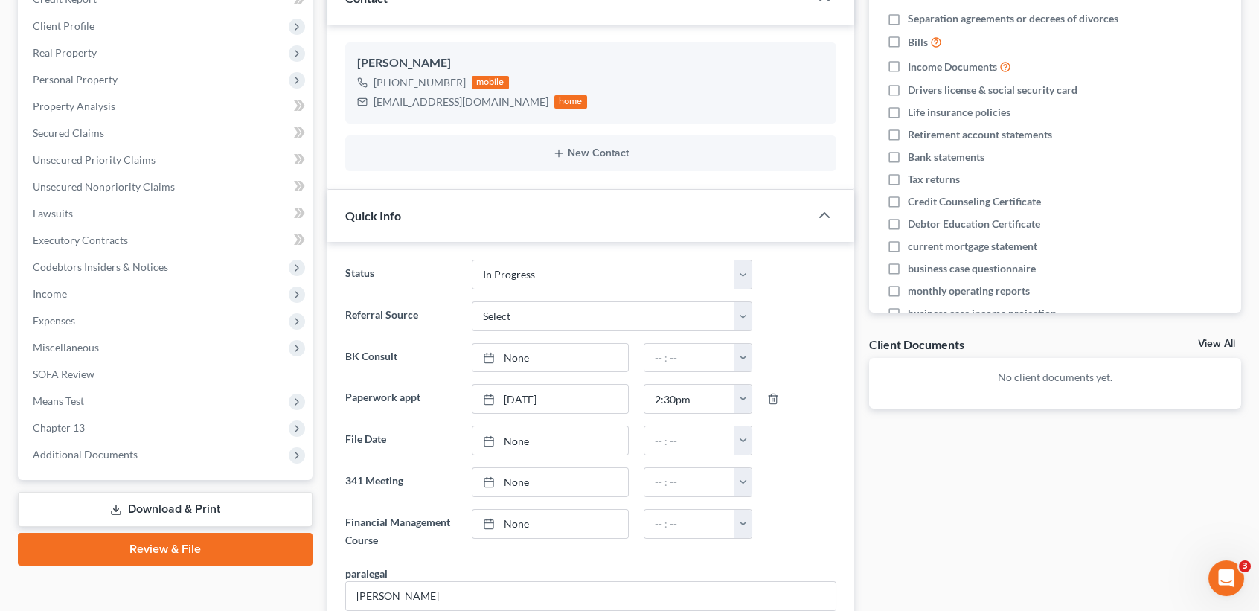
scroll to position [0, 0]
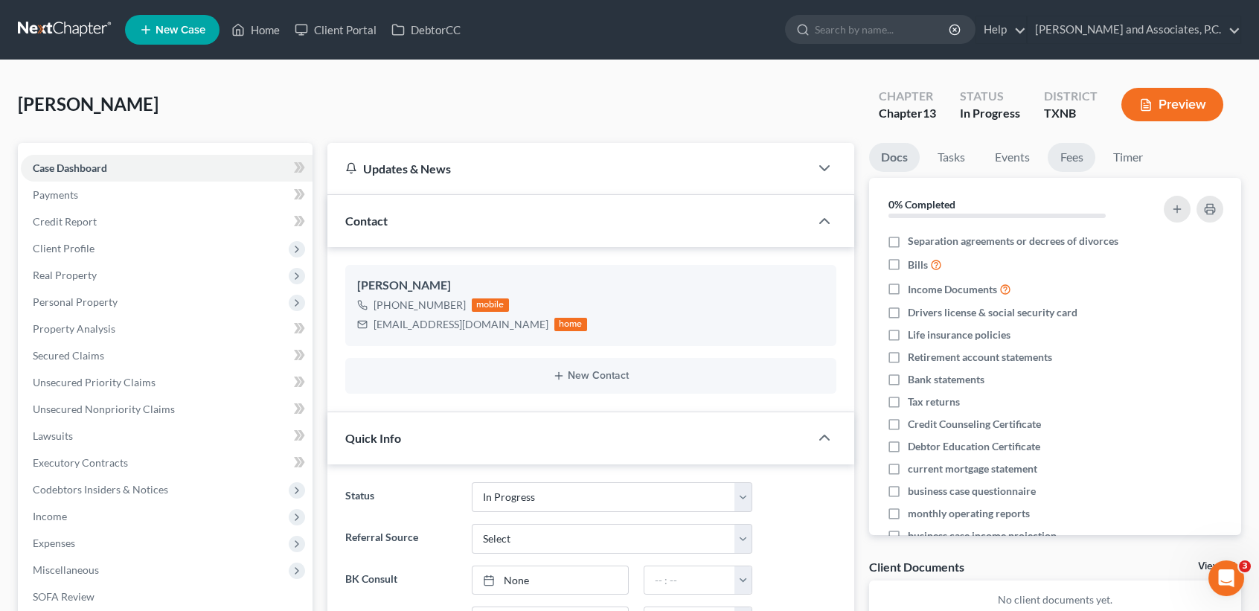
click at [1087, 162] on link "Fees" at bounding box center [1072, 157] width 48 height 29
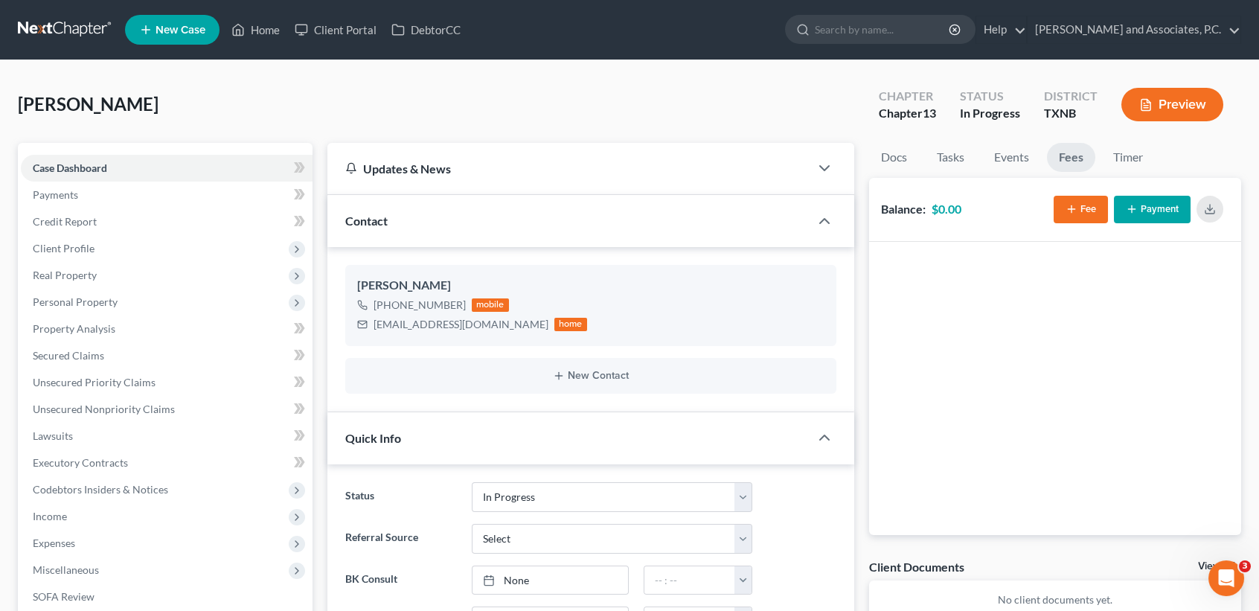
click at [1078, 203] on button "Fee" at bounding box center [1081, 210] width 54 height 28
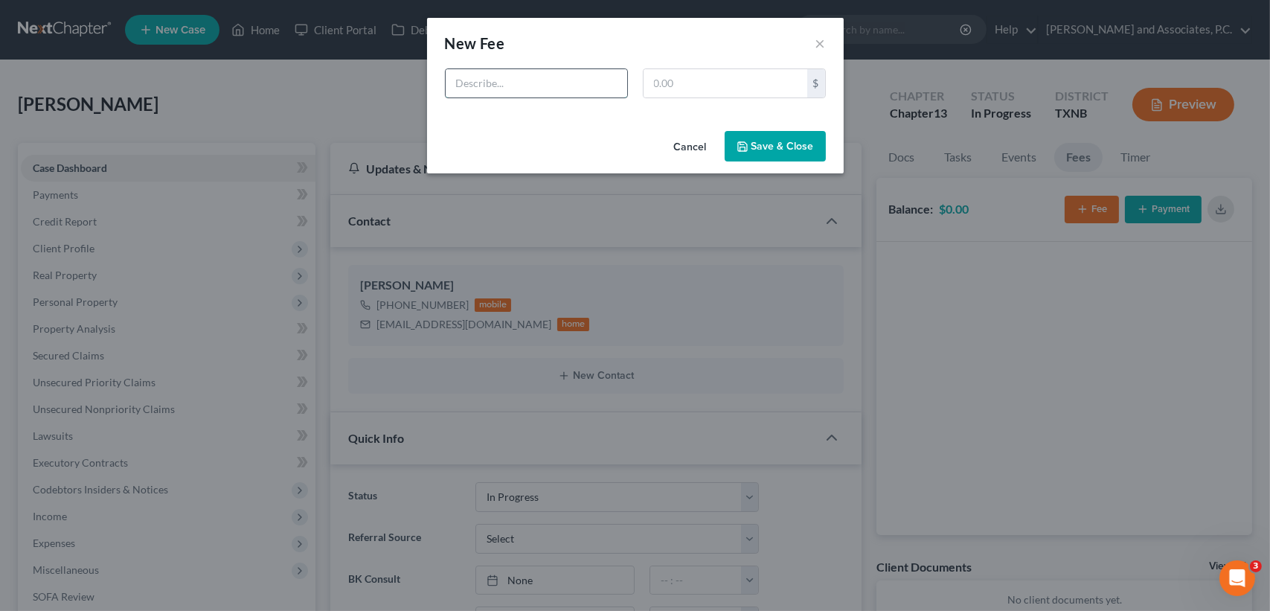
click at [574, 76] on input "text" at bounding box center [537, 83] width 182 height 28
type input "Chapter 13 bankruptcy"
type input "688.00"
click at [786, 152] on button "Save & Close" at bounding box center [775, 146] width 101 height 31
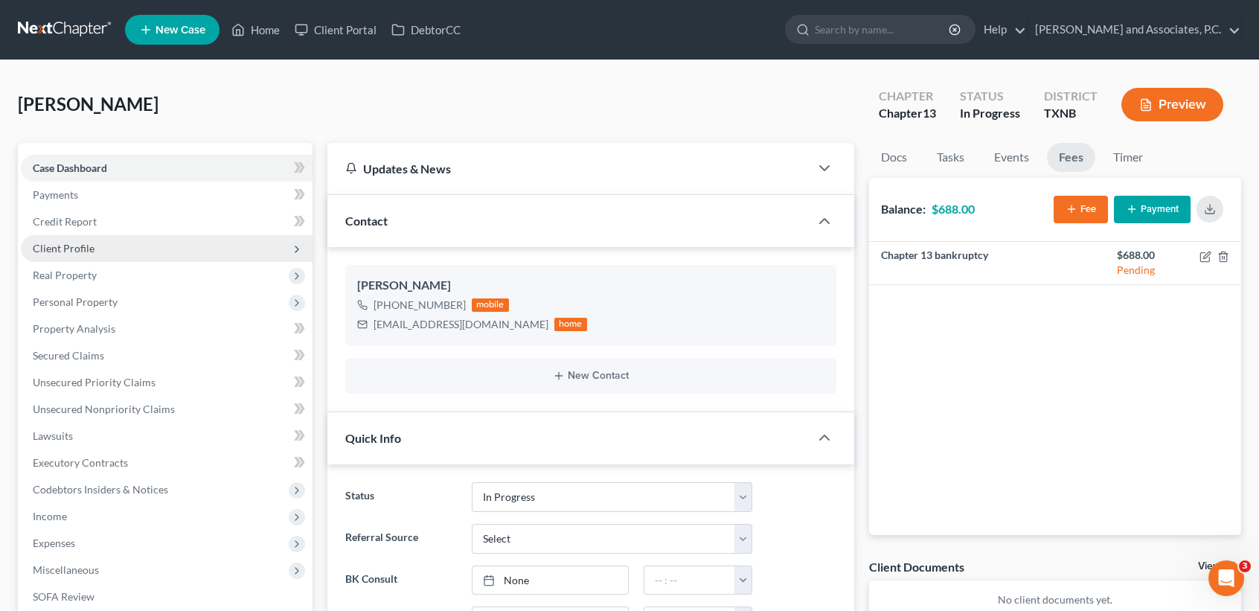
click at [86, 245] on span "Client Profile" at bounding box center [64, 248] width 62 height 13
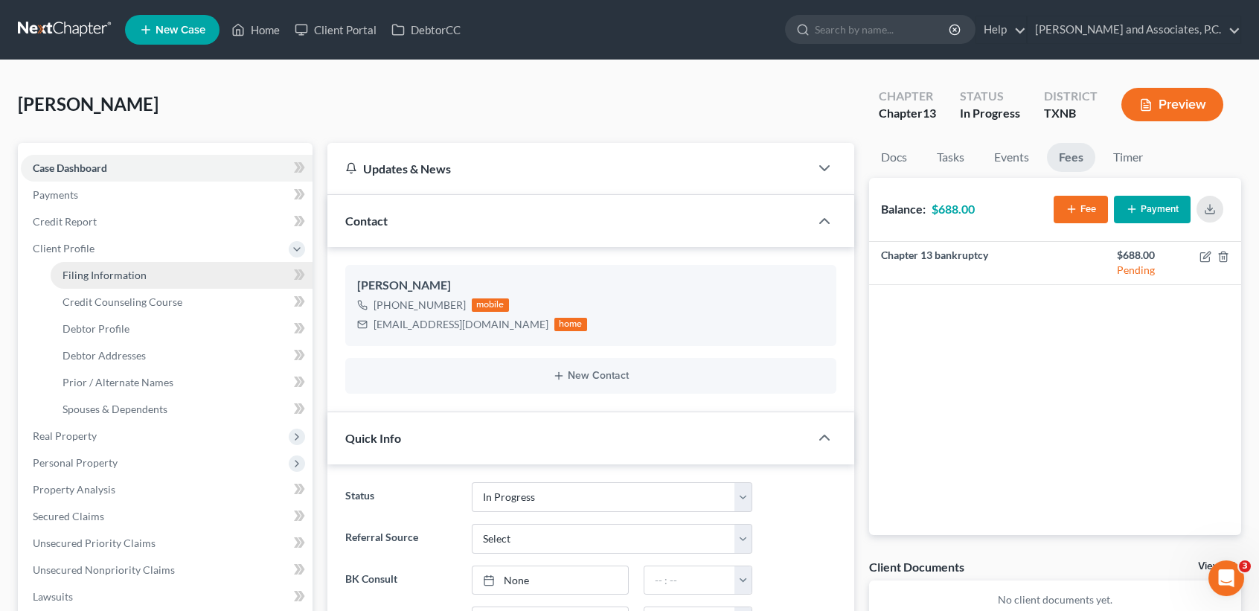
click at [83, 266] on link "Filing Information" at bounding box center [182, 275] width 262 height 27
select select "1"
select select "0"
select select "3"
select select "78"
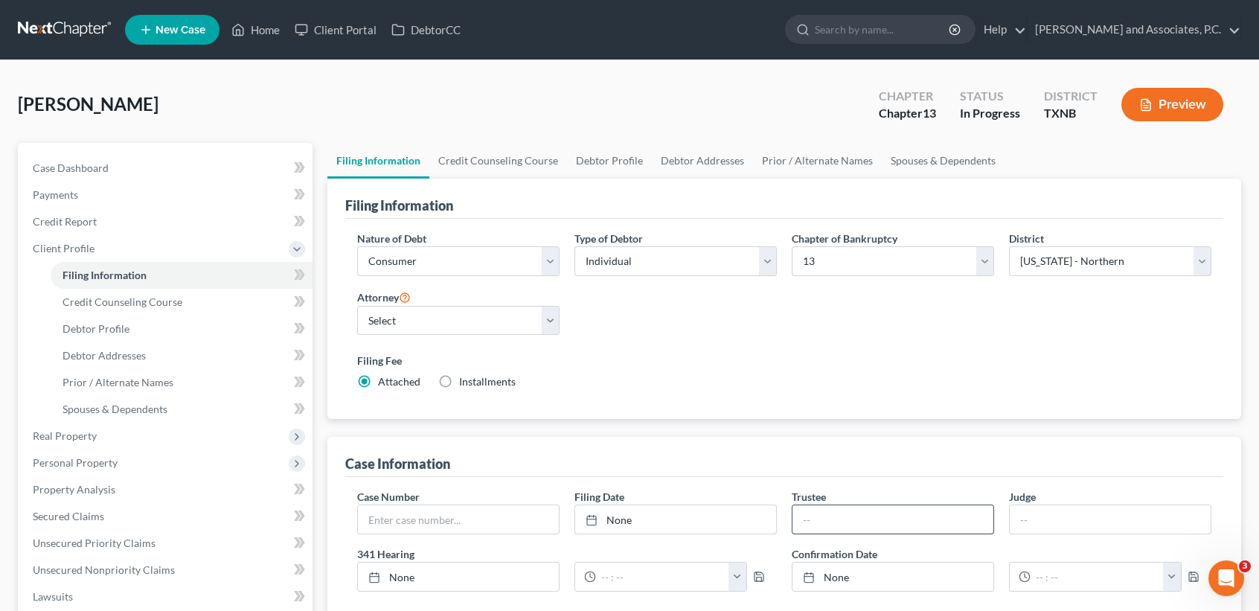
click at [931, 513] on input "text" at bounding box center [892, 519] width 201 height 28
type input "Katherine L. Davis"
click at [877, 406] on div "Nature of Debt Select Business Consumer Other Nature of Business Select Clearin…" at bounding box center [784, 319] width 878 height 201
click at [840, 382] on div "Filing Fee Attached Installments Installments" at bounding box center [784, 371] width 854 height 36
click at [478, 158] on link "Credit Counseling Course" at bounding box center [498, 161] width 138 height 36
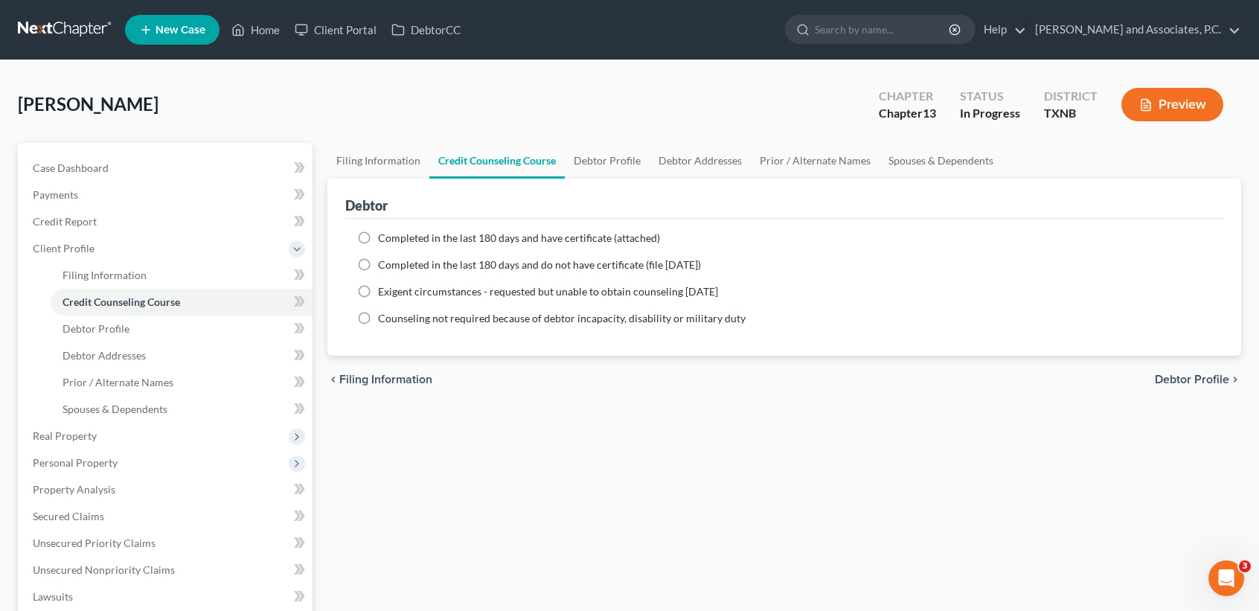
click at [438, 240] on span "Completed in the last 180 days and have certificate (attached)" at bounding box center [519, 237] width 282 height 13
click at [394, 240] on input "Completed in the last 180 days and have certificate (attached)" at bounding box center [389, 236] width 10 height 10
radio input "true"
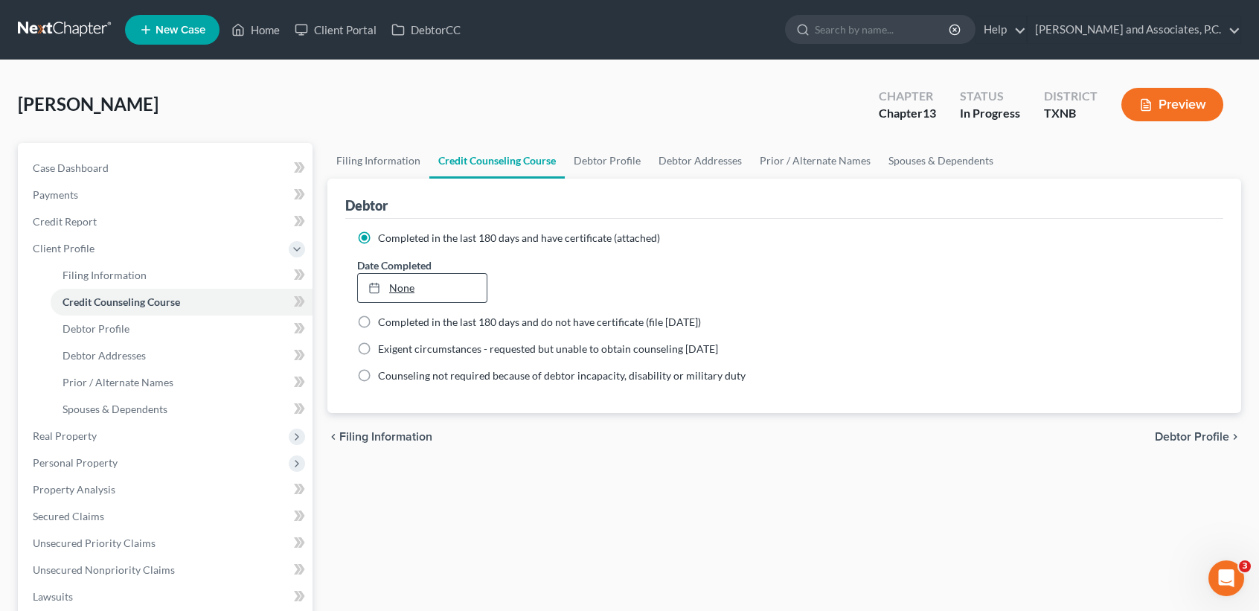
drag, startPoint x: 401, startPoint y: 306, endPoint x: 400, endPoint y: 298, distance: 8.3
click at [401, 304] on ng-include "Completed in the last 180 days and have certificate (attached) Date Completed N…" at bounding box center [784, 307] width 854 height 153
type input "10/6/2025"
click at [400, 286] on link "10/6/2025" at bounding box center [422, 288] width 129 height 28
click at [629, 158] on link "Debtor Profile" at bounding box center [607, 161] width 85 height 36
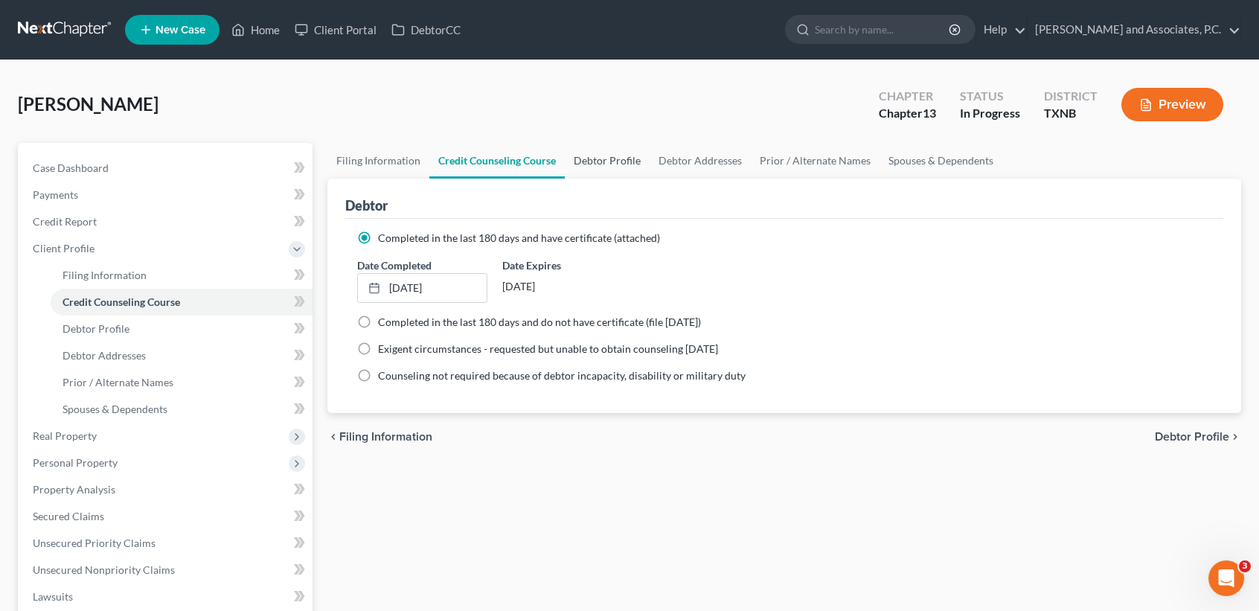
select select "0"
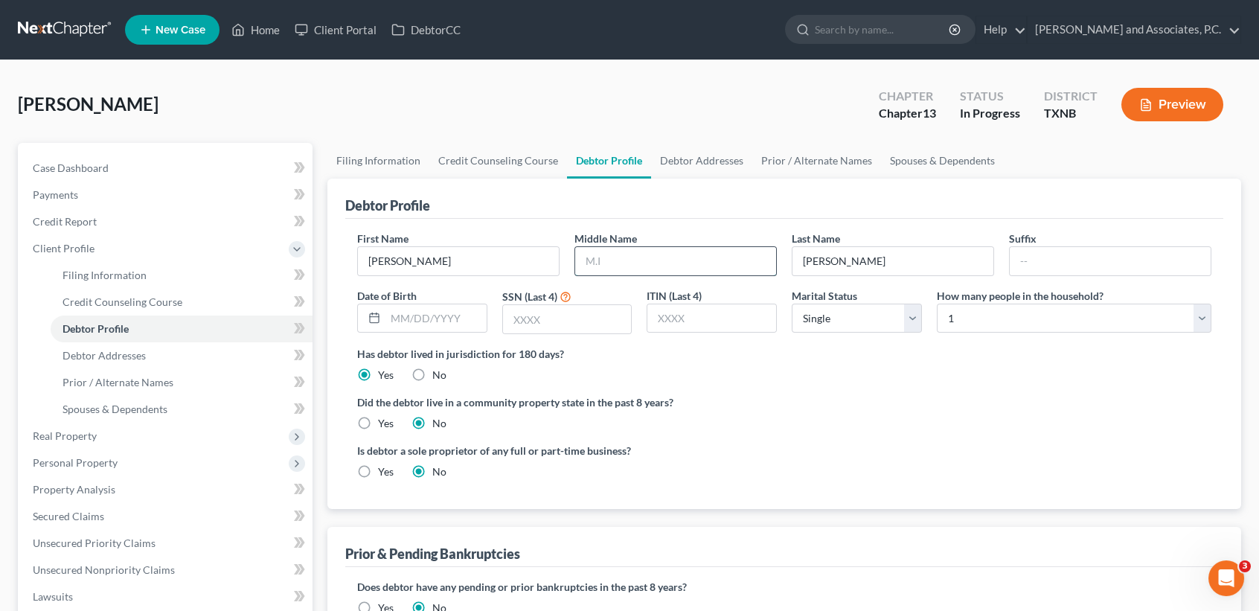
click at [647, 256] on input "text" at bounding box center [675, 261] width 201 height 28
type input "m"
type input "Marie"
type input "04/22/1982"
click at [571, 313] on input "text" at bounding box center [567, 319] width 129 height 28
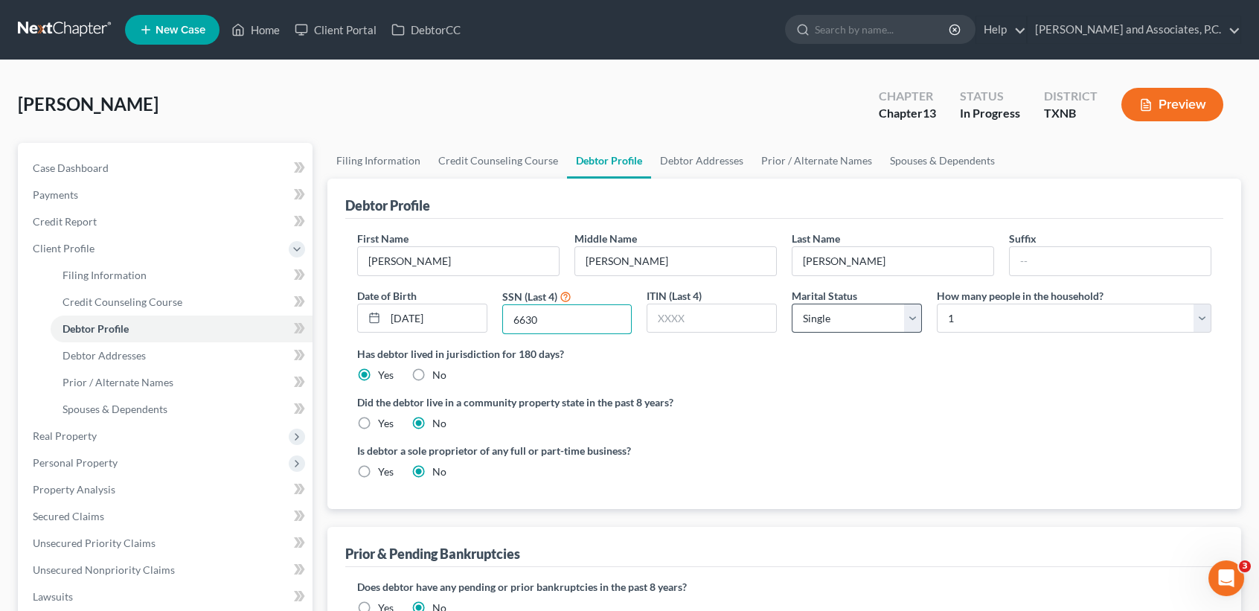
type input "6630"
click at [867, 316] on select "Select Single Married Separated Divorced Widowed" at bounding box center [857, 319] width 130 height 30
select select "1"
click at [792, 304] on select "Select Single Married Separated Divorced Widowed" at bounding box center [857, 319] width 130 height 30
click at [952, 356] on label "Has debtor lived in jurisdiction for 180 days?" at bounding box center [784, 354] width 854 height 16
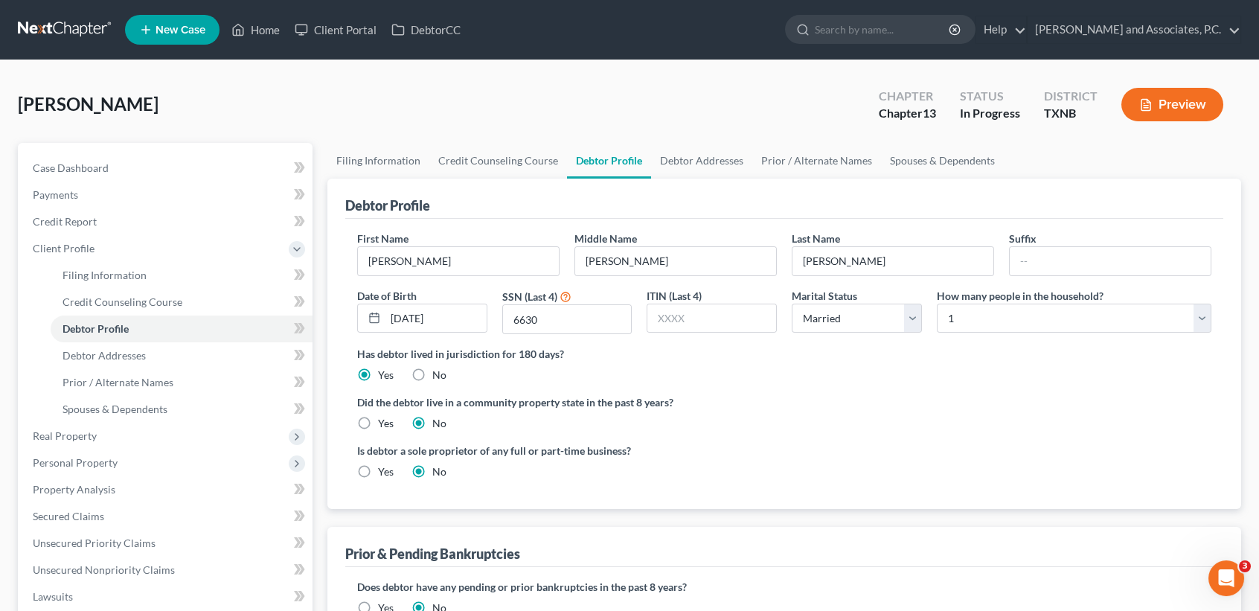
drag, startPoint x: 881, startPoint y: 387, endPoint x: 673, endPoint y: 416, distance: 210.4
click at [881, 385] on ng-include "First Name Kelly Middle Name Marie Last Name Rickman Suffix Date of Birth 04/22…" at bounding box center [784, 361] width 854 height 260
click at [378, 419] on label "Yes" at bounding box center [386, 423] width 16 height 15
click at [384, 419] on input "Yes" at bounding box center [389, 421] width 10 height 10
radio input "true"
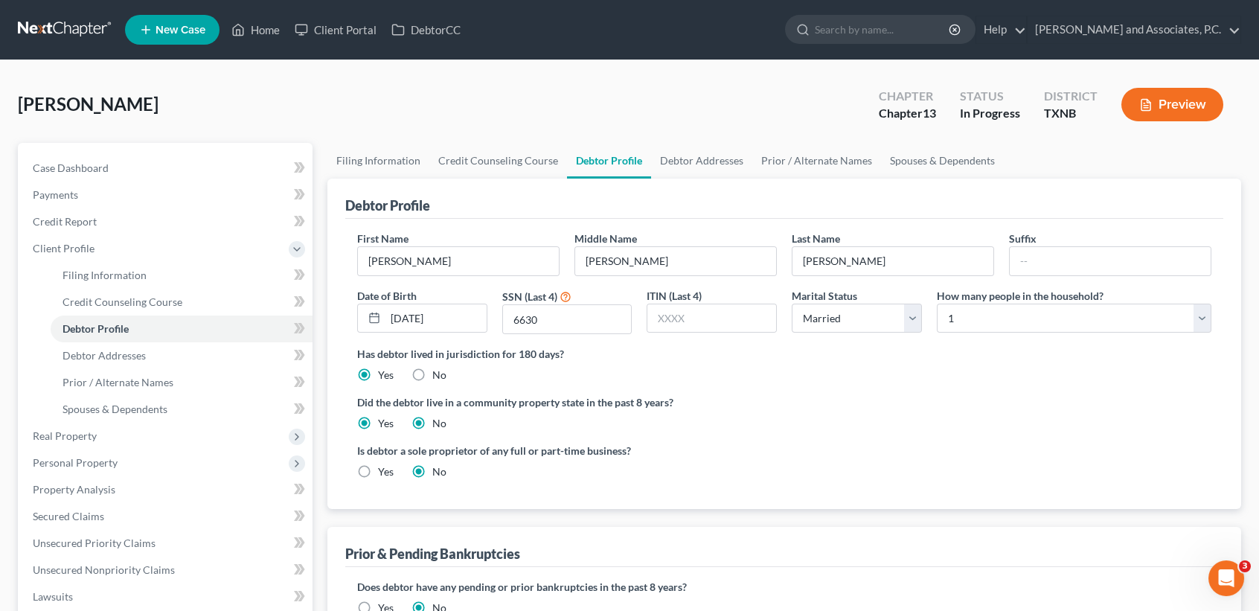
radio input "false"
click at [732, 161] on link "Debtor Addresses" at bounding box center [701, 161] width 101 height 36
select select "0"
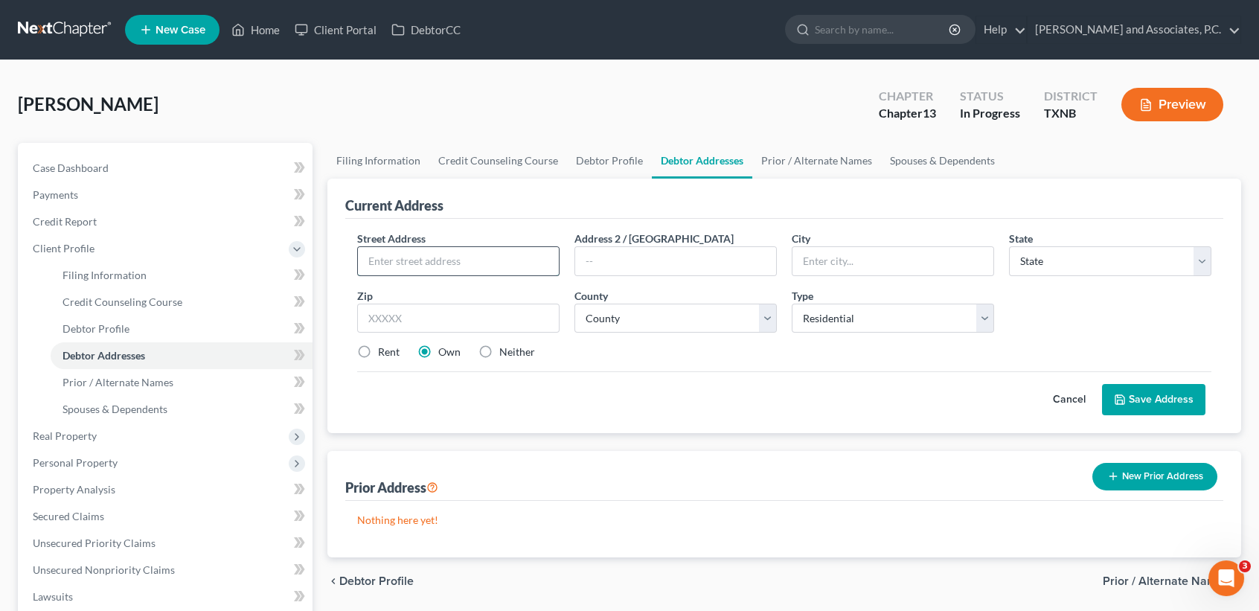
click at [504, 250] on input "text" at bounding box center [458, 261] width 201 height 28
type input "134 Garrett St"
type input "76354"
type input "Burkburnett"
select select "45"
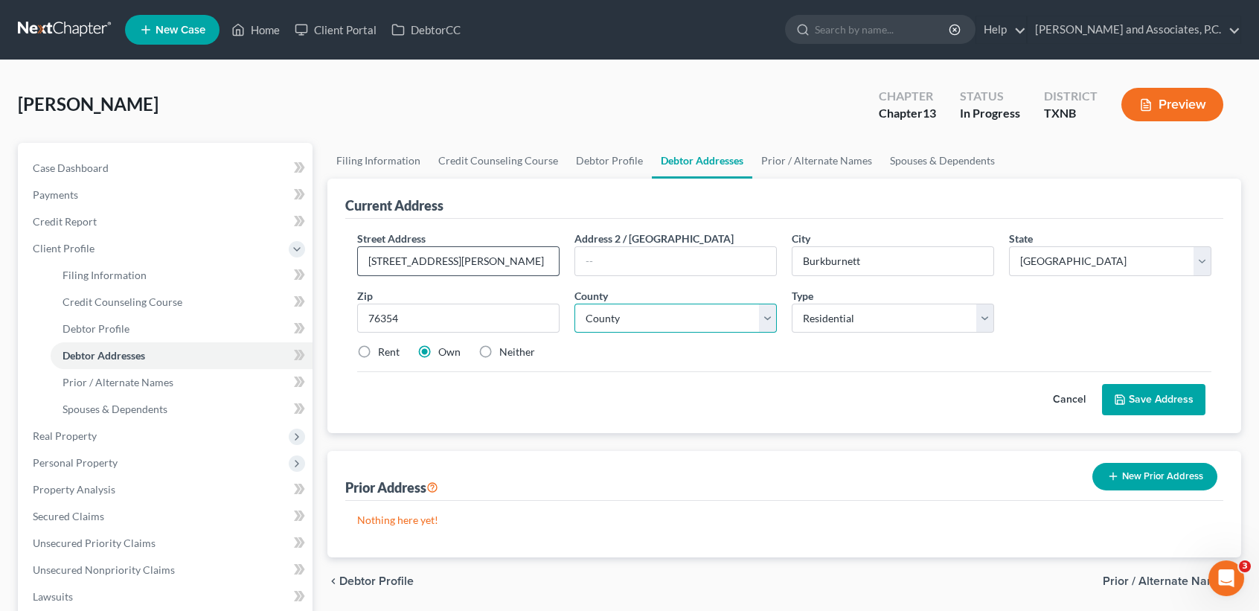
select select "242"
click at [574, 304] on select "County Anderson County Andrews County Angelina County Aransas County Archer Cou…" at bounding box center [675, 319] width 202 height 30
click at [449, 350] on label "Own" at bounding box center [449, 352] width 22 height 15
click at [449, 350] on input "Own" at bounding box center [449, 350] width 10 height 10
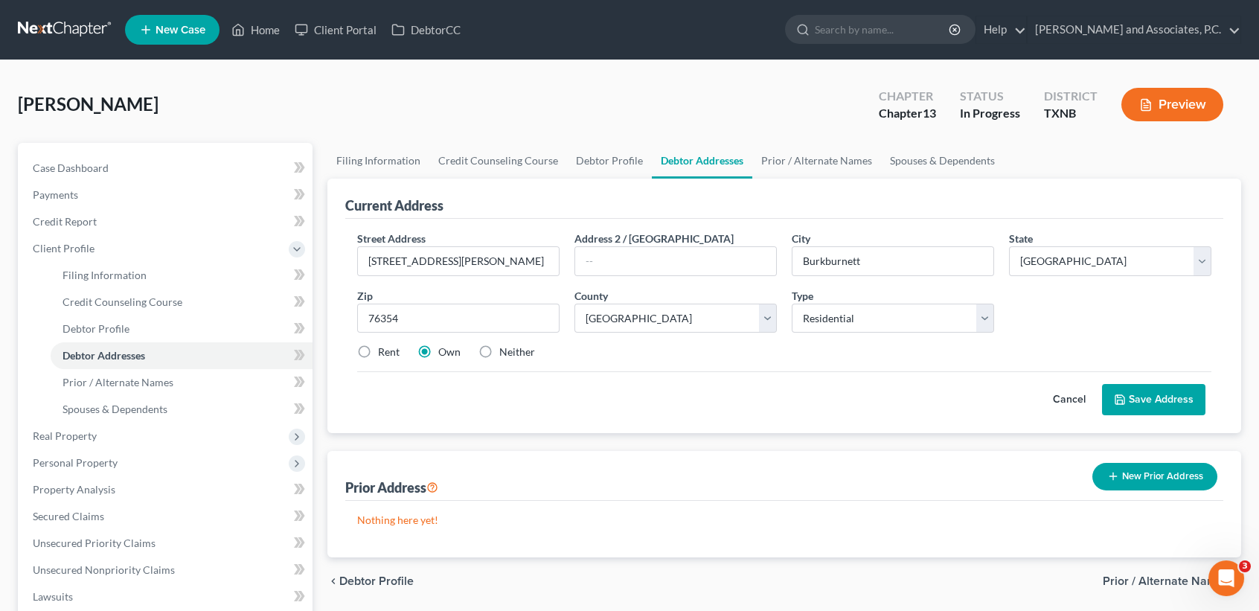
click at [1186, 397] on button "Save Address" at bounding box center [1153, 399] width 103 height 31
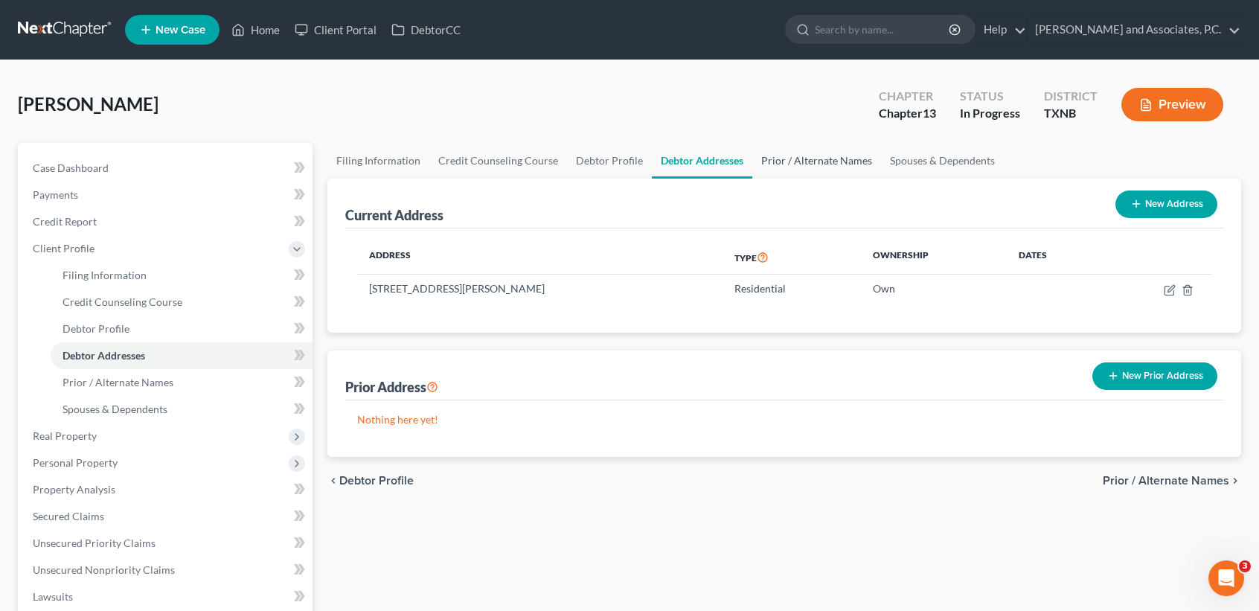
click at [836, 167] on link "Prior / Alternate Names" at bounding box center [816, 161] width 129 height 36
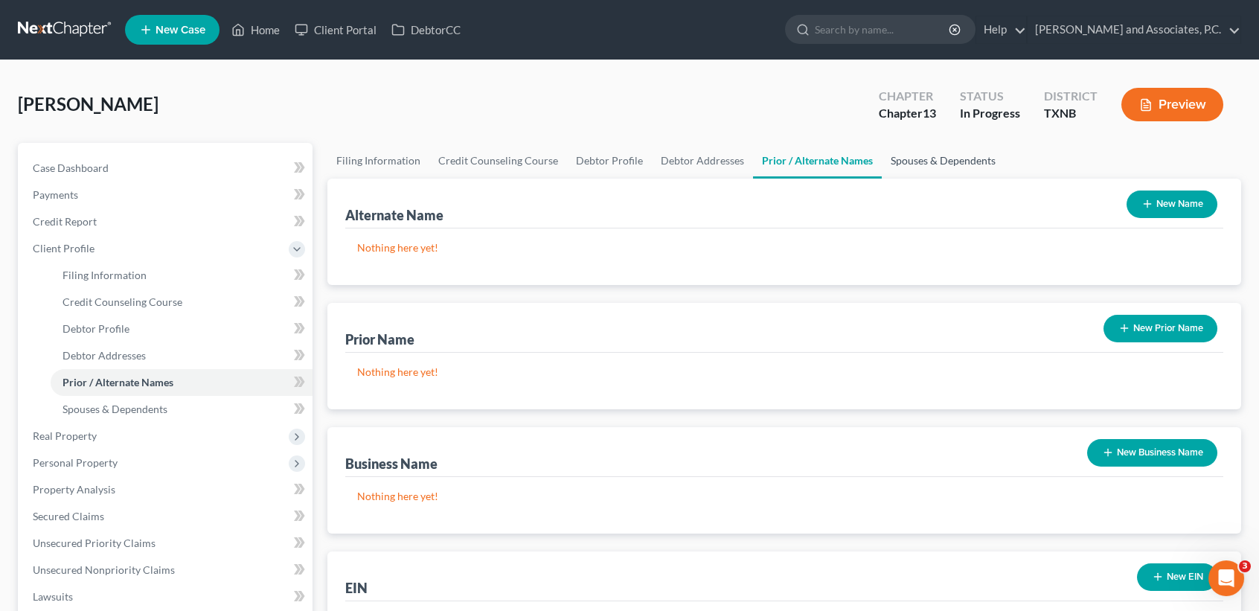
click at [968, 172] on link "Spouses & Dependents" at bounding box center [943, 161] width 123 height 36
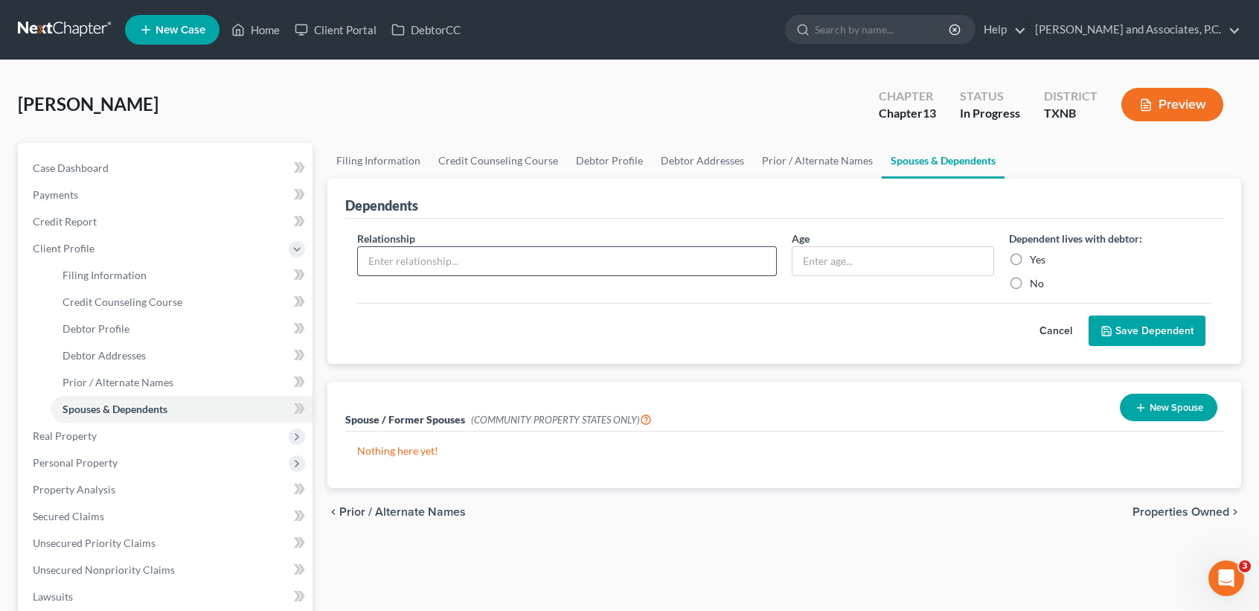
click at [484, 259] on input "text" at bounding box center [567, 261] width 418 height 28
type input "daughter"
click at [1034, 262] on label "Yes" at bounding box center [1038, 259] width 16 height 15
click at [1036, 262] on input "Yes" at bounding box center [1041, 257] width 10 height 10
radio input "true"
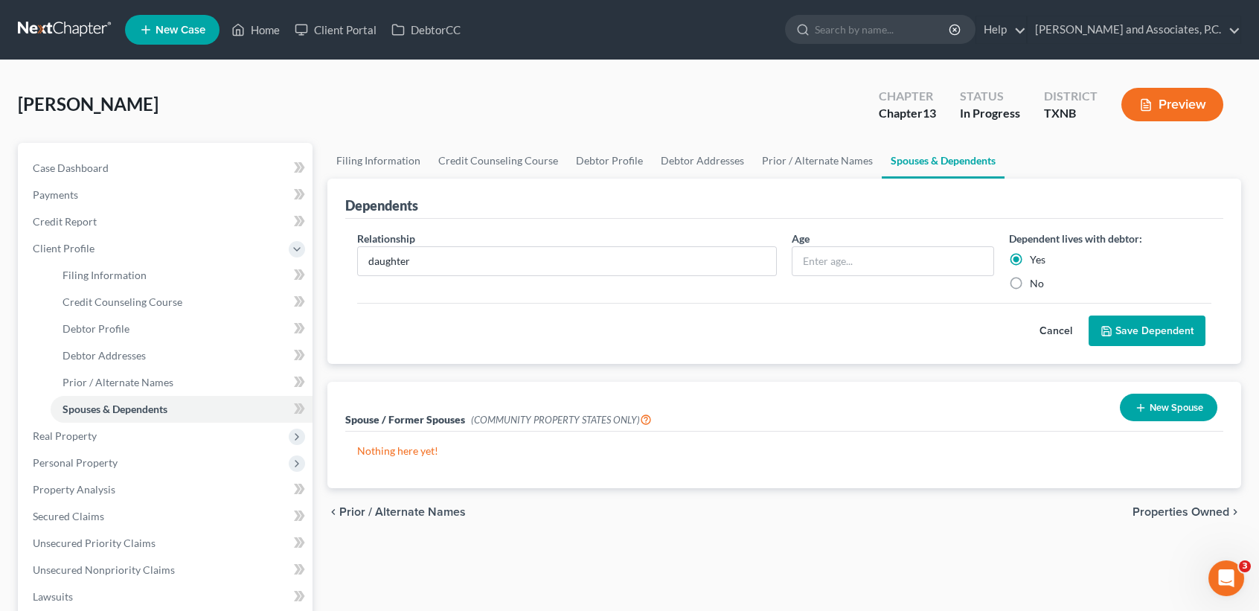
click at [1118, 338] on button "Save Dependent" at bounding box center [1147, 330] width 117 height 31
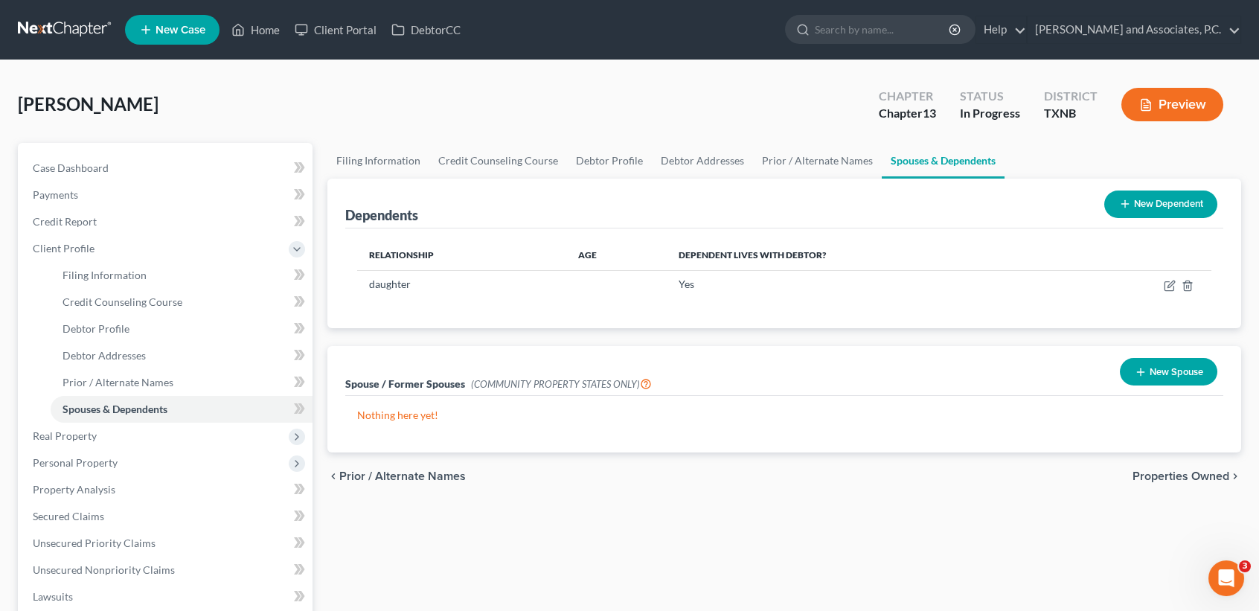
click at [1174, 391] on div "Spouse / Former Spouses (COMMUNITY PROPERTY STATES ONLY) New Spouse" at bounding box center [784, 371] width 878 height 50
click at [1174, 374] on button "New Spouse" at bounding box center [1168, 372] width 97 height 28
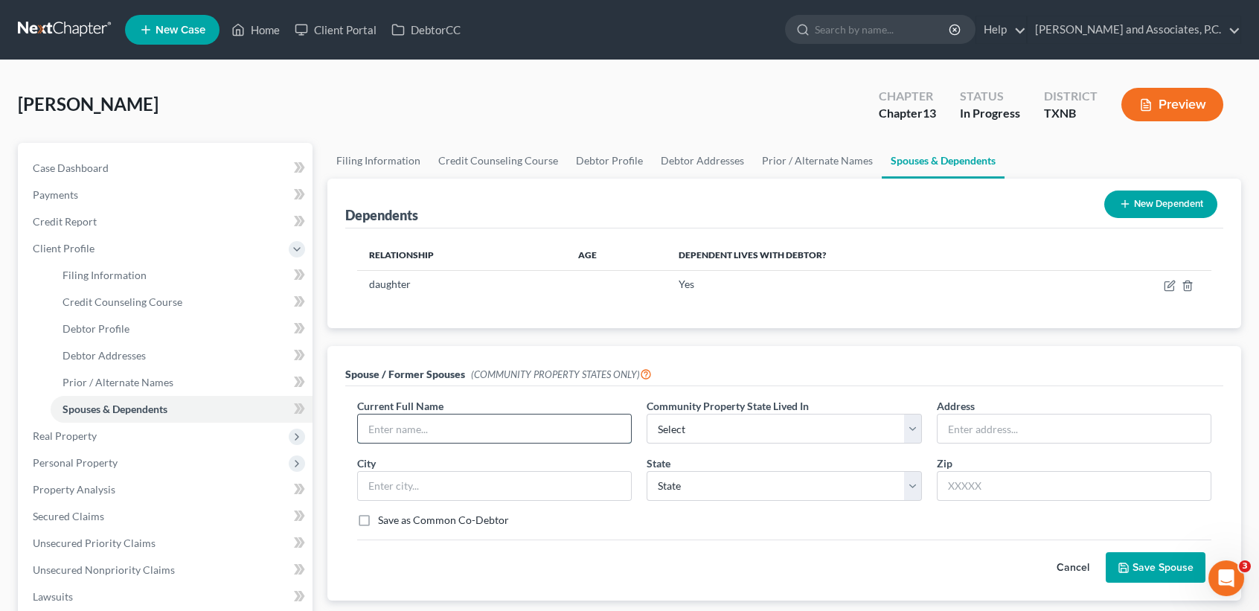
click at [487, 420] on input "text" at bounding box center [494, 428] width 273 height 28
type input "Craig Odell Rickman"
select select "8"
type input "134 Garrett"
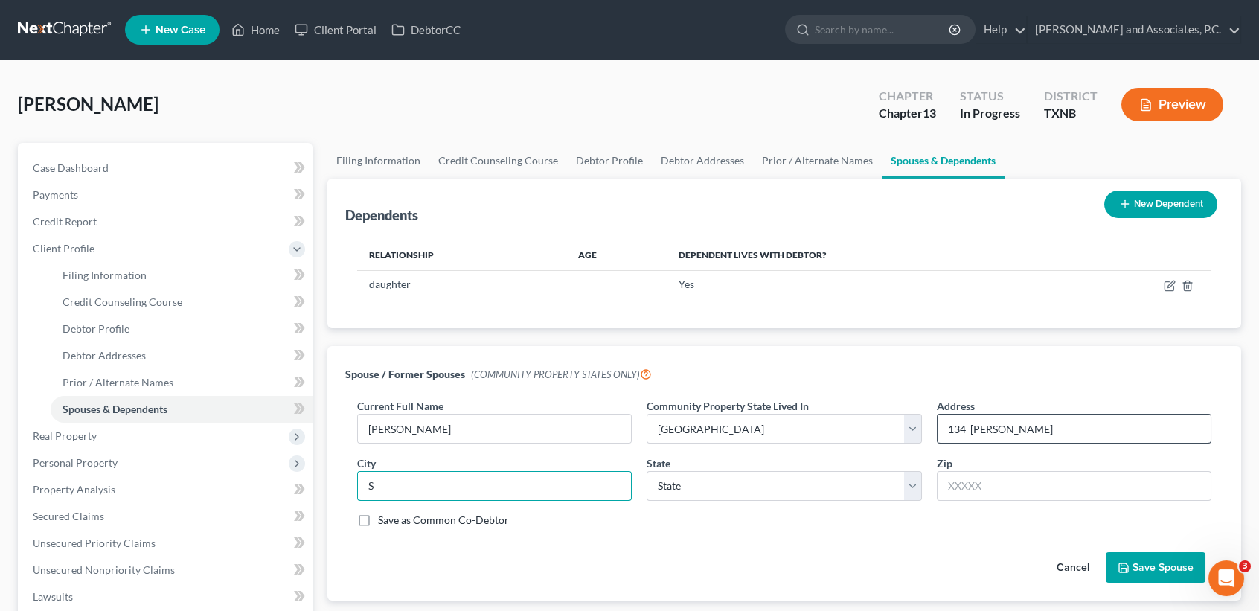
type input "S"
drag, startPoint x: 1049, startPoint y: 414, endPoint x: 1081, endPoint y: 438, distance: 39.9
click at [1057, 416] on input "134 Garrett" at bounding box center [1074, 428] width 273 height 28
type input "134 Garrett St"
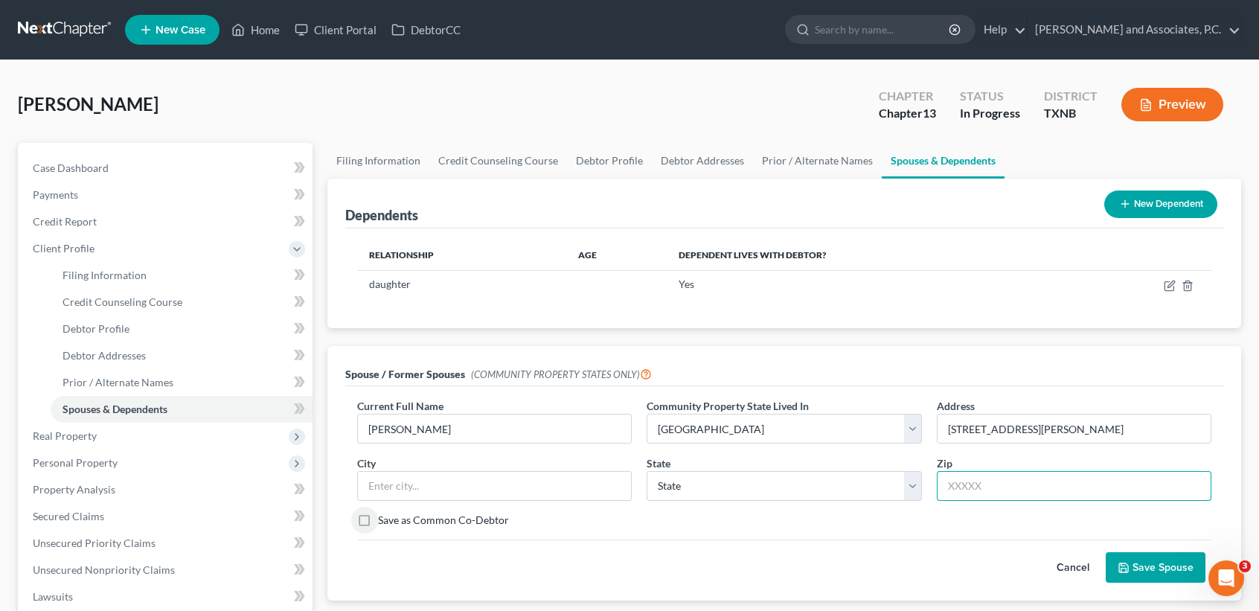
click at [1141, 484] on input "text" at bounding box center [1074, 486] width 275 height 30
type input "76354"
type input "Burkburnett"
select select "45"
click at [405, 522] on label "Save as Common Co-Debtor" at bounding box center [443, 520] width 131 height 15
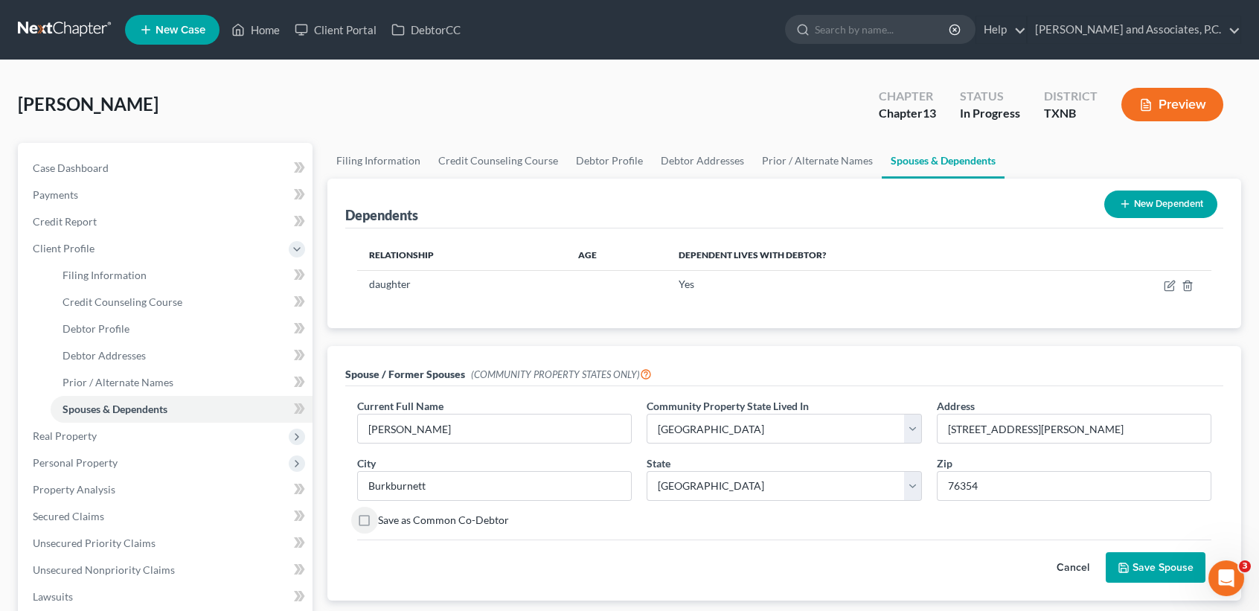
click at [394, 522] on input "Save as Common Co-Debtor" at bounding box center [389, 518] width 10 height 10
checkbox input "true"
click at [1167, 553] on button "Save Spouse" at bounding box center [1156, 567] width 100 height 31
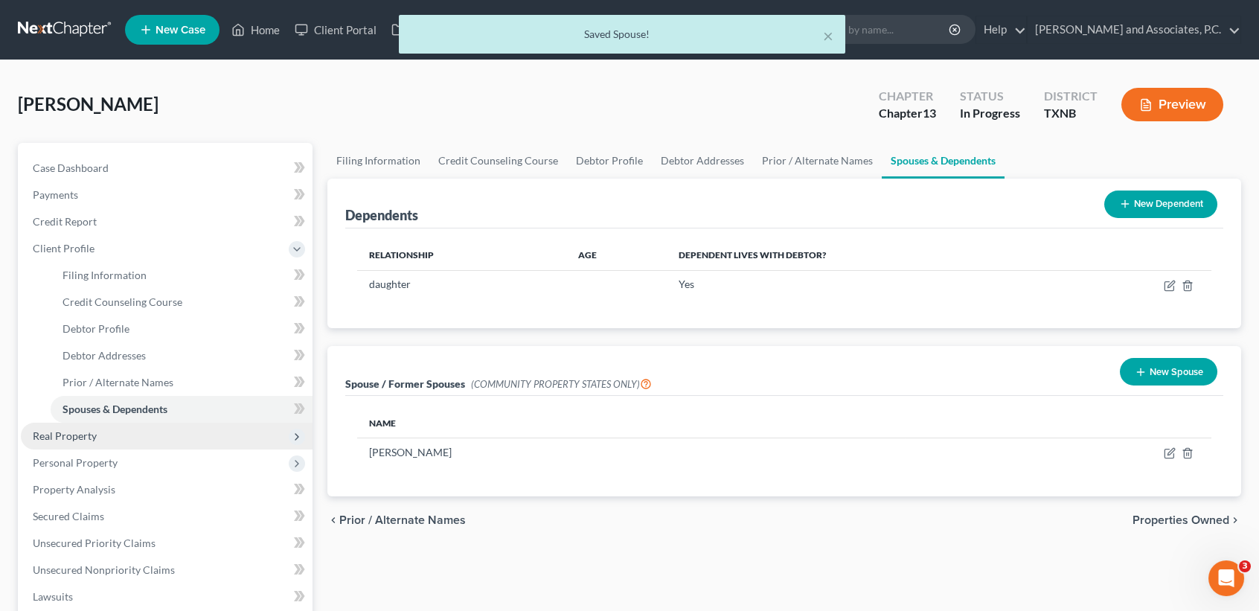
click at [125, 439] on span "Real Property" at bounding box center [167, 436] width 292 height 27
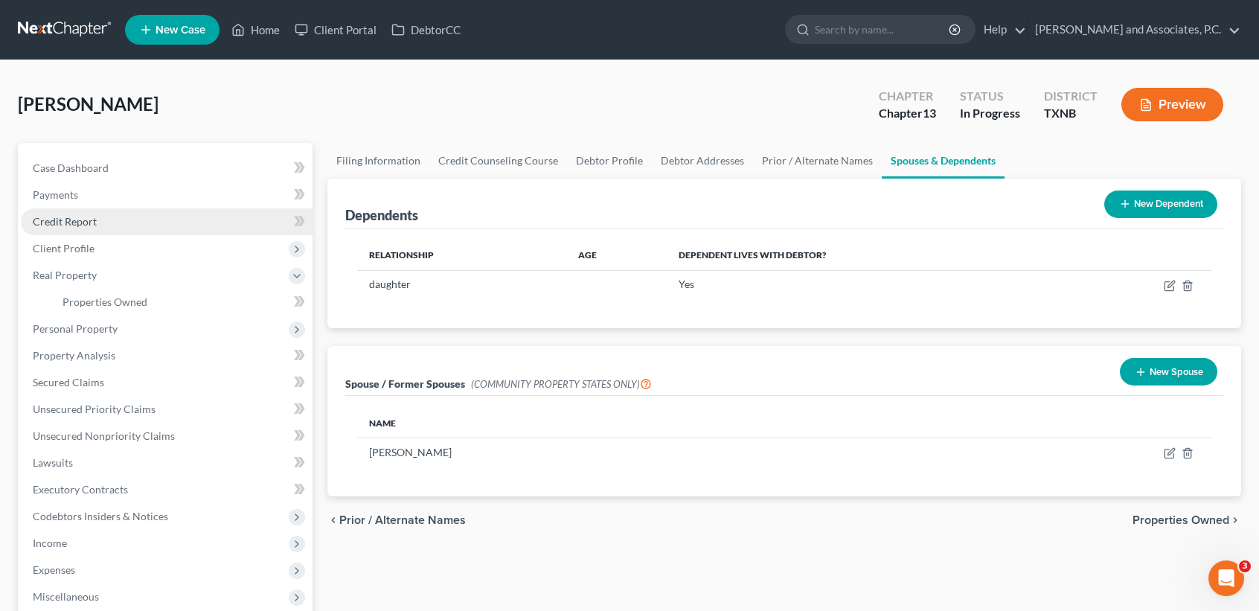
click at [59, 222] on span "Credit Report" at bounding box center [65, 221] width 64 height 13
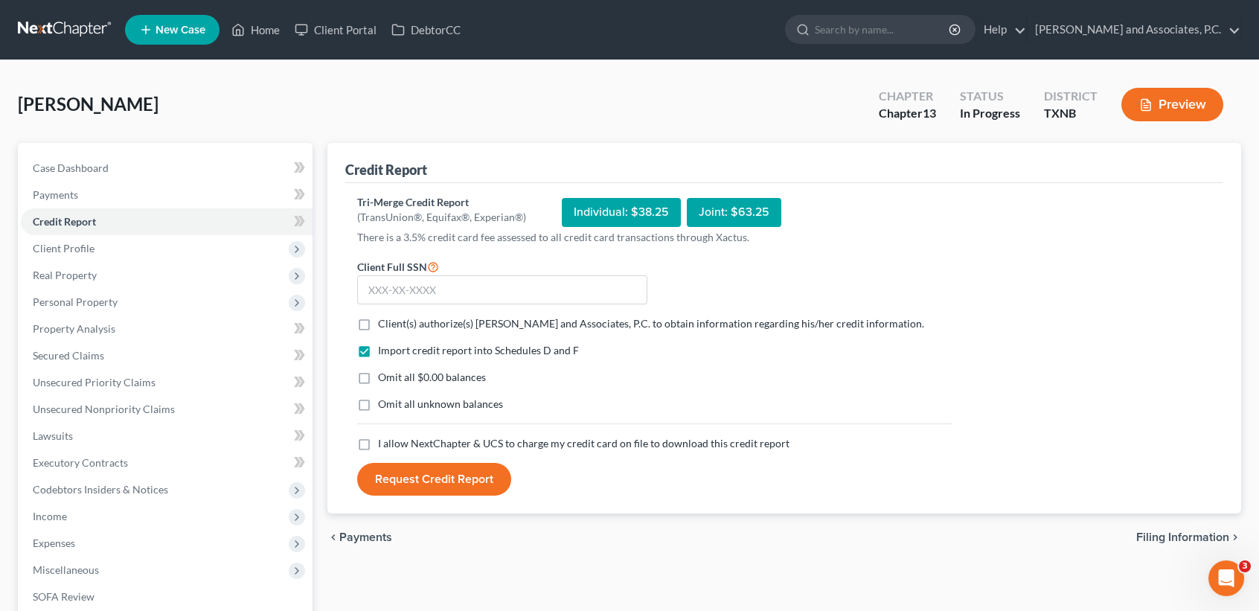
click at [378, 326] on label "Client(s) authorize(s) Monte J. White and Associates, P.C. to obtain informatio…" at bounding box center [651, 323] width 546 height 15
click at [384, 326] on input "Client(s) authorize(s) Monte J. White and Associates, P.C. to obtain informatio…" at bounding box center [389, 321] width 10 height 10
checkbox input "true"
drag, startPoint x: 362, startPoint y: 380, endPoint x: 363, endPoint y: 428, distance: 47.6
click at [378, 379] on label "Omit all $0.00 balances" at bounding box center [432, 377] width 108 height 15
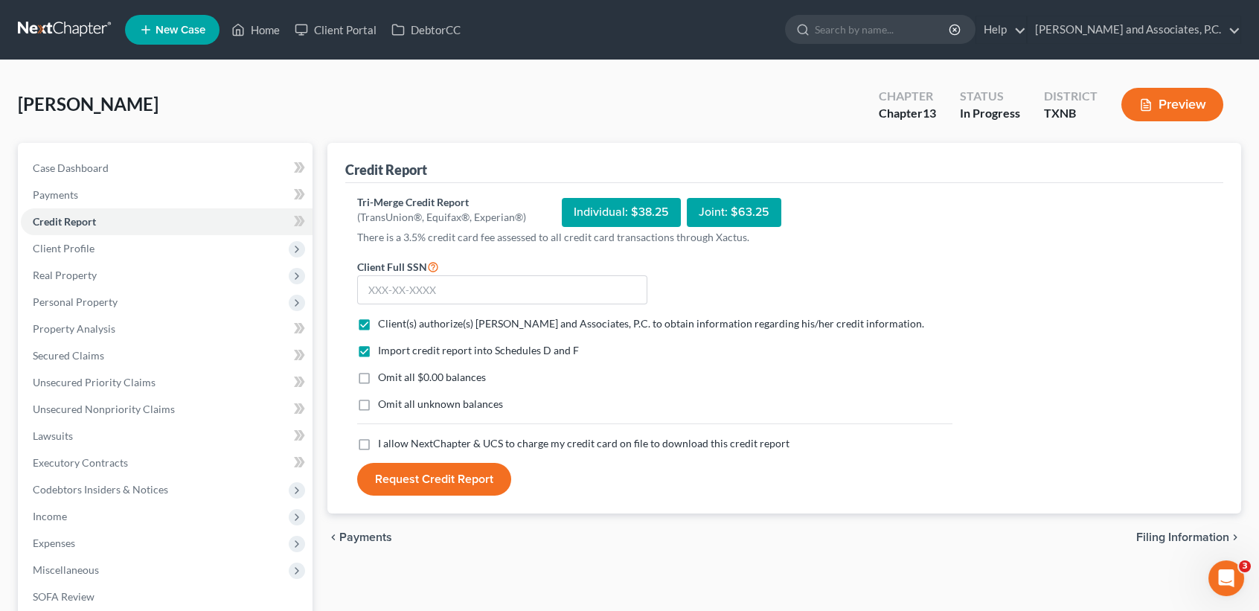
click at [384, 379] on input "Omit all $0.00 balances" at bounding box center [389, 375] width 10 height 10
checkbox input "true"
drag, startPoint x: 362, startPoint y: 442, endPoint x: 397, endPoint y: 413, distance: 46.0
click at [378, 442] on label "I allow NextChapter & UCS to charge my credit card on file to download this cre…" at bounding box center [583, 443] width 411 height 15
click at [384, 442] on input "I allow NextChapter & UCS to charge my credit card on file to download this cre…" at bounding box center [389, 441] width 10 height 10
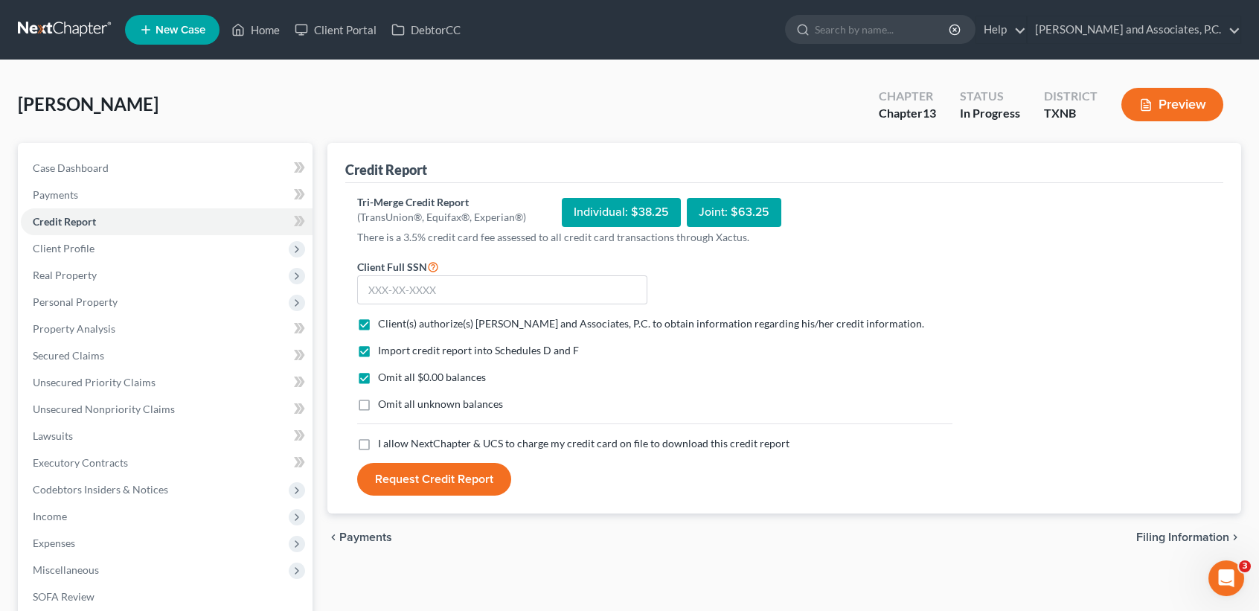
checkbox input "true"
click at [446, 283] on input "text" at bounding box center [502, 290] width 290 height 30
type input "452-87-6630"
click at [475, 476] on button "Request Credit Report" at bounding box center [434, 479] width 154 height 33
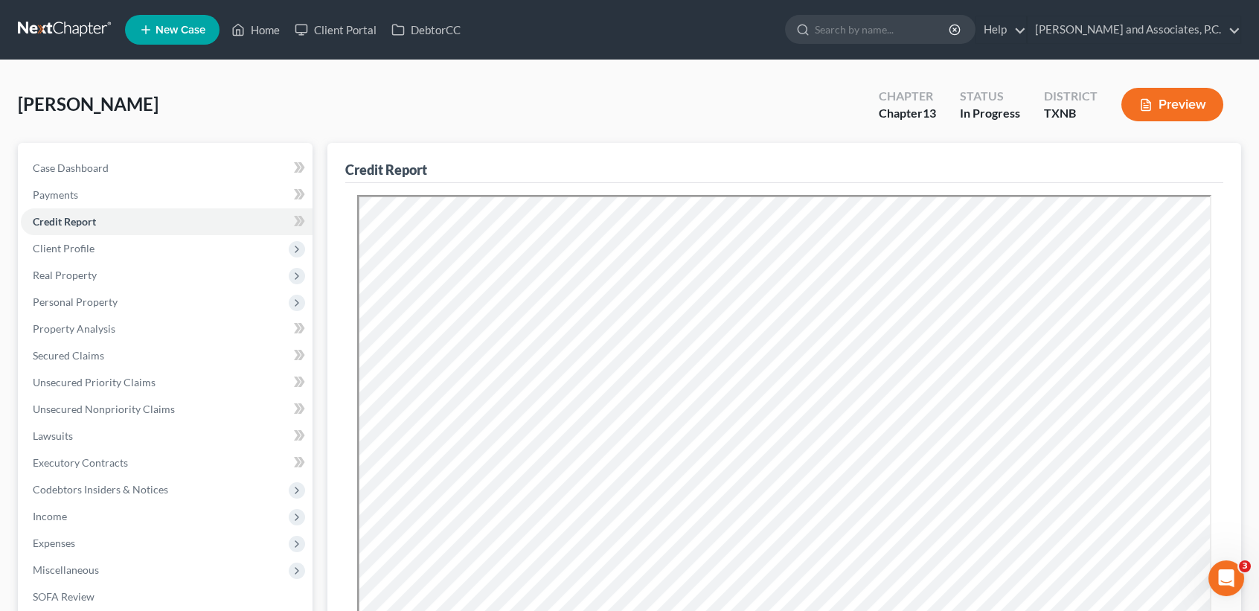
click at [554, 112] on div "Rickman, Kelly Upgraded Chapter Chapter 13 Status In Progress District TXNB Pre…" at bounding box center [629, 110] width 1223 height 65
click at [77, 301] on span "Personal Property" at bounding box center [75, 301] width 85 height 13
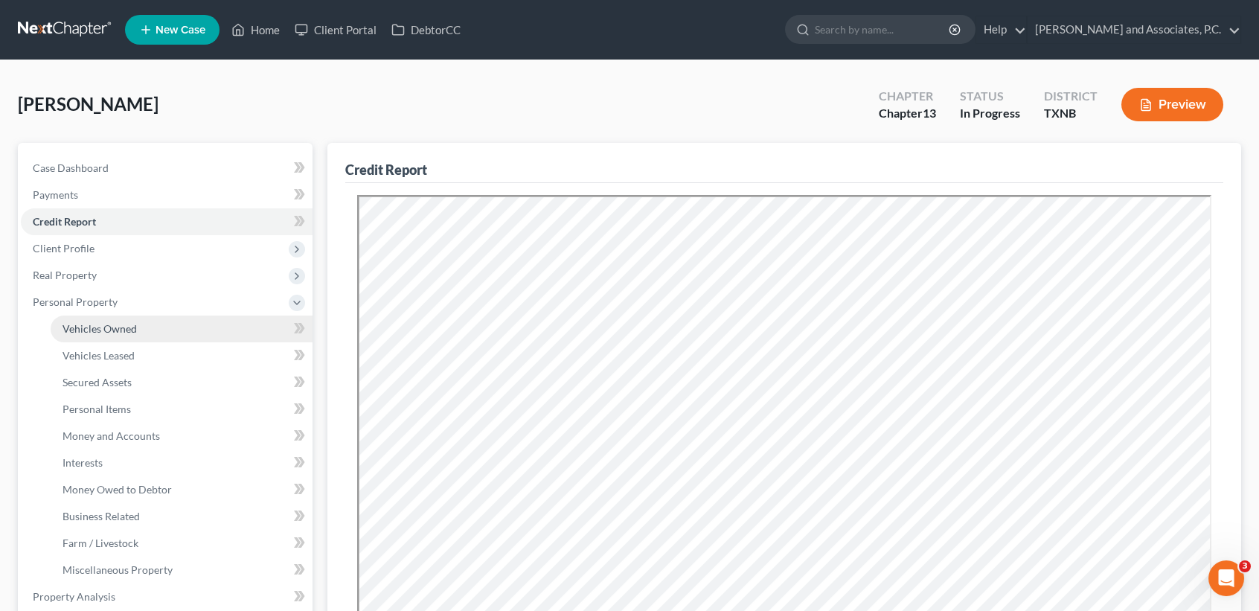
click at [65, 330] on span "Vehicles Owned" at bounding box center [100, 328] width 74 height 13
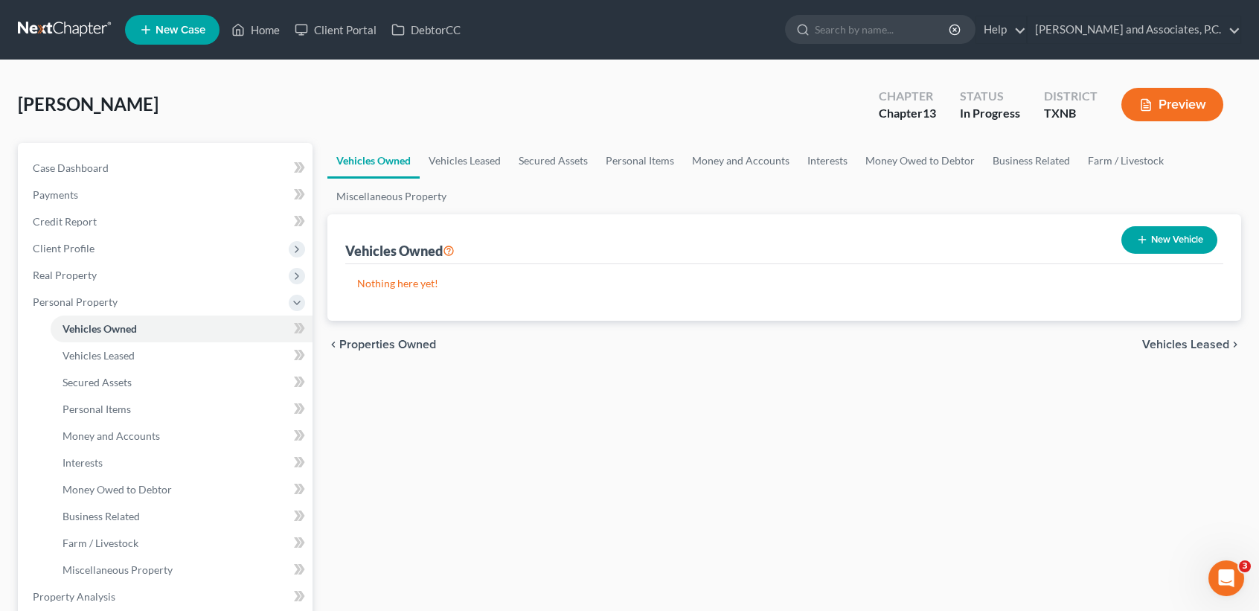
click at [1202, 235] on button "New Vehicle" at bounding box center [1169, 240] width 96 height 28
select select "0"
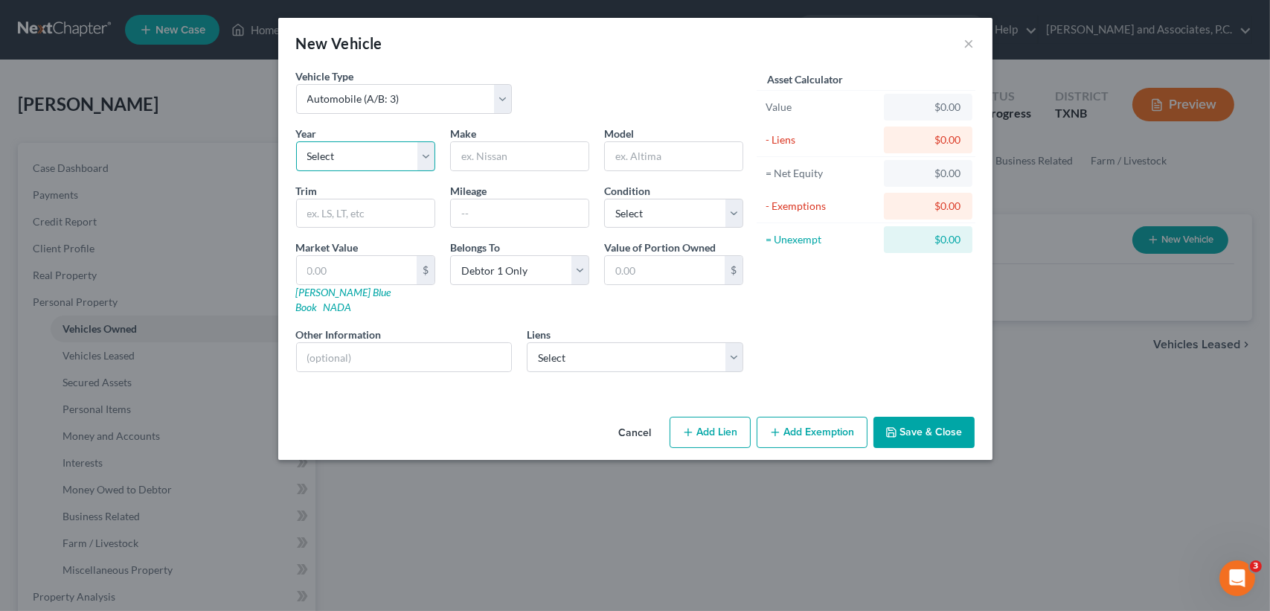
click at [367, 166] on select "Select 2026 2025 2024 2023 2022 2021 2020 2019 2018 2017 2016 2015 2014 2013 20…" at bounding box center [365, 156] width 139 height 30
select select "1"
click at [296, 141] on select "Select 2026 2025 2024 2023 2022 2021 2020 2019 2018 2017 2016 2015 2014 2013 20…" at bounding box center [365, 156] width 139 height 30
click at [503, 150] on input "text" at bounding box center [520, 156] width 138 height 28
drag, startPoint x: 522, startPoint y: 172, endPoint x: 532, endPoint y: 164, distance: 12.2
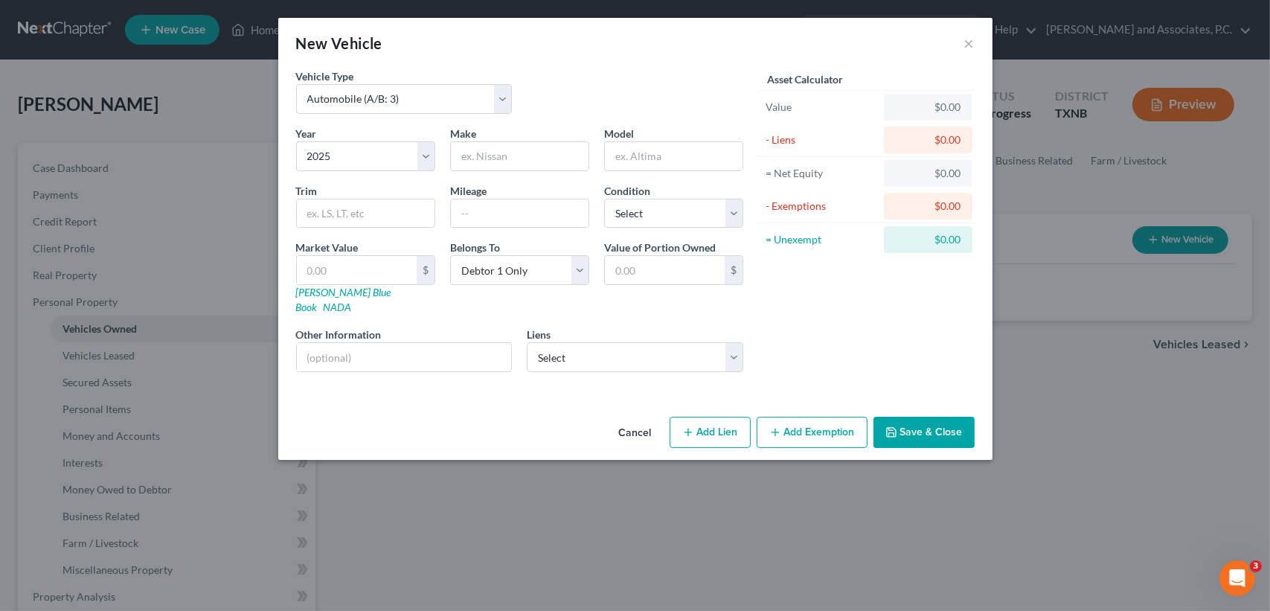
click at [524, 171] on div "Year Select 2026 2025 2024 2023 2022 2021 2020 2019 2018 2017 2016 2015 2014 20…" at bounding box center [520, 255] width 462 height 258
click at [536, 155] on input "text" at bounding box center [520, 156] width 138 height 28
type input "Toyota"
type input "Tacoma"
click at [928, 426] on button "Save & Close" at bounding box center [924, 432] width 101 height 31
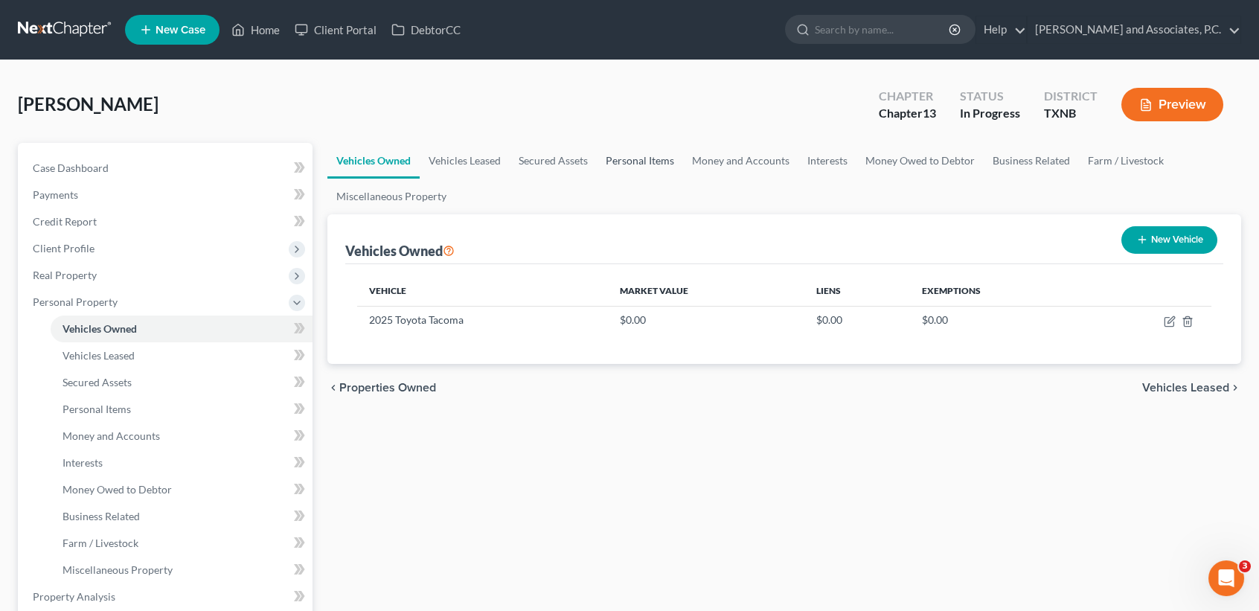
click at [667, 162] on link "Personal Items" at bounding box center [640, 161] width 86 height 36
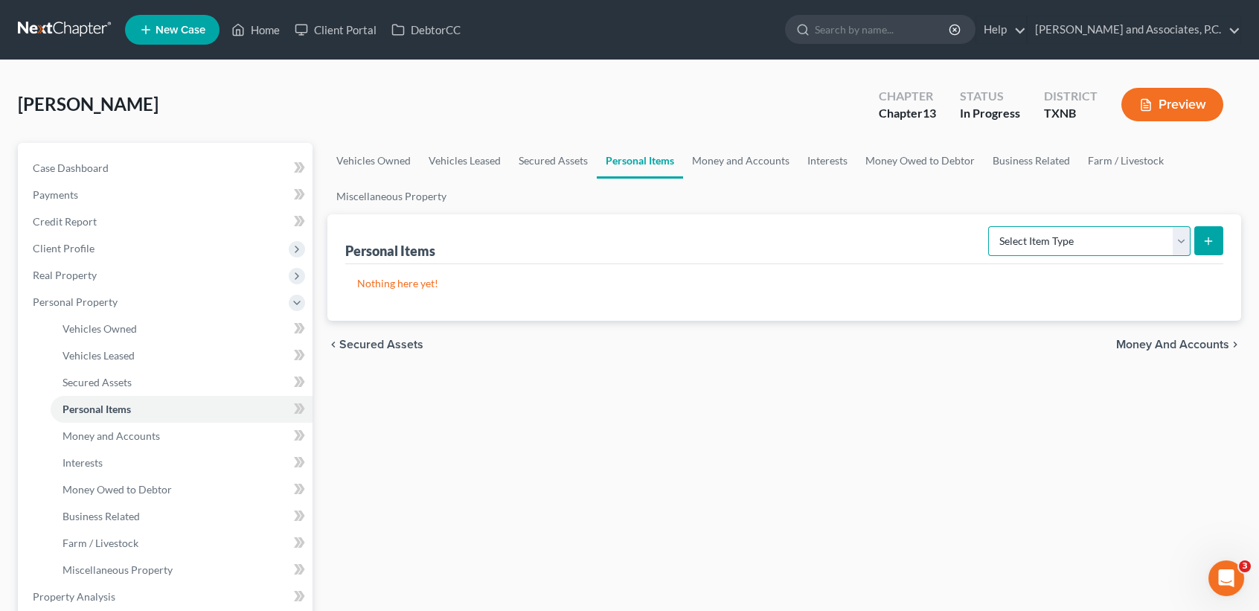
click at [1036, 247] on select "Select Item Type Clothing (A/B: 11) Collectibles Of Value (A/B: 8) Electronics …" at bounding box center [1089, 241] width 202 height 30
select select "clothing"
click at [990, 226] on select "Select Item Type Clothing (A/B: 11) Collectibles Of Value (A/B: 8) Electronics …" at bounding box center [1089, 241] width 202 height 30
click at [1211, 242] on icon "submit" at bounding box center [1208, 241] width 12 height 12
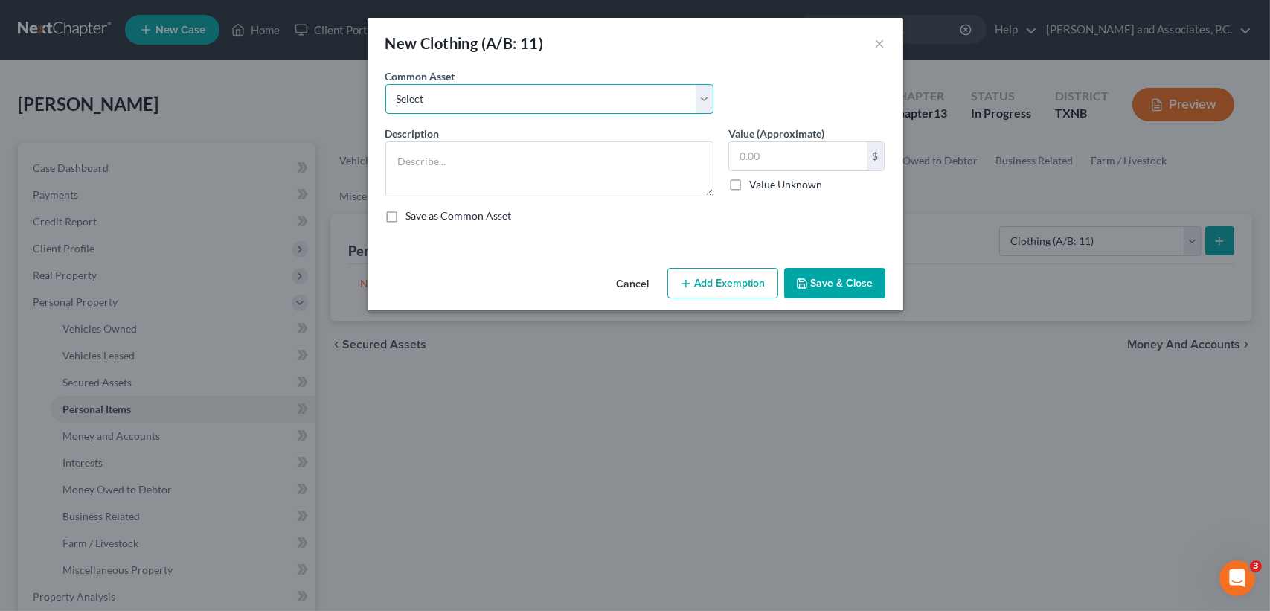
click at [465, 108] on select "Select personal clothing personal clothing personal clothing" at bounding box center [549, 99] width 328 height 30
select select "1"
click at [385, 84] on select "Select personal clothing personal clothing personal clothing" at bounding box center [549, 99] width 328 height 30
type textarea "personal clothing"
type input "500.00"
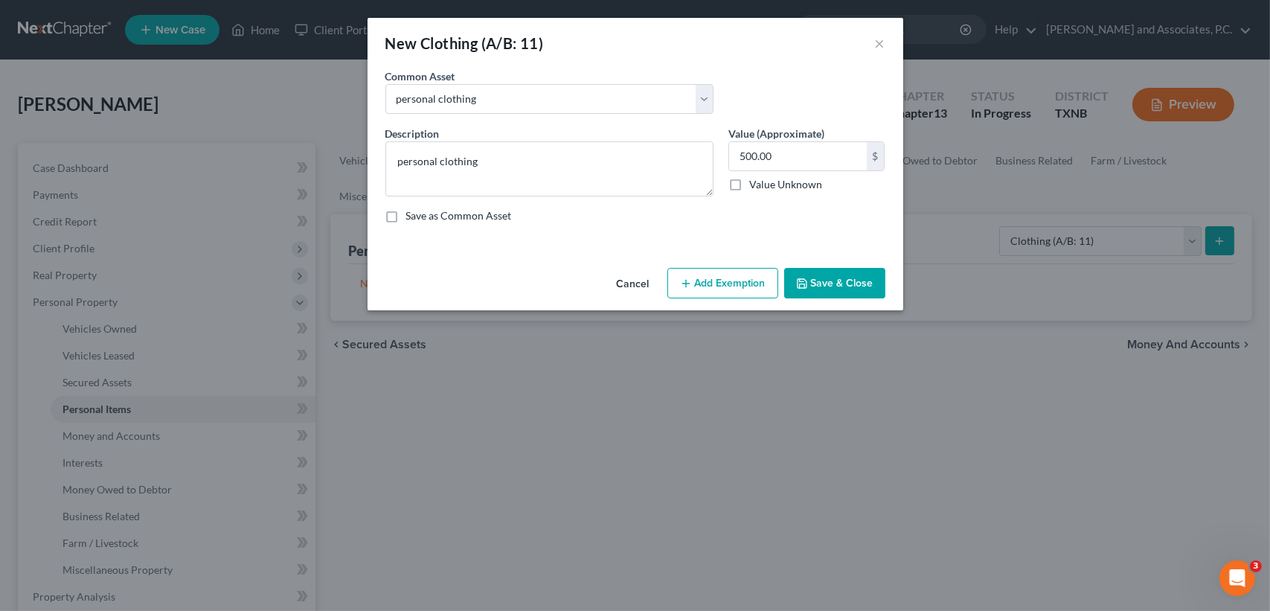
click at [877, 278] on button "Save & Close" at bounding box center [834, 283] width 101 height 31
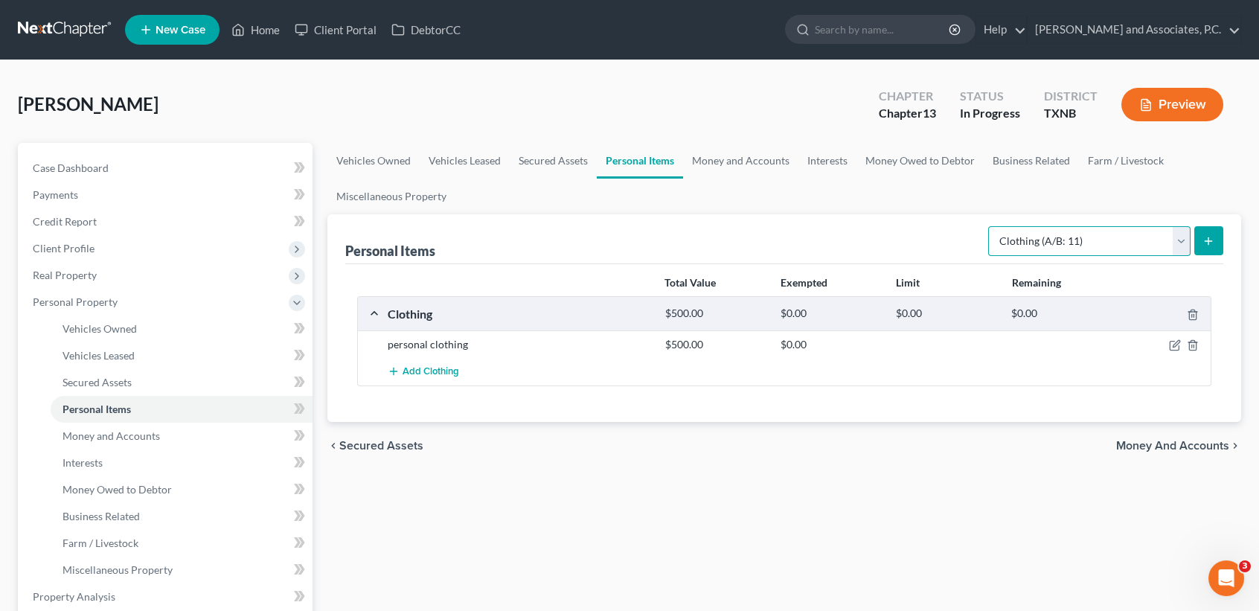
drag, startPoint x: 1112, startPoint y: 243, endPoint x: 1095, endPoint y: 257, distance: 22.3
click at [1113, 243] on select "Select Item Type Clothing (A/B: 11) Collectibles Of Value (A/B: 8) Electronics …" at bounding box center [1089, 241] width 202 height 30
select select "household_goods"
click at [990, 226] on select "Select Item Type Clothing (A/B: 11) Collectibles Of Value (A/B: 8) Electronics …" at bounding box center [1089, 241] width 202 height 30
click at [1216, 247] on button "submit" at bounding box center [1208, 240] width 29 height 29
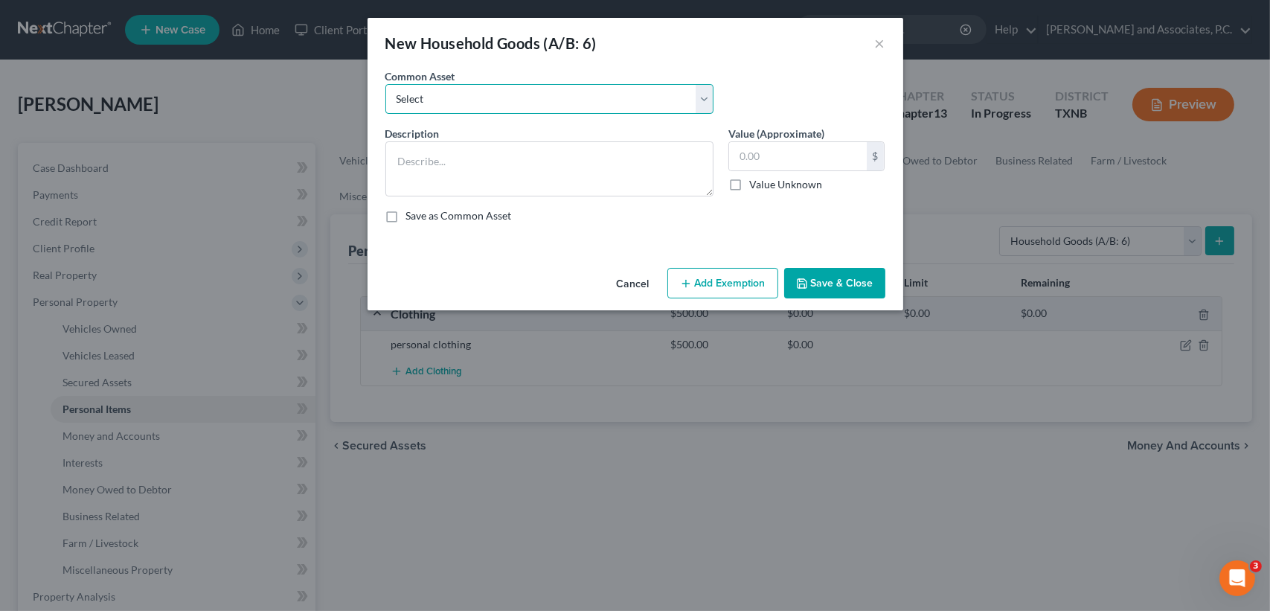
drag, startPoint x: 538, startPoint y: 105, endPoint x: 518, endPoint y: 114, distance: 22.0
click at [537, 105] on select "Select household goods & furnishings household goods & furnishings" at bounding box center [549, 99] width 328 height 30
select select "0"
click at [385, 84] on select "Select household goods & furnishings household goods & furnishings" at bounding box center [549, 99] width 328 height 30
type textarea "household goods & furnishings"
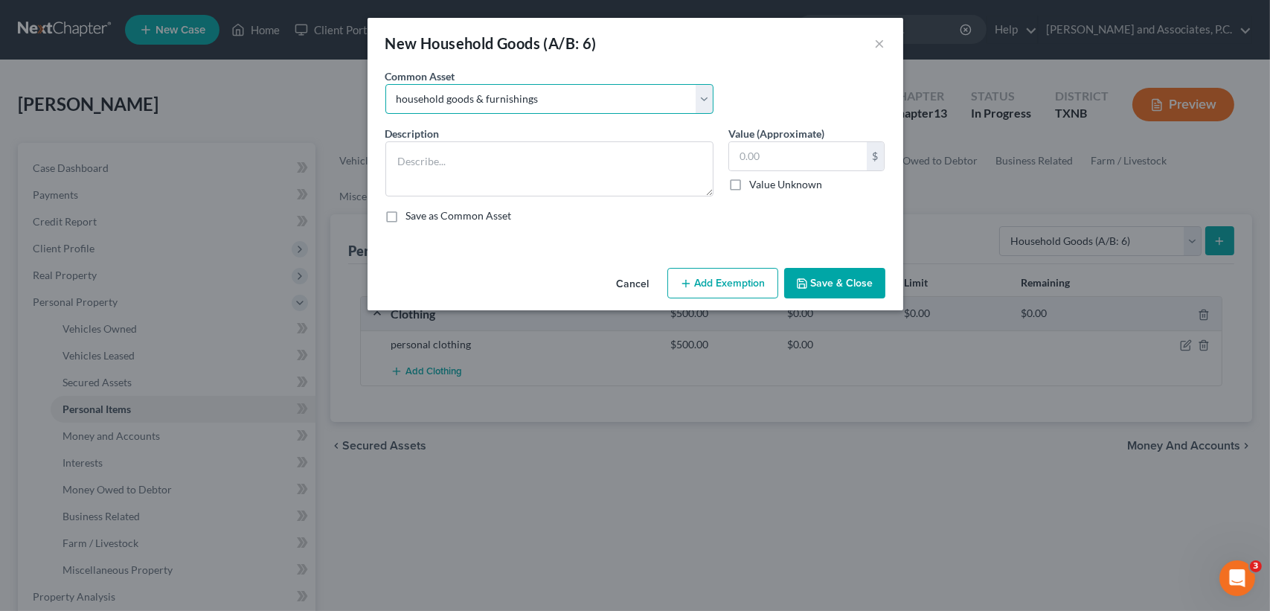
type input "4,000.00"
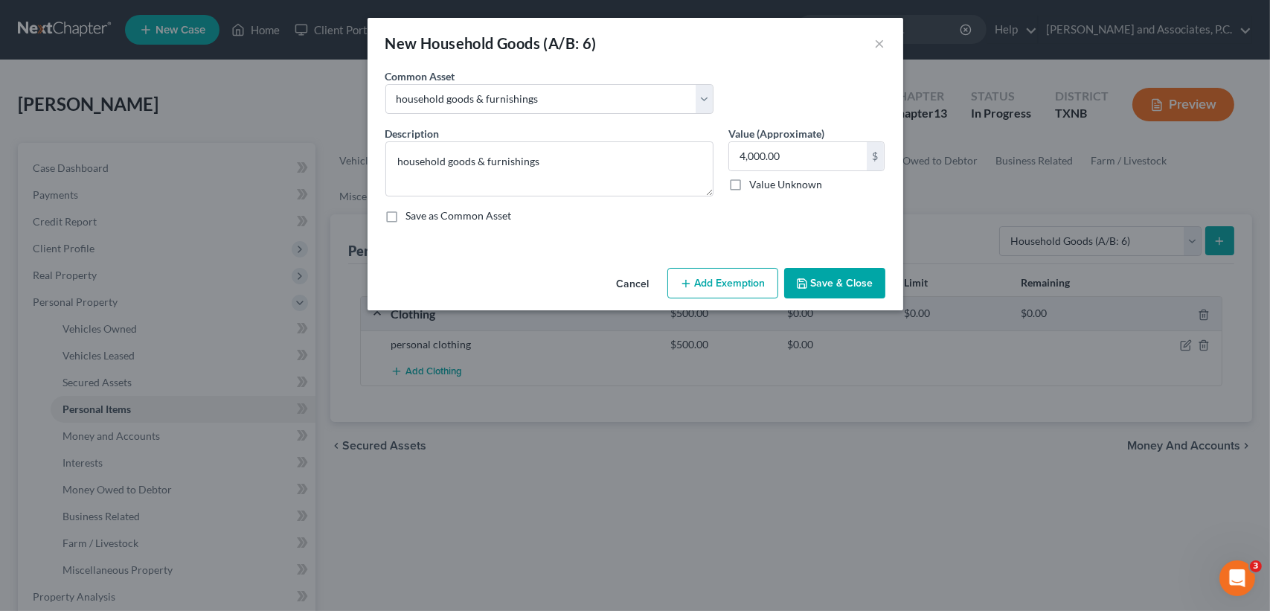
click at [821, 272] on button "Save & Close" at bounding box center [834, 283] width 101 height 31
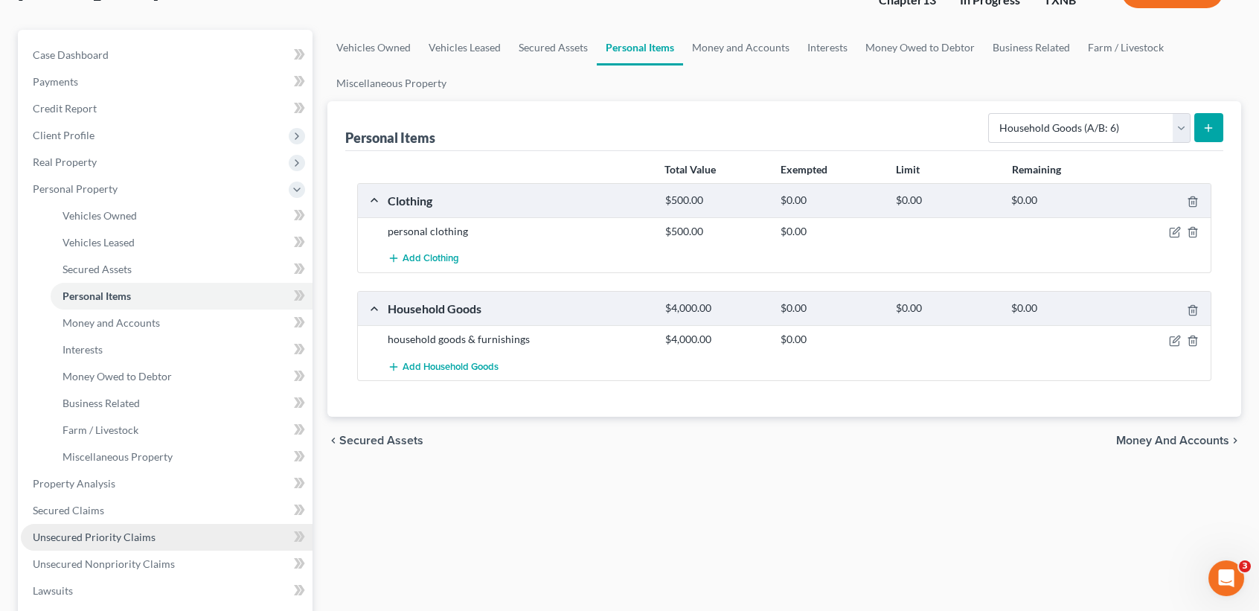
scroll to position [298, 0]
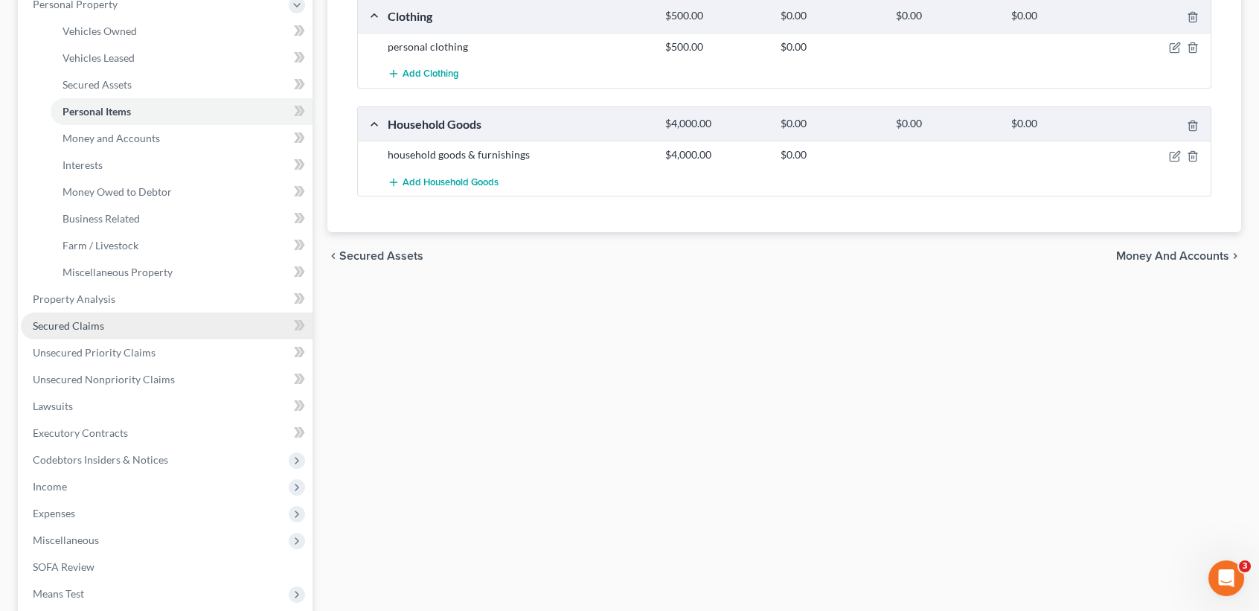
click at [49, 316] on link "Secured Claims" at bounding box center [167, 326] width 292 height 27
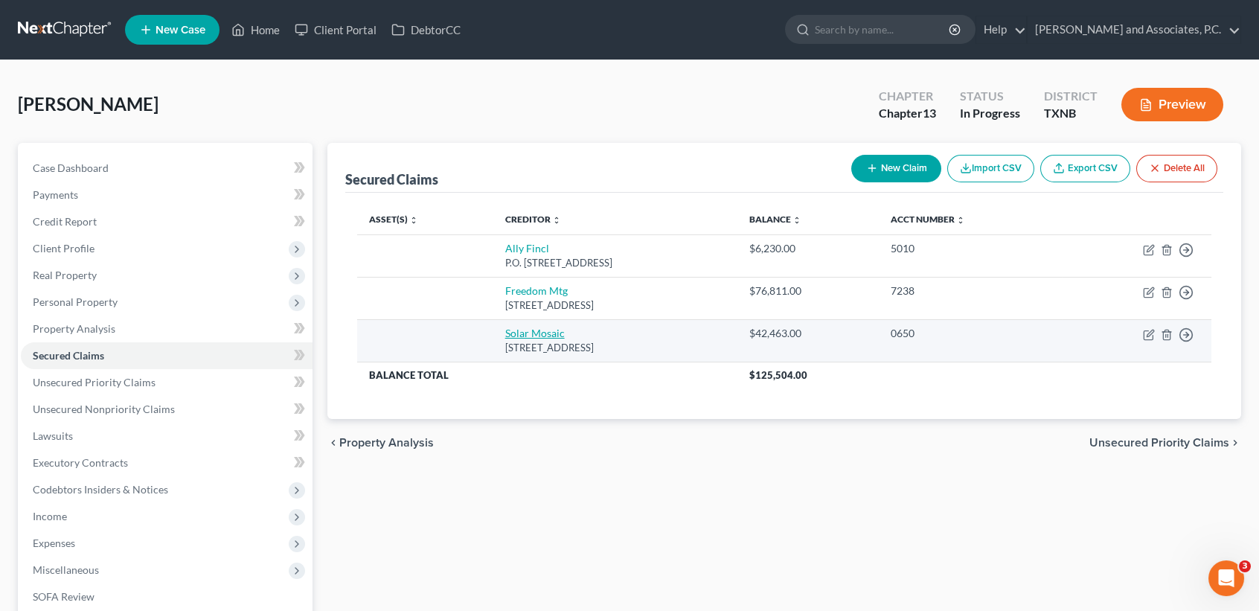
click at [523, 332] on link "Solar Mosaic" at bounding box center [535, 333] width 60 height 13
select select "4"
select select "0"
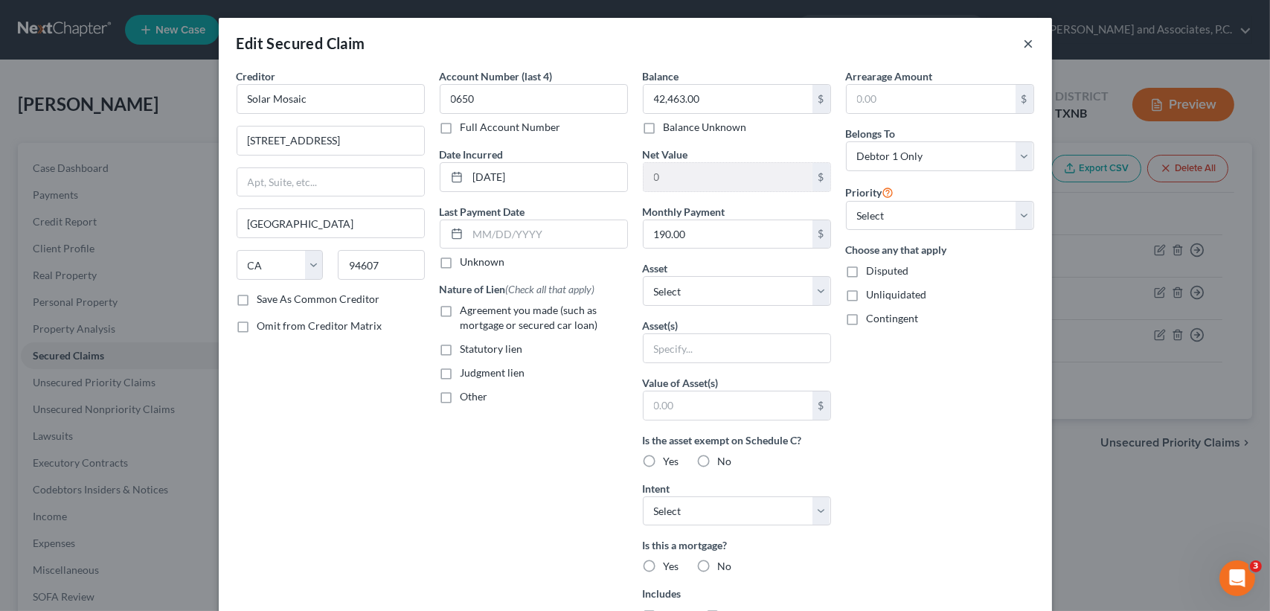
click at [1024, 50] on button "×" at bounding box center [1029, 43] width 10 height 18
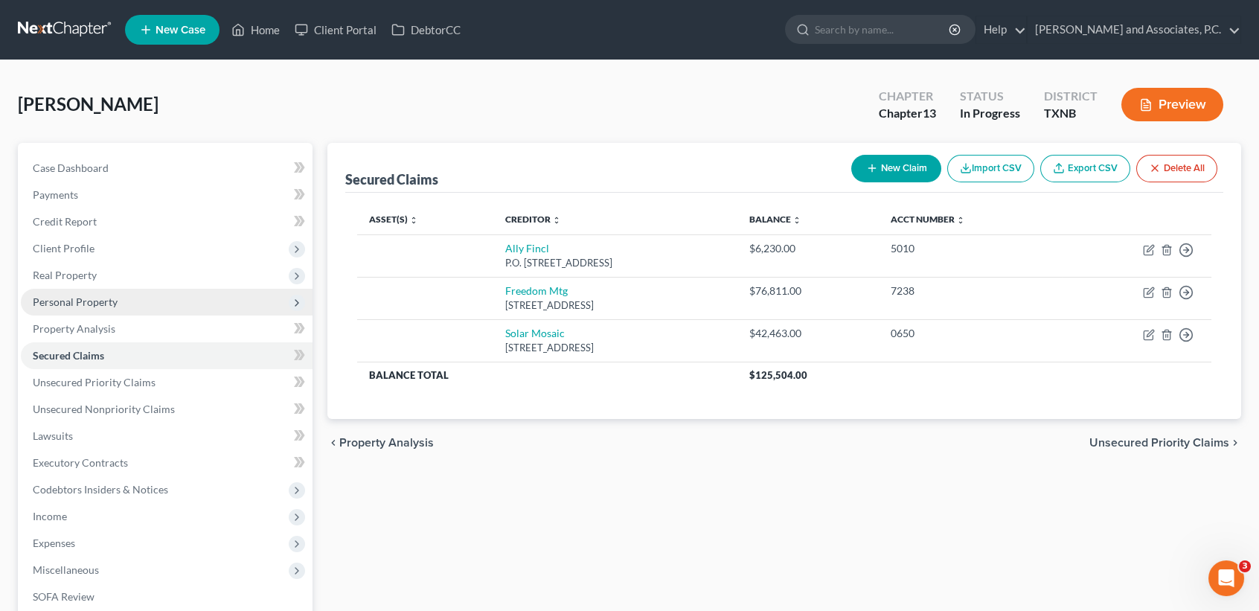
click at [58, 303] on span "Personal Property" at bounding box center [75, 301] width 85 height 13
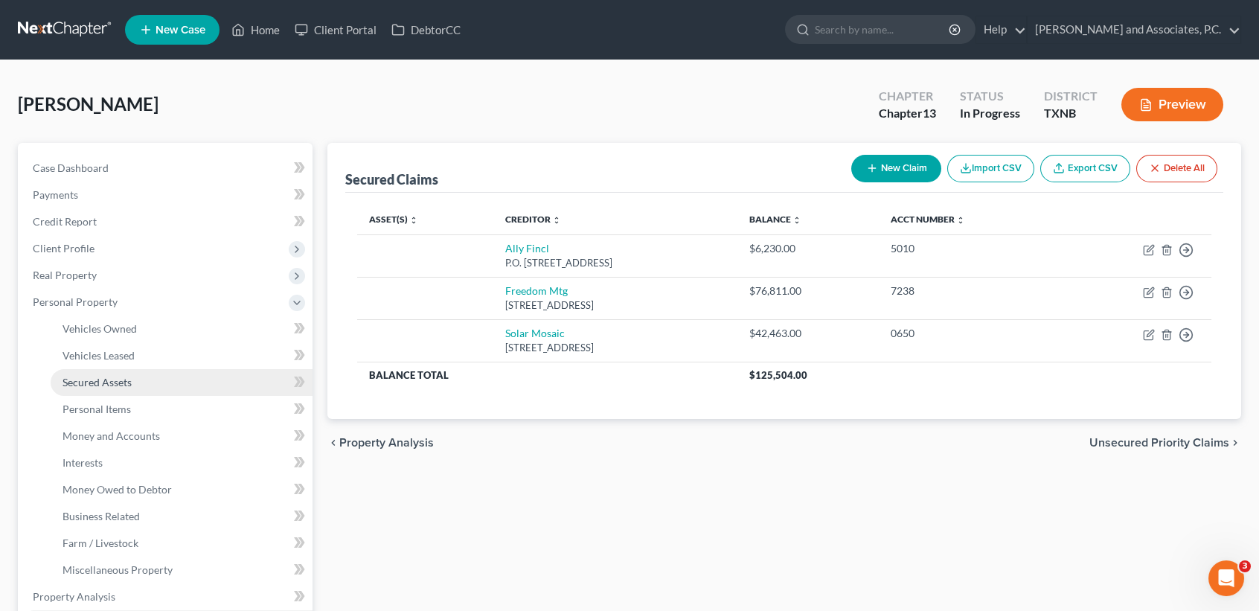
click at [106, 379] on span "Secured Assets" at bounding box center [97, 382] width 69 height 13
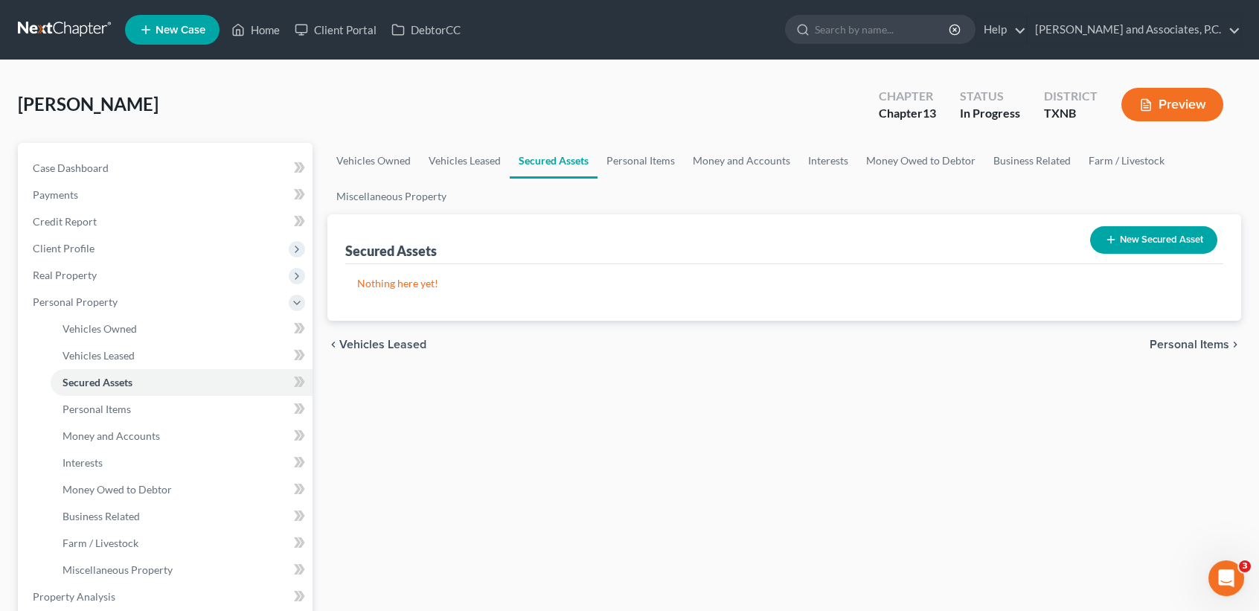
click at [1187, 229] on button "New Secured Asset" at bounding box center [1153, 240] width 127 height 28
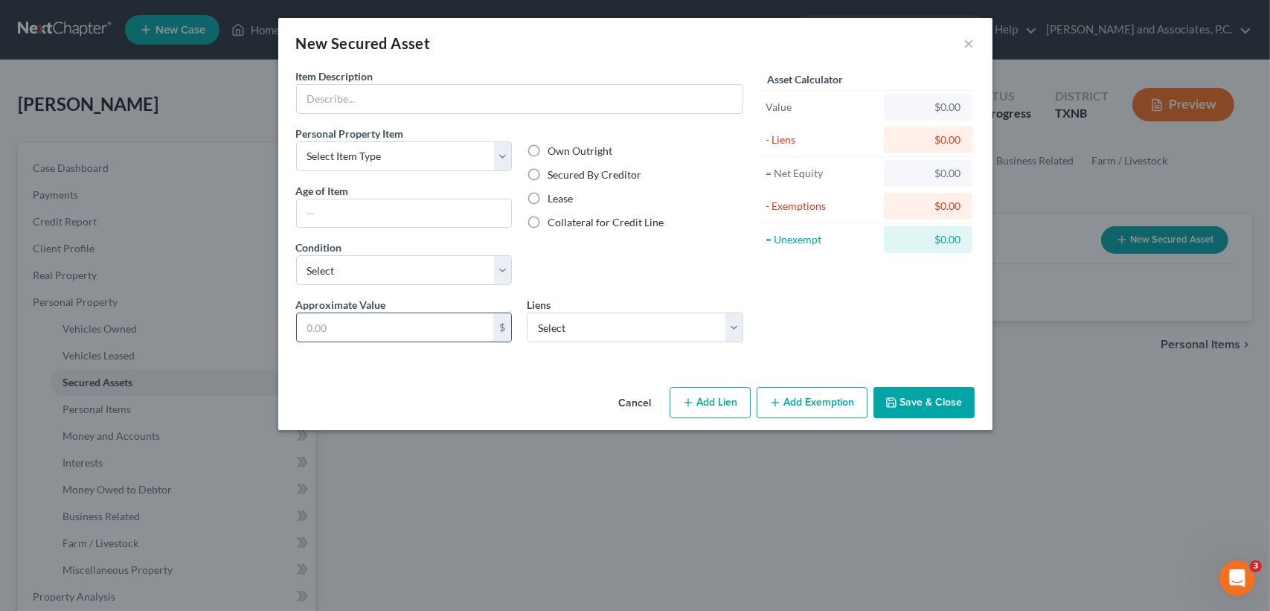
click at [391, 319] on input "text" at bounding box center [395, 327] width 197 height 28
type input "42,463.00"
drag, startPoint x: 350, startPoint y: 106, endPoint x: 328, endPoint y: 91, distance: 26.8
click at [350, 106] on input "text" at bounding box center [520, 99] width 446 height 28
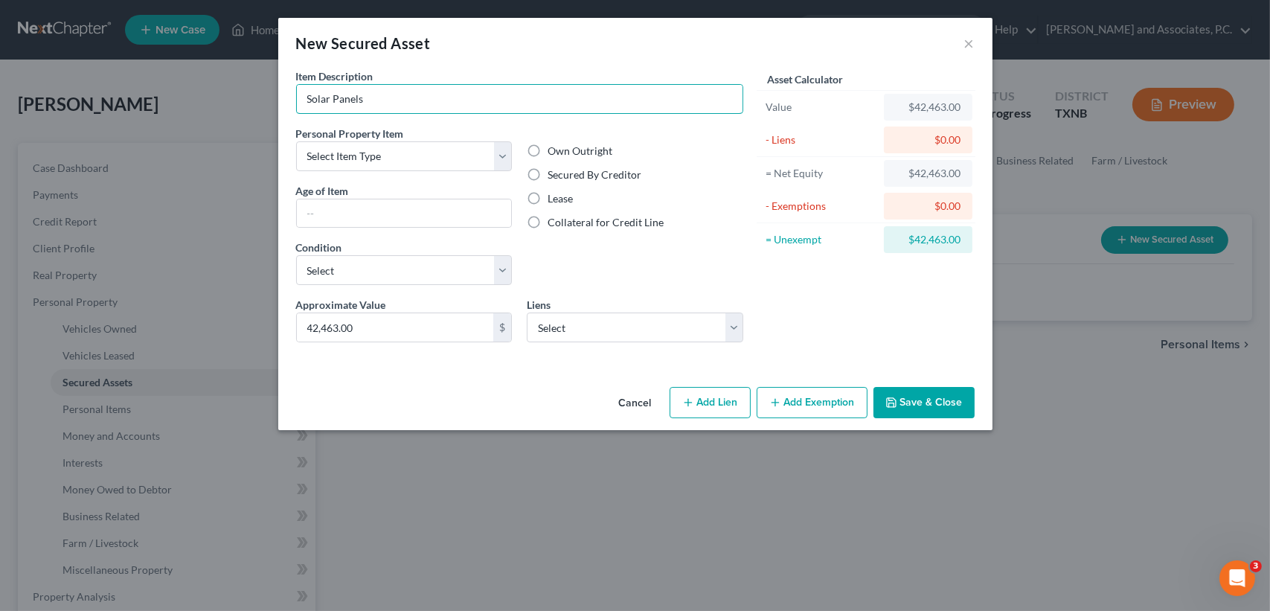
type input "Solar Panels"
click at [648, 266] on div "Own Outright Secured By Creditor Lease Collateral for Credit Line" at bounding box center [634, 211] width 231 height 171
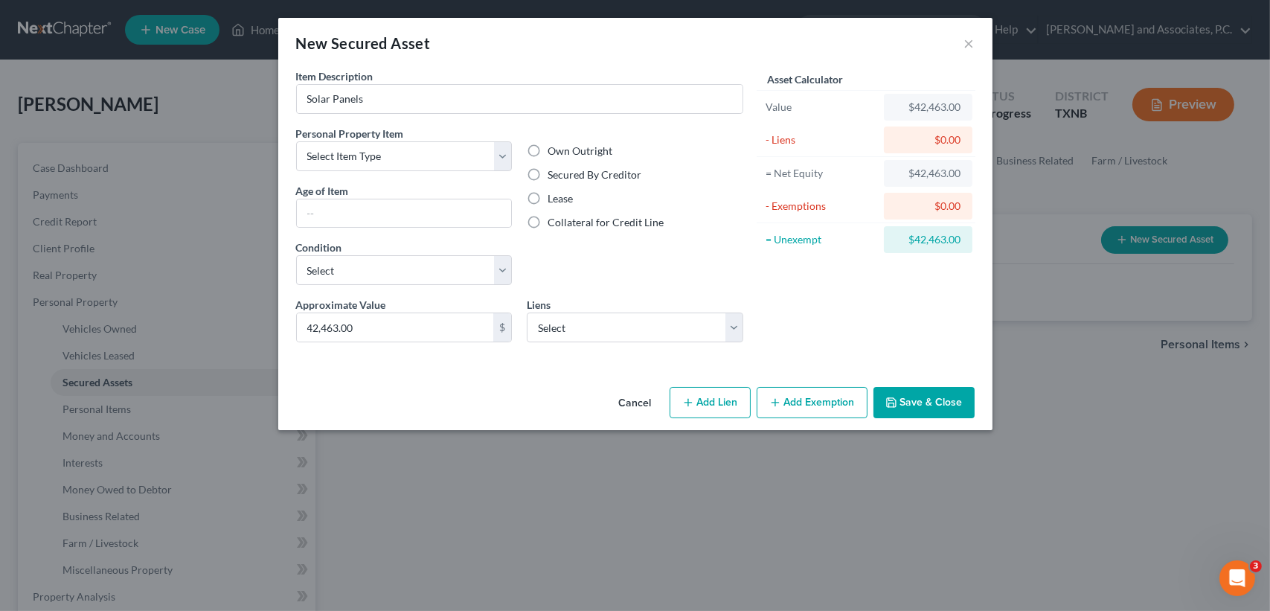
click at [580, 173] on label "Secured By Creditor" at bounding box center [595, 174] width 94 height 15
click at [563, 173] on input "Secured By Creditor" at bounding box center [559, 172] width 10 height 10
radio input "true"
click at [418, 211] on input "text" at bounding box center [404, 213] width 215 height 28
type input "?"
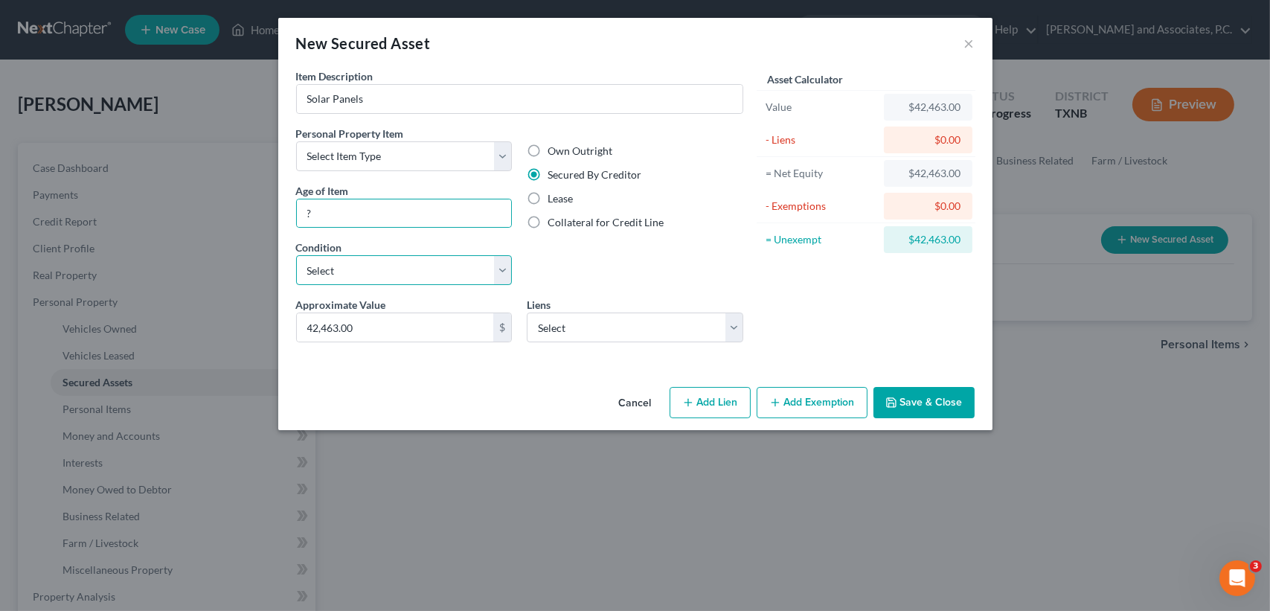
click at [313, 266] on select "Select Excellent Very Good Good Fair Poor" at bounding box center [404, 270] width 217 height 30
select select "1"
click at [296, 255] on select "Select Excellent Very Good Good Fair Poor" at bounding box center [404, 270] width 217 height 30
click at [583, 258] on div "Own Outright Secured By Creditor Lease Collateral for Credit Line" at bounding box center [634, 211] width 231 height 171
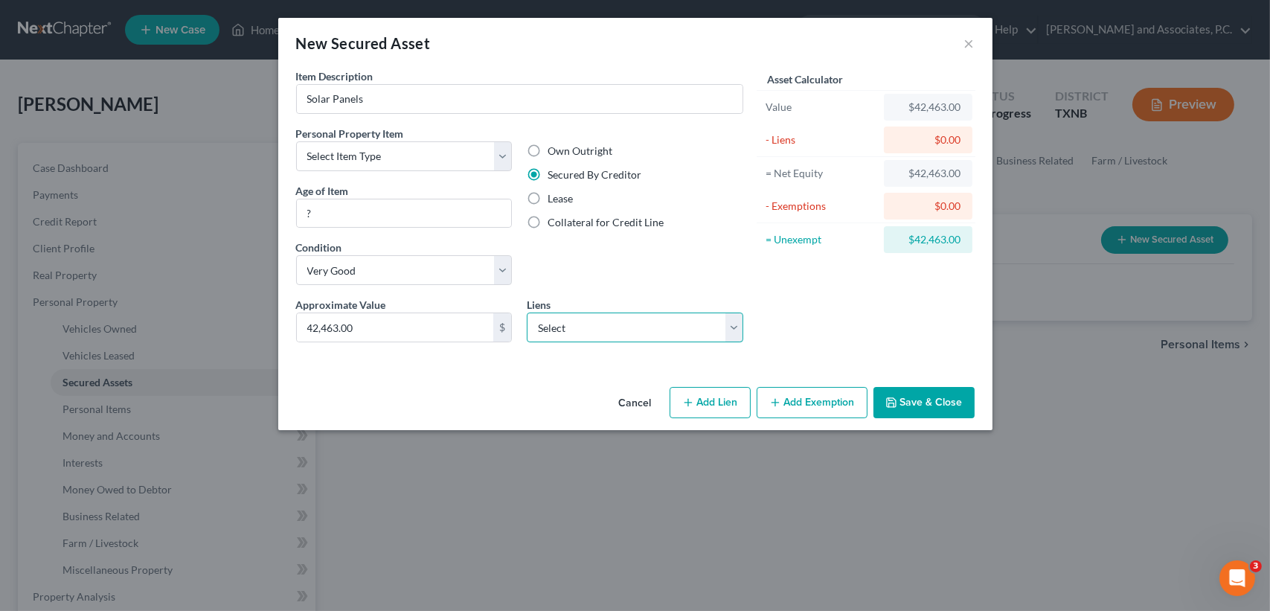
click at [629, 320] on select "Select Freedom Mtg - $76,811.00 Solar Mosaic - $42,463.00 Ally Fincl - $6,230.00" at bounding box center [635, 328] width 217 height 30
select select "1"
click at [527, 313] on select "Select Freedom Mtg - $76,811.00 Solar Mosaic - $42,463.00 Ally Fincl - $6,230.00" at bounding box center [635, 328] width 217 height 30
select select
select select "4"
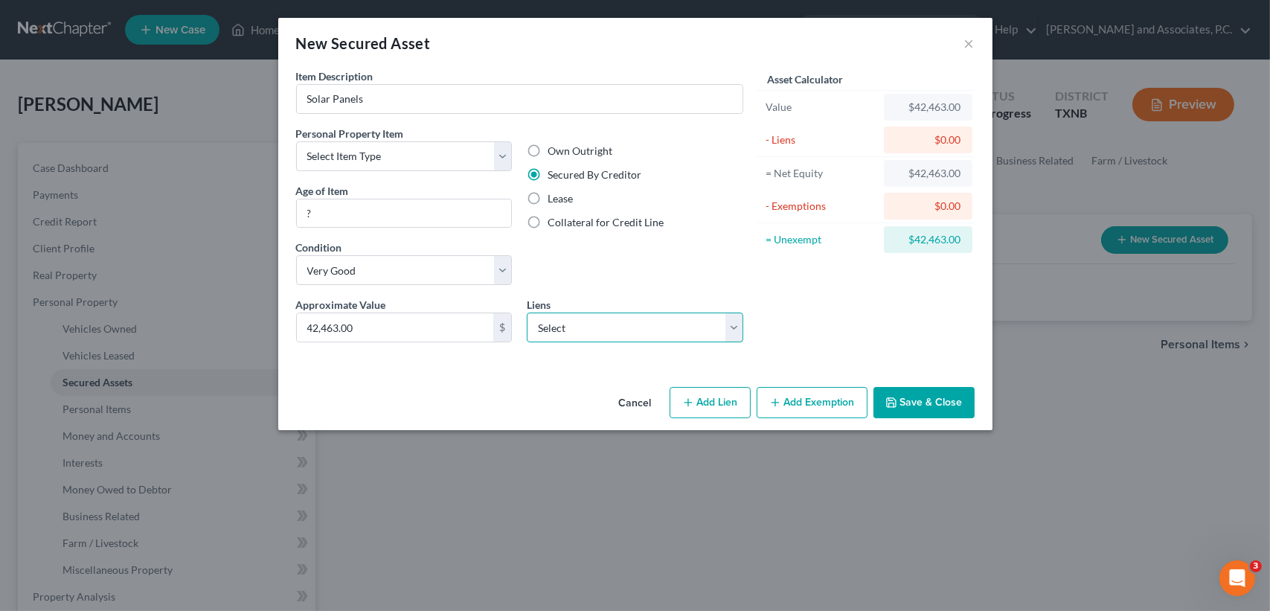
select select "0"
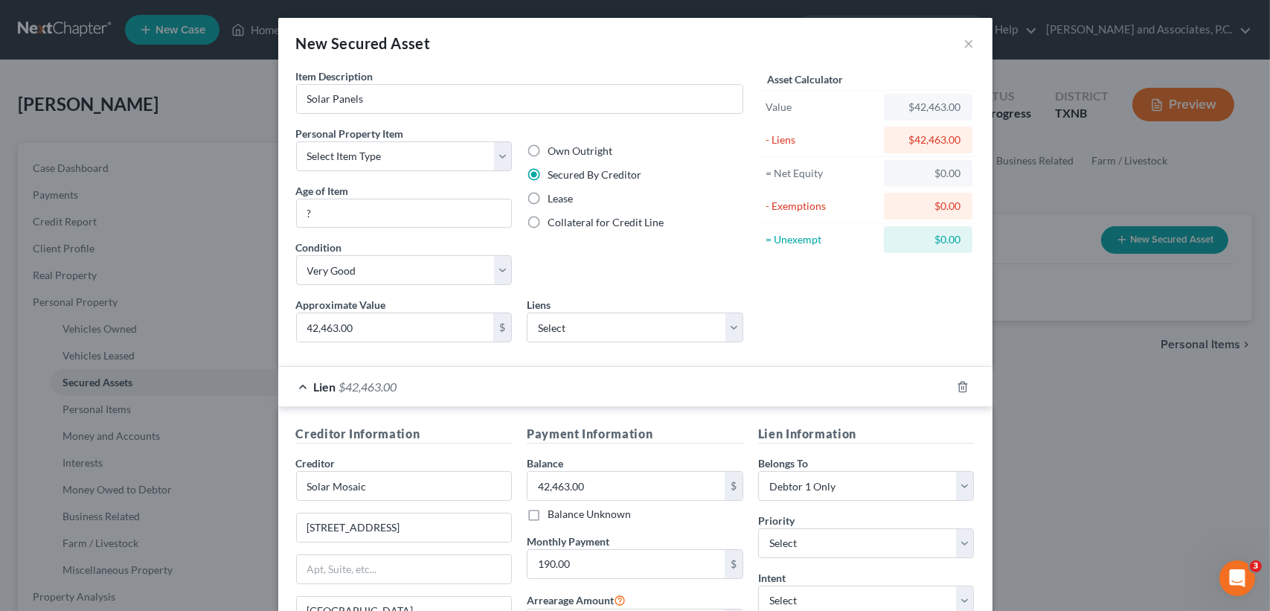
click at [643, 273] on div "Own Outright Secured By Creditor Lease Collateral for Credit Line" at bounding box center [634, 211] width 231 height 171
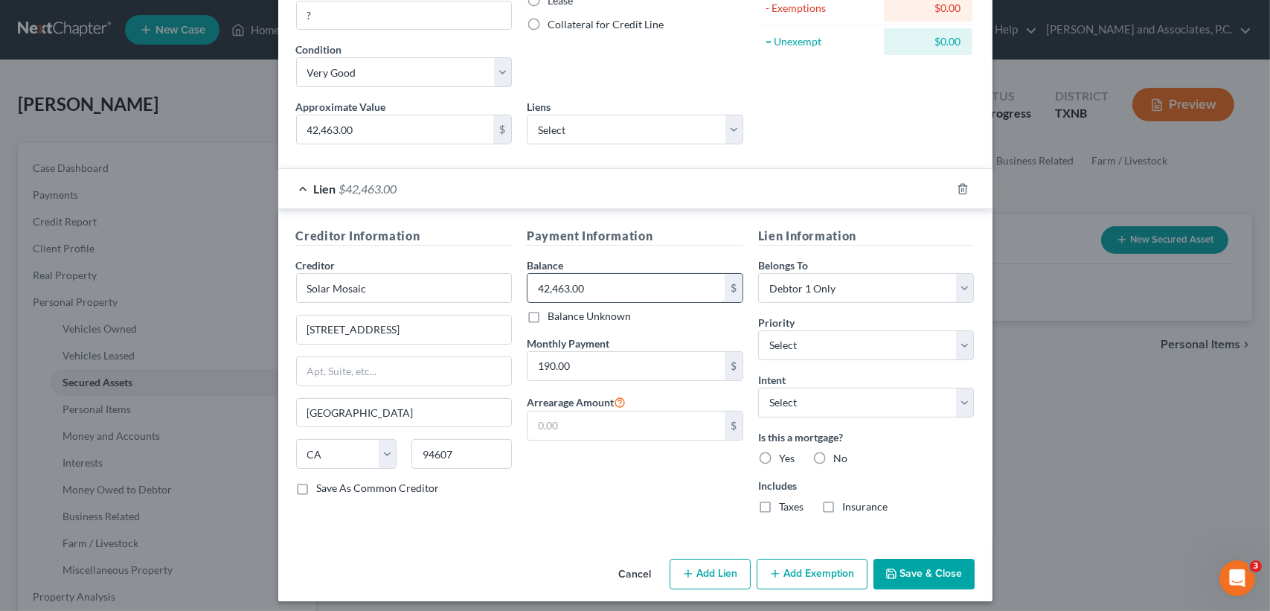
scroll to position [205, 0]
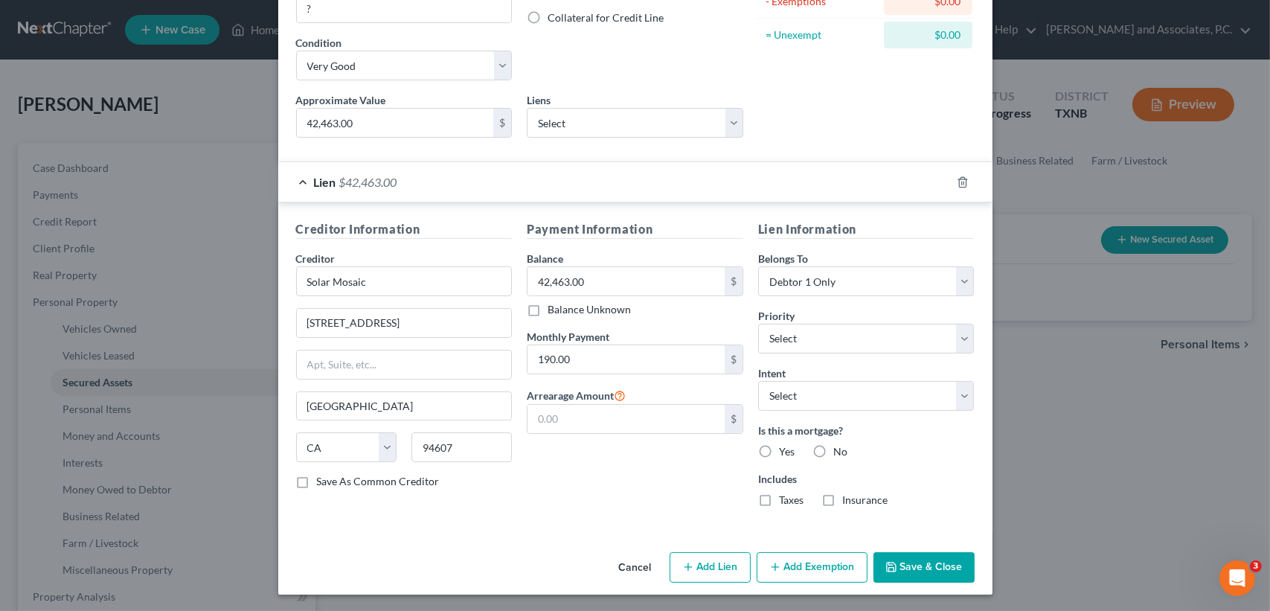
click at [924, 579] on button "Save & Close" at bounding box center [924, 567] width 101 height 31
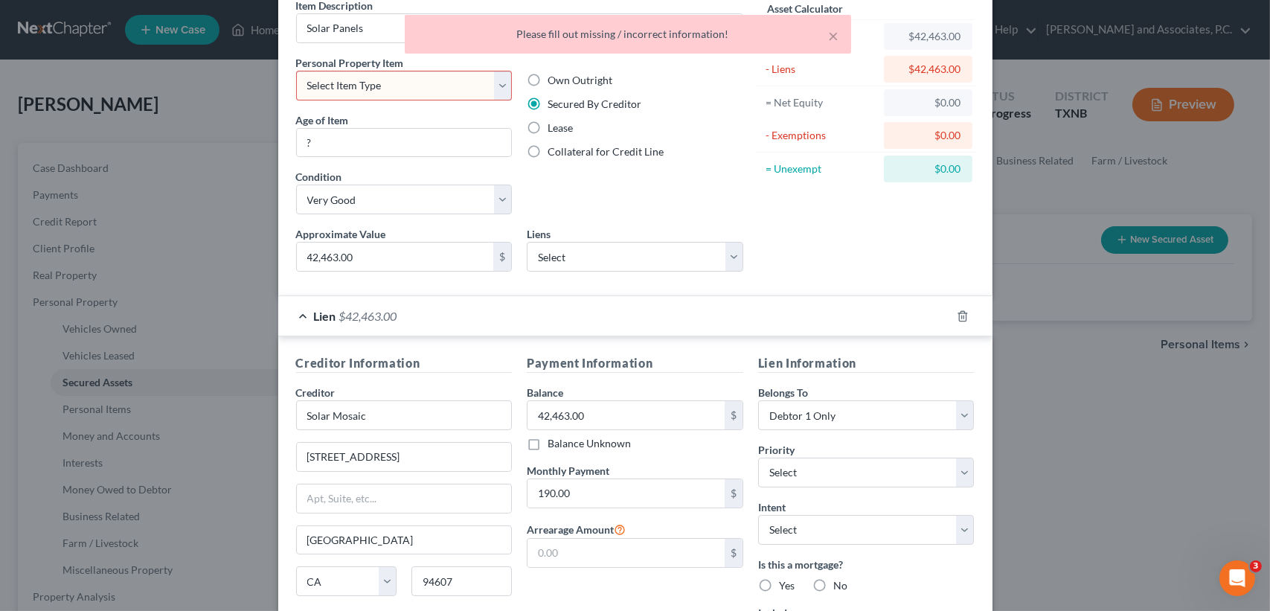
scroll to position [0, 0]
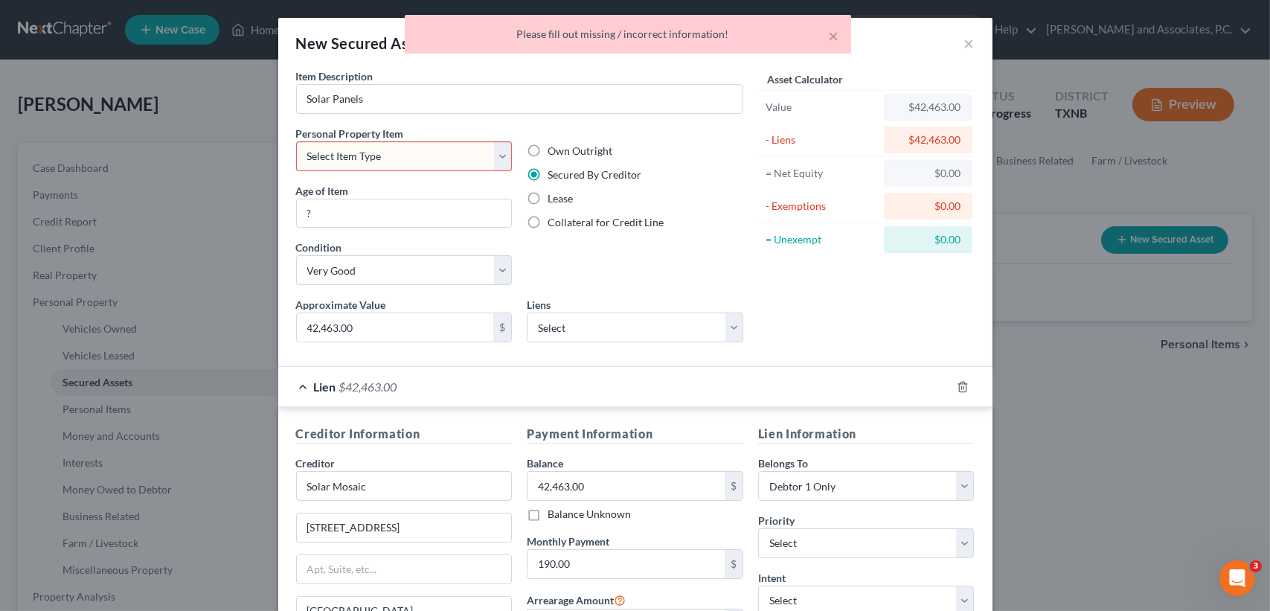
click at [315, 160] on select "Select Item Type Clothing (A/B: 11) Collectibles Of Value (A/B: 8) Electronics …" at bounding box center [404, 156] width 217 height 30
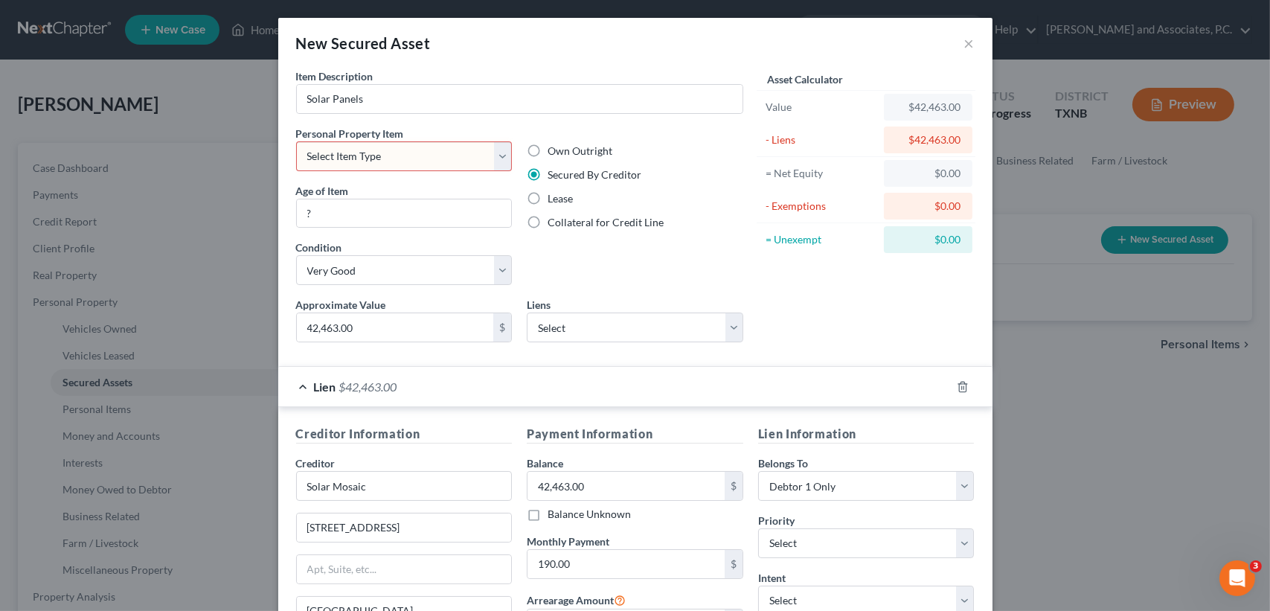
select select "other"
click at [296, 141] on select "Select Item Type Clothing (A/B: 11) Collectibles Of Value (A/B: 8) Electronics …" at bounding box center [404, 156] width 217 height 30
click at [527, 256] on div "Own Outright Secured By Creditor Lease Collateral for Credit Line" at bounding box center [634, 211] width 231 height 171
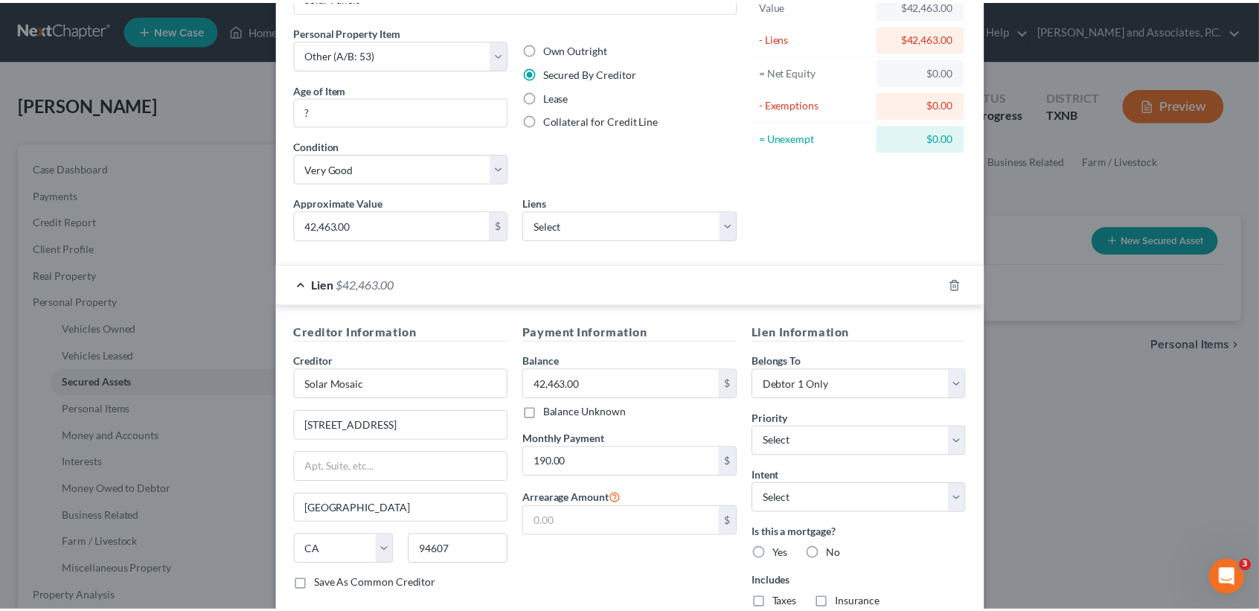
scroll to position [205, 0]
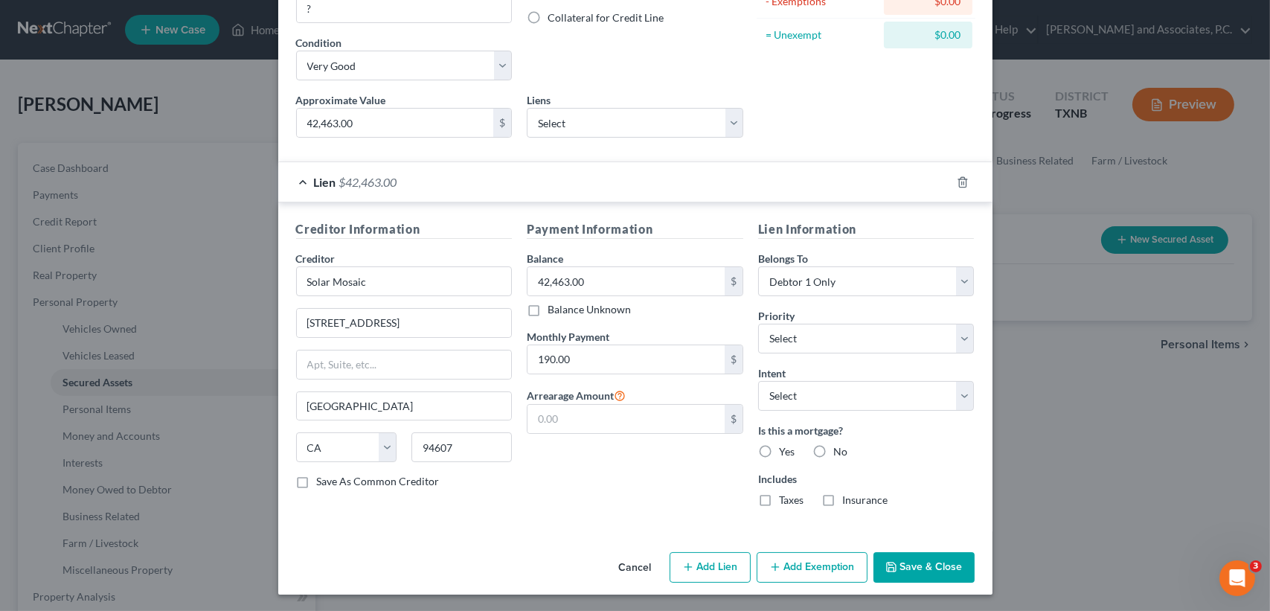
click at [937, 569] on button "Save & Close" at bounding box center [924, 567] width 101 height 31
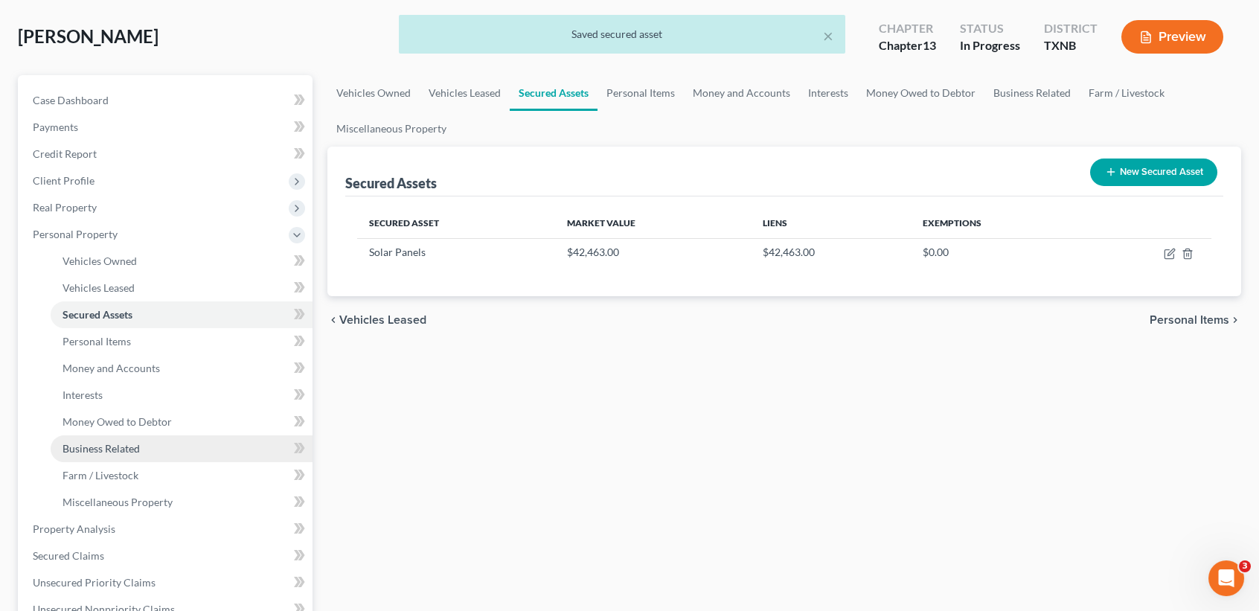
scroll to position [99, 0]
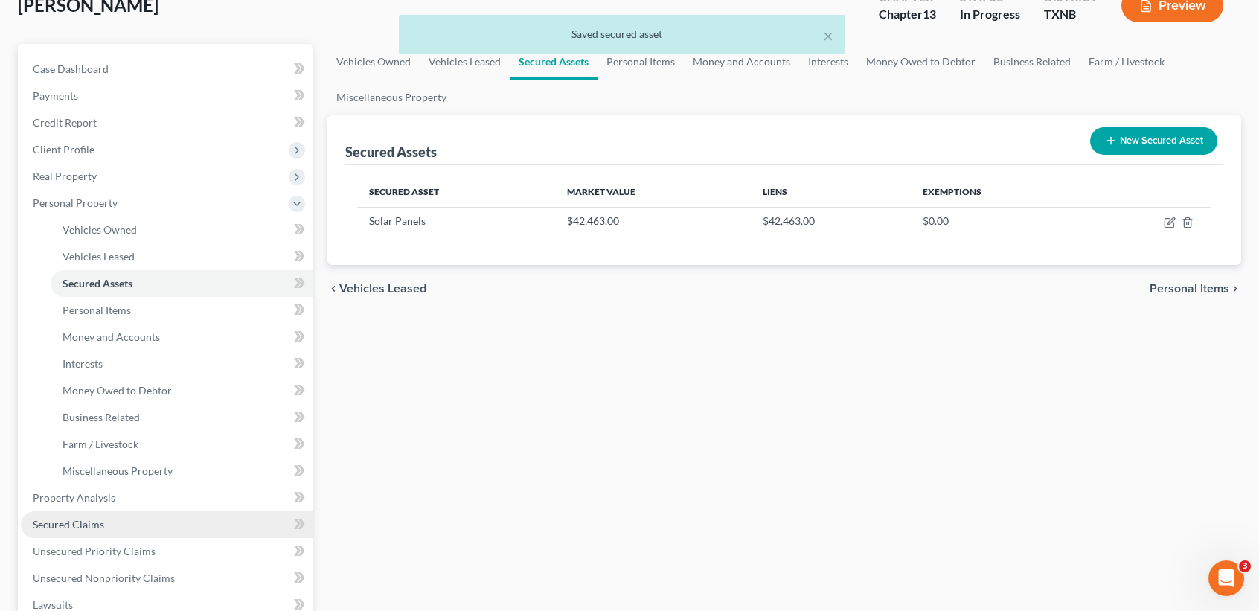
click at [43, 522] on span "Secured Claims" at bounding box center [68, 524] width 71 height 13
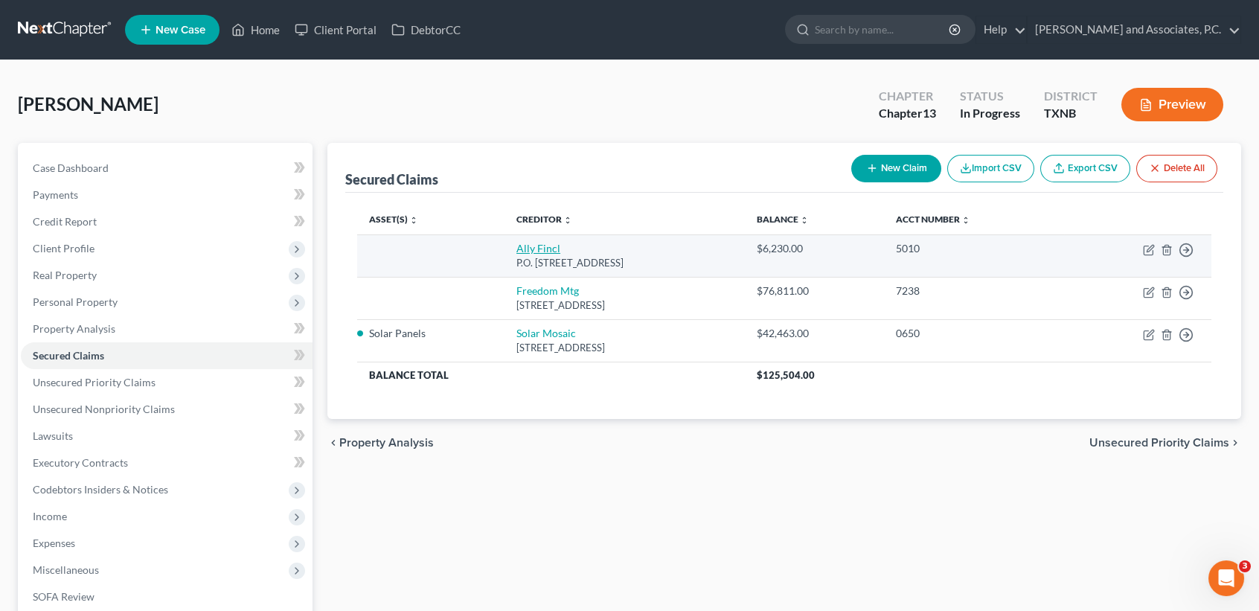
click at [516, 248] on link "Ally Fincl" at bounding box center [538, 248] width 44 height 13
select select "24"
select select "0"
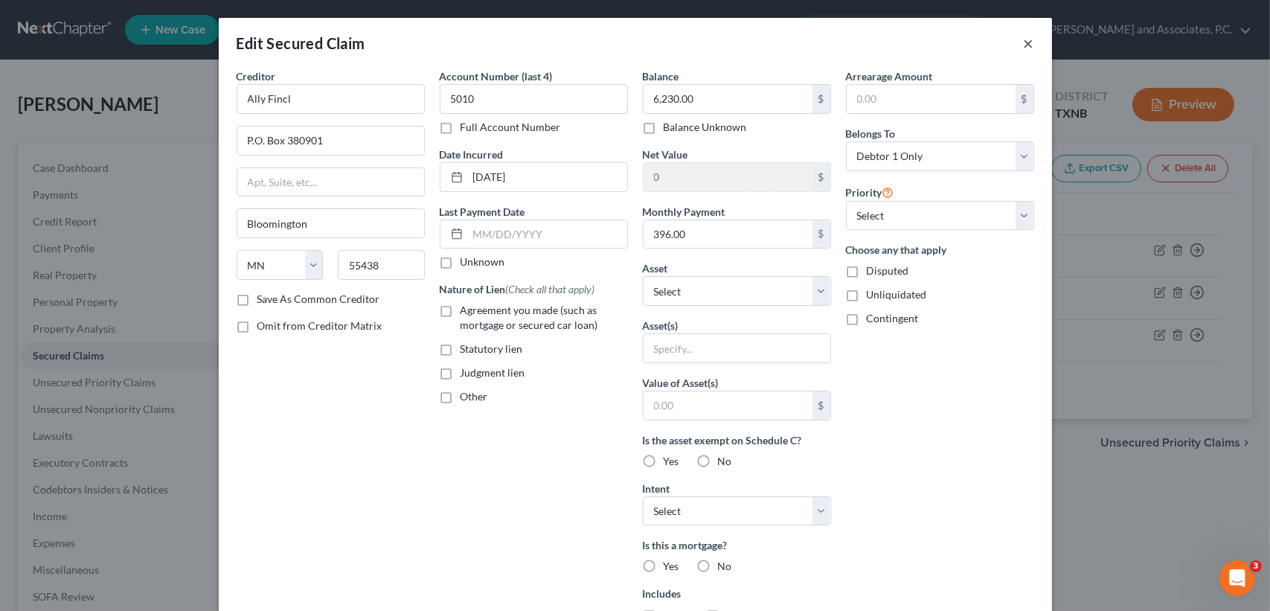
click at [1031, 44] on div "Edit Secured Claim ×" at bounding box center [635, 43] width 833 height 51
click at [1026, 45] on button "×" at bounding box center [1029, 43] width 10 height 18
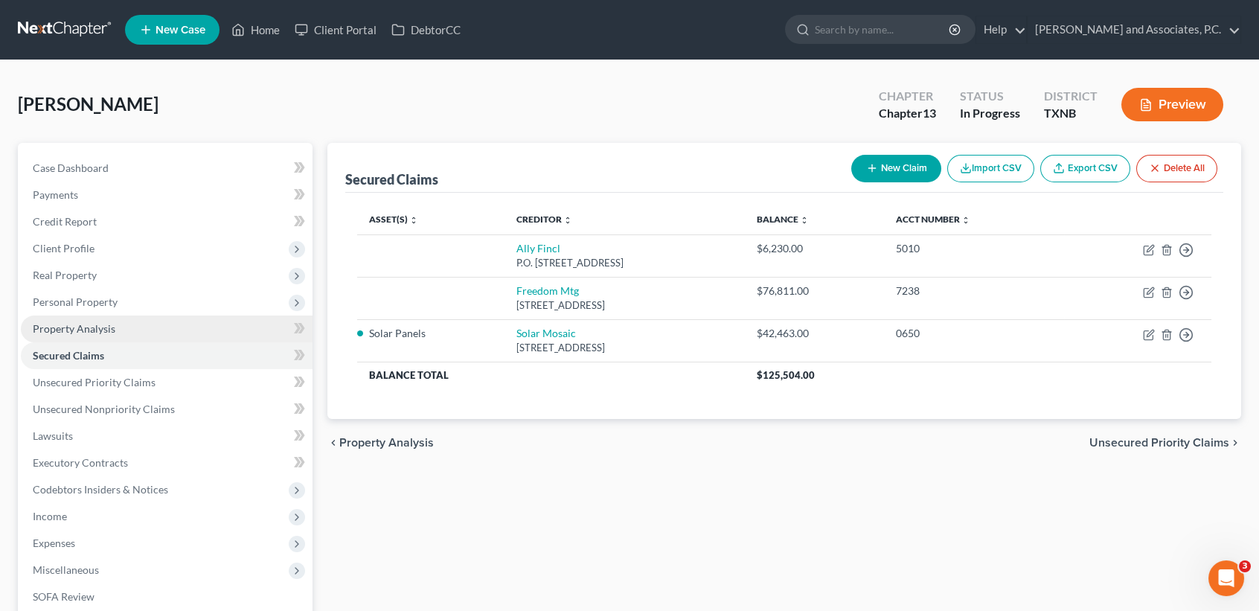
click at [60, 317] on link "Property Analysis" at bounding box center [167, 328] width 292 height 27
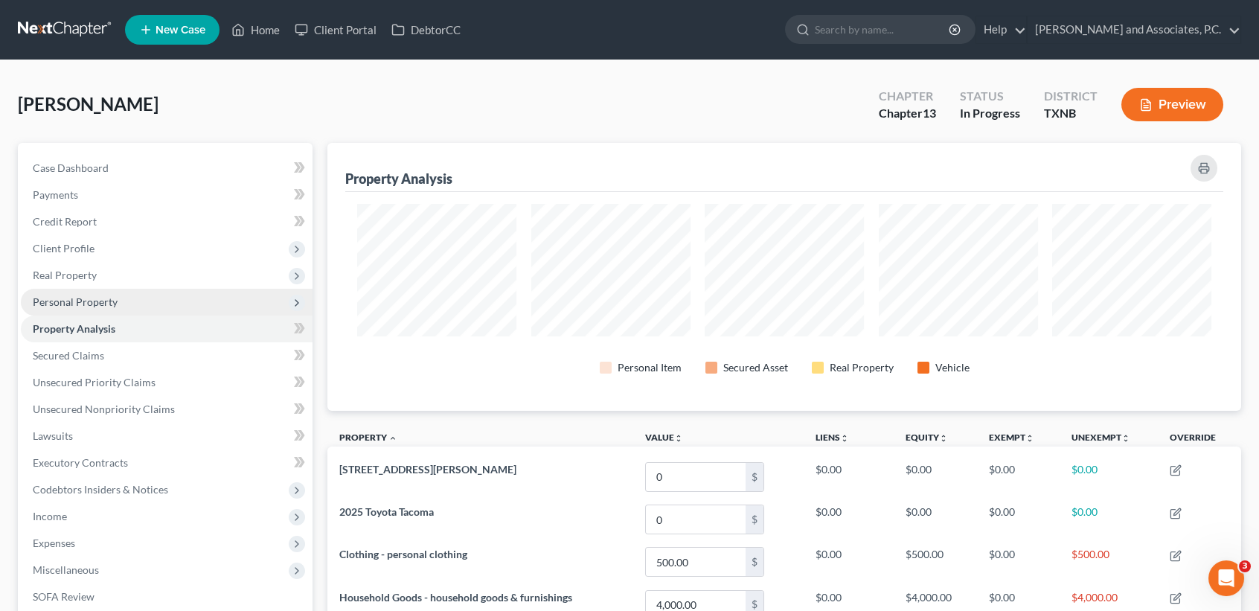
click at [63, 302] on span "Personal Property" at bounding box center [75, 301] width 85 height 13
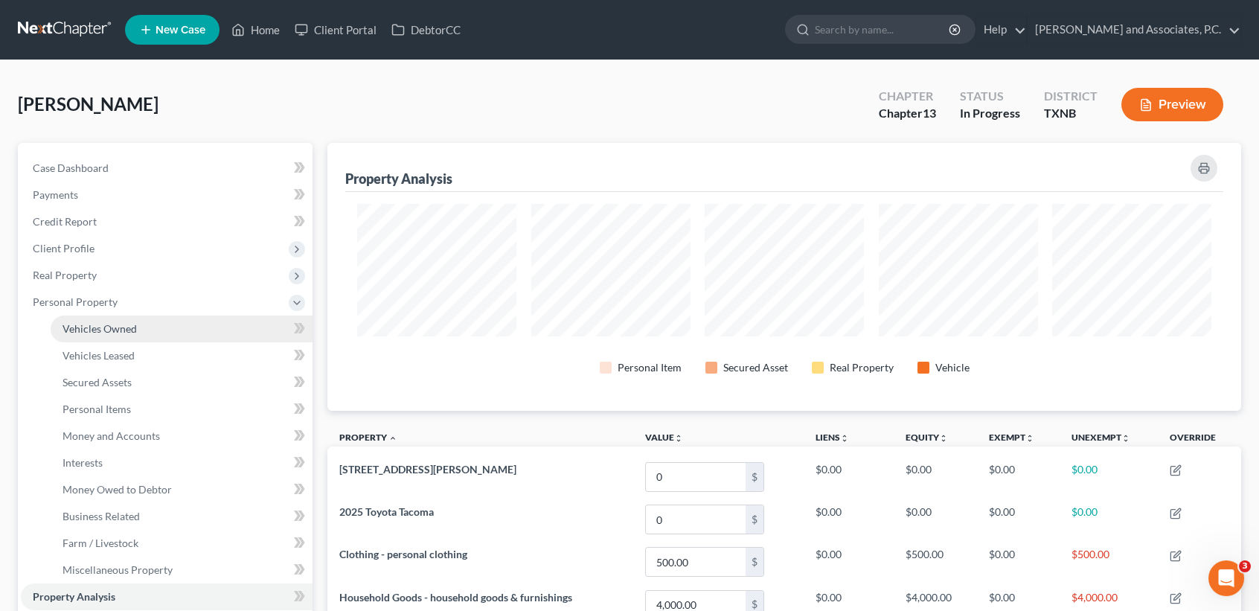
scroll to position [267, 914]
click at [70, 325] on span "Vehicles Owned" at bounding box center [100, 328] width 74 height 13
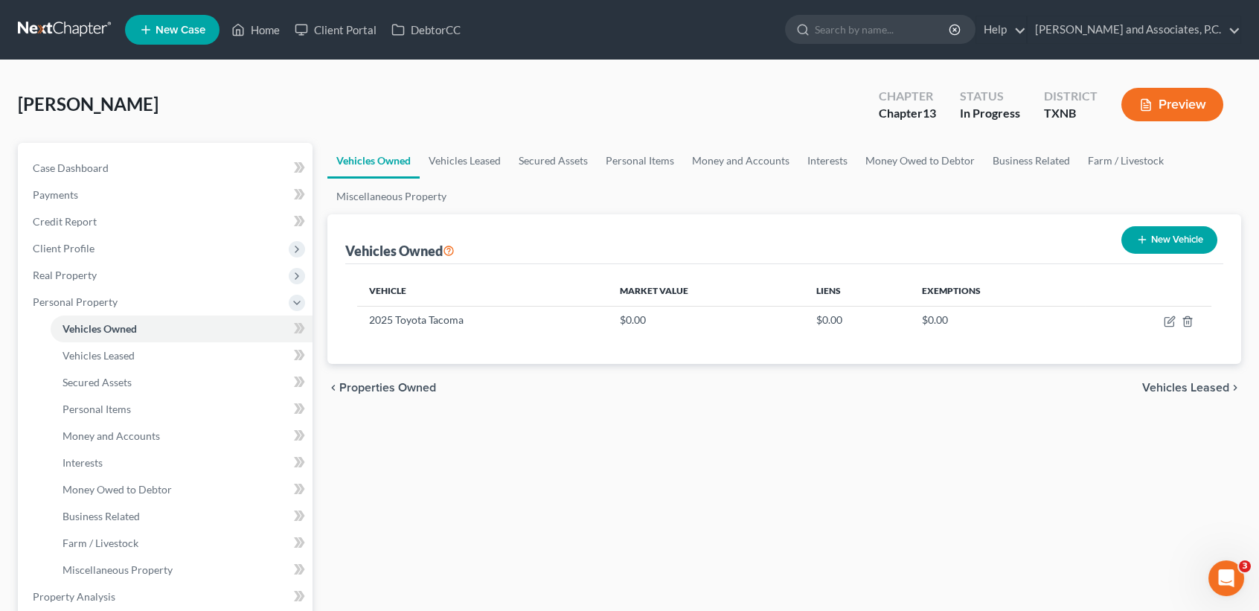
click at [1156, 237] on button "New Vehicle" at bounding box center [1169, 240] width 96 height 28
select select "0"
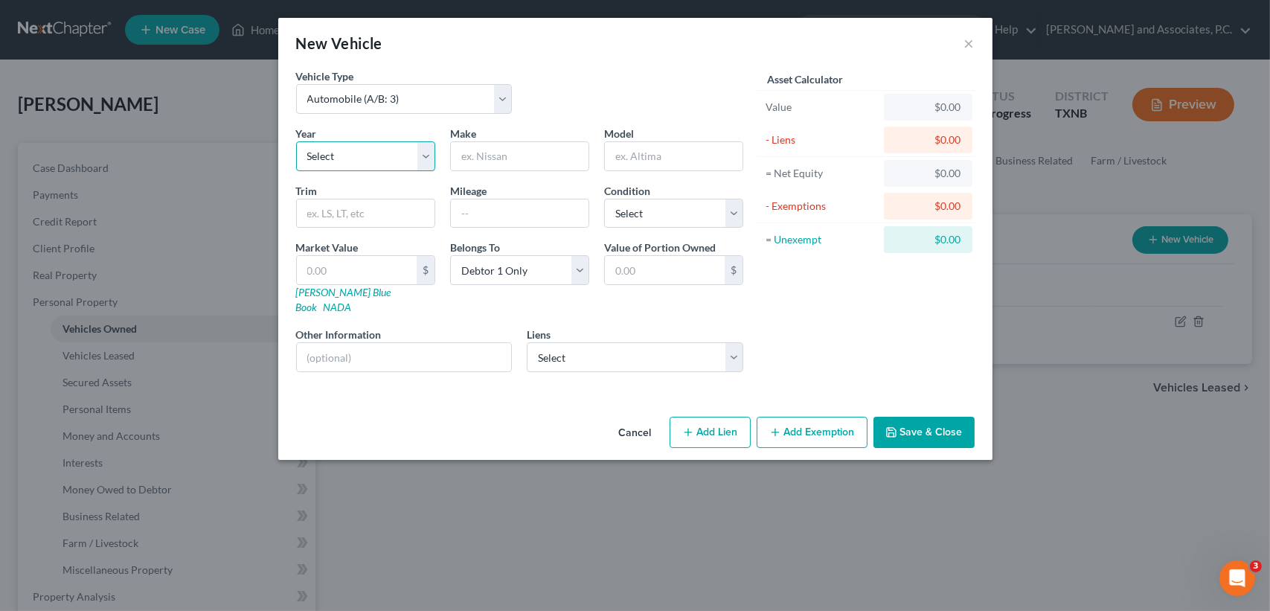
click at [321, 158] on select "Select 2026 2025 2024 2023 2022 2021 2020 2019 2018 2017 2016 2015 2014 2013 20…" at bounding box center [365, 156] width 139 height 30
select select "9"
click at [296, 141] on select "Select 2026 2025 2024 2023 2022 2021 2020 2019 2018 2017 2016 2015 2014 2013 20…" at bounding box center [365, 156] width 139 height 30
click at [505, 161] on input "text" at bounding box center [520, 156] width 138 height 28
type input "Lincoln"
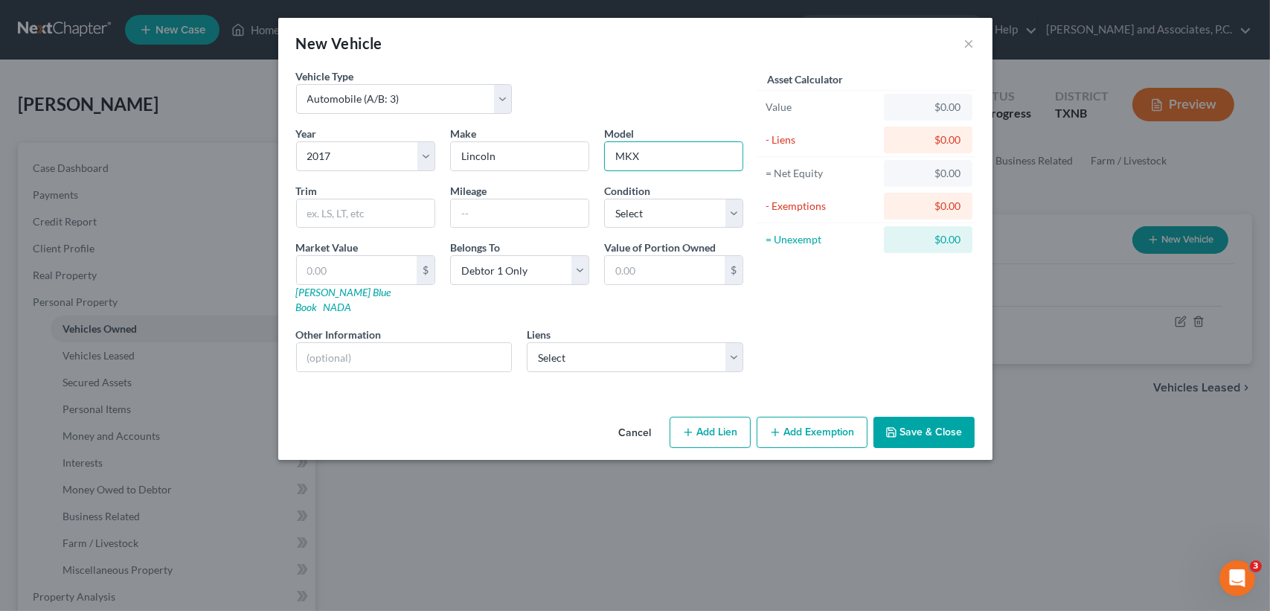
type input "MKX"
click at [898, 417] on button "Save & Close" at bounding box center [924, 432] width 101 height 31
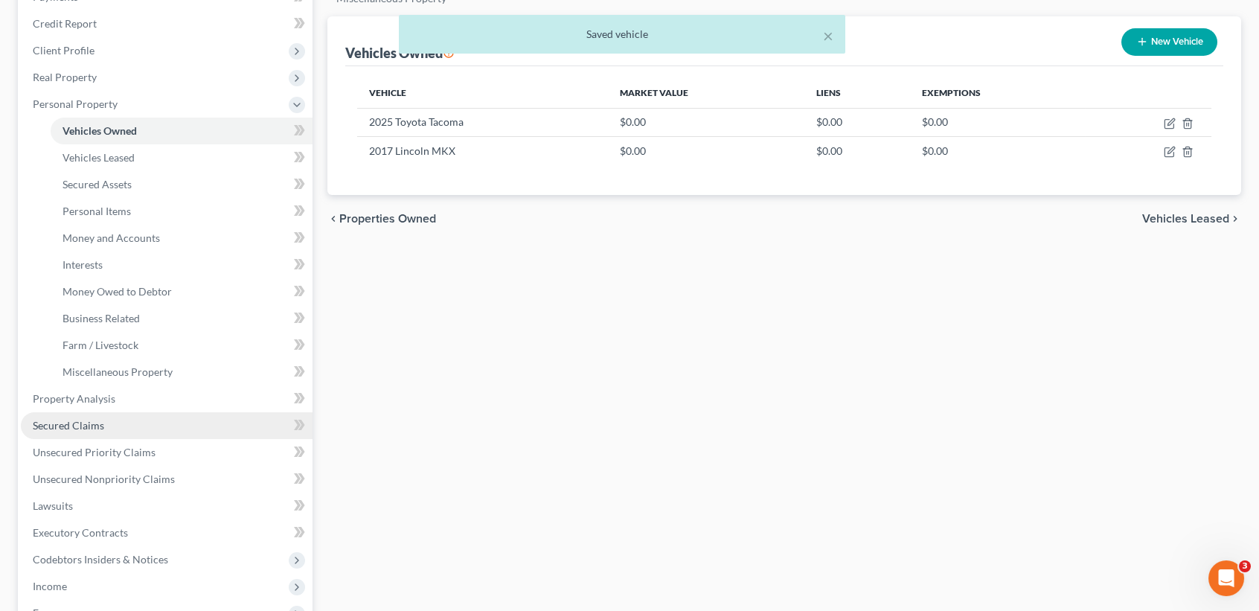
click at [71, 426] on span "Secured Claims" at bounding box center [68, 425] width 71 height 13
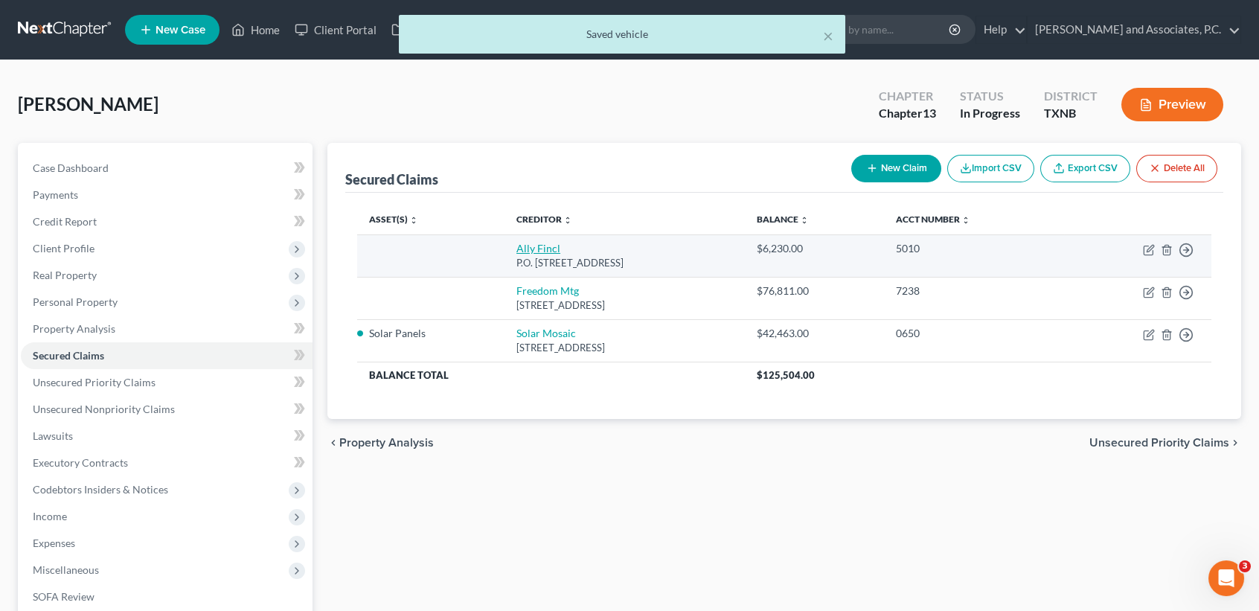
click at [516, 248] on link "Ally Fincl" at bounding box center [538, 248] width 44 height 13
select select "24"
select select "0"
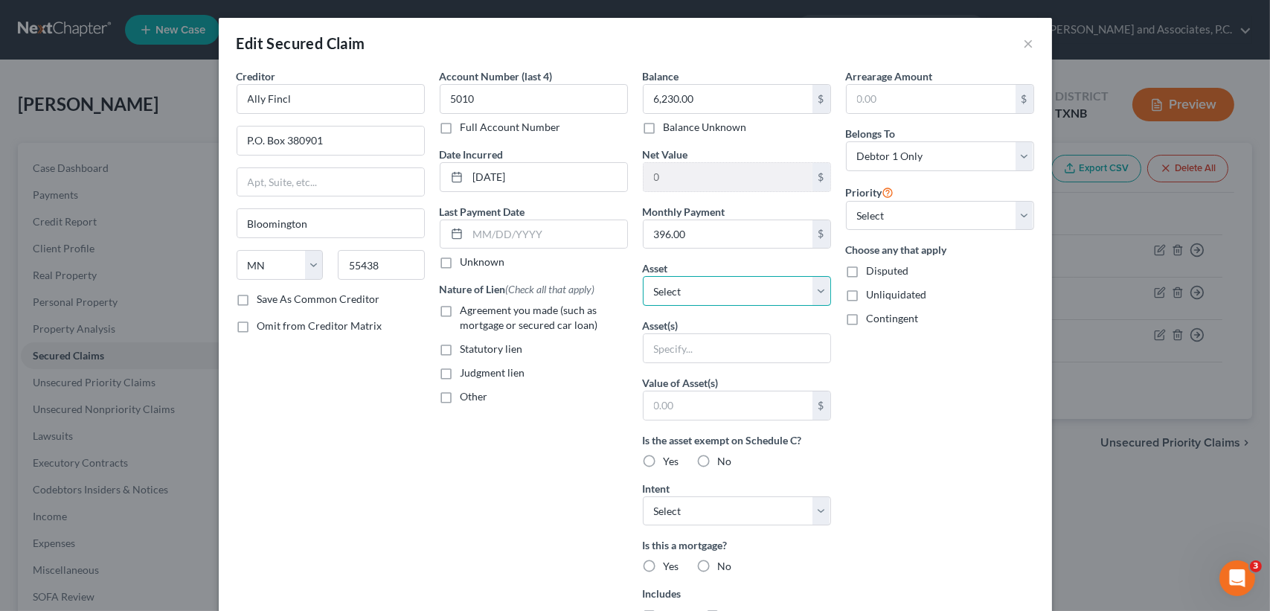
click at [675, 295] on select "Select Other Multiple Assets Household Goods - household goods & furnishings - …" at bounding box center [737, 291] width 188 height 30
select select "3"
click at [643, 276] on select "Select Other Multiple Assets Household Goods - household goods & furnishings - …" at bounding box center [737, 291] width 188 height 30
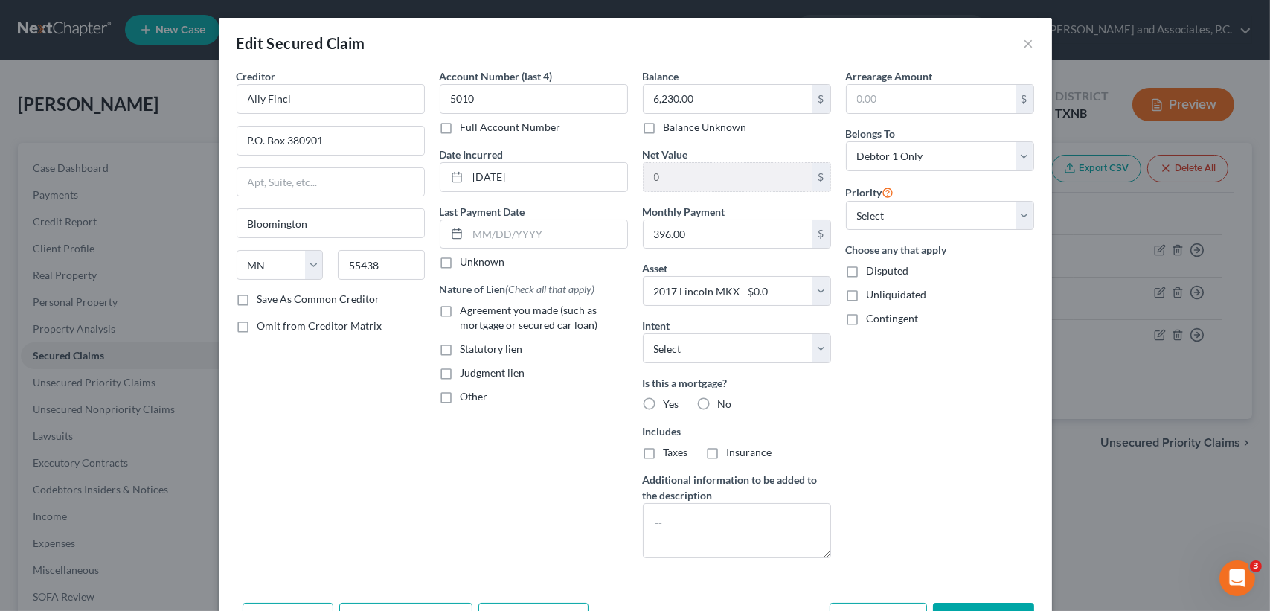
click at [900, 427] on div "Arrearage Amount $ Belongs To * Select Debtor 1 Only Debtor 2 Only Debtor 1 And…" at bounding box center [940, 319] width 203 height 502
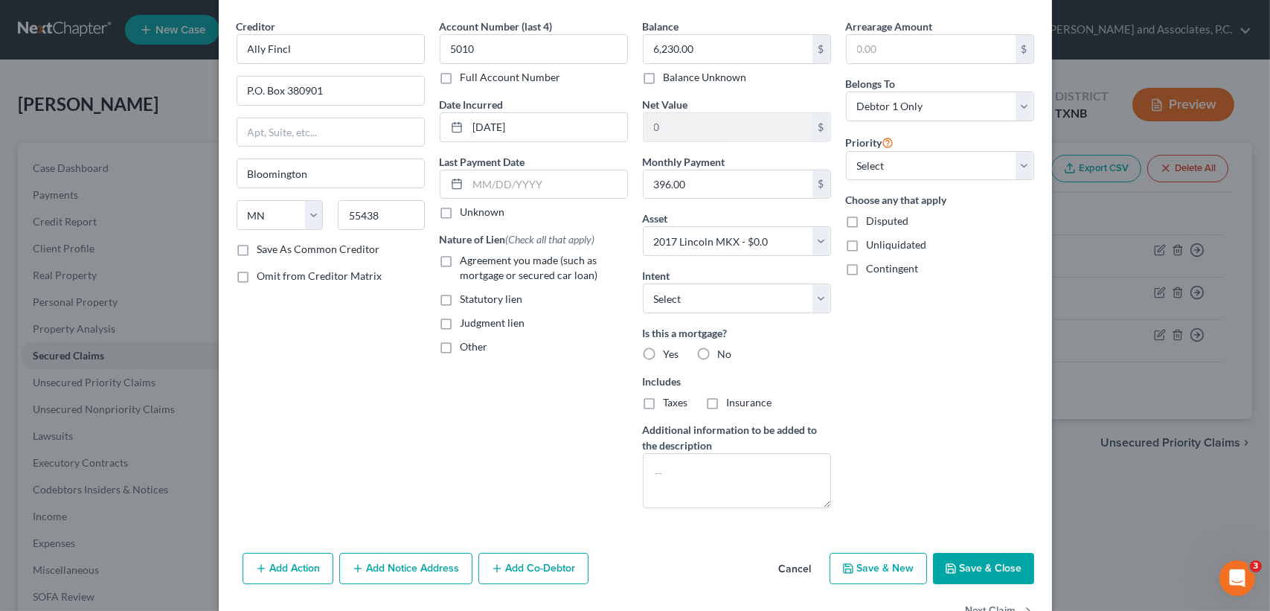
scroll to position [93, 0]
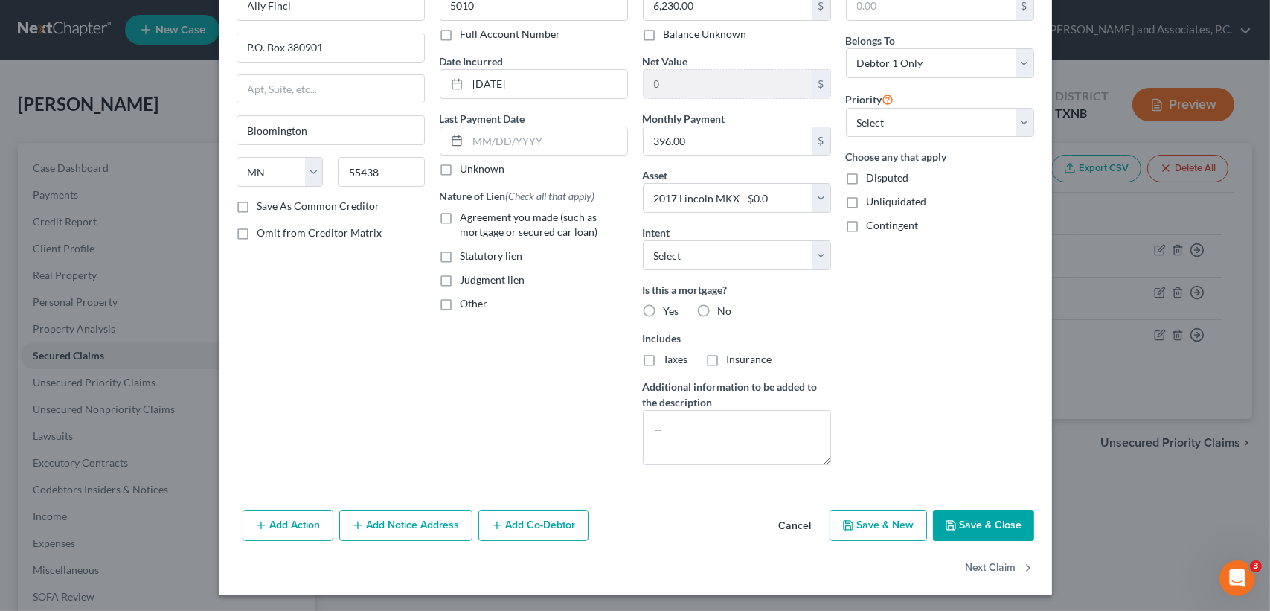
click at [991, 527] on button "Save & Close" at bounding box center [983, 525] width 101 height 31
select select
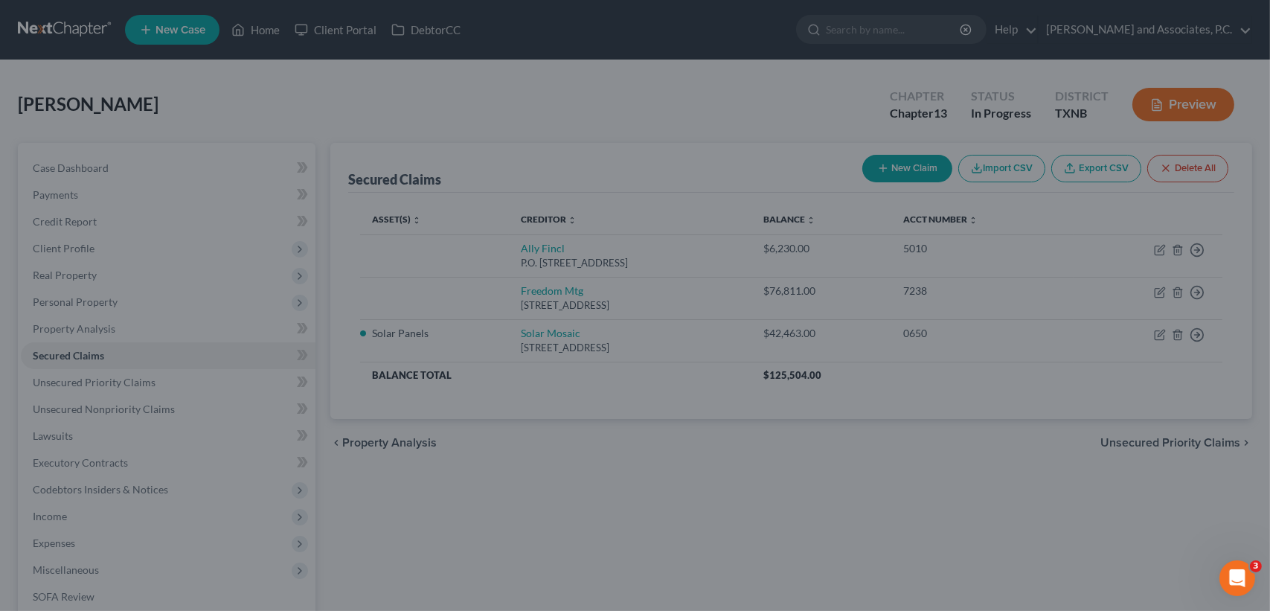
type input "-6,230.00"
select select "3"
type input "0"
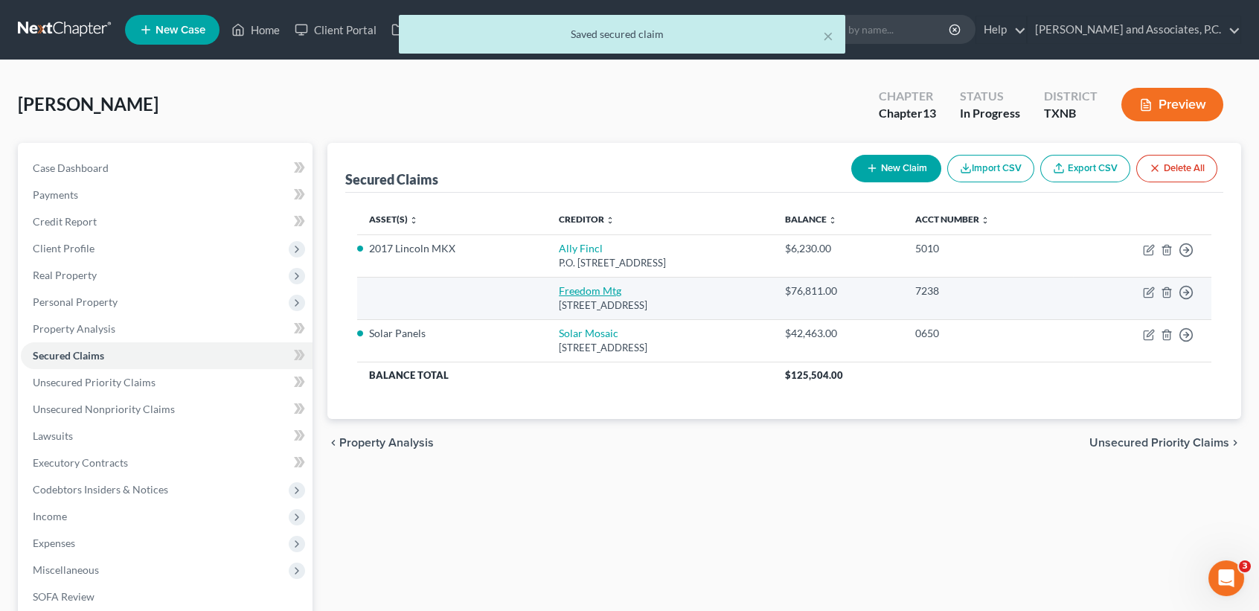
click at [559, 284] on link "Freedom Mtg" at bounding box center [590, 290] width 63 height 13
select select "33"
select select "0"
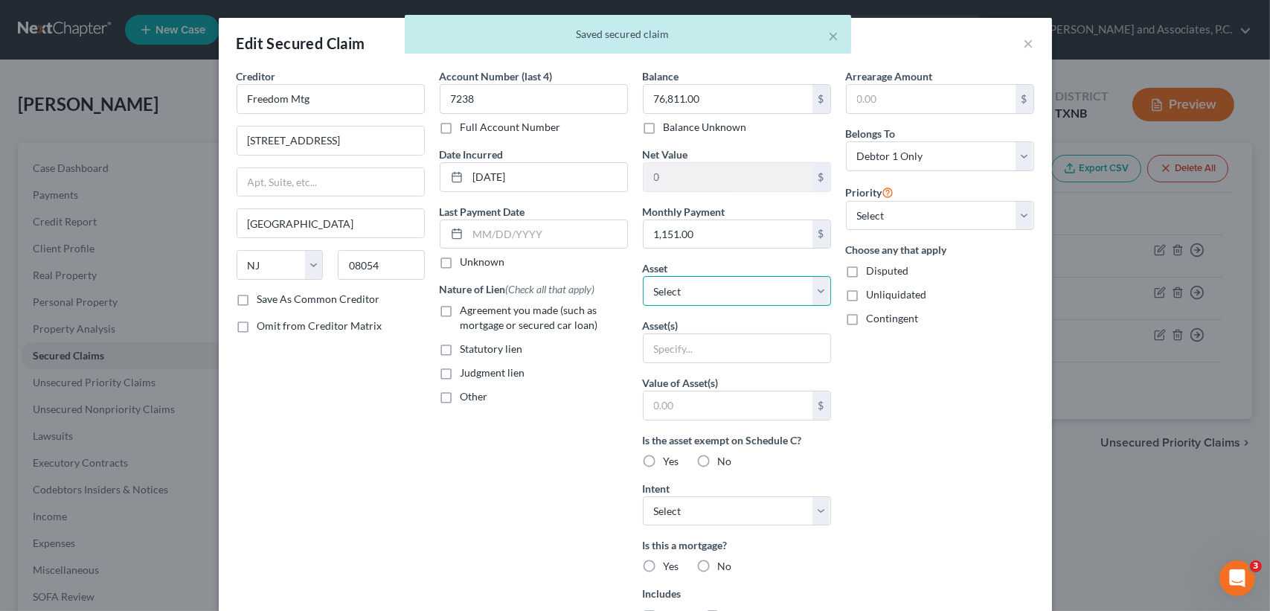
click at [659, 298] on select "Select Other Multiple Assets Household Goods - household goods & furnishings - …" at bounding box center [737, 291] width 188 height 30
select select "5"
click at [643, 276] on select "Select Other Multiple Assets Household Goods - household goods & furnishings - …" at bounding box center [737, 291] width 188 height 30
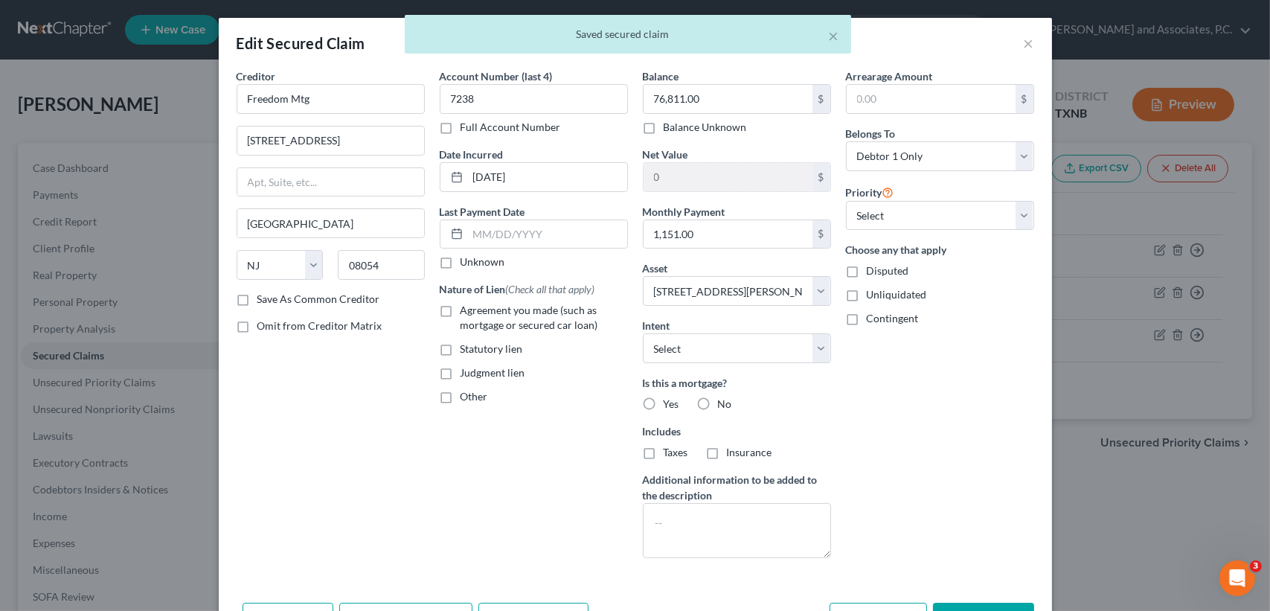
click at [875, 423] on div "Arrearage Amount $ Belongs To * Select Debtor 1 Only Debtor 2 Only Debtor 1 And…" at bounding box center [940, 319] width 203 height 502
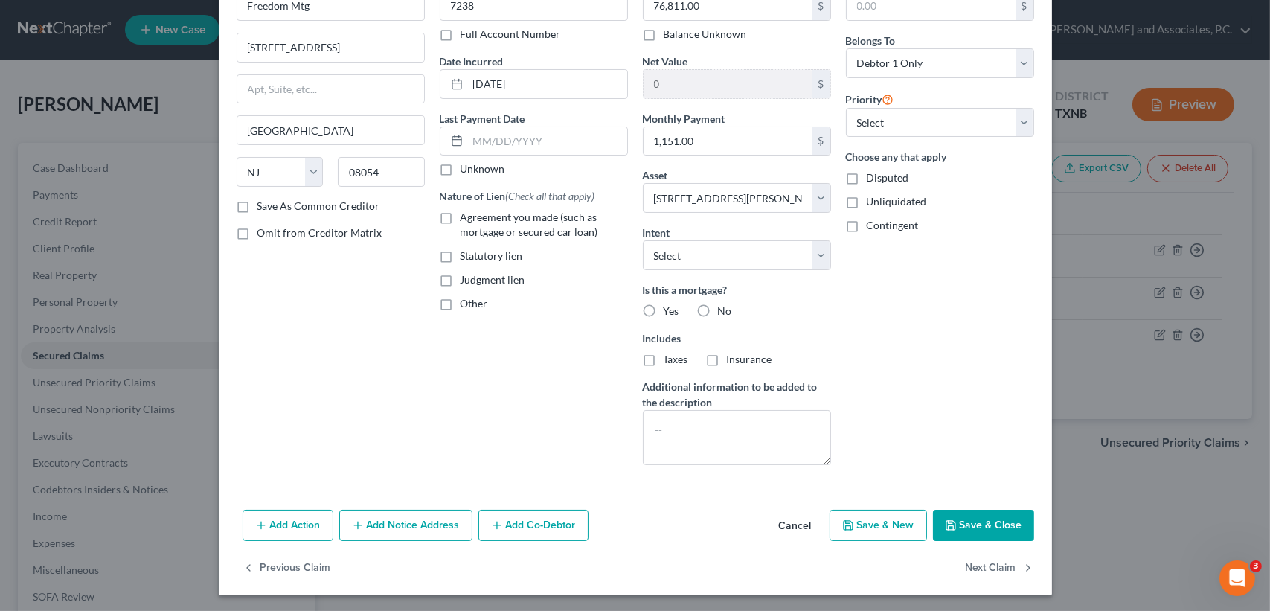
click at [1007, 524] on button "Save & Close" at bounding box center [983, 525] width 101 height 31
select select
type input "-76,811.00"
select select "5"
type input "0"
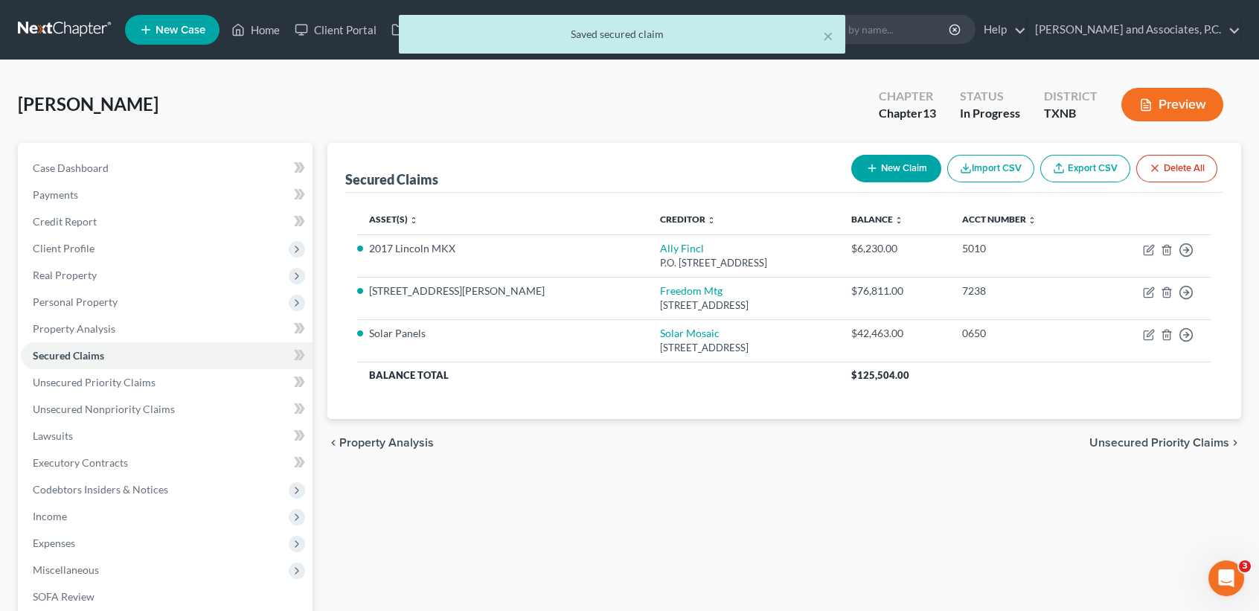
drag, startPoint x: 751, startPoint y: 536, endPoint x: 672, endPoint y: 525, distance: 79.7
click at [749, 536] on div "Secured Claims New Claim Import CSV Export CSV Delete All Asset(s) expand_more …" at bounding box center [784, 465] width 929 height 645
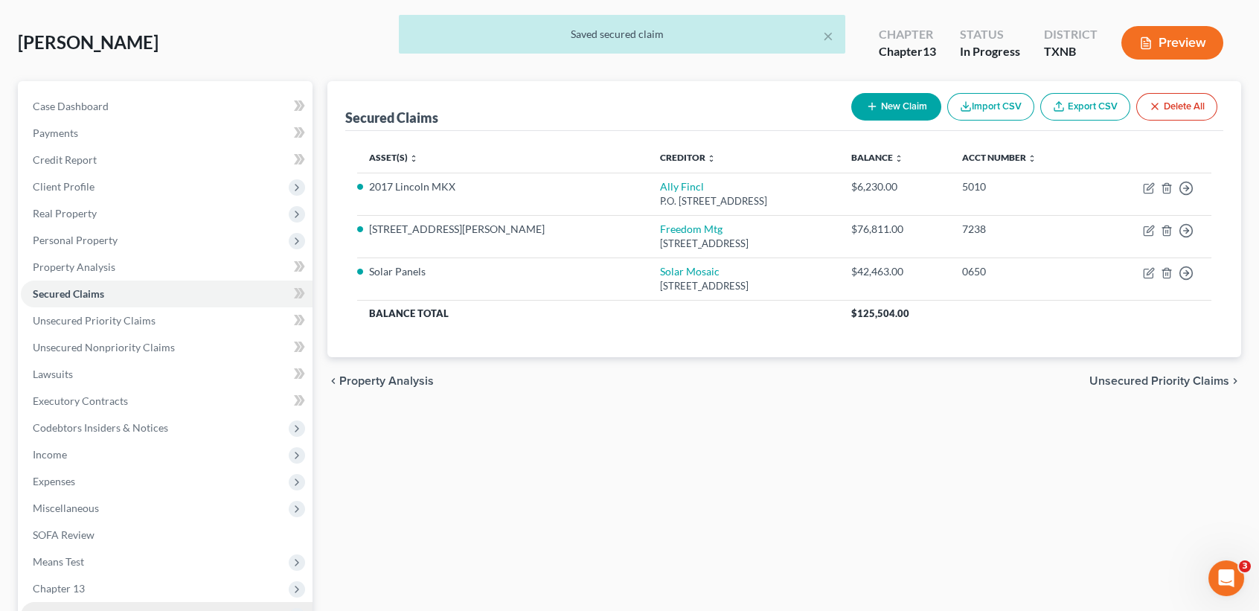
scroll to position [198, 0]
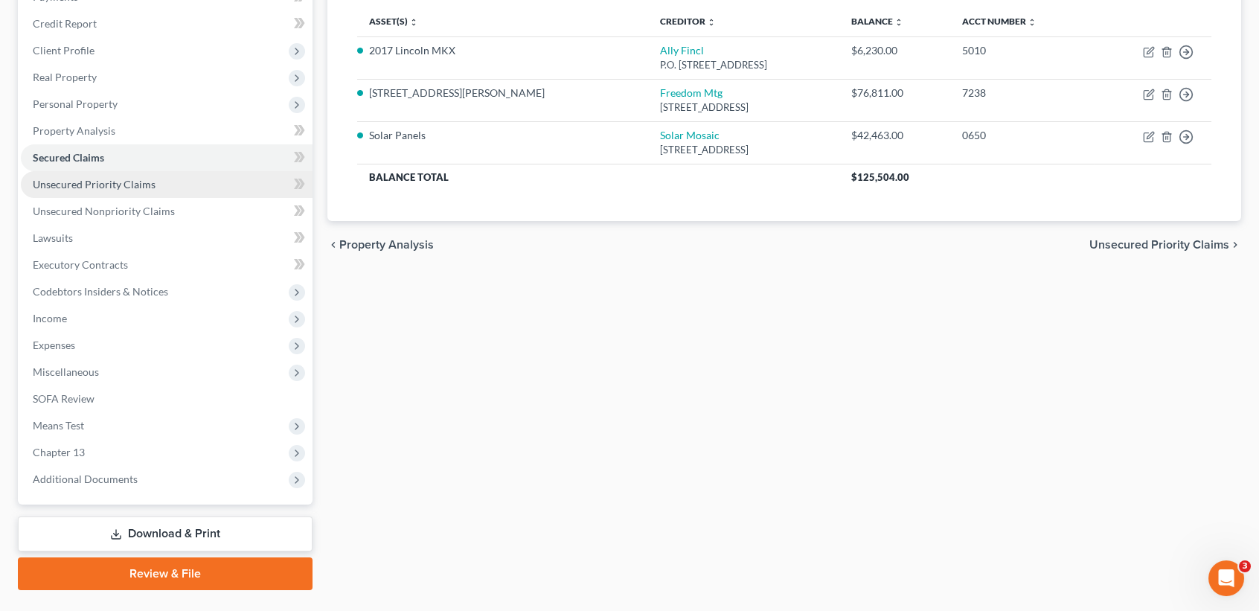
click at [191, 182] on link "Unsecured Priority Claims" at bounding box center [167, 184] width 292 height 27
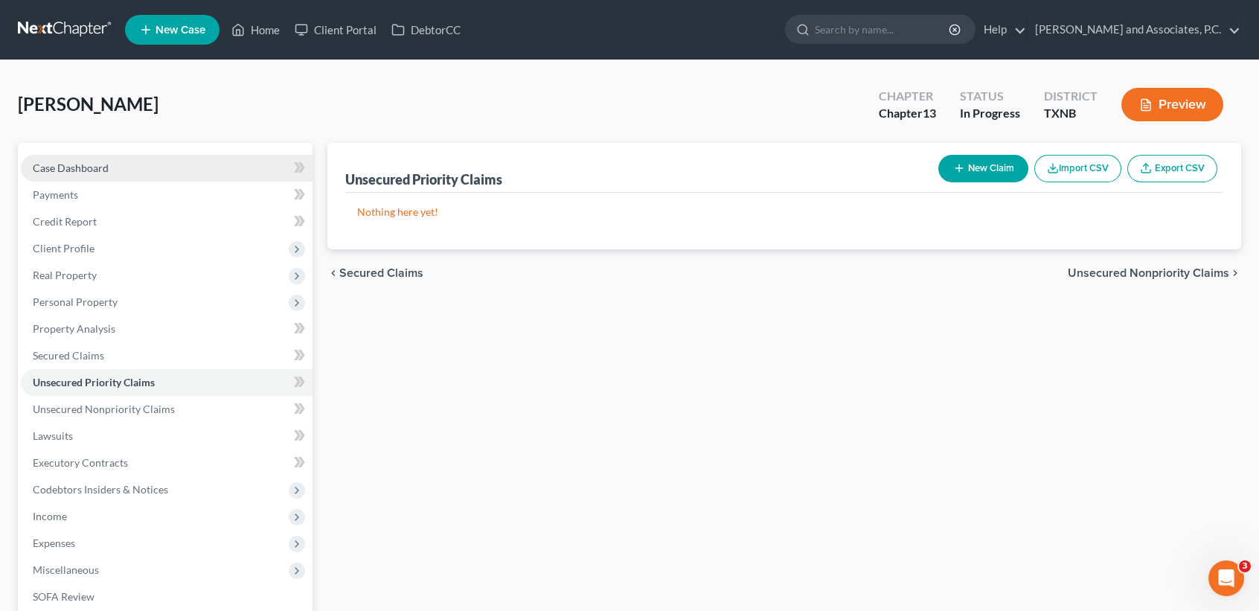
click at [39, 170] on span "Case Dashboard" at bounding box center [71, 167] width 76 height 13
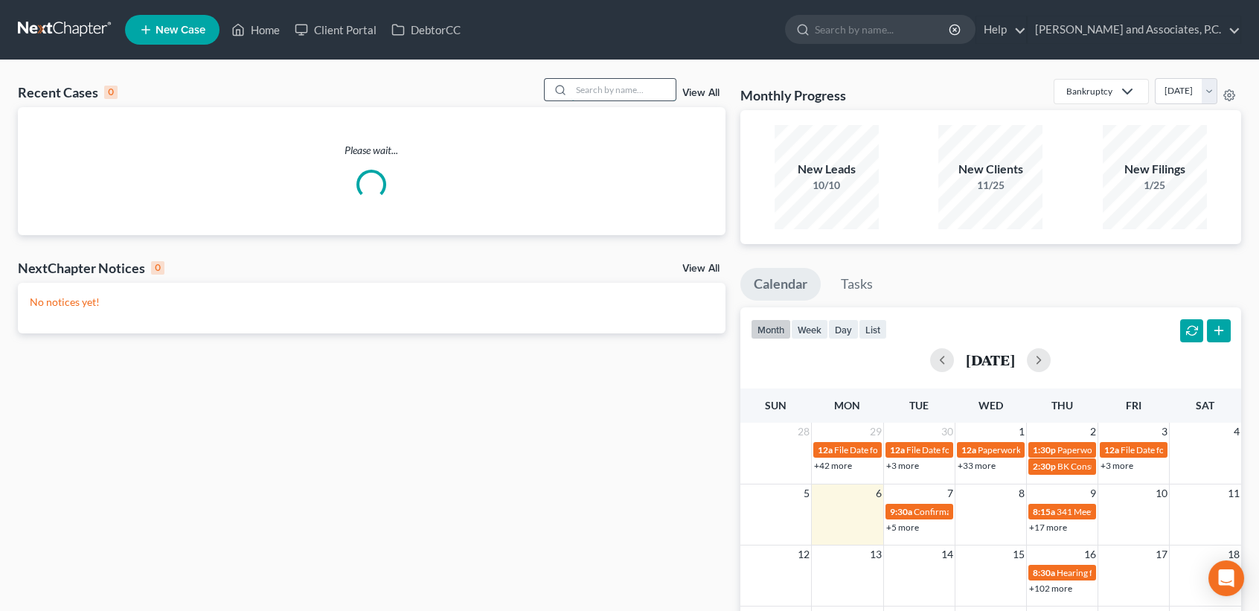
click at [621, 89] on input "search" at bounding box center [623, 90] width 104 height 22
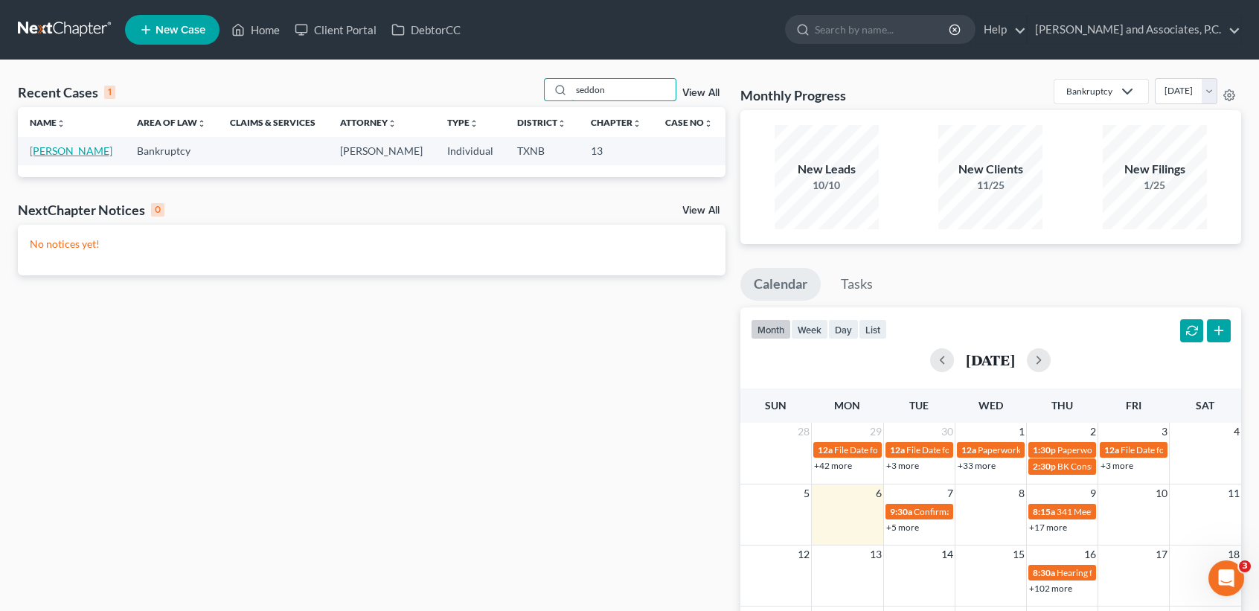
type input "seddon"
click at [57, 153] on link "[PERSON_NAME]" at bounding box center [71, 150] width 83 height 13
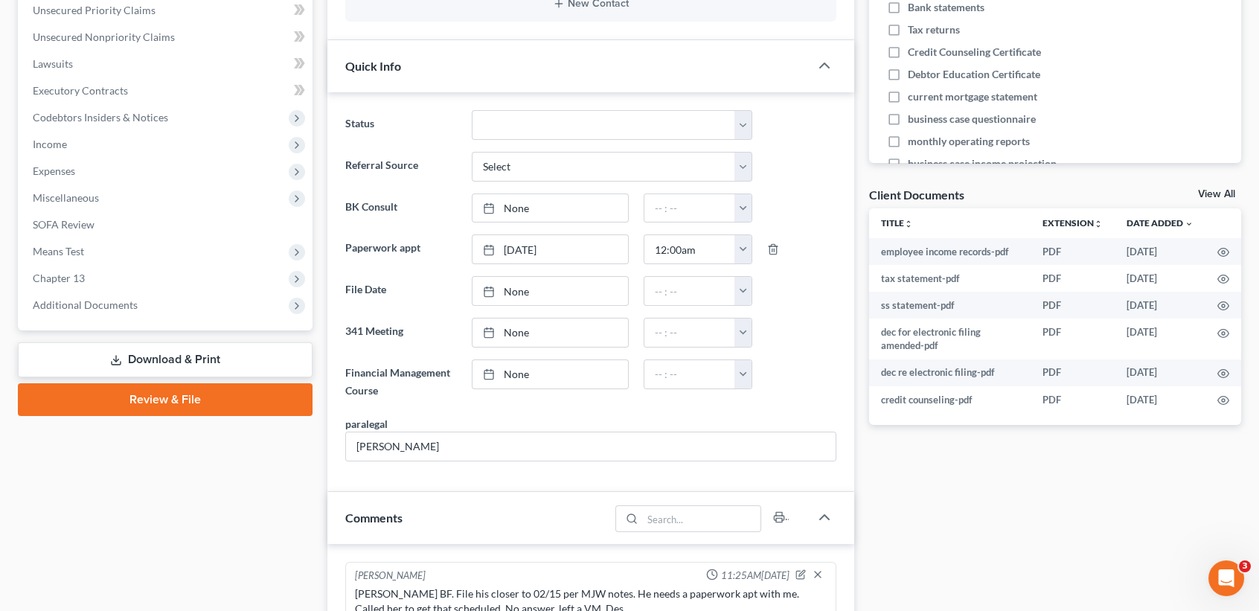
scroll to position [173, 0]
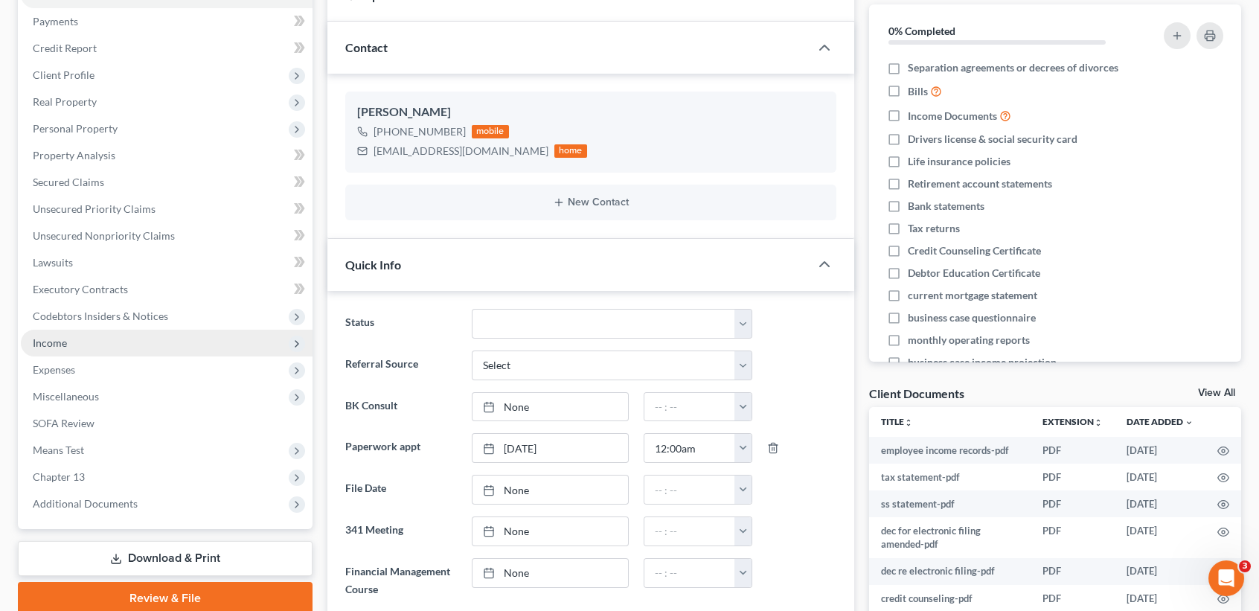
click at [71, 344] on span "Income" at bounding box center [167, 343] width 292 height 27
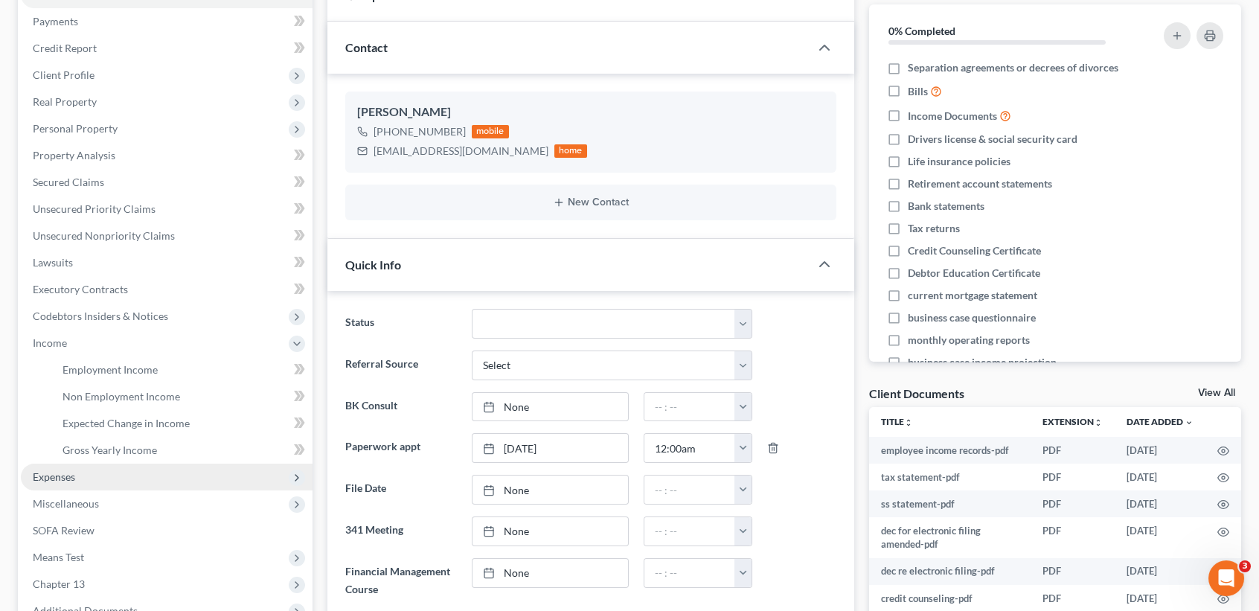
click at [81, 469] on span "Expenses" at bounding box center [167, 477] width 292 height 27
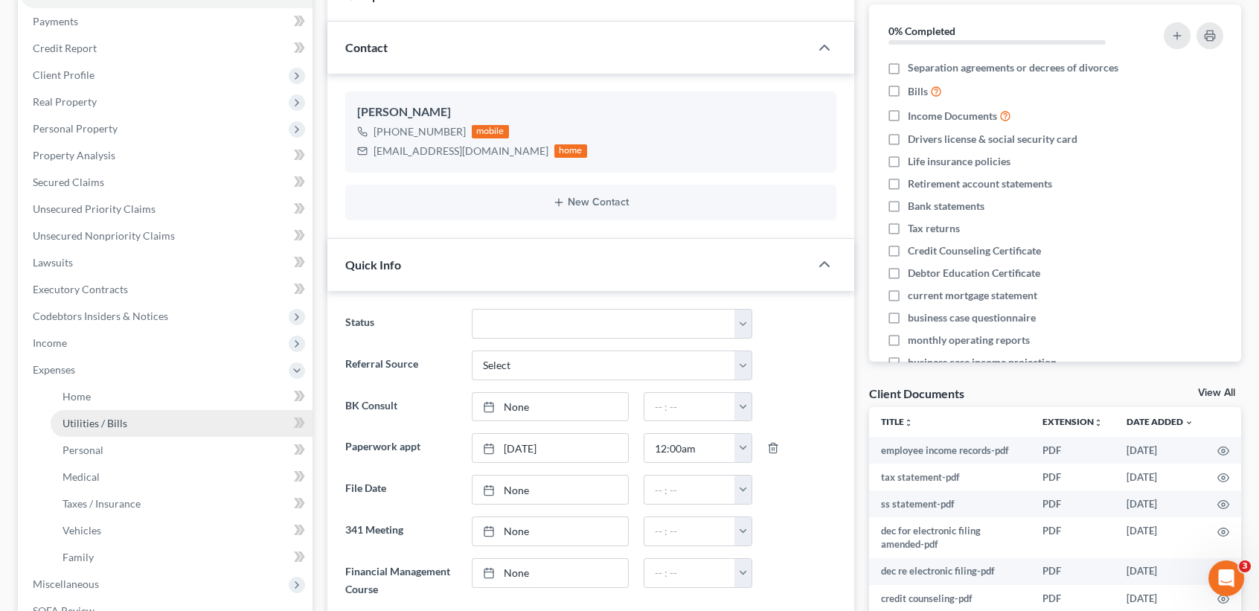
click at [83, 426] on span "Utilities / Bills" at bounding box center [95, 423] width 65 height 13
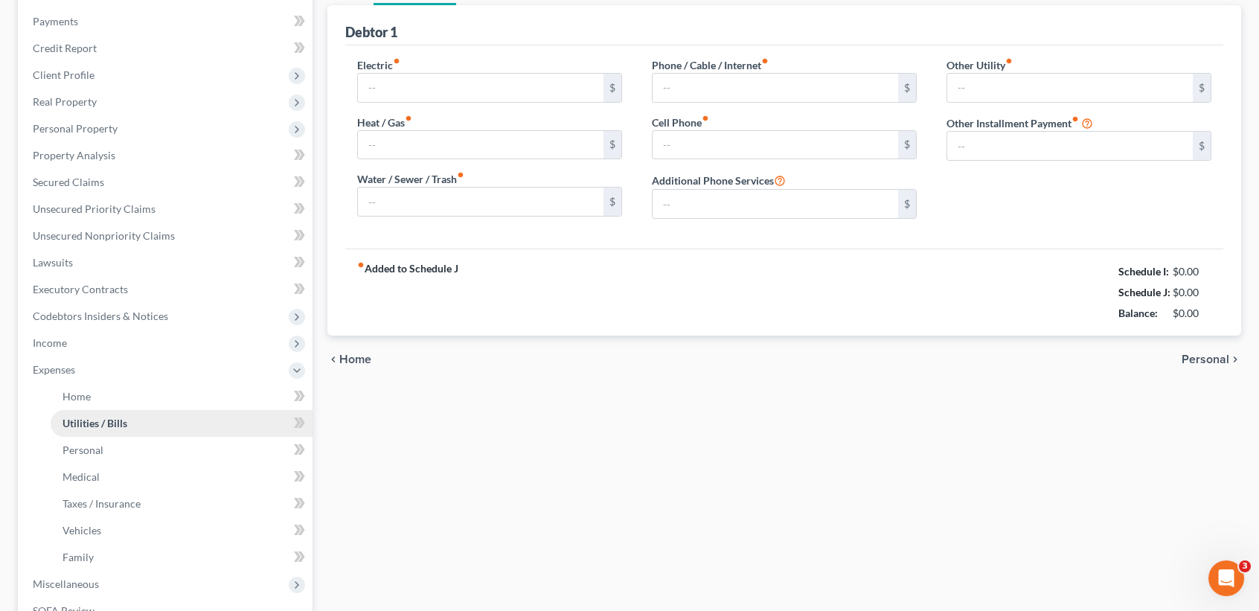
scroll to position [124, 0]
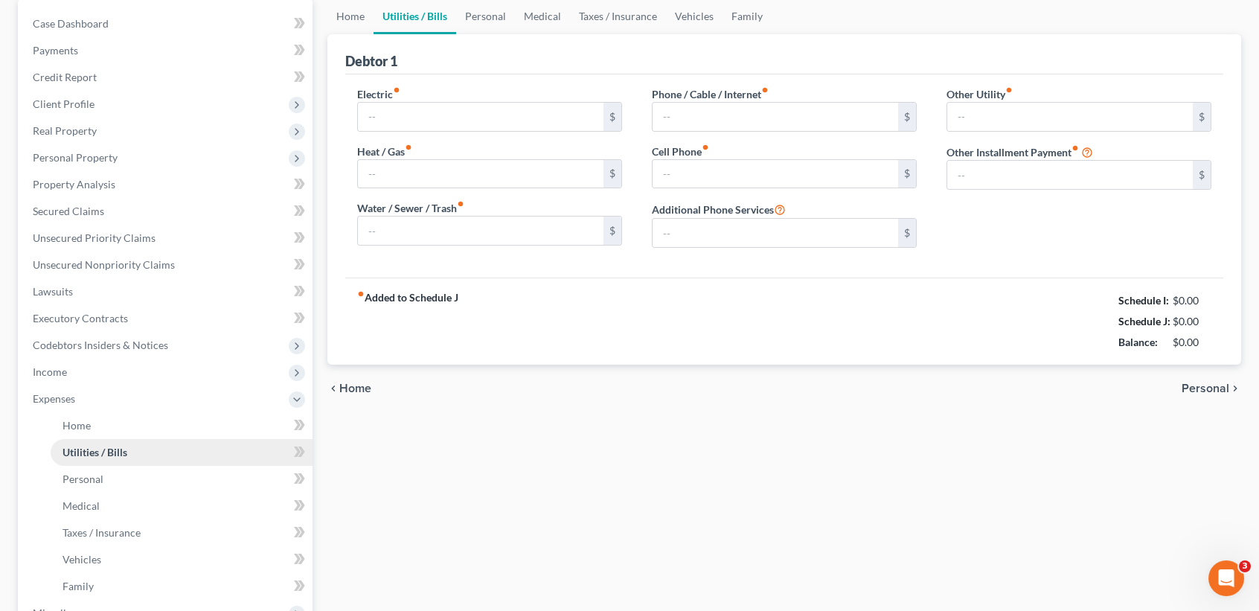
type input "300.00"
type input "0.00"
type input "50.00"
type input "285.00"
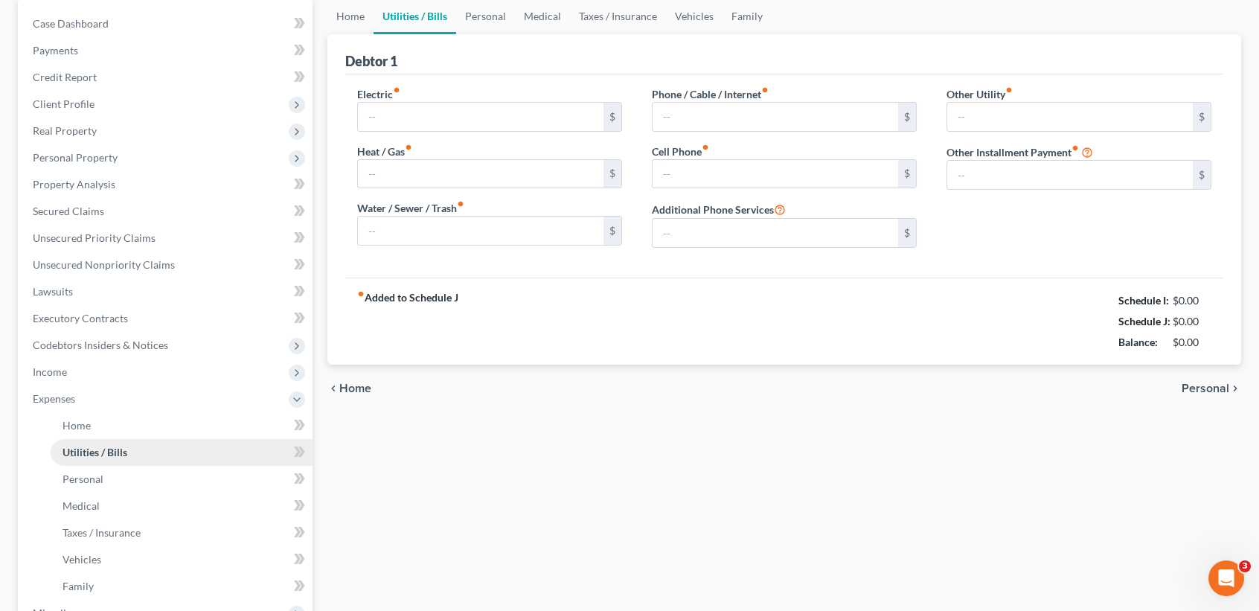
type input "0.00"
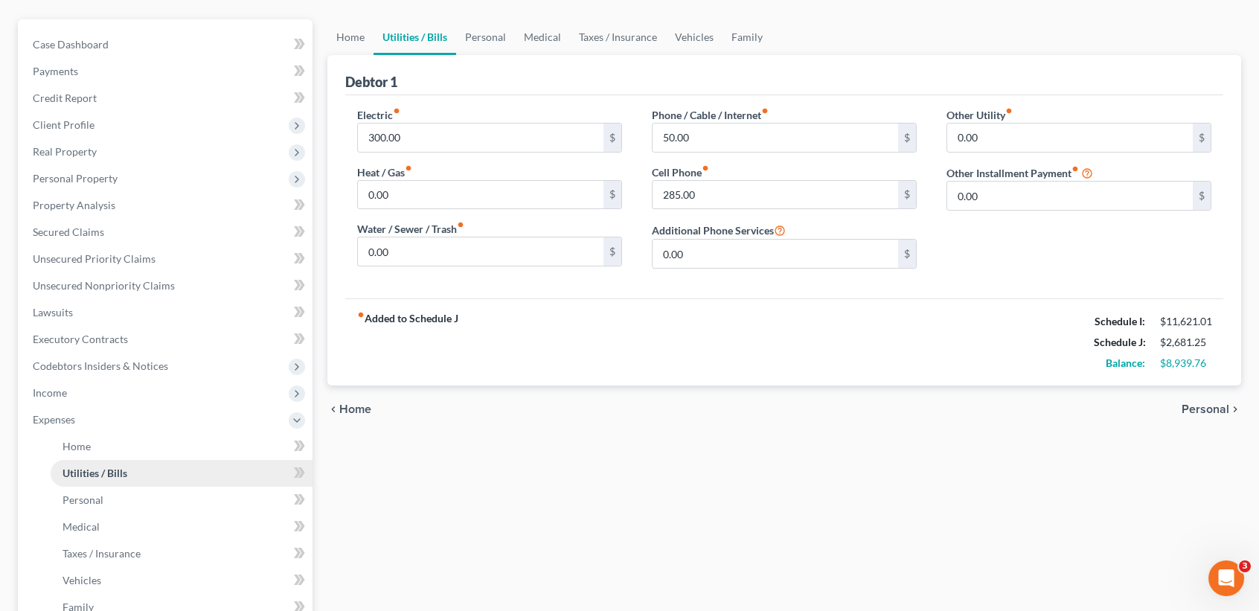
scroll to position [0, 0]
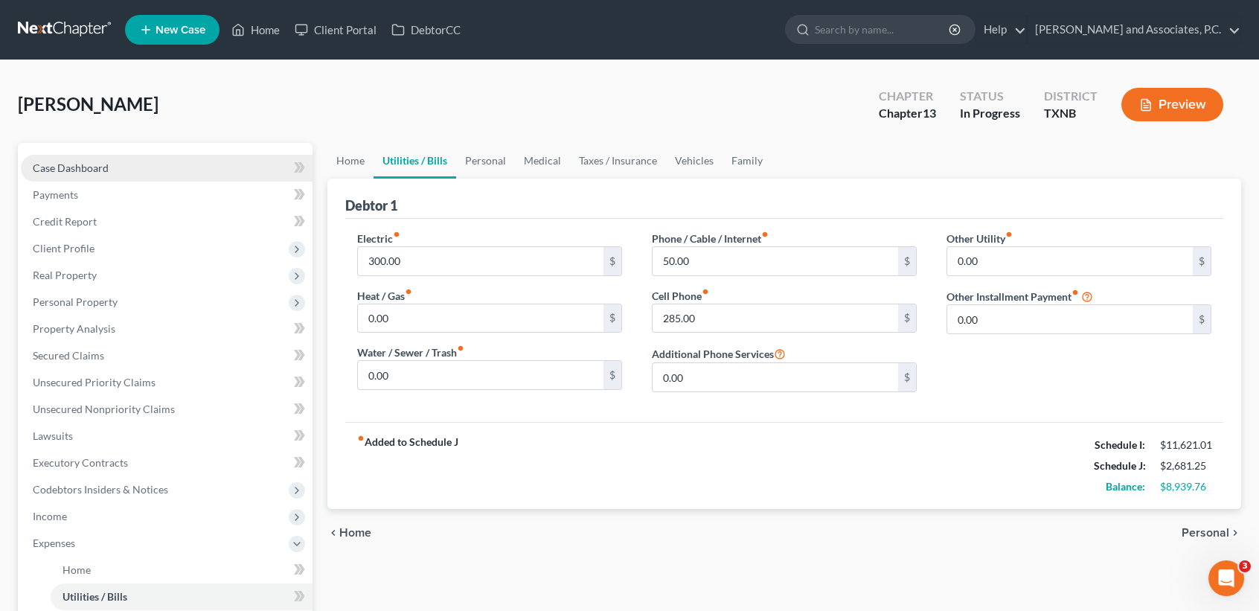
click at [106, 167] on span "Case Dashboard" at bounding box center [71, 167] width 76 height 13
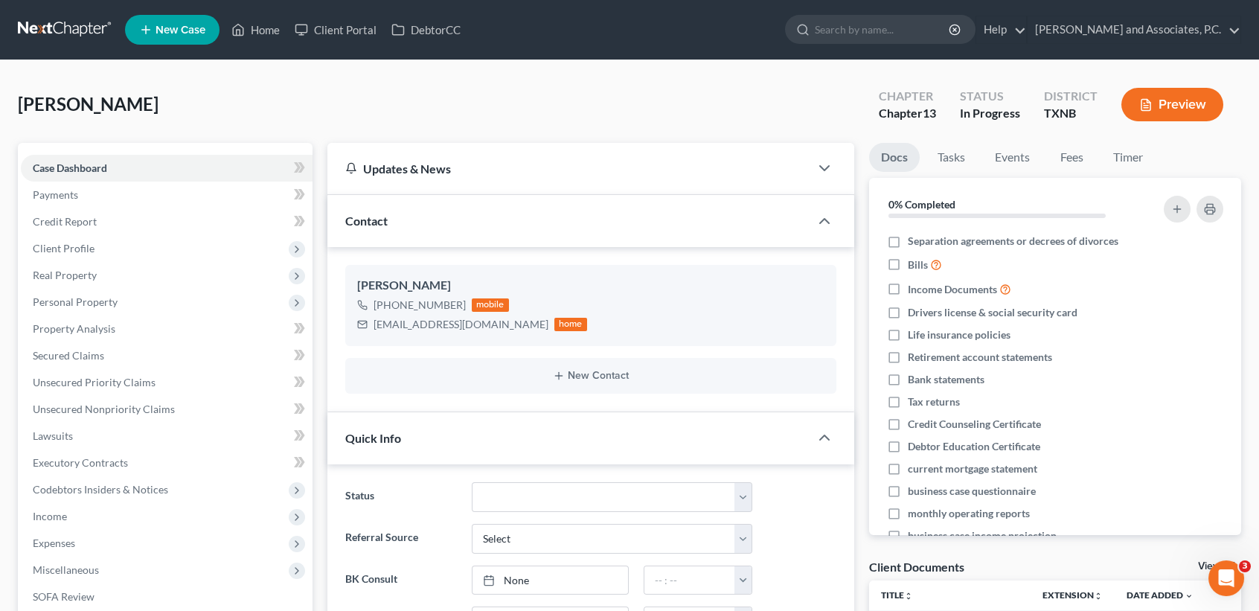
scroll to position [4720, 0]
